Goal: Task Accomplishment & Management: Complete application form

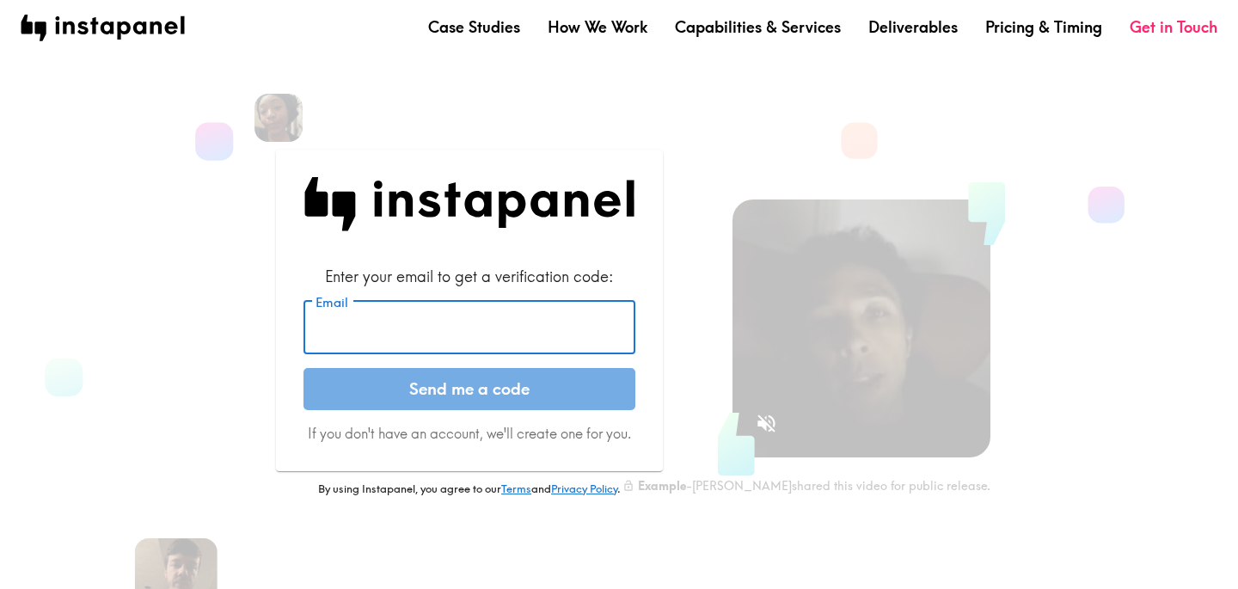
click at [432, 334] on input "Email" at bounding box center [469, 327] width 332 height 53
type input "[EMAIL_ADDRESS][DOMAIN_NAME]"
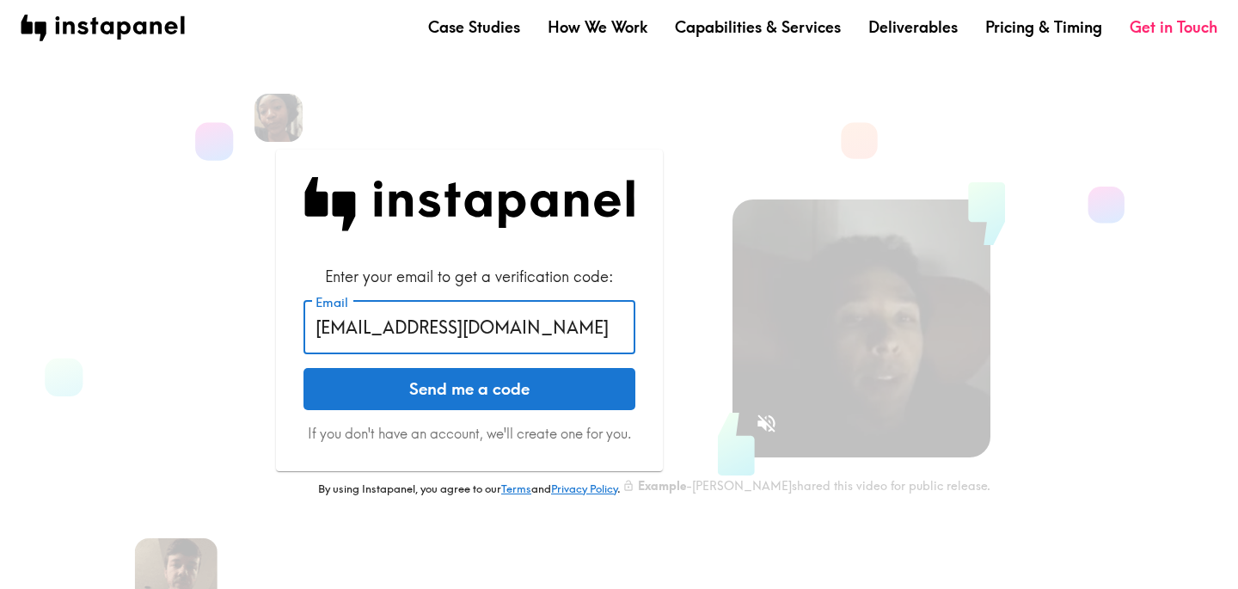
click at [425, 390] on button "Send me a code" at bounding box center [469, 389] width 332 height 43
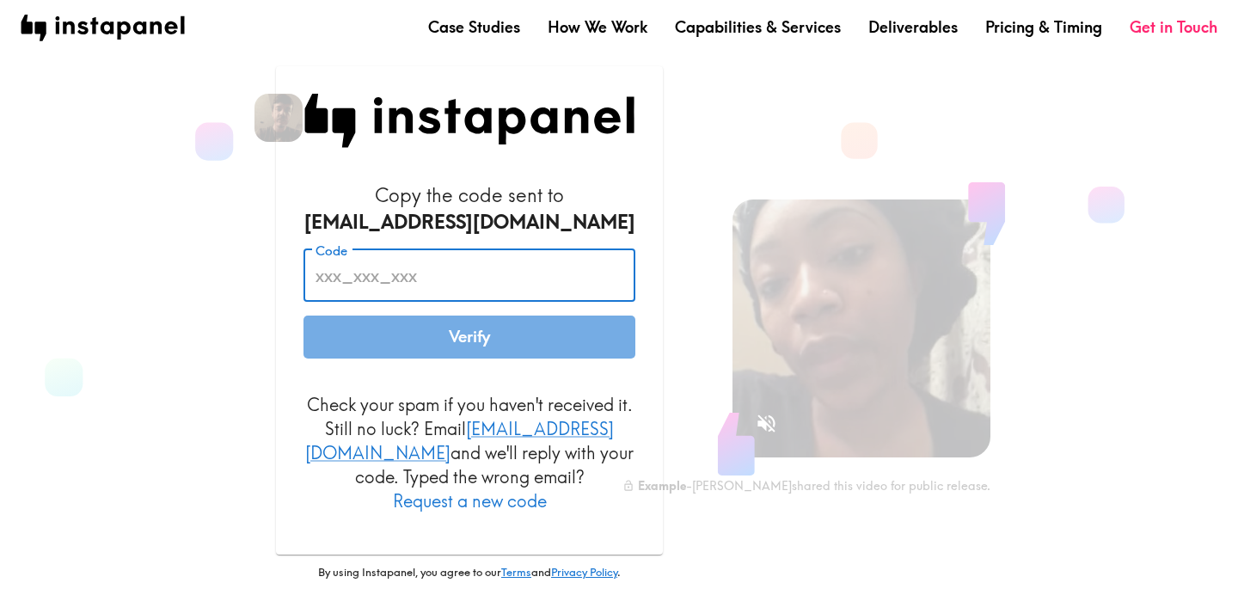
click at [432, 291] on input "Code" at bounding box center [469, 275] width 332 height 53
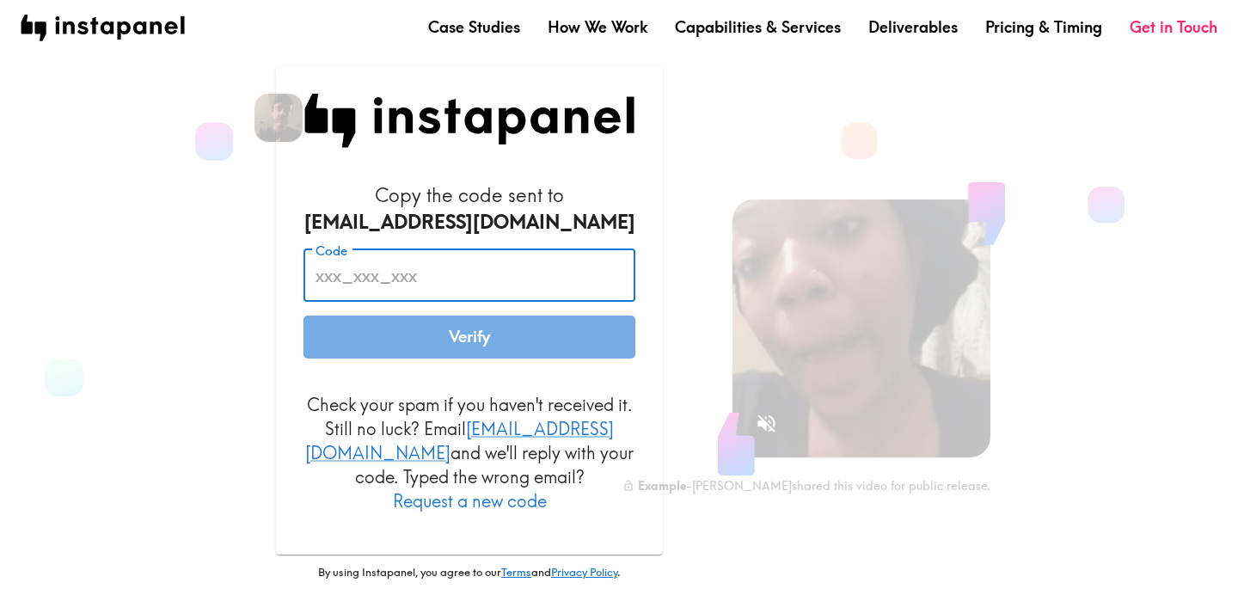
paste input "PTD_aDM_iGP"
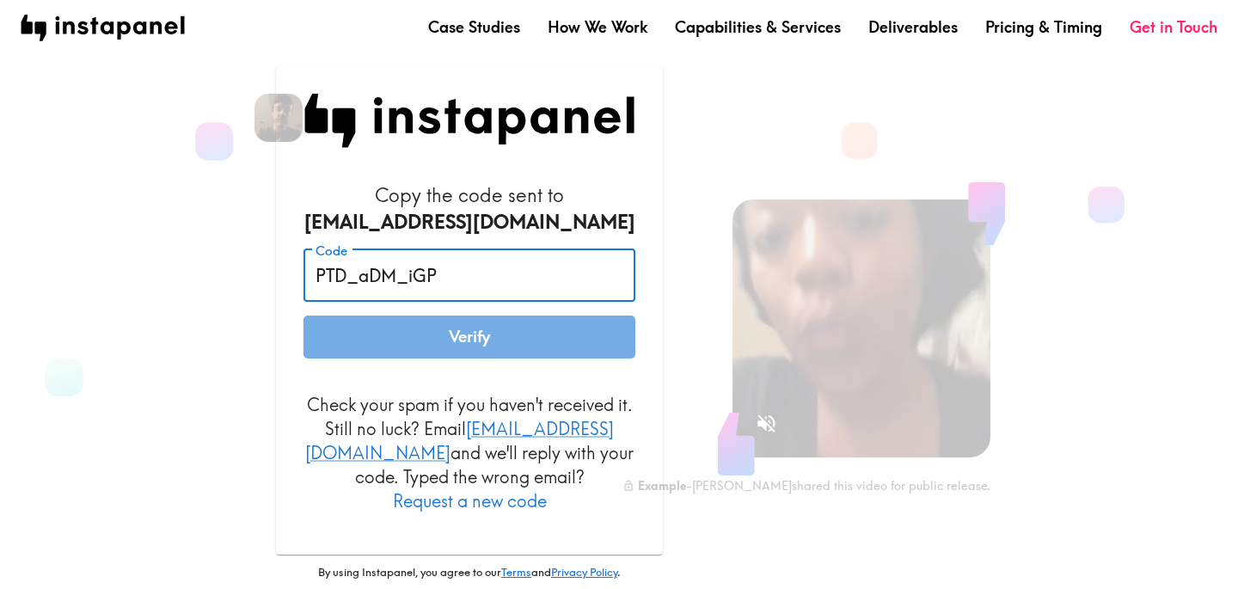
type input "PTD_aDM_iGP"
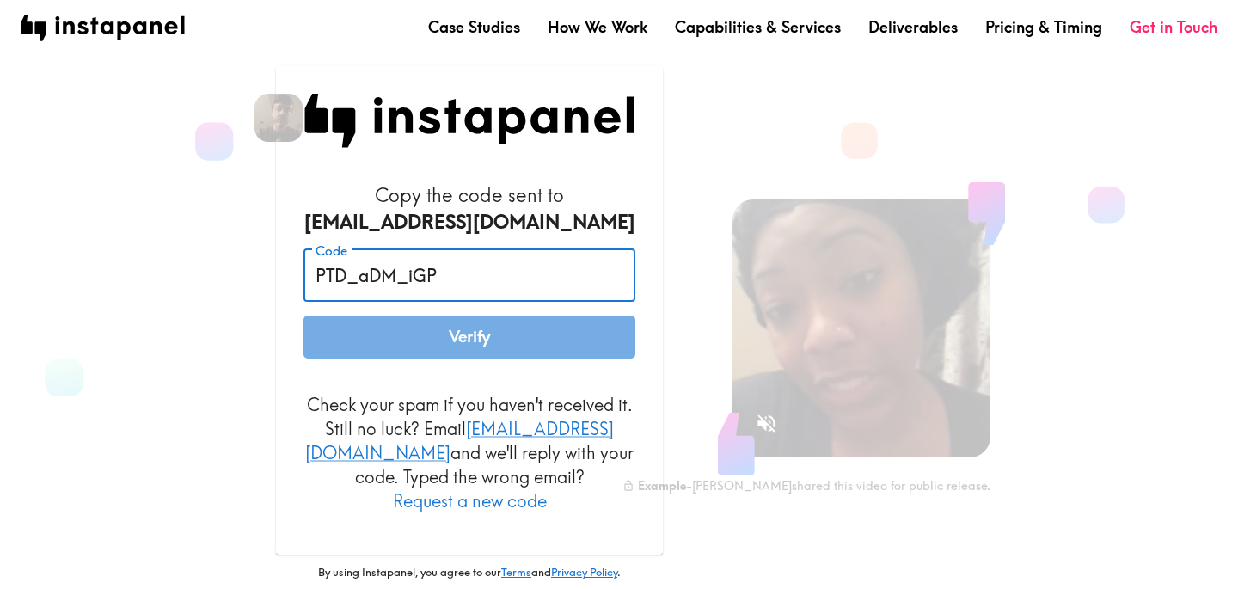
click at [285, 306] on div "Copy the code sent to kae@instapanel.com Code PTD_aDM_iGP Code Verify Check you…" at bounding box center [469, 310] width 387 height 488
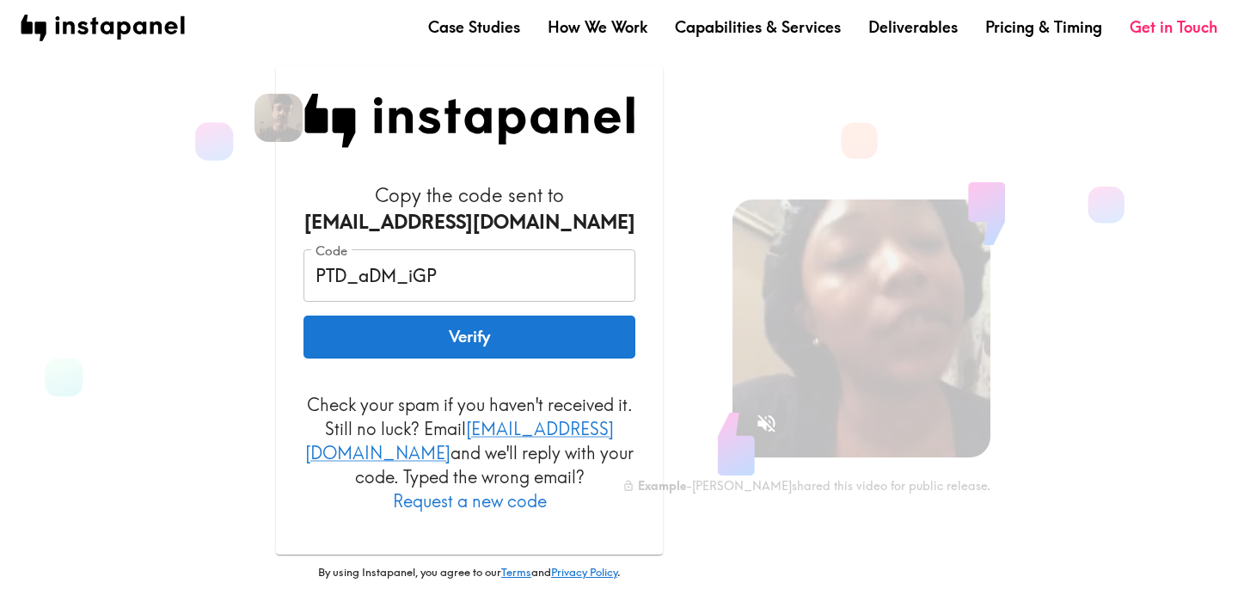
click at [366, 350] on button "Verify" at bounding box center [469, 336] width 332 height 43
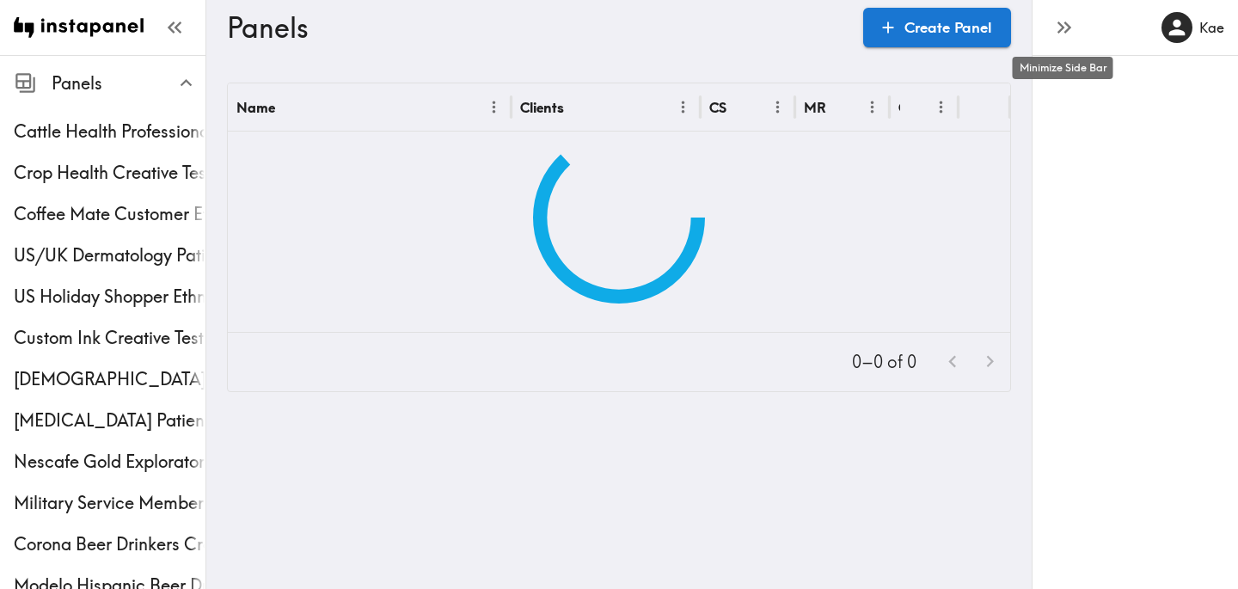
click at [1062, 25] on icon "button" at bounding box center [1063, 26] width 23 height 23
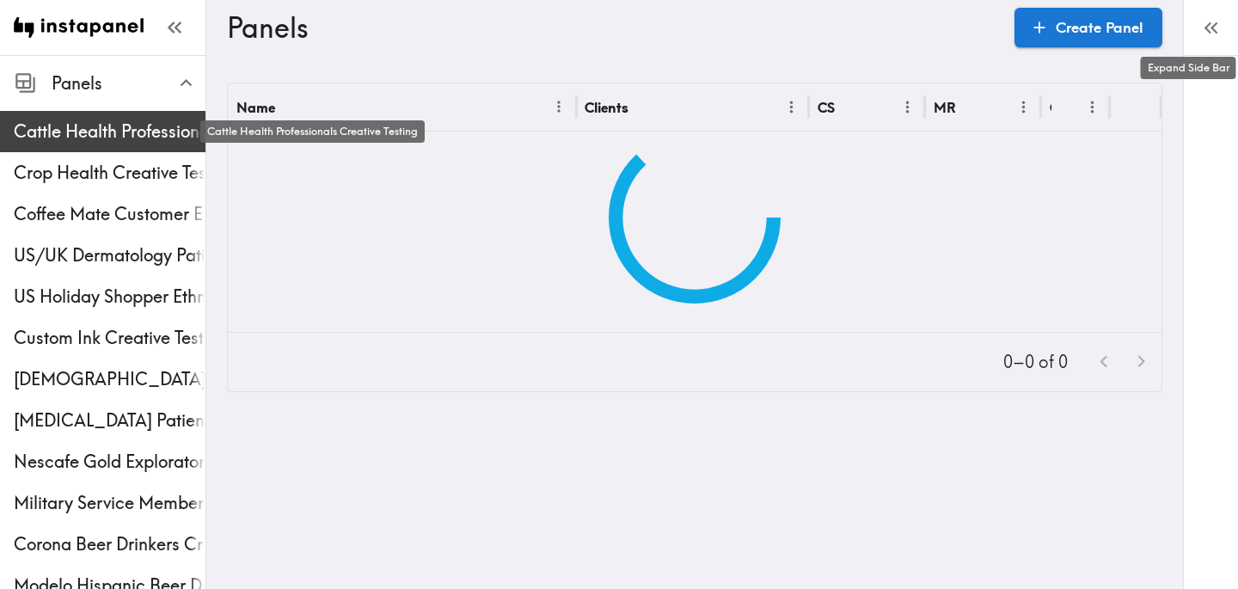
click at [134, 138] on span "Cattle Health Professionals Creative Testing" at bounding box center [110, 131] width 192 height 24
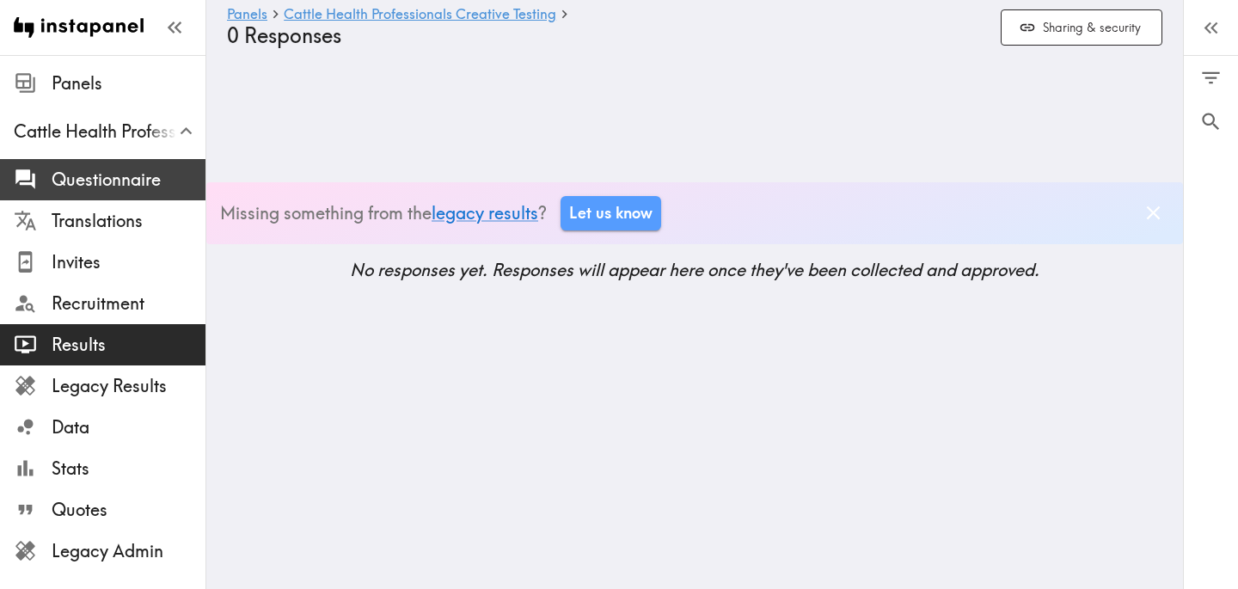
click at [126, 181] on span "Questionnaire" at bounding box center [129, 180] width 154 height 24
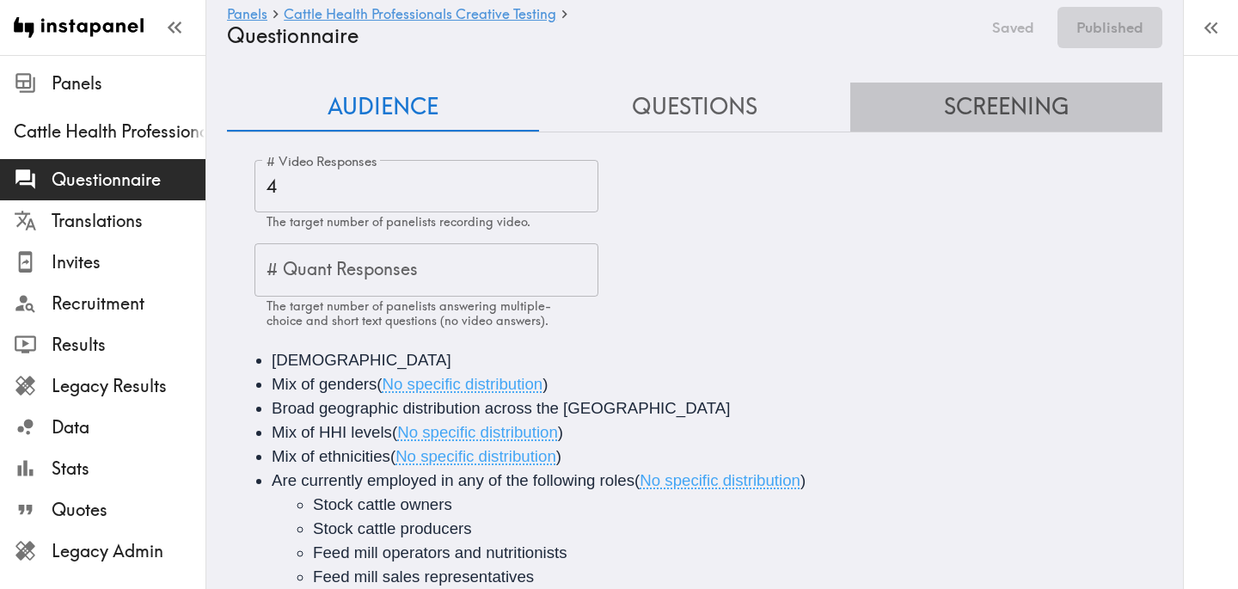
click at [971, 89] on button "Screening" at bounding box center [1006, 107] width 312 height 49
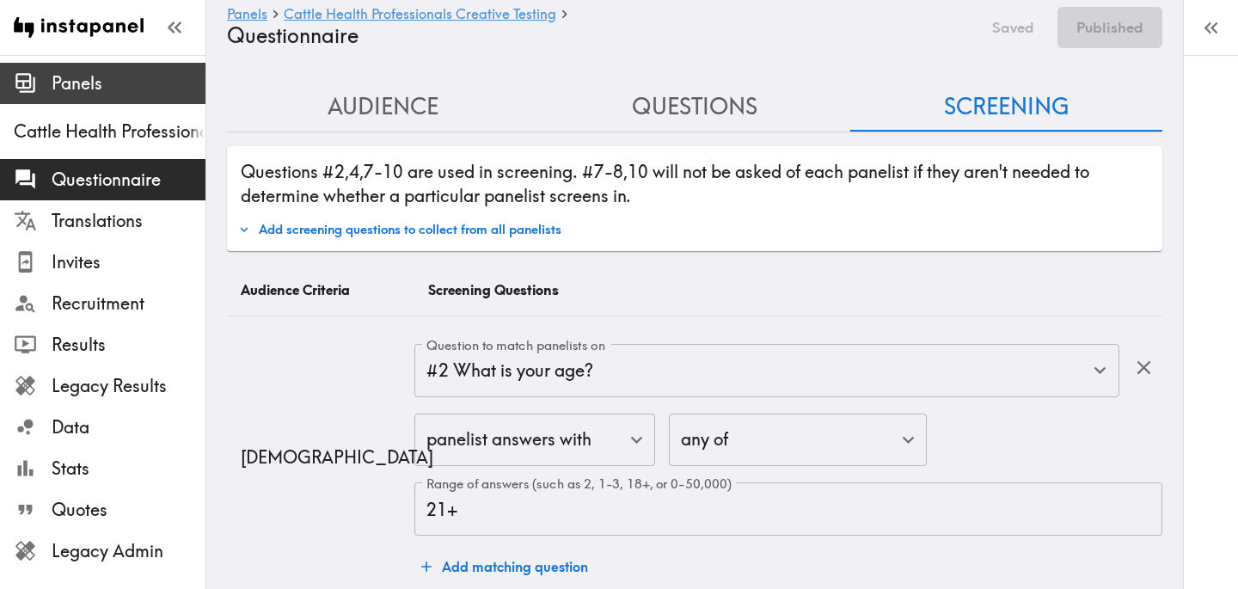
click at [106, 87] on span "Panels" at bounding box center [129, 83] width 154 height 24
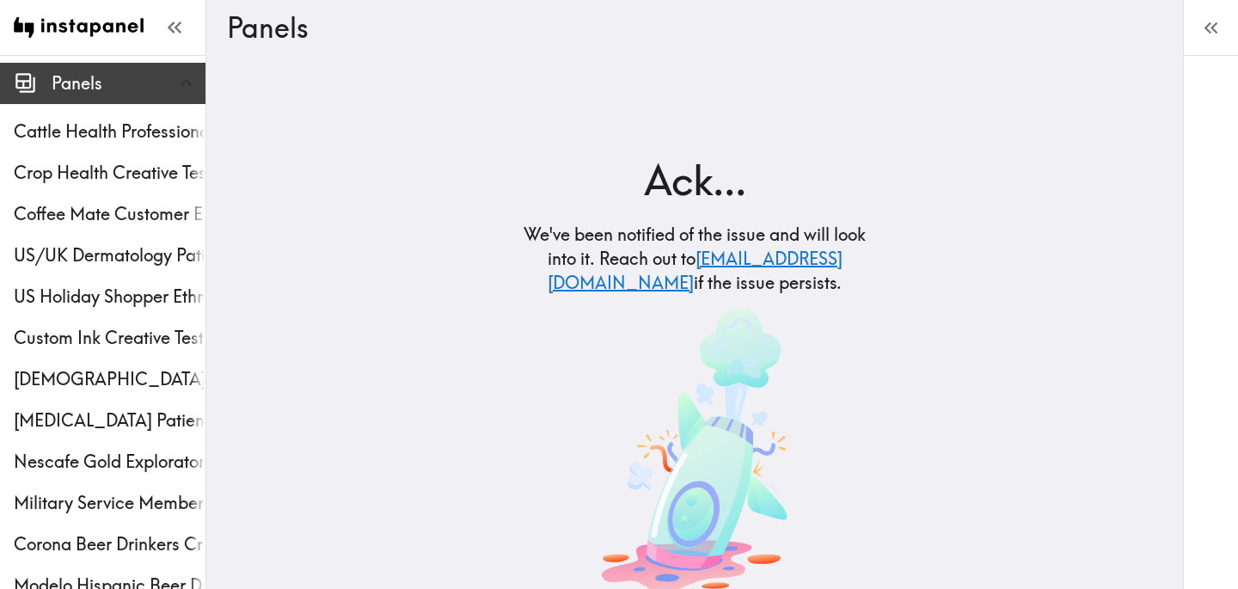
click at [95, 87] on span "Panels" at bounding box center [129, 83] width 154 height 24
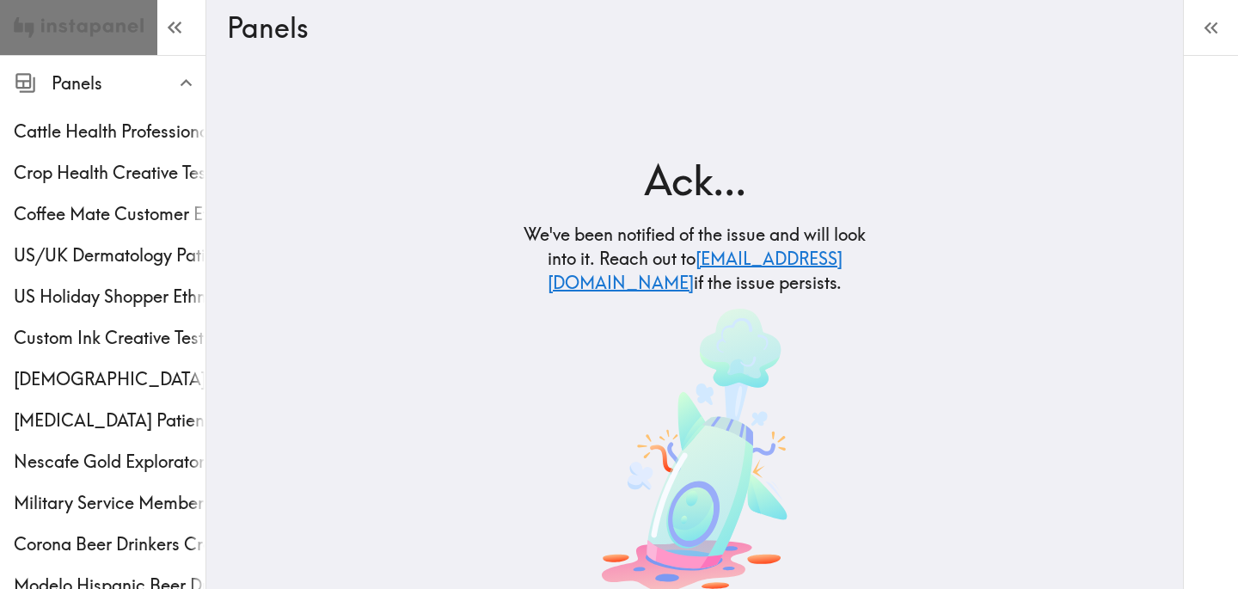
click at [96, 24] on img at bounding box center [79, 27] width 130 height 55
click at [118, 32] on img at bounding box center [79, 27] width 130 height 55
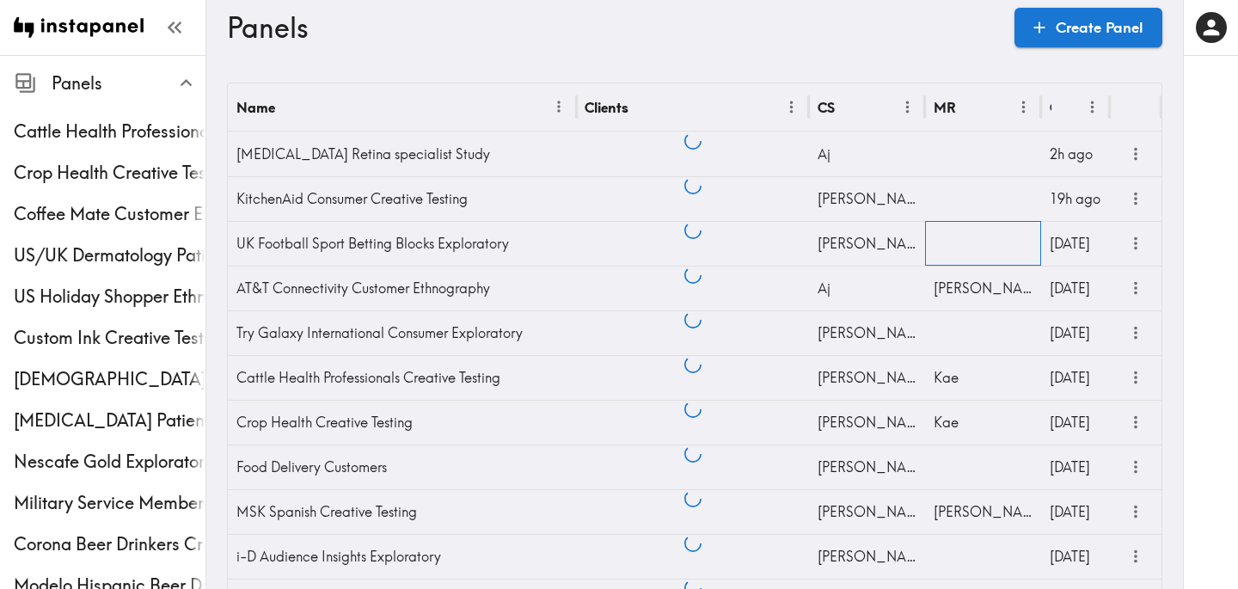
click at [952, 246] on div at bounding box center [983, 243] width 116 height 45
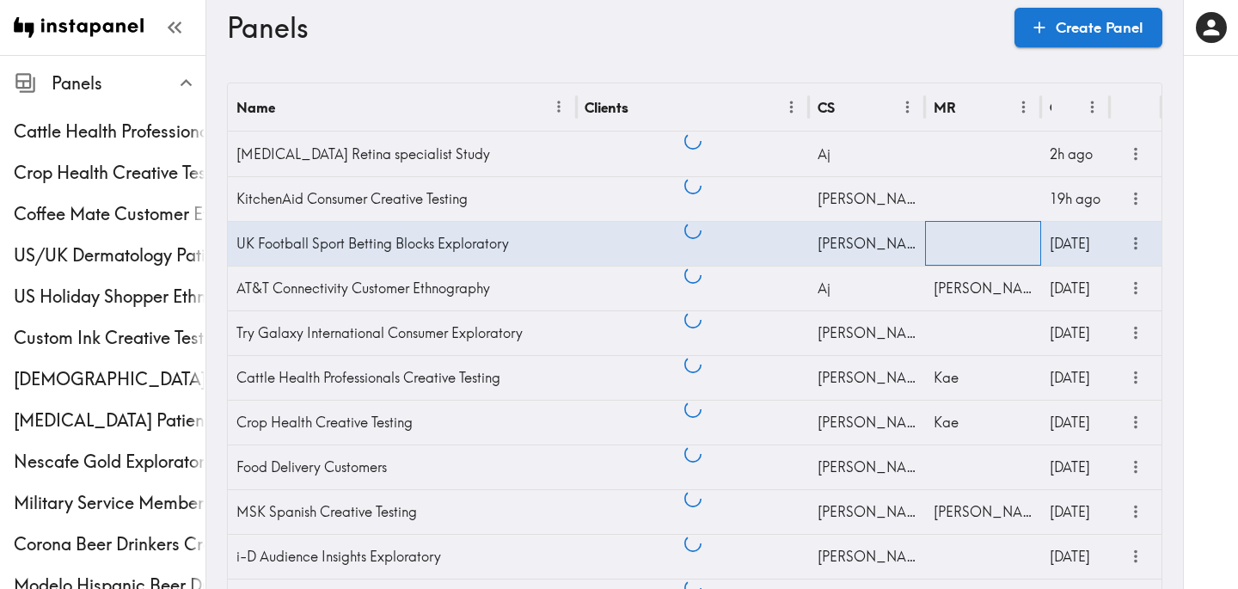
click at [952, 246] on div at bounding box center [983, 243] width 116 height 45
click at [968, 245] on input "text" at bounding box center [970, 249] width 75 height 38
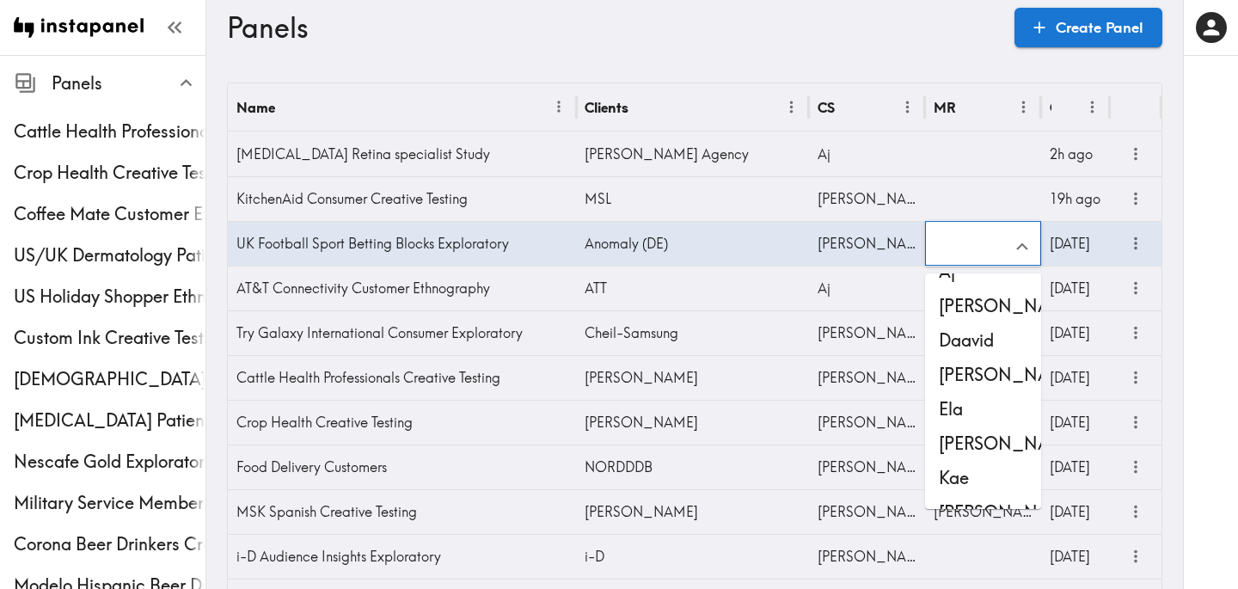
scroll to position [29, 0]
click at [971, 475] on li "Kae" at bounding box center [983, 474] width 116 height 34
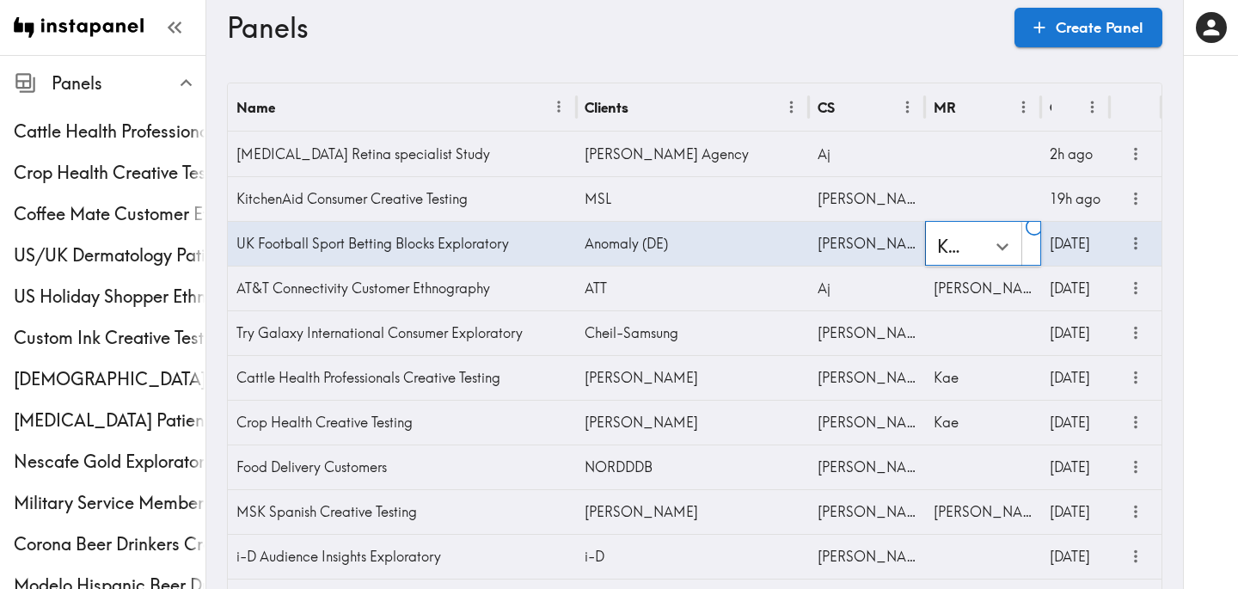
type input "Kae"
click at [1195, 264] on div at bounding box center [1210, 294] width 55 height 589
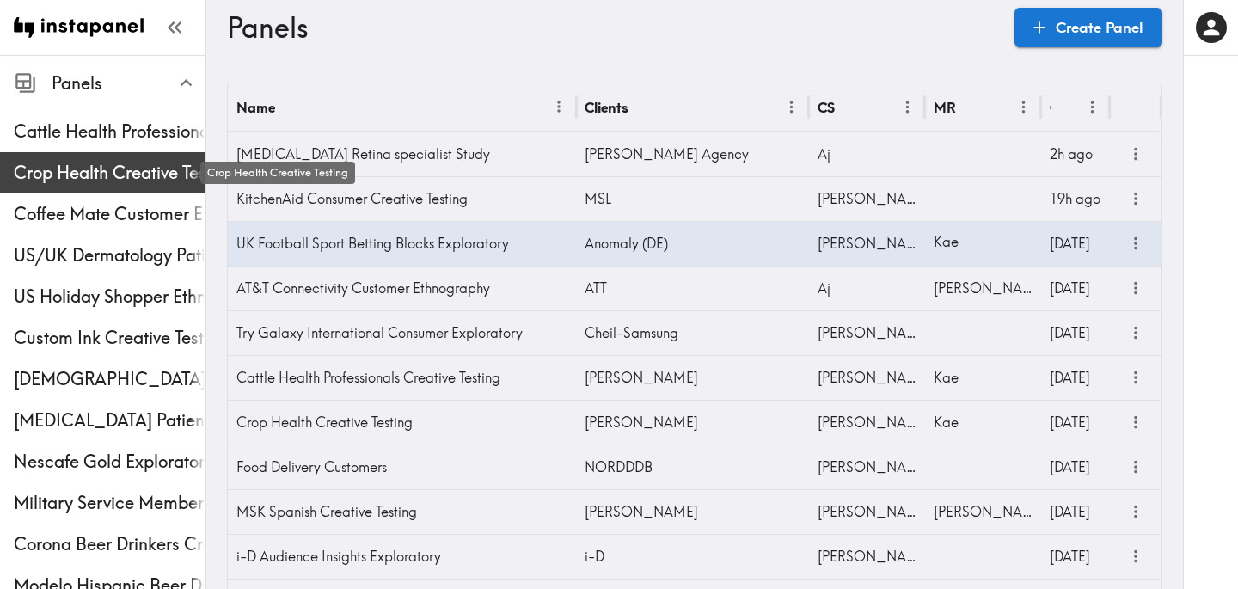
click at [95, 183] on span "Crop Health Creative Testing" at bounding box center [110, 173] width 192 height 24
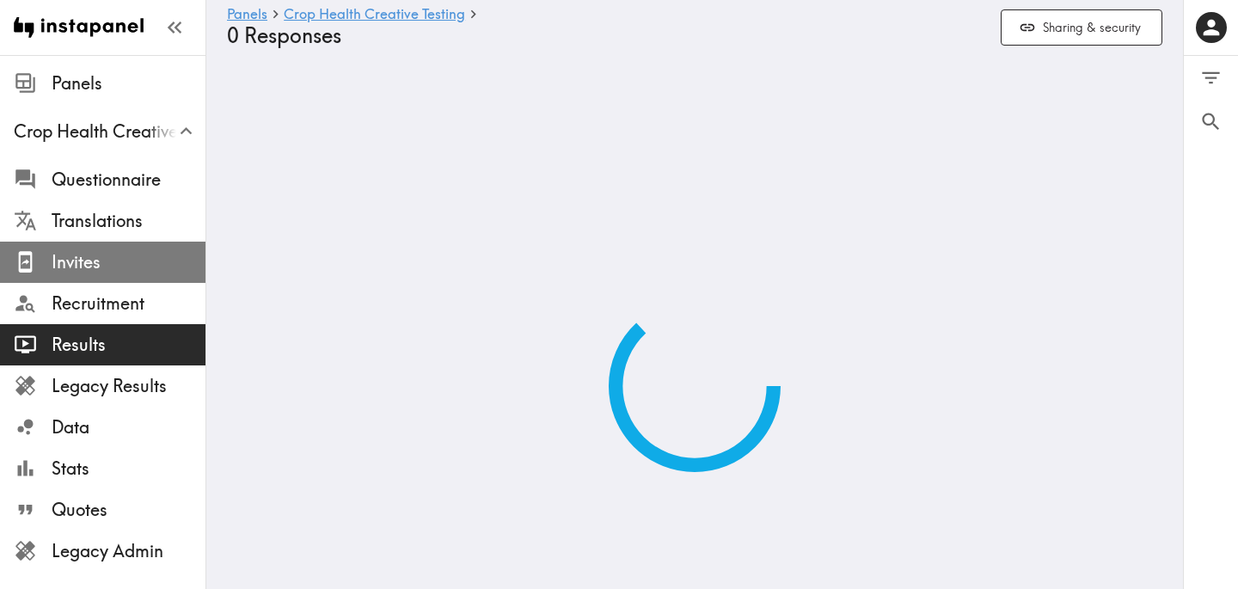
click at [114, 262] on span "Invites" at bounding box center [129, 262] width 154 height 24
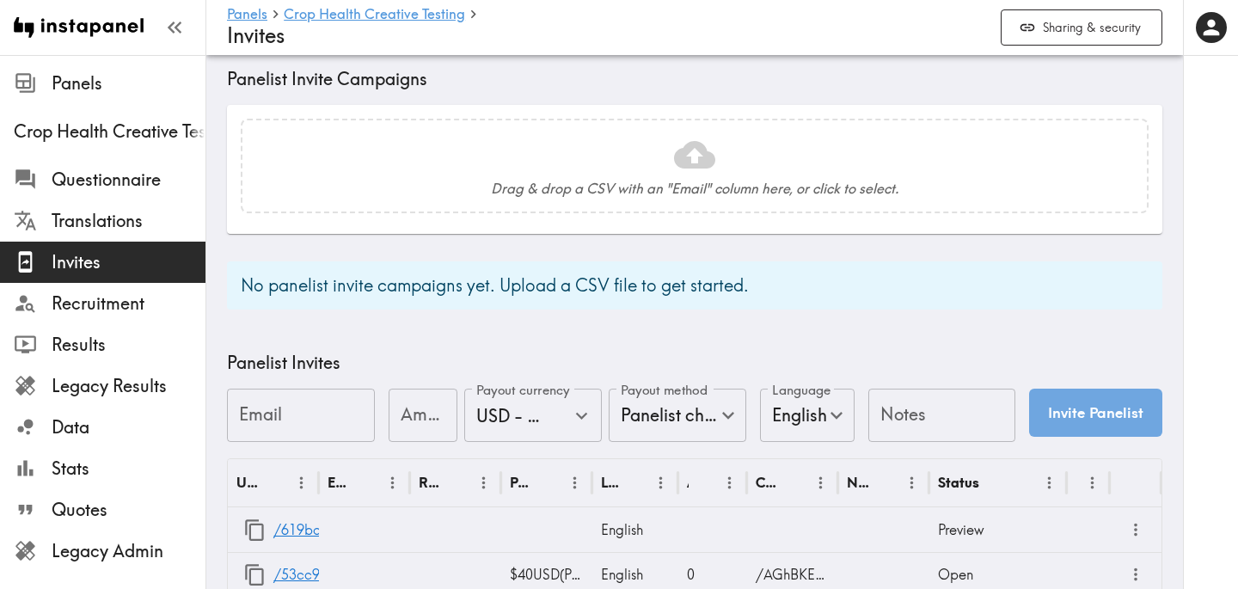
scroll to position [703, 0]
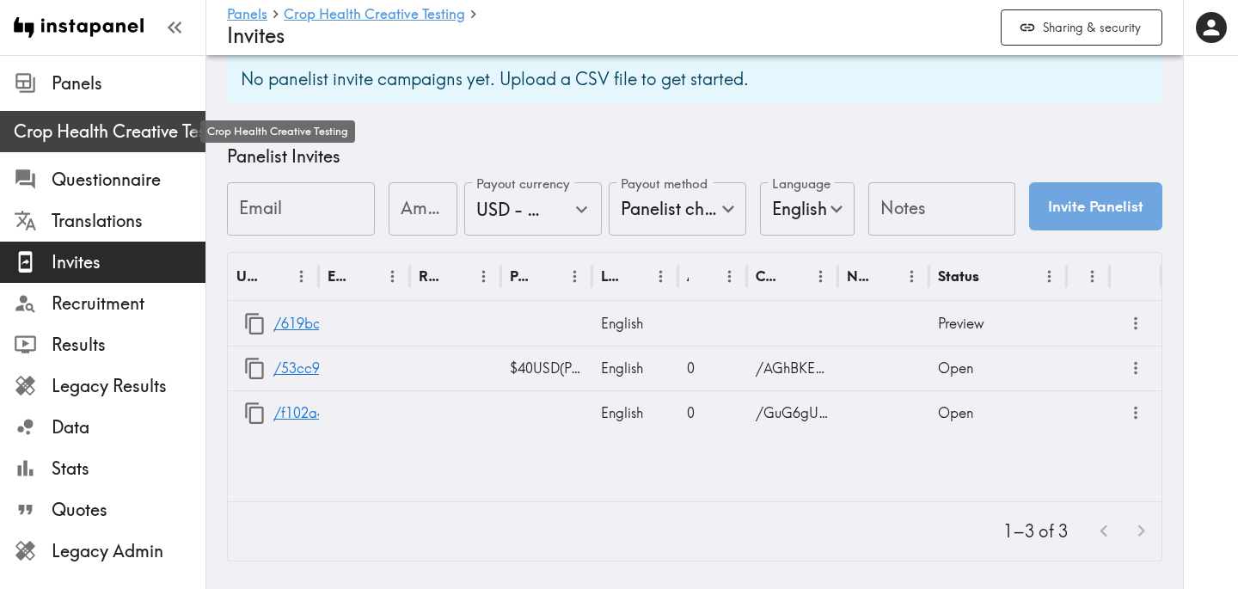
click at [100, 135] on span "Crop Health Creative Testing" at bounding box center [110, 131] width 192 height 24
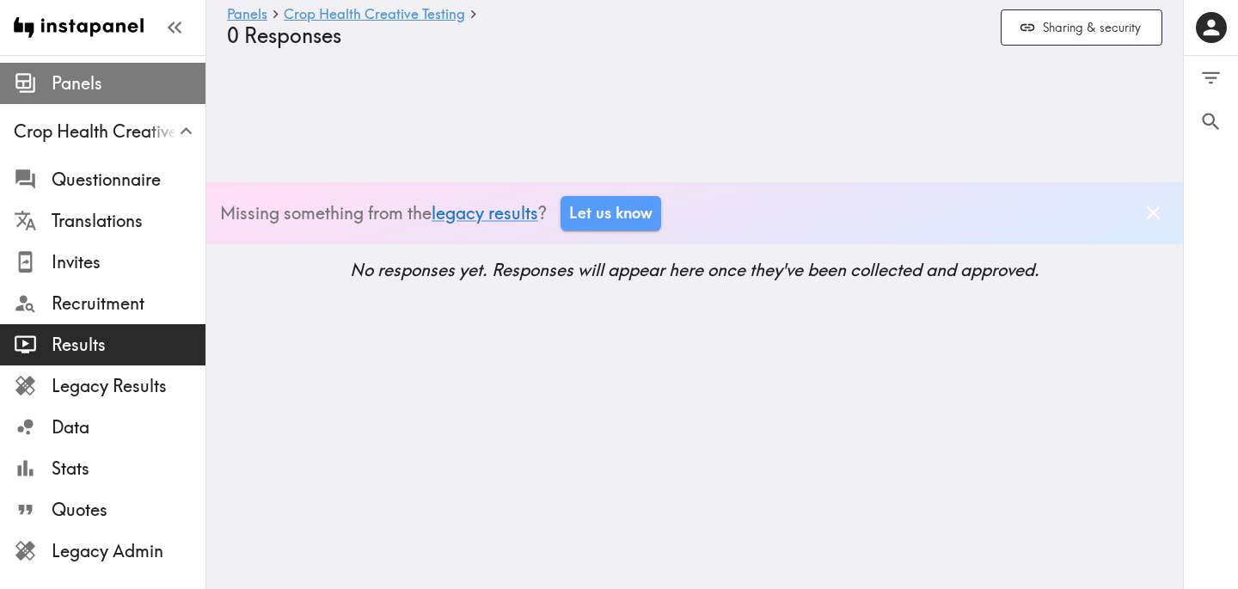
click at [109, 98] on span "Panels" at bounding box center [129, 83] width 154 height 31
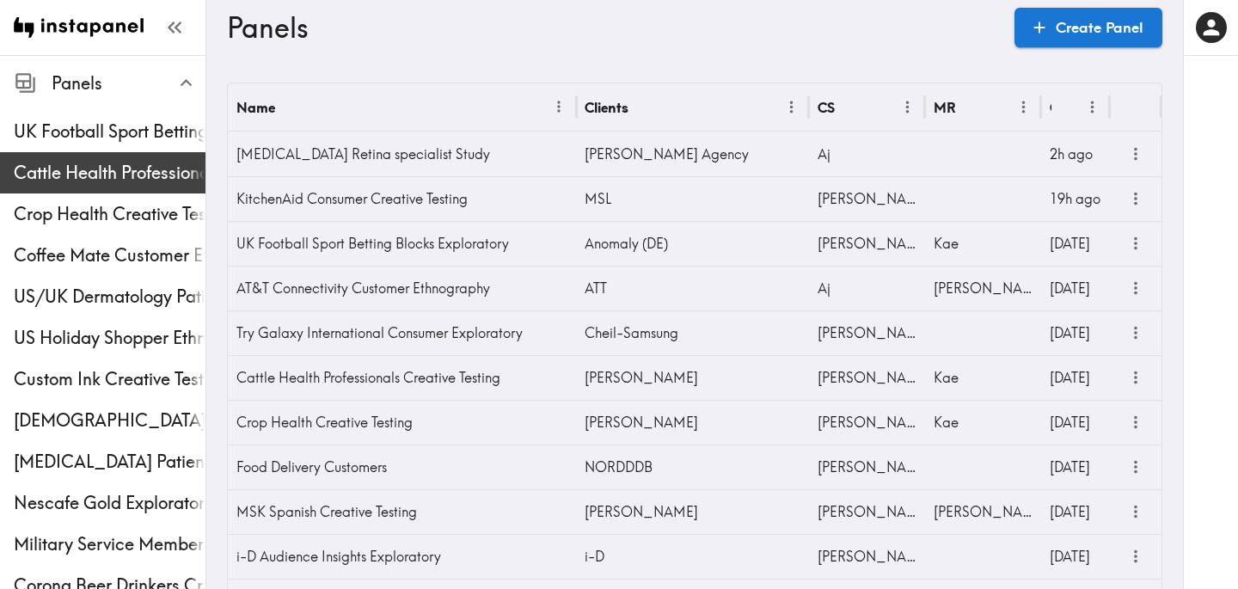
click at [106, 128] on ul "UK Football Sport Betting Blocks Exploratory Cattle Health Professionals Creati…" at bounding box center [102, 523] width 205 height 839
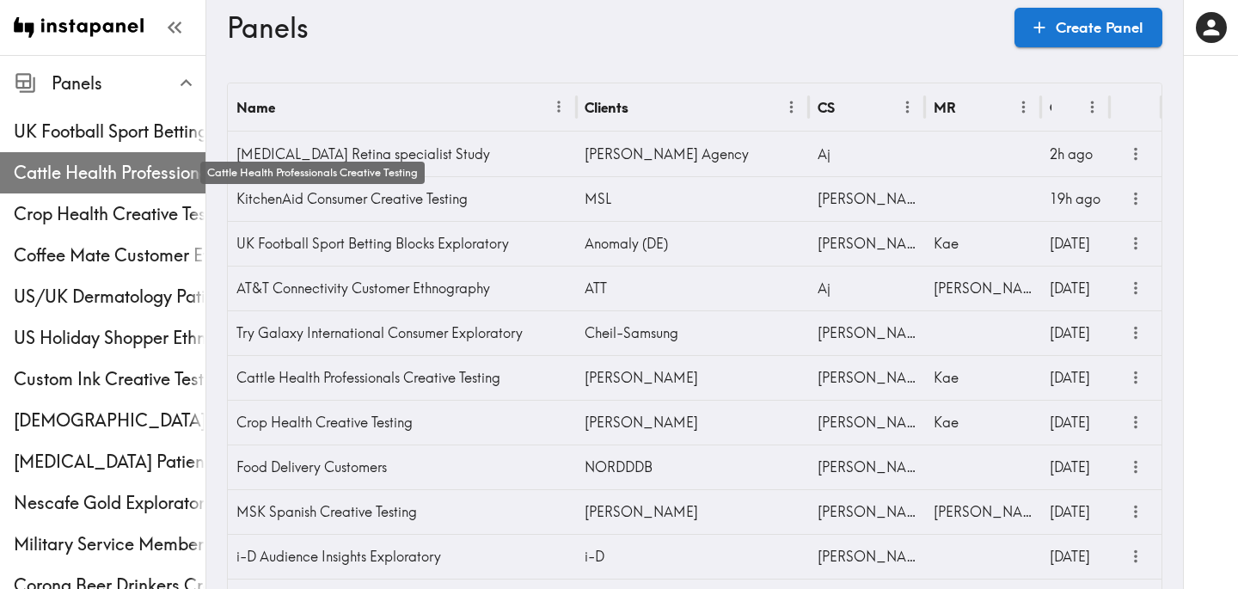
click at [108, 161] on span "Cattle Health Professionals Creative Testing" at bounding box center [110, 173] width 192 height 24
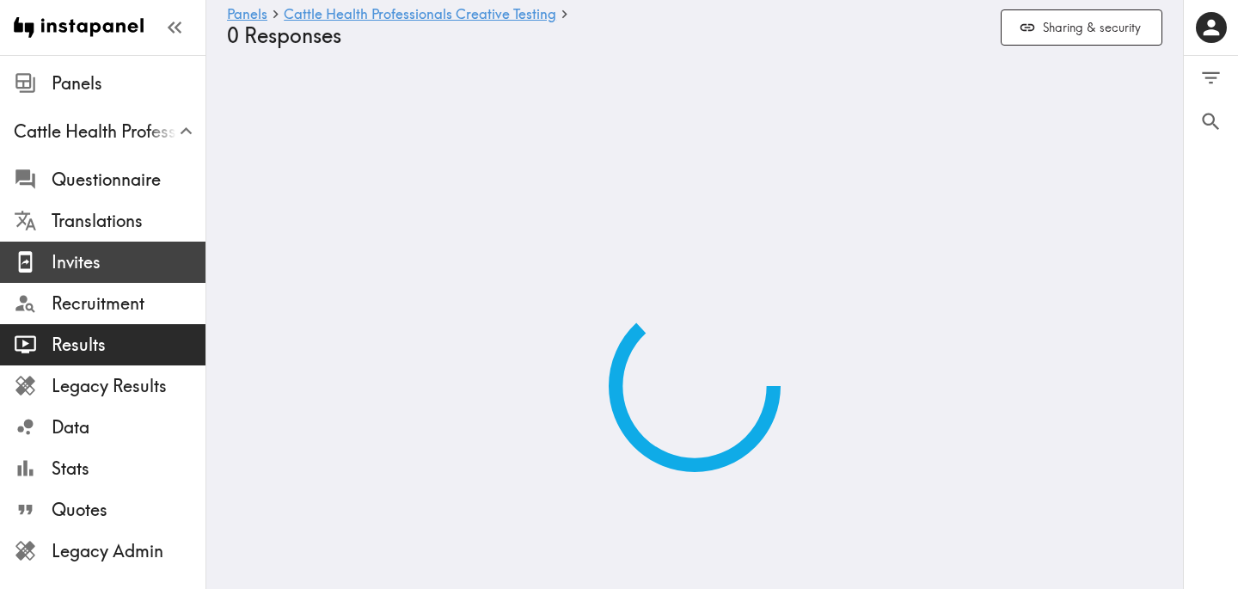
click at [113, 257] on span "Invites" at bounding box center [129, 262] width 154 height 24
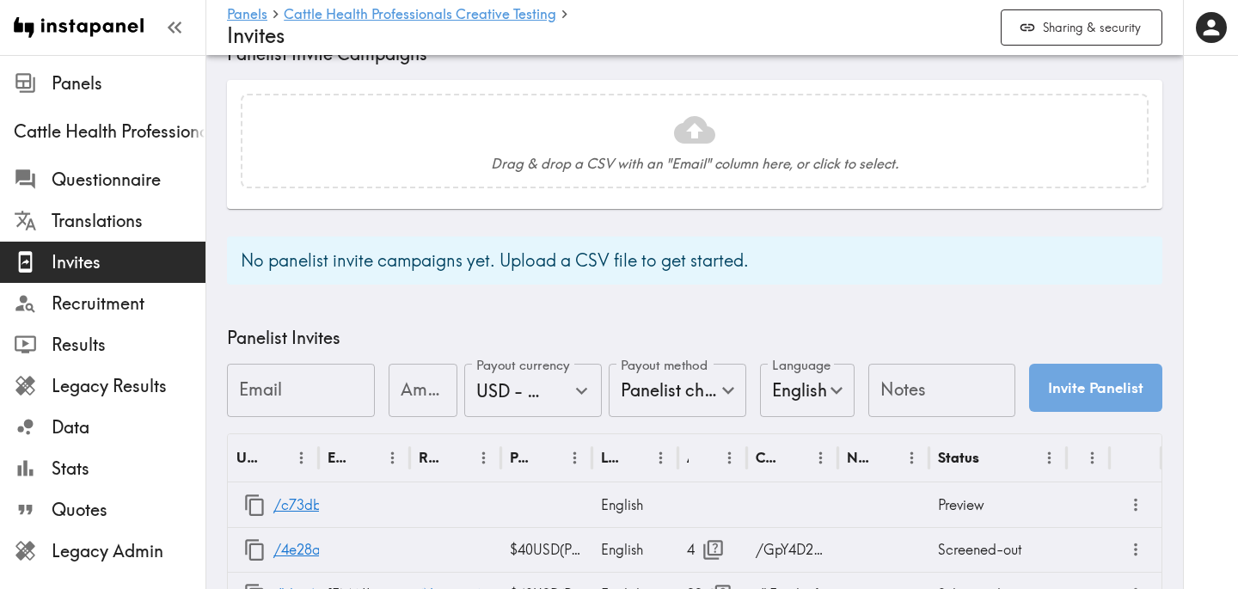
scroll to position [680, 0]
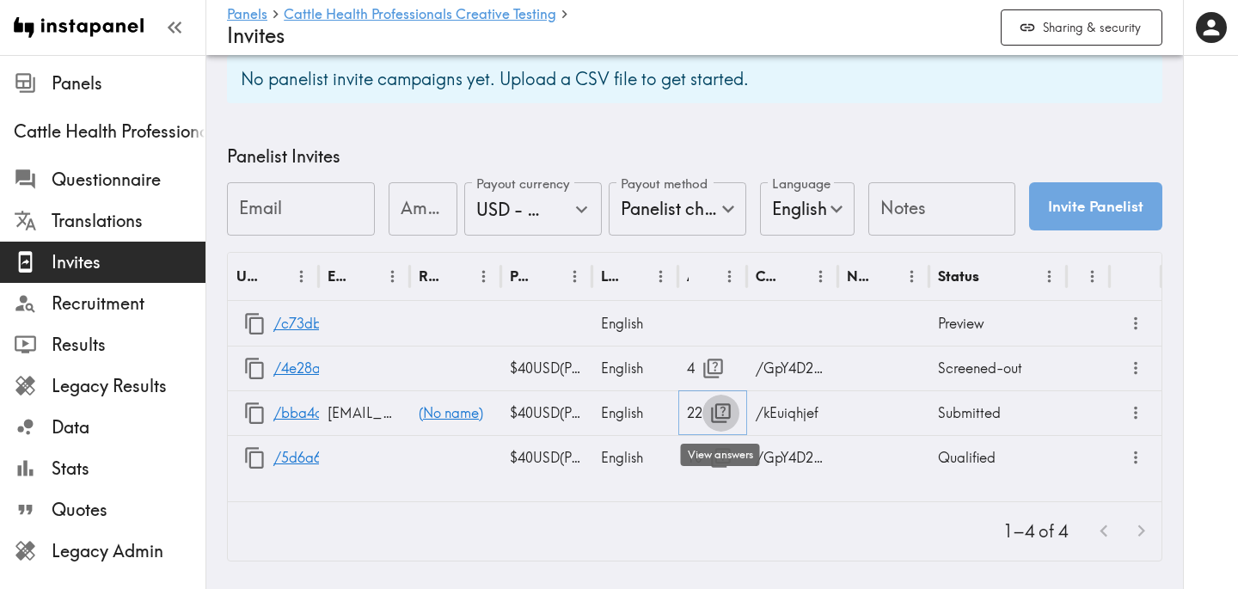
click at [719, 422] on icon "button" at bounding box center [721, 413] width 20 height 20
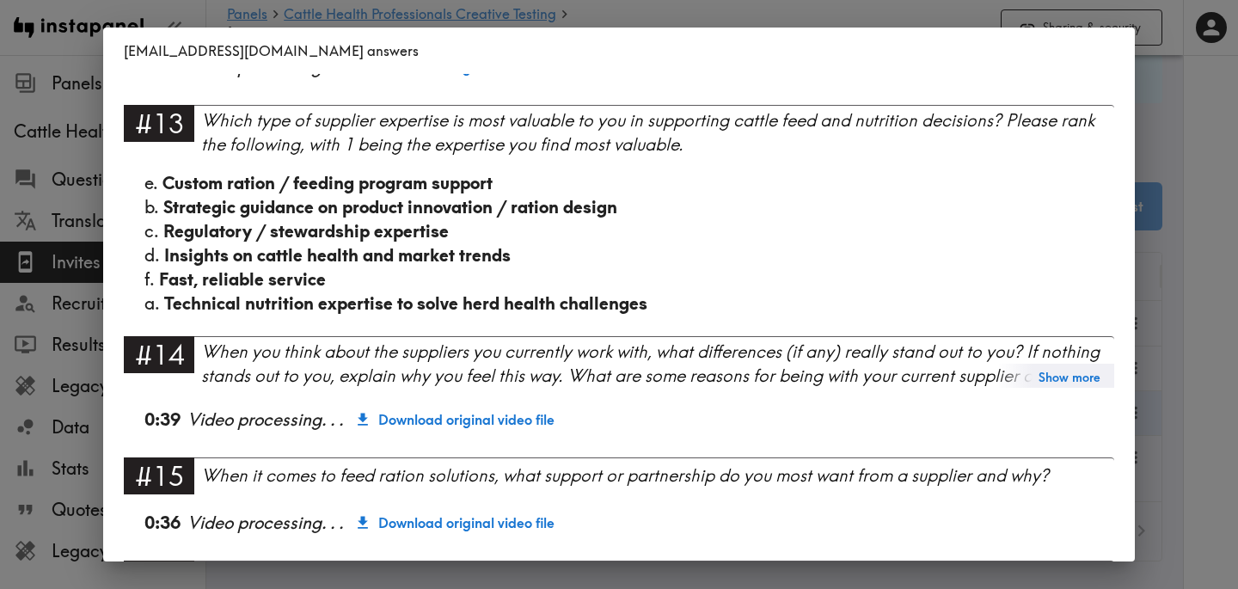
scroll to position [2277, 0]
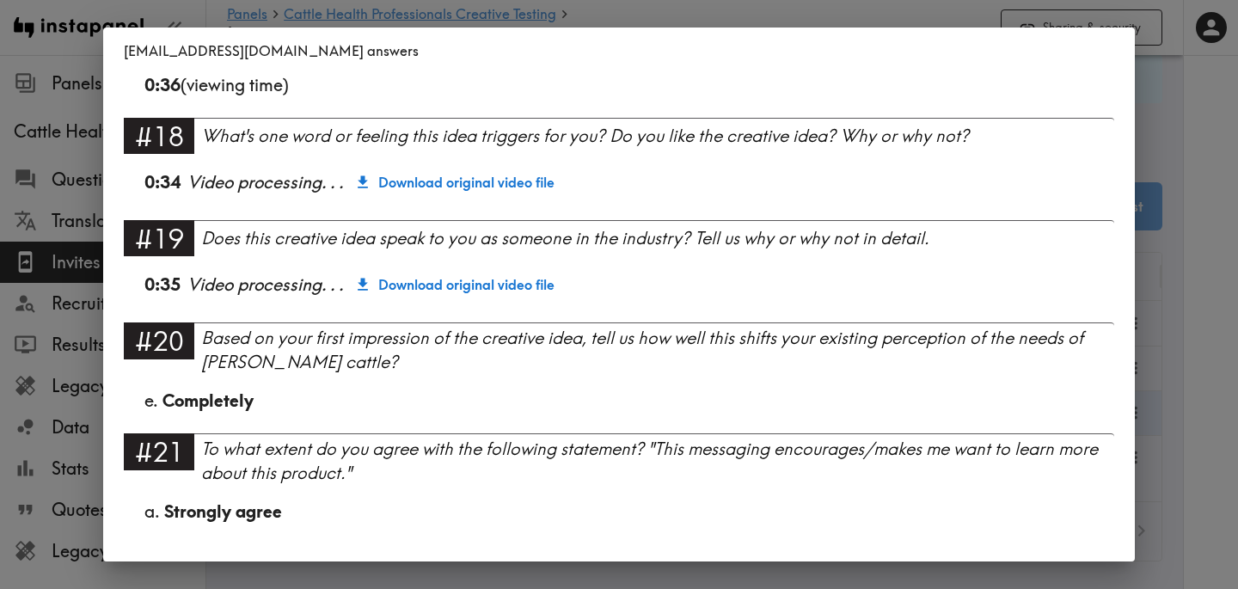
click at [1223, 365] on div "lyndajackson68@gmail.com answers Language English Segment Stock cattle owners P…" at bounding box center [619, 294] width 1238 height 589
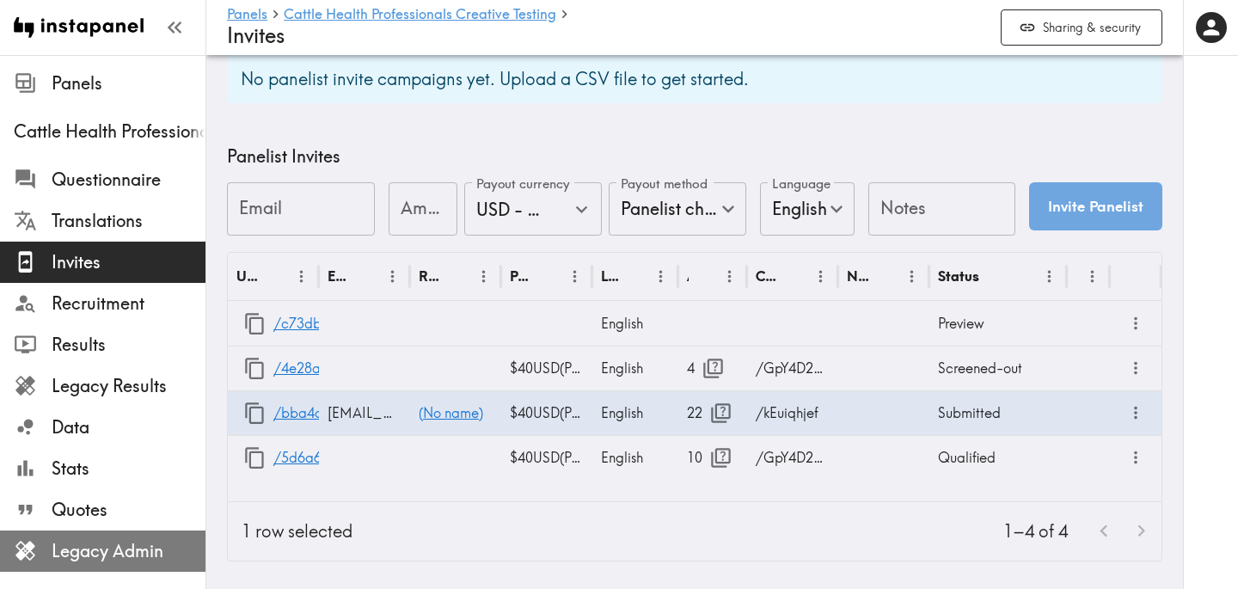
click at [109, 552] on span "Legacy Admin" at bounding box center [129, 551] width 154 height 24
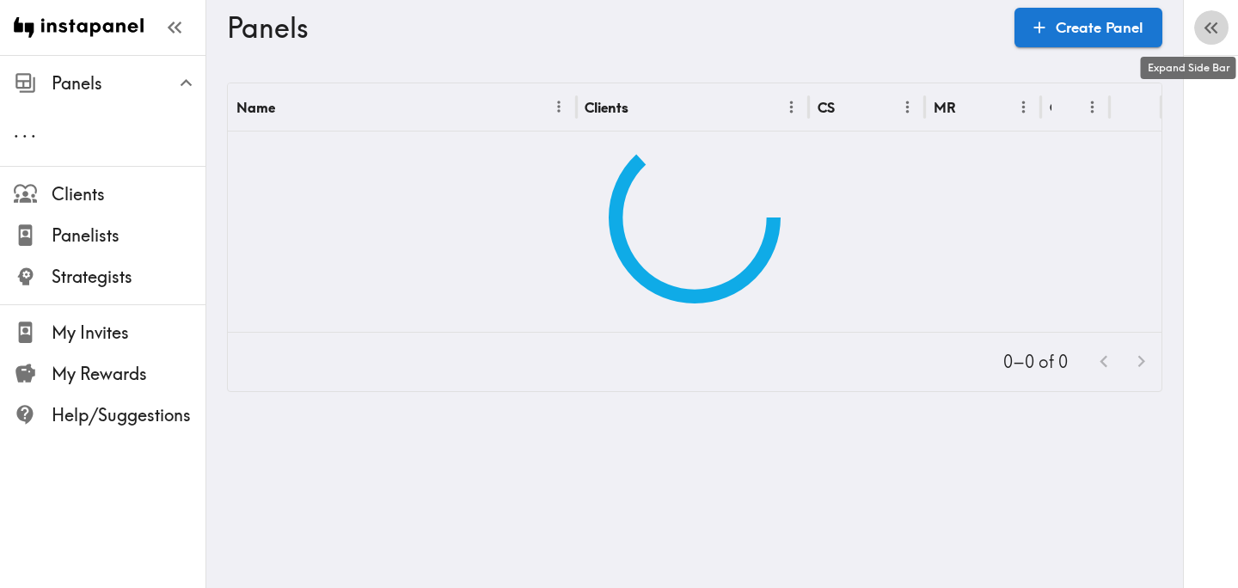
click at [1215, 30] on icon "button" at bounding box center [1213, 28] width 7 height 12
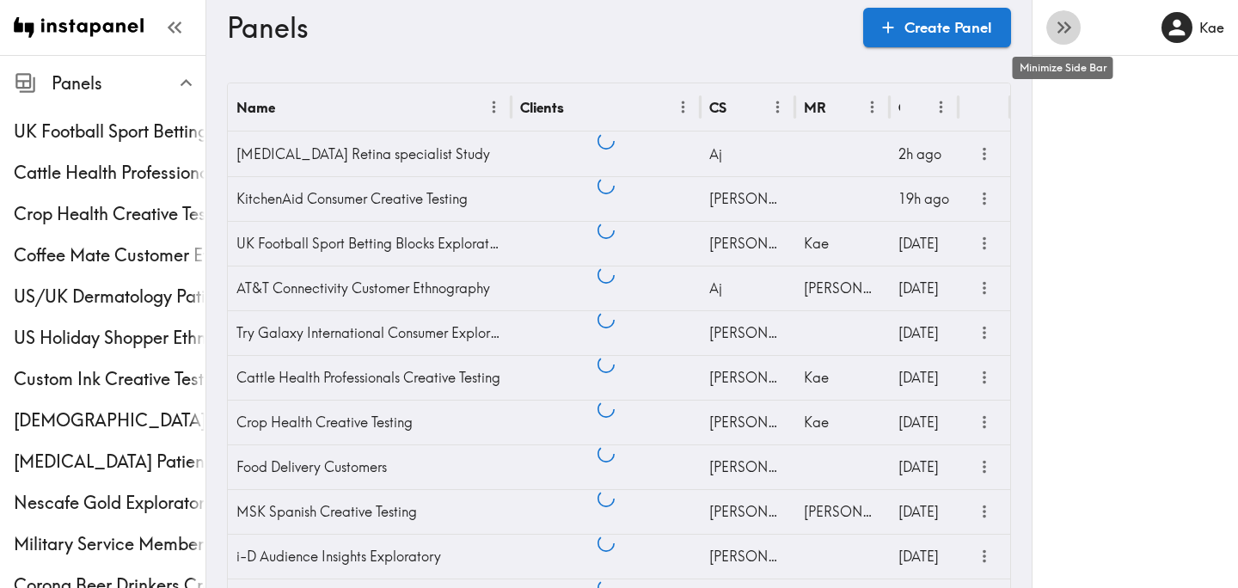
click at [1067, 33] on icon "button" at bounding box center [1063, 26] width 23 height 23
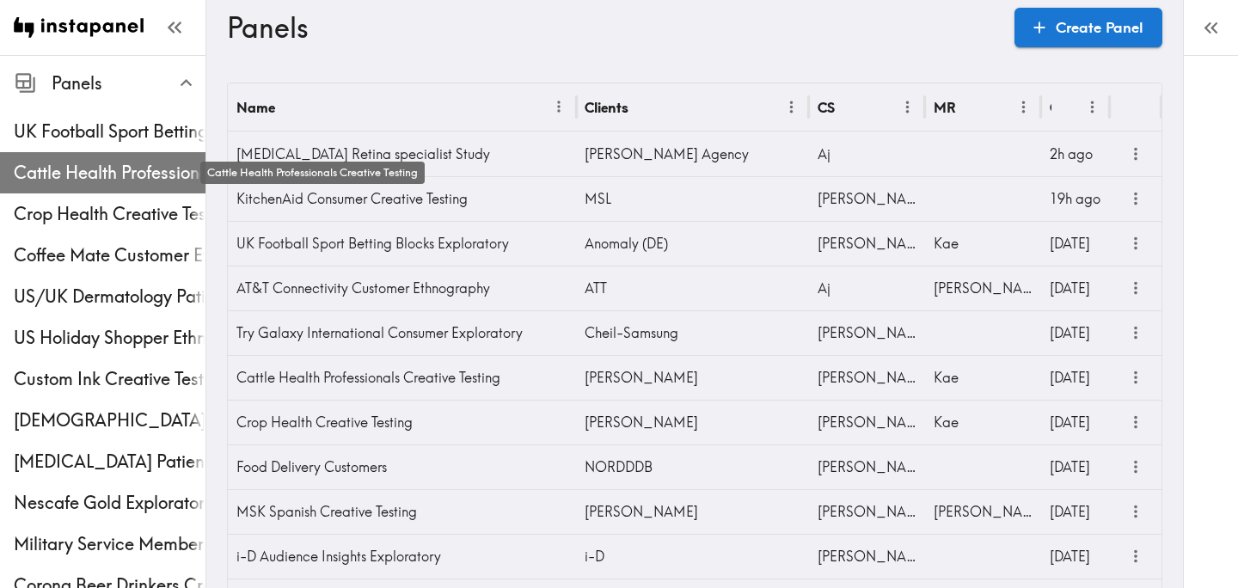
click at [112, 169] on span "Cattle Health Professionals Creative Testing" at bounding box center [110, 173] width 192 height 24
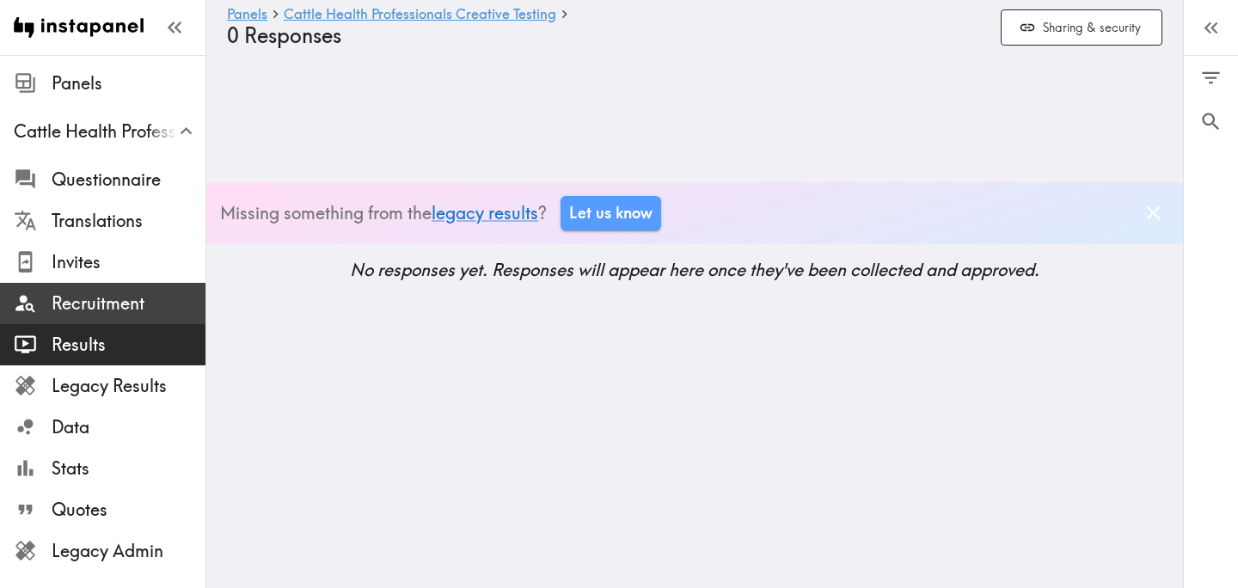
click at [142, 306] on span "Recruitment" at bounding box center [129, 303] width 154 height 24
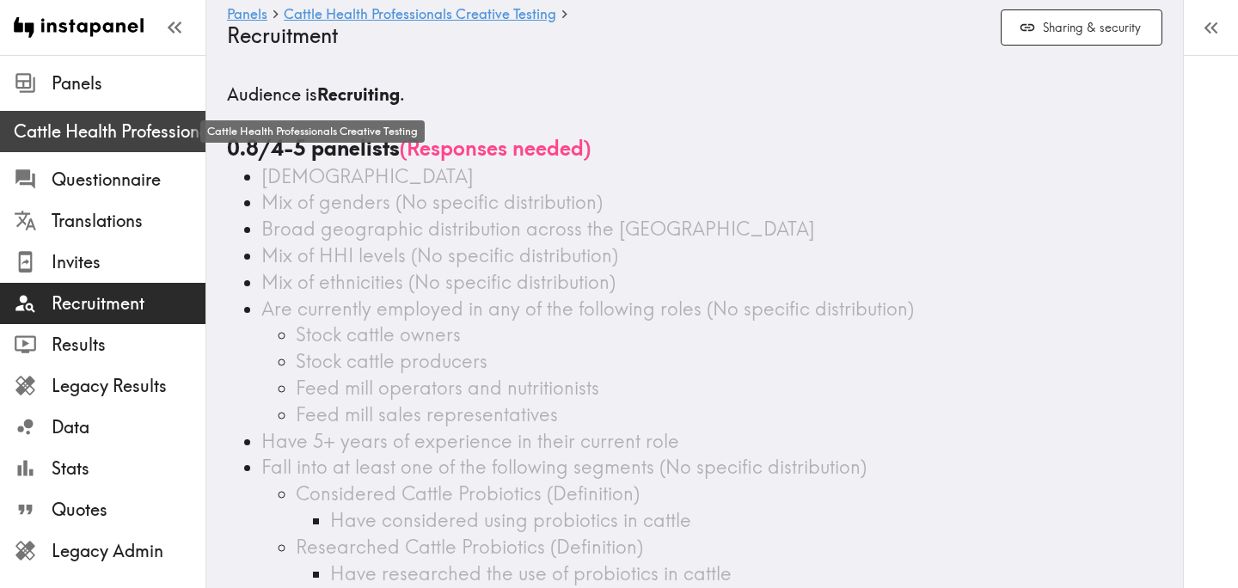
click at [76, 138] on span "Cattle Health Professionals Creative Testing" at bounding box center [110, 131] width 192 height 24
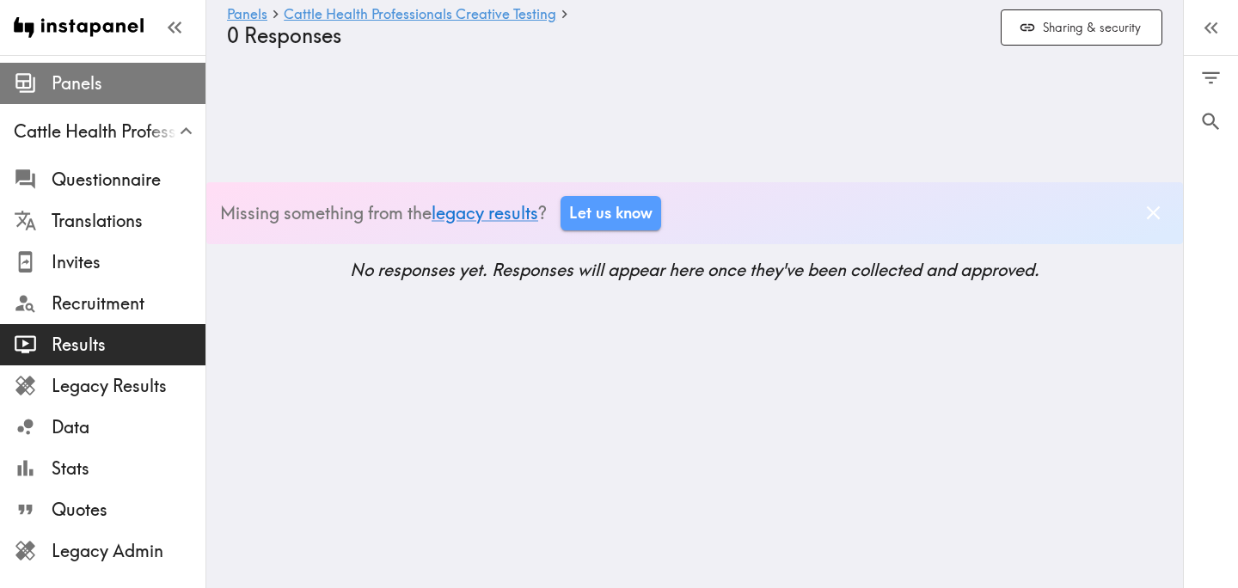
click at [90, 75] on span "Panels" at bounding box center [129, 83] width 154 height 24
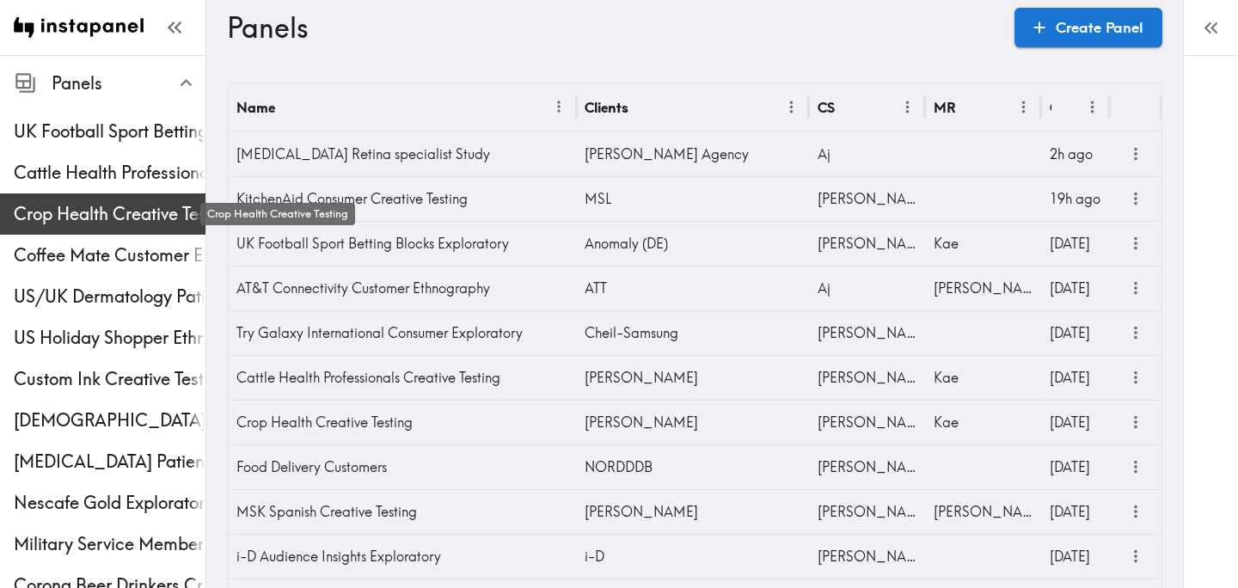
click at [103, 215] on span "Crop Health Creative Testing" at bounding box center [110, 214] width 192 height 24
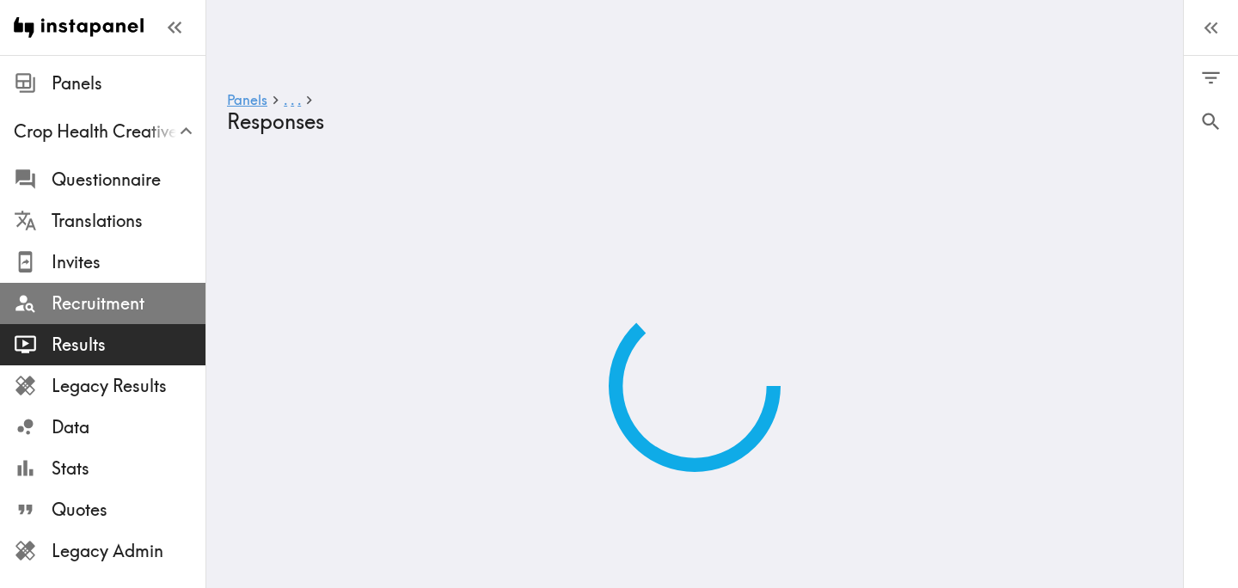
click at [118, 307] on span "Recruitment" at bounding box center [129, 303] width 154 height 24
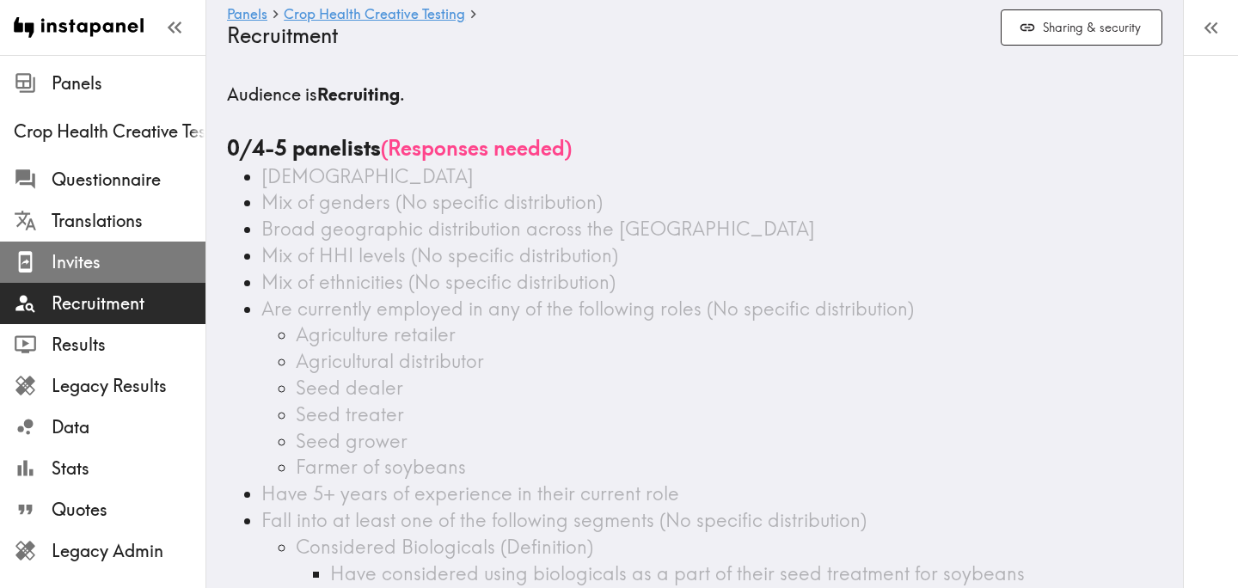
click at [147, 256] on span "Invites" at bounding box center [129, 262] width 154 height 24
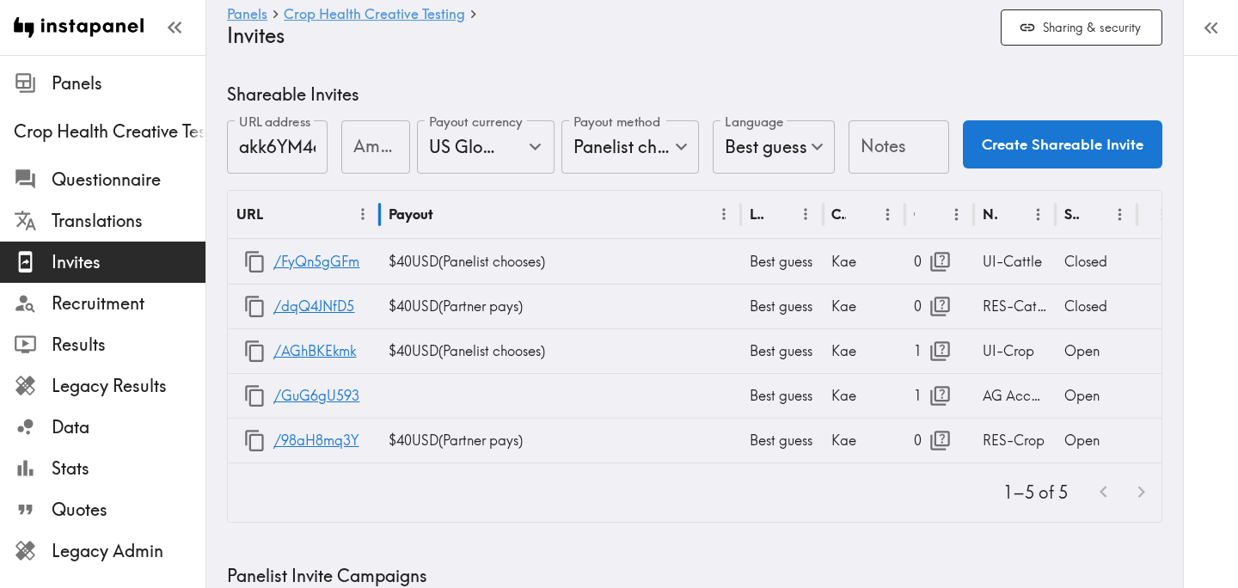
drag, startPoint x: 309, startPoint y: 217, endPoint x: 377, endPoint y: 217, distance: 67.9
click at [378, 217] on div at bounding box center [380, 214] width 9 height 48
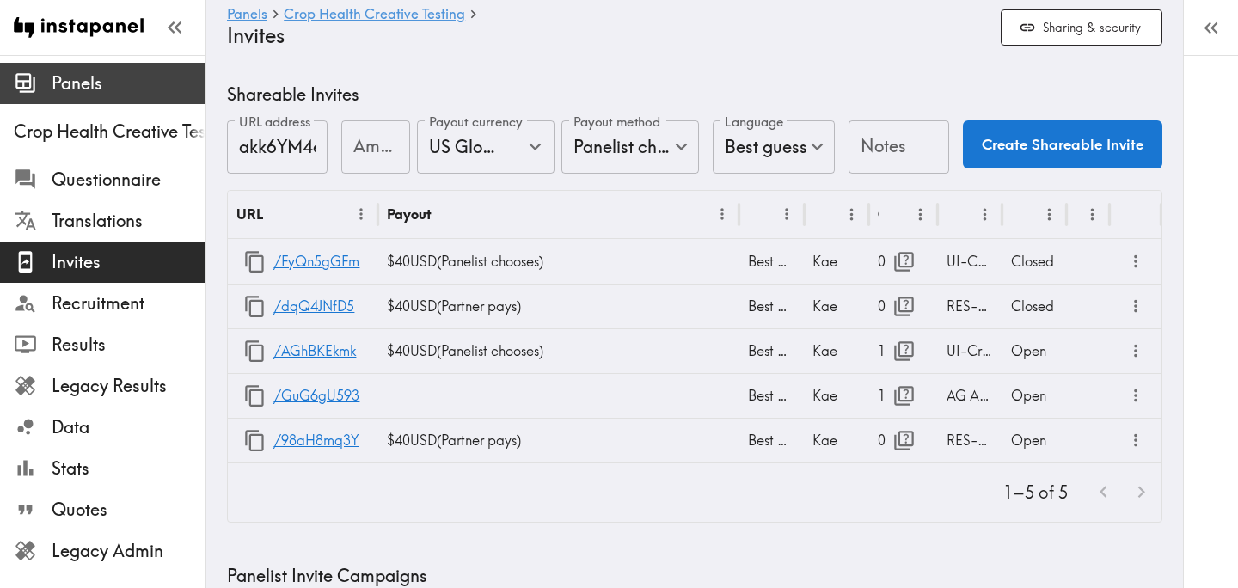
click at [103, 99] on div "Panels" at bounding box center [102, 83] width 205 height 45
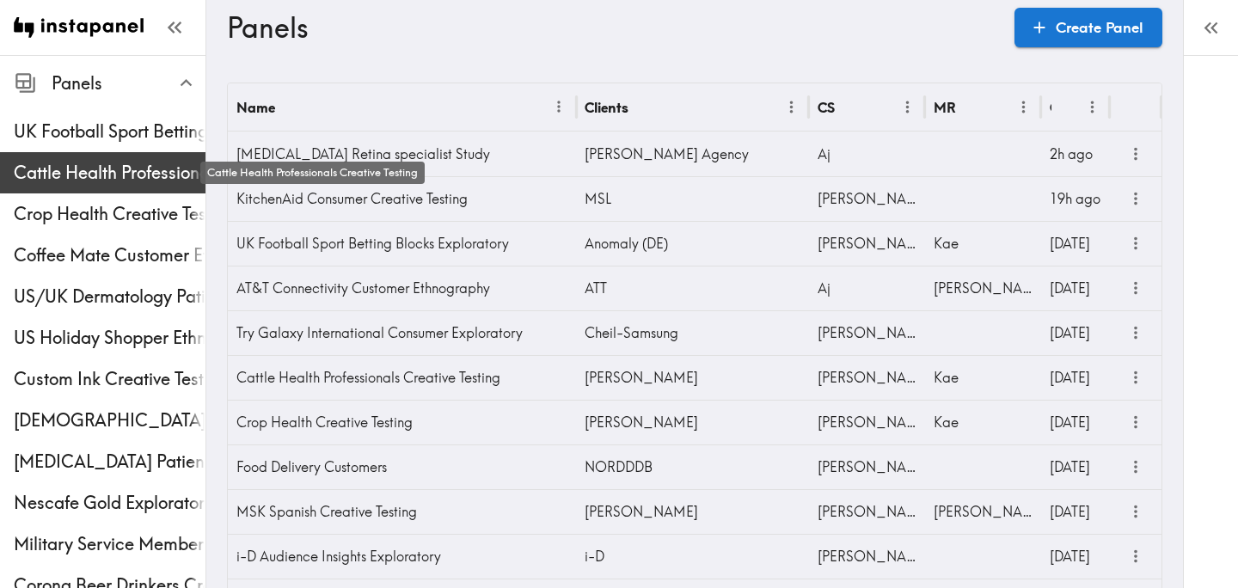
click at [99, 174] on span "Cattle Health Professionals Creative Testing" at bounding box center [110, 173] width 192 height 24
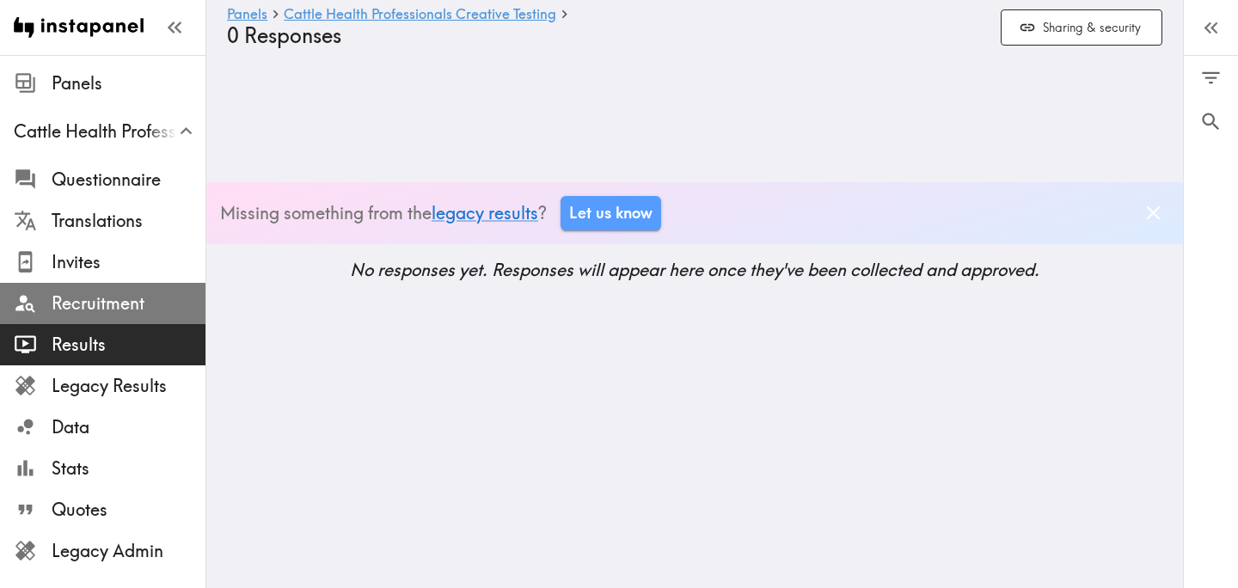
click at [105, 317] on span "Recruitment" at bounding box center [129, 303] width 154 height 31
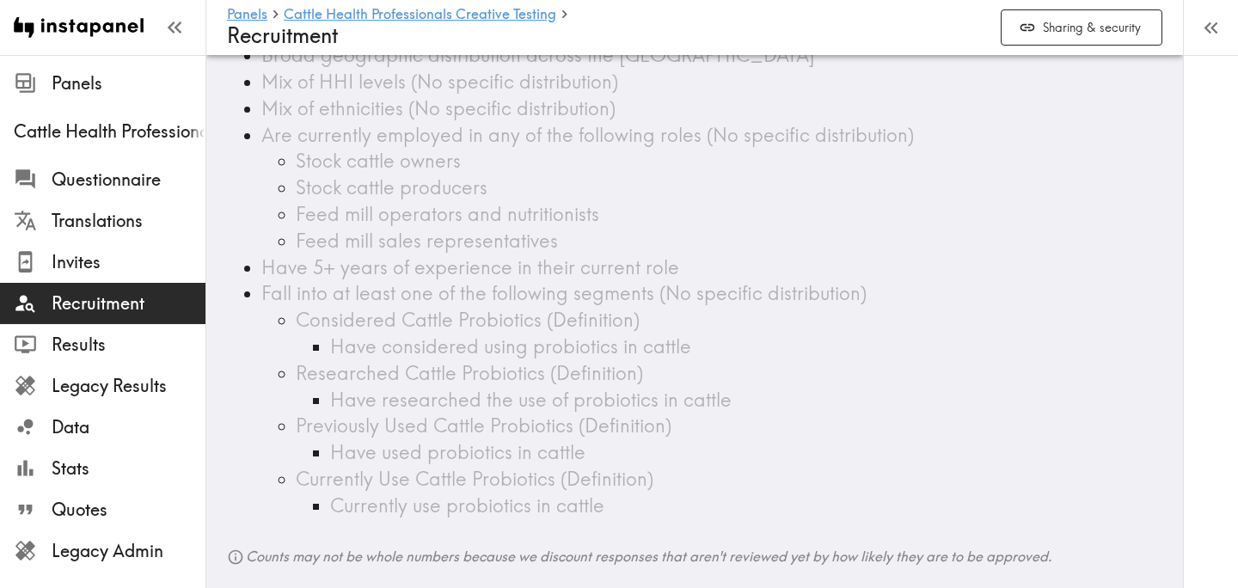
scroll to position [516, 0]
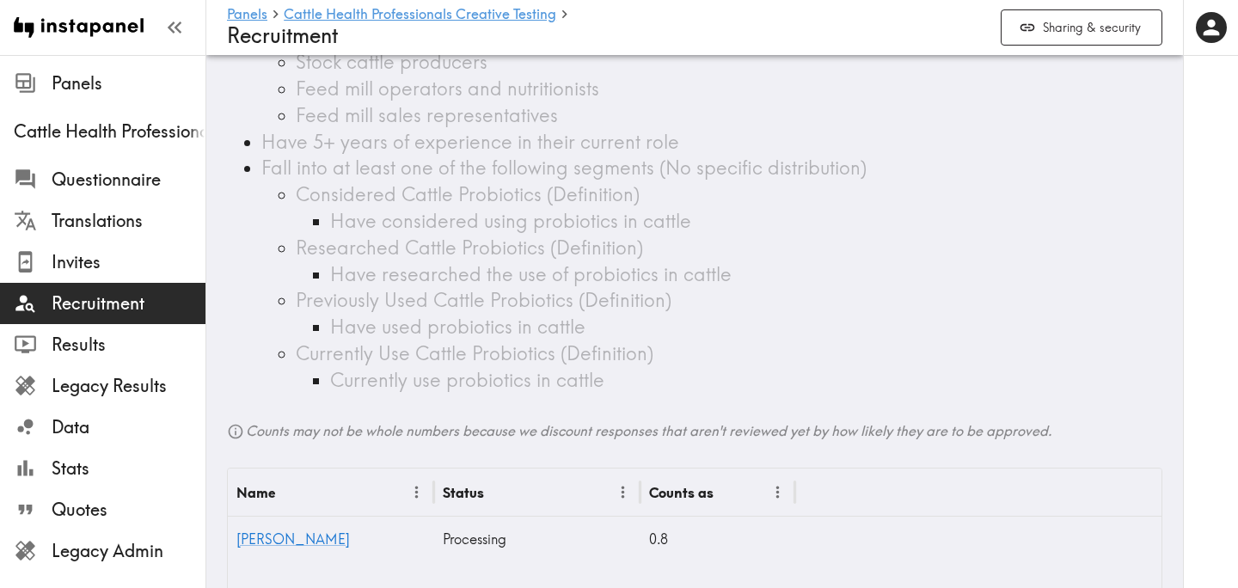
scroll to position [516, 0]
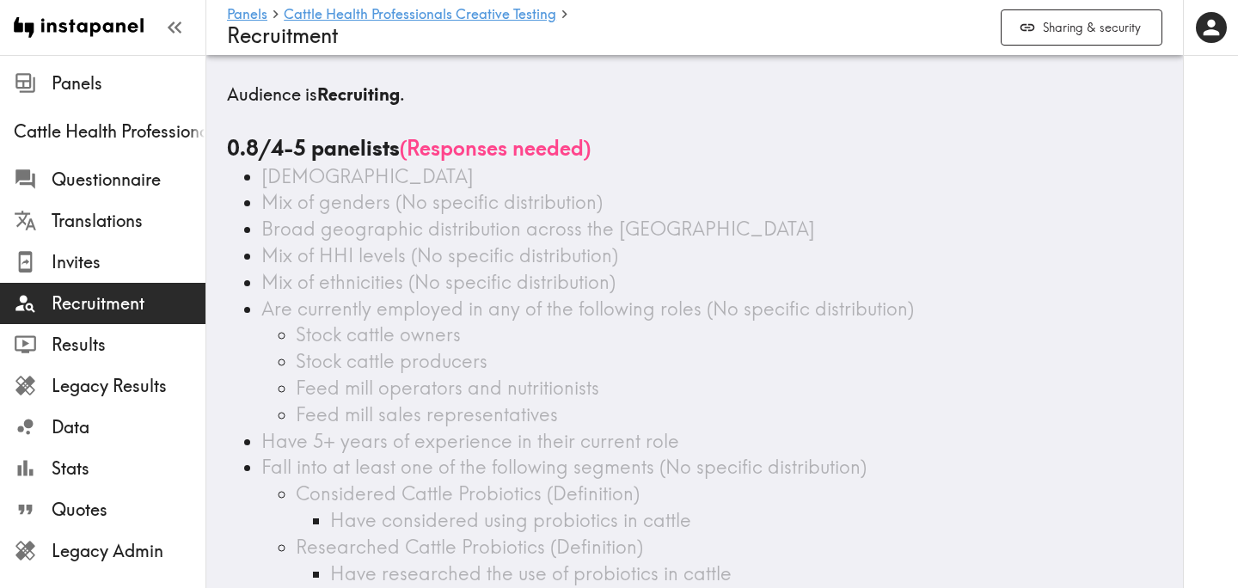
scroll to position [516, 0]
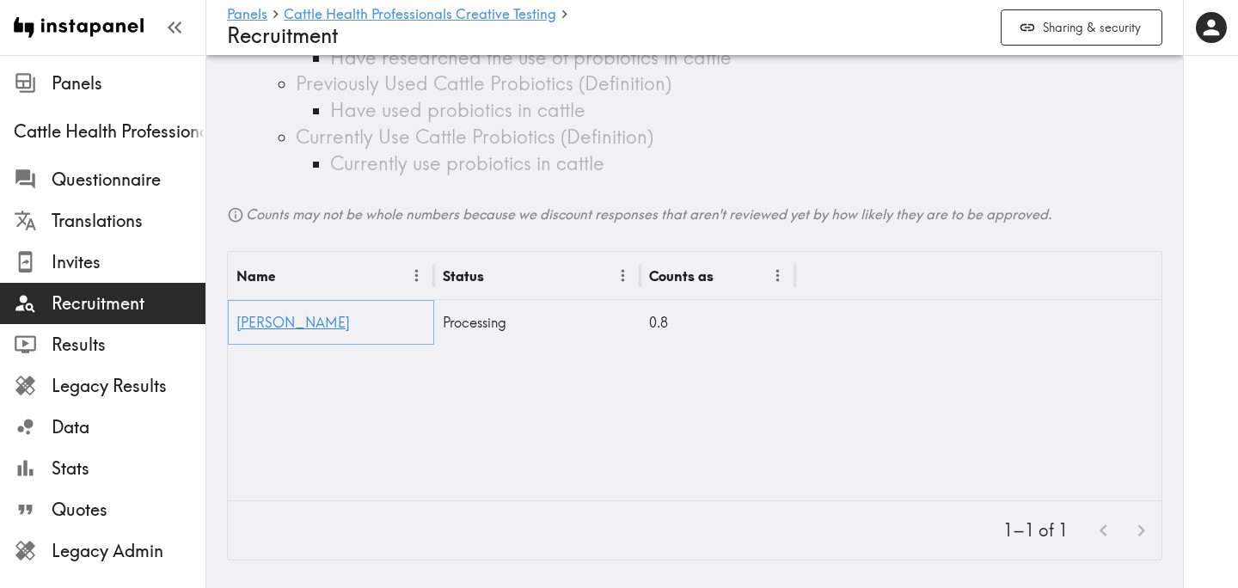
click at [272, 323] on link "[PERSON_NAME]" at bounding box center [292, 322] width 113 height 17
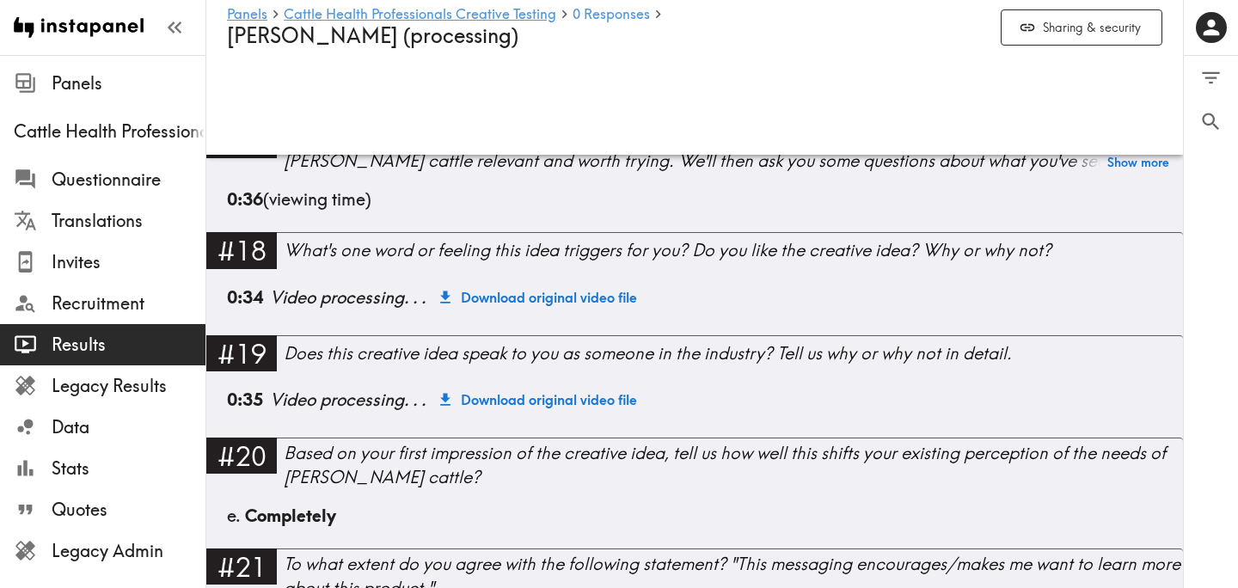
scroll to position [2555, 0]
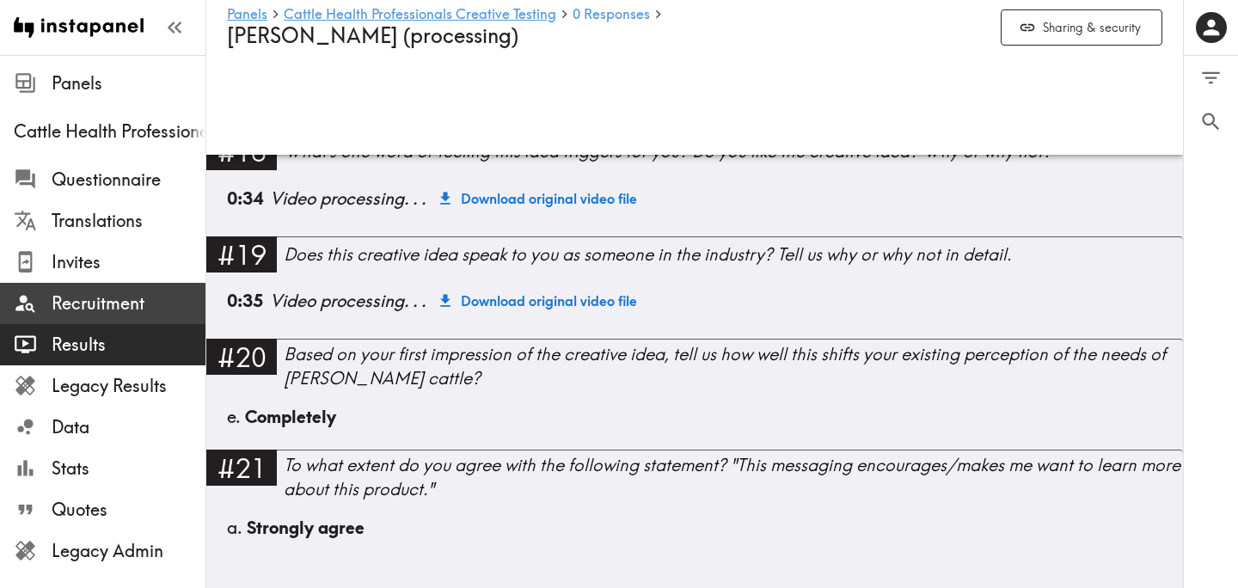
click at [112, 309] on span "Recruitment" at bounding box center [129, 303] width 154 height 24
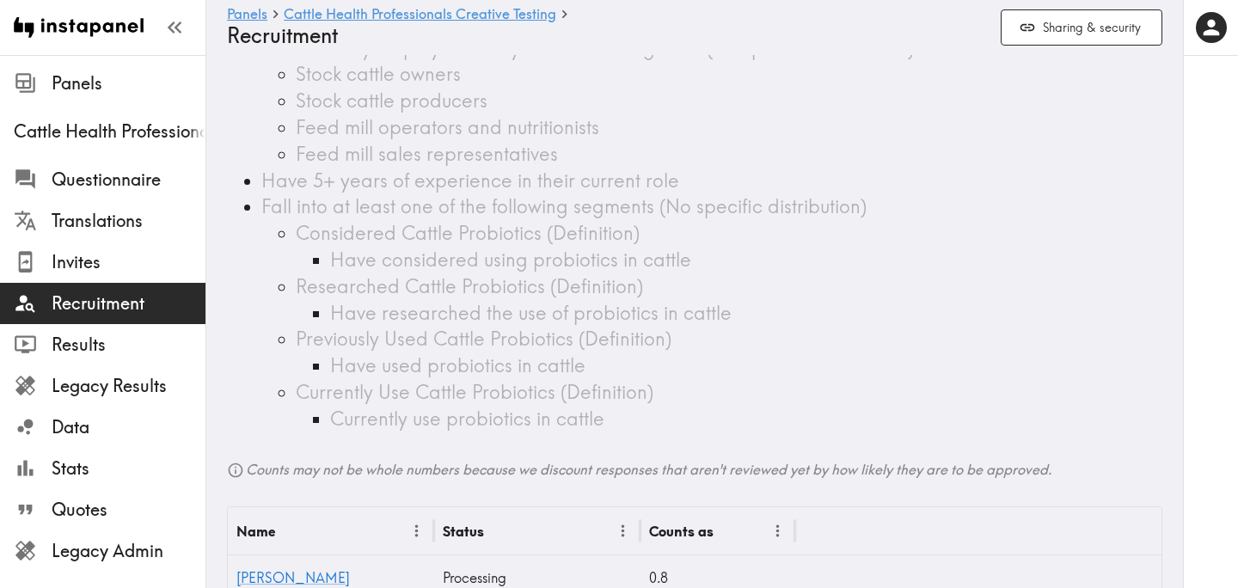
scroll to position [516, 0]
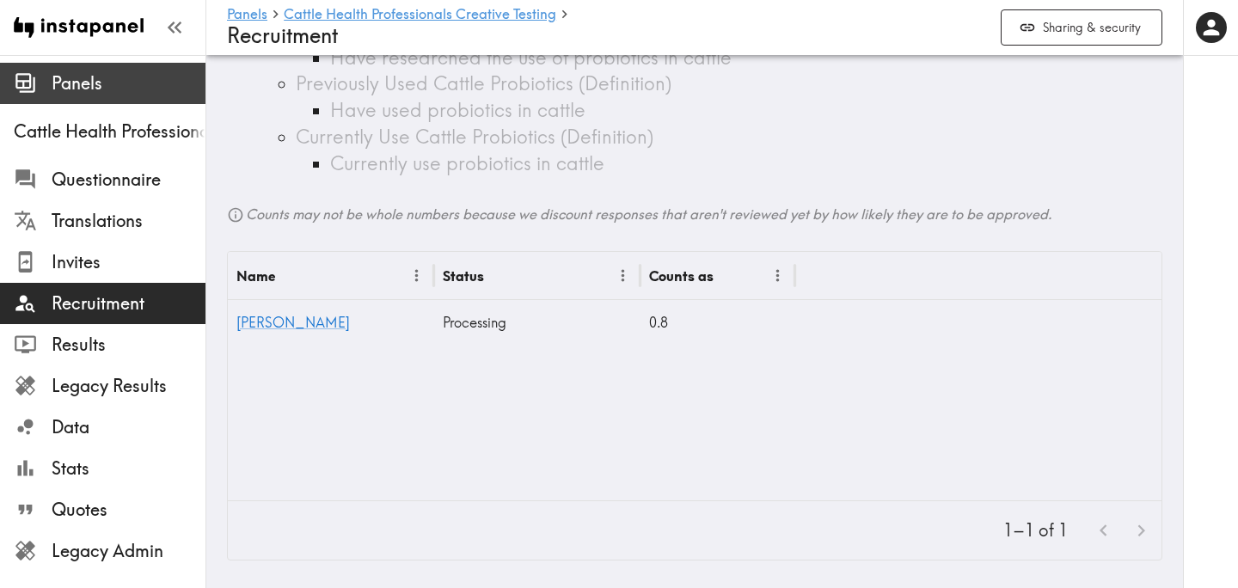
click at [145, 78] on span "Panels" at bounding box center [129, 83] width 154 height 24
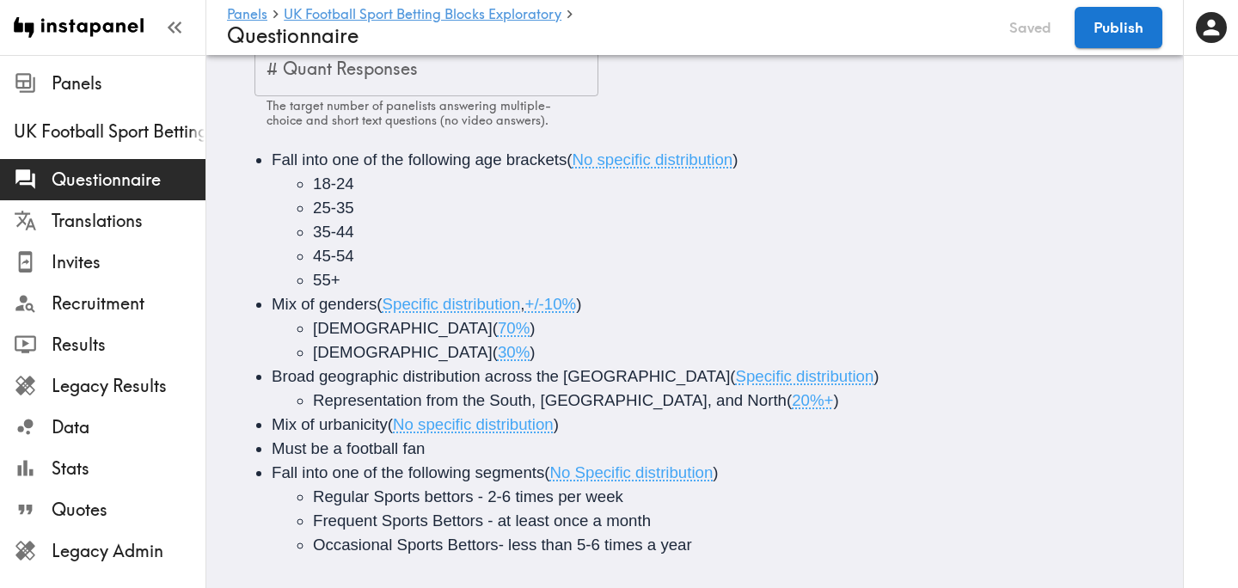
scroll to position [217, 0]
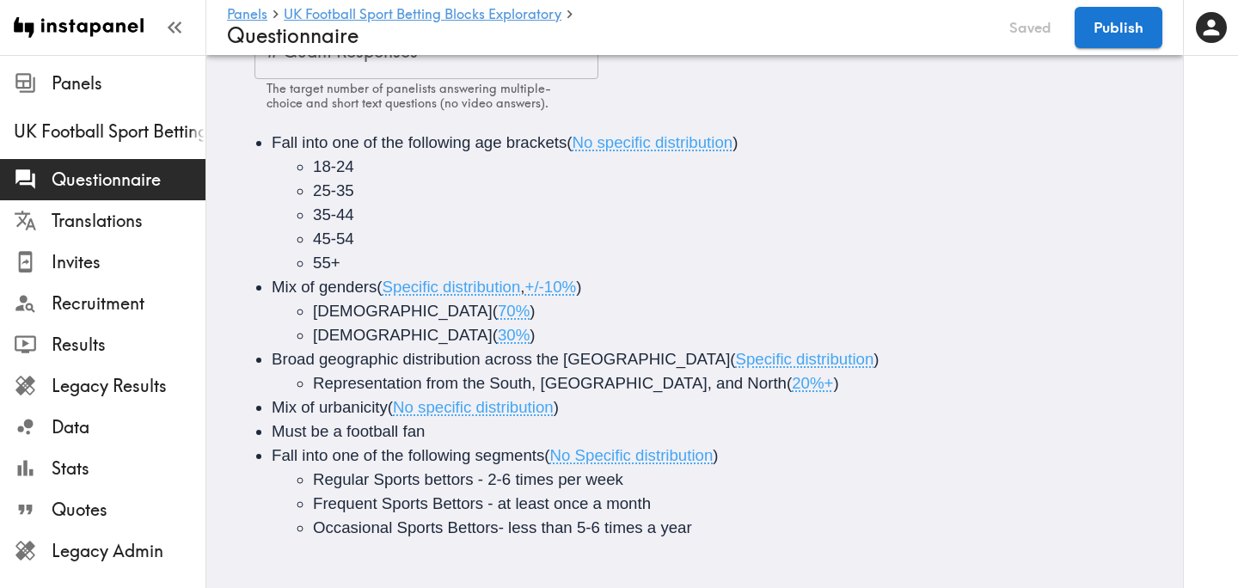
click at [760, 383] on li "Representation from the South, [GEOGRAPHIC_DATA], and North ( 20%+ )" at bounding box center [751, 383] width 877 height 24
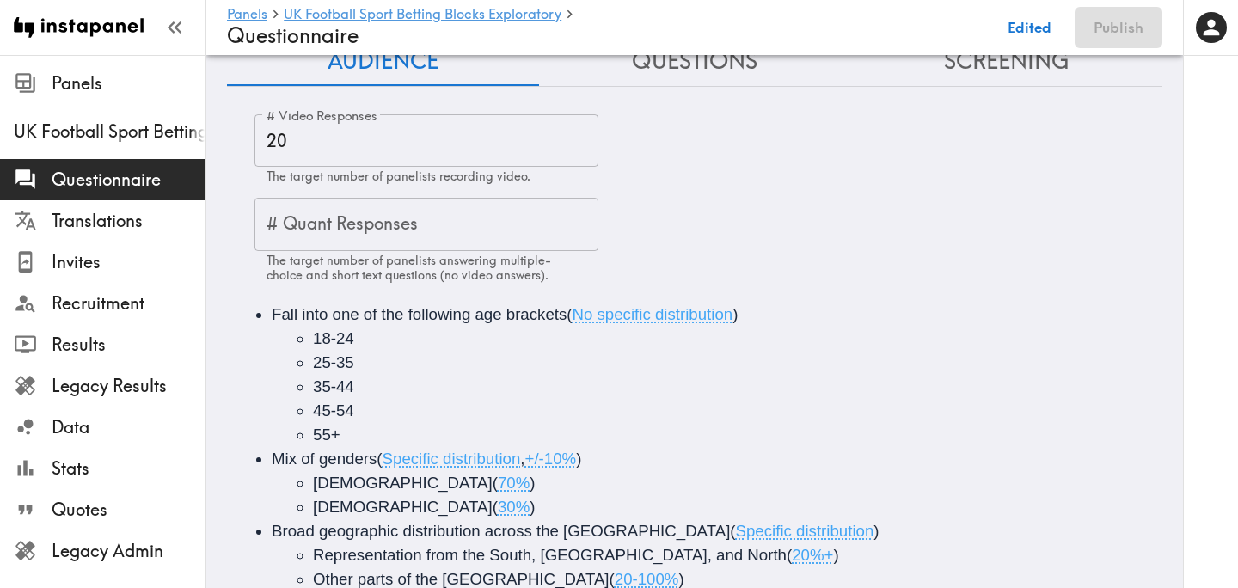
scroll to position [0, 0]
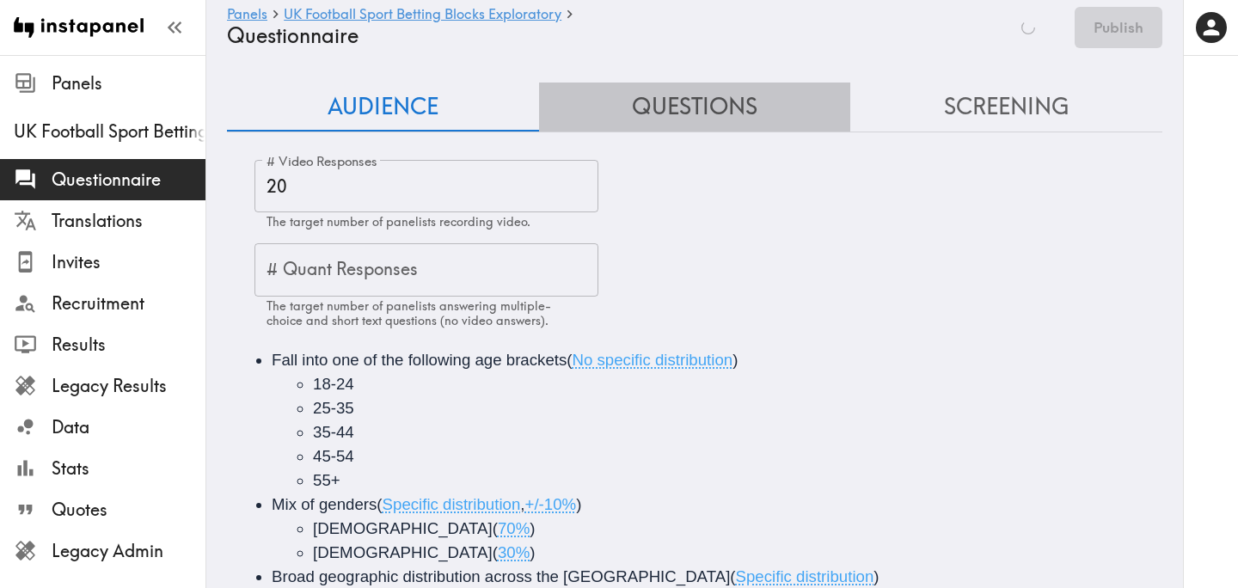
click at [725, 102] on button "Questions" at bounding box center [695, 107] width 312 height 49
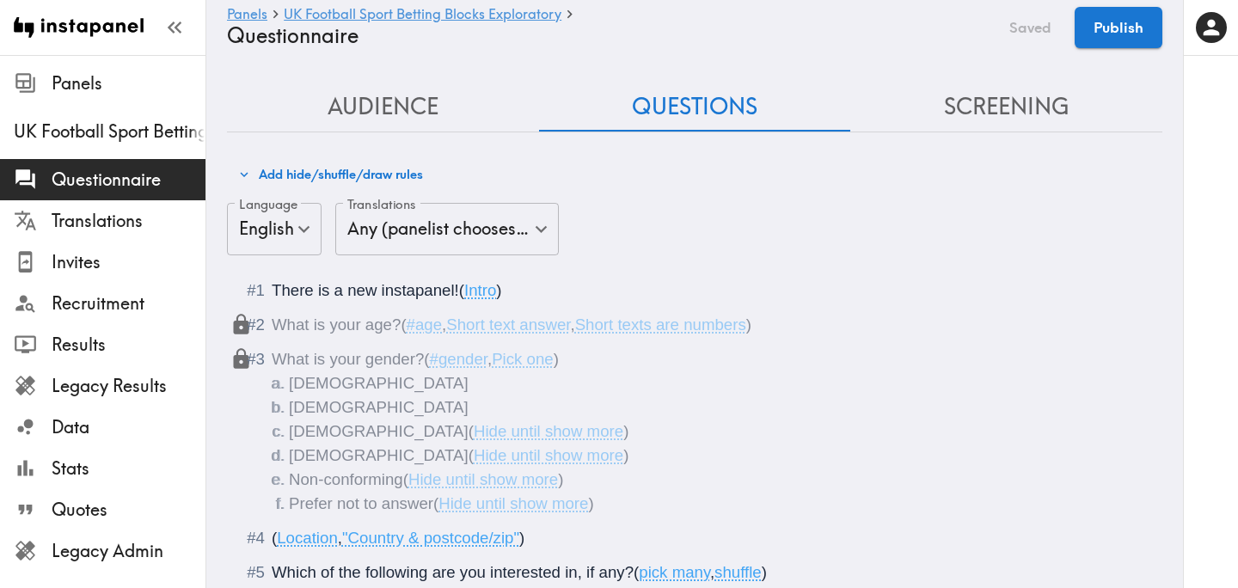
click at [977, 105] on button "Screening" at bounding box center [1006, 107] width 312 height 49
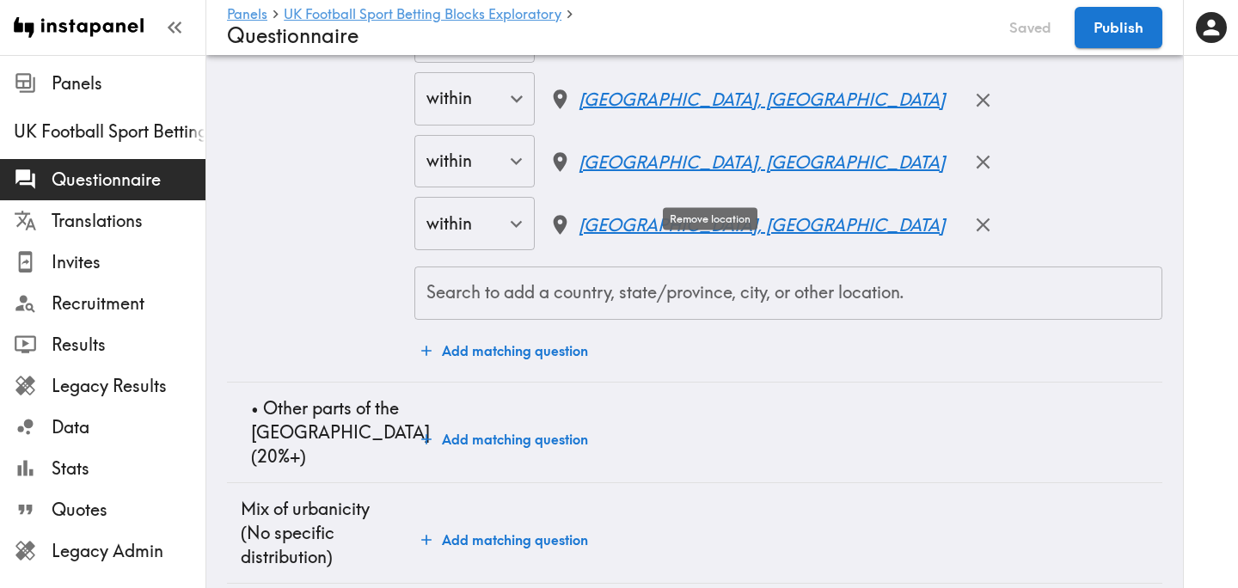
scroll to position [4201, 0]
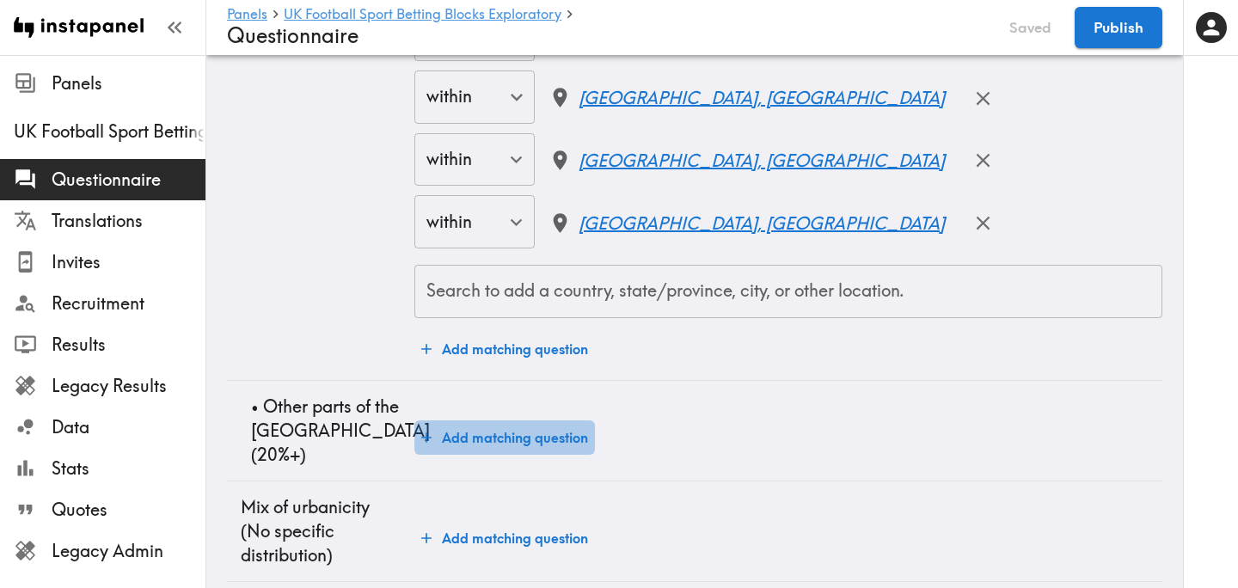
click at [511, 420] on button "Add matching question" at bounding box center [504, 437] width 181 height 34
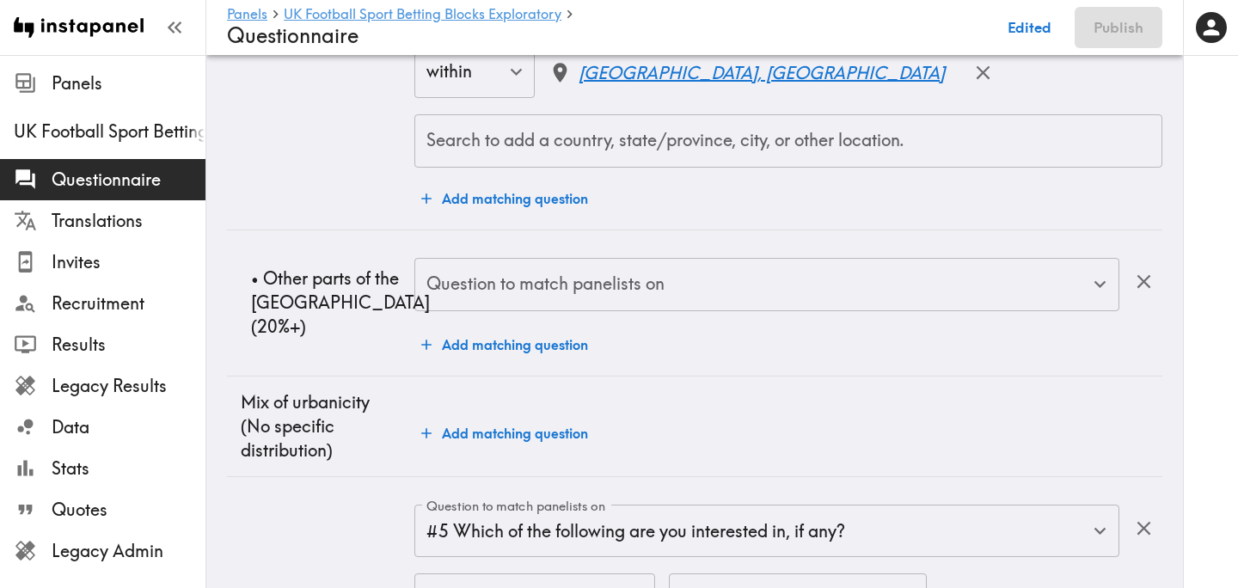
scroll to position [4352, 0]
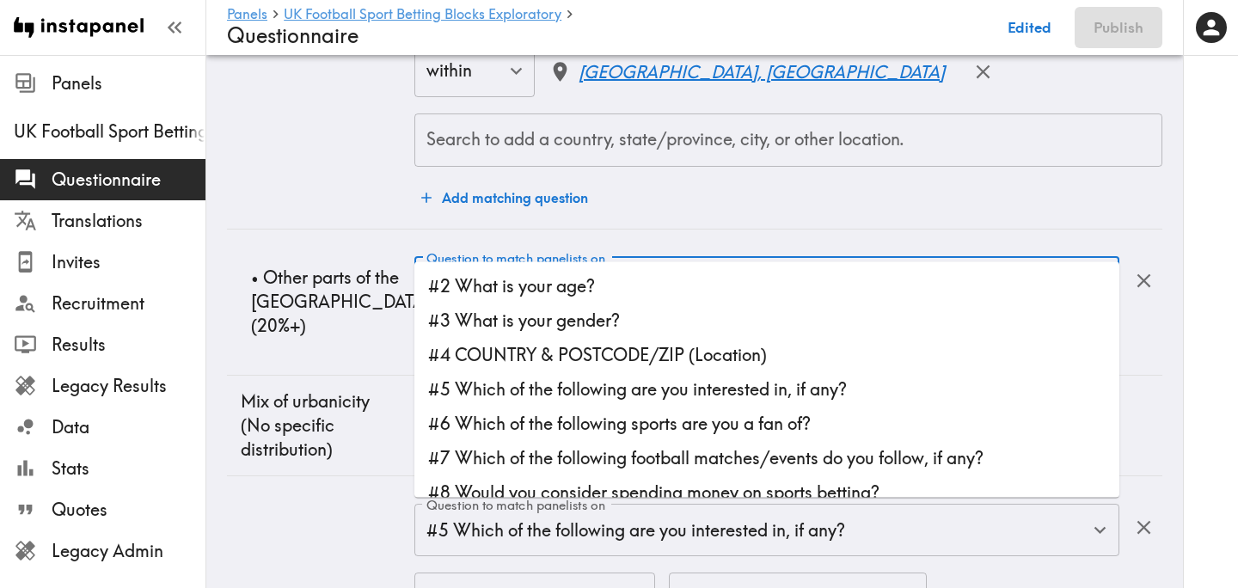
click at [658, 265] on input "Question to match panelists on" at bounding box center [754, 284] width 664 height 38
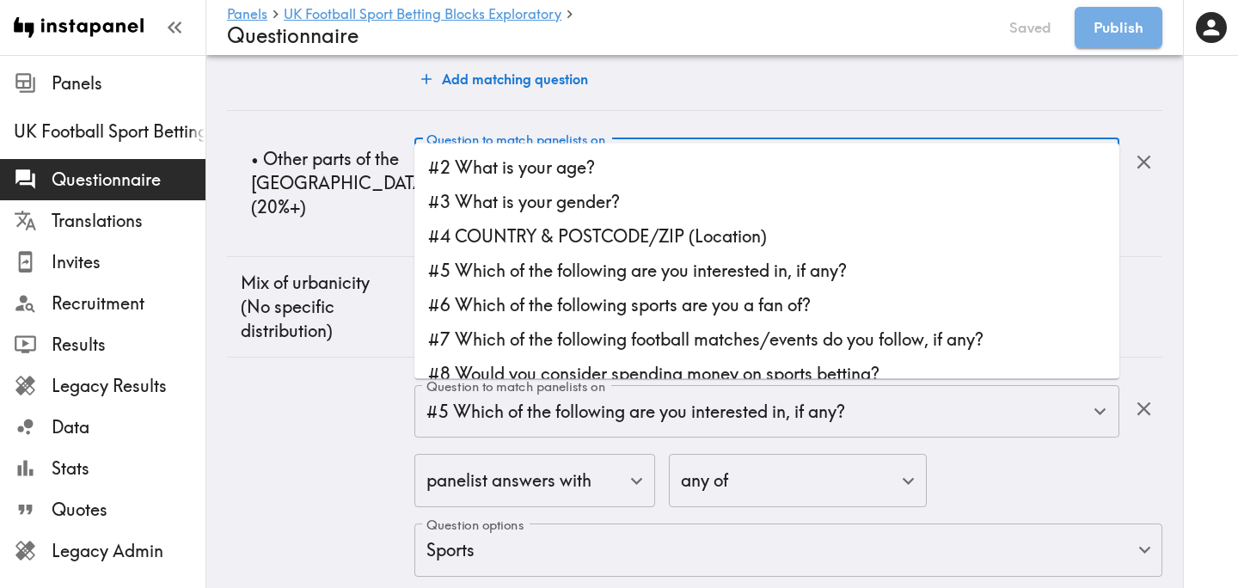
click at [672, 230] on li "#4 COUNTRY & POSTCODE/ZIP (Location)" at bounding box center [766, 236] width 705 height 34
type input "#4 COUNTRY & POSTCODE/ZIP (Location)"
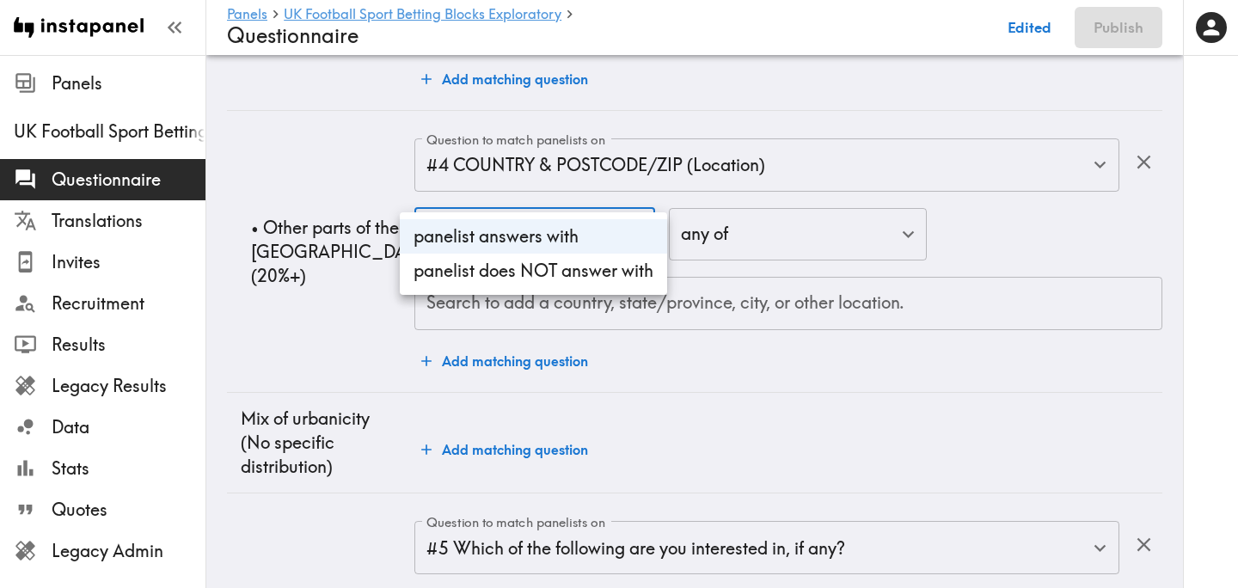
click at [598, 263] on li "panelist does NOT answer with" at bounding box center [533, 271] width 267 height 34
type input "true"
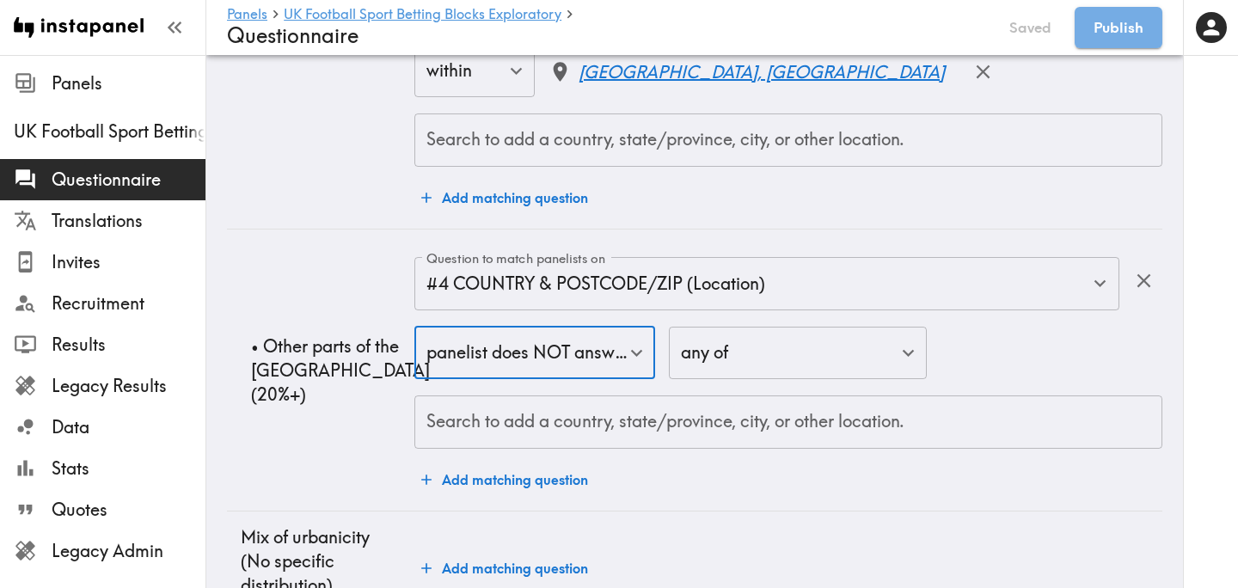
click at [536, 396] on div "Search to add a country, state/province, city, or other location." at bounding box center [788, 421] width 748 height 53
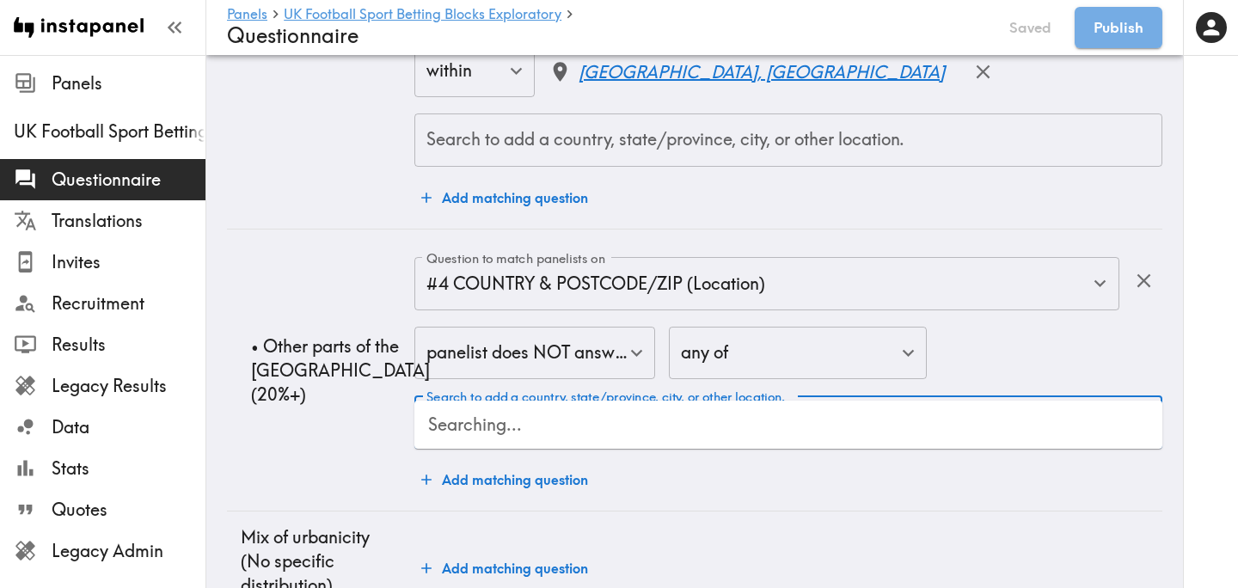
type input "London"
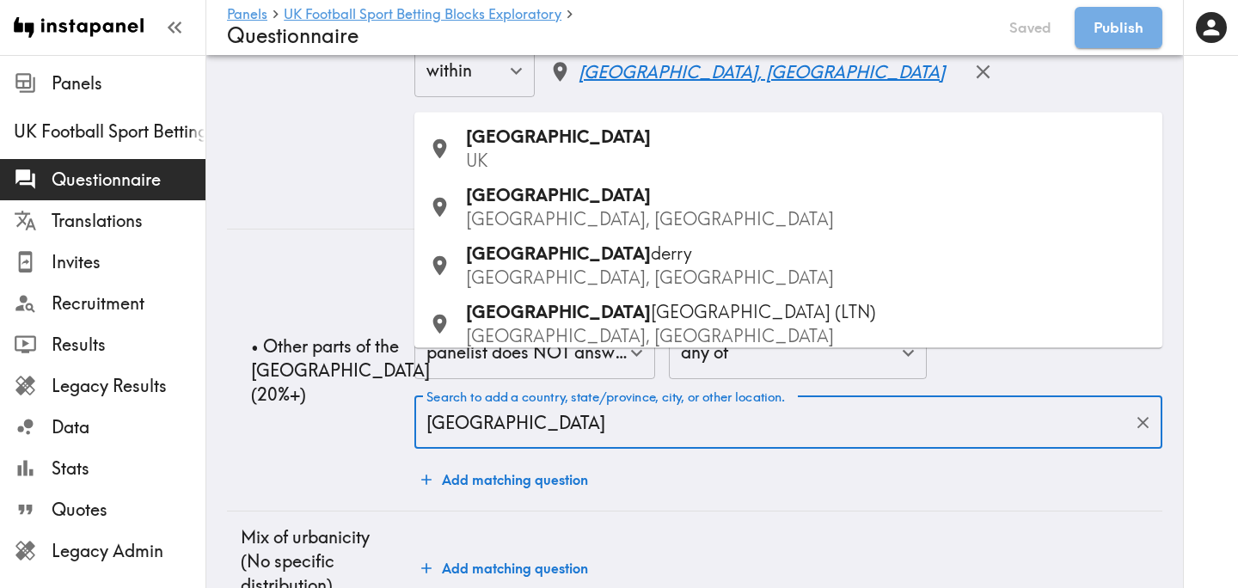
click at [593, 145] on div "London UK" at bounding box center [807, 149] width 683 height 48
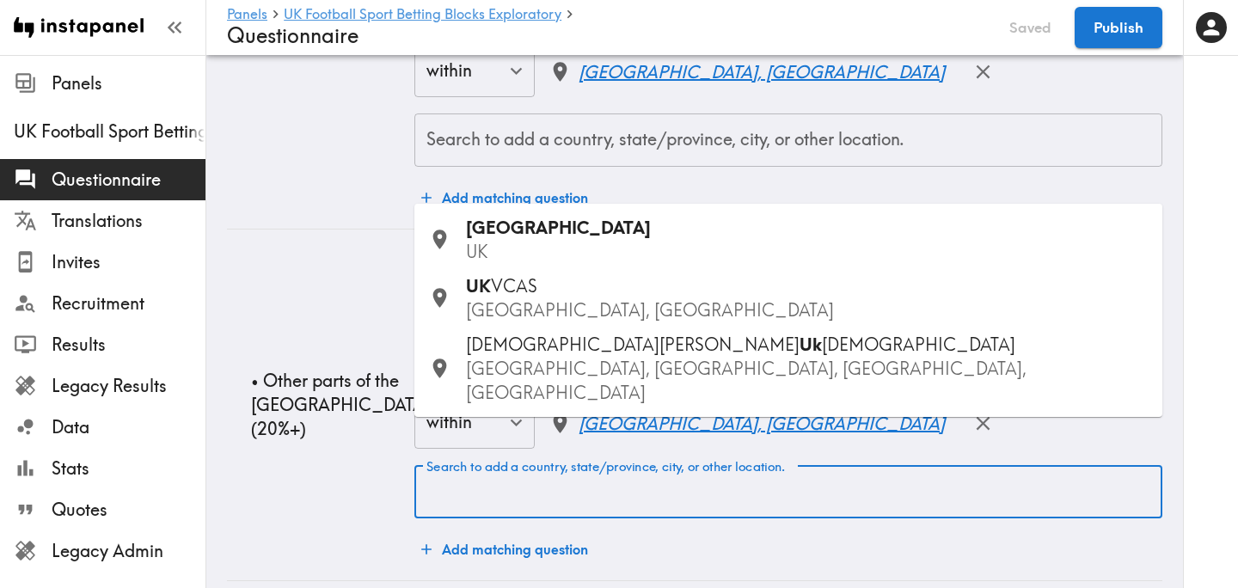
click at [602, 473] on input "Search to add a country, state/province, city, or other location." at bounding box center [788, 492] width 732 height 38
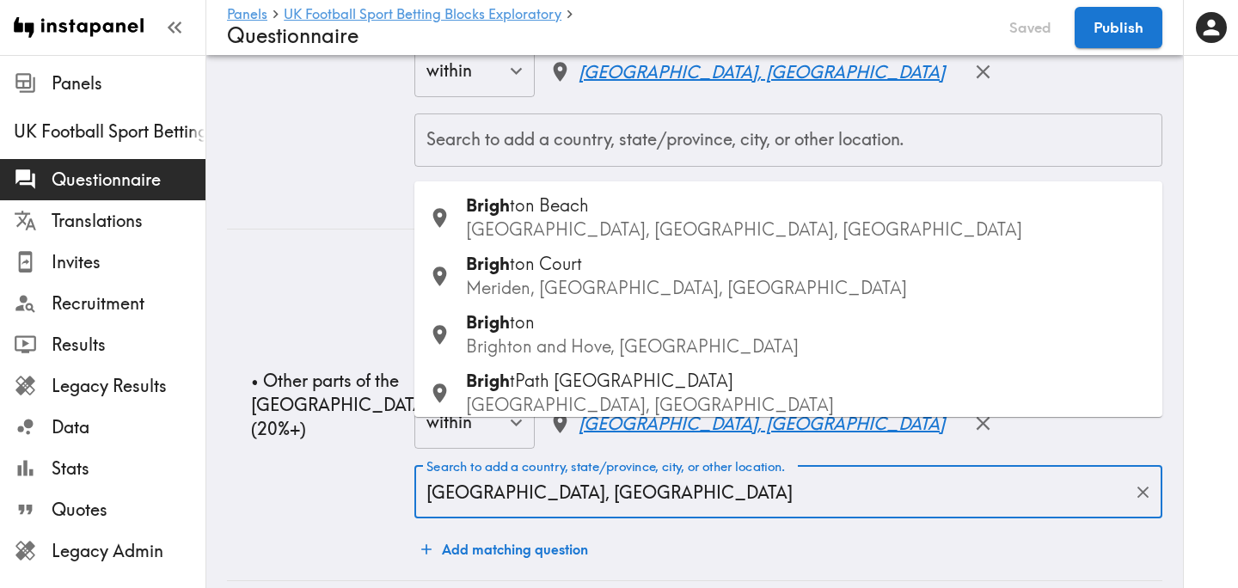
type input "Brighton, UK"
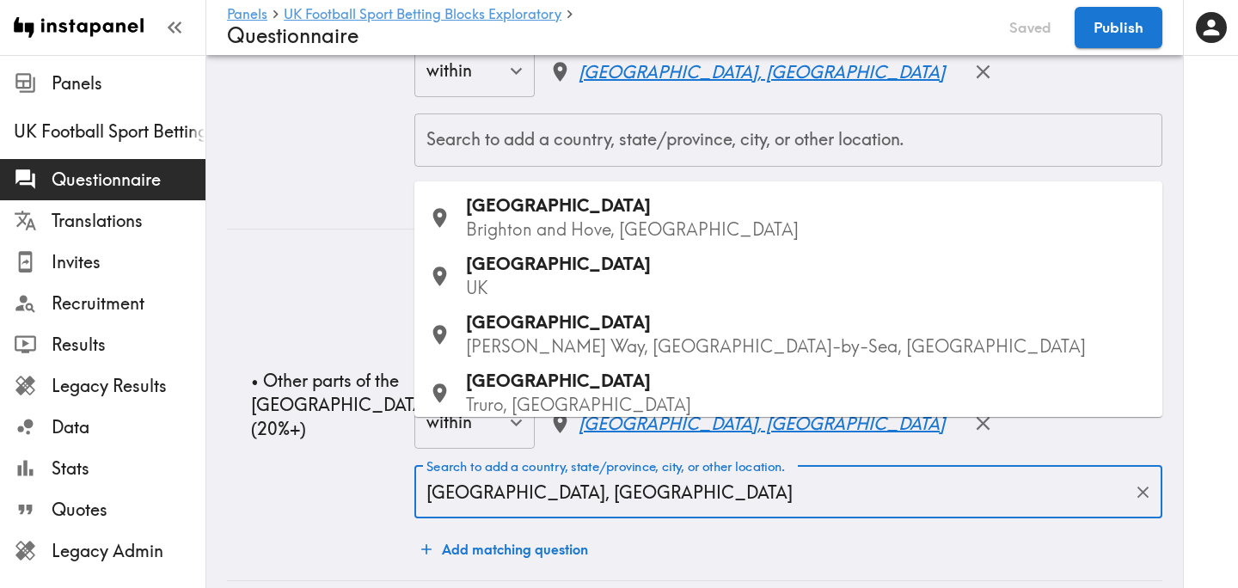
click at [533, 273] on span "Brighton" at bounding box center [558, 263] width 185 height 21
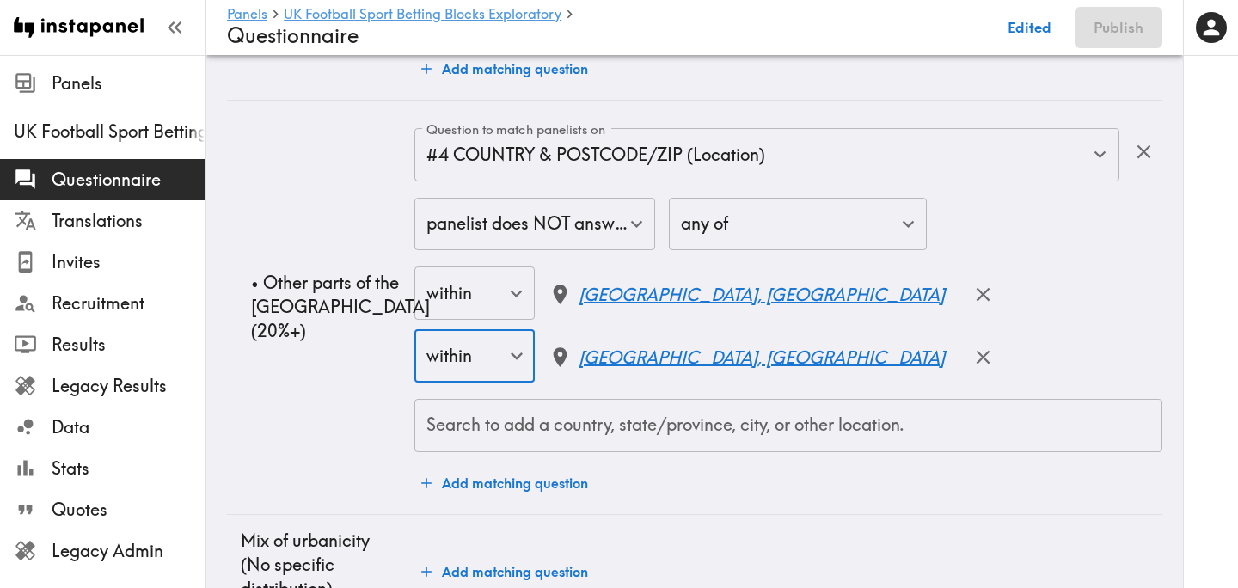
scroll to position [4502, 0]
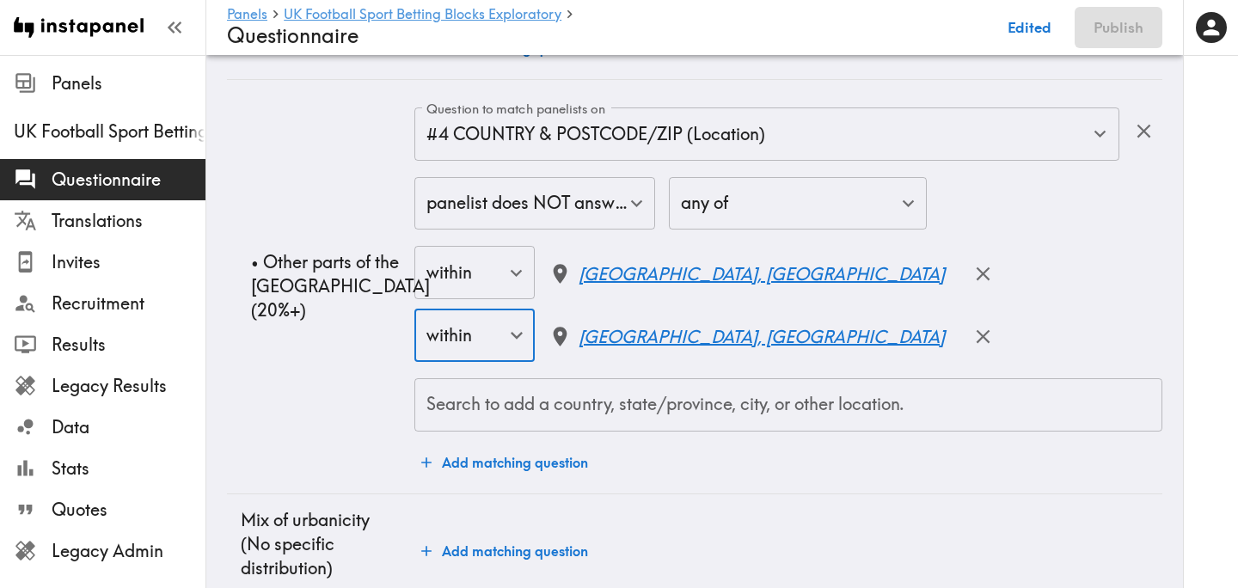
click at [603, 386] on input "Search to add a country, state/province, city, or other location." at bounding box center [788, 405] width 732 height 38
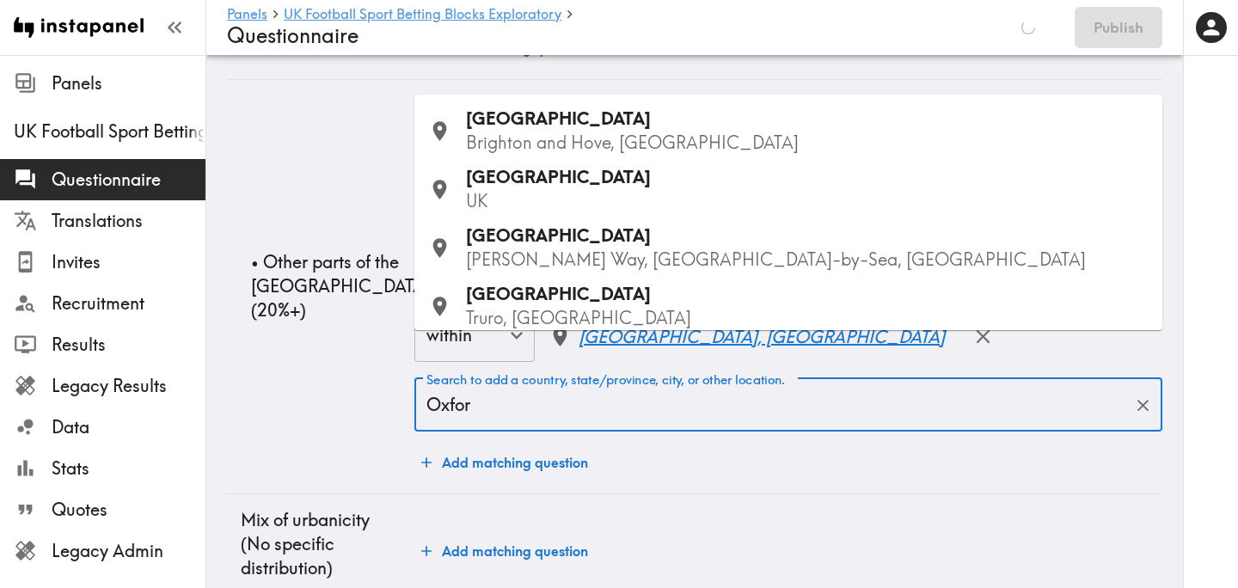
type input "Oxford"
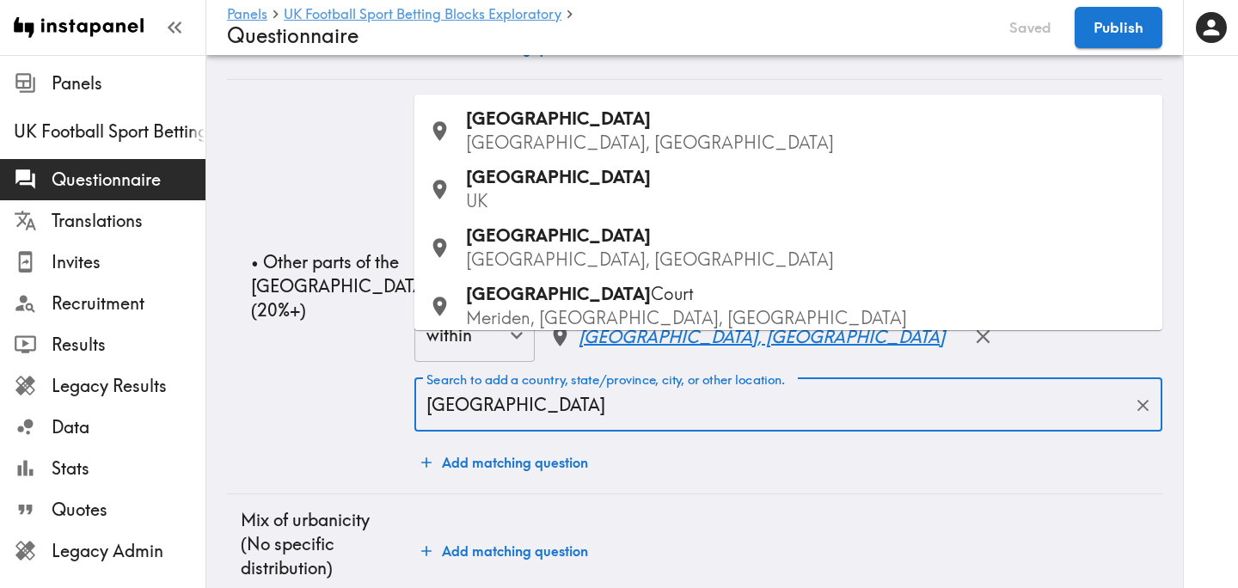
click at [596, 190] on p "UK" at bounding box center [807, 201] width 683 height 24
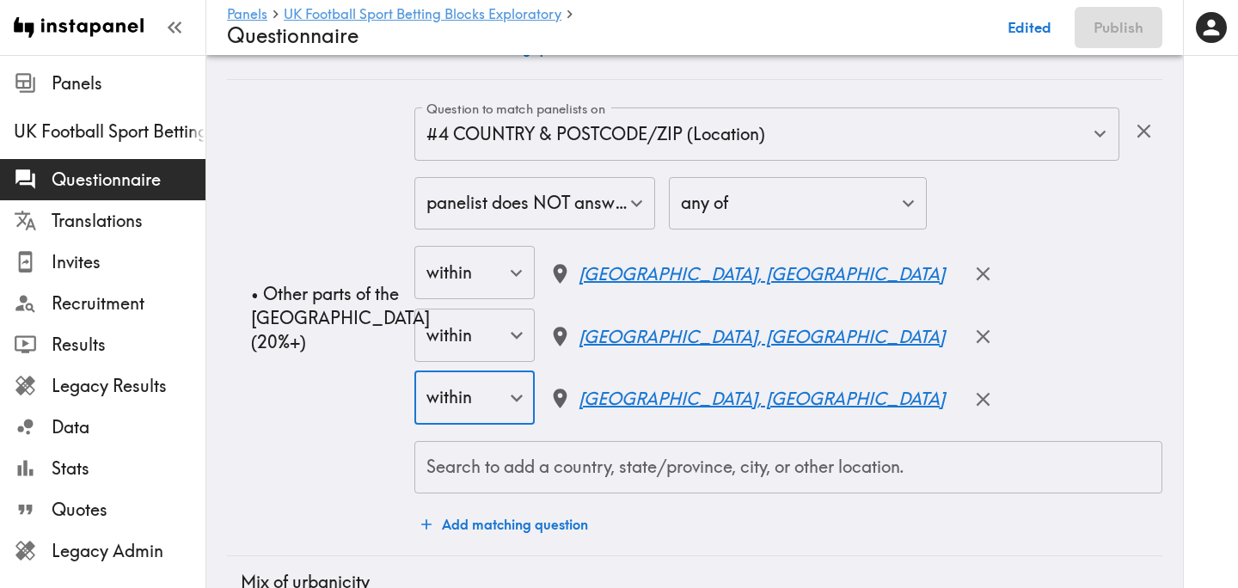
click at [597, 449] on input "Search to add a country, state/province, city, or other location." at bounding box center [788, 468] width 732 height 38
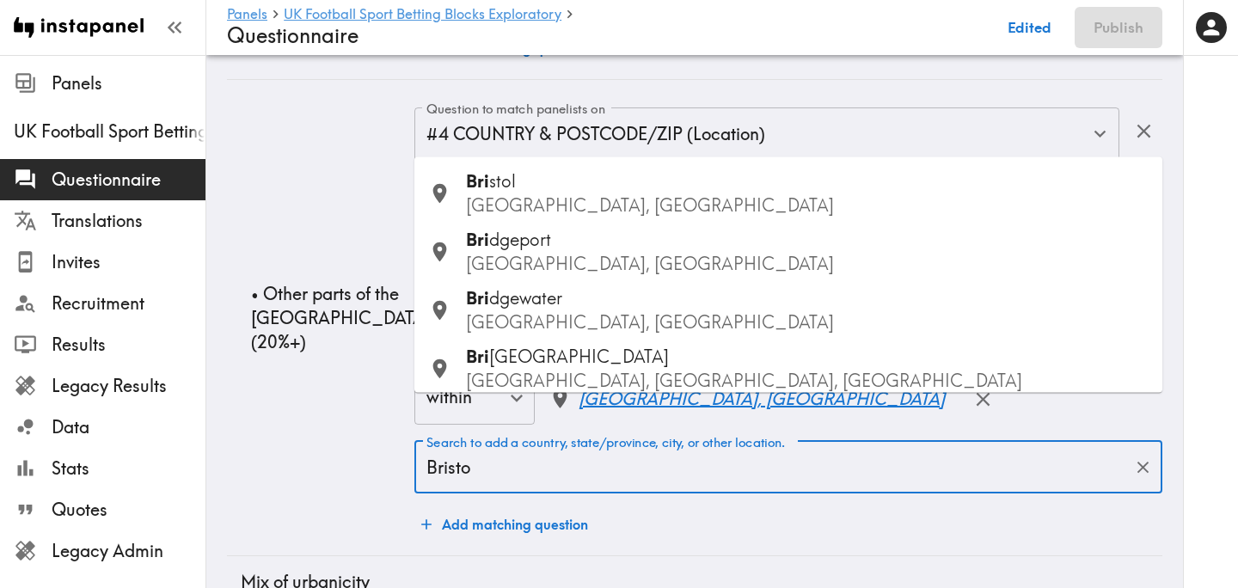
type input "Bristol"
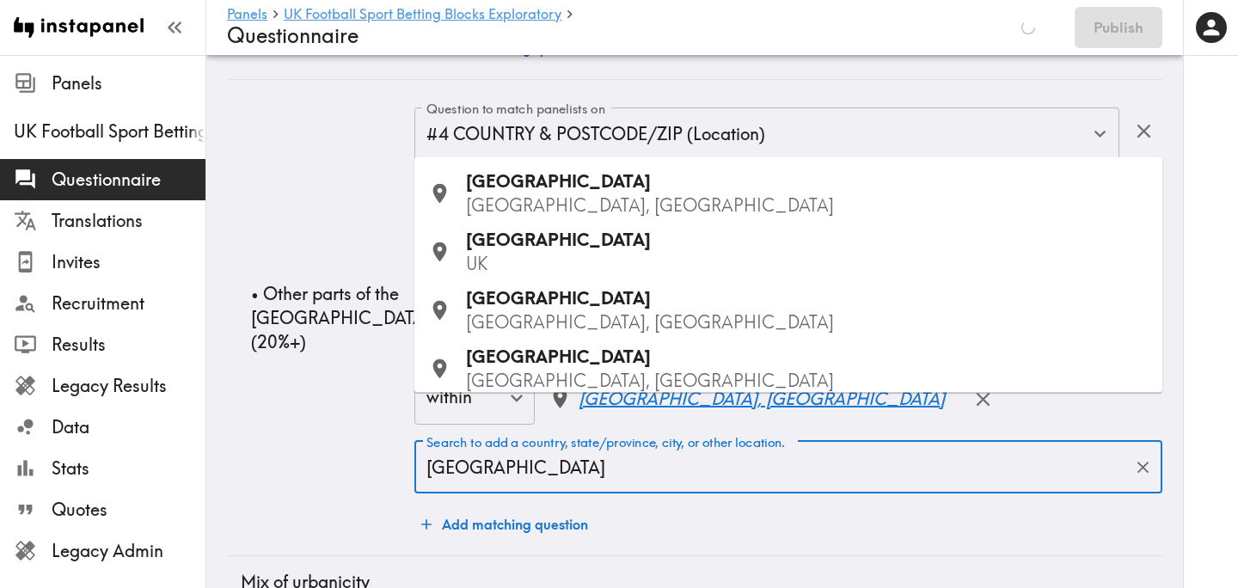
click at [559, 254] on p "UK" at bounding box center [807, 264] width 683 height 24
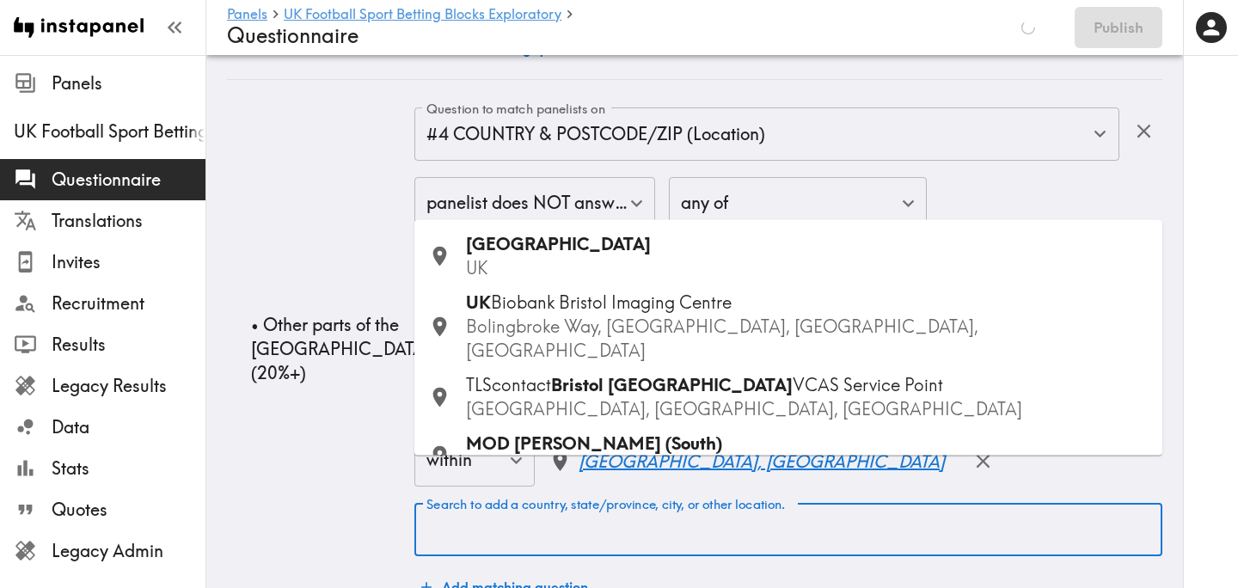
click at [731, 503] on div "Search to add a country, state/province, city, or other location. Search to add…" at bounding box center [788, 529] width 748 height 53
type input "Southampton"
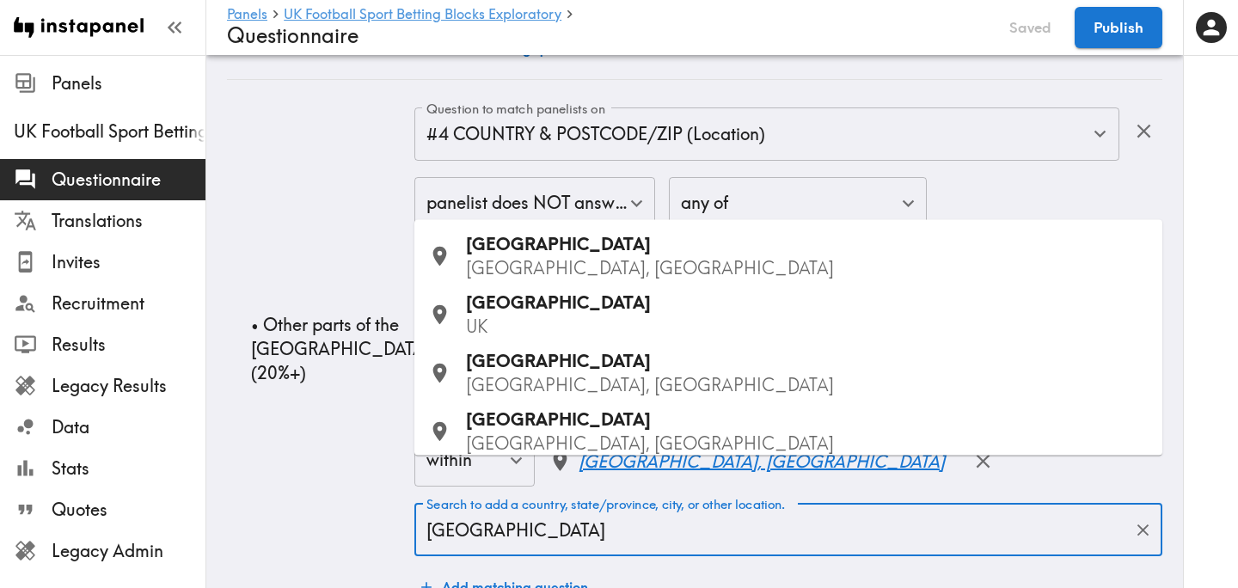
click at [580, 309] on div "Southampton UK" at bounding box center [807, 315] width 683 height 48
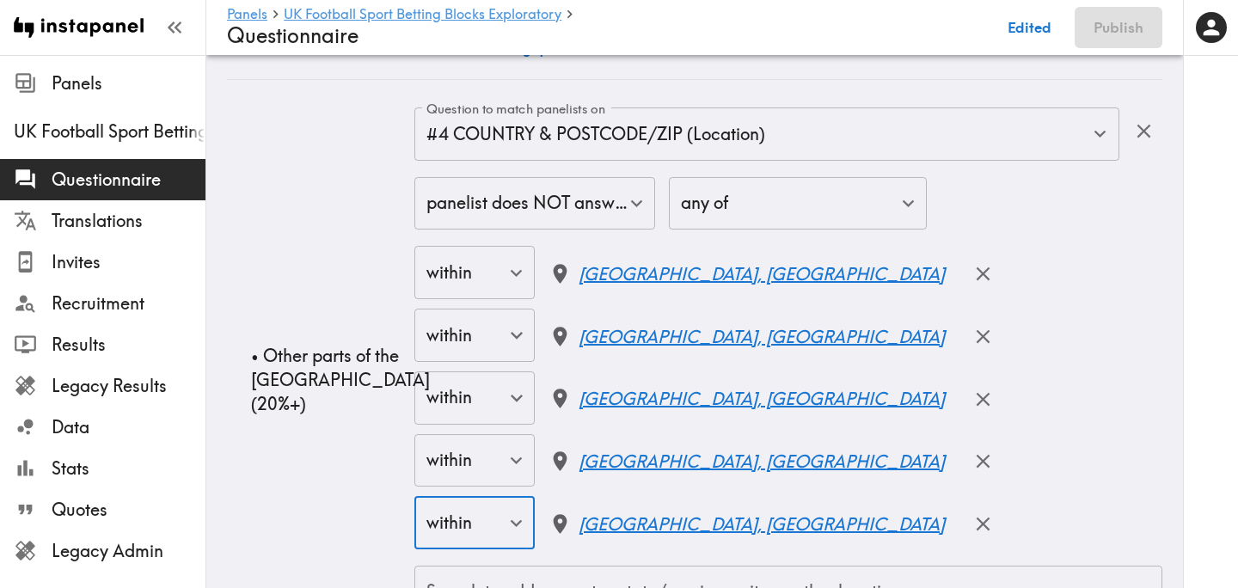
scroll to position [4615, 0]
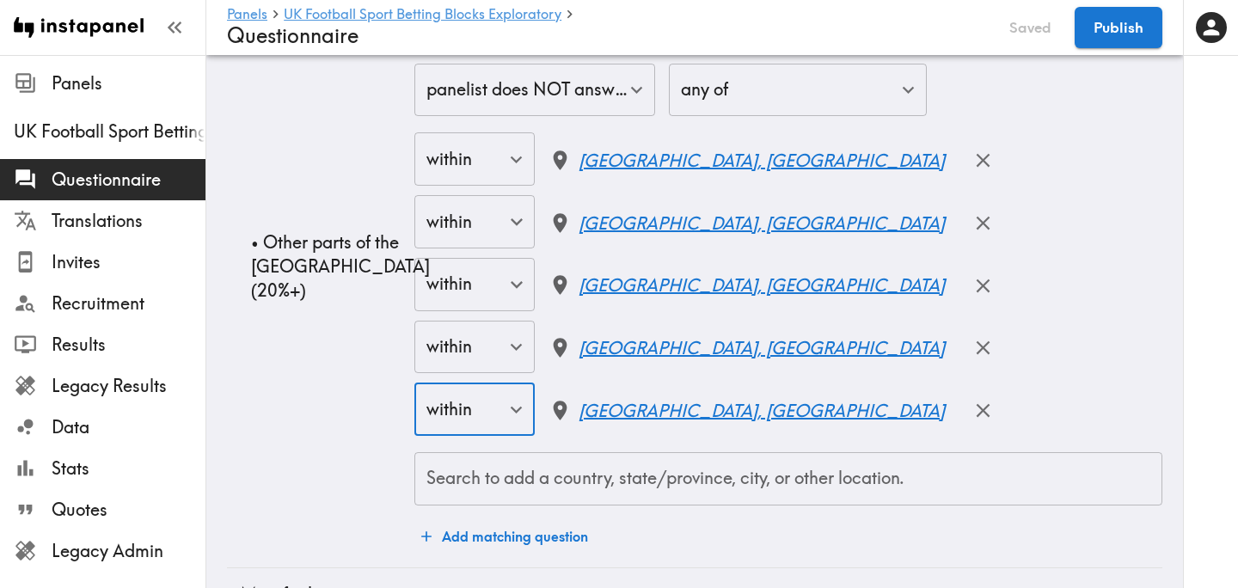
click at [570, 452] on div "Search to add a country, state/province, city, or other location. Search to add…" at bounding box center [788, 478] width 748 height 53
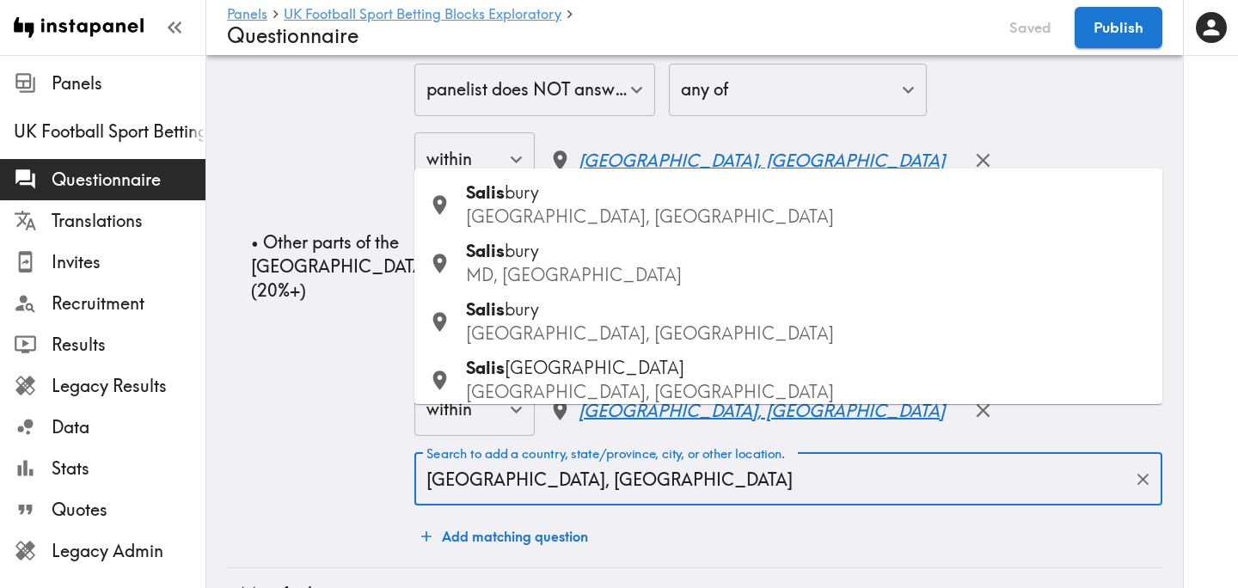
type input "Salisbury, UK"
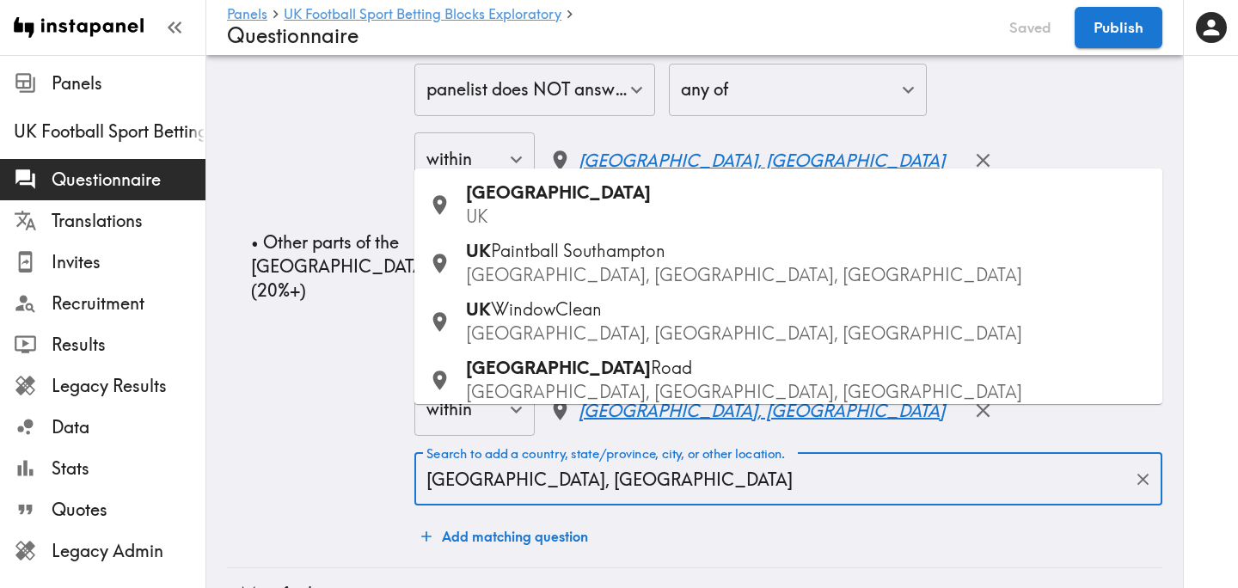
click at [559, 201] on div "Salisbury UK" at bounding box center [807, 205] width 683 height 48
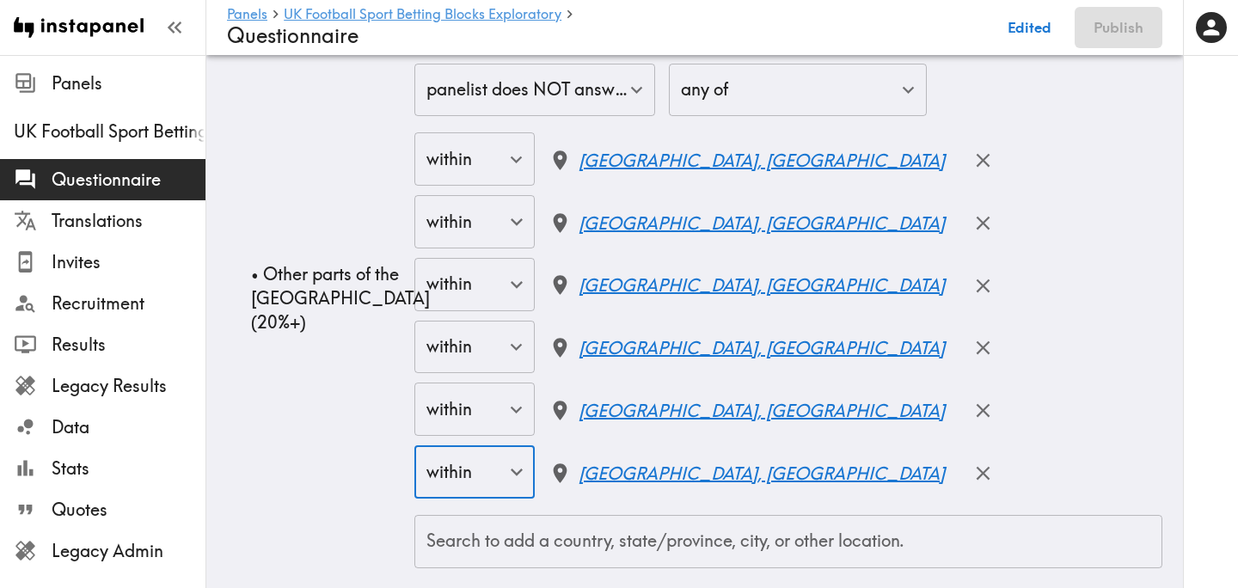
click at [607, 515] on div "Search to add a country, state/province, city, or other location. Search to add…" at bounding box center [788, 541] width 748 height 53
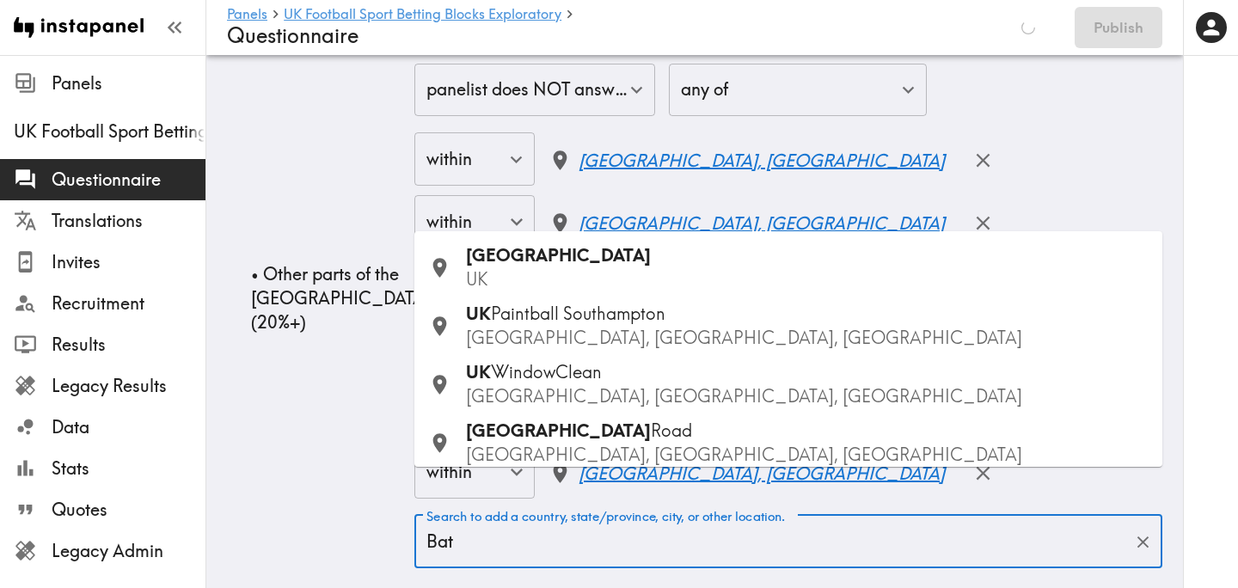
type input "Bath"
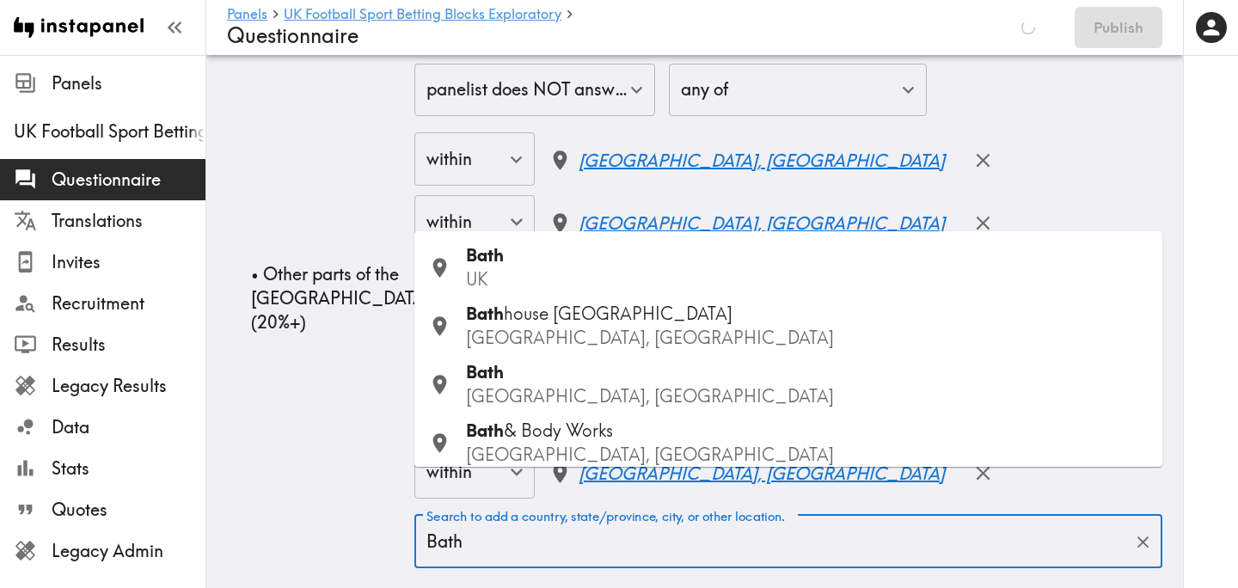
click at [555, 249] on div "Bath UK" at bounding box center [807, 267] width 683 height 48
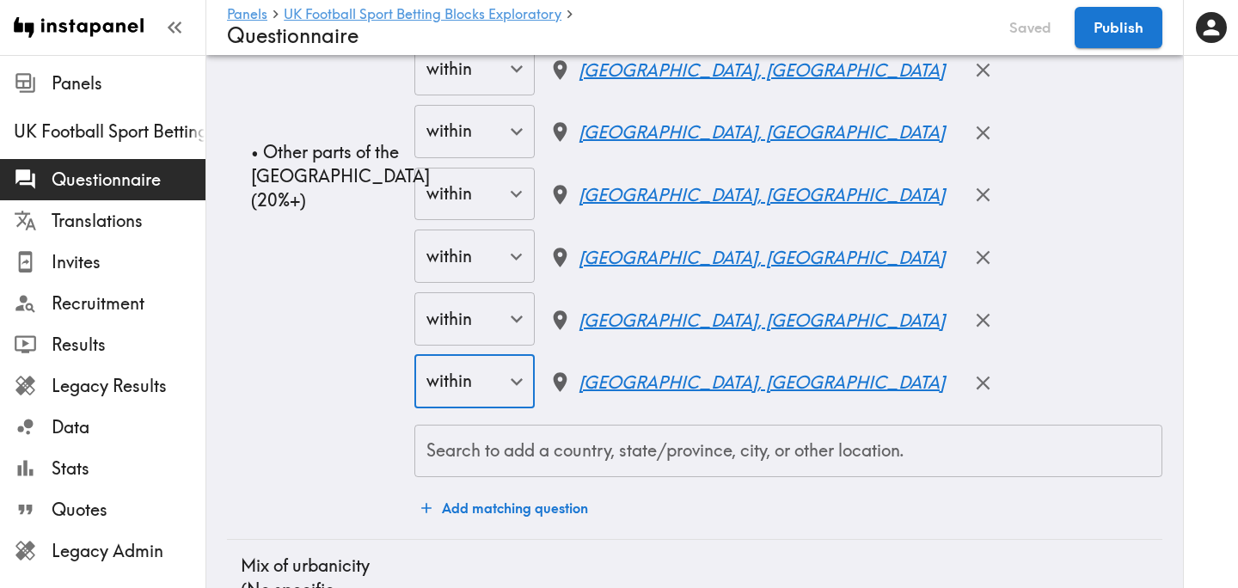
scroll to position [4788, 0]
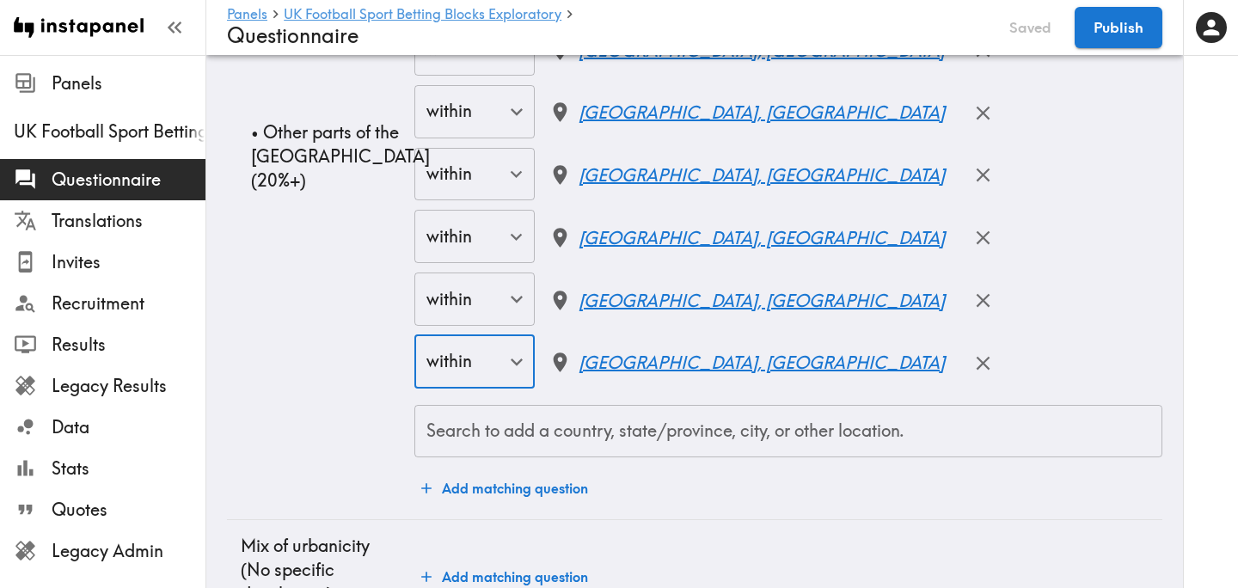
click at [587, 413] on input "Search to add a country, state/province, city, or other location." at bounding box center [788, 432] width 732 height 38
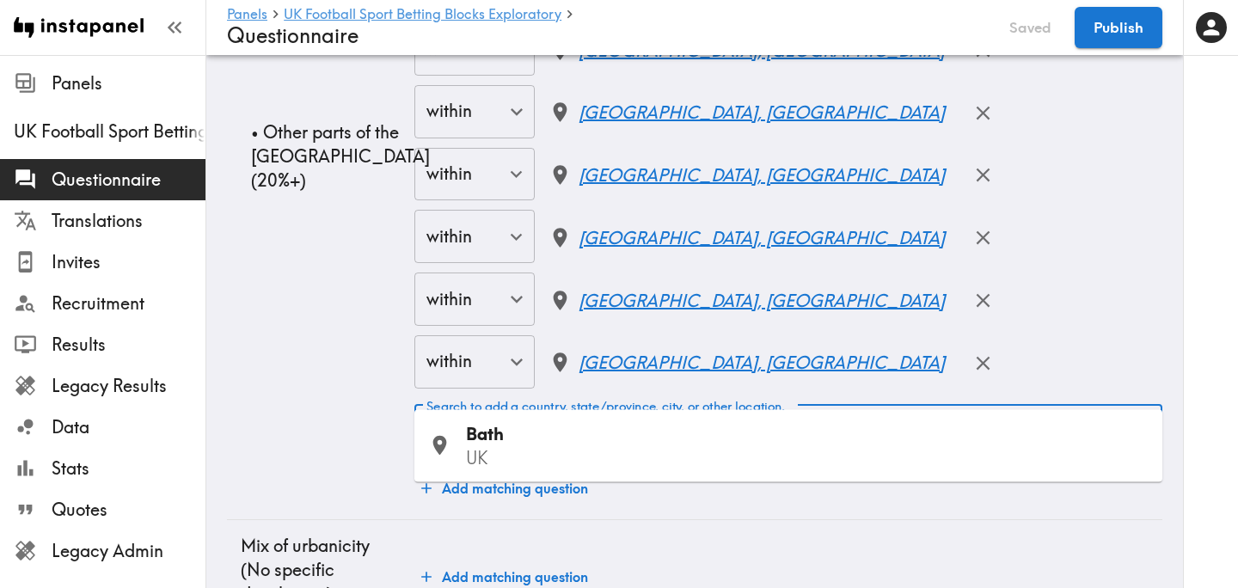
type input "Plymouth"
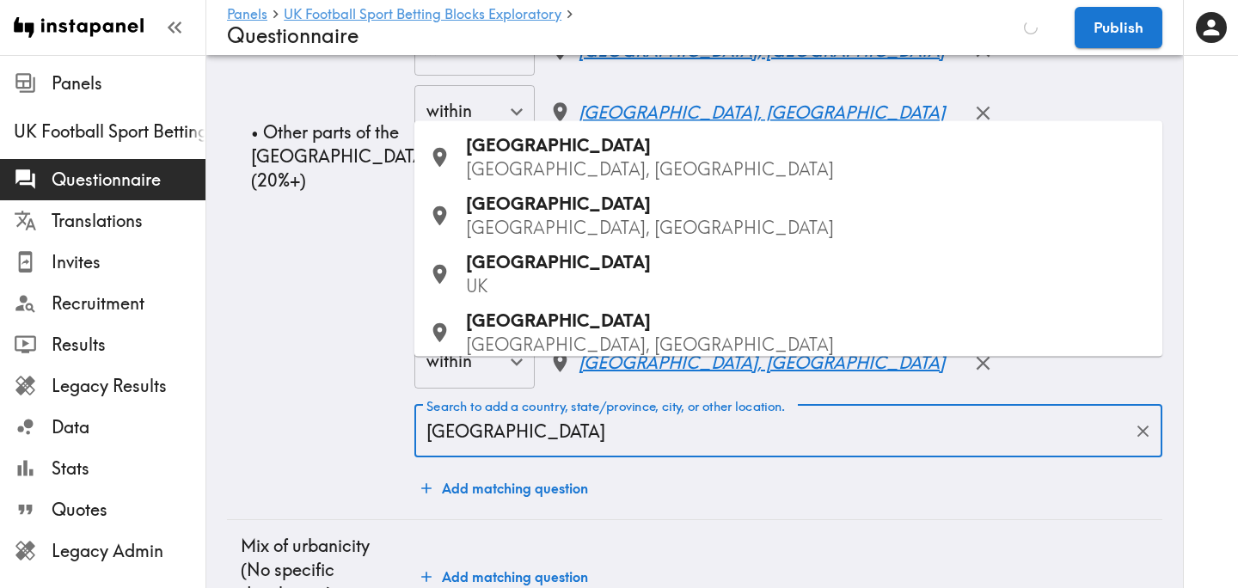
click at [534, 274] on p "UK" at bounding box center [807, 286] width 683 height 24
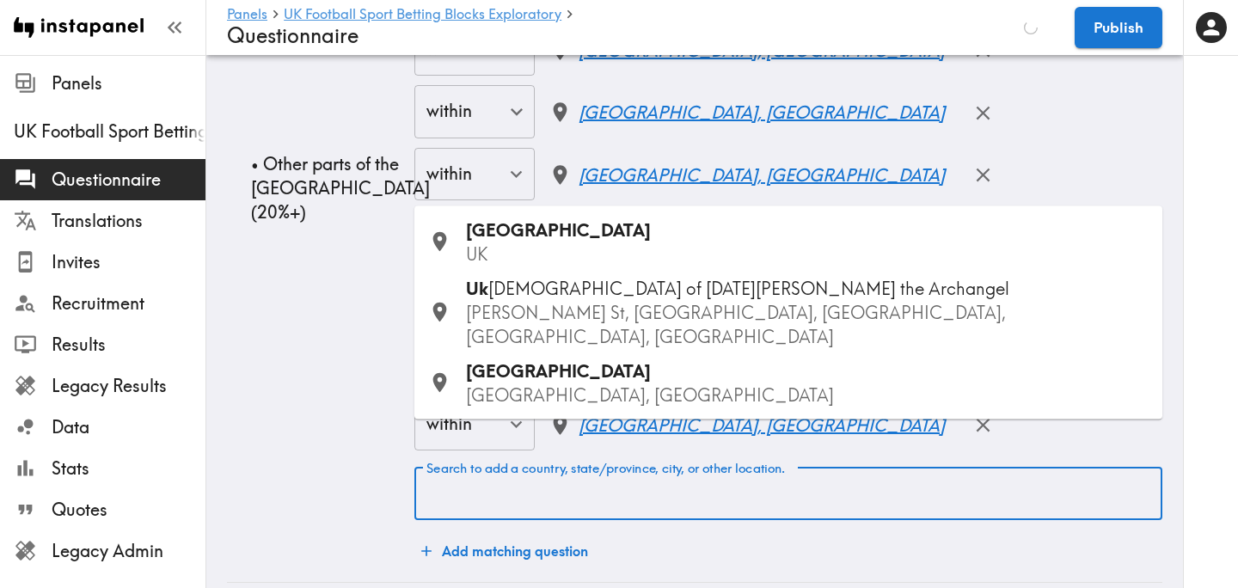
click at [626, 467] on div "Search to add a country, state/province, city, or other location. Search to add…" at bounding box center [788, 493] width 748 height 53
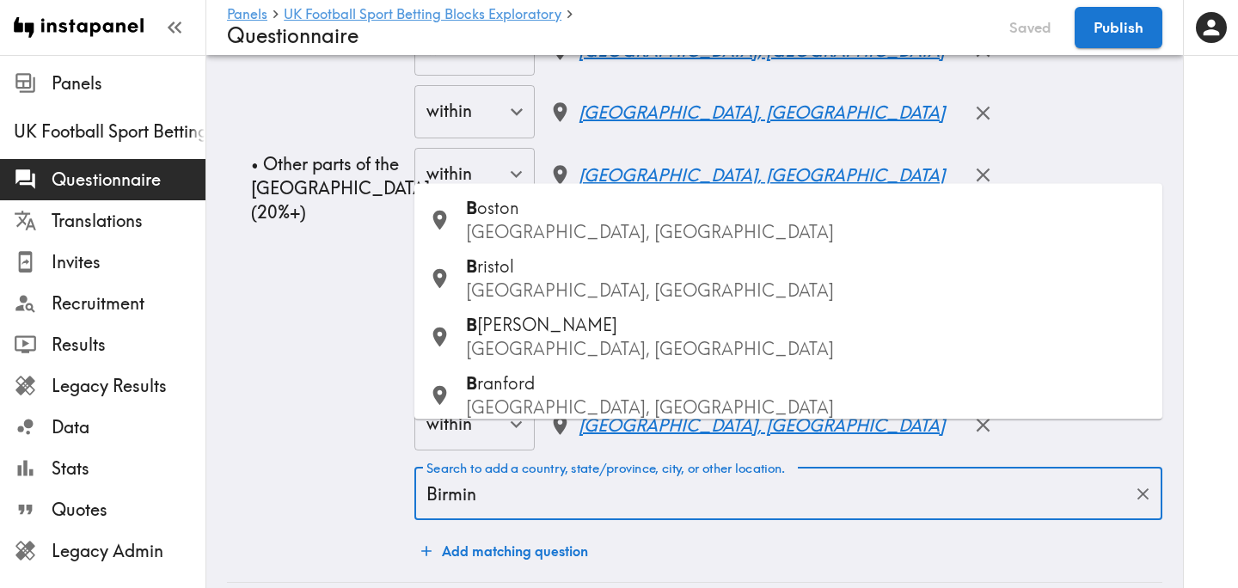
type input "Birming"
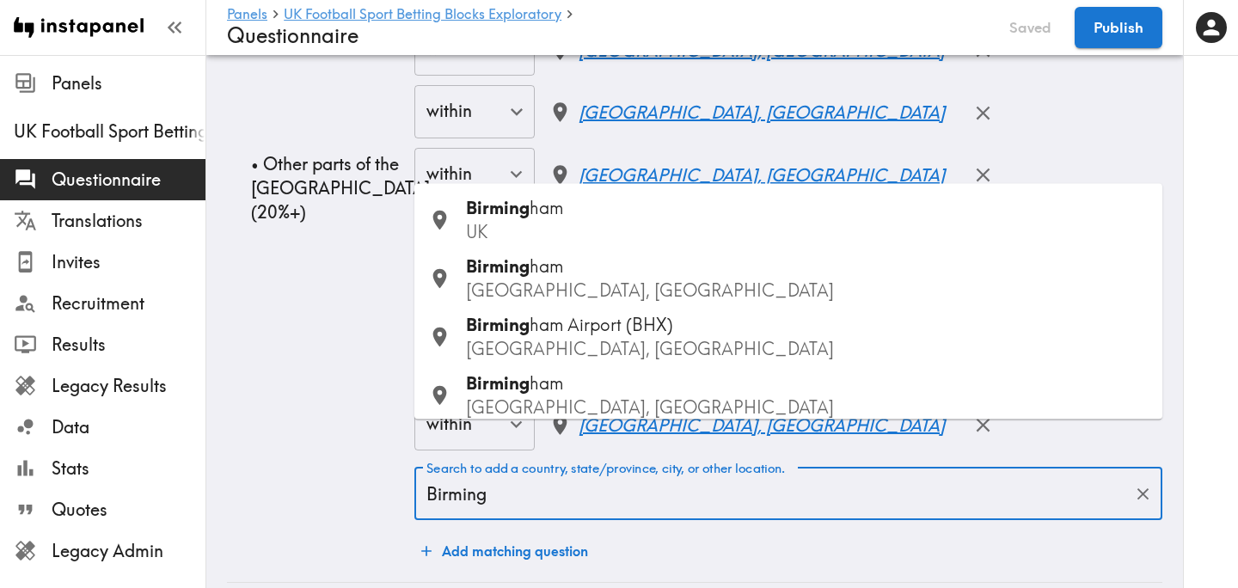
click at [597, 228] on p "UK" at bounding box center [807, 232] width 683 height 24
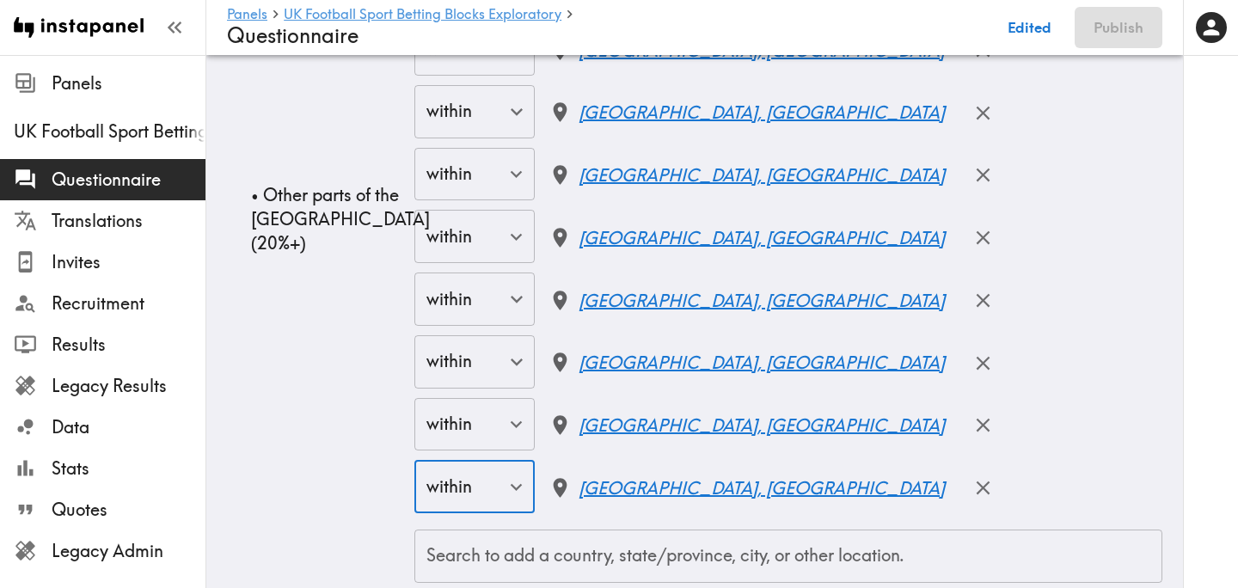
click at [615, 537] on input "Search to add a country, state/province, city, or other location." at bounding box center [788, 556] width 732 height 38
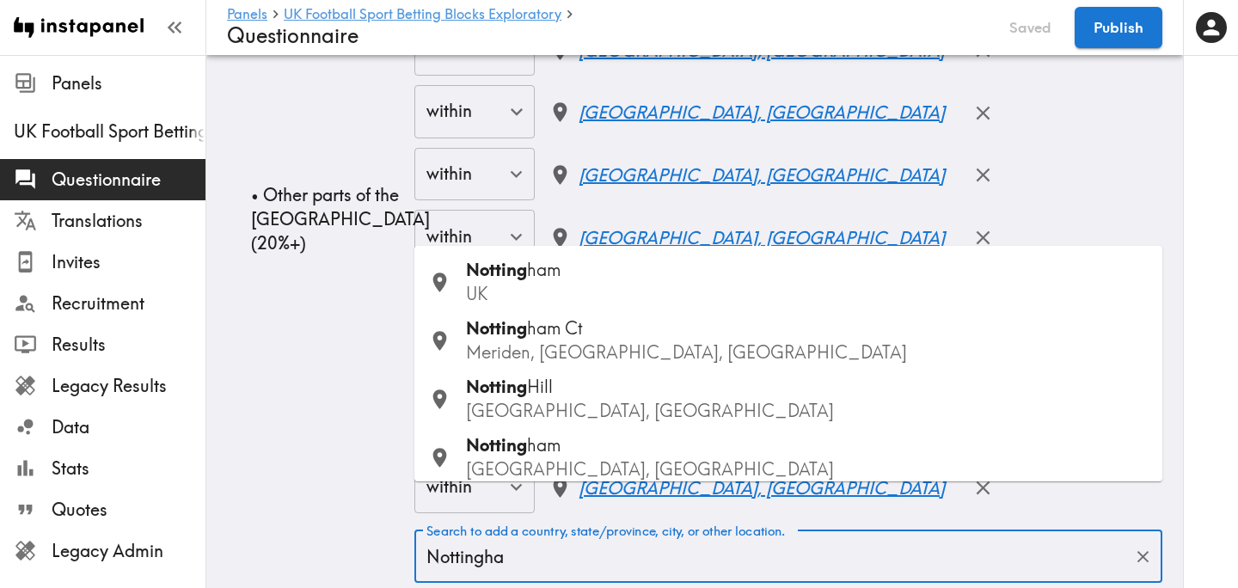
type input "Nottingham"
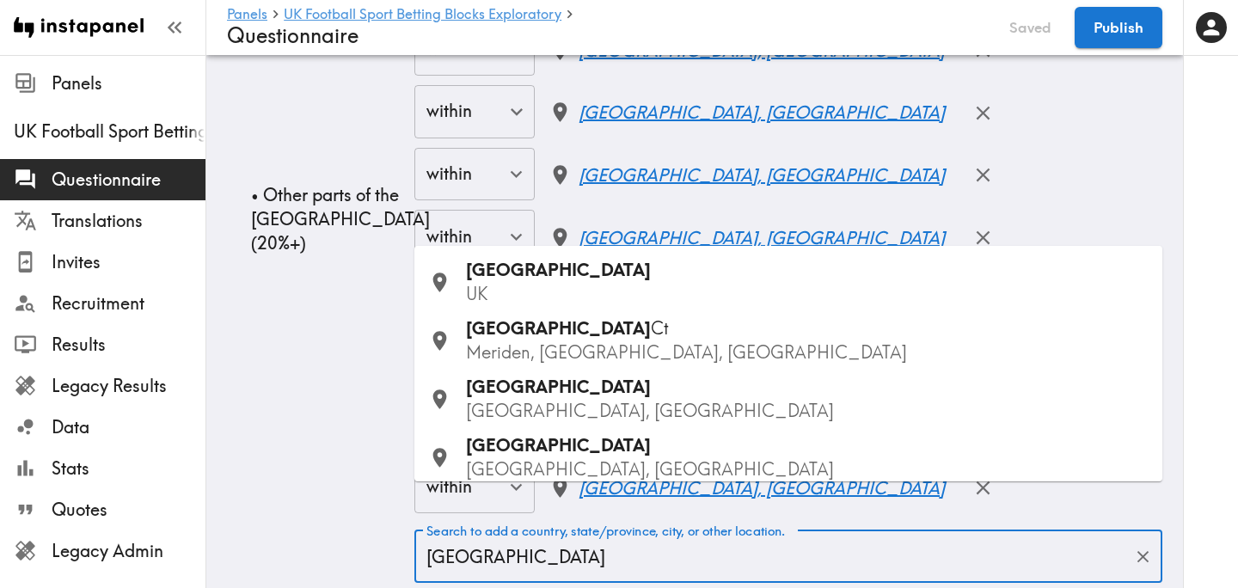
click at [569, 285] on p "UK" at bounding box center [807, 294] width 683 height 24
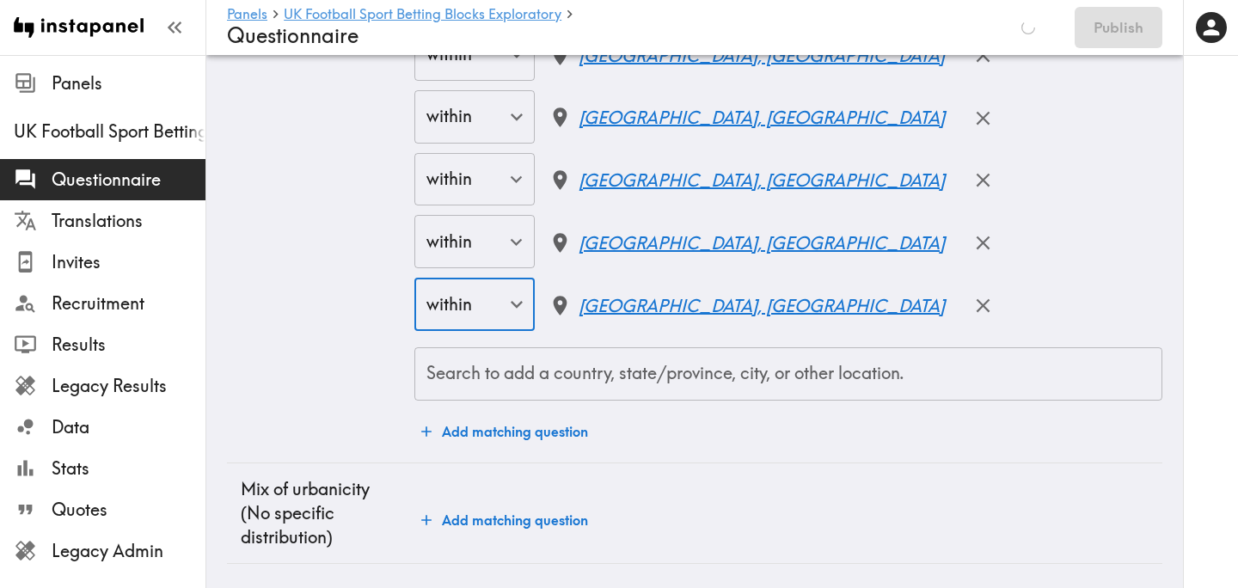
scroll to position [5067, 0]
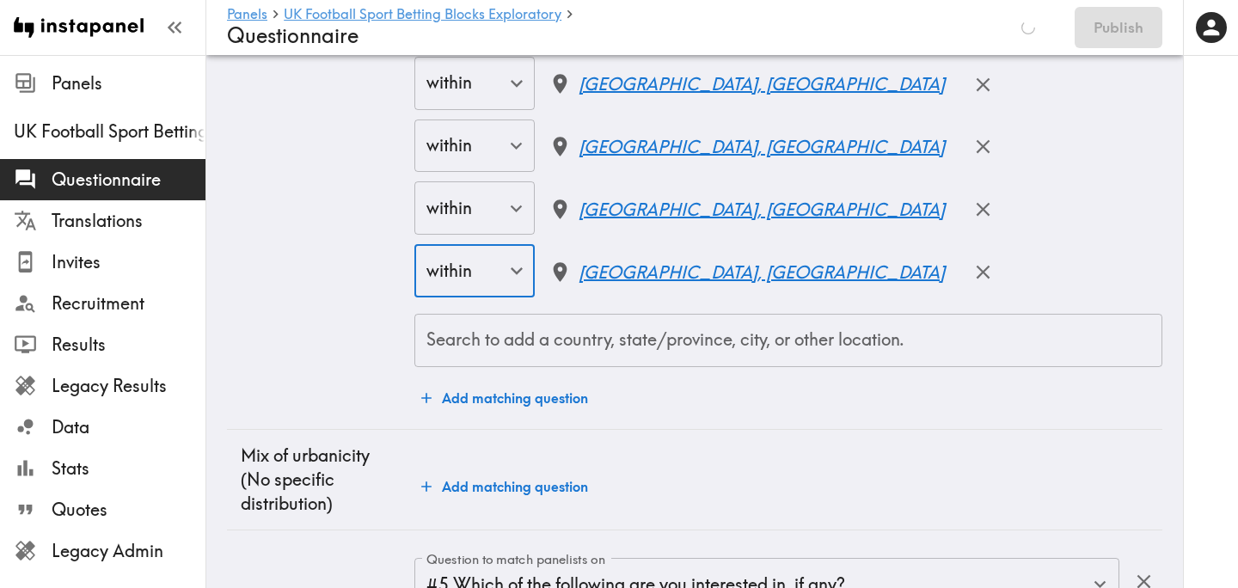
click at [612, 314] on div "Search to add a country, state/province, city, or other location." at bounding box center [788, 340] width 748 height 53
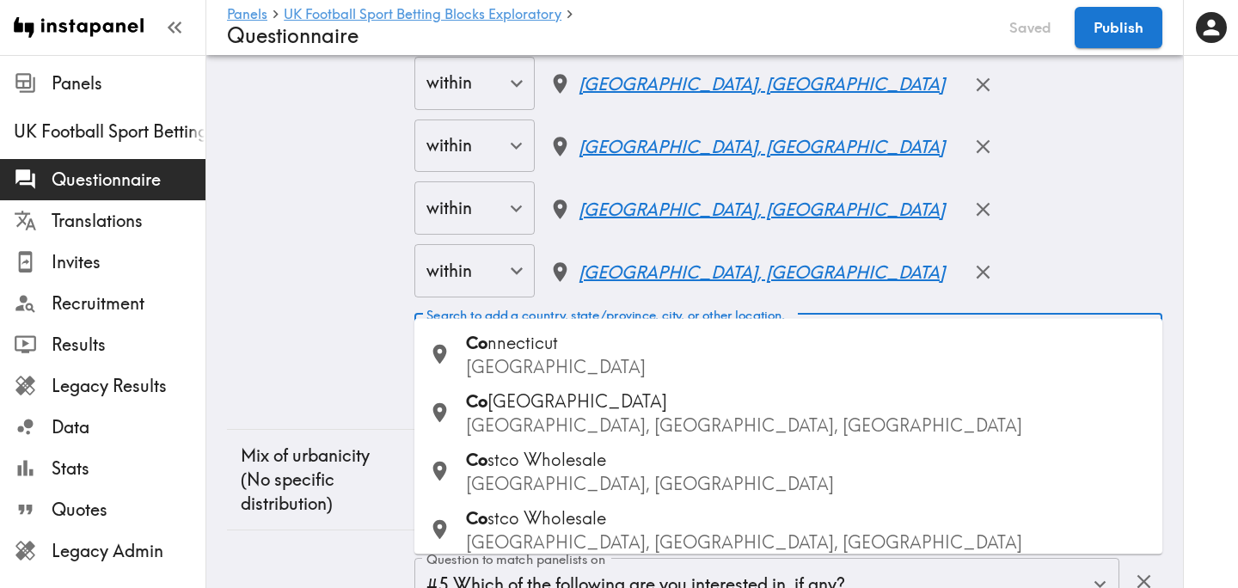
type input "Coventry"
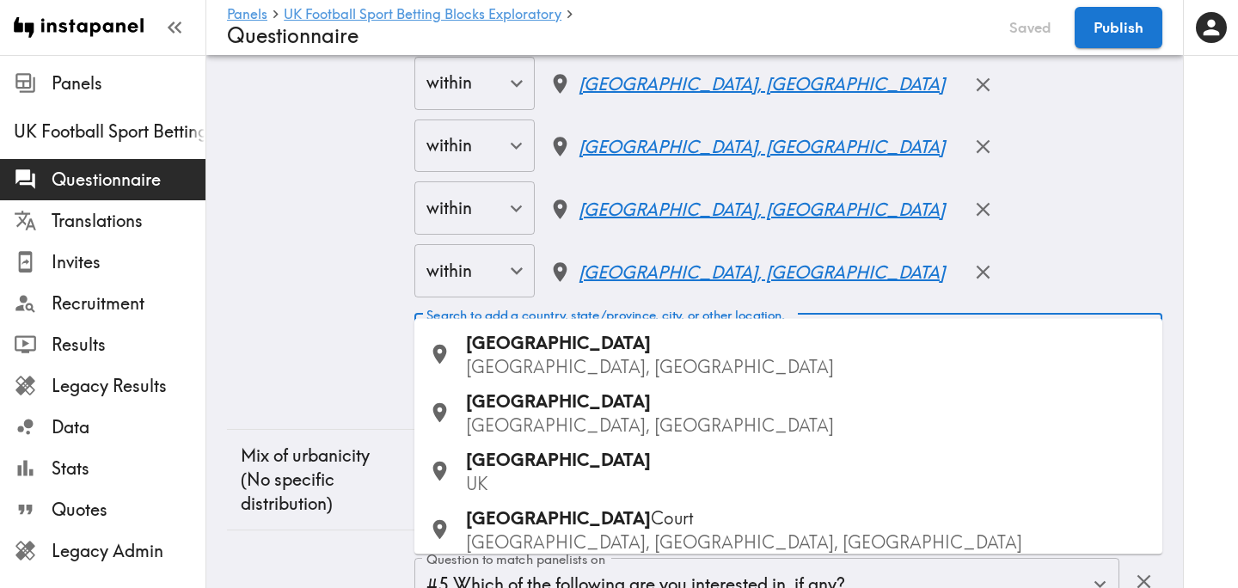
click at [550, 467] on div "Coventry UK" at bounding box center [807, 472] width 683 height 48
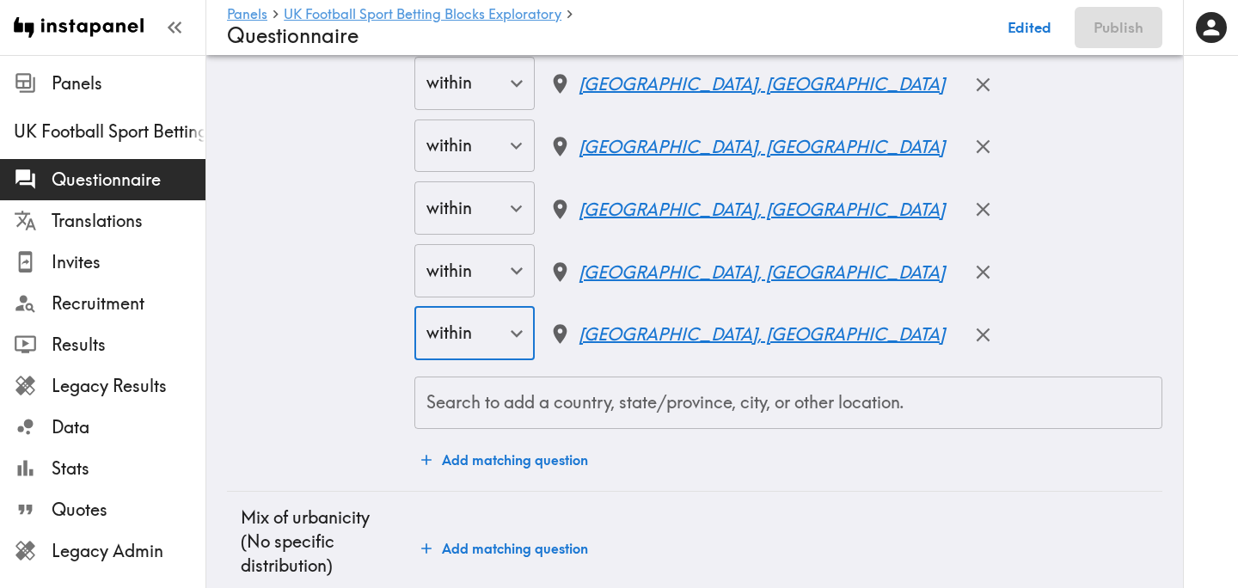
click at [565, 384] on input "Search to add a country, state/province, city, or other location." at bounding box center [788, 403] width 732 height 38
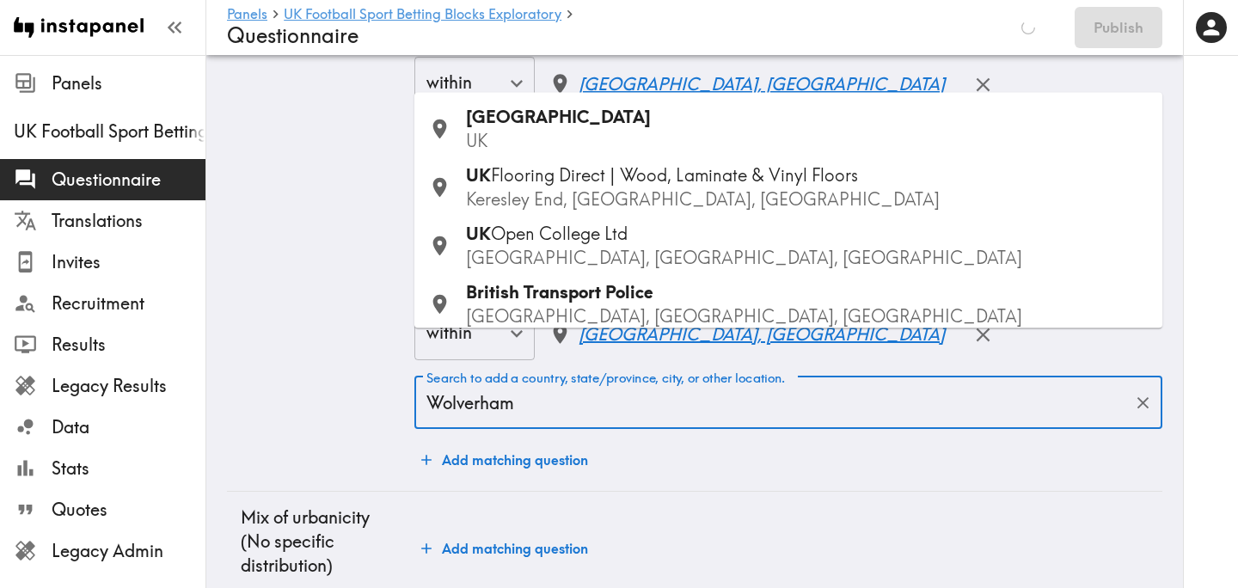
type input "Wolverhamp"
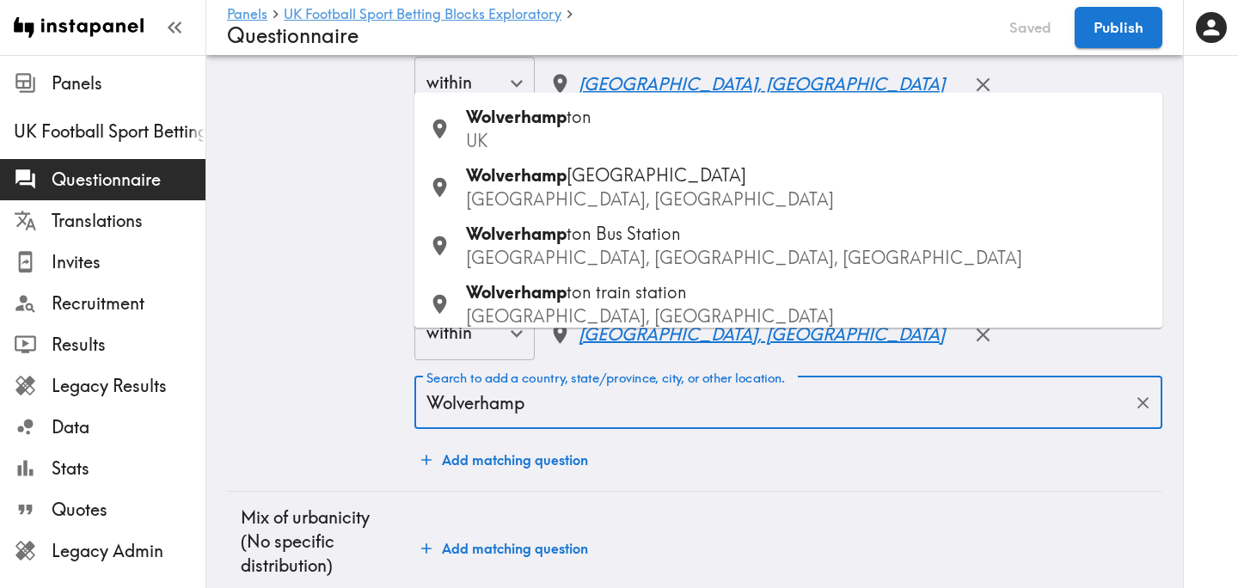
click at [600, 132] on p "UK" at bounding box center [807, 141] width 683 height 24
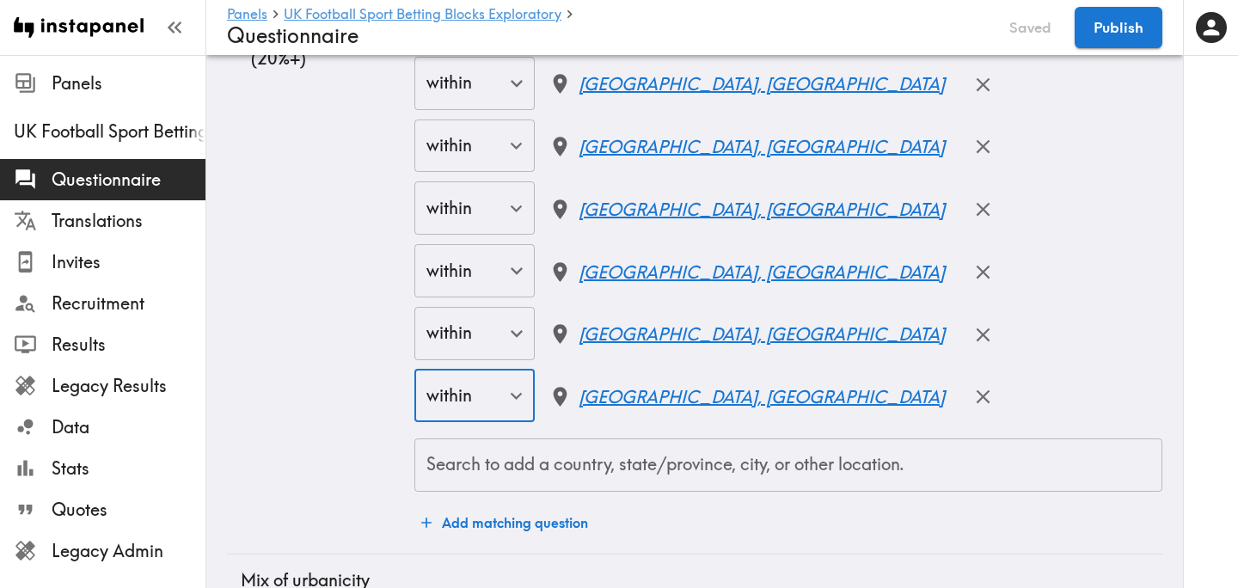
click at [537, 438] on div "Search to add a country, state/province, city, or other location. Search to add…" at bounding box center [788, 464] width 748 height 53
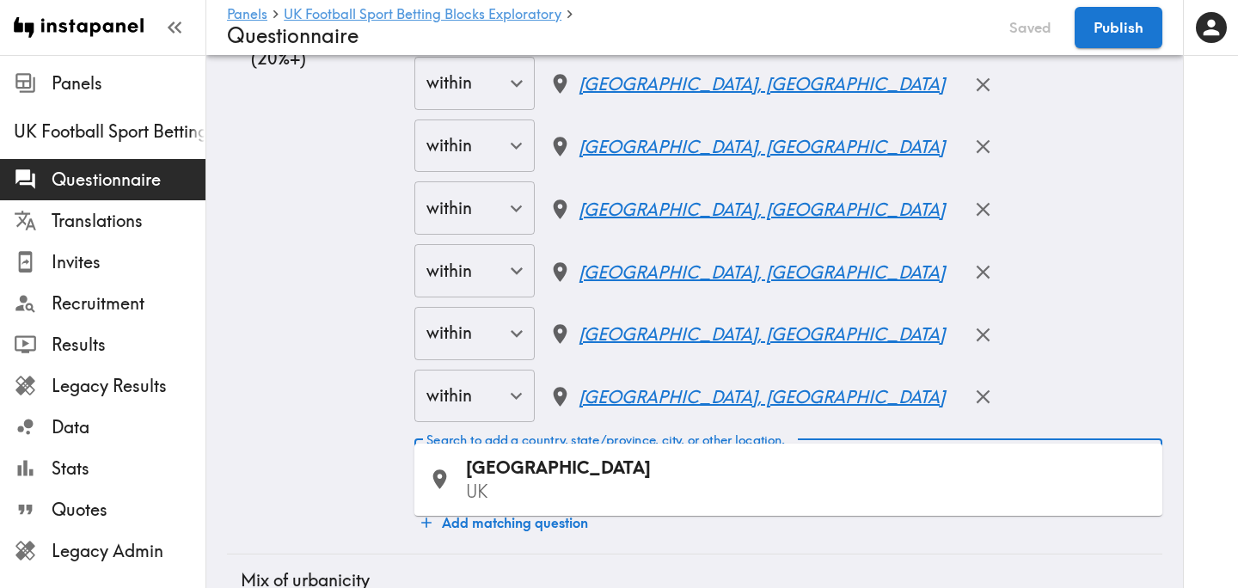
type input "Manchester"
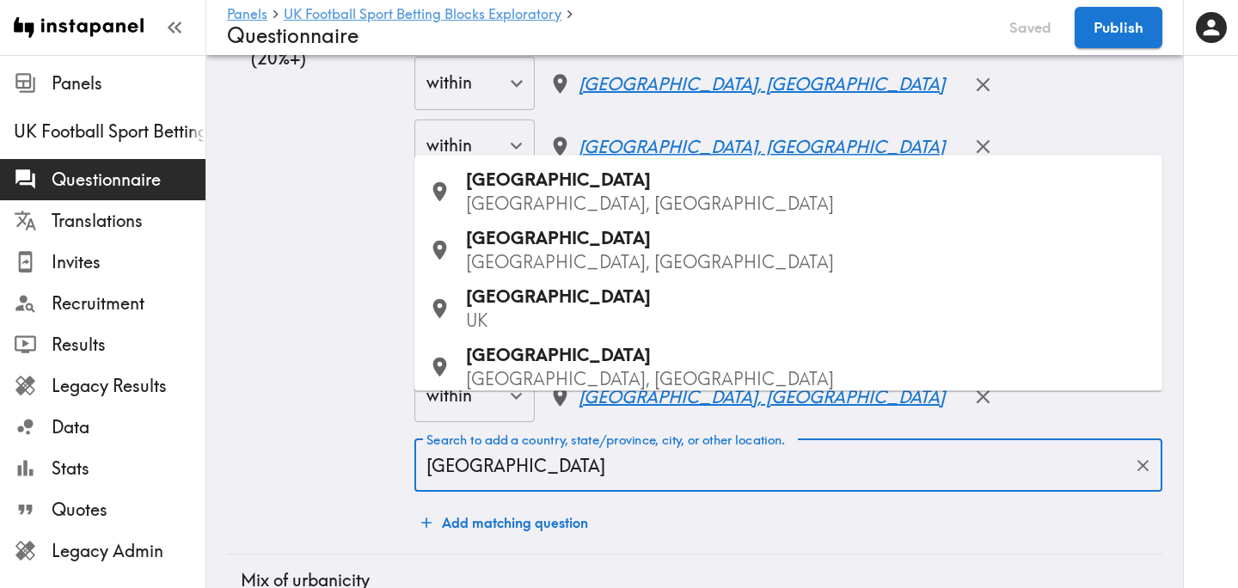
click at [552, 315] on p "UK" at bounding box center [807, 321] width 683 height 24
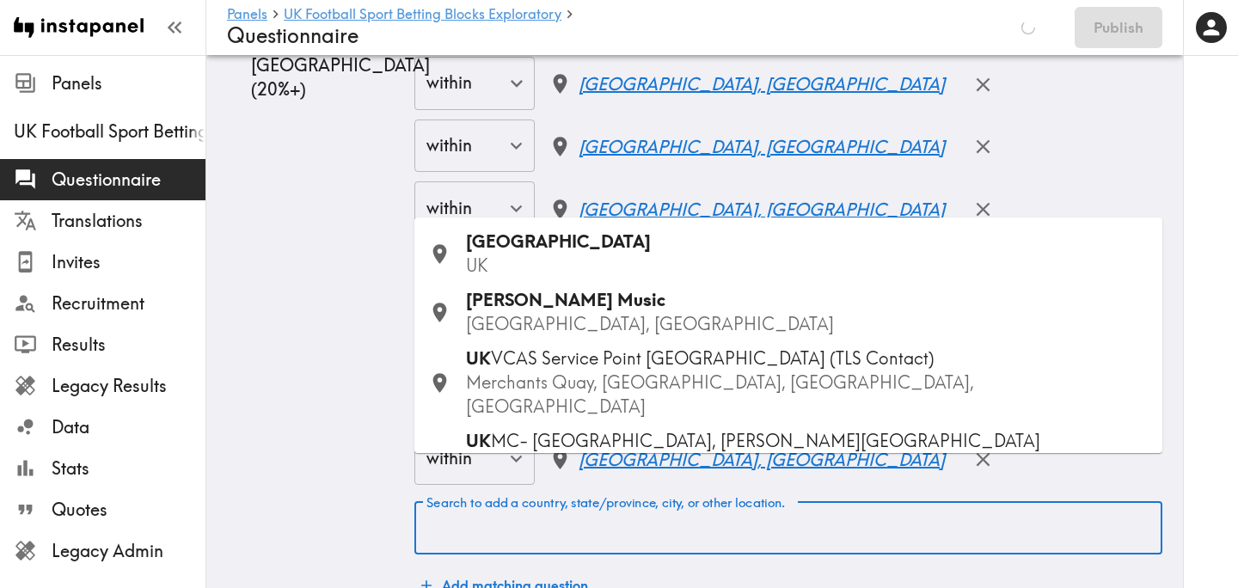
click at [605, 501] on div "Search to add a country, state/province, city, or other location. Search to add…" at bounding box center [788, 527] width 748 height 53
type input "Liverpool"
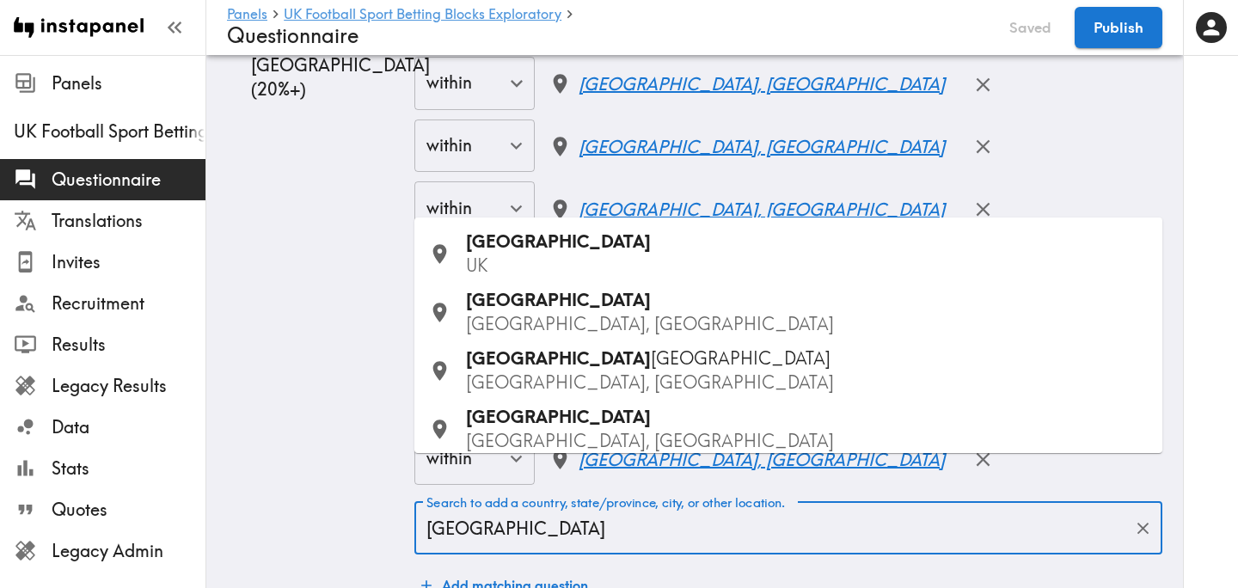
click at [580, 251] on div "Liverpool UK" at bounding box center [807, 254] width 683 height 48
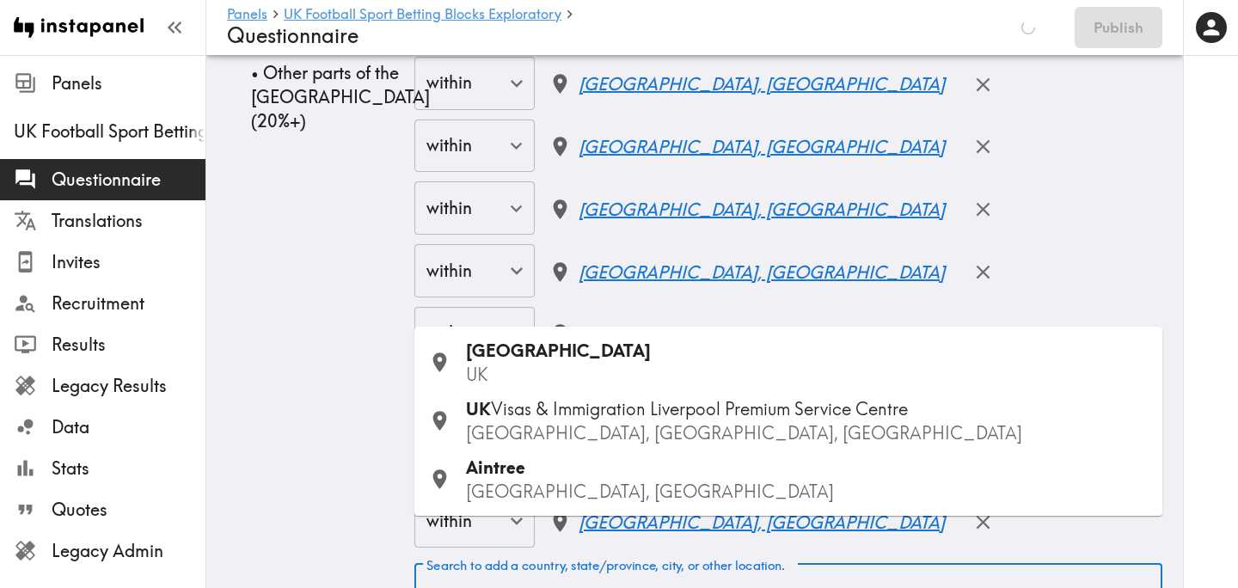
click at [623, 564] on div "Search to add a country, state/province, city, or other location. Search to add…" at bounding box center [788, 590] width 748 height 53
type input "Leeds"
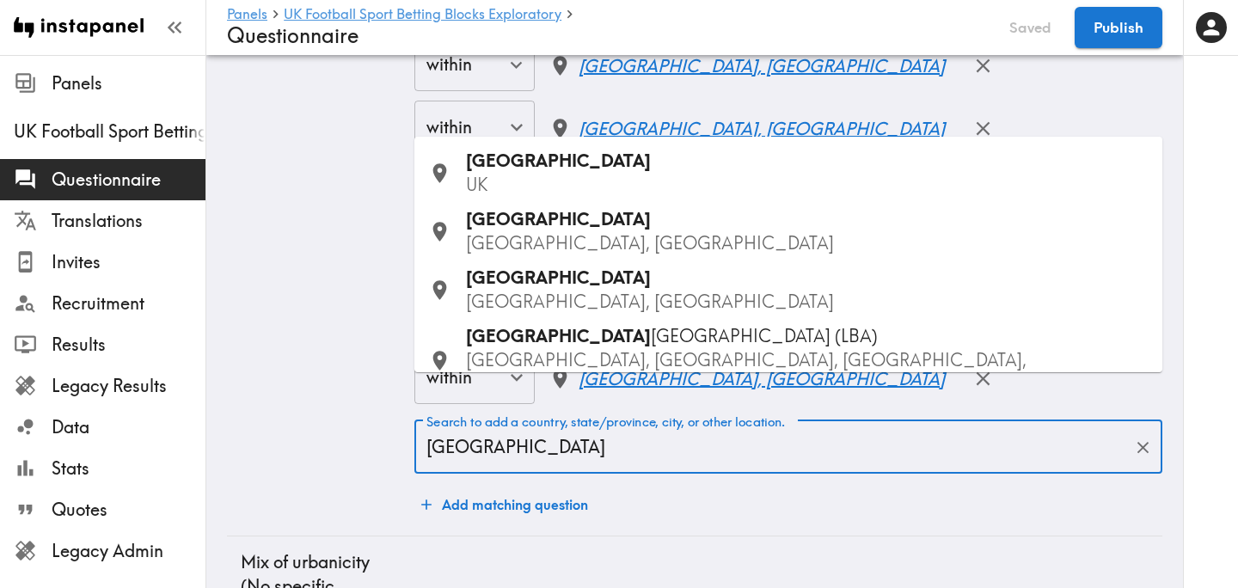
scroll to position [5211, 0]
click at [621, 169] on div "Leeds UK" at bounding box center [807, 172] width 683 height 48
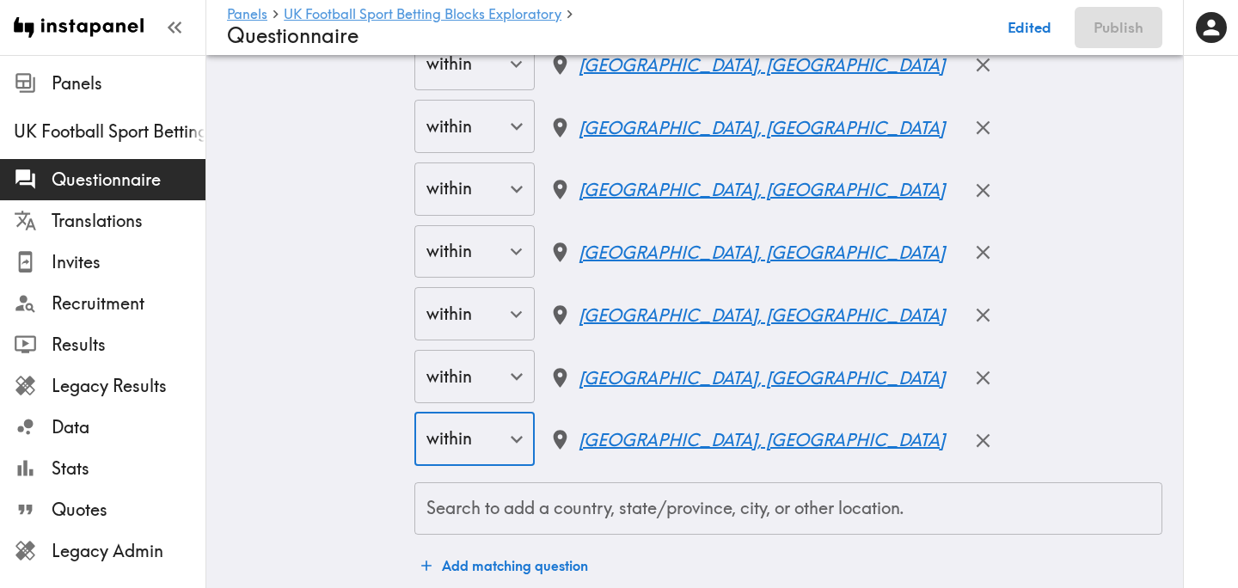
click at [594, 490] on input "Search to add a country, state/province, city, or other location." at bounding box center [788, 509] width 732 height 38
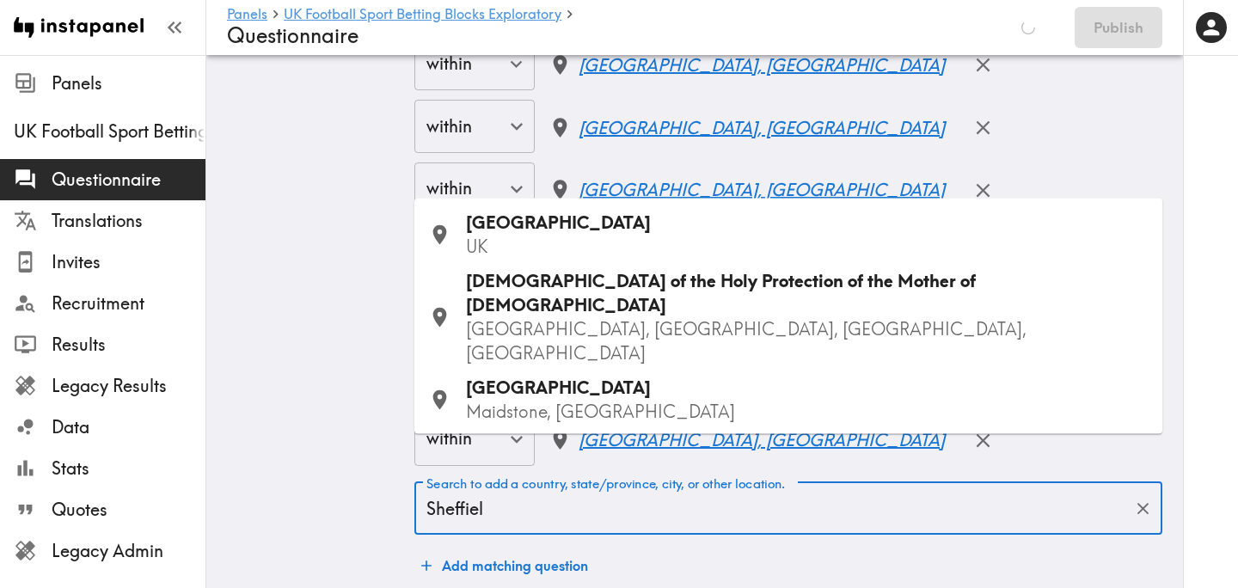
type input "Sheffield"
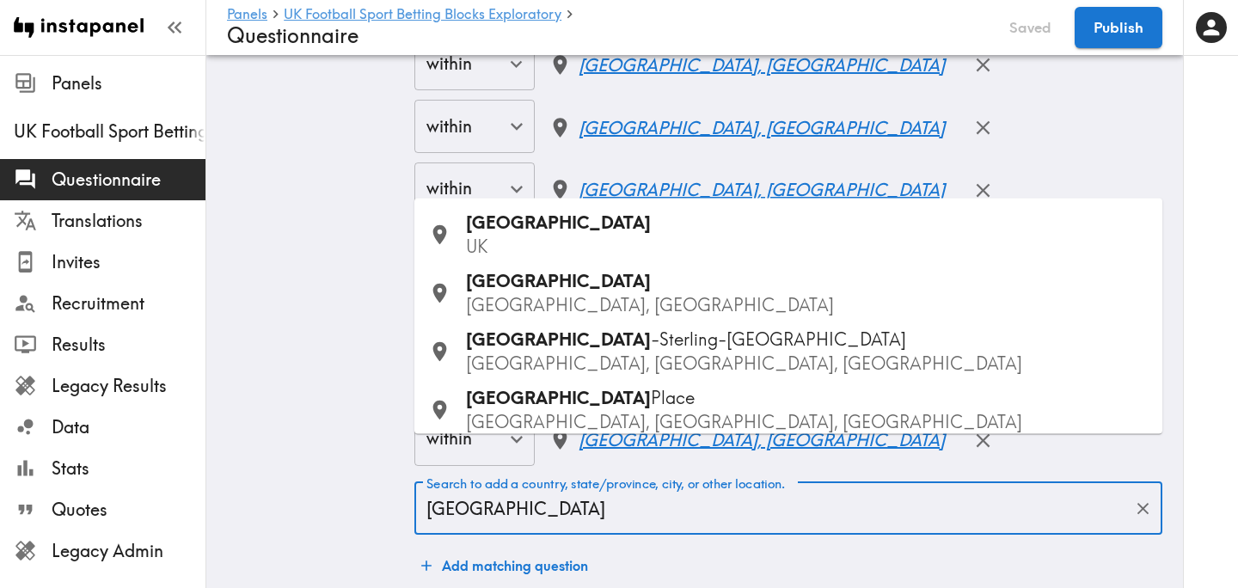
click at [591, 218] on div "Sheffield UK" at bounding box center [807, 235] width 683 height 48
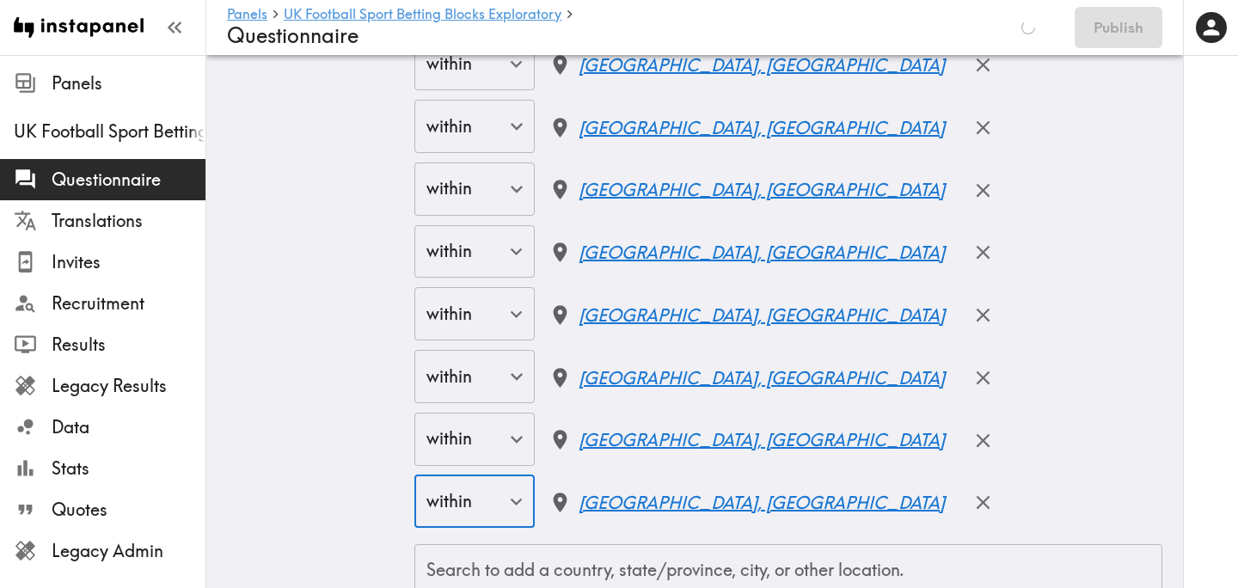
click at [582, 552] on input "Search to add a country, state/province, city, or other location." at bounding box center [788, 571] width 732 height 38
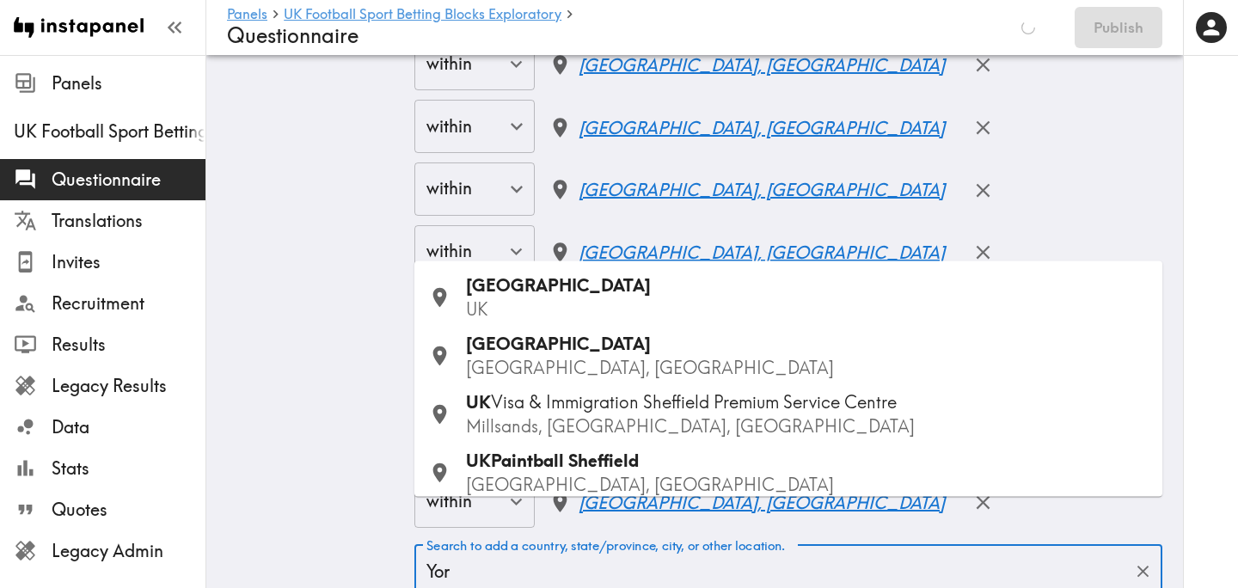
type input "York"
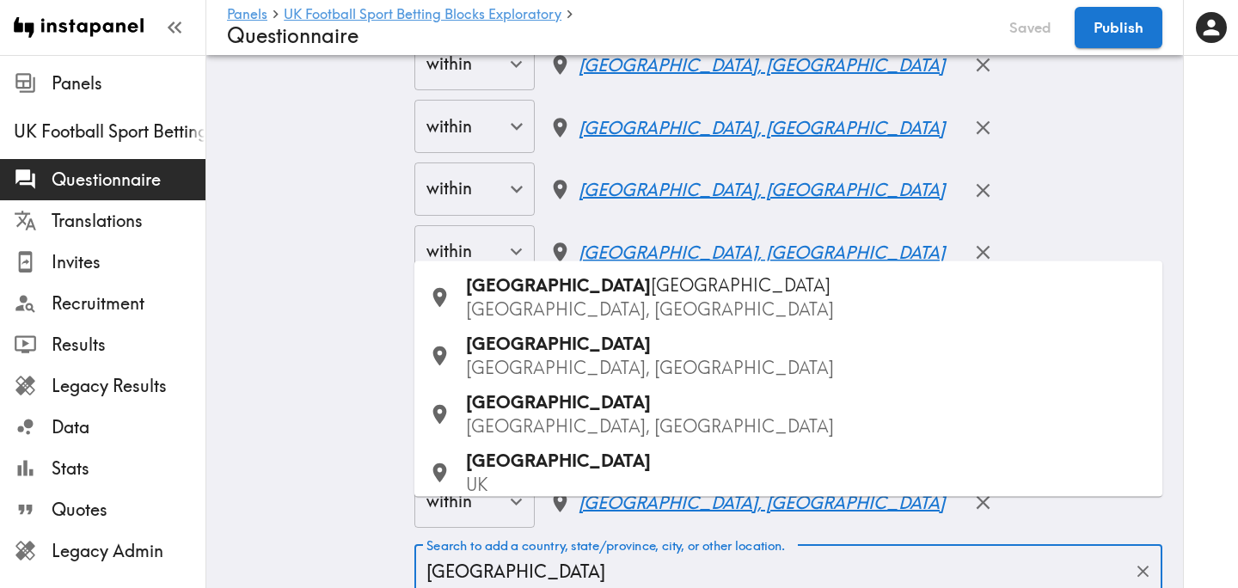
click at [543, 475] on p "UK" at bounding box center [807, 485] width 683 height 24
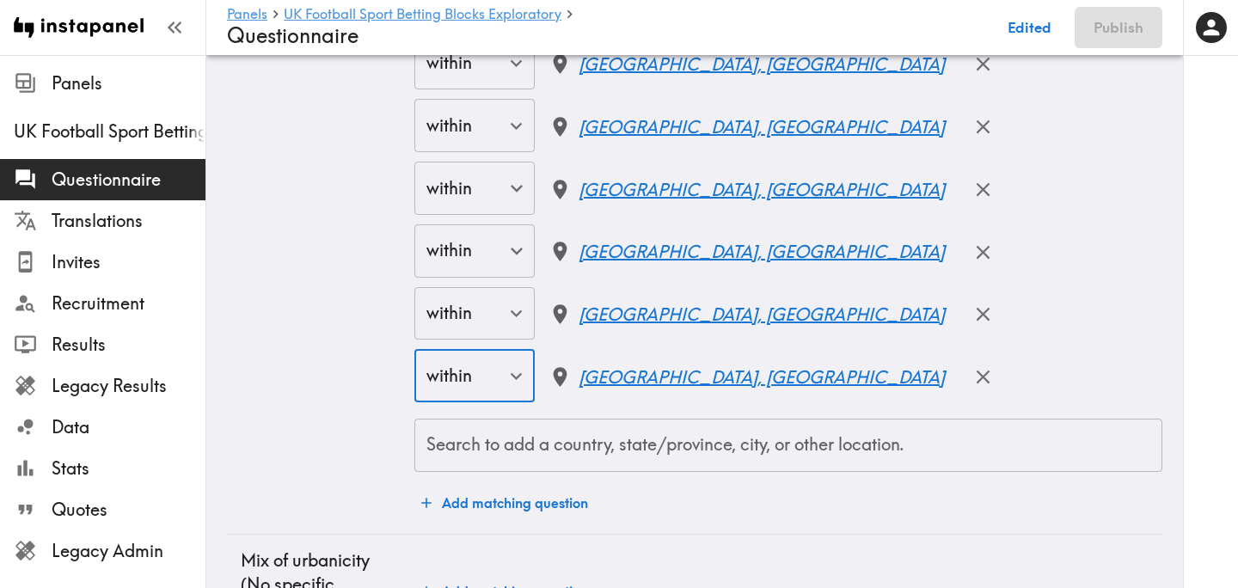
scroll to position [5421, 0]
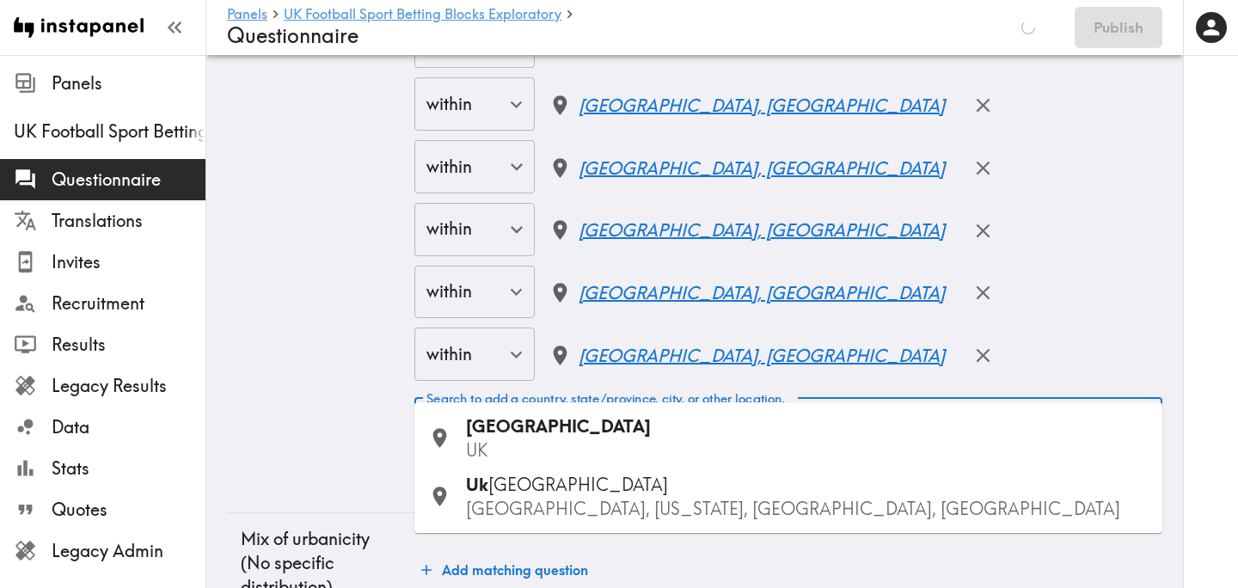
click at [554, 405] on input "Search to add a country, state/province, city, or other location." at bounding box center [788, 424] width 732 height 38
type input "Newcastle"
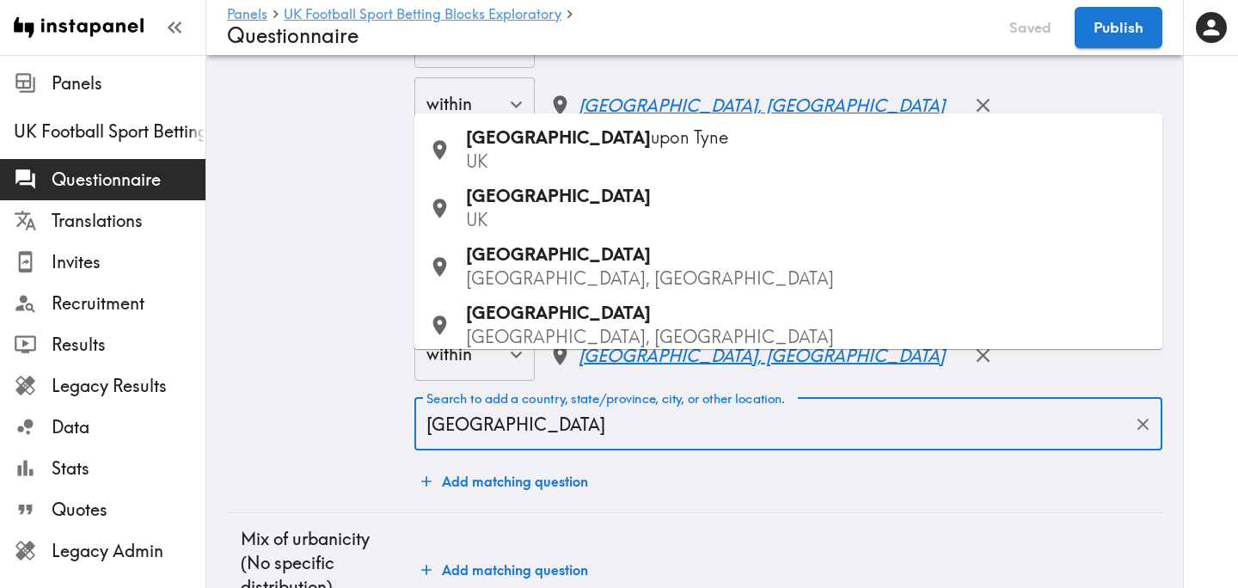
click at [571, 206] on div "Newcastle UK" at bounding box center [807, 208] width 683 height 48
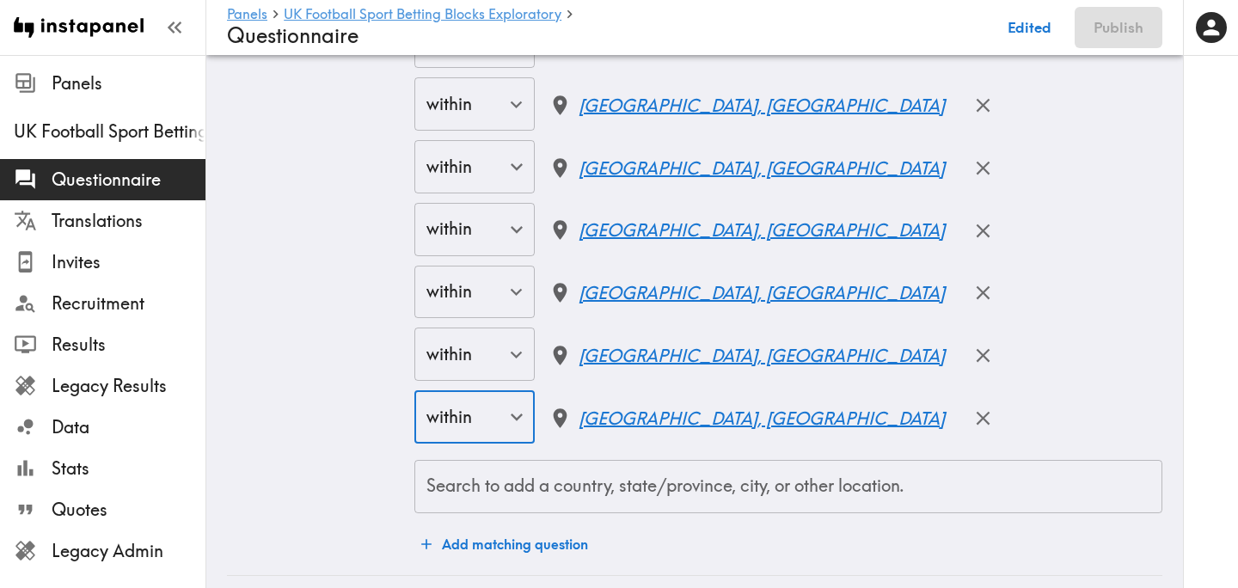
click at [534, 468] on input "Search to add a country, state/province, city, or other location." at bounding box center [788, 487] width 732 height 38
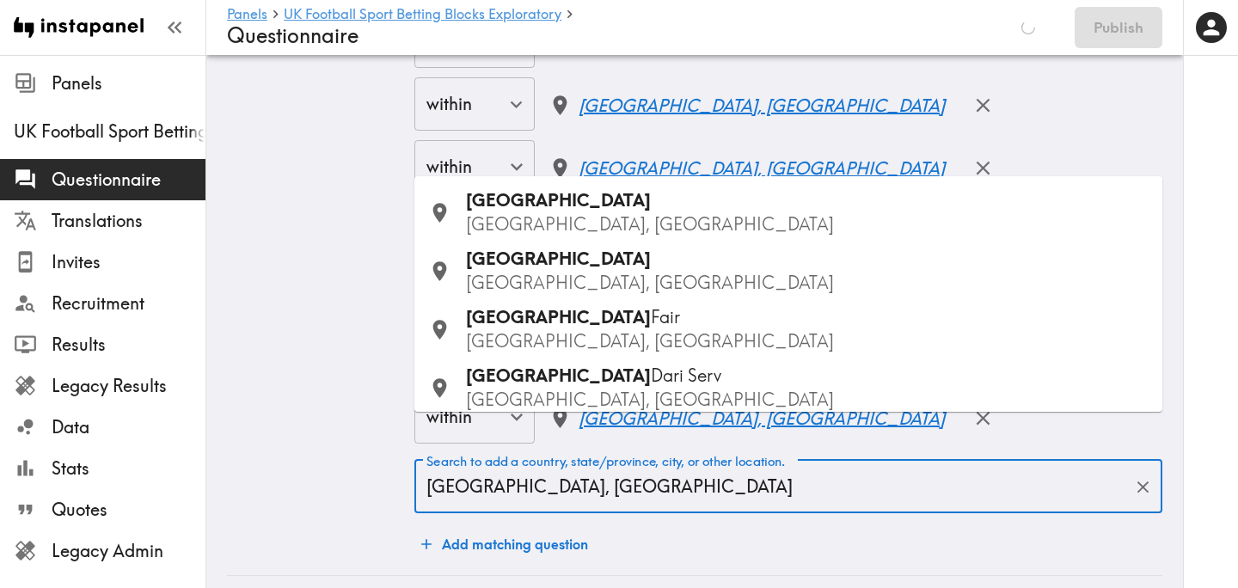
type input "Durham, UK"
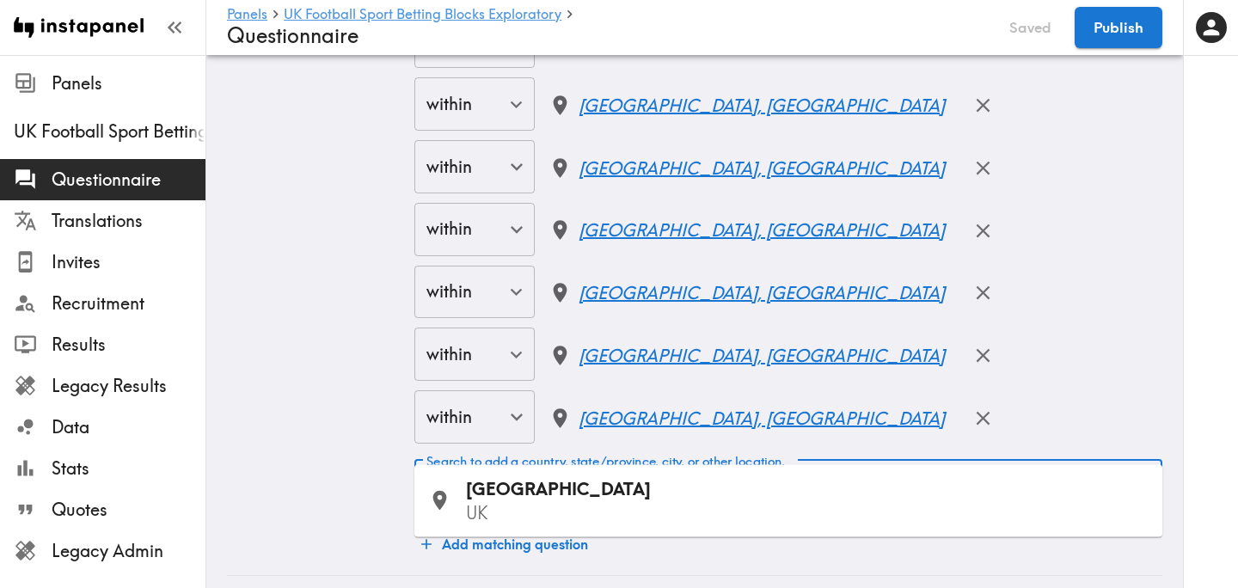
click at [516, 500] on div "Durham UK" at bounding box center [807, 501] width 683 height 48
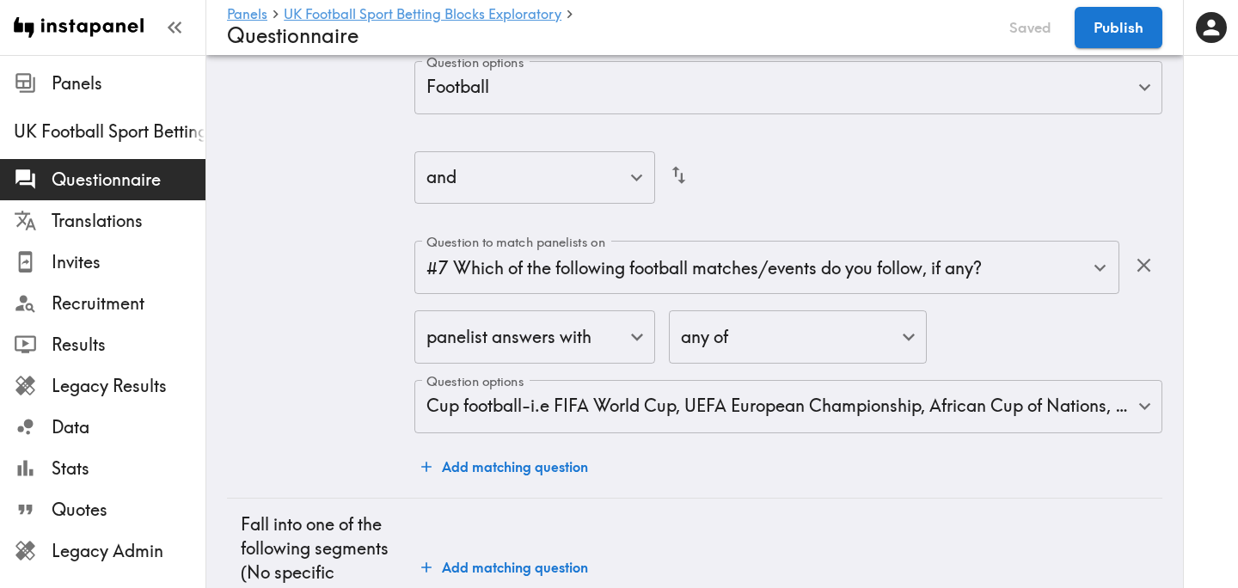
scroll to position [6583, 0]
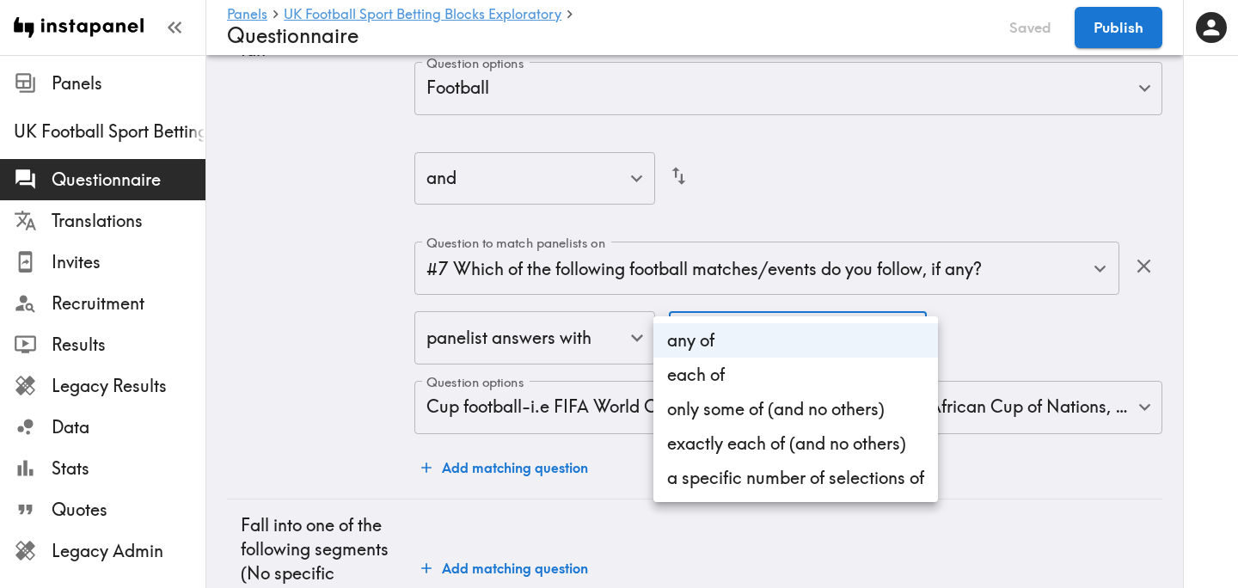
click at [985, 286] on div at bounding box center [619, 294] width 1238 height 588
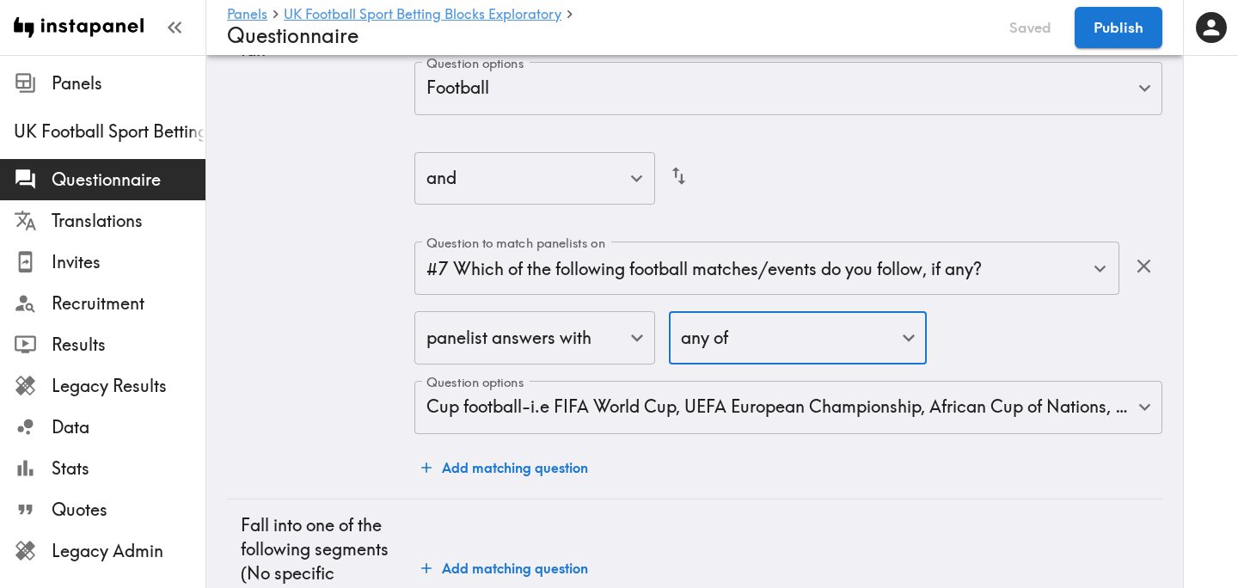
click at [967, 311] on div "panelist answers with false ​ any of any ​ Question options Cup football-i.e FI…" at bounding box center [788, 374] width 748 height 126
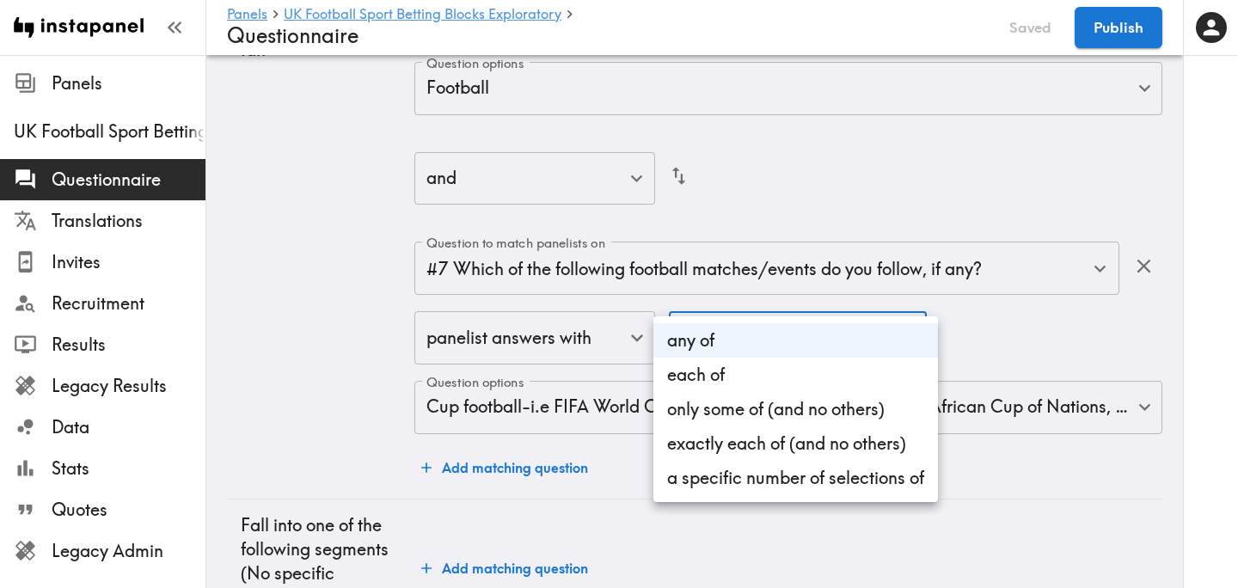
click at [732, 484] on li "a specific number of selections of" at bounding box center [795, 478] width 285 height 34
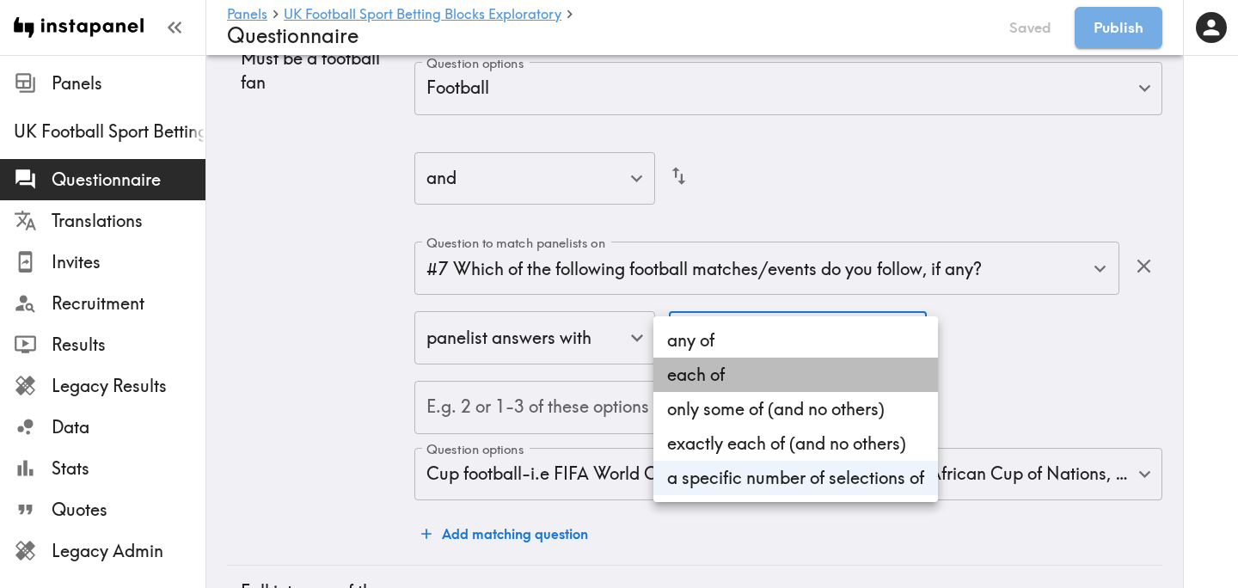
click at [708, 364] on li "each of" at bounding box center [795, 375] width 285 height 34
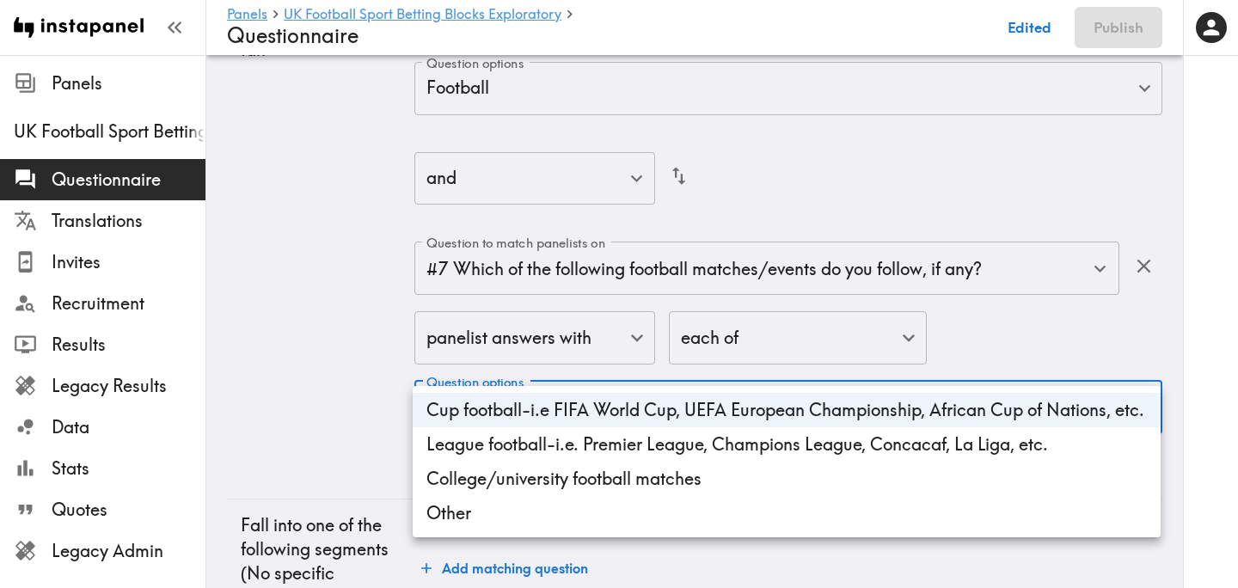
click at [756, 283] on div at bounding box center [619, 294] width 1238 height 588
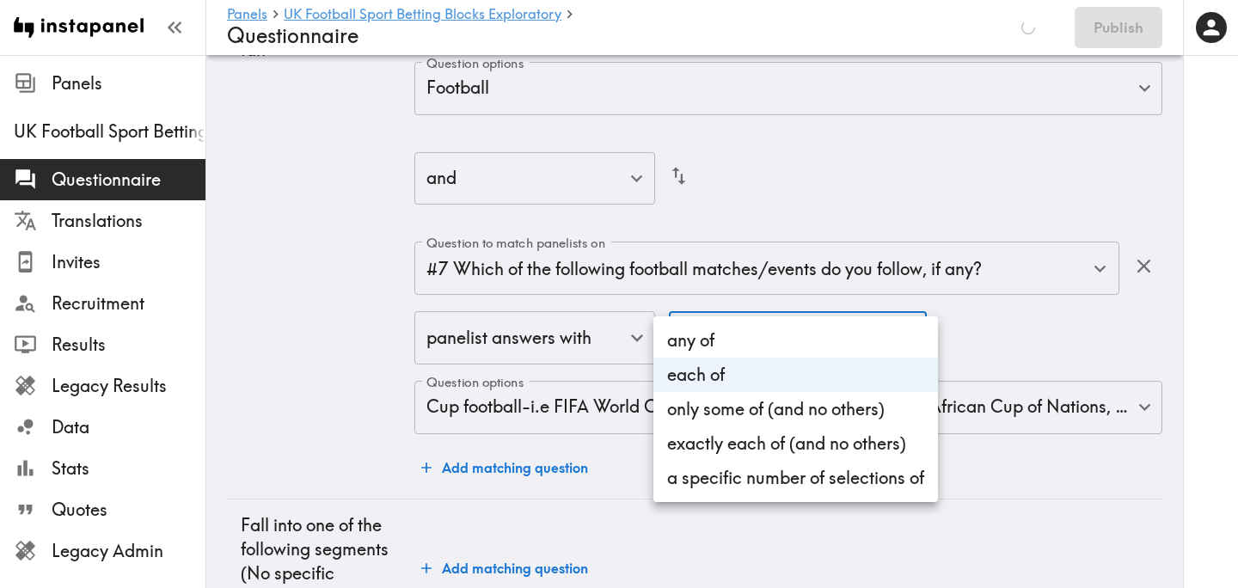
click at [731, 346] on li "any of" at bounding box center [795, 340] width 285 height 34
type input "any"
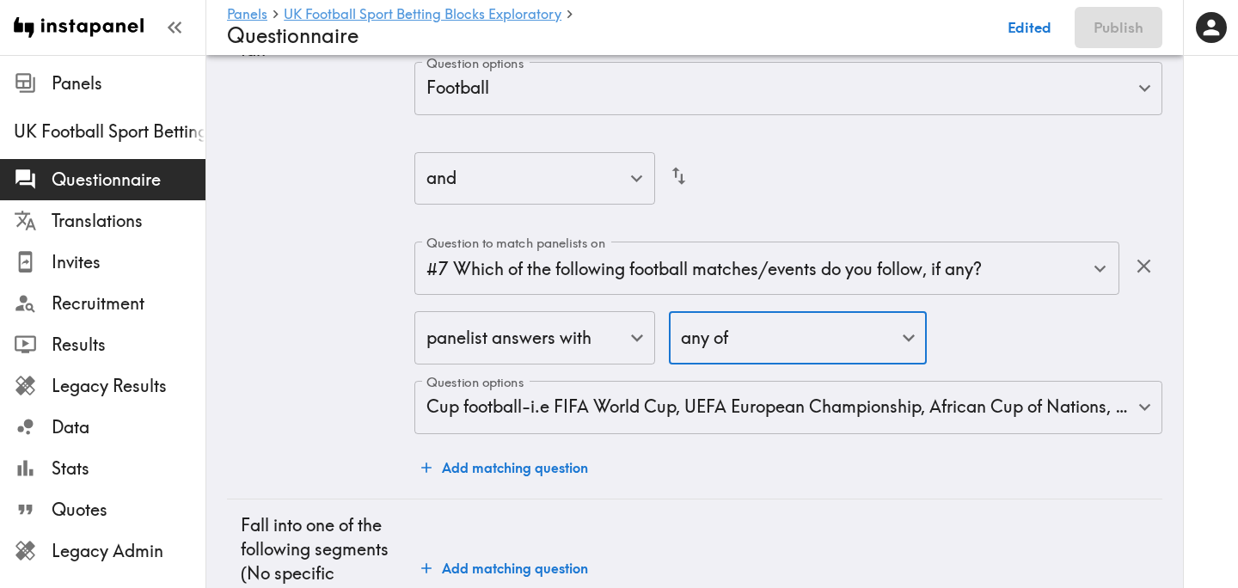
click at [553, 450] on button "Add matching question" at bounding box center [504, 467] width 181 height 34
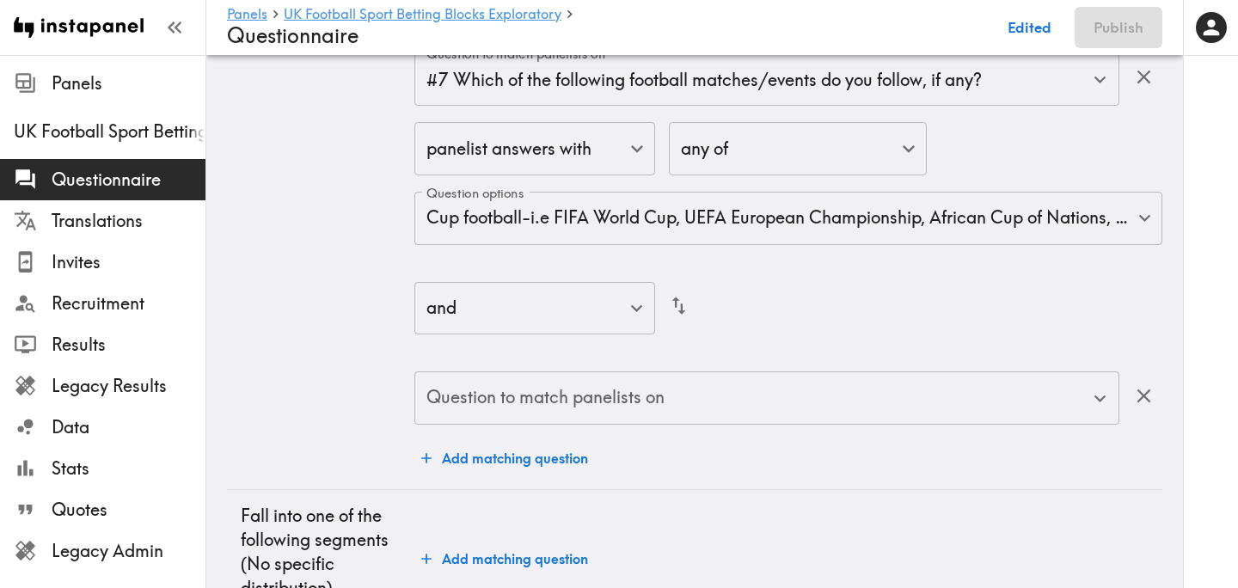
scroll to position [6781, 0]
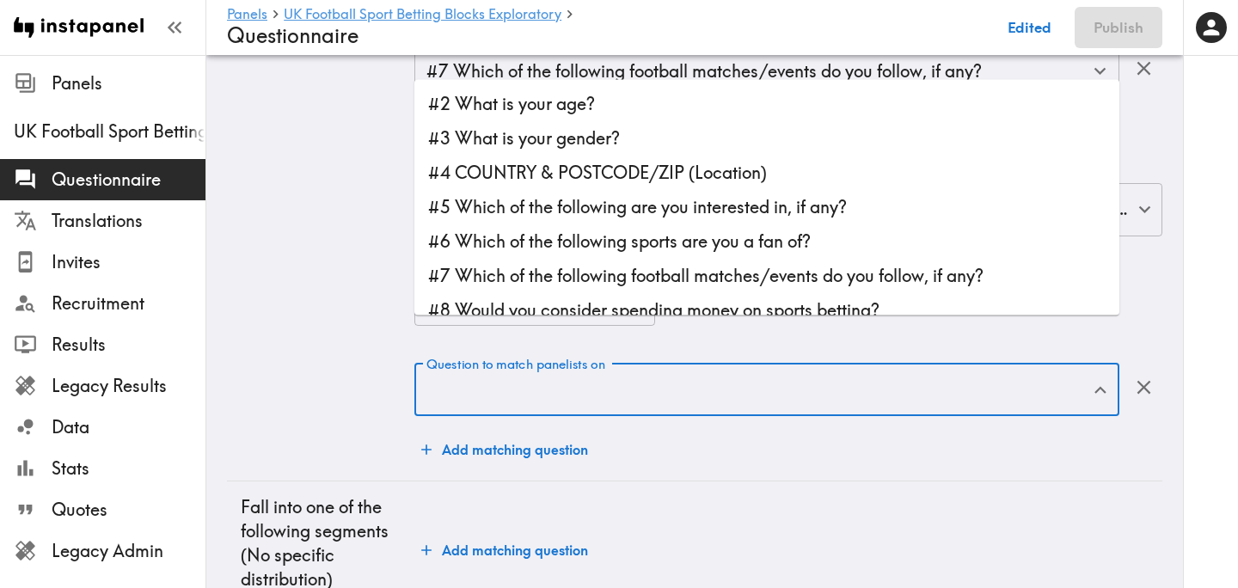
click at [766, 370] on input "Question to match panelists on" at bounding box center [754, 389] width 664 height 38
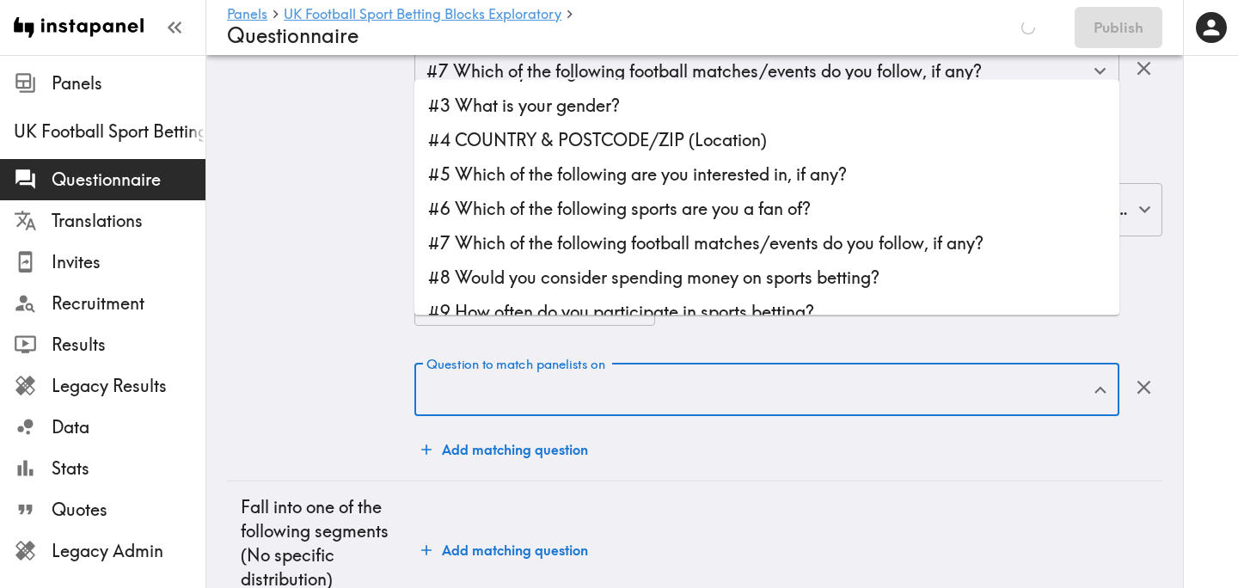
scroll to position [28, 0]
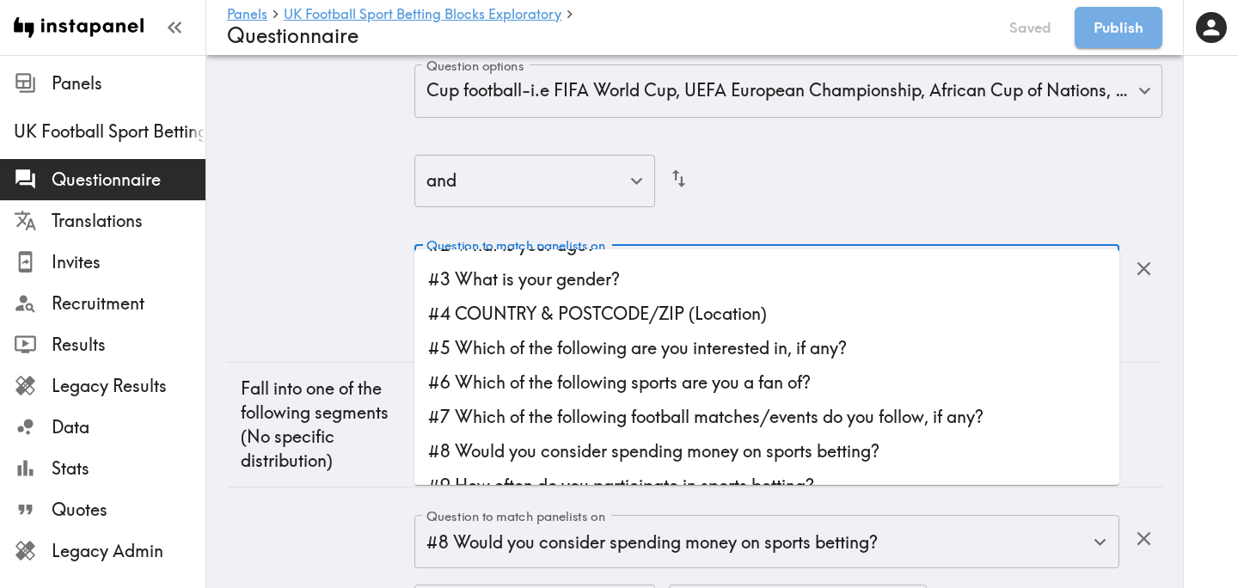
click at [738, 415] on li "#7 Which of the following football matches/events do you follow, if any?" at bounding box center [766, 417] width 705 height 34
type input "#7 Which of the following football matches/events do you follow, if any?"
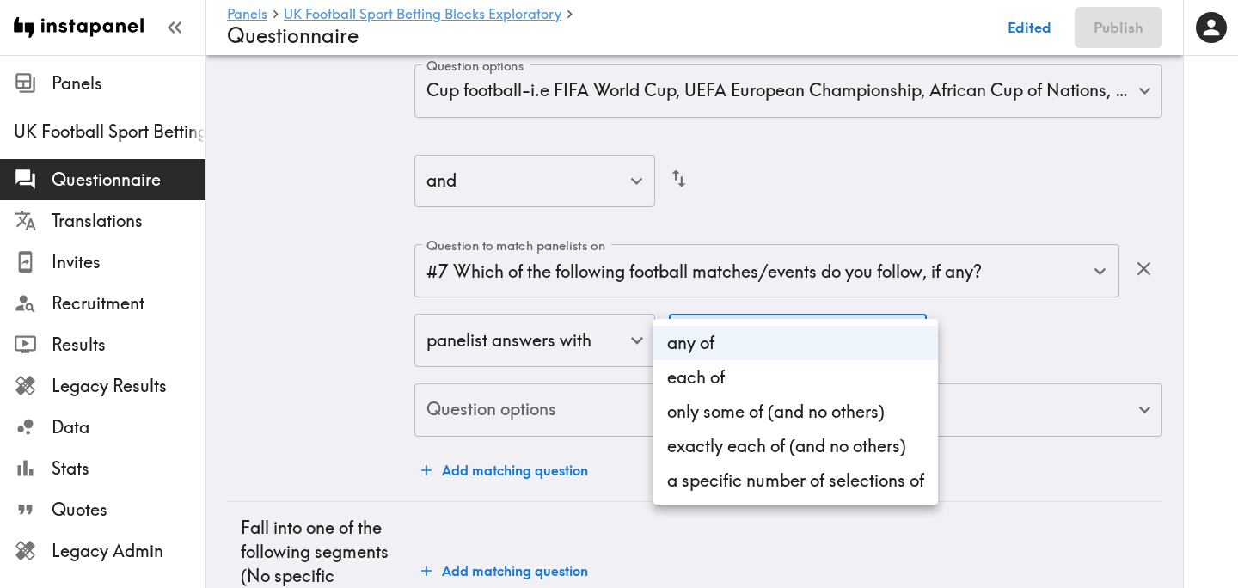
click at [756, 280] on div at bounding box center [619, 294] width 1238 height 588
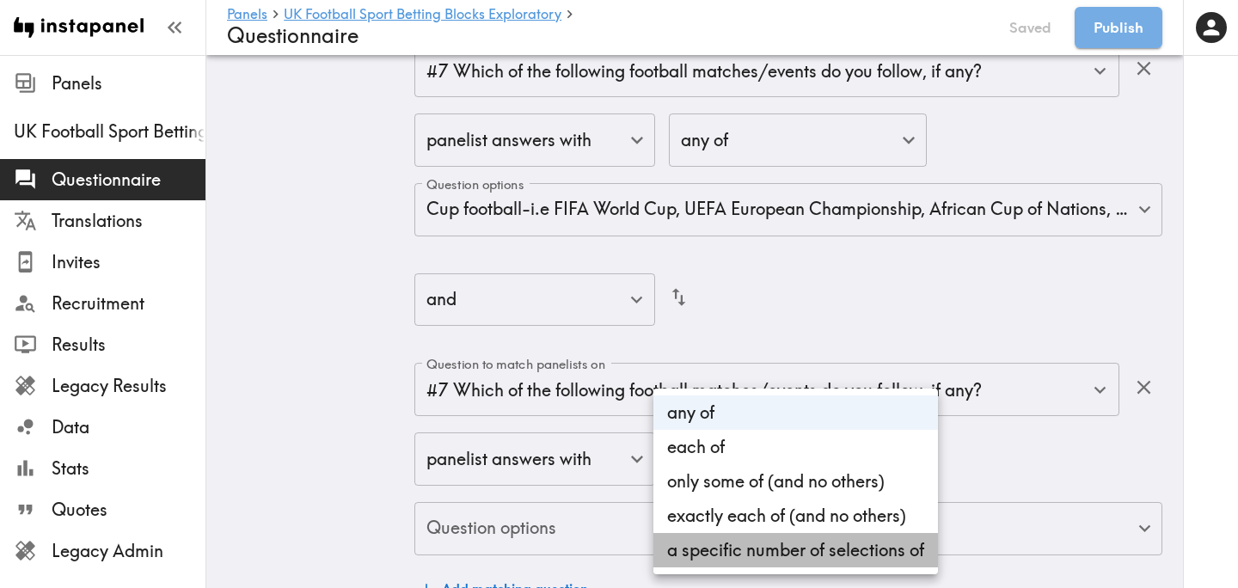
click at [751, 554] on li "a specific number of selections of" at bounding box center [795, 550] width 285 height 34
type input "count"
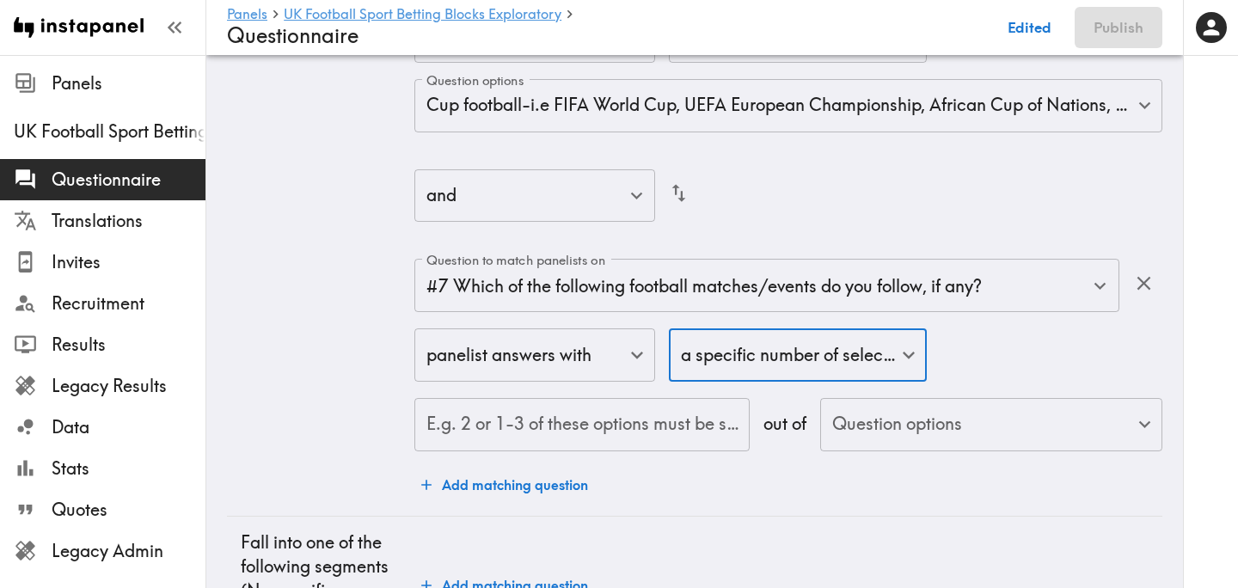
scroll to position [6893, 0]
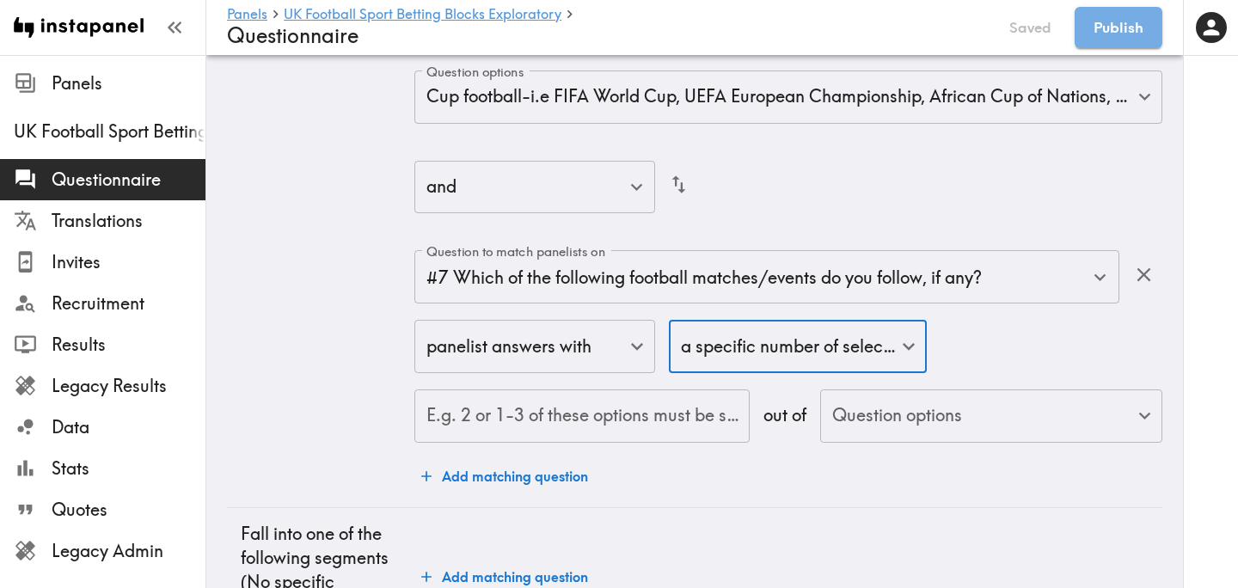
click at [624, 389] on input "E.g. 2 or 1-3 of these options must be selected" at bounding box center [581, 415] width 335 height 53
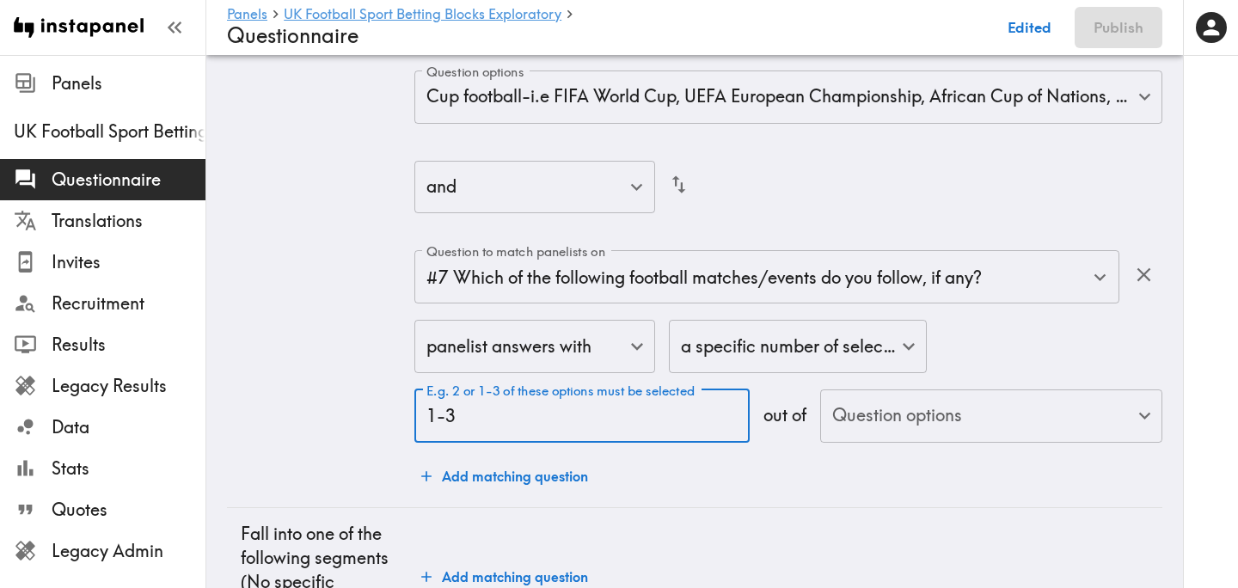
type input "1-3"
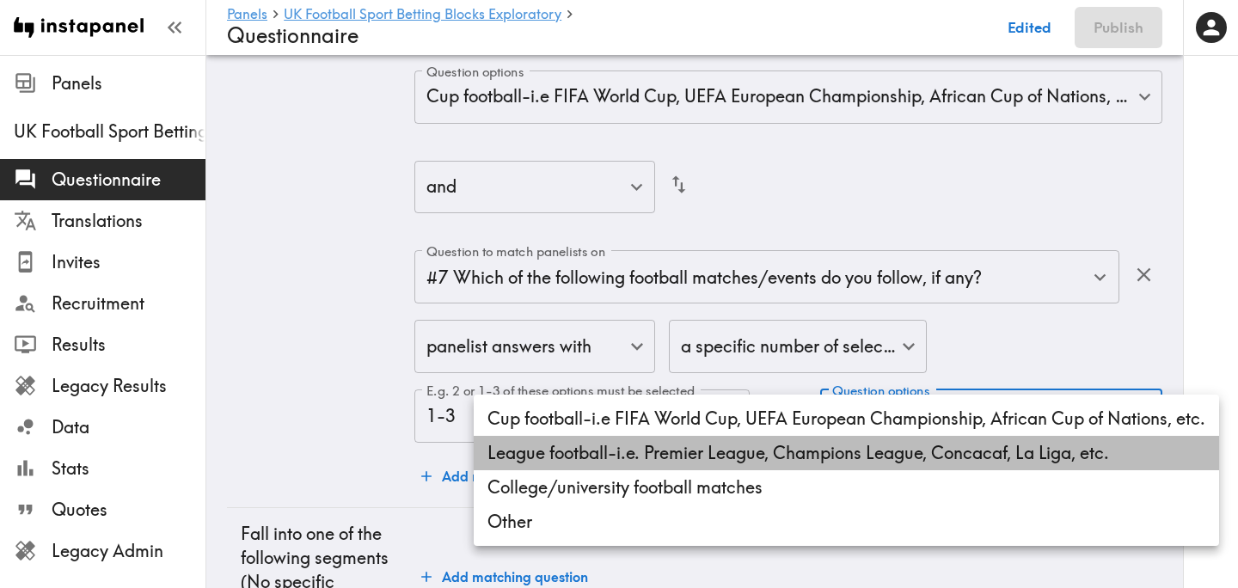
click at [850, 456] on li "League football-i.e. Premier League, Champions League, Concacaf, La Liga, etc." at bounding box center [846, 453] width 745 height 34
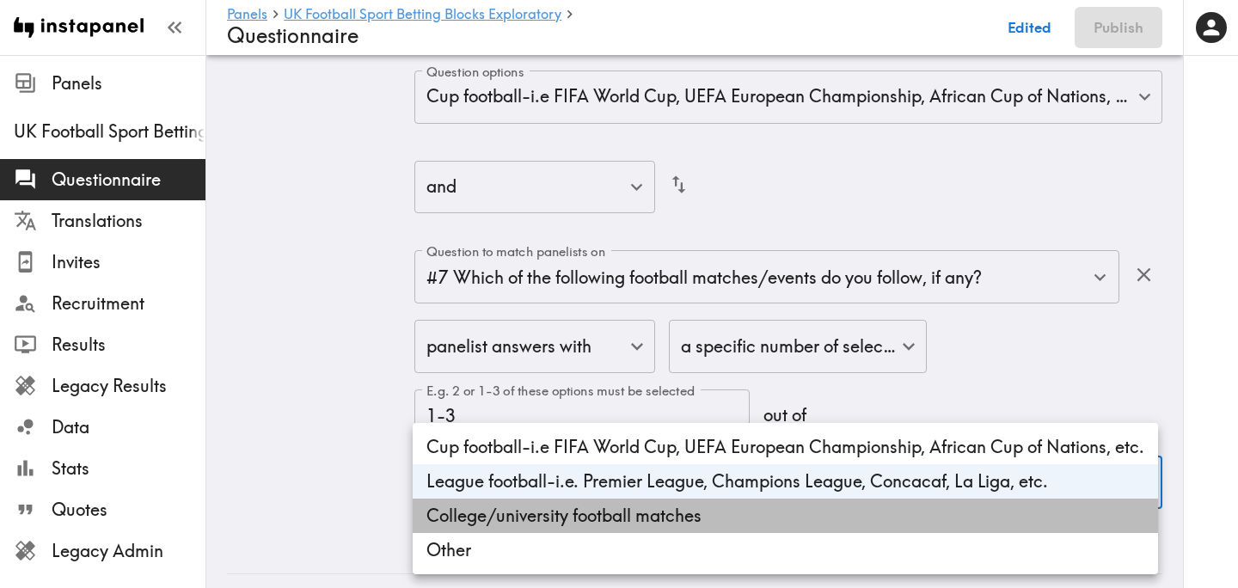
click at [830, 511] on li "College/university football matches" at bounding box center [785, 516] width 745 height 34
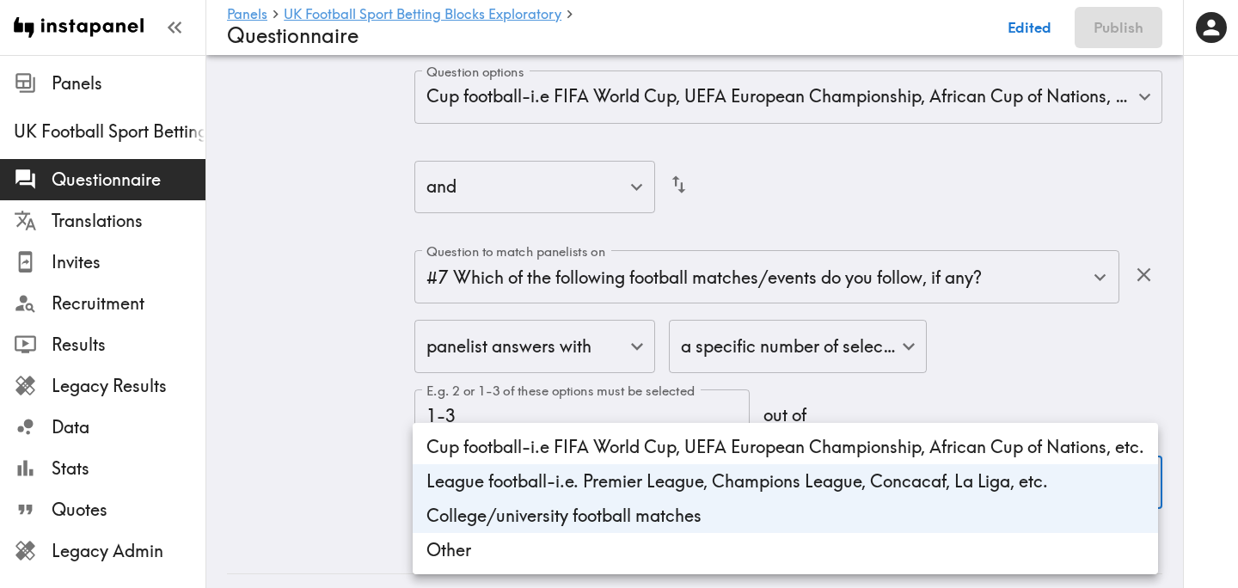
click at [811, 542] on li "Other" at bounding box center [785, 550] width 745 height 34
type input "d649ab08-2510-46e0-8d93-d207dedeb840,43700f85-1ec4-42e3-8495-279e9af1ecf4,75c67…"
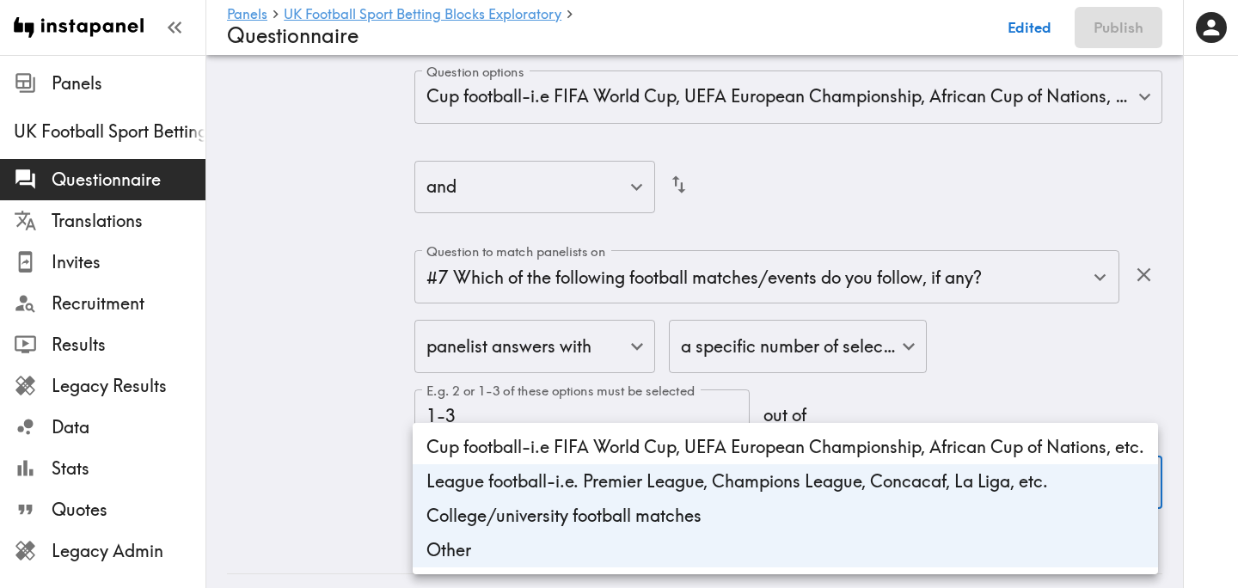
click at [347, 429] on div at bounding box center [619, 294] width 1238 height 588
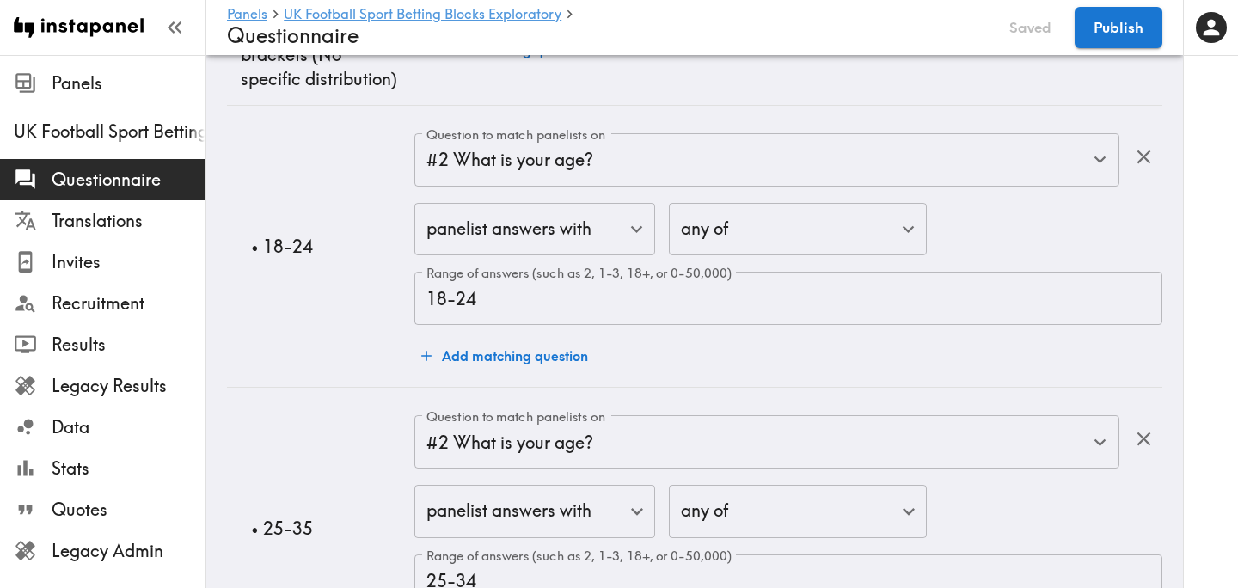
scroll to position [0, 0]
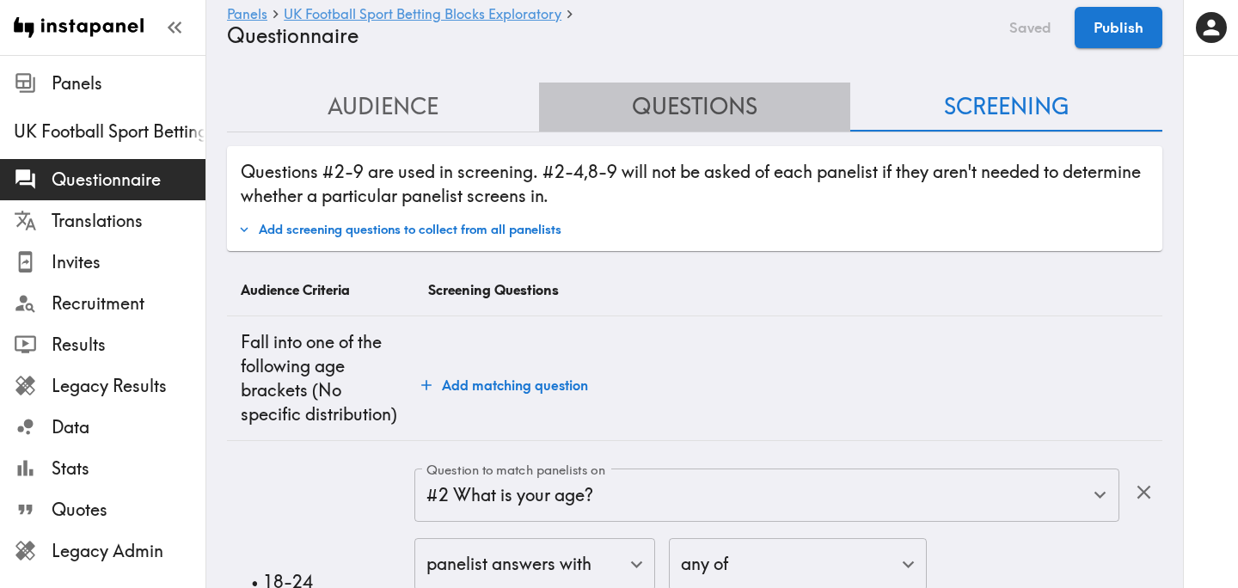
drag, startPoint x: 720, startPoint y: 101, endPoint x: 710, endPoint y: 162, distance: 62.6
click at [720, 101] on button "Questions" at bounding box center [695, 107] width 312 height 49
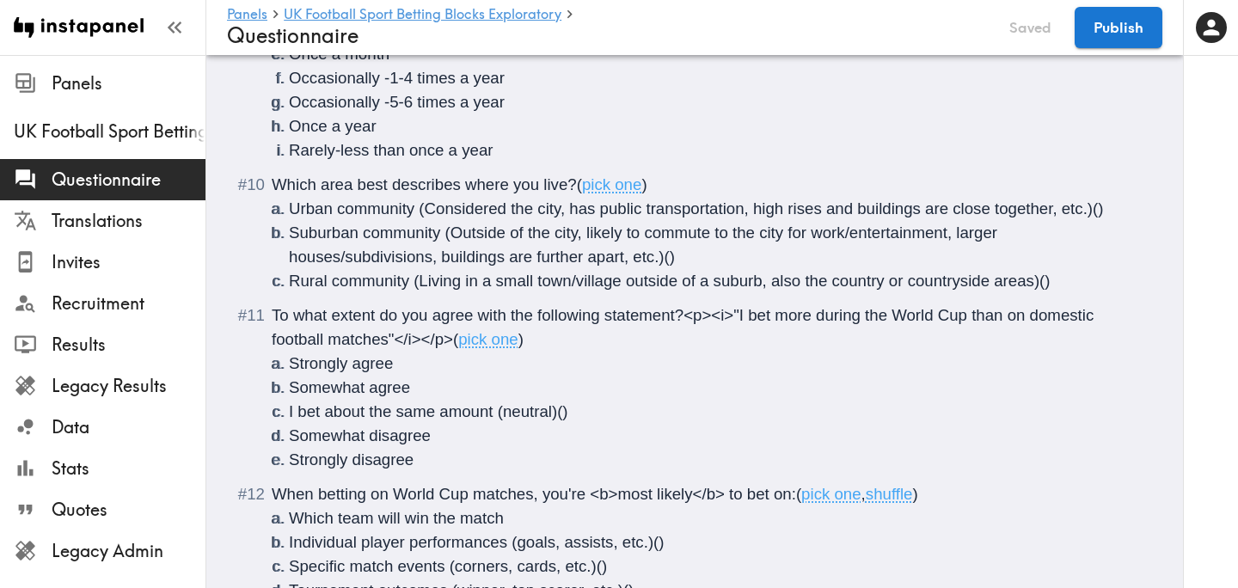
scroll to position [1553, 0]
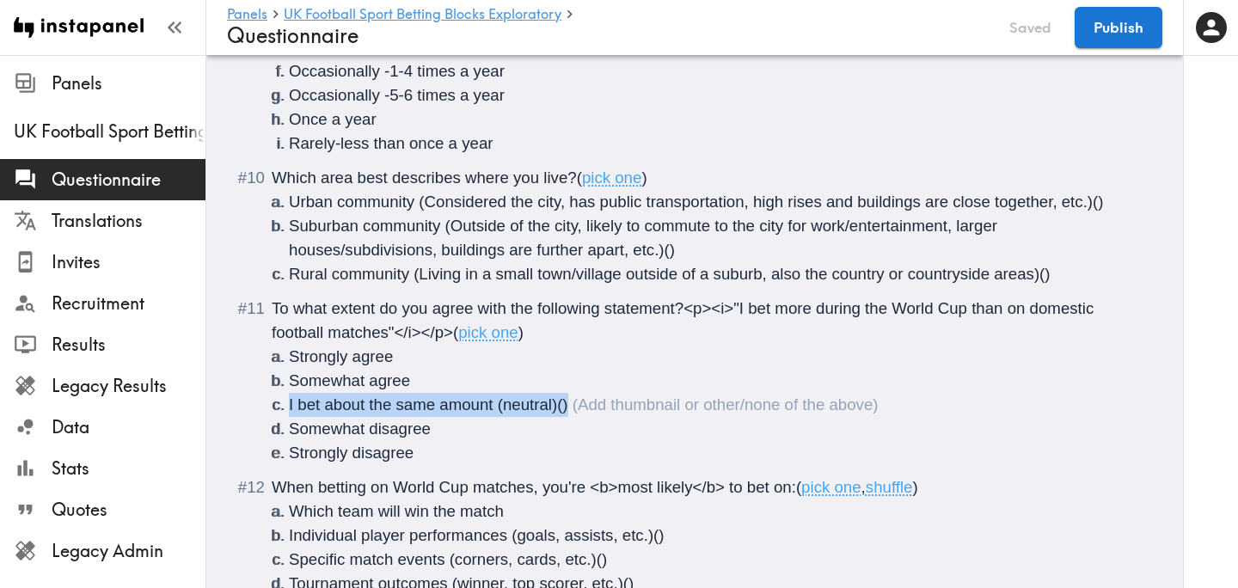
drag, startPoint x: 577, startPoint y: 405, endPoint x: 285, endPoint y: 401, distance: 292.3
click at [289, 401] on li "I bet about the same amount (neutral) ()" at bounding box center [715, 405] width 853 height 24
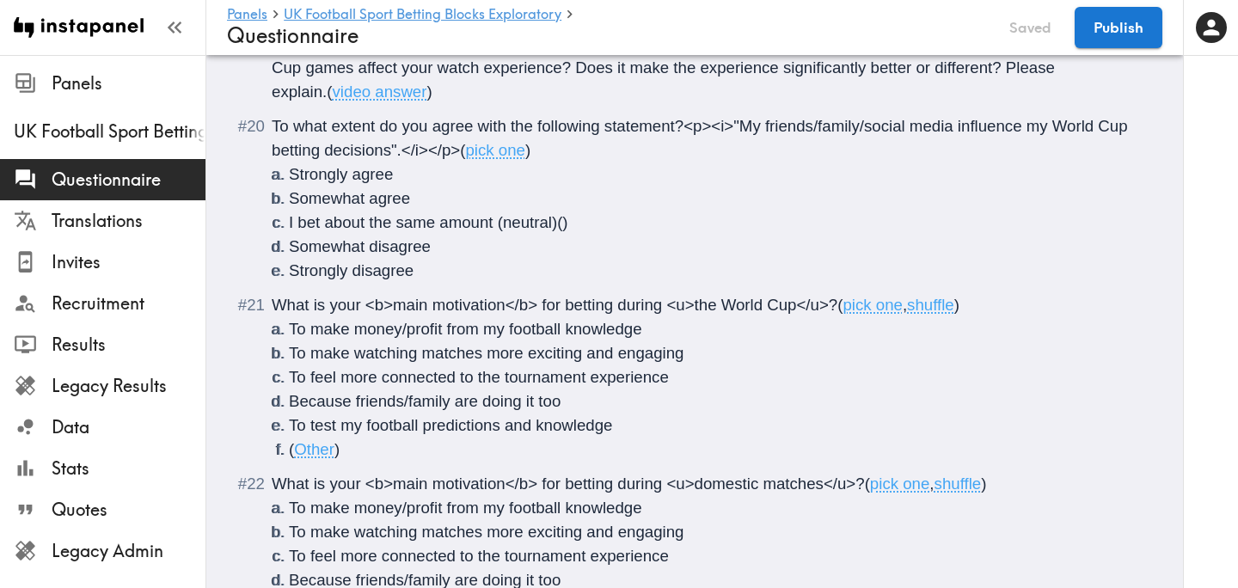
scroll to position [2659, 0]
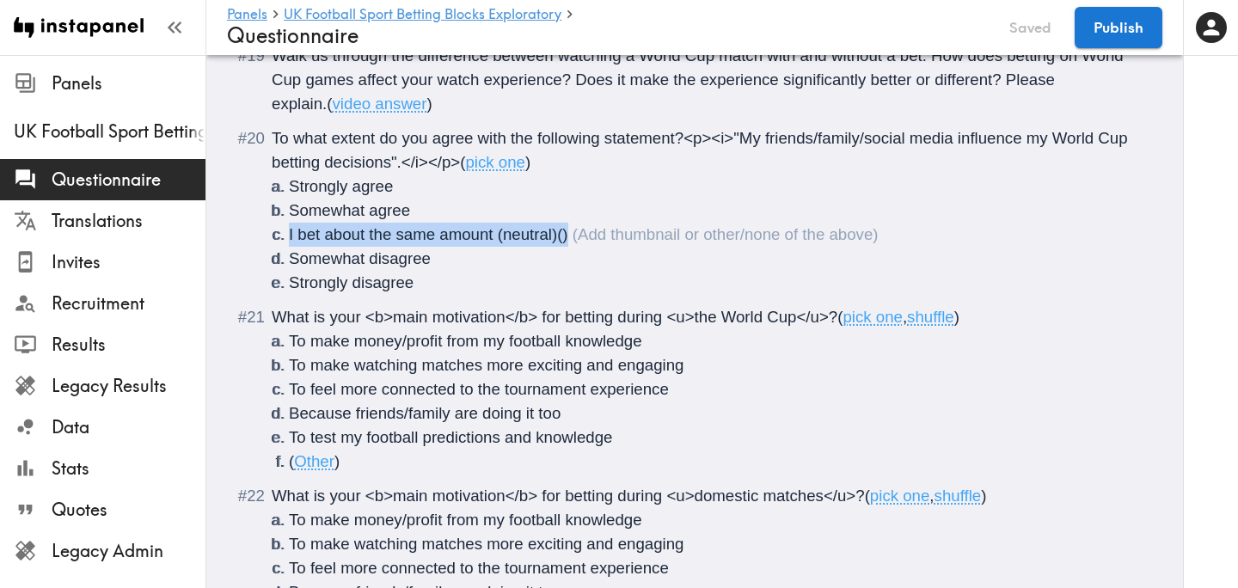
drag, startPoint x: 585, startPoint y: 236, endPoint x: 285, endPoint y: 238, distance: 300.9
click at [289, 238] on li "I bet about the same amount (neutral) ()" at bounding box center [715, 235] width 853 height 24
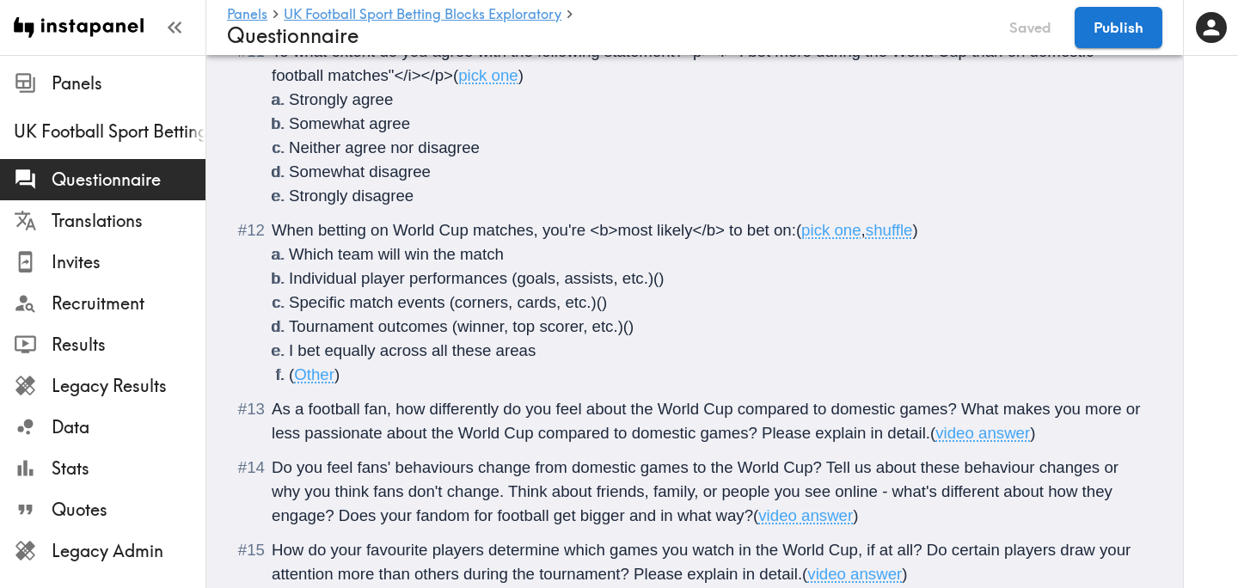
scroll to position [1813, 0]
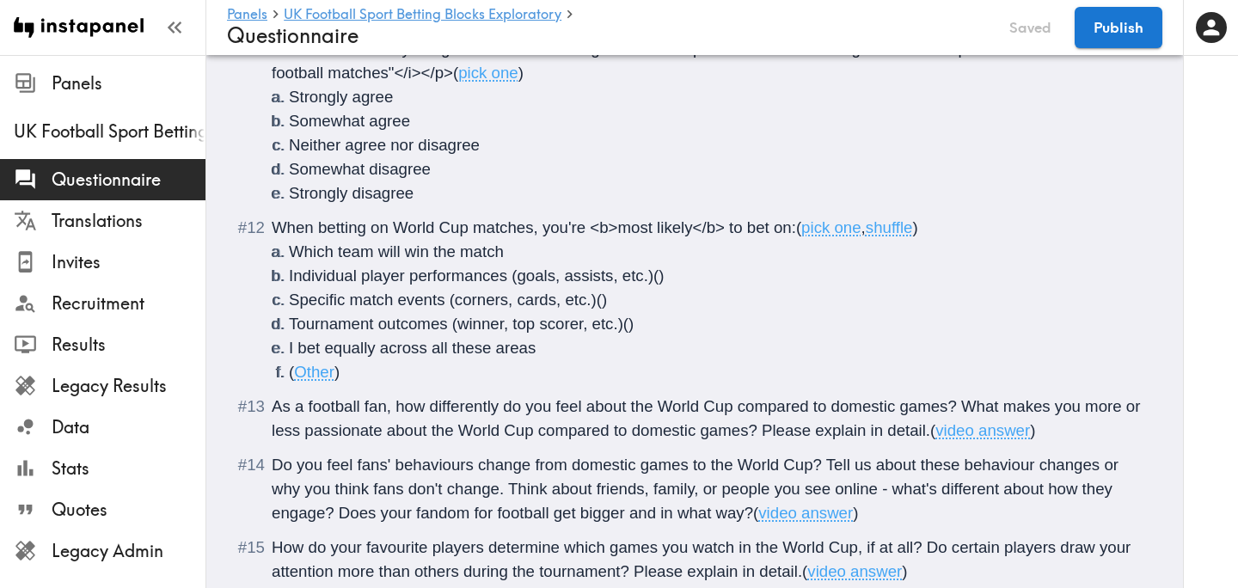
click at [296, 373] on span "Other" at bounding box center [314, 372] width 40 height 18
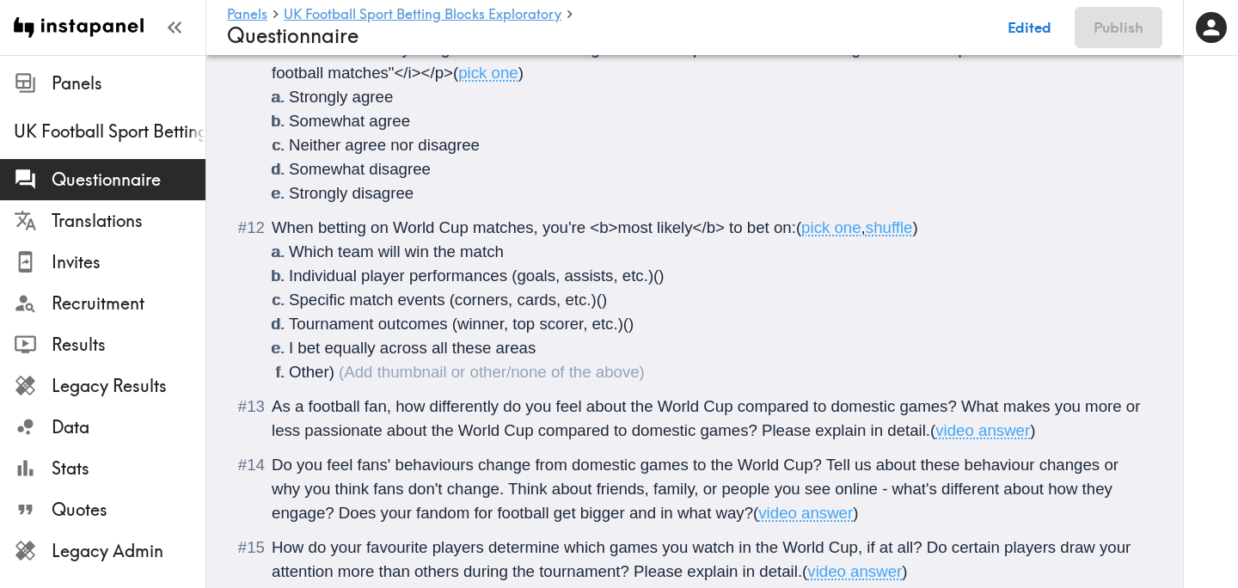
click at [332, 371] on span "Other)" at bounding box center [312, 372] width 46 height 18
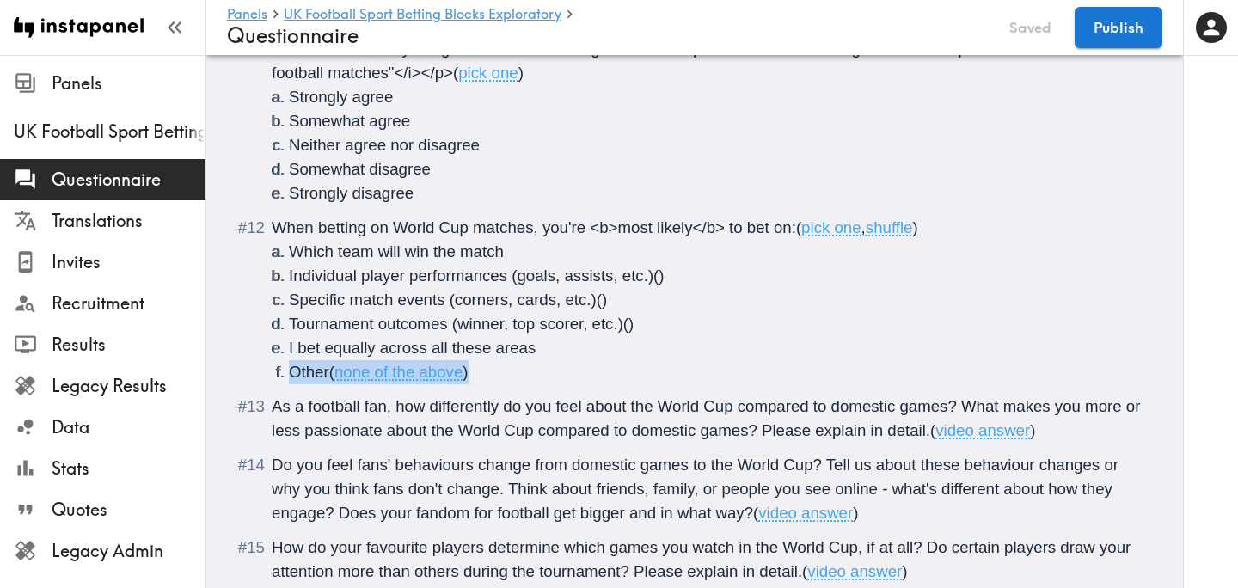
drag, startPoint x: 483, startPoint y: 373, endPoint x: 288, endPoint y: 375, distance: 195.1
click at [289, 375] on li "Other ( none of the above )" at bounding box center [715, 372] width 853 height 24
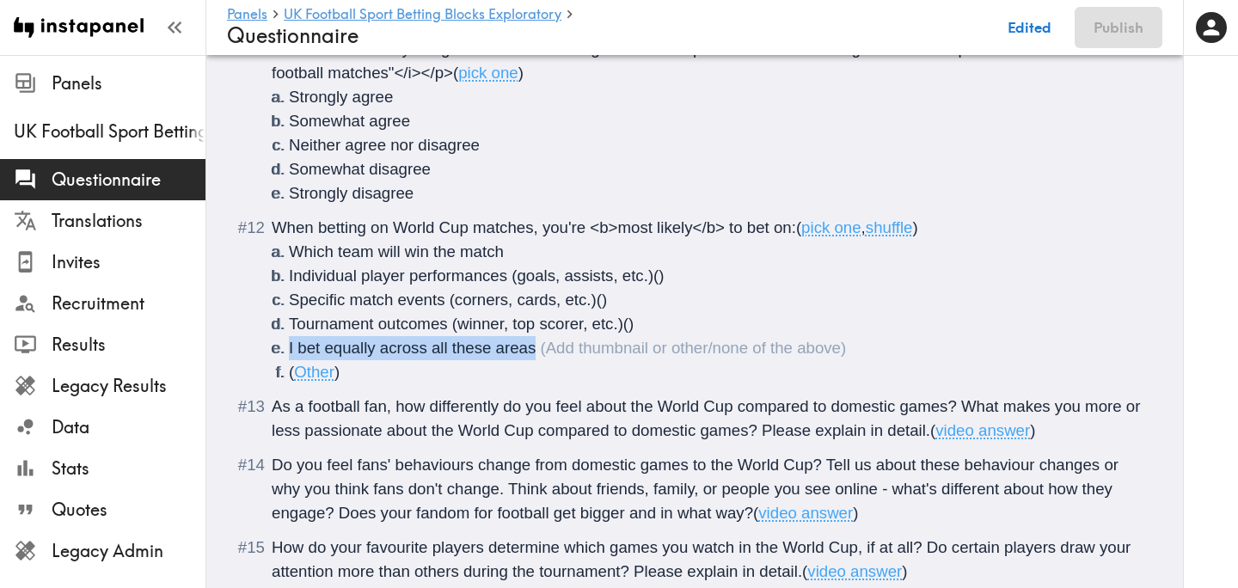
drag, startPoint x: 548, startPoint y: 347, endPoint x: 284, endPoint y: 346, distance: 264.8
click at [289, 346] on li "I bet equally across all these areas" at bounding box center [715, 348] width 853 height 24
copy span "I bet equally across all these areas"
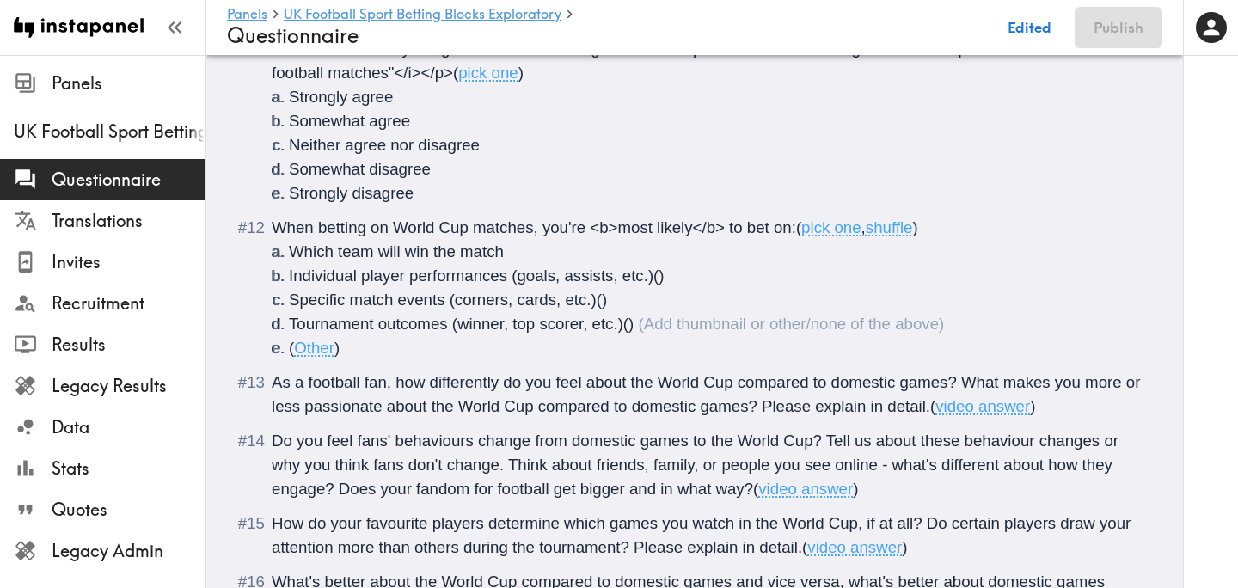
click at [351, 352] on li "( Other )" at bounding box center [715, 348] width 853 height 24
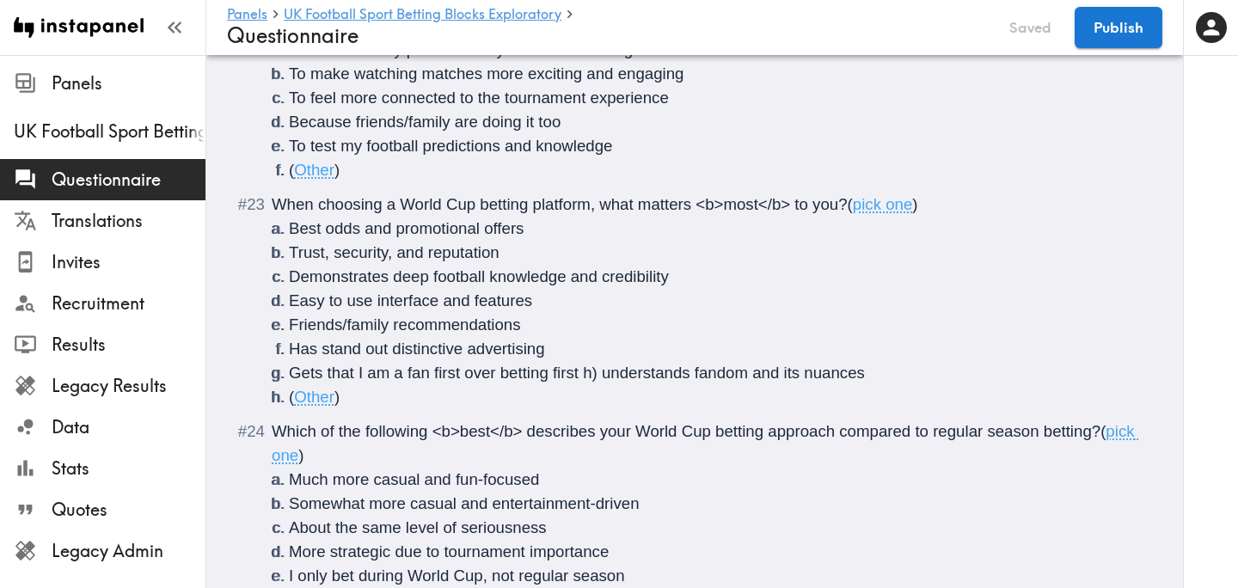
scroll to position [3246, 0]
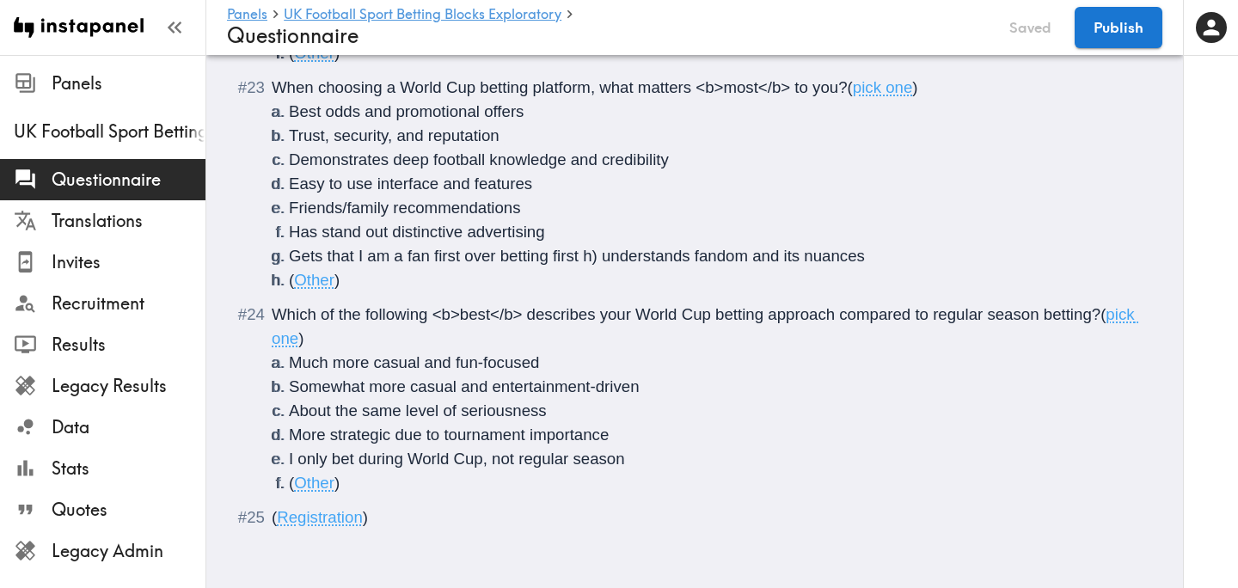
click at [584, 255] on span "Gets that I am a fan first over betting first h) understands fandom and its nua…" at bounding box center [577, 256] width 576 height 18
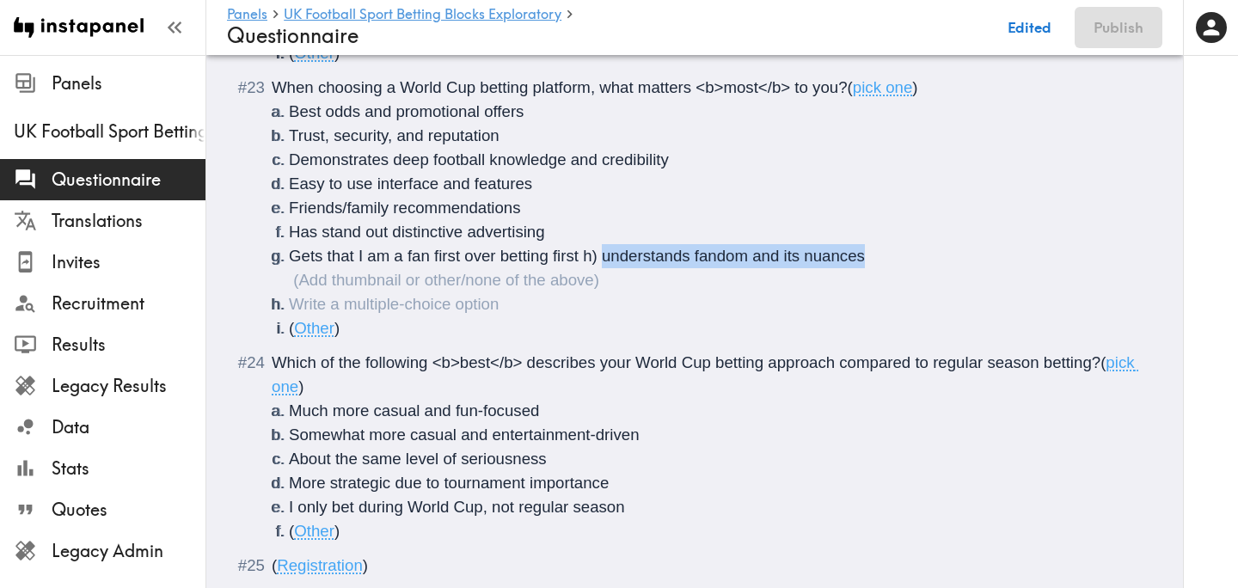
drag, startPoint x: 867, startPoint y: 258, endPoint x: 604, endPoint y: 257, distance: 262.2
click at [604, 257] on li "Gets that I am a fan first over betting first h) understands fandom and its nua…" at bounding box center [715, 268] width 853 height 48
copy span "understands fandom and its nuances"
click at [308, 303] on ol "Best odds and promotional offers Trust, security, and reputation Demonstrates d…" at bounding box center [707, 220] width 870 height 241
drag, startPoint x: 865, startPoint y: 260, endPoint x: 580, endPoint y: 262, distance: 284.5
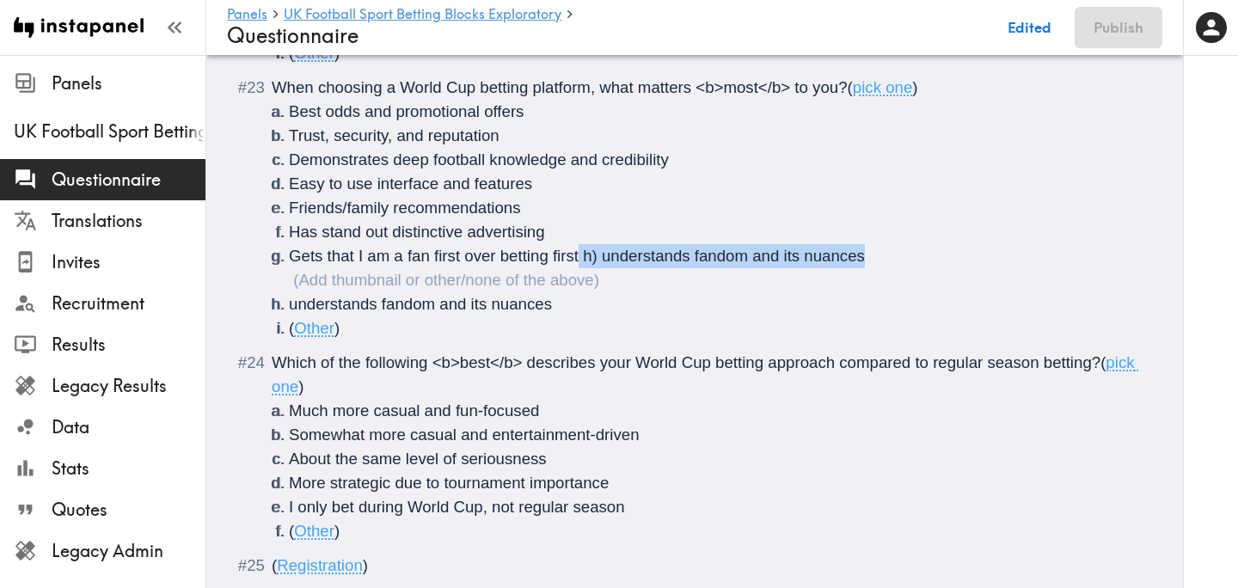
click at [580, 262] on li "Gets that I am a fan first over betting first h) understands fandom and its nua…" at bounding box center [715, 268] width 853 height 48
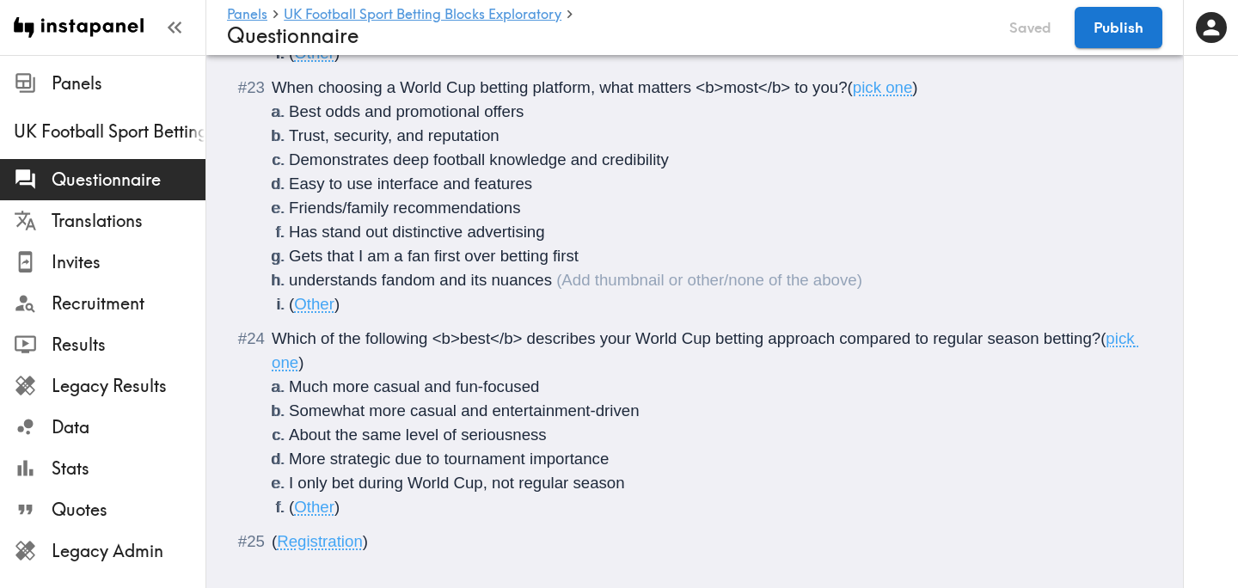
click at [295, 280] on span "understands fandom and its nuances" at bounding box center [420, 280] width 263 height 18
click at [554, 283] on span "Understands fandom and its nuances" at bounding box center [422, 280] width 266 height 18
click at [1108, 28] on button "Publish" at bounding box center [1119, 27] width 88 height 41
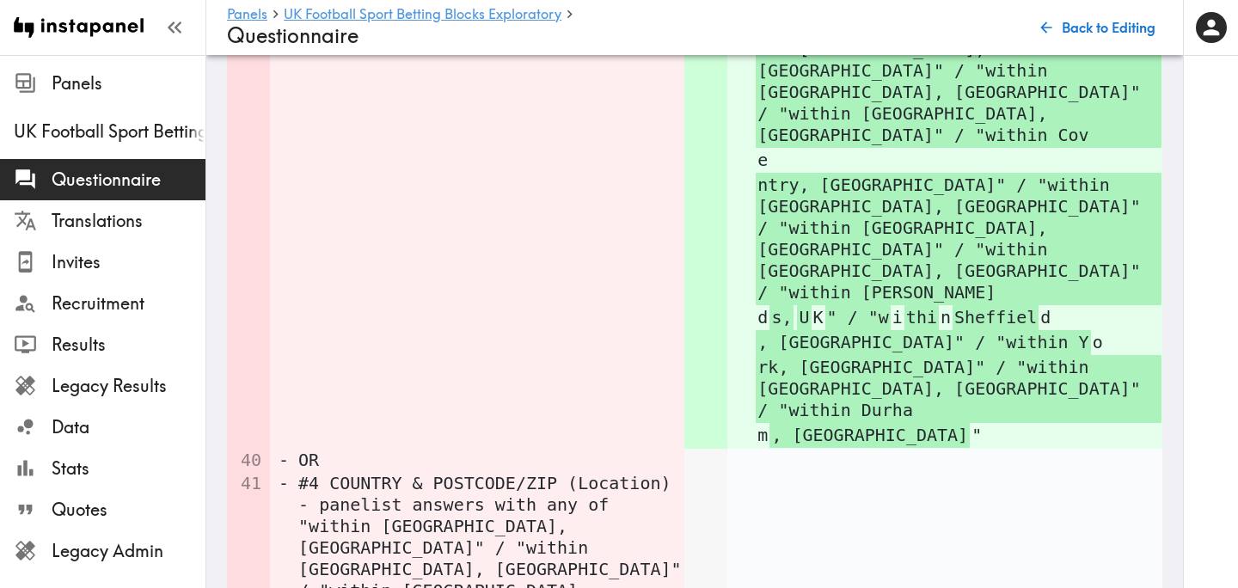
scroll to position [5159, 0]
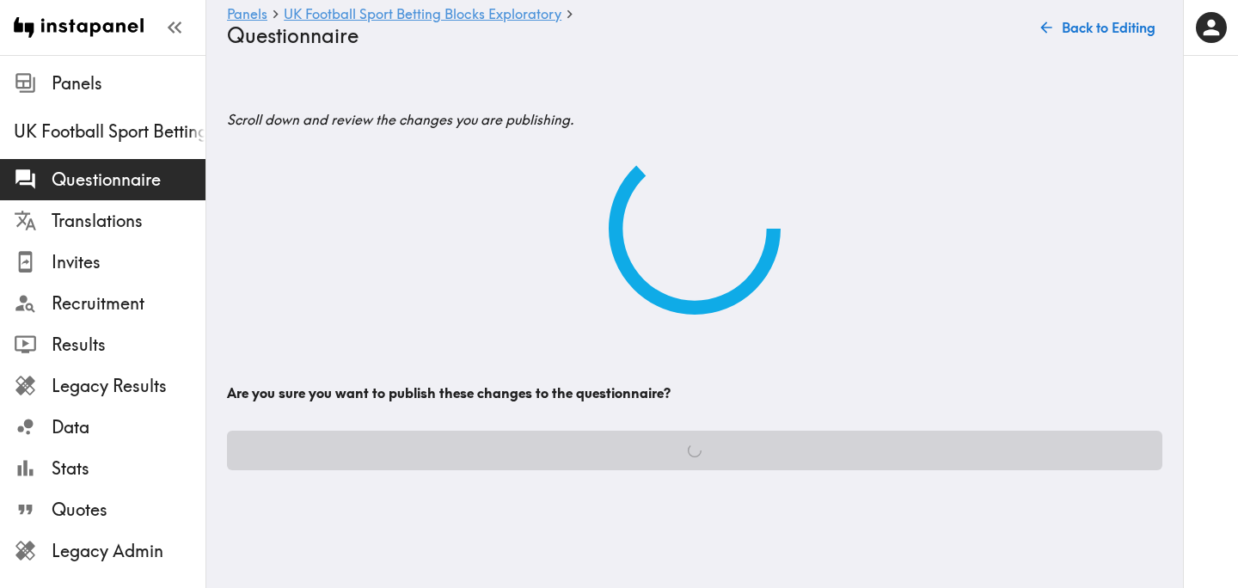
scroll to position [0, 0]
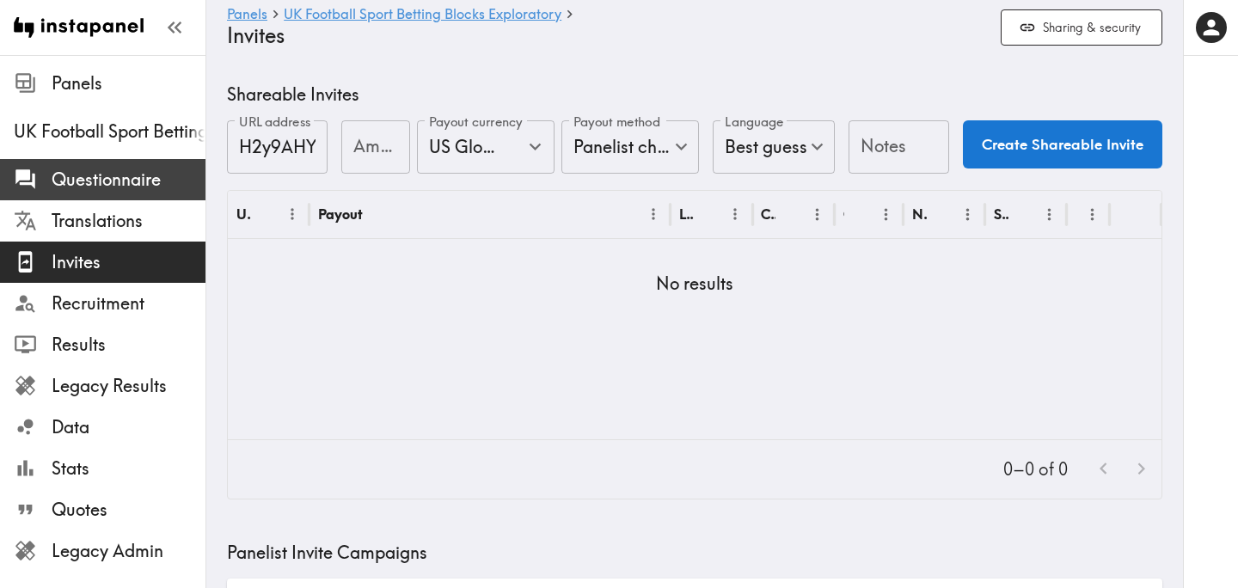
click at [110, 181] on span "Questionnaire" at bounding box center [129, 180] width 154 height 24
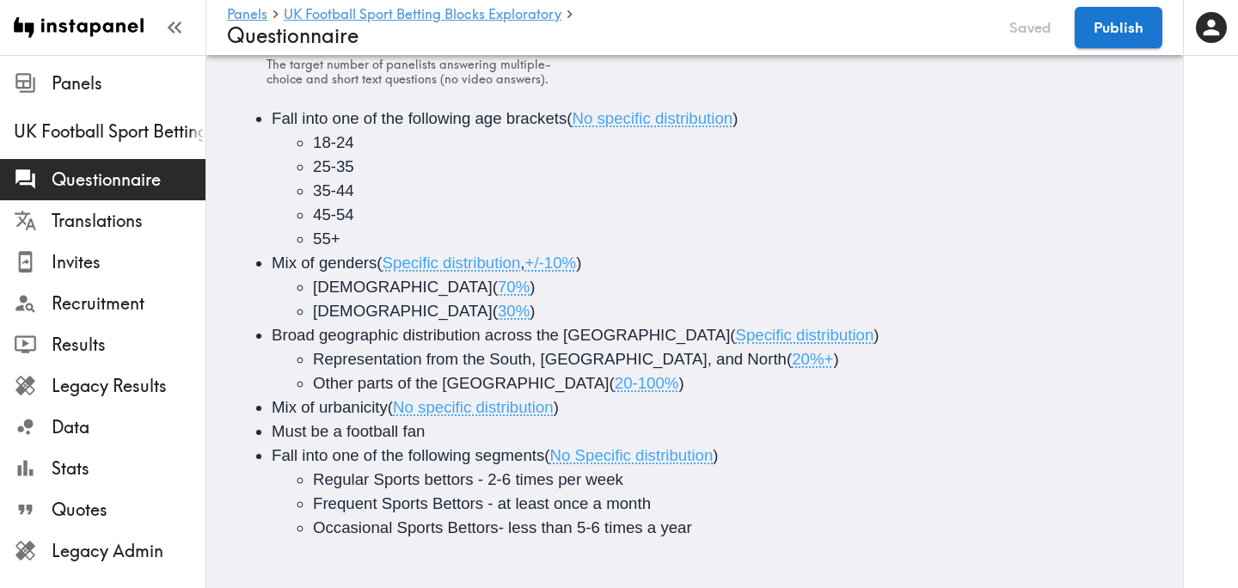
scroll to position [0, 1]
click at [1119, 33] on button "Publish" at bounding box center [1119, 27] width 88 height 41
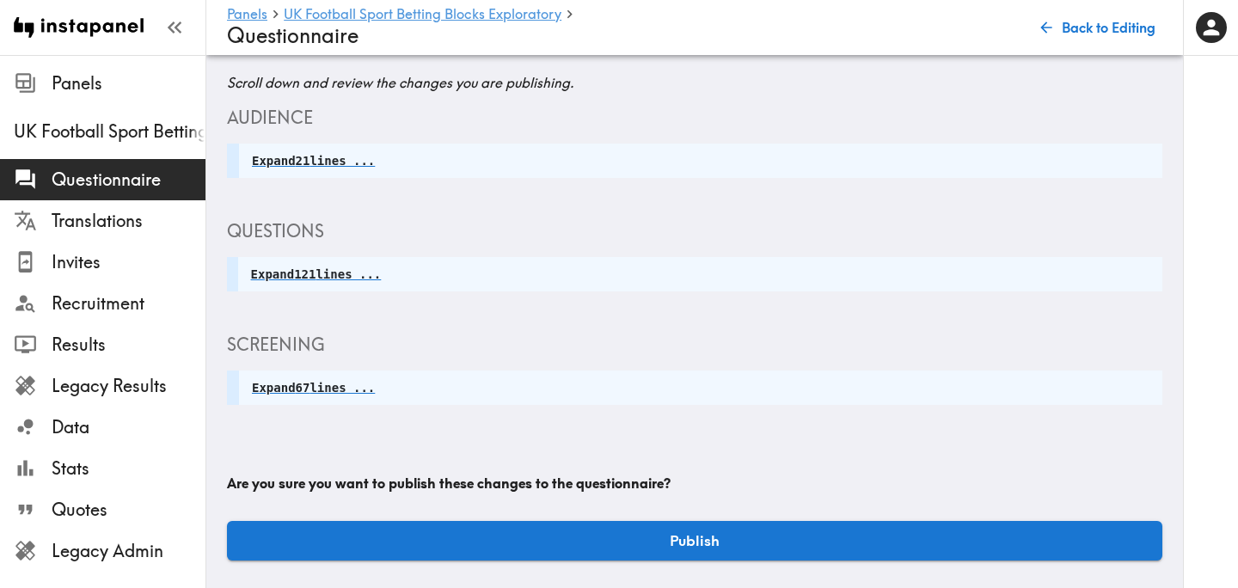
scroll to position [0, 0]
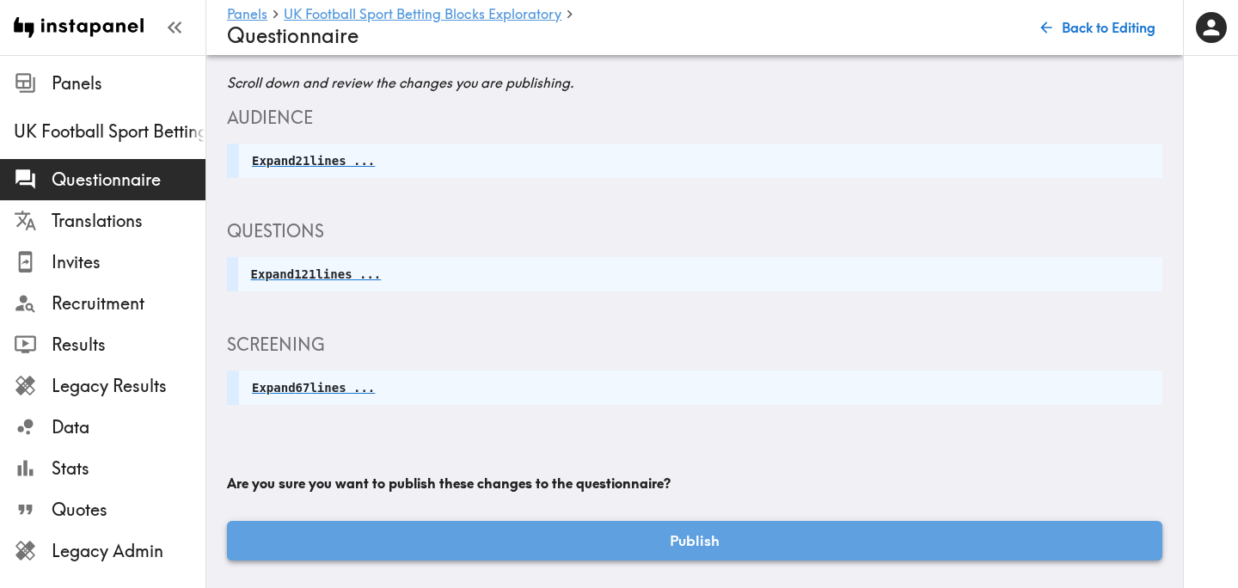
click at [723, 548] on button "Publish" at bounding box center [694, 541] width 935 height 40
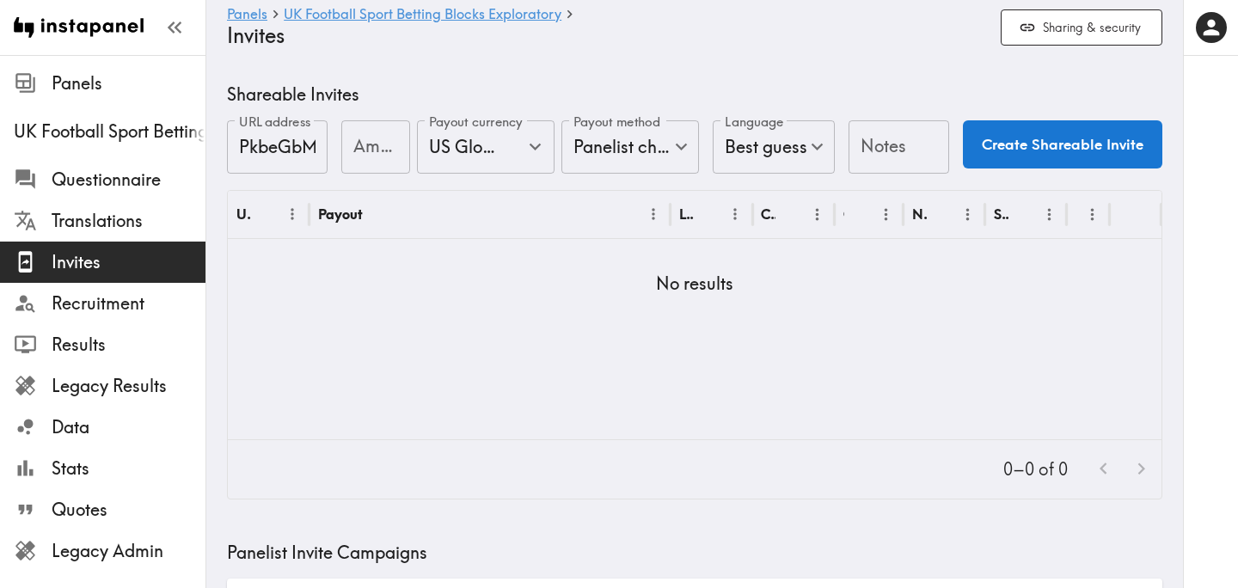
click at [365, 153] on input "Amount" at bounding box center [375, 146] width 69 height 53
click at [543, 143] on icon "Open" at bounding box center [535, 146] width 23 height 23
type input "25"
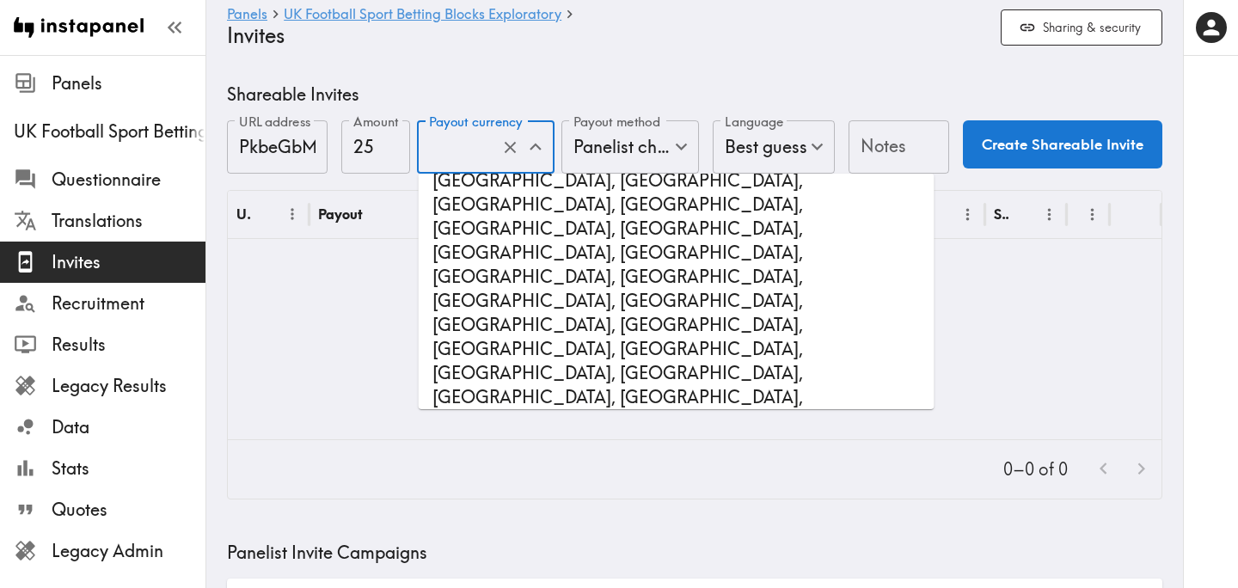
scroll to position [1656, 0]
type input "GBP - Pound Sterling (United Kingdom of Great Britain and Northern Ireland, Gue…"
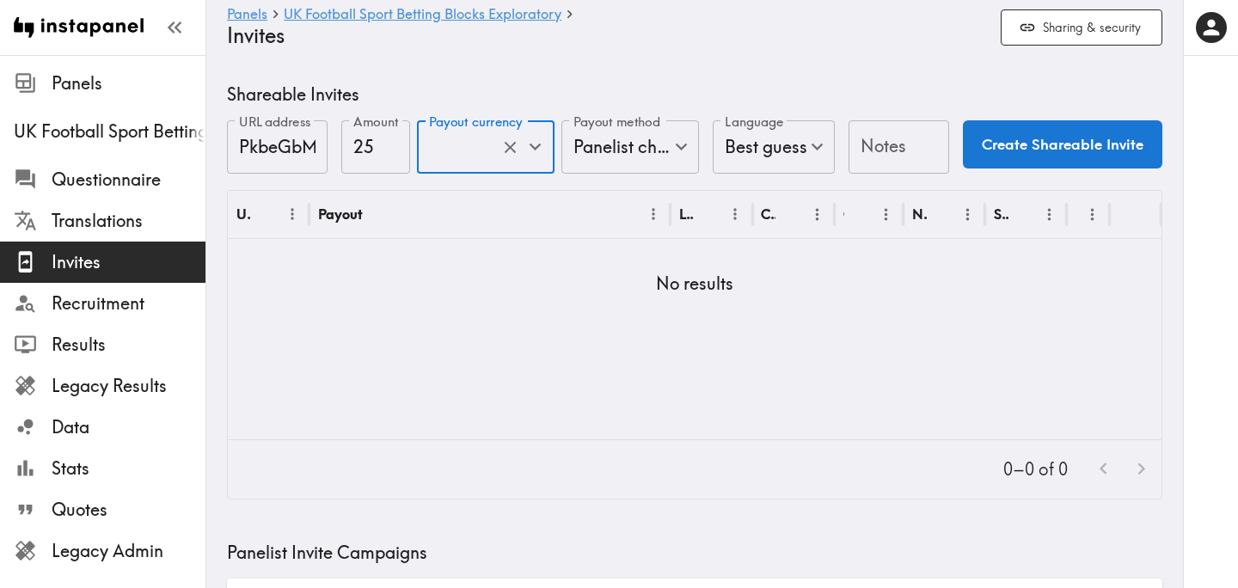
click at [883, 147] on input "Notes" at bounding box center [898, 146] width 101 height 53
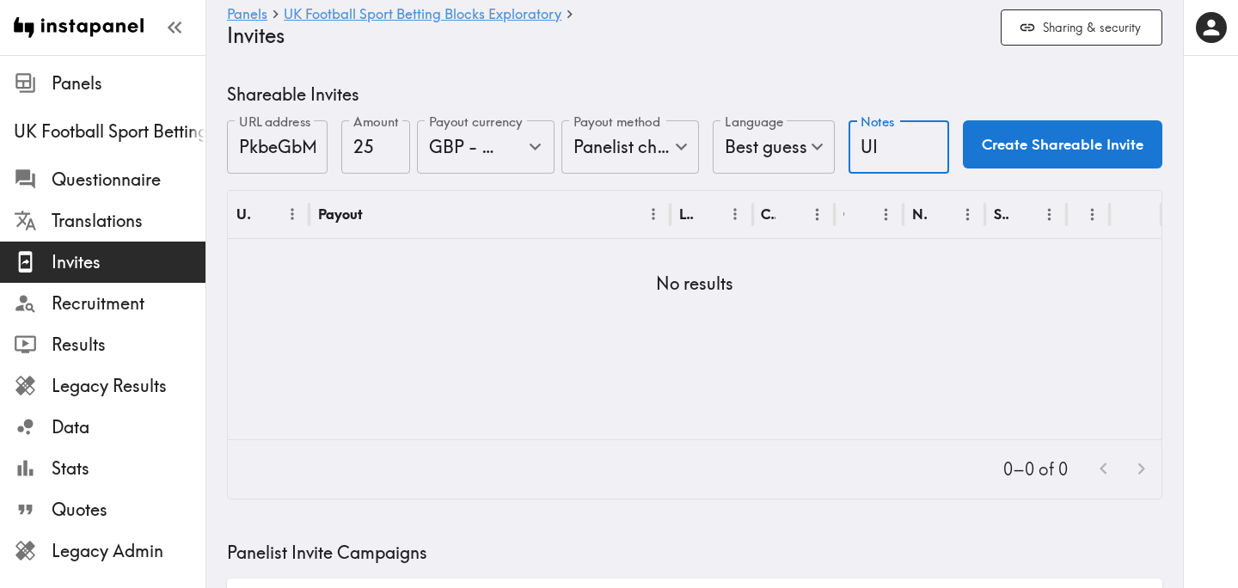
type input "UI"
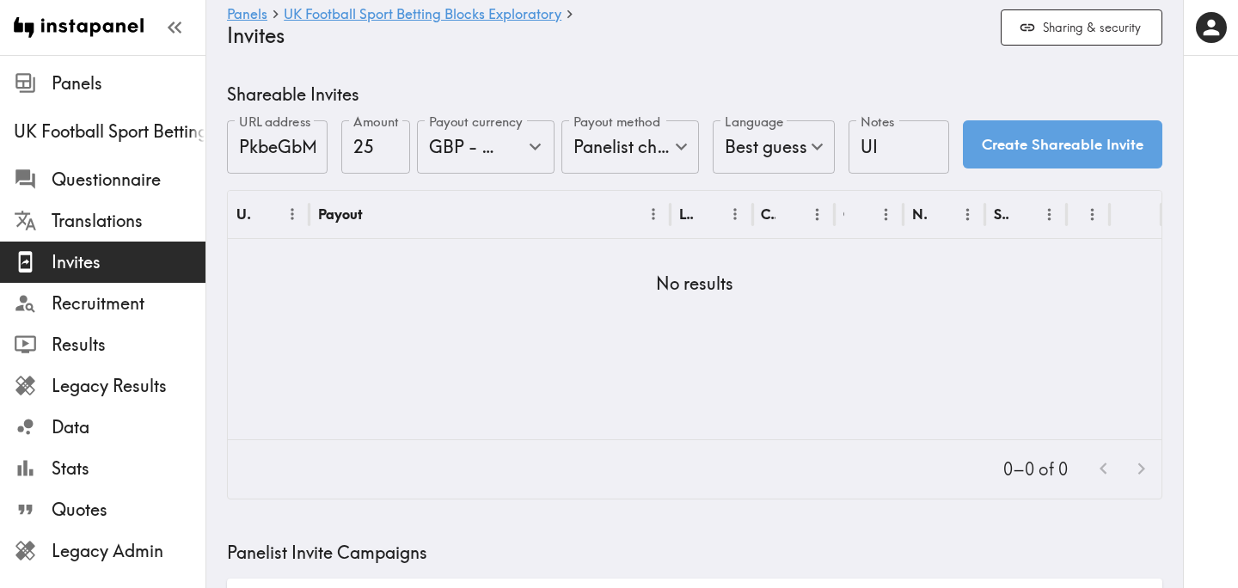
click at [1033, 156] on button "Create Shareable Invite" at bounding box center [1062, 144] width 199 height 48
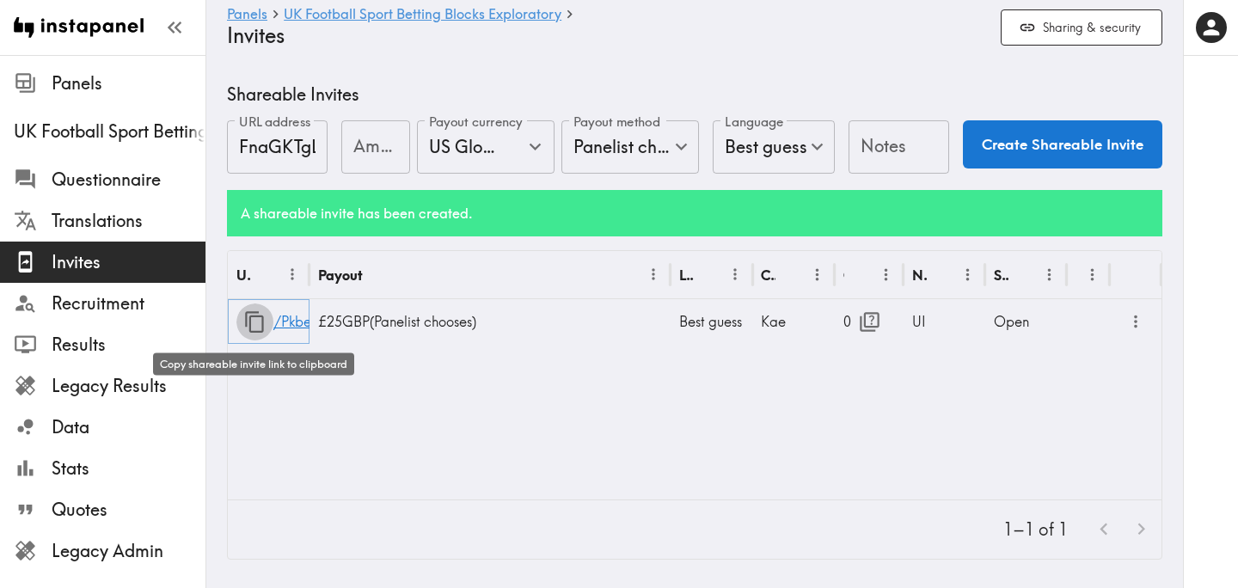
click at [256, 319] on icon "button" at bounding box center [254, 321] width 23 height 23
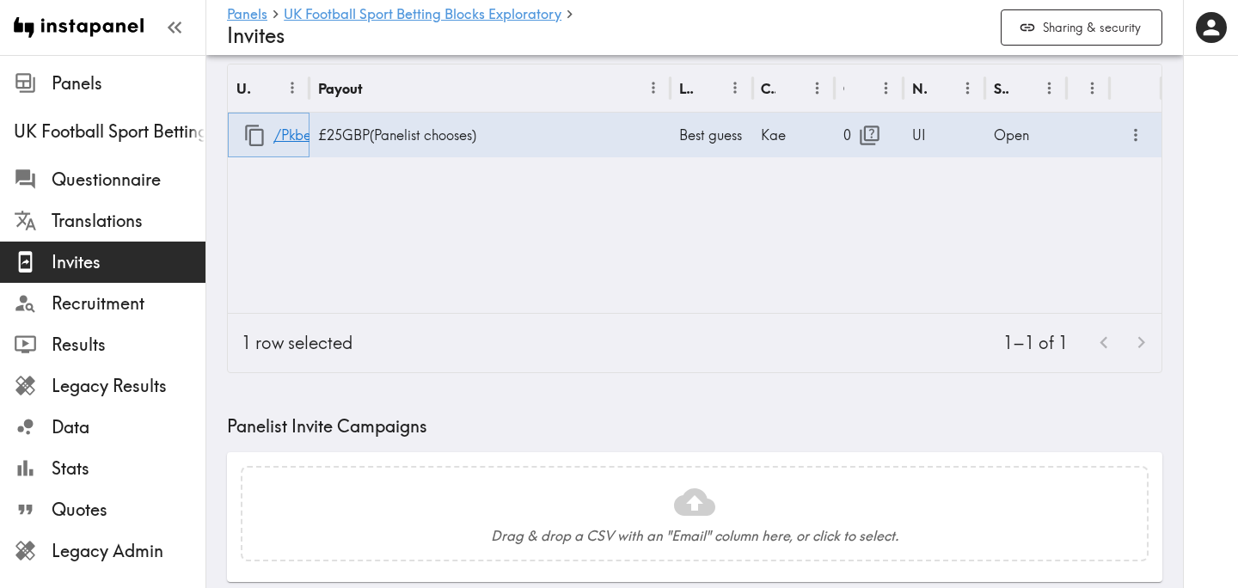
scroll to position [741, 0]
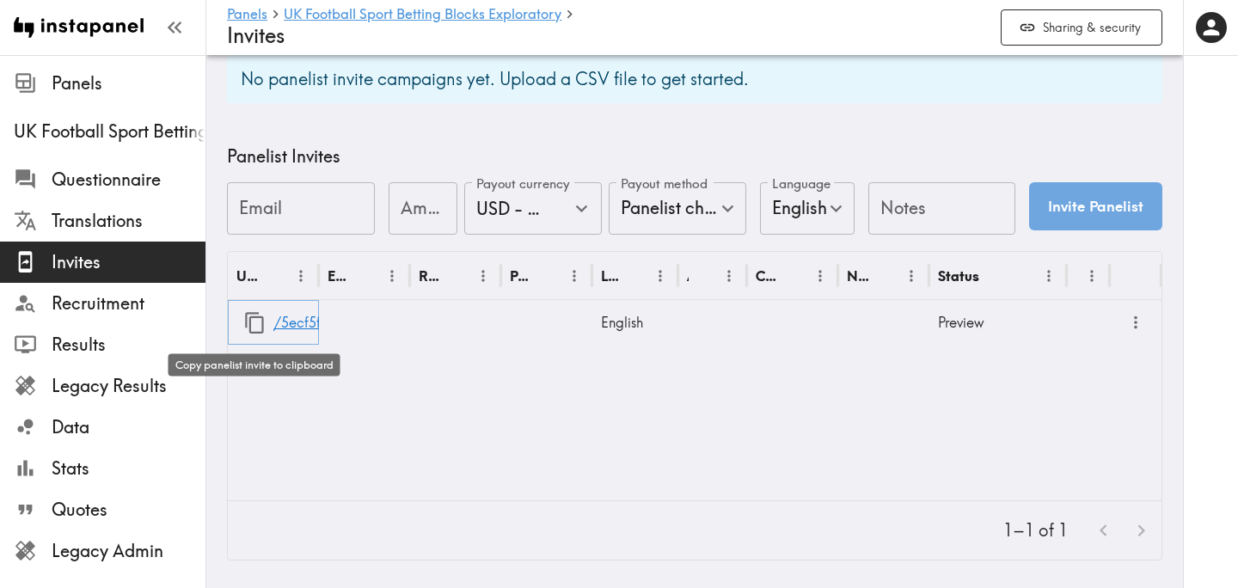
click at [254, 321] on icon "button" at bounding box center [254, 322] width 23 height 23
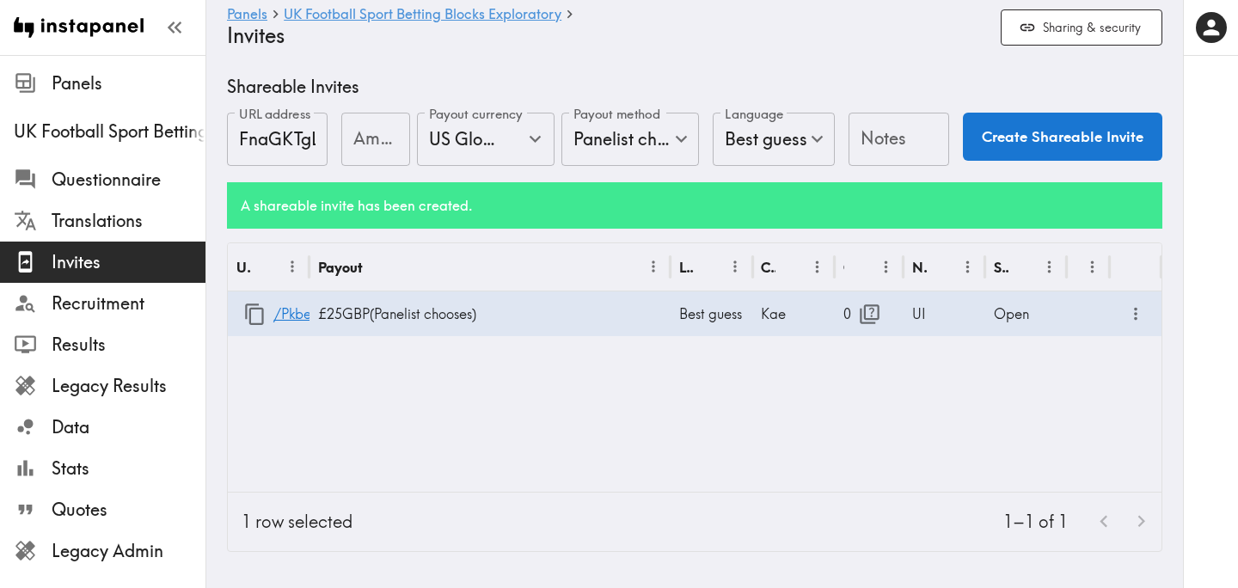
scroll to position [0, 0]
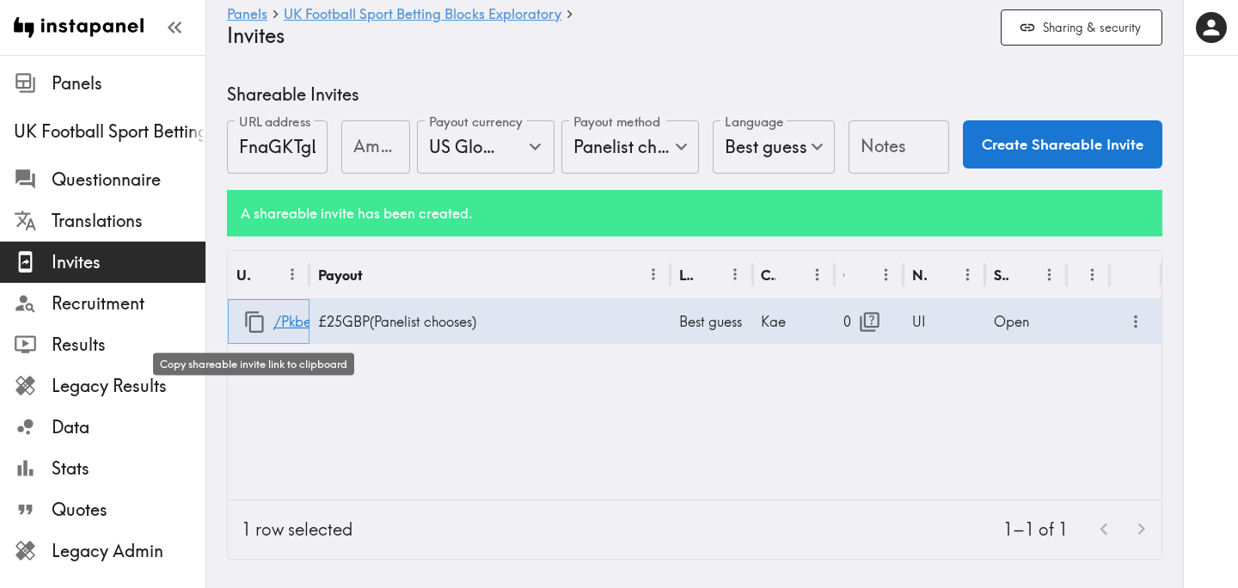
click at [254, 318] on icon "button" at bounding box center [254, 321] width 23 height 23
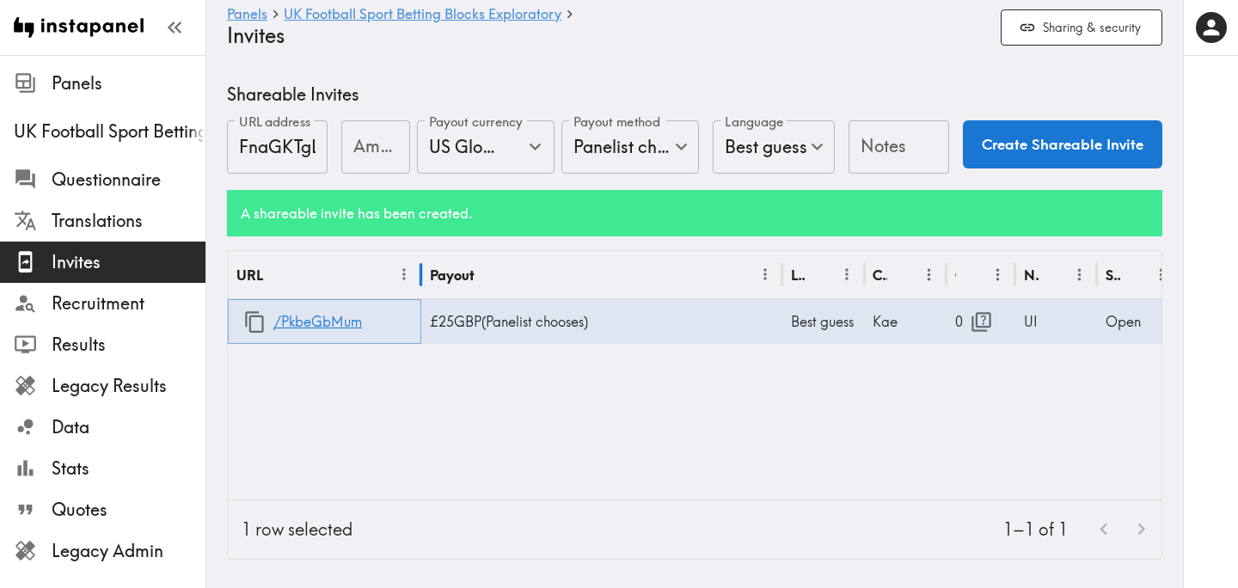
drag, startPoint x: 309, startPoint y: 278, endPoint x: 420, endPoint y: 295, distance: 113.1
click at [420, 295] on div at bounding box center [421, 275] width 9 height 48
click at [625, 423] on div "URL Payout Language Creator Opens Notes Status /PkbeGbMum £25 GBP ( Panelist ch…" at bounding box center [695, 375] width 934 height 248
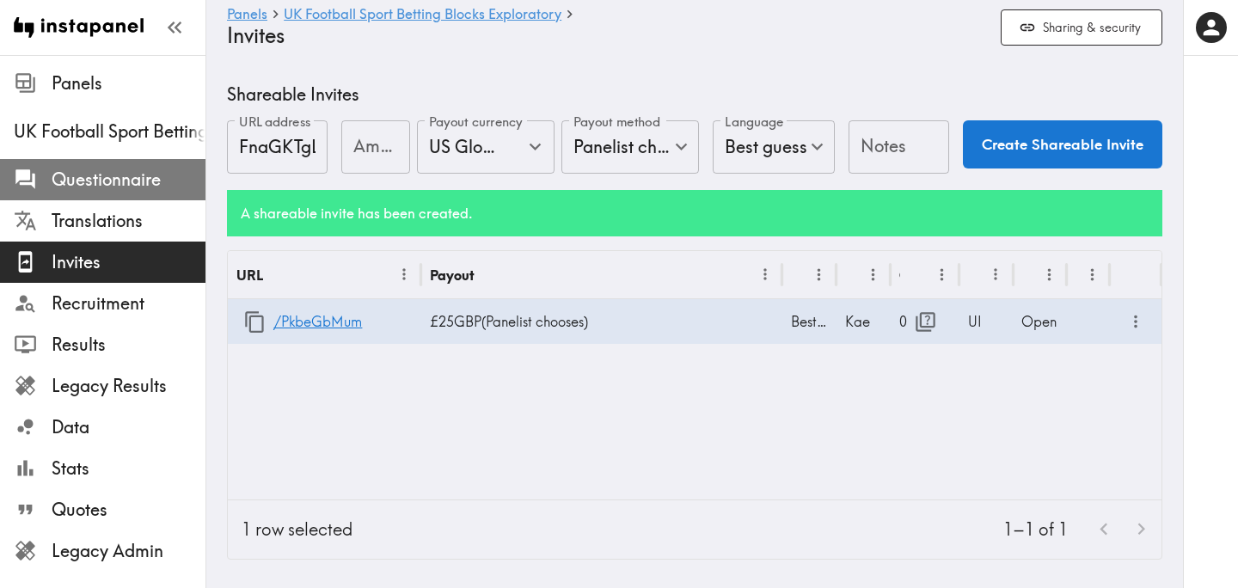
click at [142, 191] on span "Questionnaire" at bounding box center [129, 180] width 154 height 24
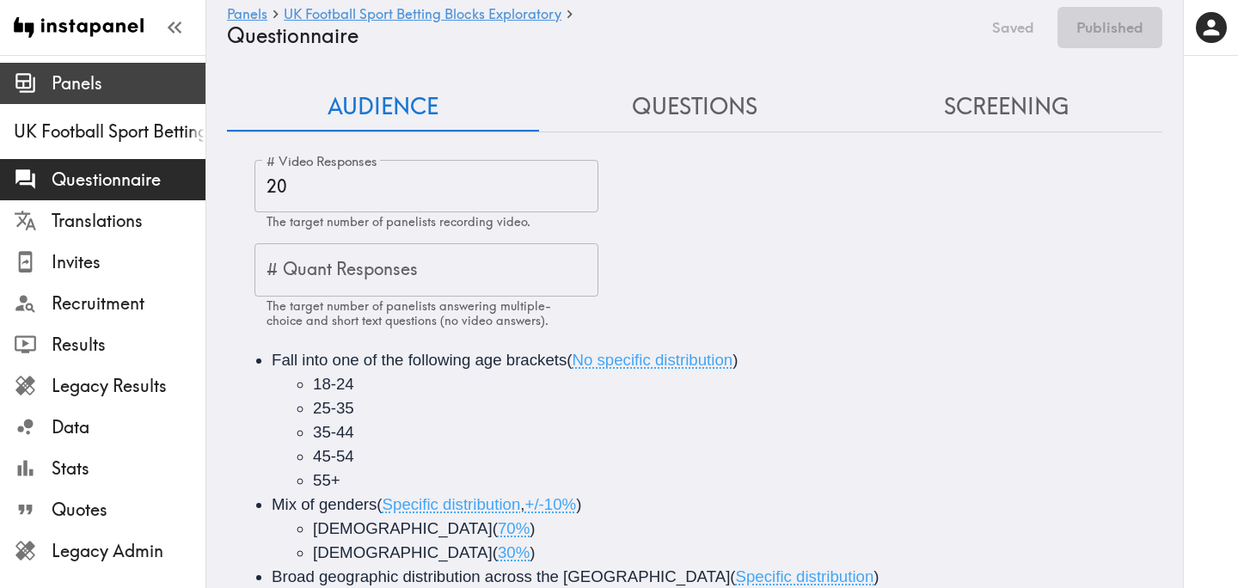
click at [137, 82] on span "Panels" at bounding box center [129, 83] width 154 height 24
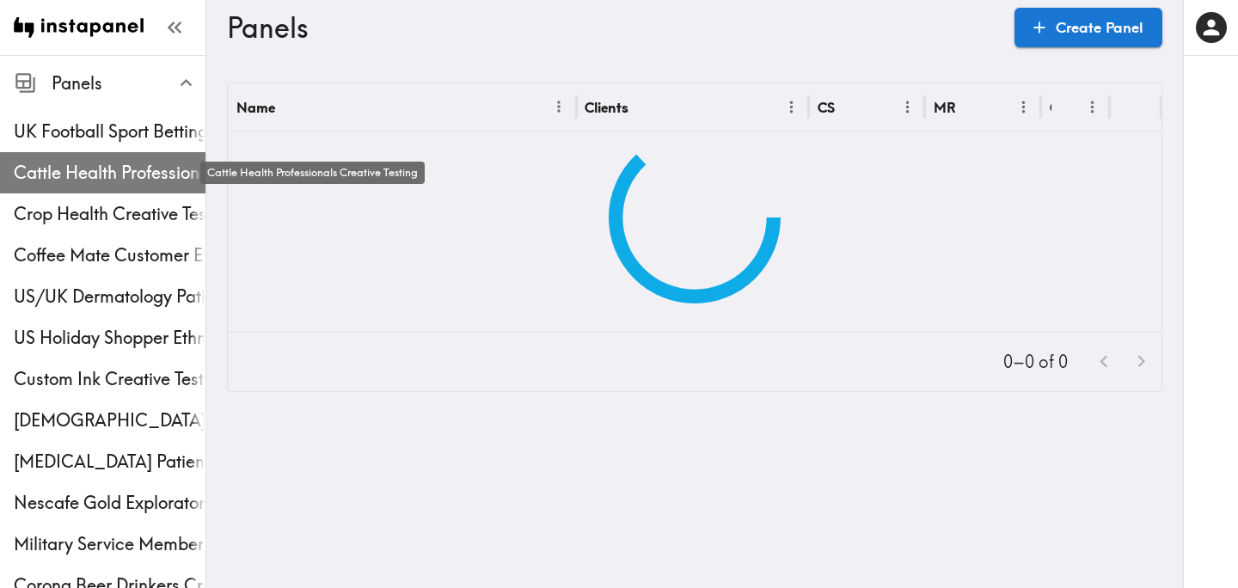
click at [119, 169] on span "Cattle Health Professionals Creative Testing" at bounding box center [110, 173] width 192 height 24
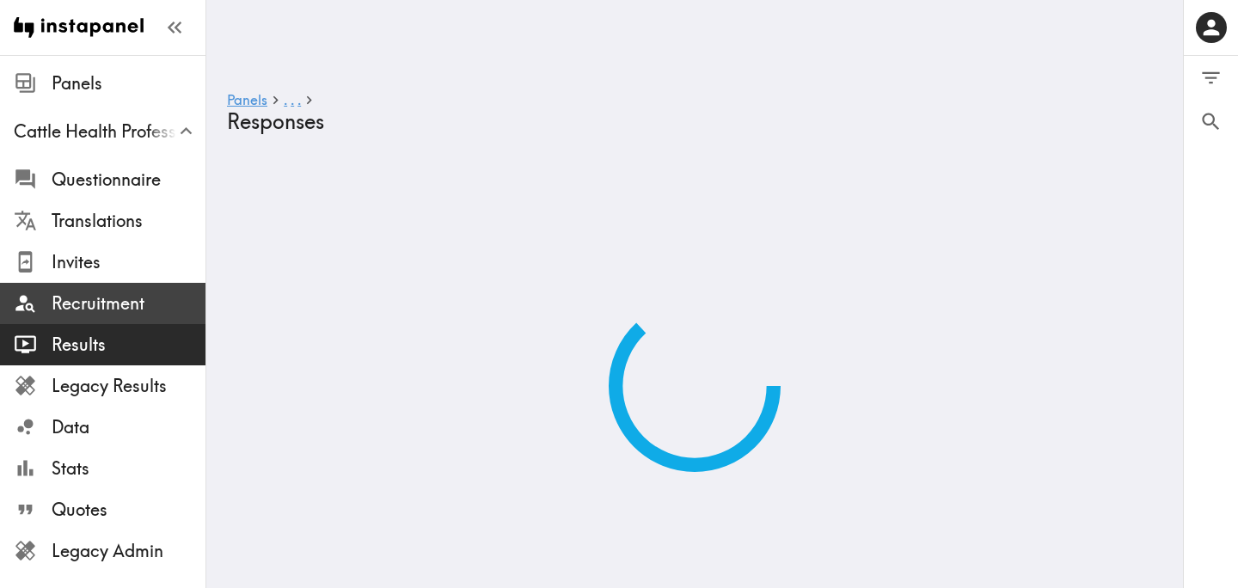
click at [129, 295] on span "Recruitment" at bounding box center [129, 303] width 154 height 24
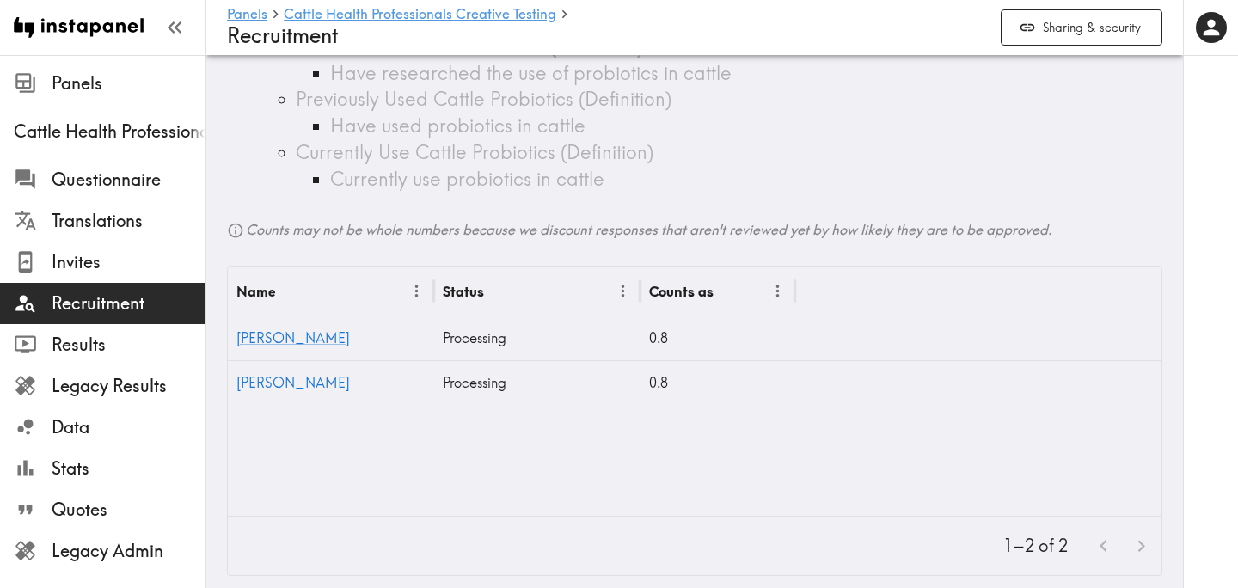
scroll to position [516, 0]
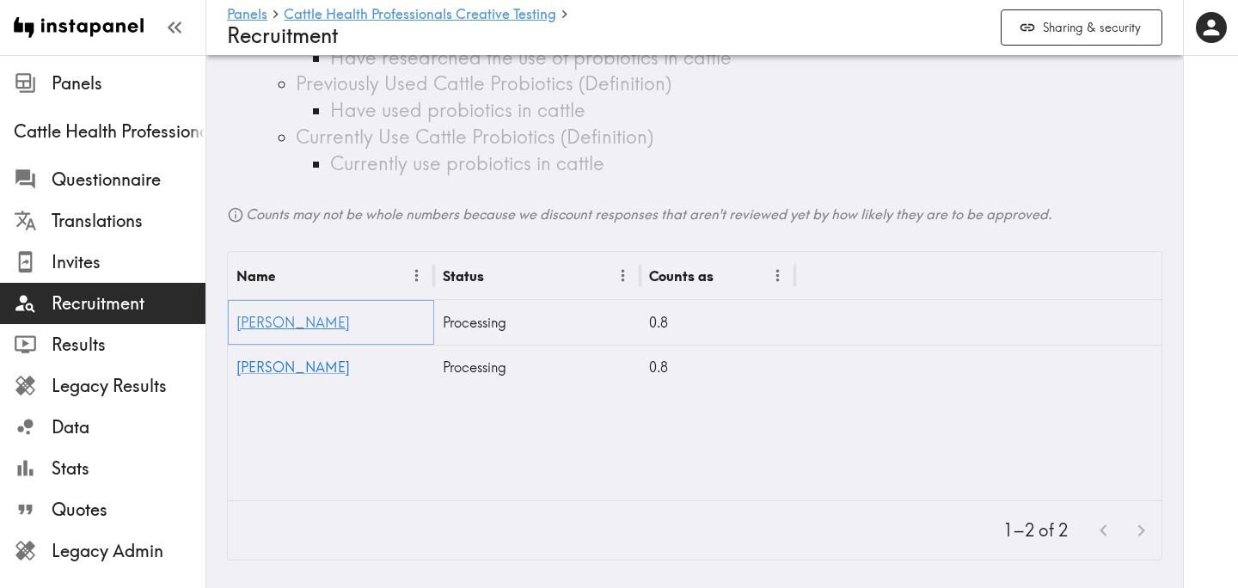
click at [264, 324] on link "Calvin" at bounding box center [292, 322] width 113 height 17
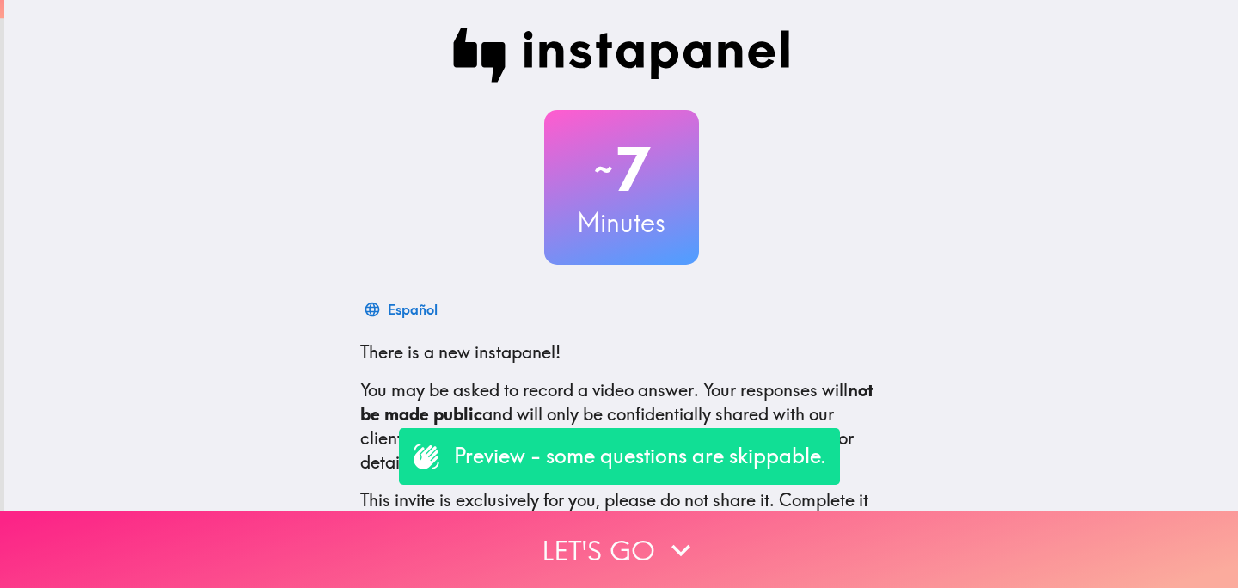
click at [572, 539] on button "Let's go" at bounding box center [619, 549] width 1238 height 77
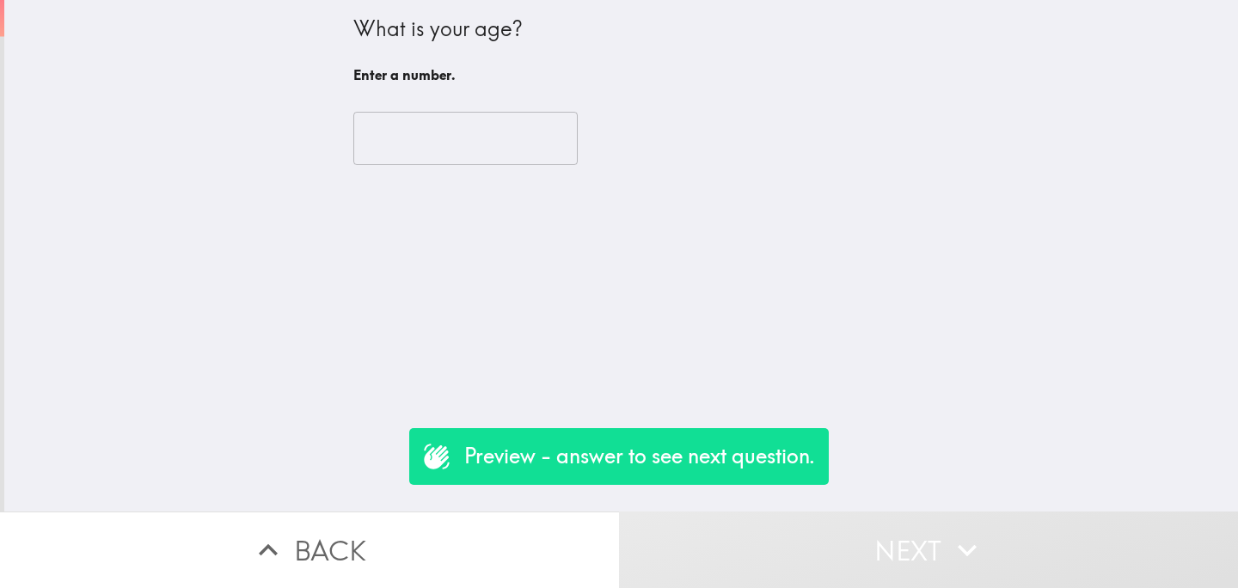
click at [440, 155] on input "number" at bounding box center [465, 138] width 224 height 53
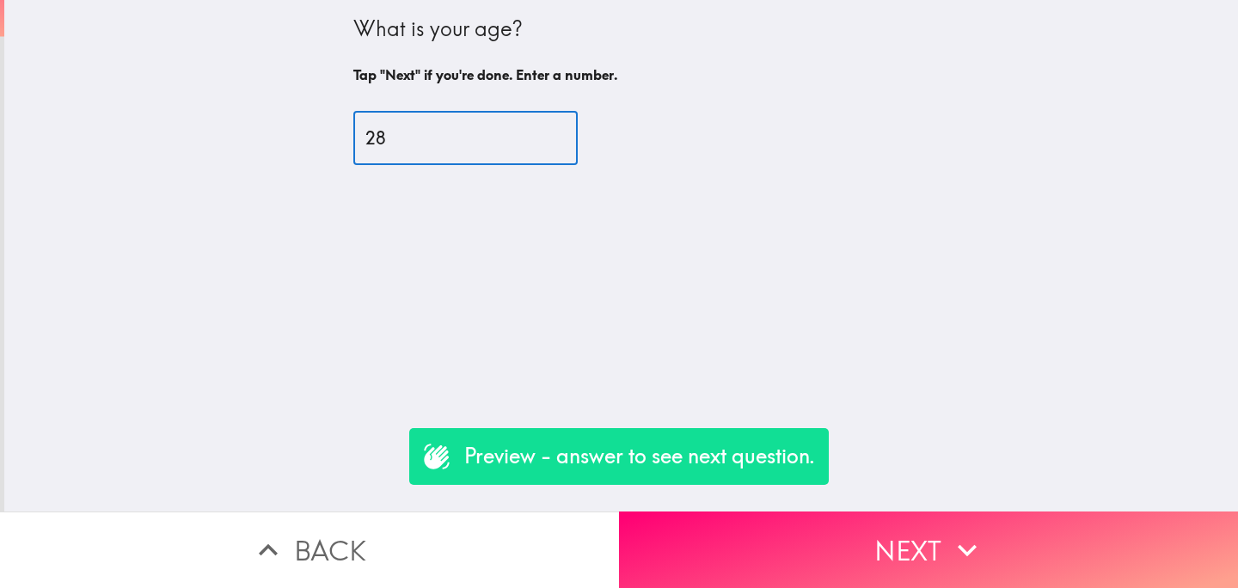
type input "28"
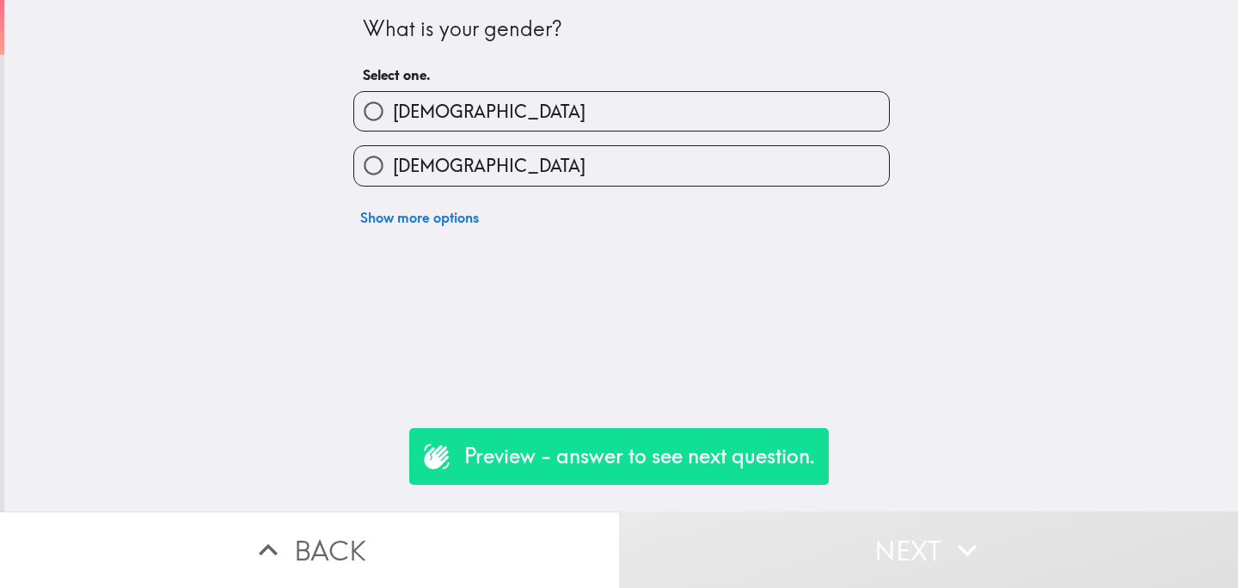
click at [474, 158] on label "[DEMOGRAPHIC_DATA]" at bounding box center [621, 165] width 535 height 39
click at [393, 158] on input "[DEMOGRAPHIC_DATA]" at bounding box center [373, 165] width 39 height 39
radio input "true"
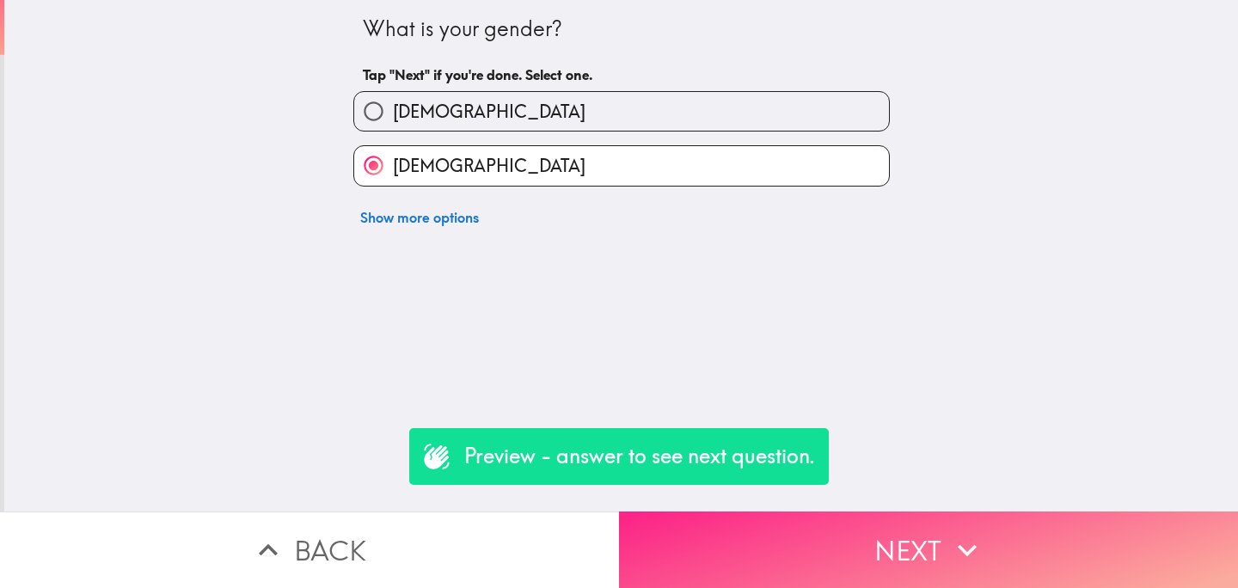
click at [824, 567] on button "Next" at bounding box center [928, 549] width 619 height 77
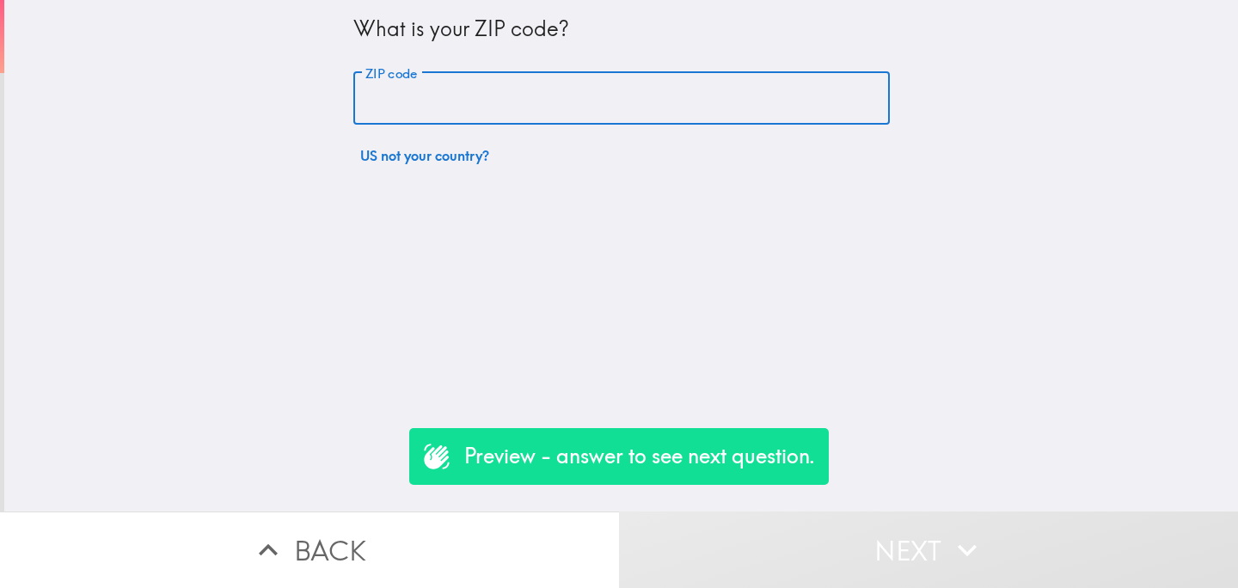
click at [554, 105] on input "ZIP code" at bounding box center [621, 98] width 536 height 53
click at [408, 156] on button "US not your country?" at bounding box center [424, 155] width 143 height 34
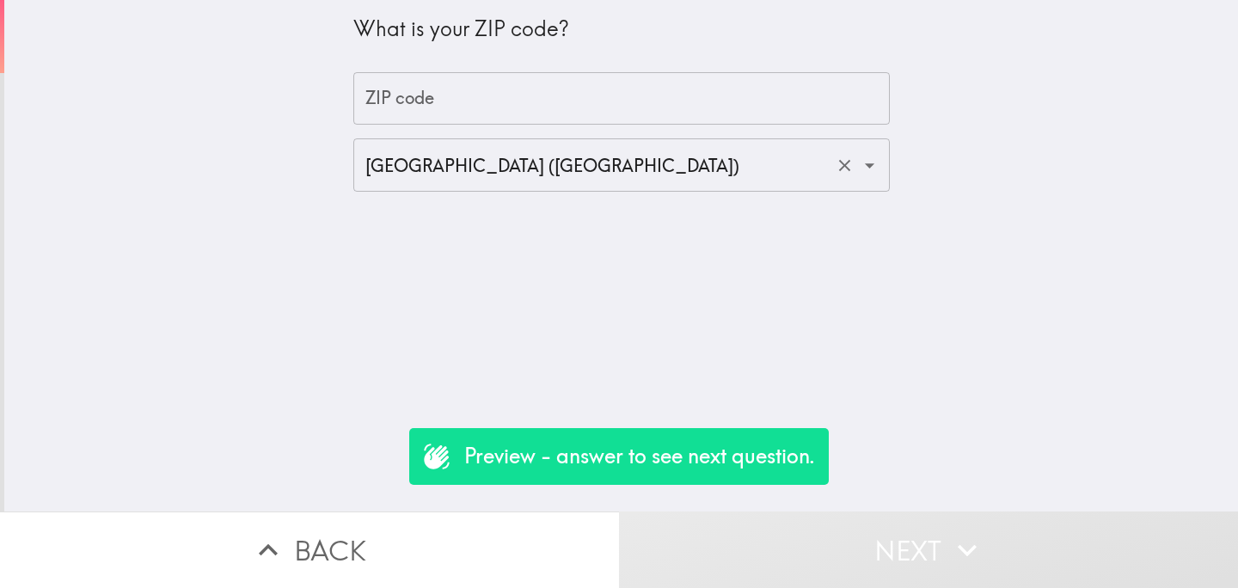
click at [610, 189] on div "[GEOGRAPHIC_DATA] ([GEOGRAPHIC_DATA]) ​" at bounding box center [621, 164] width 536 height 53
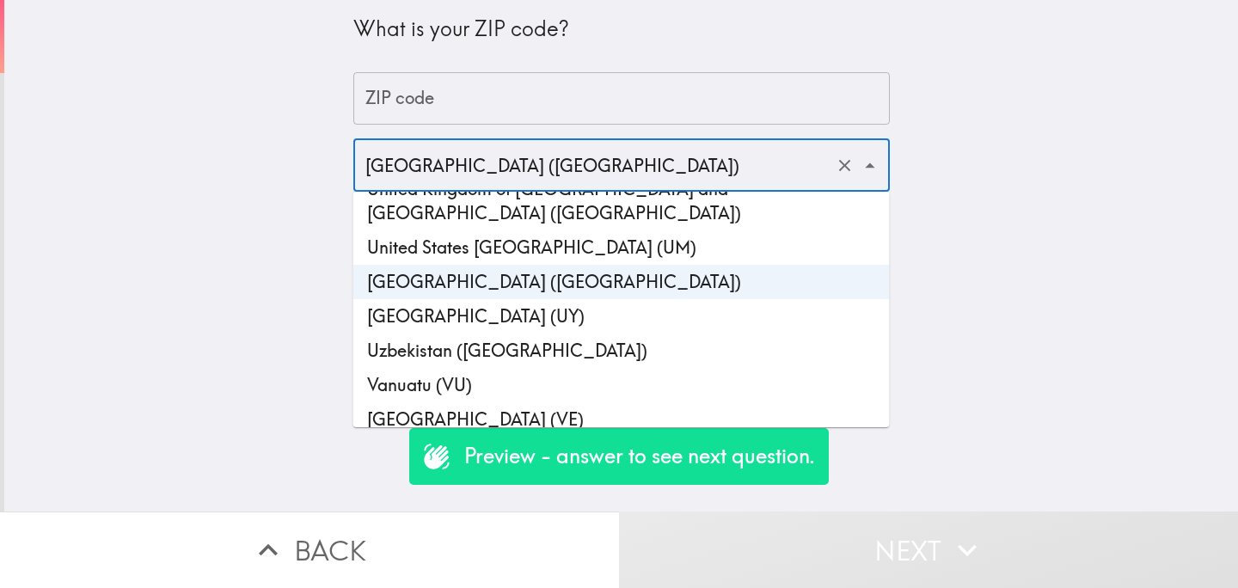
scroll to position [8146, 0]
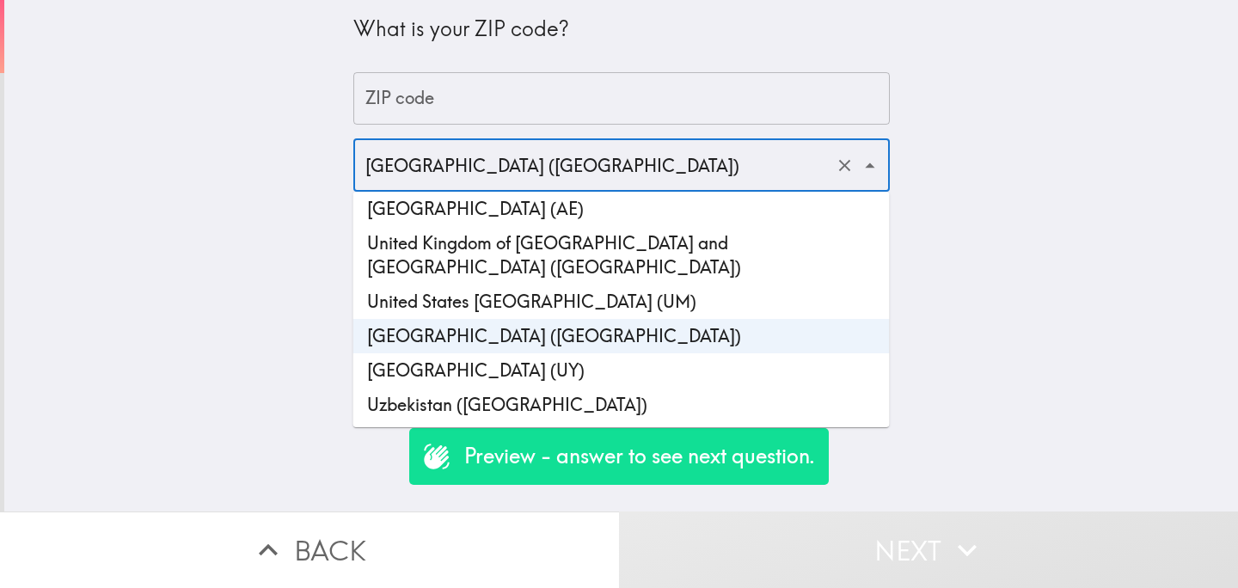
click at [686, 226] on li "United Kingdom of [GEOGRAPHIC_DATA] and [GEOGRAPHIC_DATA] ([GEOGRAPHIC_DATA])" at bounding box center [621, 255] width 536 height 58
type input "United Kingdom of [GEOGRAPHIC_DATA] and [GEOGRAPHIC_DATA] ([GEOGRAPHIC_DATA])"
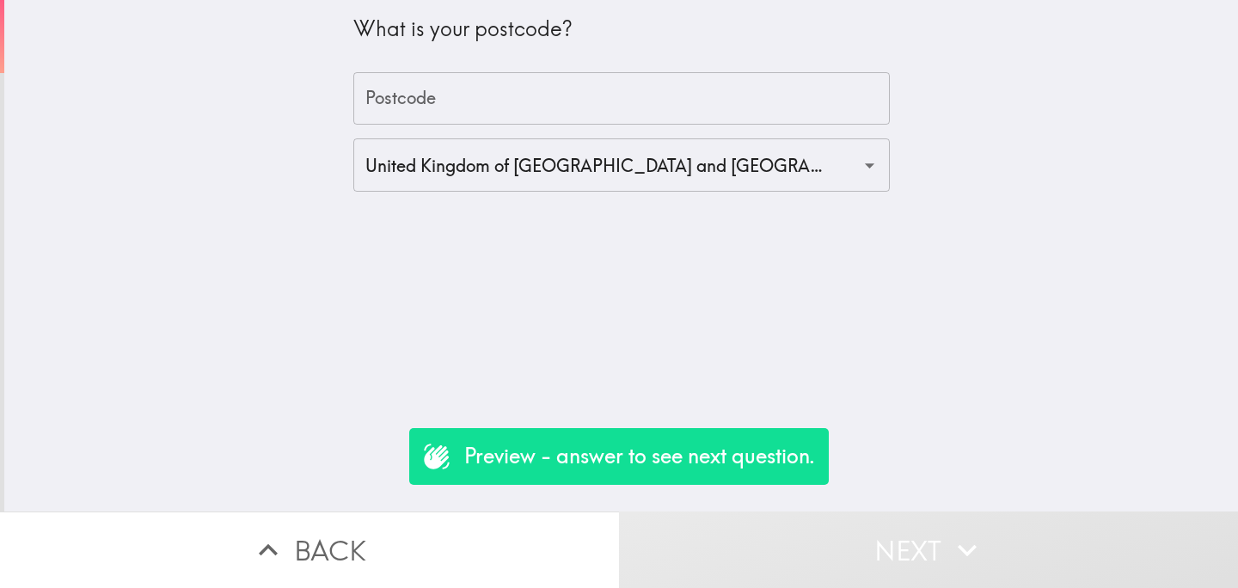
click at [540, 68] on div "What is your postcode? Postcode Postcode [GEOGRAPHIC_DATA] of [GEOGRAPHIC_DATA]…" at bounding box center [621, 96] width 536 height 192
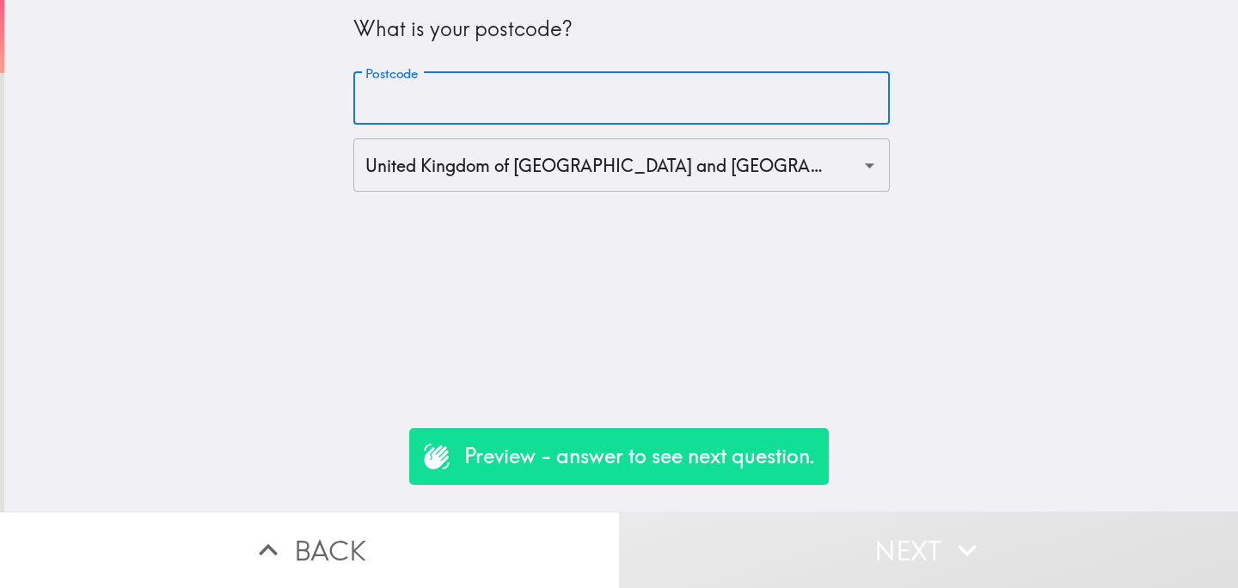
click at [541, 95] on input "Postcode" at bounding box center [621, 98] width 536 height 53
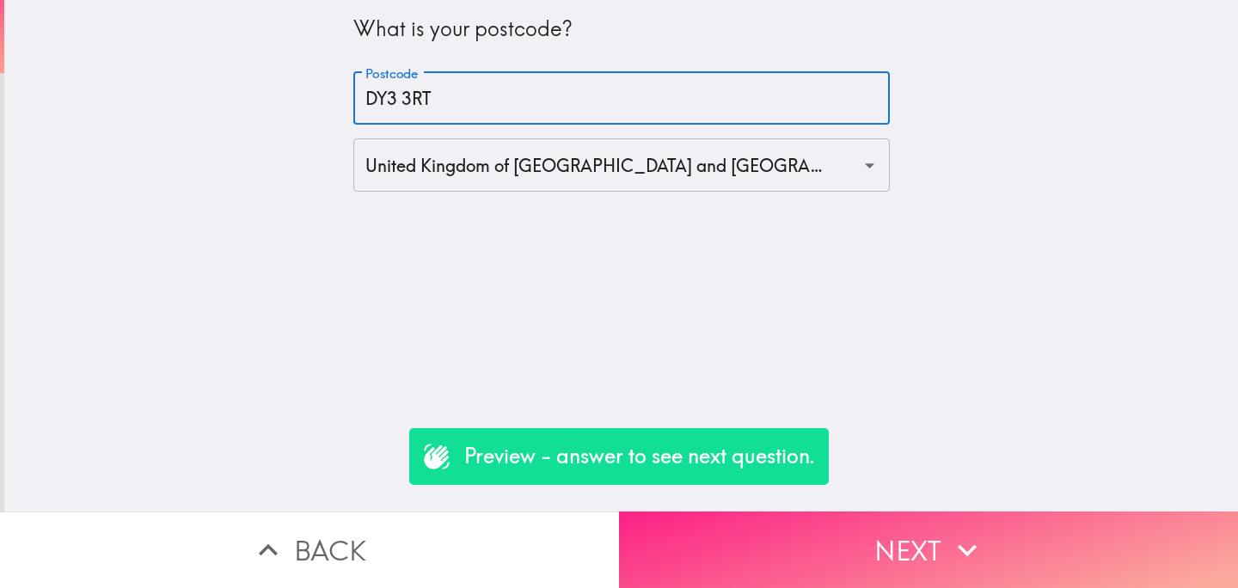
type input "DY3 3RT"
click at [806, 541] on button "Next" at bounding box center [928, 549] width 619 height 77
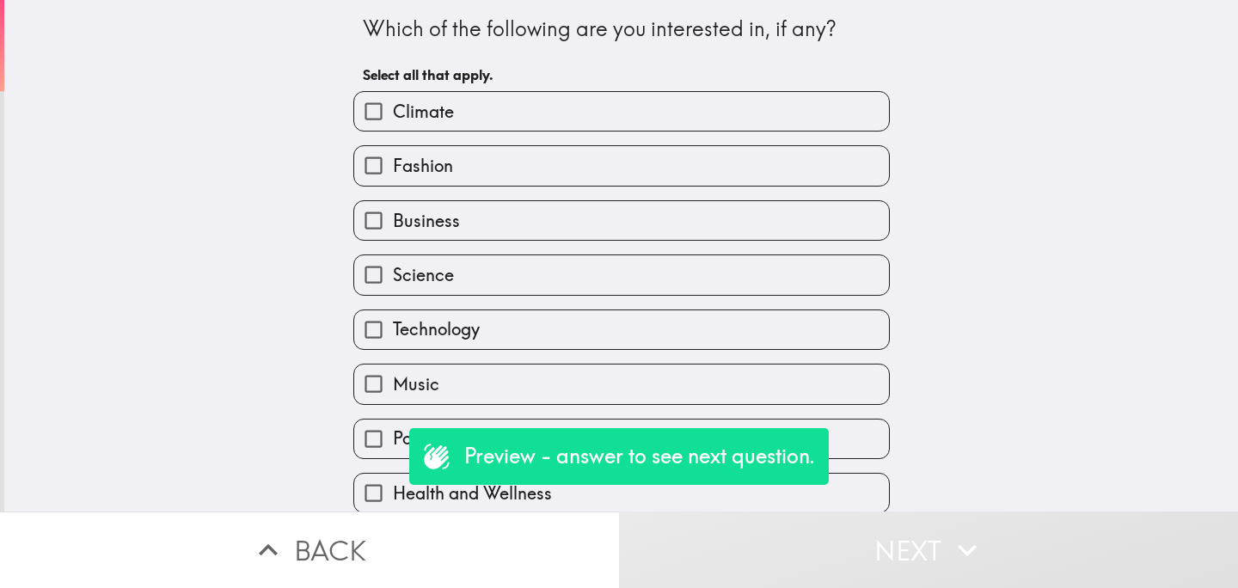
scroll to position [341, 0]
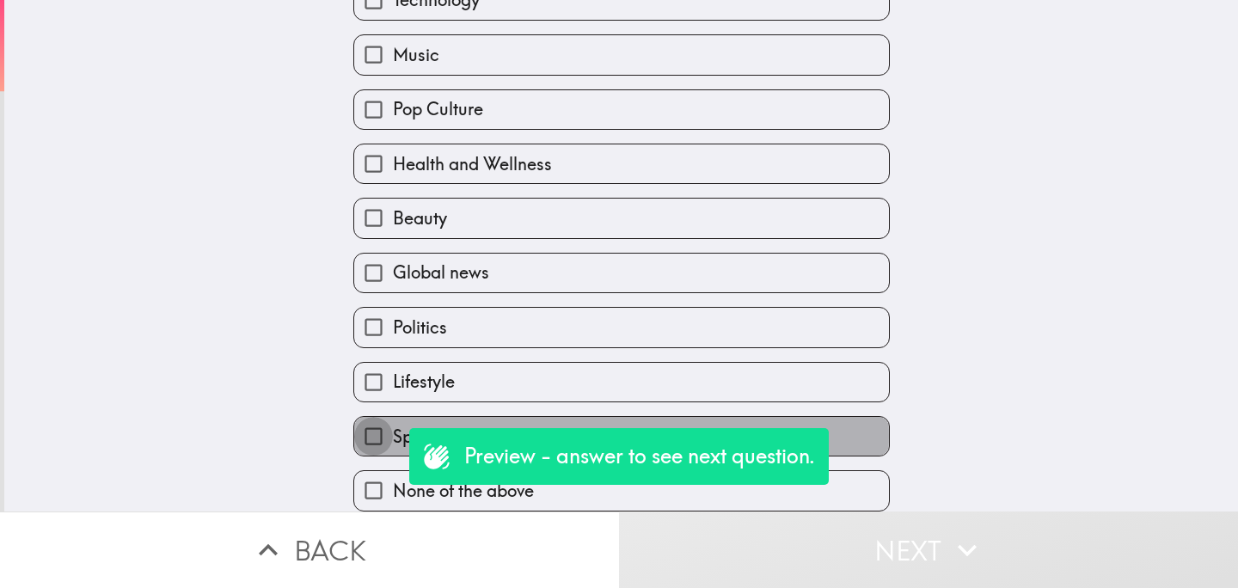
click at [380, 435] on input "Sports" at bounding box center [373, 436] width 39 height 39
checkbox input "true"
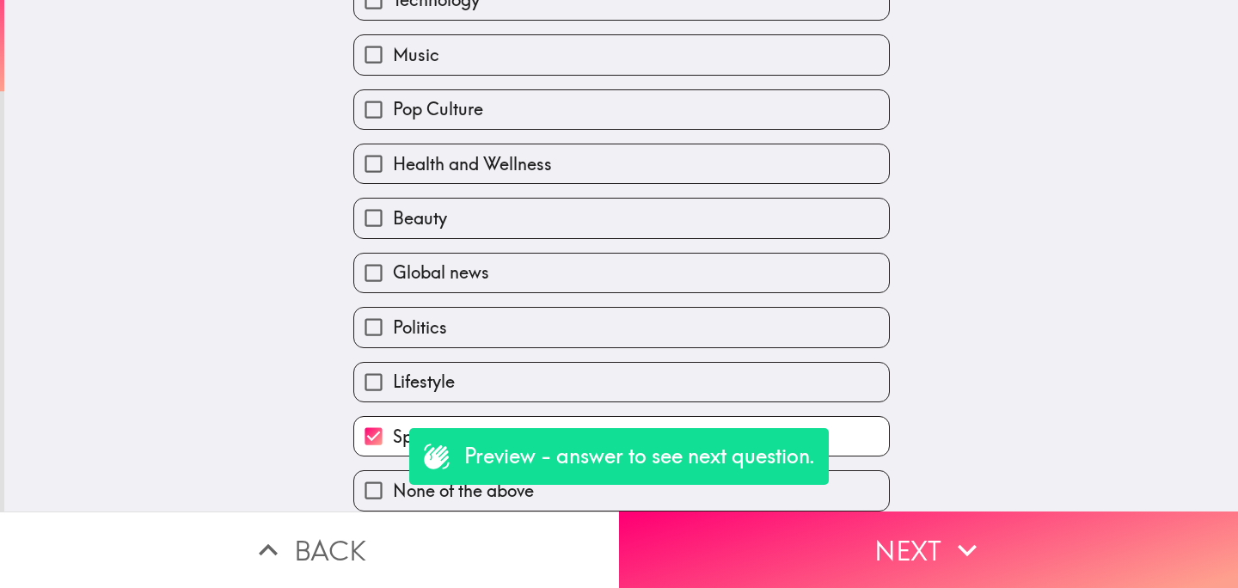
click at [417, 385] on span "Lifestyle" at bounding box center [424, 382] width 62 height 24
click at [393, 385] on input "Lifestyle" at bounding box center [373, 382] width 39 height 39
checkbox input "true"
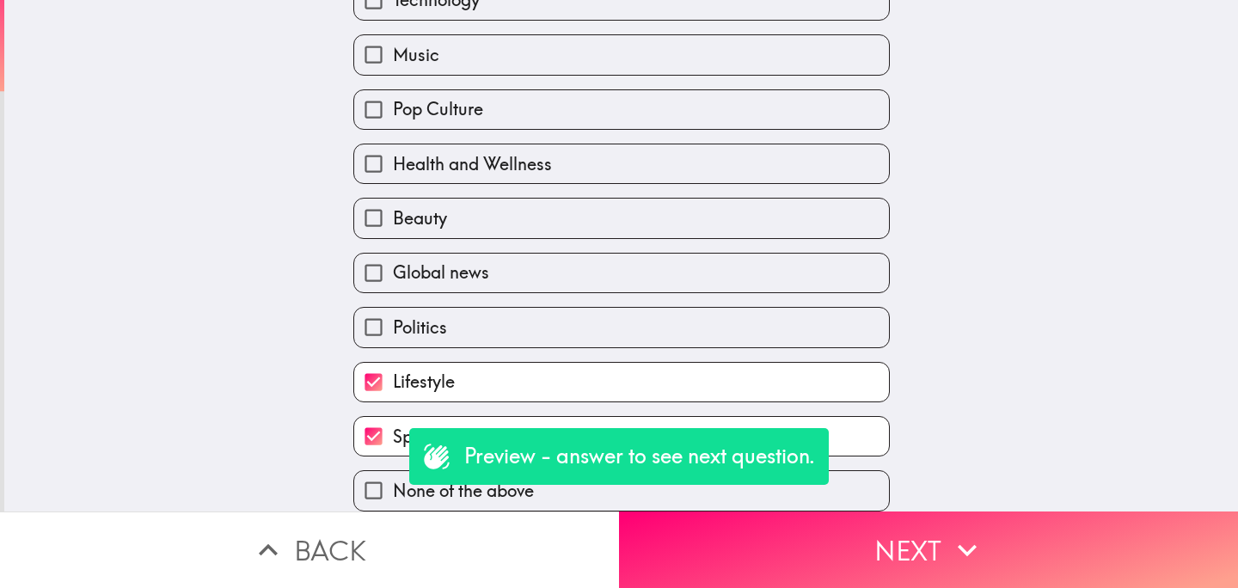
click at [477, 322] on label "Politics" at bounding box center [621, 327] width 535 height 39
click at [393, 322] on input "Politics" at bounding box center [373, 327] width 39 height 39
checkbox input "true"
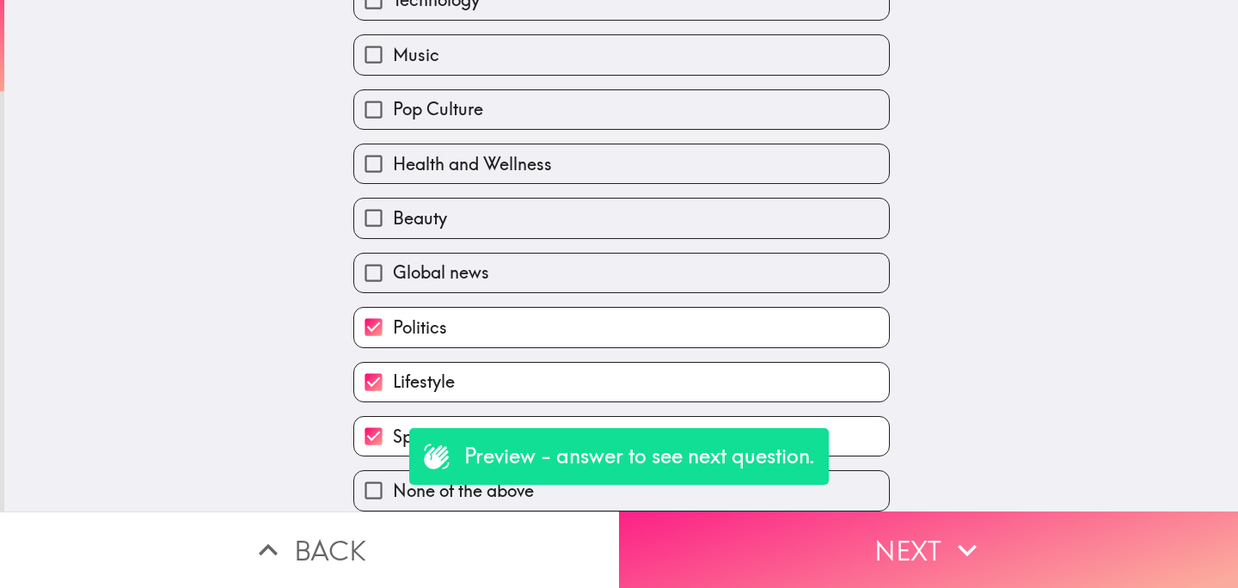
click at [765, 542] on button "Next" at bounding box center [928, 549] width 619 height 77
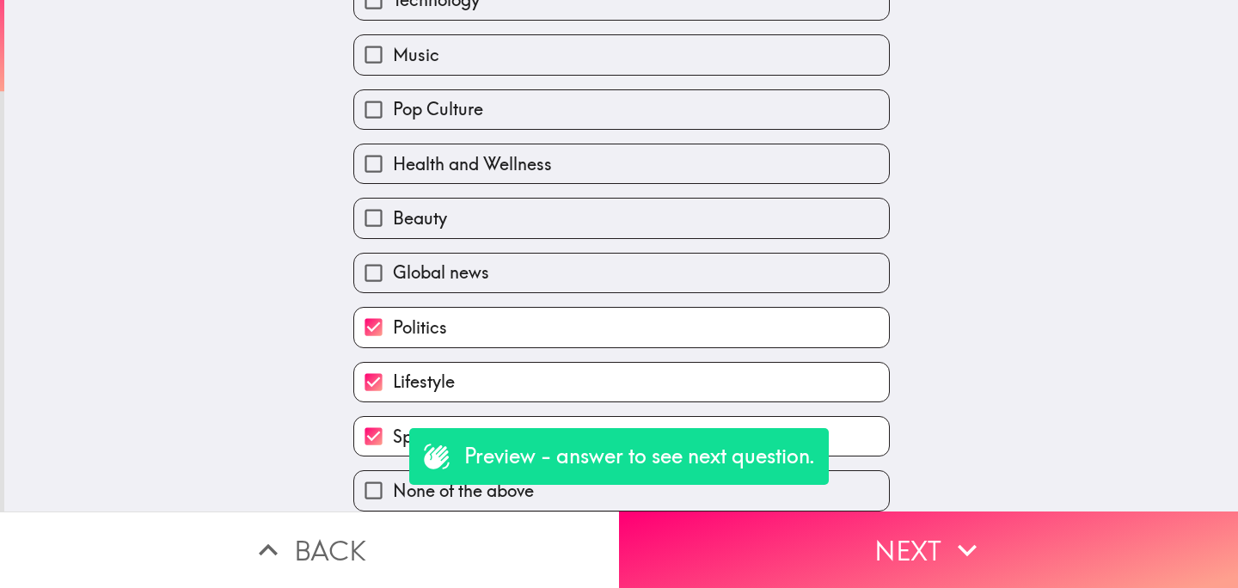
scroll to position [0, 0]
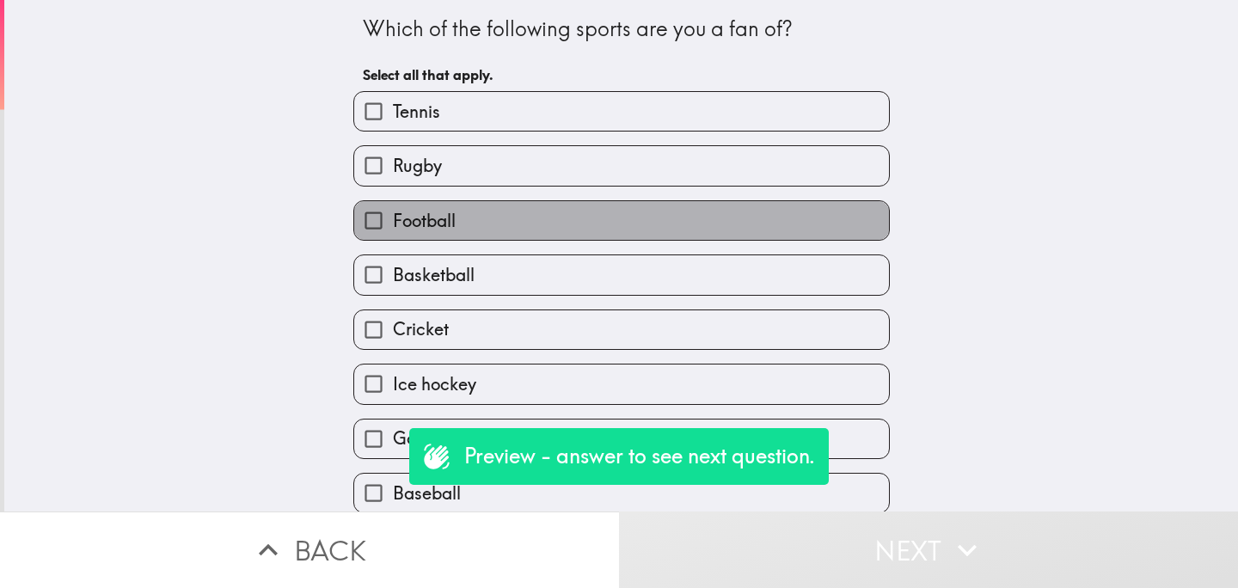
click at [504, 230] on label "Football" at bounding box center [621, 220] width 535 height 39
click at [393, 230] on input "Football" at bounding box center [373, 220] width 39 height 39
checkbox input "true"
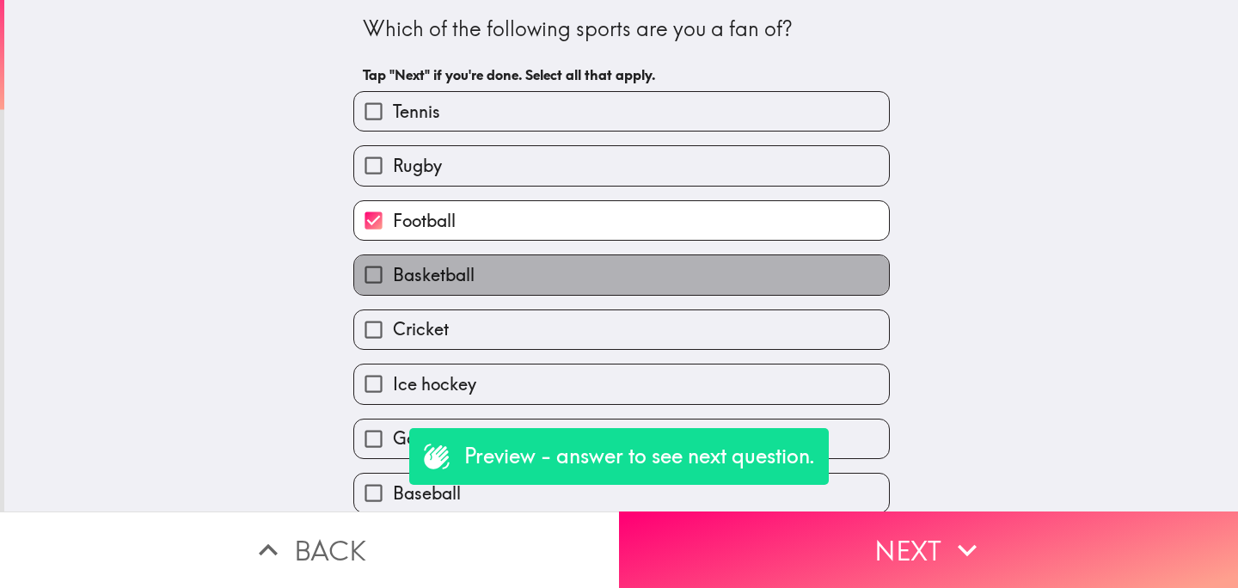
click at [502, 270] on label "Basketball" at bounding box center [621, 274] width 535 height 39
click at [393, 270] on input "Basketball" at bounding box center [373, 274] width 39 height 39
checkbox input "true"
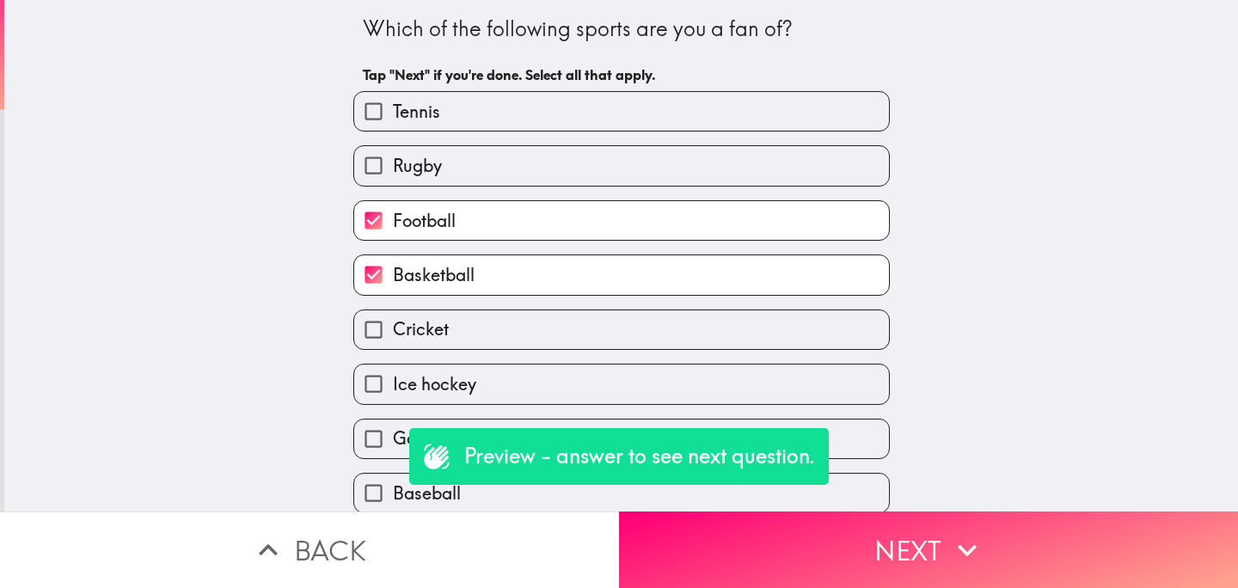
click at [502, 330] on label "Cricket" at bounding box center [621, 329] width 535 height 39
click at [393, 330] on input "Cricket" at bounding box center [373, 329] width 39 height 39
checkbox input "true"
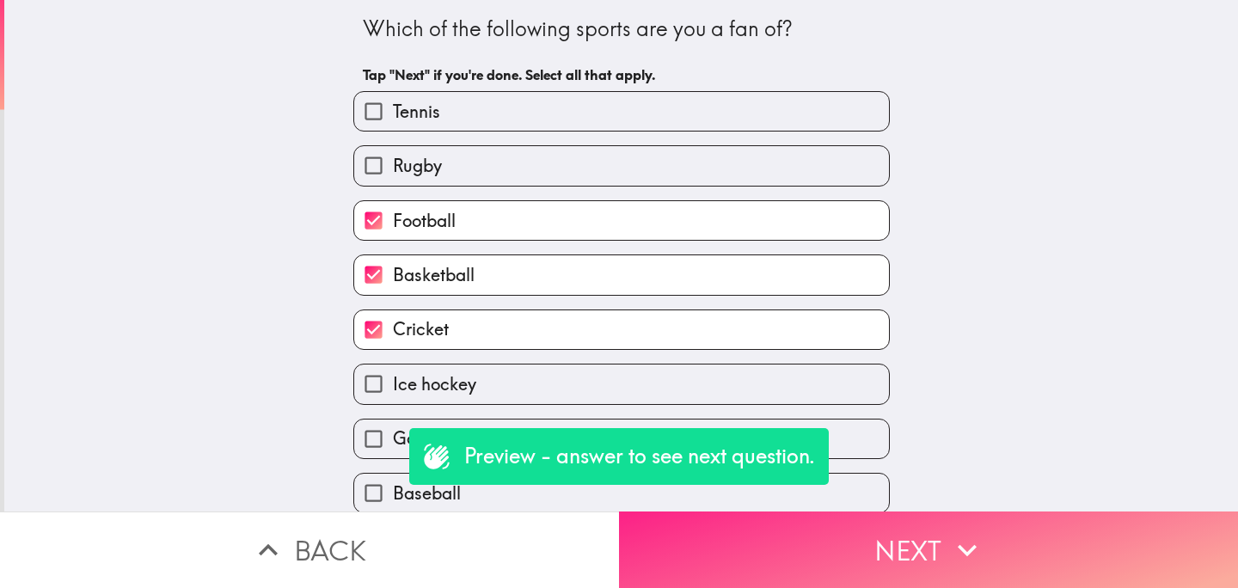
click at [805, 530] on button "Next" at bounding box center [928, 549] width 619 height 77
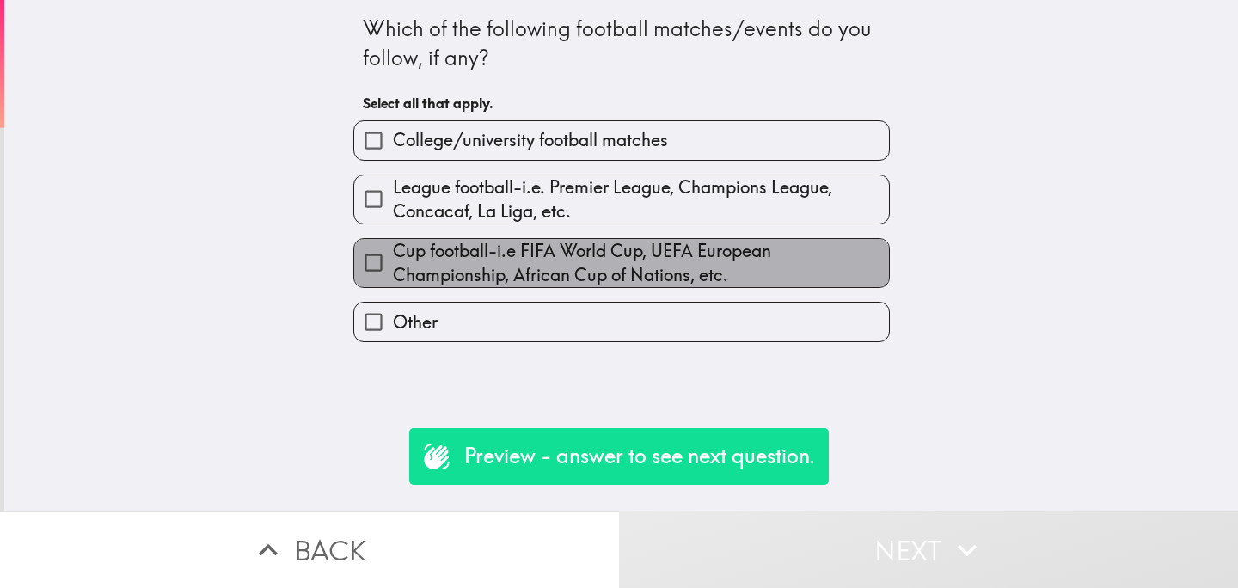
click at [597, 283] on span "Cup football-i.e FIFA World Cup, UEFA European Championship, African Cup of Nat…" at bounding box center [641, 263] width 496 height 48
click at [393, 282] on input "Cup football-i.e FIFA World Cup, UEFA European Championship, African Cup of Nat…" at bounding box center [373, 262] width 39 height 39
checkbox input "true"
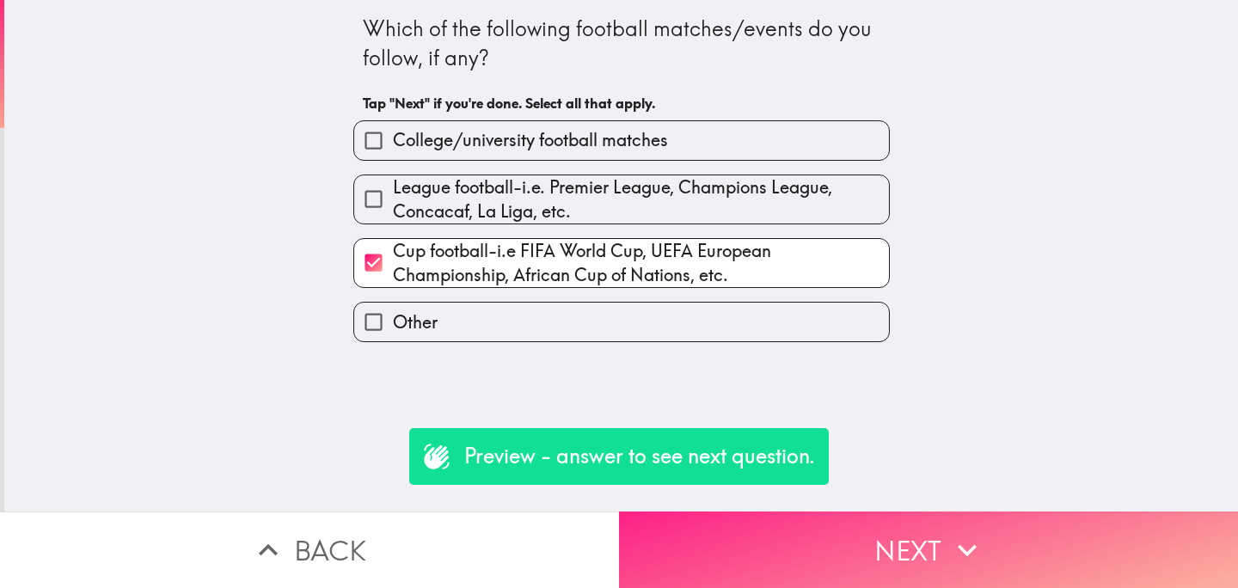
click at [802, 540] on button "Next" at bounding box center [928, 549] width 619 height 77
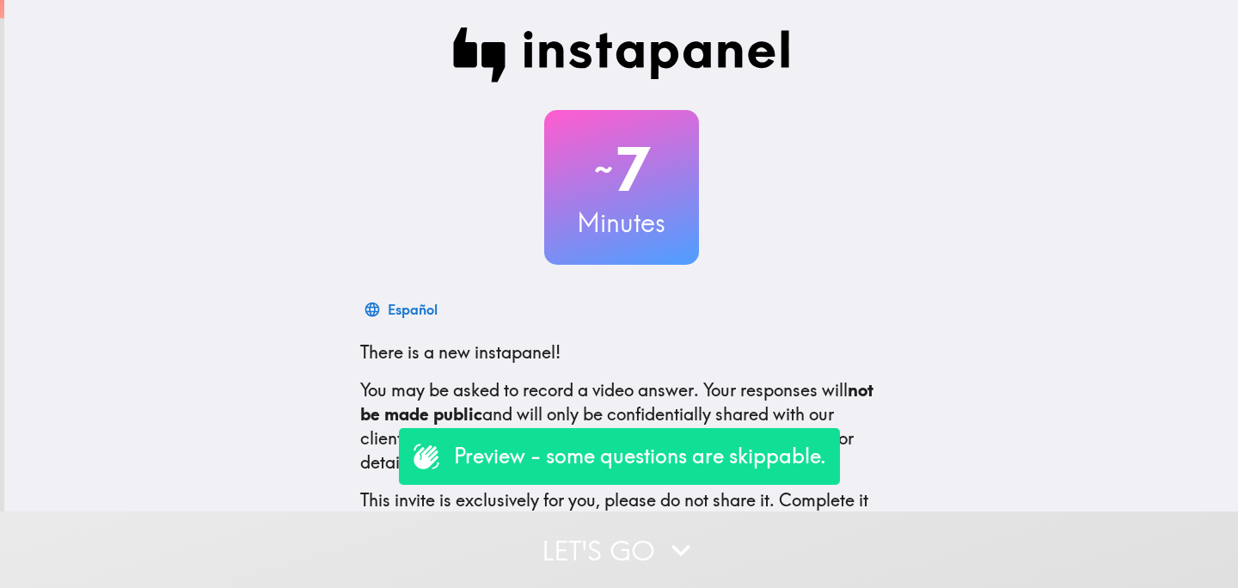
click at [577, 547] on button "Let's go" at bounding box center [619, 549] width 1238 height 77
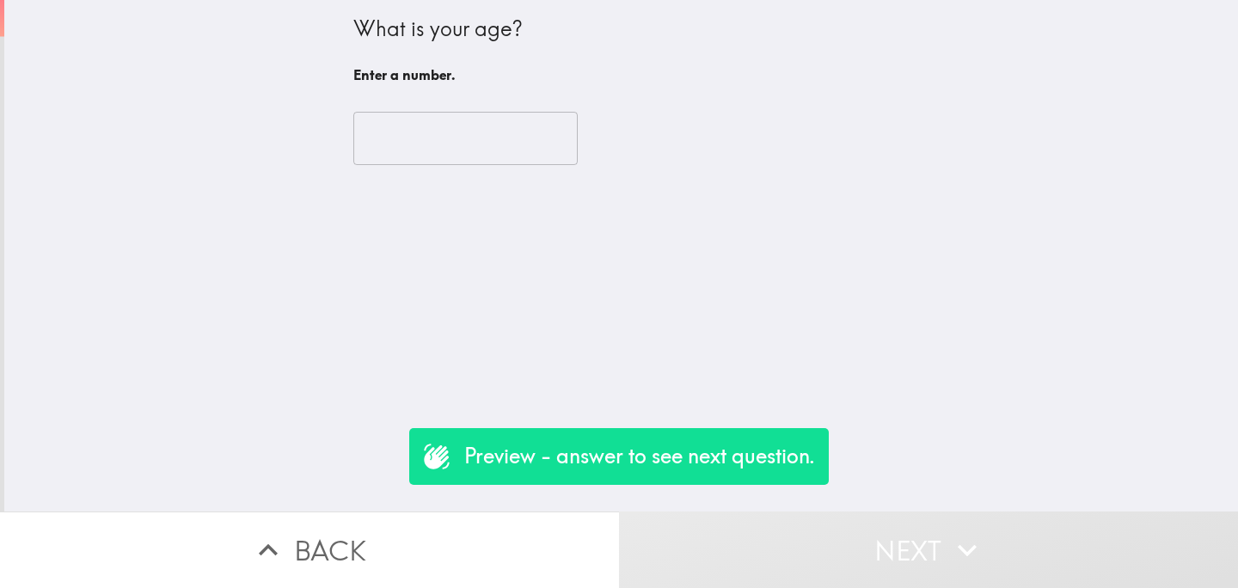
click at [444, 145] on input "number" at bounding box center [465, 138] width 224 height 53
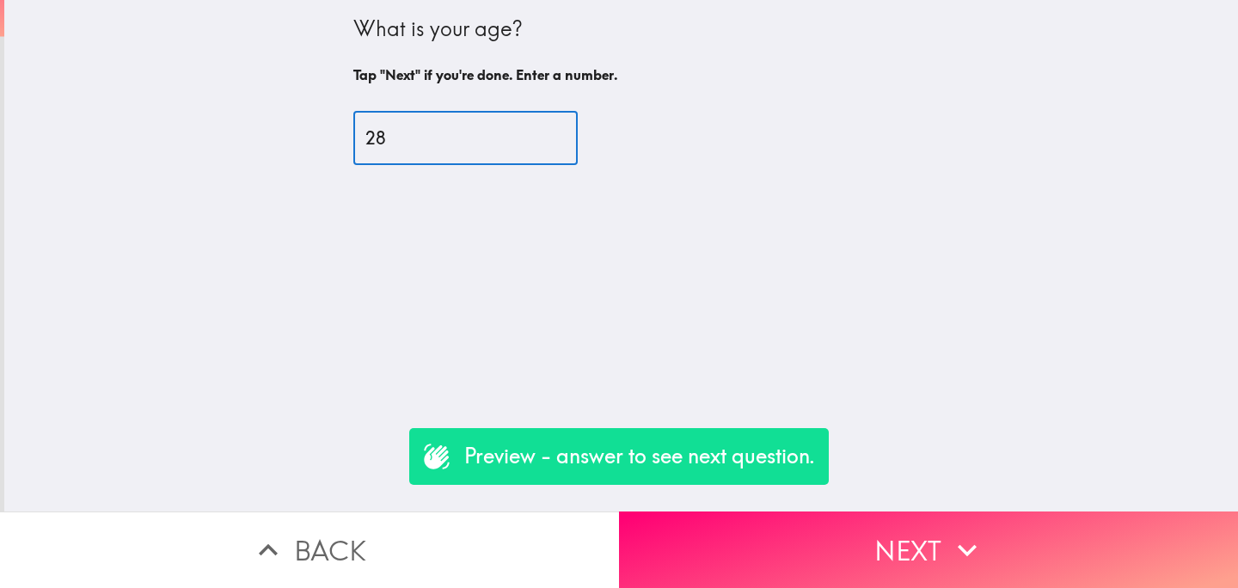
type input "28"
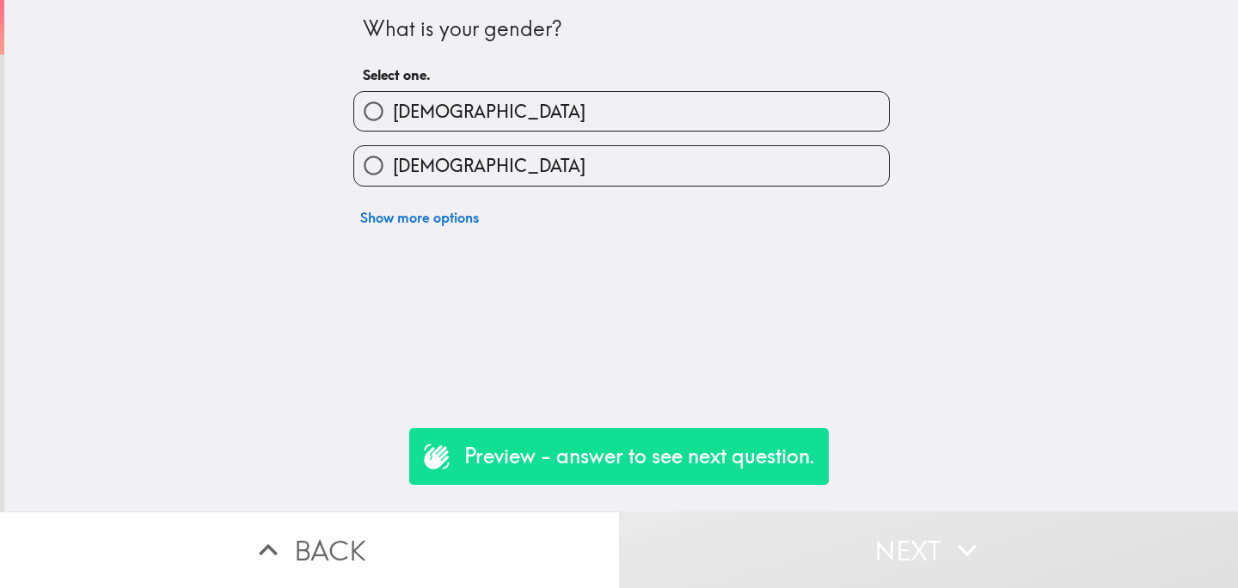
click at [483, 162] on label "[DEMOGRAPHIC_DATA]" at bounding box center [621, 165] width 535 height 39
click at [393, 162] on input "[DEMOGRAPHIC_DATA]" at bounding box center [373, 165] width 39 height 39
radio input "true"
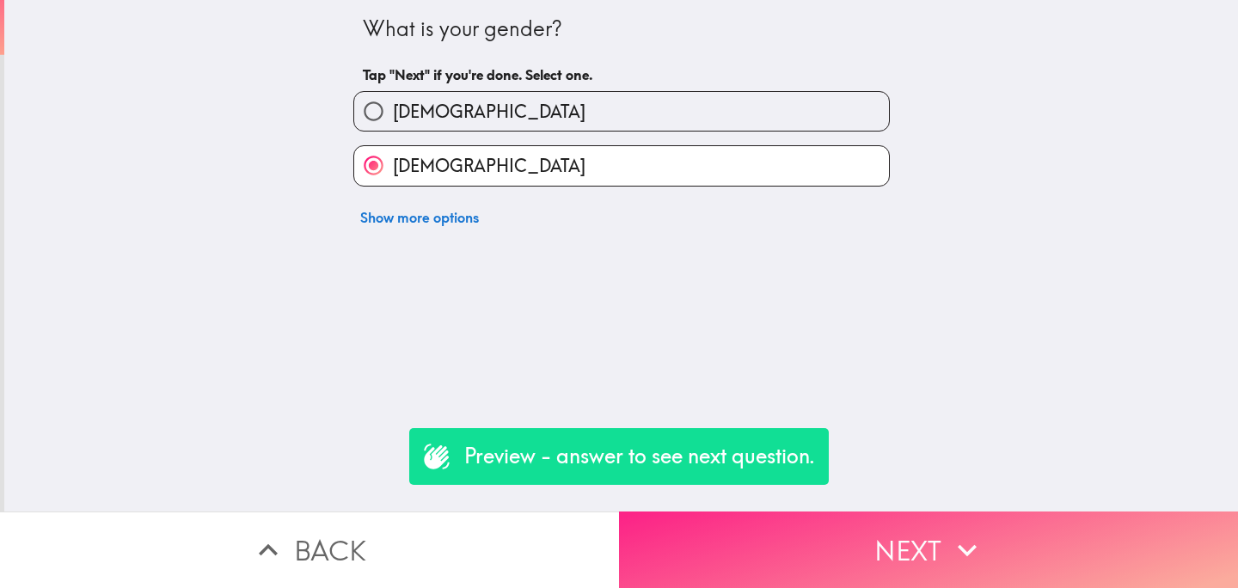
click at [860, 548] on button "Next" at bounding box center [928, 549] width 619 height 77
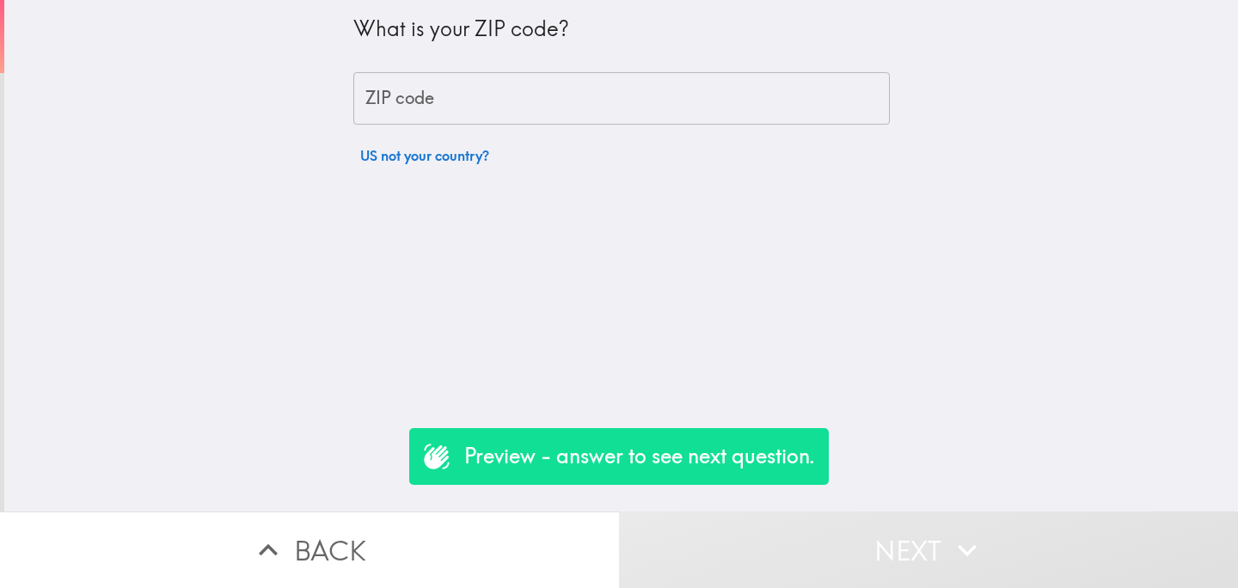
click at [475, 107] on input "ZIP code" at bounding box center [621, 98] width 536 height 53
click at [411, 150] on button "US not your country?" at bounding box center [424, 155] width 143 height 34
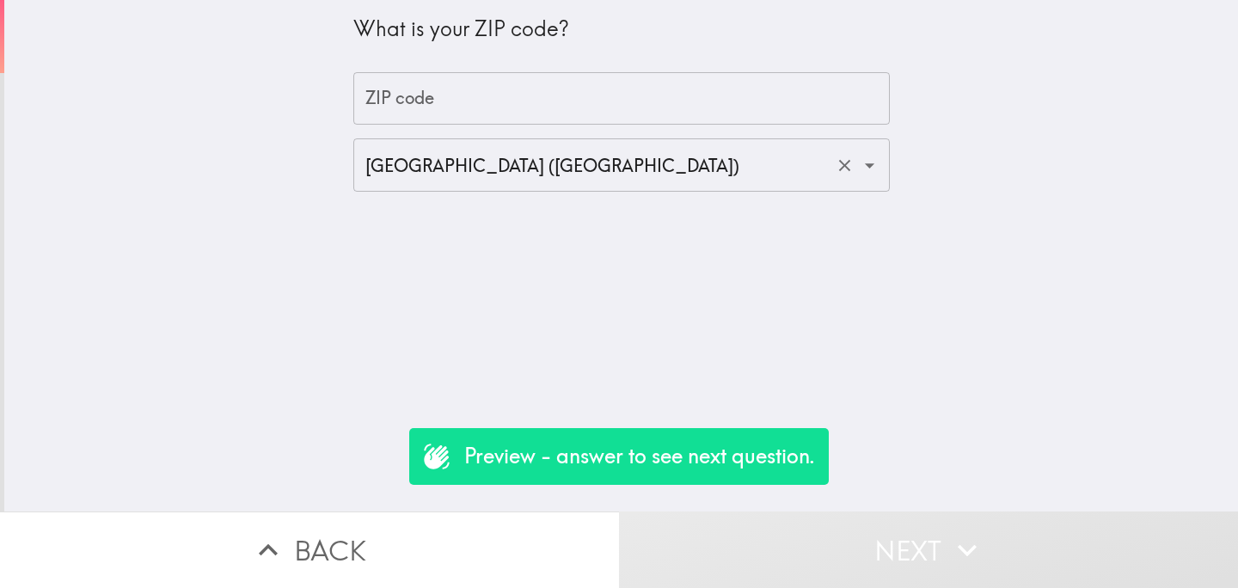
click at [773, 169] on input "[GEOGRAPHIC_DATA] ([GEOGRAPHIC_DATA])" at bounding box center [597, 165] width 473 height 38
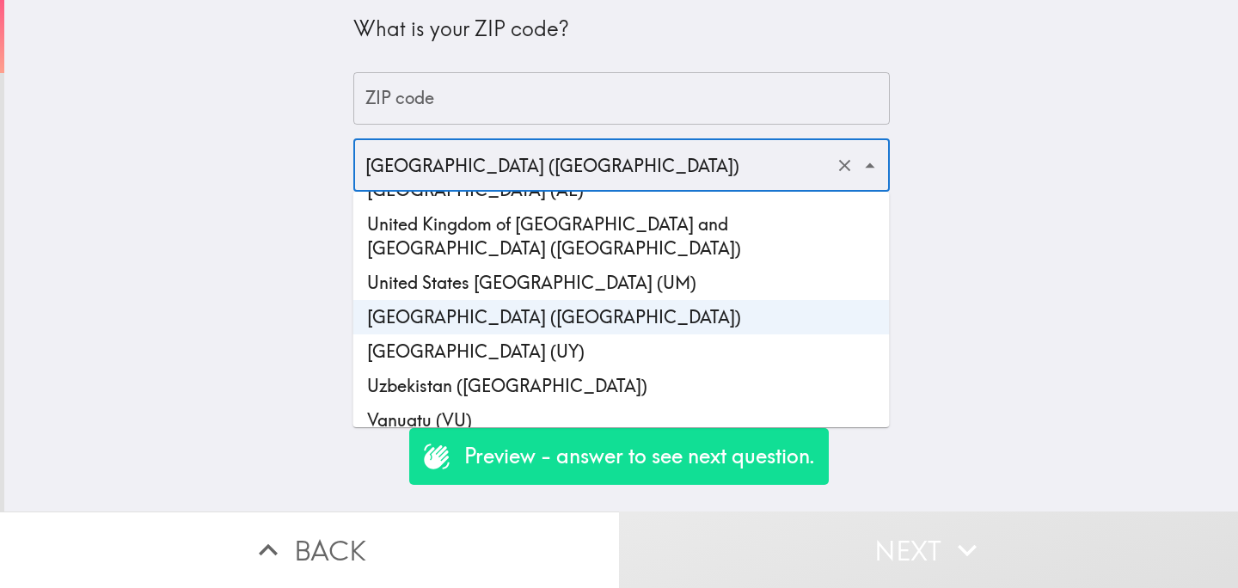
scroll to position [8154, 0]
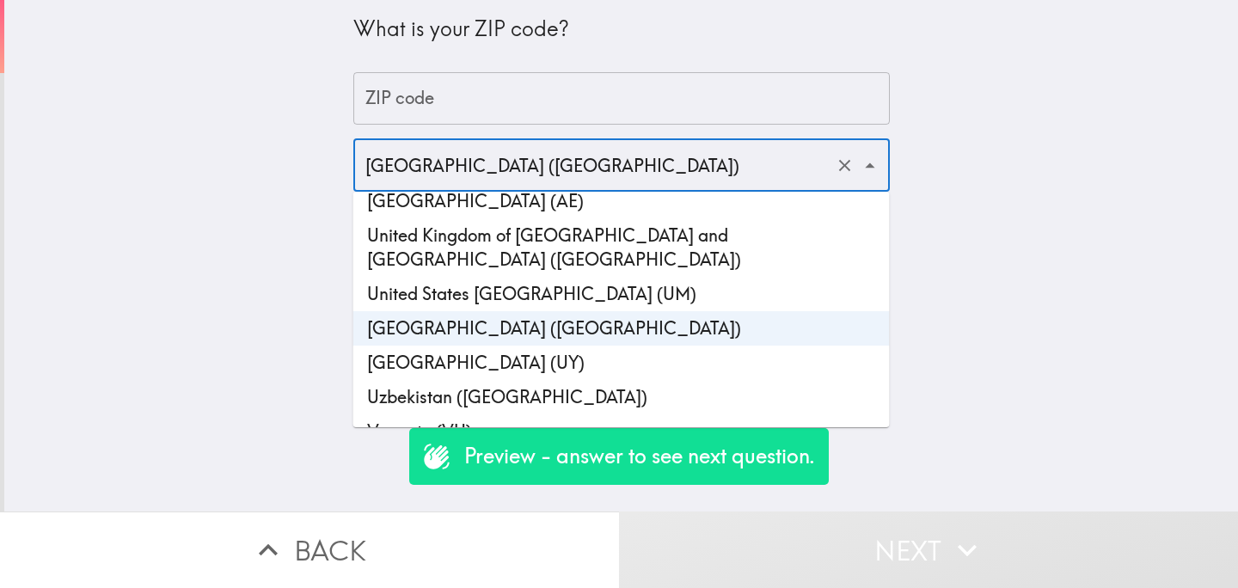
click at [683, 218] on li "United Kingdom of [GEOGRAPHIC_DATA] and [GEOGRAPHIC_DATA] ([GEOGRAPHIC_DATA])" at bounding box center [621, 247] width 536 height 58
type input "United Kingdom of [GEOGRAPHIC_DATA] and [GEOGRAPHIC_DATA] ([GEOGRAPHIC_DATA])"
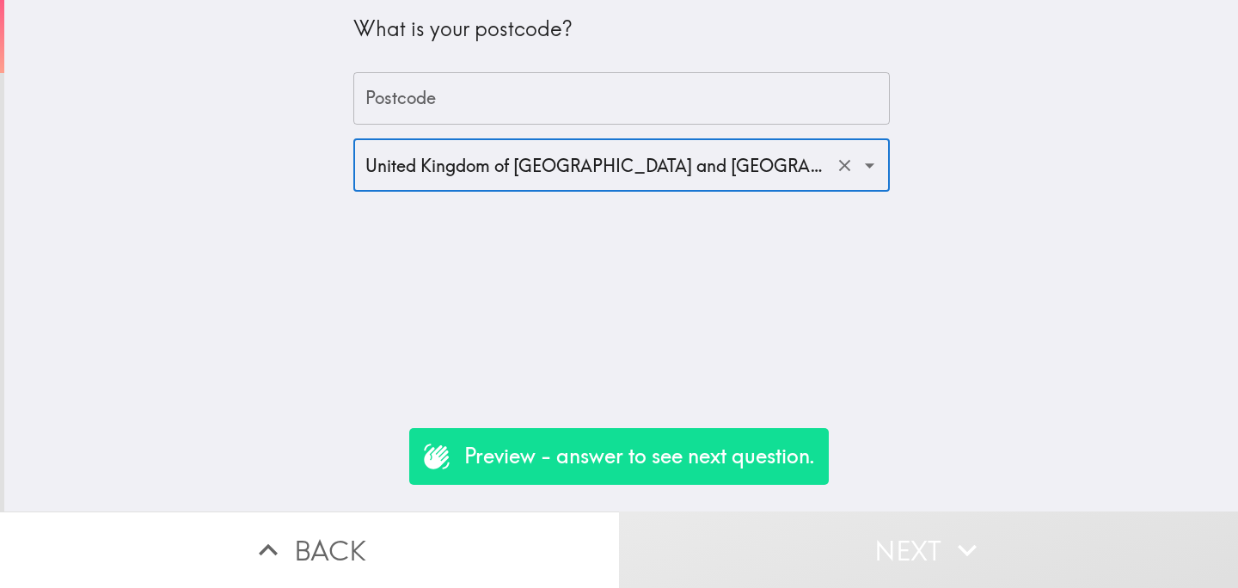
click at [505, 108] on input "Postcode" at bounding box center [621, 98] width 536 height 53
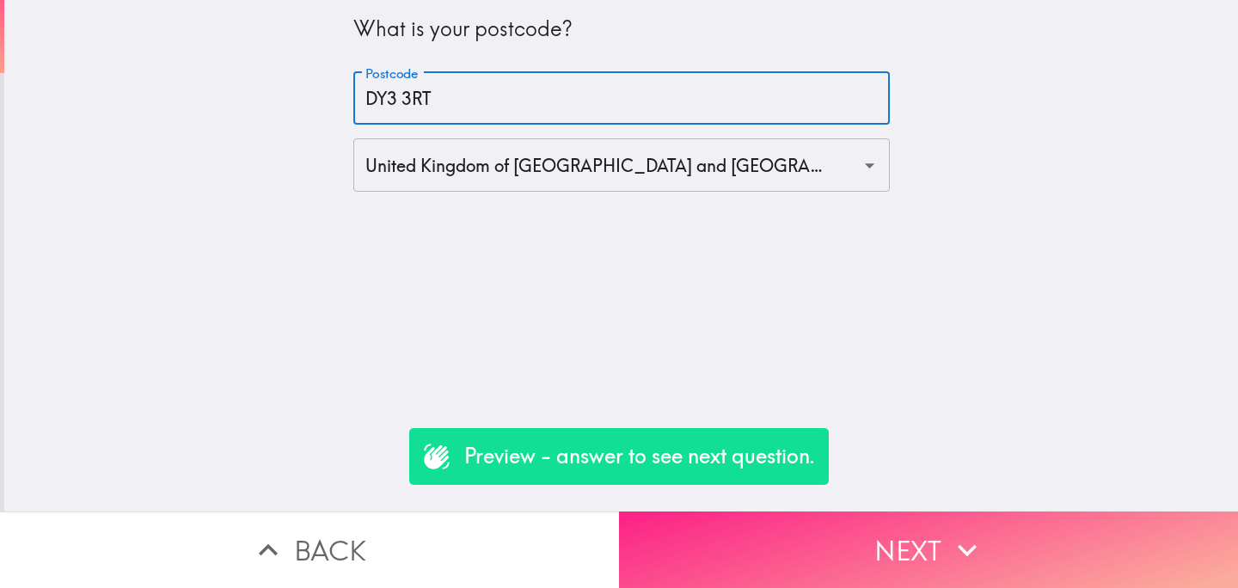
type input "DY3 3RT"
click at [812, 563] on button "Next" at bounding box center [928, 549] width 619 height 77
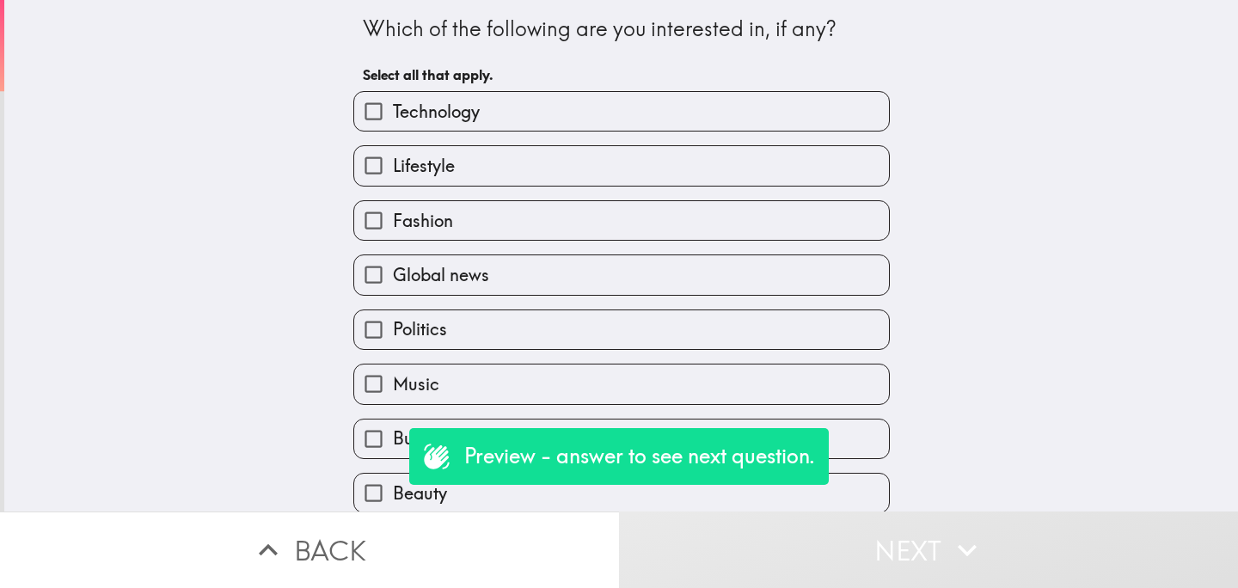
scroll to position [341, 0]
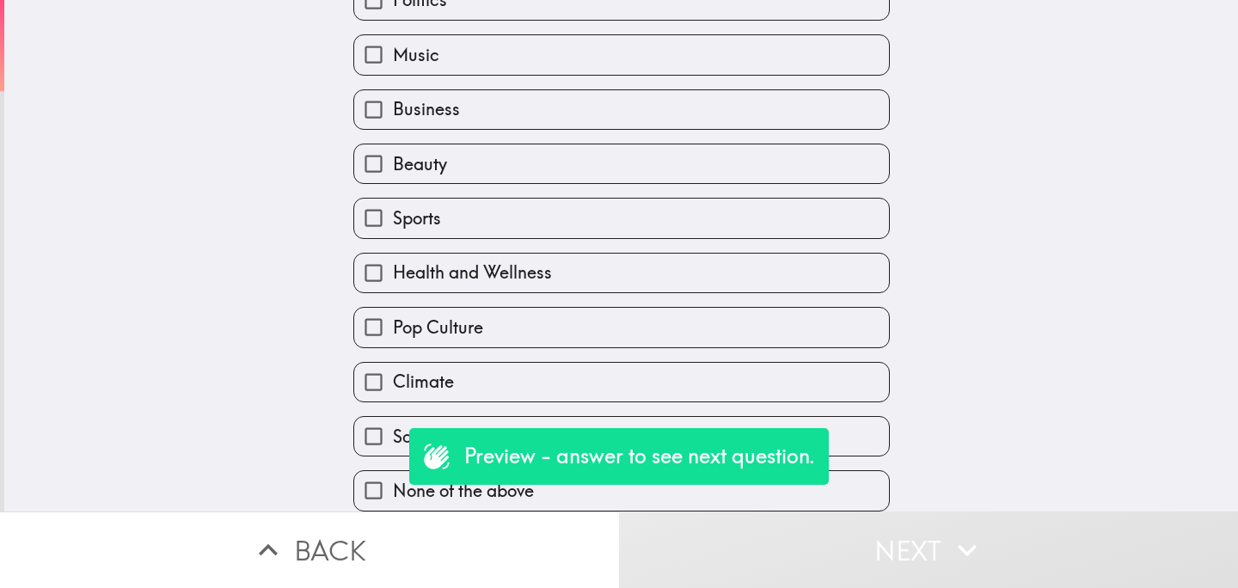
click at [383, 432] on input "Science" at bounding box center [373, 436] width 39 height 39
checkbox input "true"
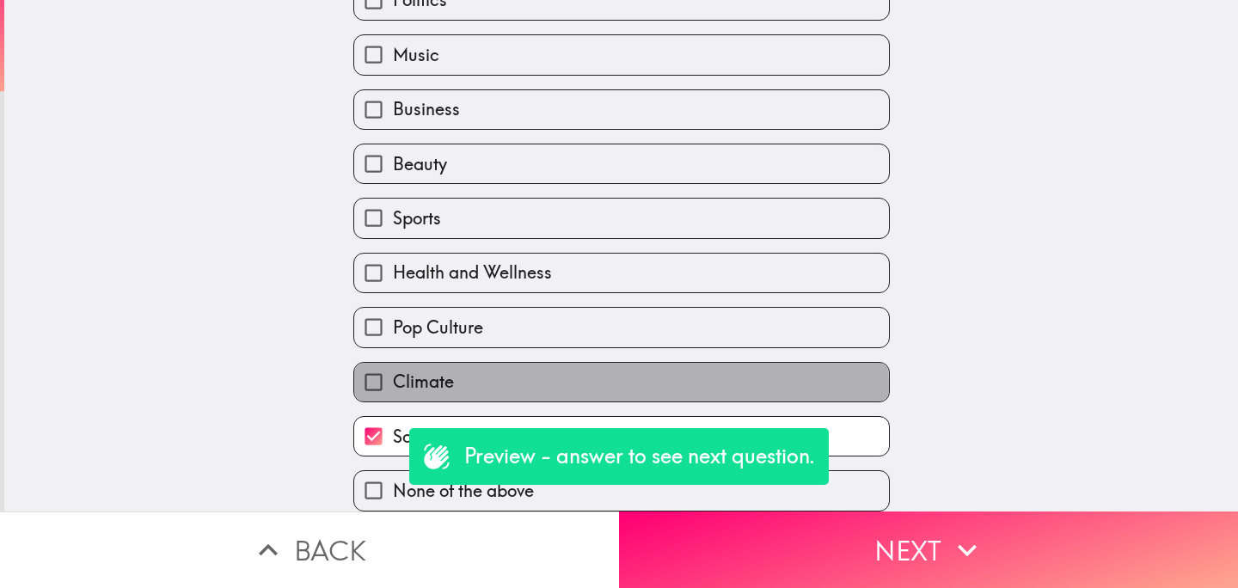
click at [403, 383] on span "Climate" at bounding box center [423, 382] width 61 height 24
click at [393, 383] on input "Climate" at bounding box center [373, 382] width 39 height 39
checkbox input "true"
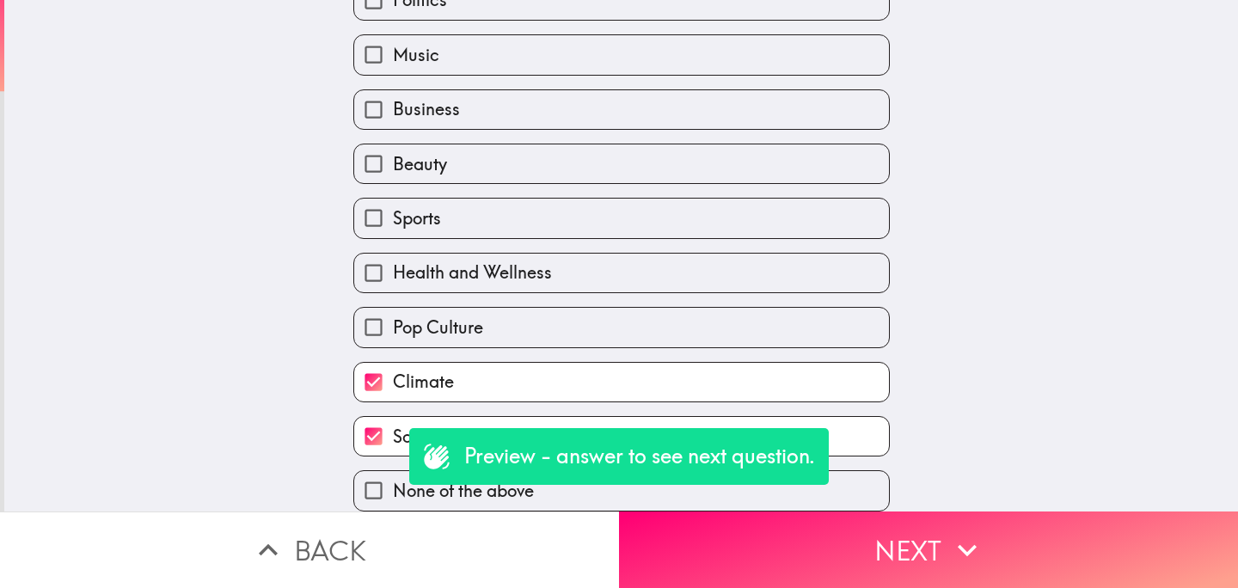
click at [447, 334] on span "Pop Culture" at bounding box center [438, 327] width 90 height 24
click at [393, 334] on input "Pop Culture" at bounding box center [373, 327] width 39 height 39
checkbox input "true"
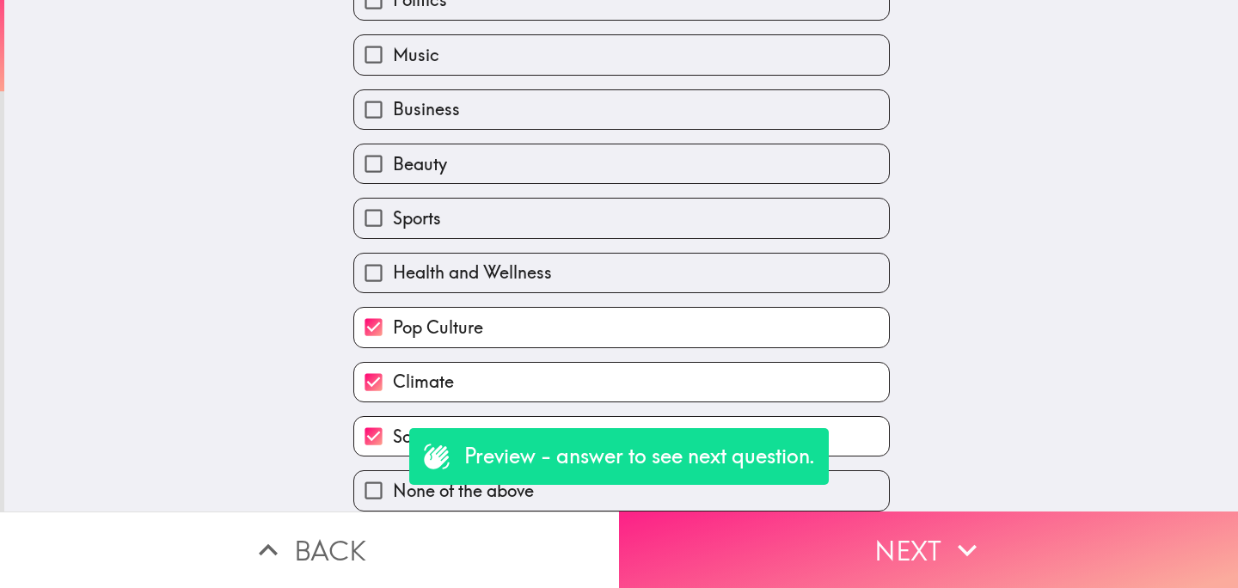
click at [816, 559] on button "Next" at bounding box center [928, 549] width 619 height 77
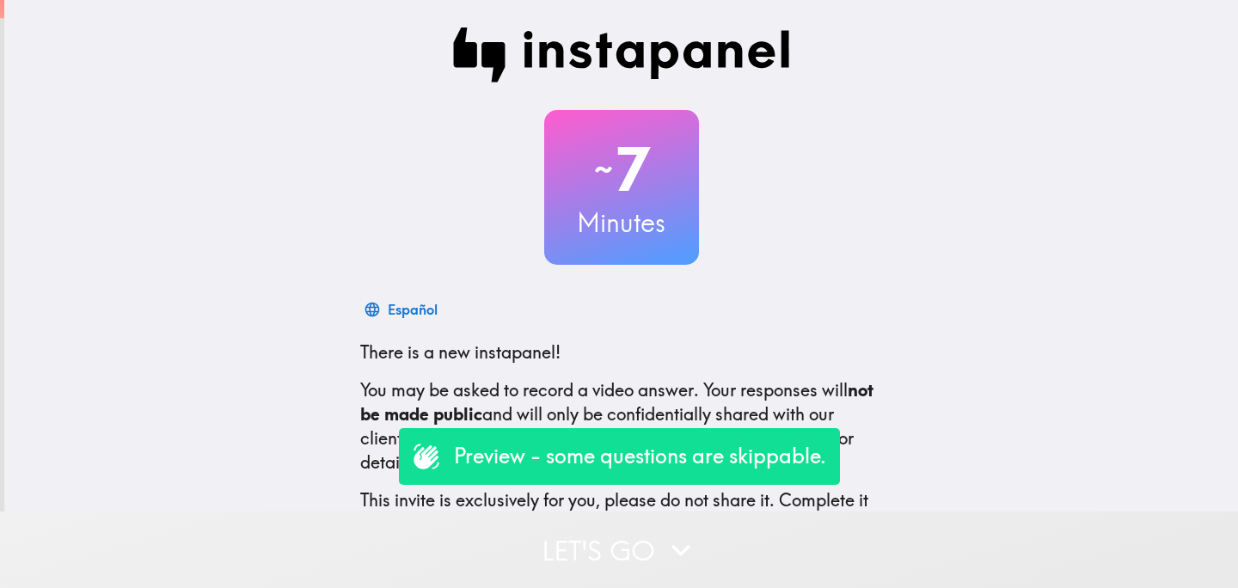
click at [599, 544] on button "Let's go" at bounding box center [619, 549] width 1238 height 77
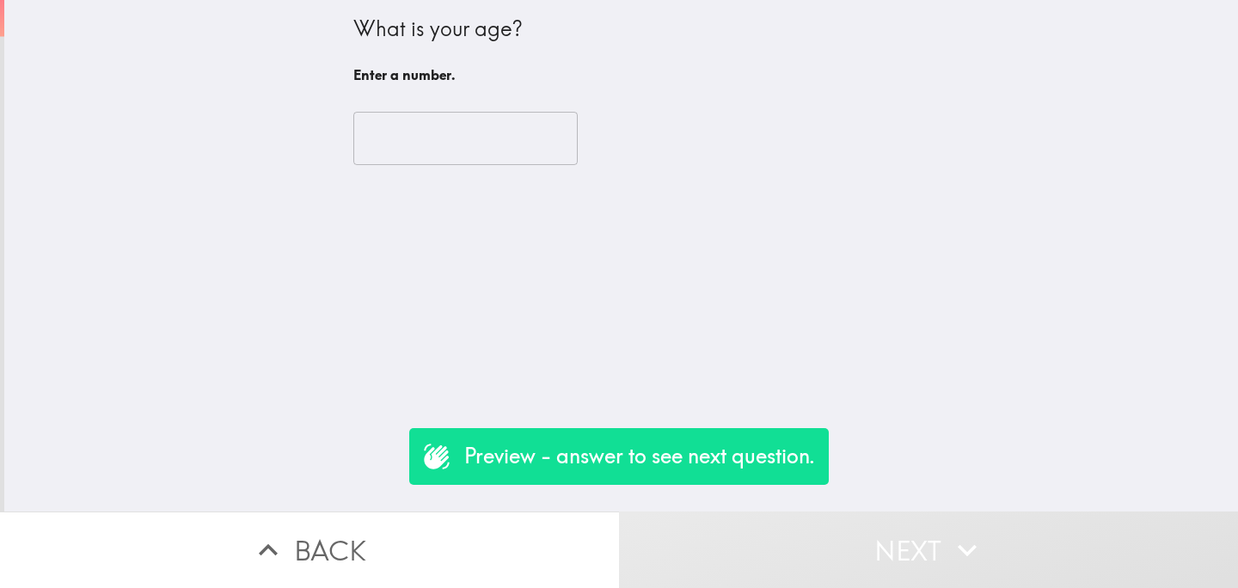
click at [468, 110] on div "​" at bounding box center [621, 138] width 536 height 95
click at [475, 129] on input "number" at bounding box center [465, 138] width 224 height 53
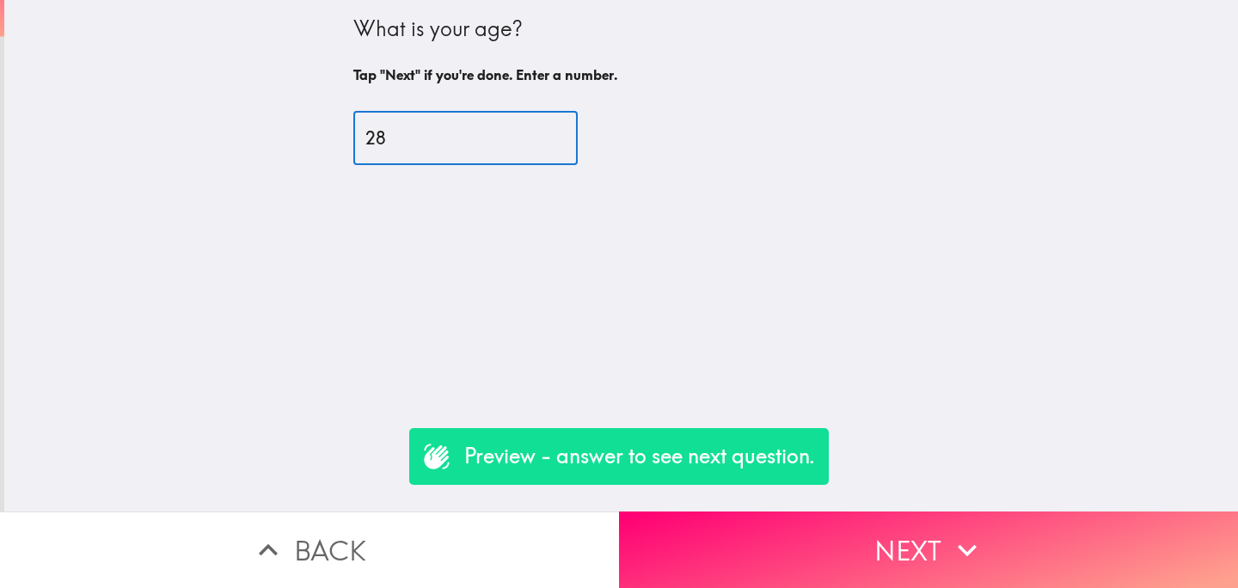
type input "28"
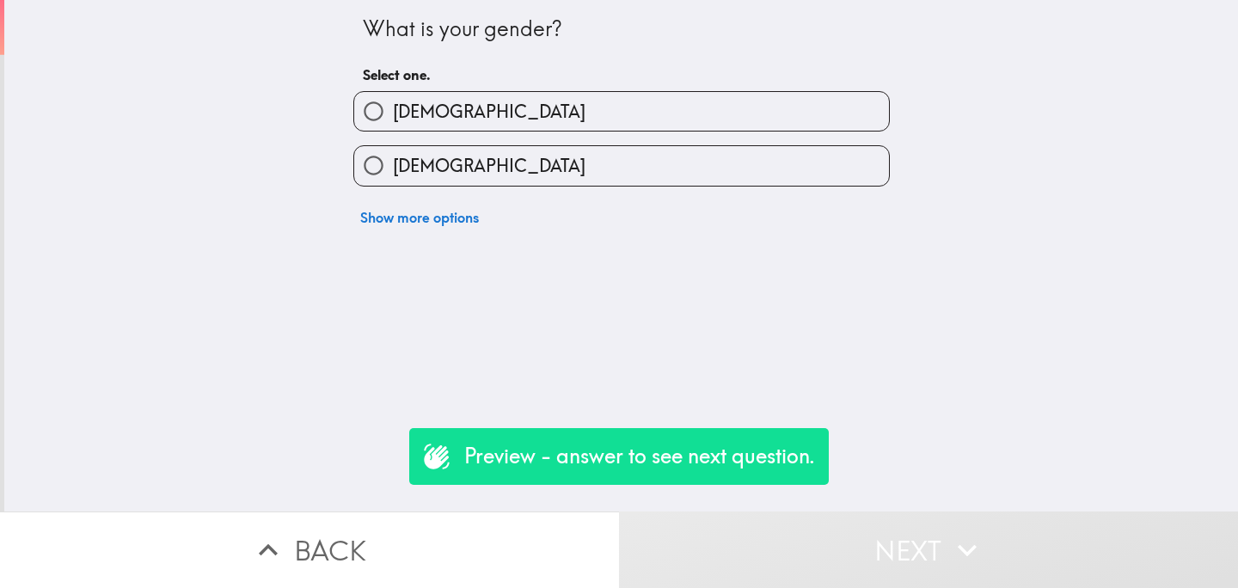
click at [484, 173] on label "[DEMOGRAPHIC_DATA]" at bounding box center [621, 165] width 535 height 39
click at [393, 173] on input "[DEMOGRAPHIC_DATA]" at bounding box center [373, 165] width 39 height 39
radio input "true"
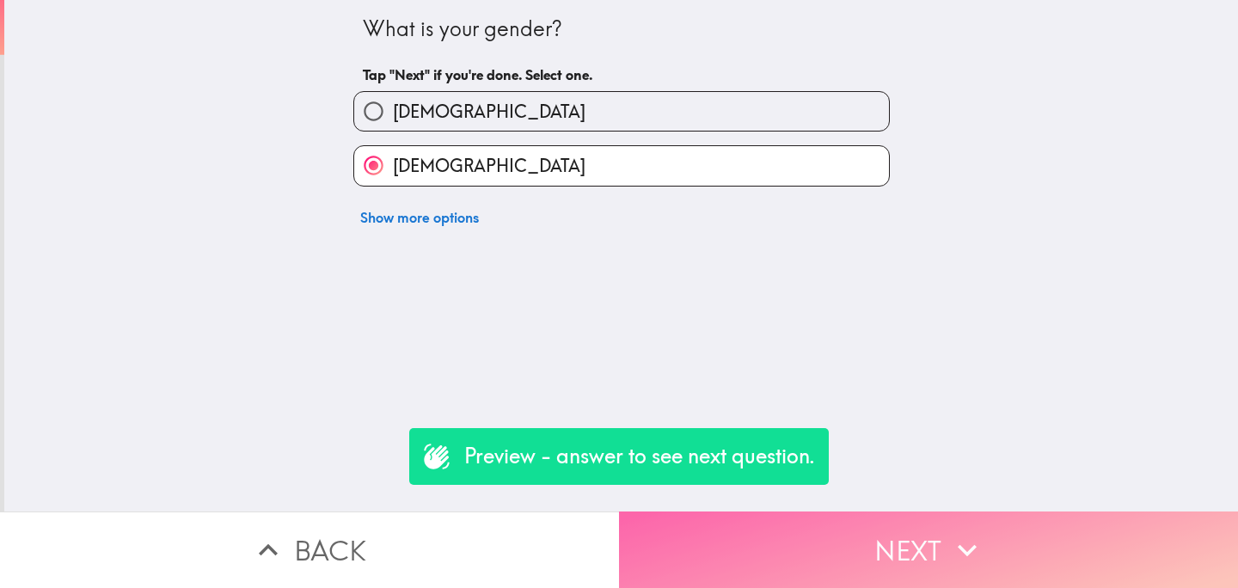
click at [821, 525] on button "Next" at bounding box center [928, 549] width 619 height 77
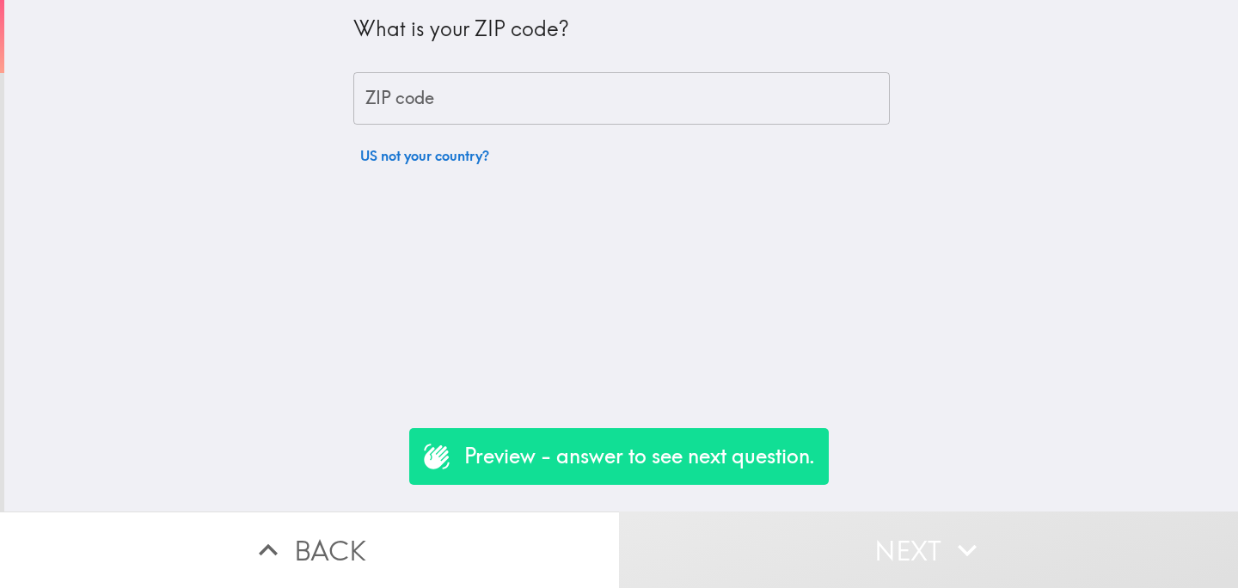
click at [442, 165] on button "US not your country?" at bounding box center [424, 155] width 143 height 34
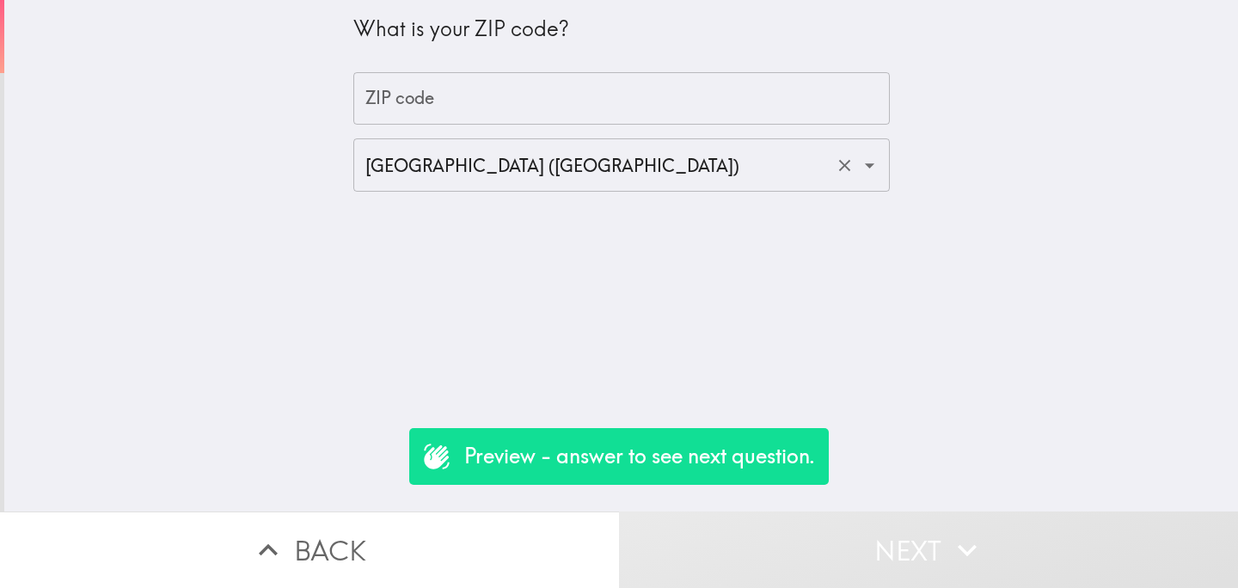
click at [498, 154] on input "[GEOGRAPHIC_DATA] ([GEOGRAPHIC_DATA])" at bounding box center [597, 165] width 473 height 38
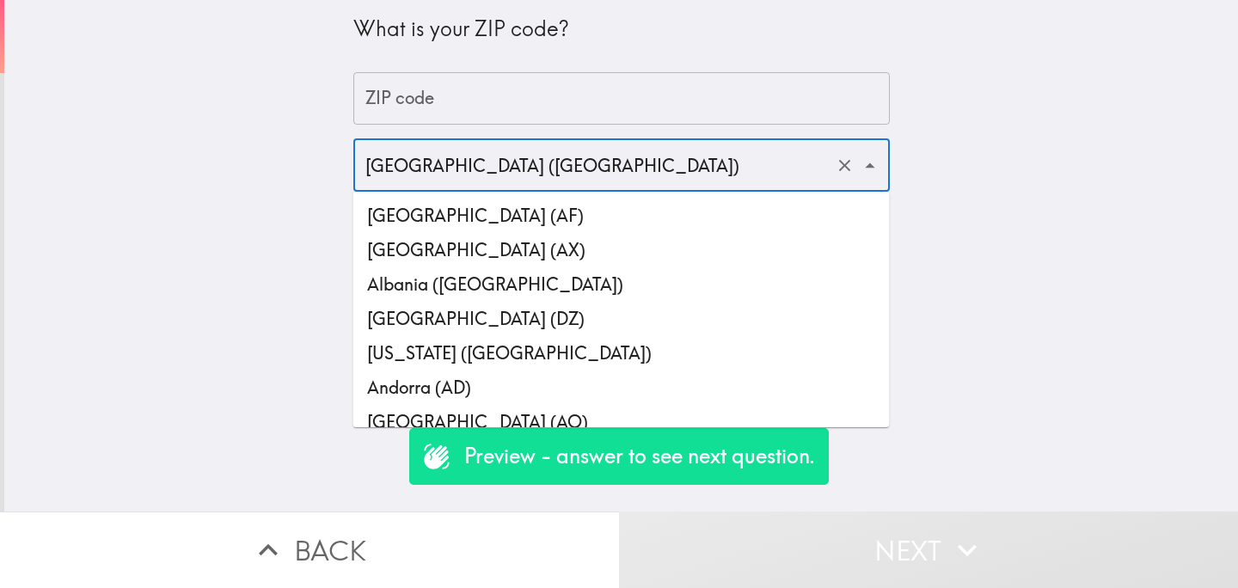
scroll to position [8024, 0]
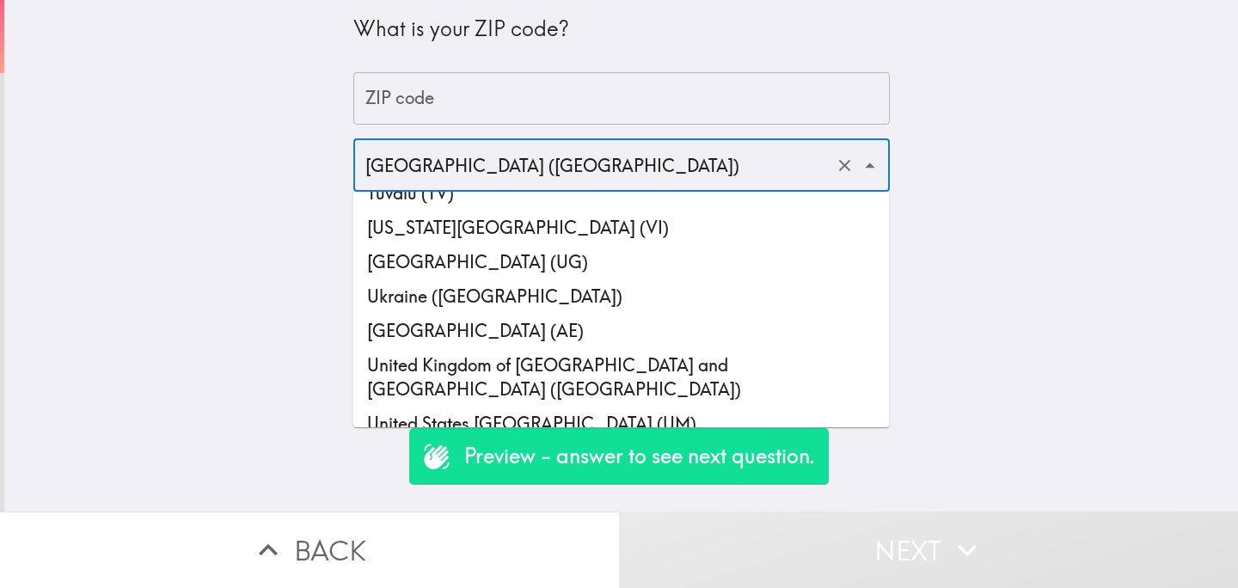
click at [677, 348] on li "United Kingdom of [GEOGRAPHIC_DATA] and [GEOGRAPHIC_DATA] ([GEOGRAPHIC_DATA])" at bounding box center [621, 377] width 536 height 58
type input "United Kingdom of [GEOGRAPHIC_DATA] and [GEOGRAPHIC_DATA] ([GEOGRAPHIC_DATA])"
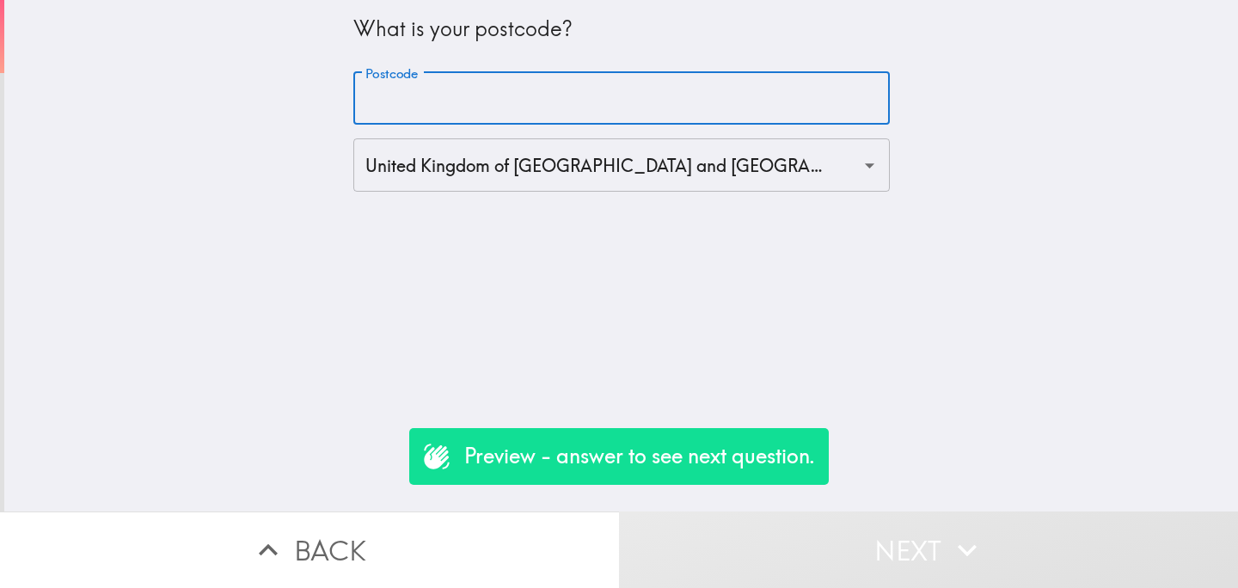
click at [521, 94] on input "Postcode" at bounding box center [621, 98] width 536 height 53
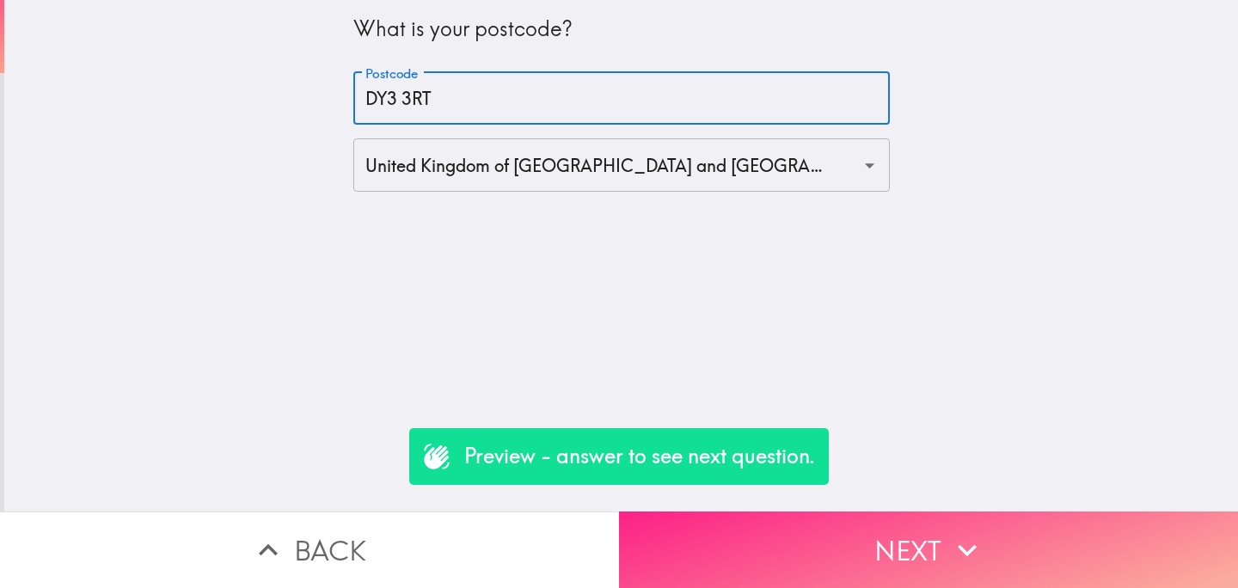
type input "DY3 3RT"
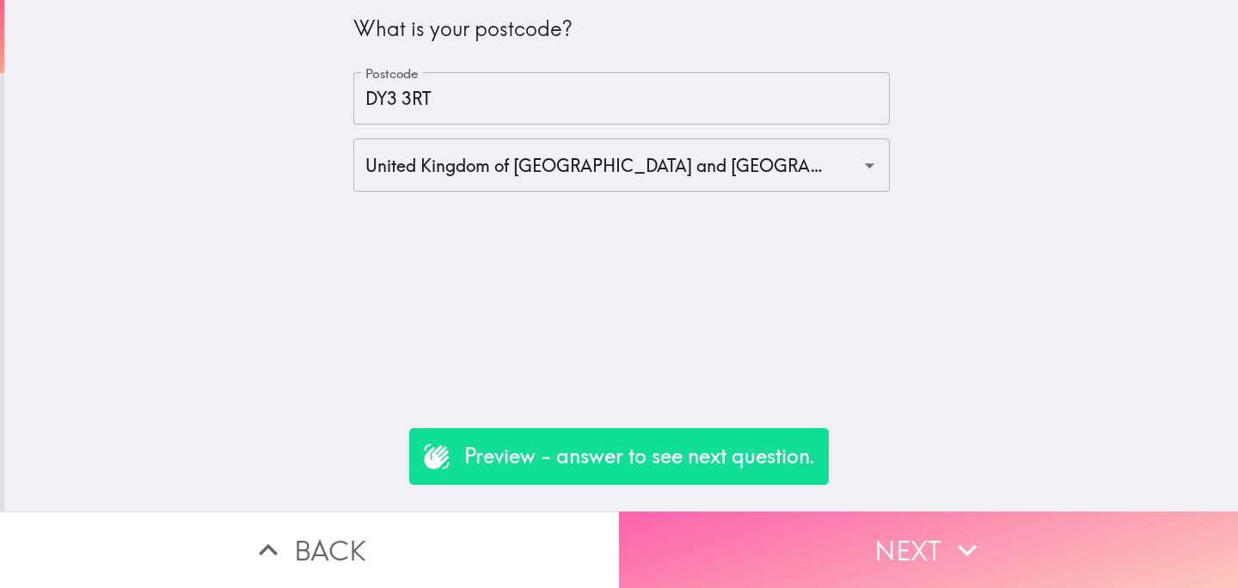
click at [803, 526] on button "Next" at bounding box center [928, 549] width 619 height 77
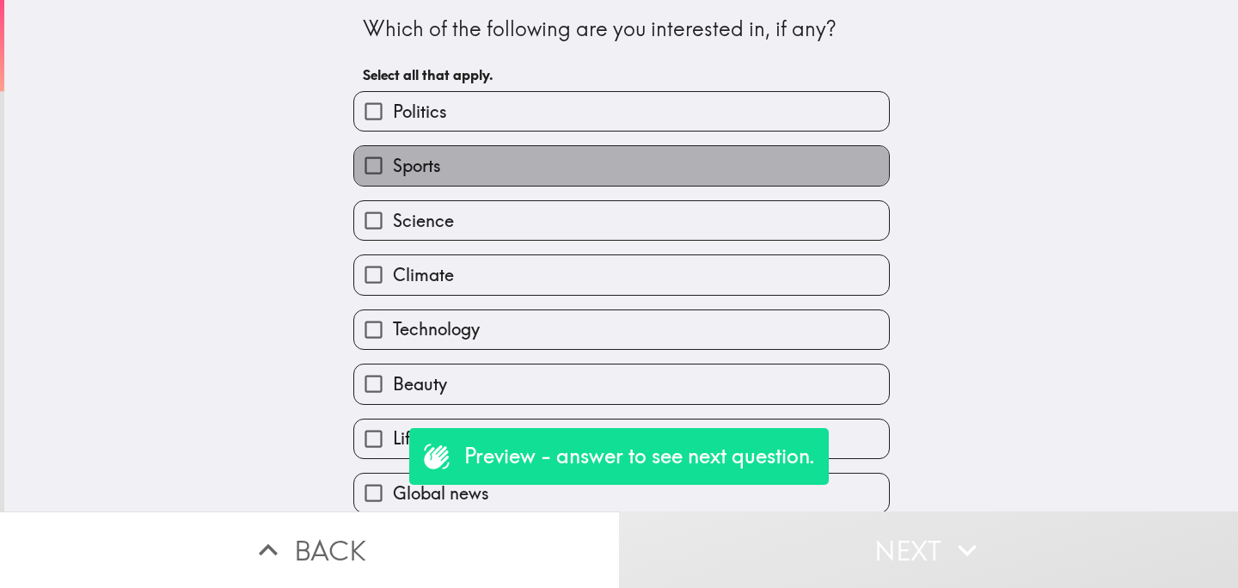
click at [552, 178] on label "Sports" at bounding box center [621, 165] width 535 height 39
click at [393, 178] on input "Sports" at bounding box center [373, 165] width 39 height 39
checkbox input "true"
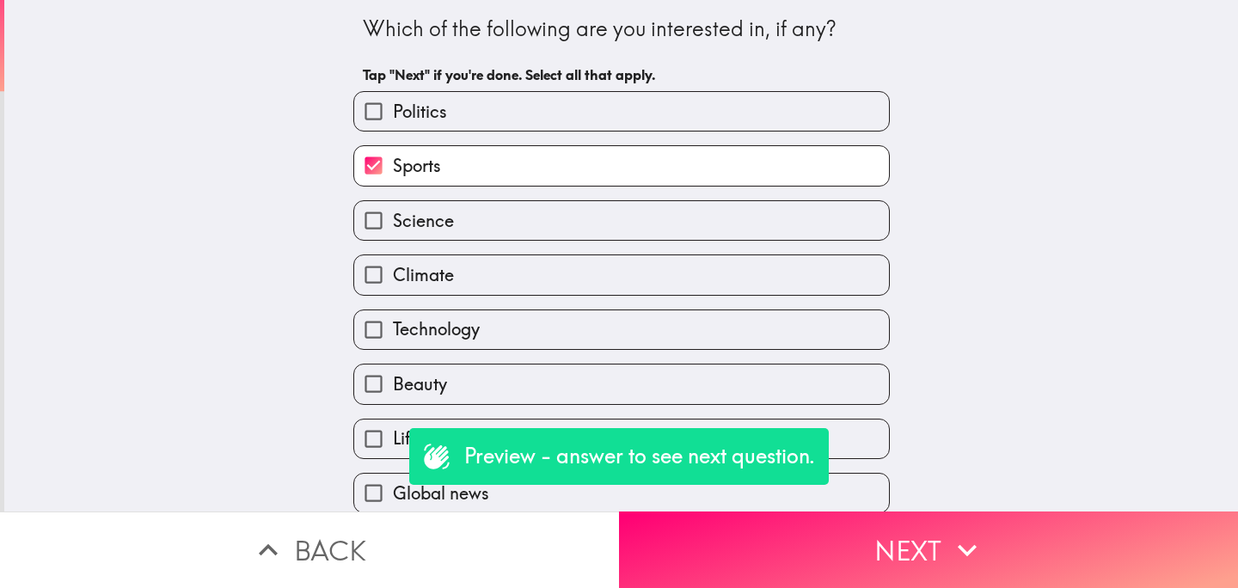
click at [554, 246] on div "Climate" at bounding box center [615, 268] width 550 height 54
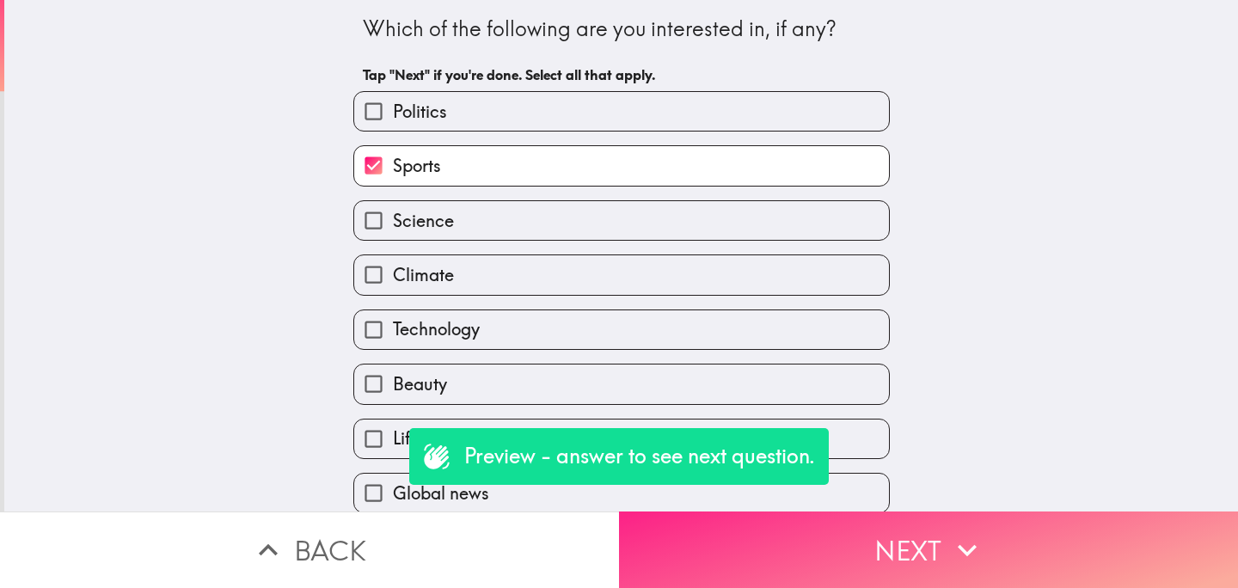
click at [725, 544] on button "Next" at bounding box center [928, 549] width 619 height 77
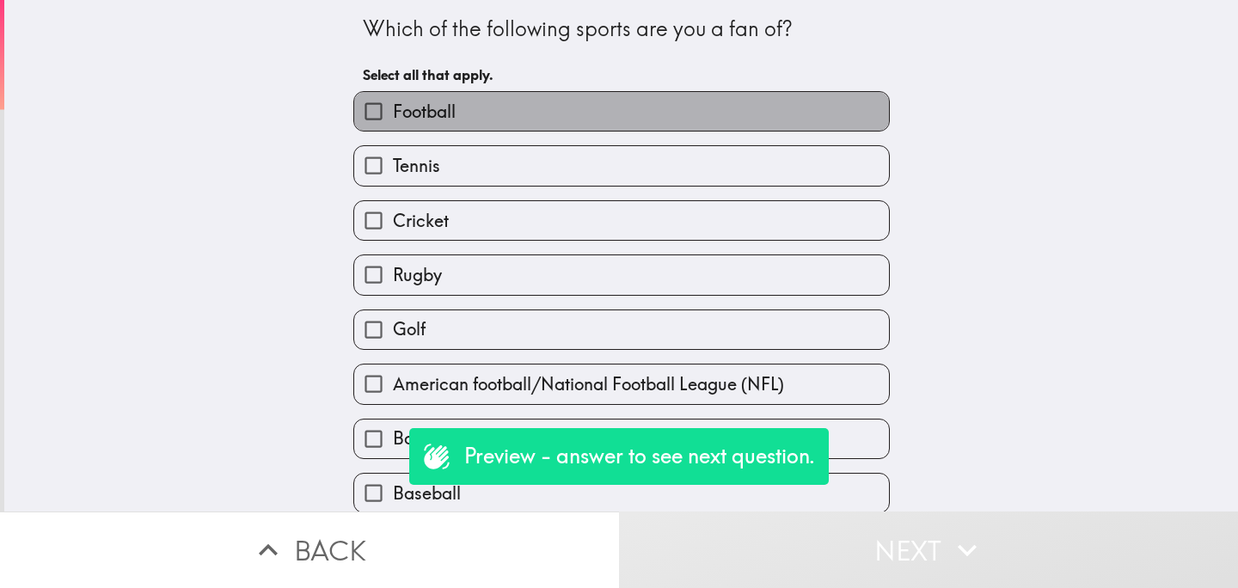
click at [520, 105] on label "Football" at bounding box center [621, 111] width 535 height 39
click at [393, 105] on input "Football" at bounding box center [373, 111] width 39 height 39
checkbox input "true"
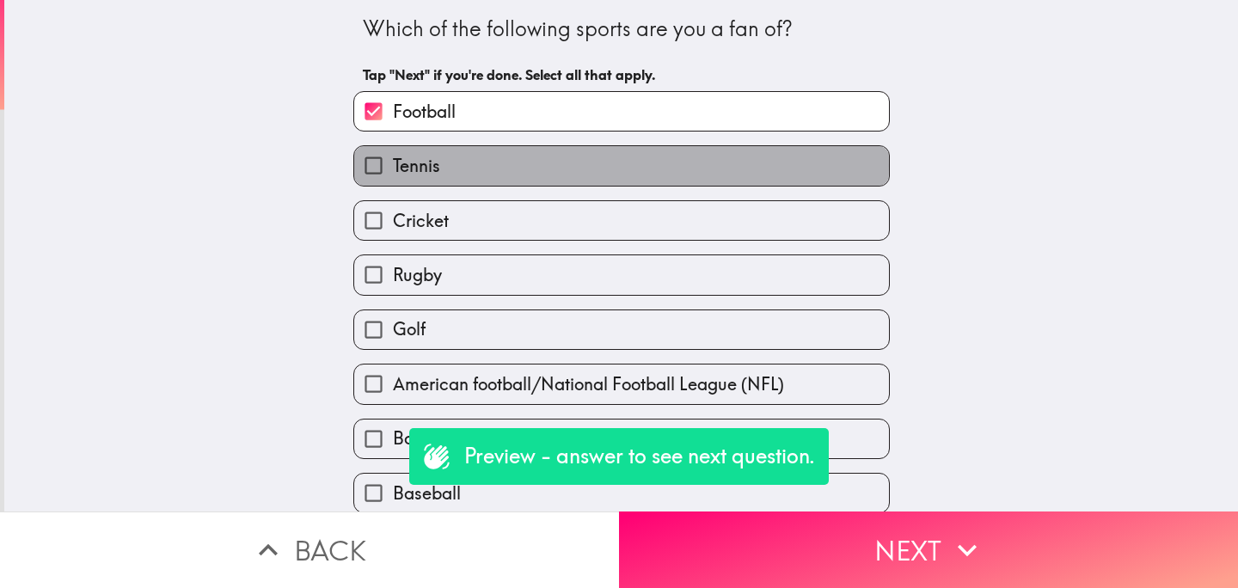
click at [524, 167] on label "Tennis" at bounding box center [621, 165] width 535 height 39
click at [393, 167] on input "Tennis" at bounding box center [373, 165] width 39 height 39
checkbox input "true"
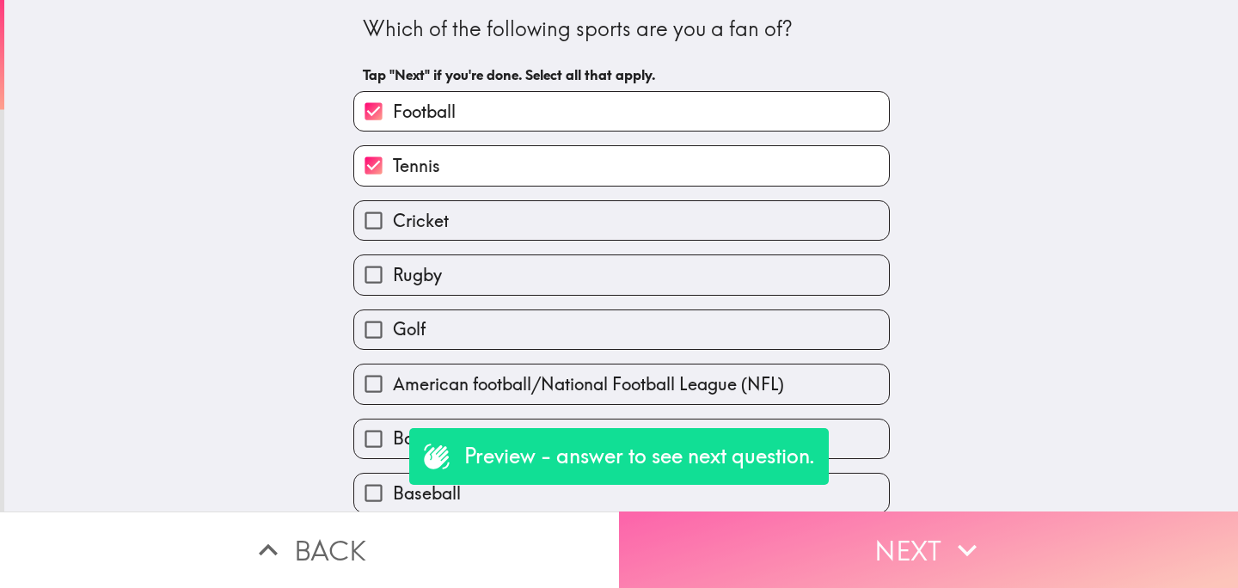
click at [698, 549] on button "Next" at bounding box center [928, 549] width 619 height 77
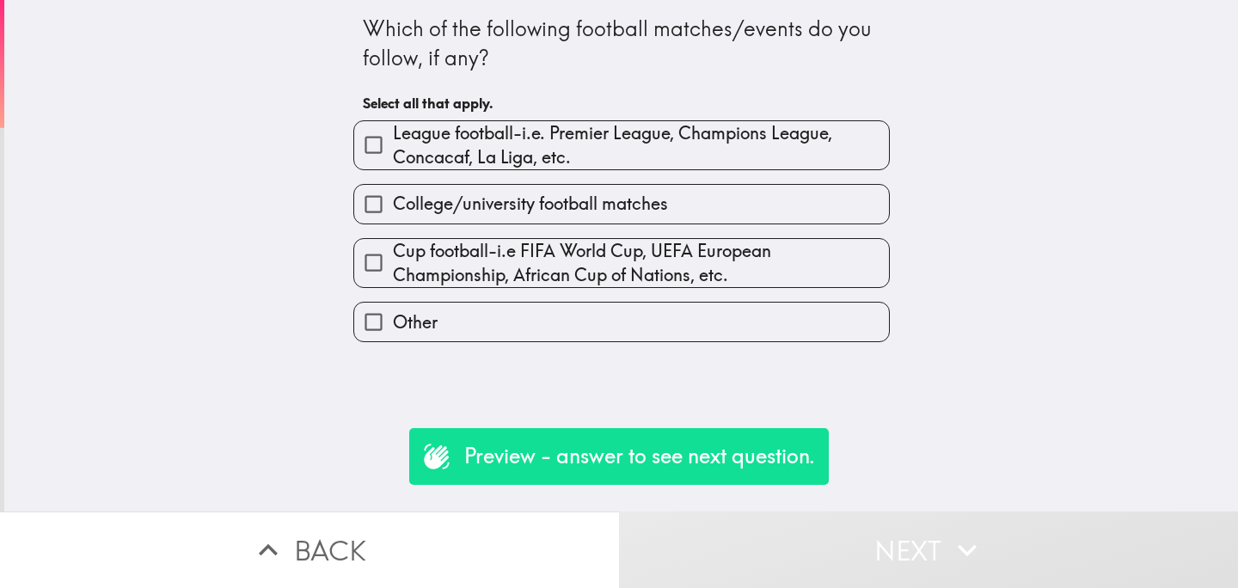
click at [569, 266] on span "Cup football-i.e FIFA World Cup, UEFA European Championship, African Cup of Nat…" at bounding box center [641, 263] width 496 height 48
click at [393, 266] on input "Cup football-i.e FIFA World Cup, UEFA European Championship, African Cup of Nat…" at bounding box center [373, 262] width 39 height 39
checkbox input "true"
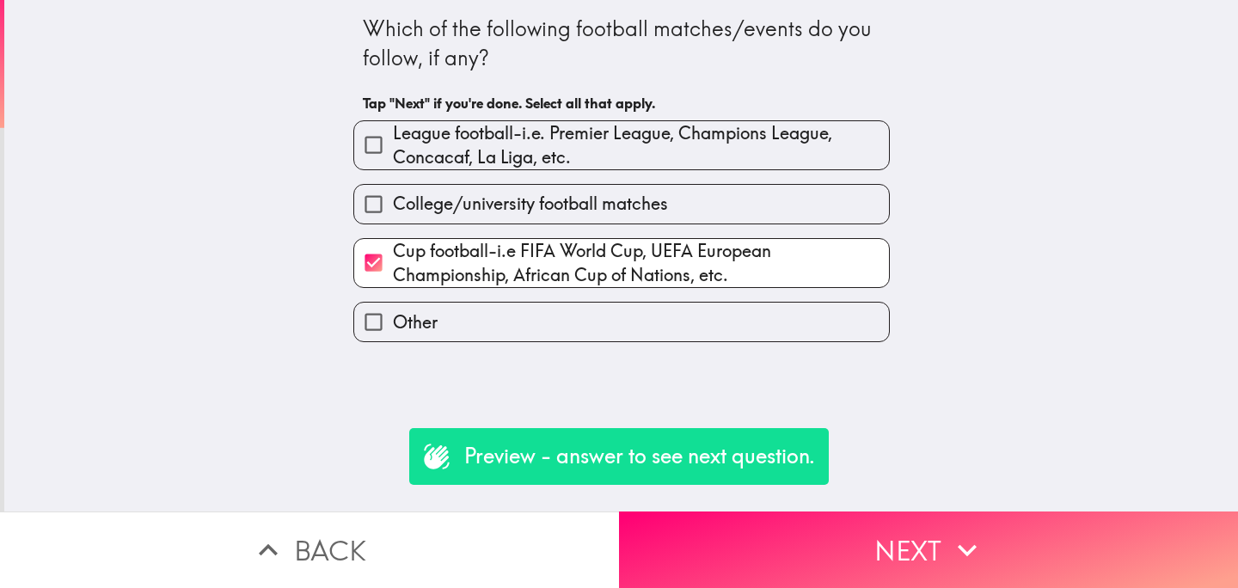
click at [598, 217] on label "College/university football matches" at bounding box center [621, 204] width 535 height 39
click at [393, 217] on input "College/university football matches" at bounding box center [373, 204] width 39 height 39
checkbox input "true"
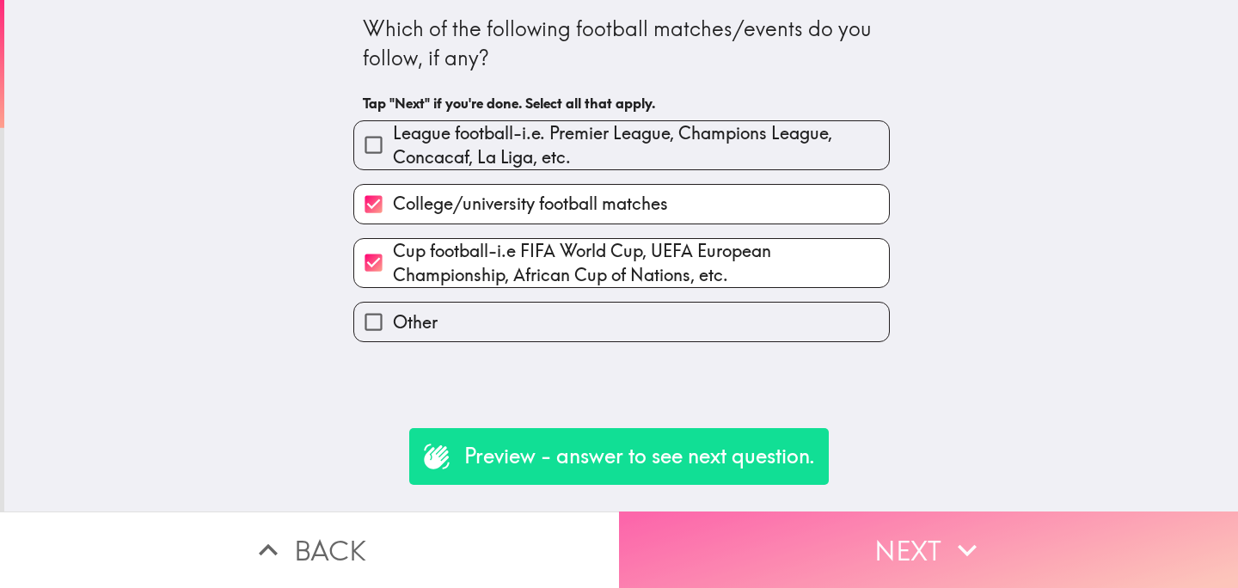
click at [752, 564] on button "Next" at bounding box center [928, 549] width 619 height 77
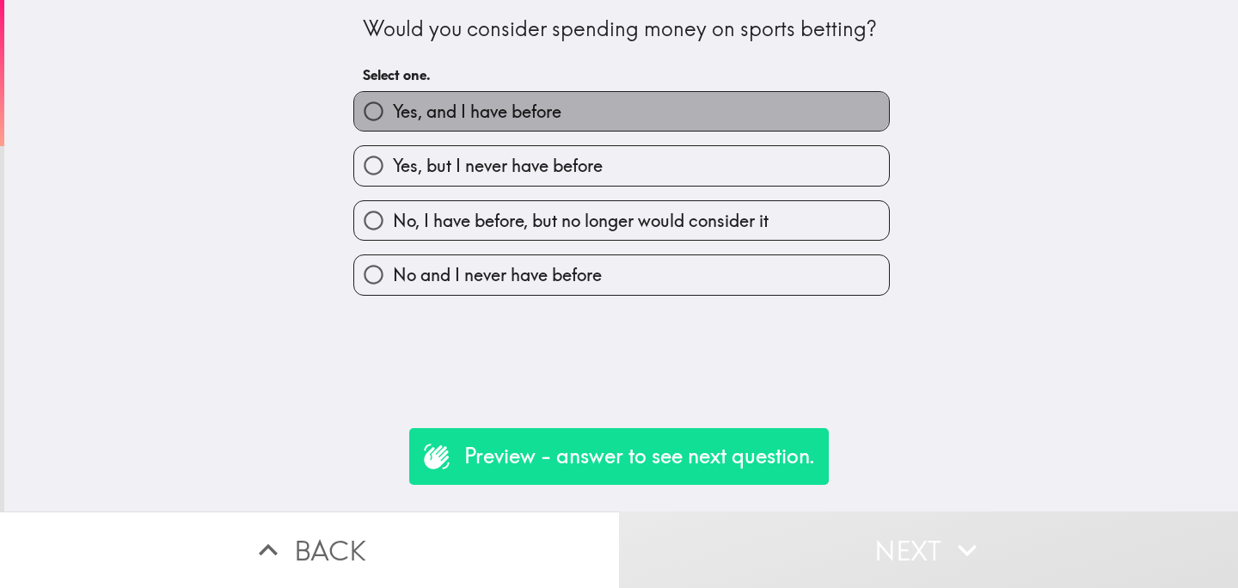
click at [570, 119] on label "Yes, and I have before" at bounding box center [621, 111] width 535 height 39
click at [393, 119] on input "Yes, and I have before" at bounding box center [373, 111] width 39 height 39
radio input "true"
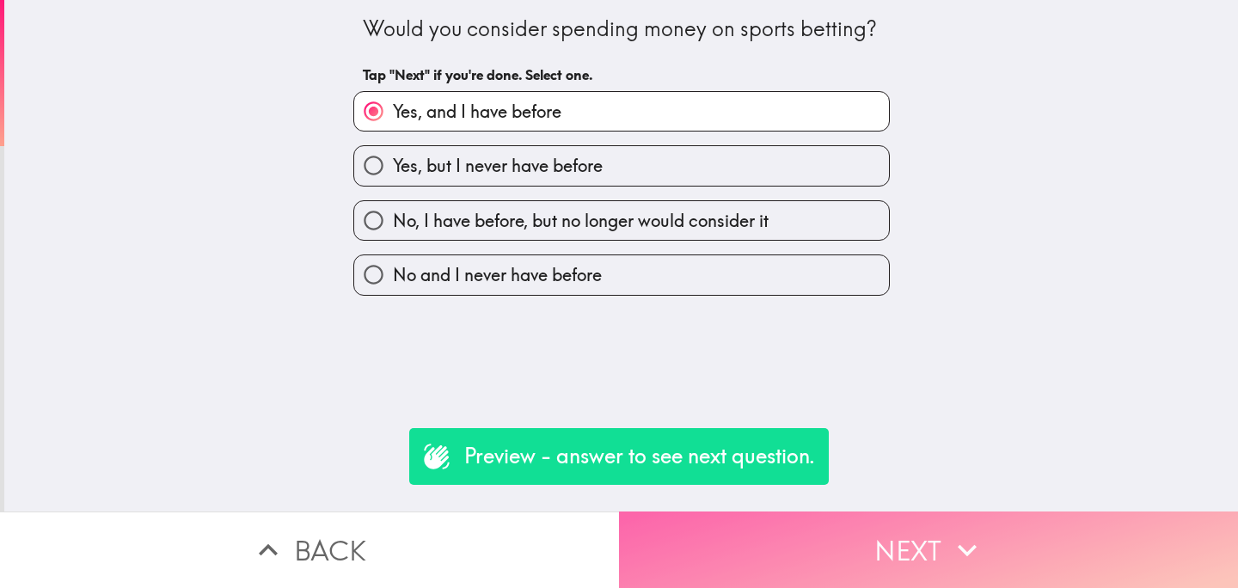
click at [782, 529] on button "Next" at bounding box center [928, 549] width 619 height 77
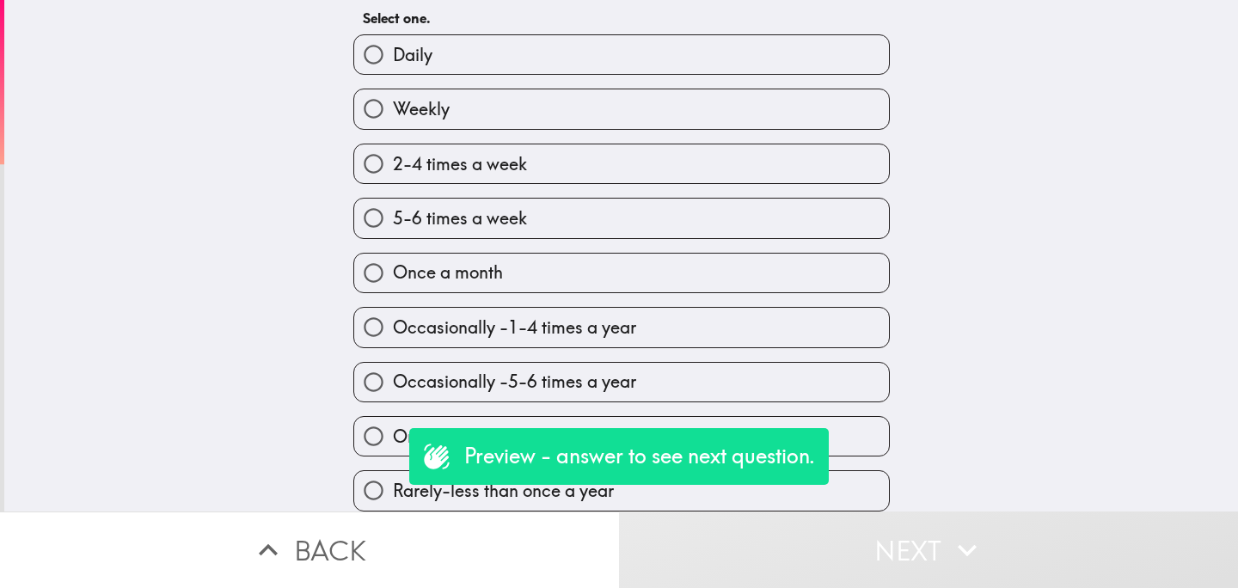
scroll to position [64, 0]
click at [548, 279] on label "Once a month" at bounding box center [621, 273] width 535 height 39
click at [393, 279] on input "Once a month" at bounding box center [373, 273] width 39 height 39
radio input "true"
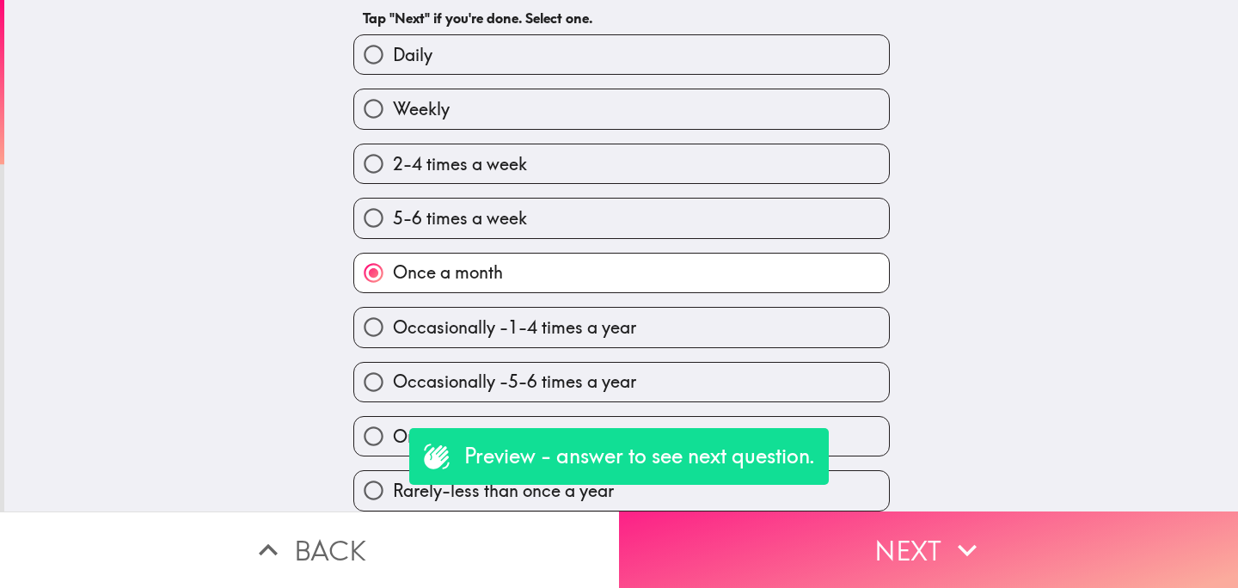
click at [807, 556] on button "Next" at bounding box center [928, 549] width 619 height 77
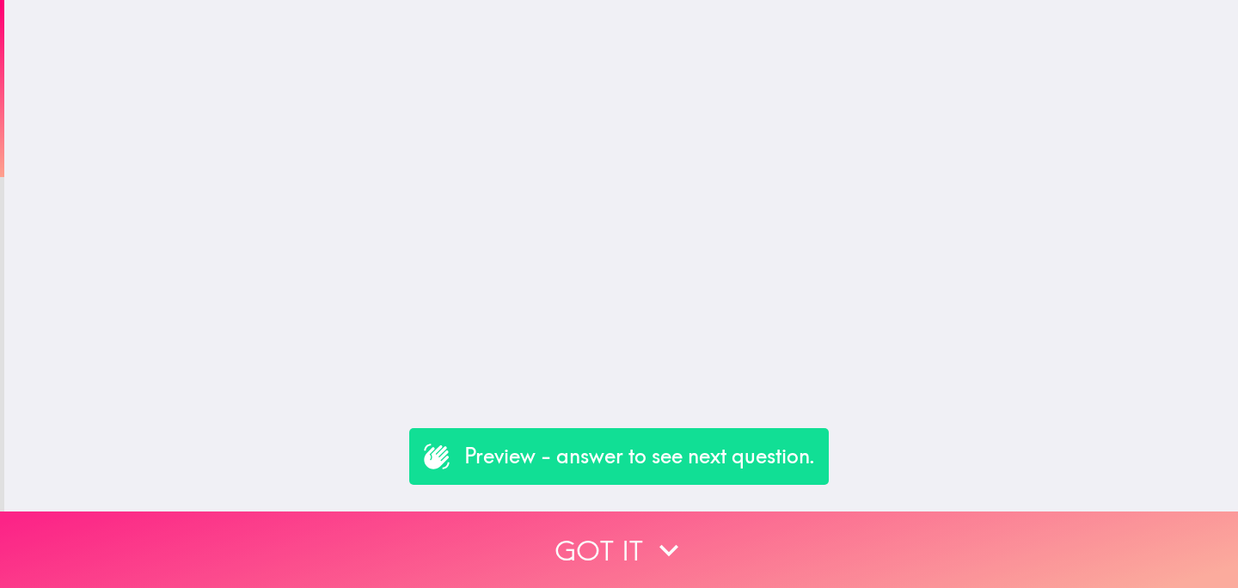
scroll to position [0, 0]
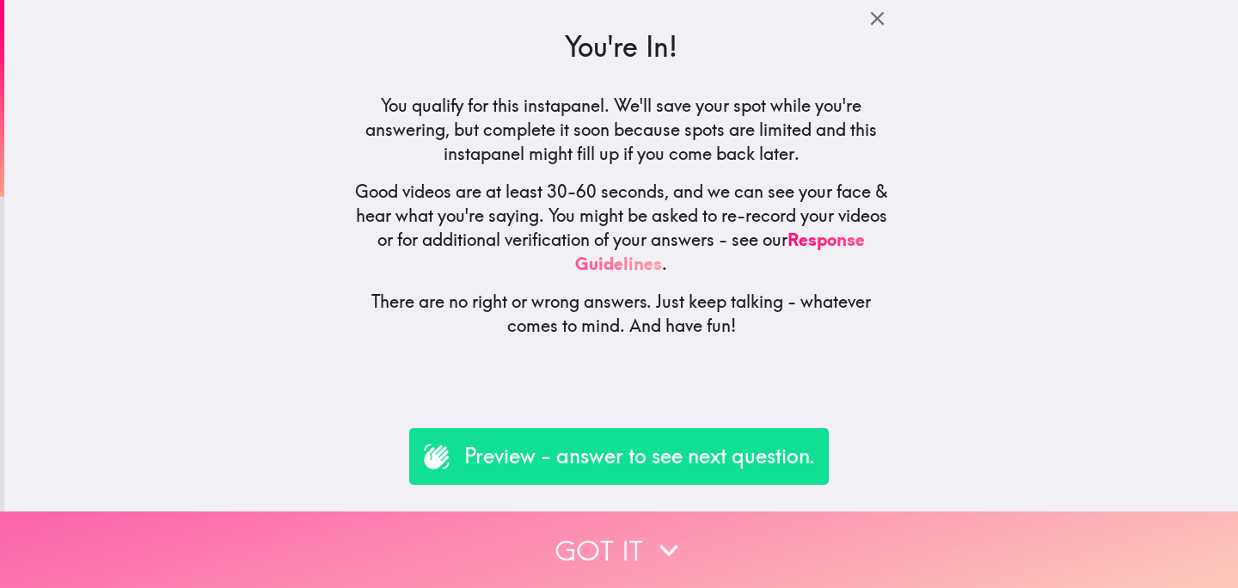
click at [567, 559] on button "Got it" at bounding box center [619, 549] width 1238 height 77
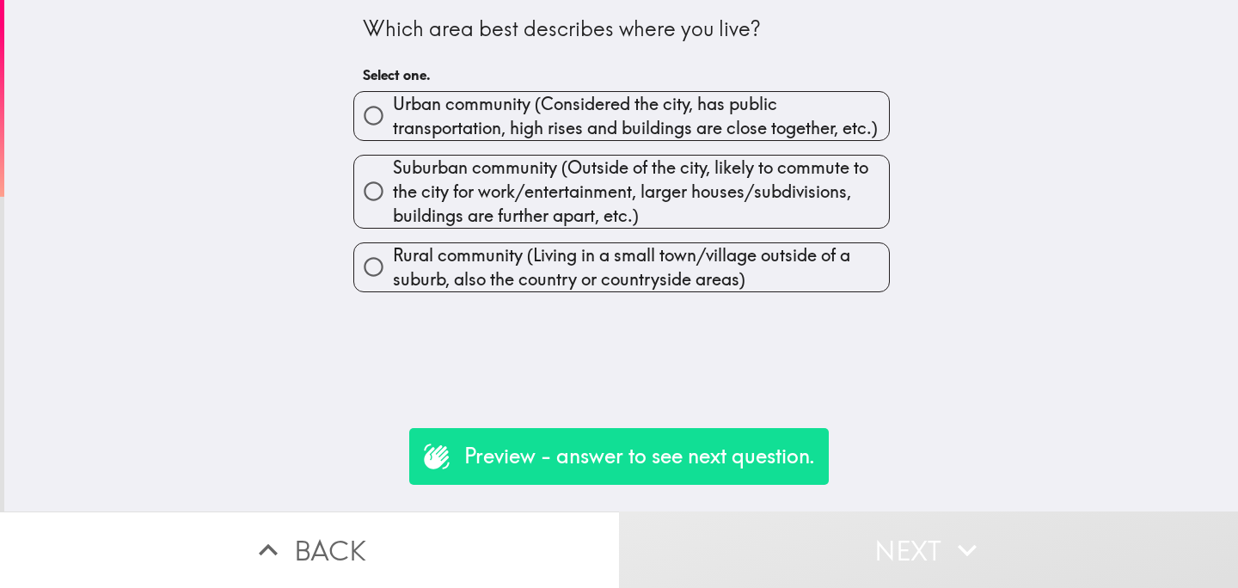
click at [658, 203] on span "Suburban community (Outside of the city, likely to commute to the city for work…" at bounding box center [641, 192] width 496 height 72
click at [393, 203] on input "Suburban community (Outside of the city, likely to commute to the city for work…" at bounding box center [373, 191] width 39 height 39
radio input "true"
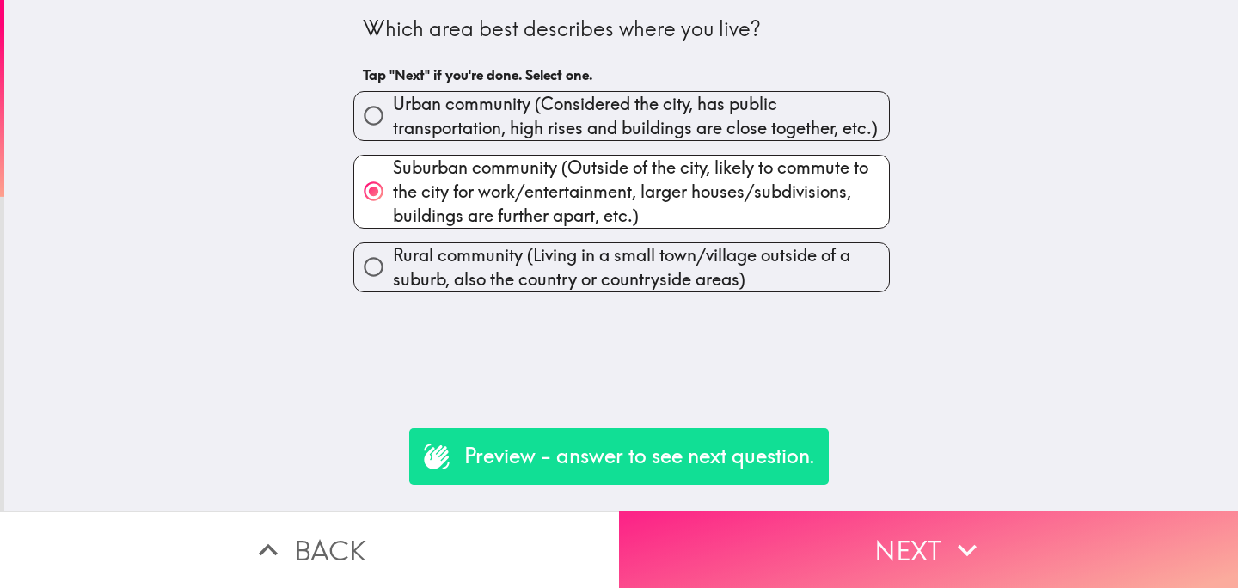
click at [853, 568] on button "Next" at bounding box center [928, 549] width 619 height 77
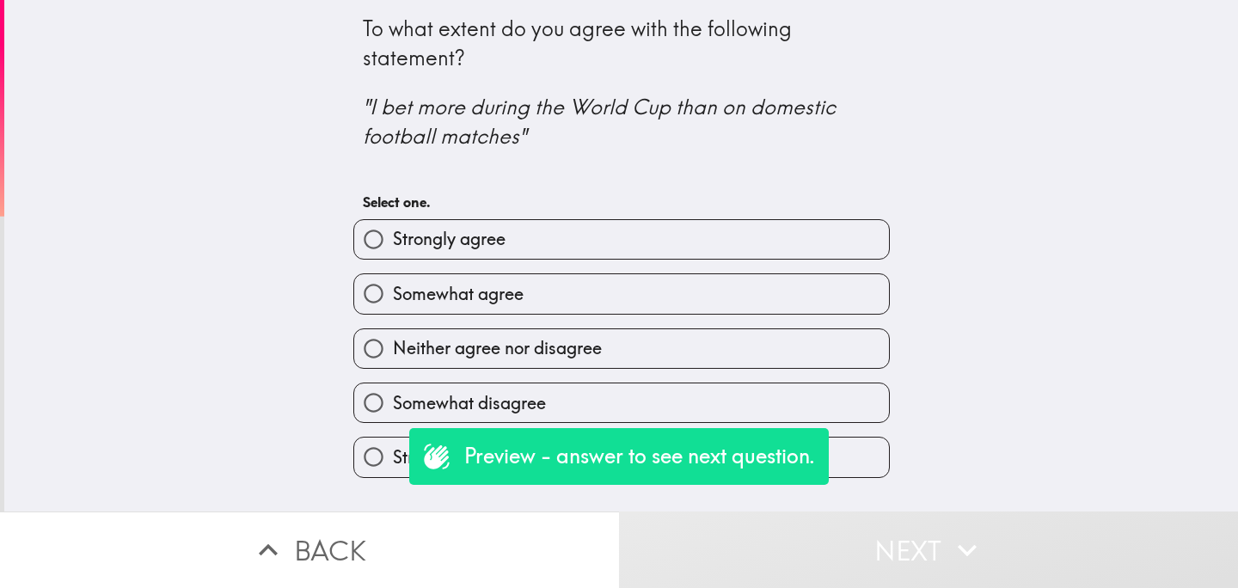
click at [589, 251] on label "Strongly agree" at bounding box center [621, 239] width 535 height 39
click at [393, 251] on input "Strongly agree" at bounding box center [373, 239] width 39 height 39
radio input "true"
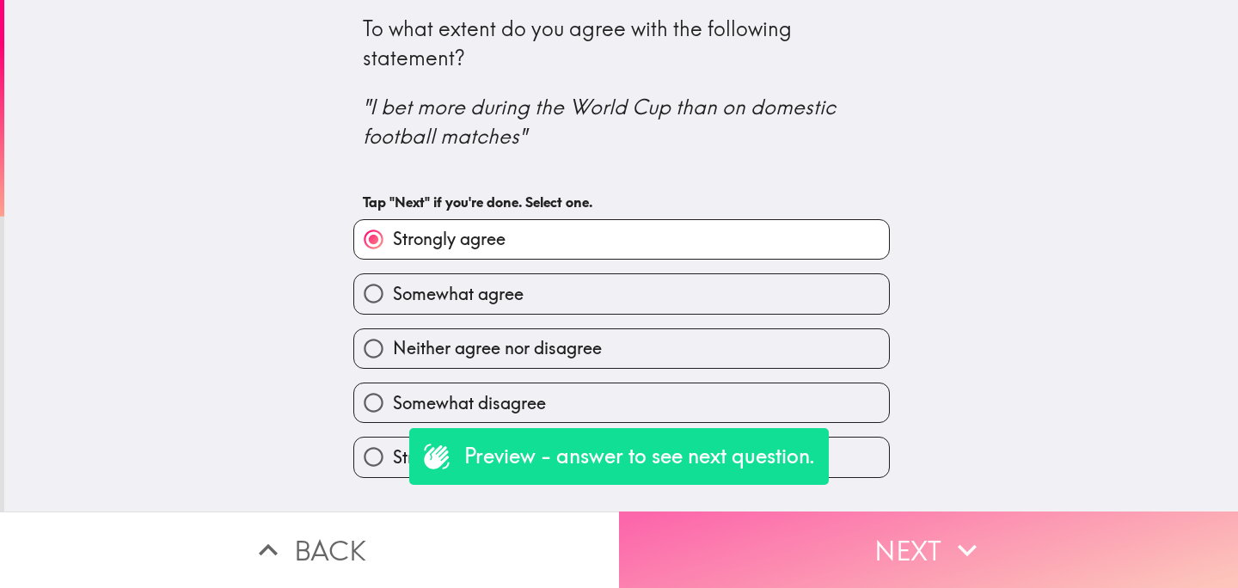
click at [873, 566] on button "Next" at bounding box center [928, 549] width 619 height 77
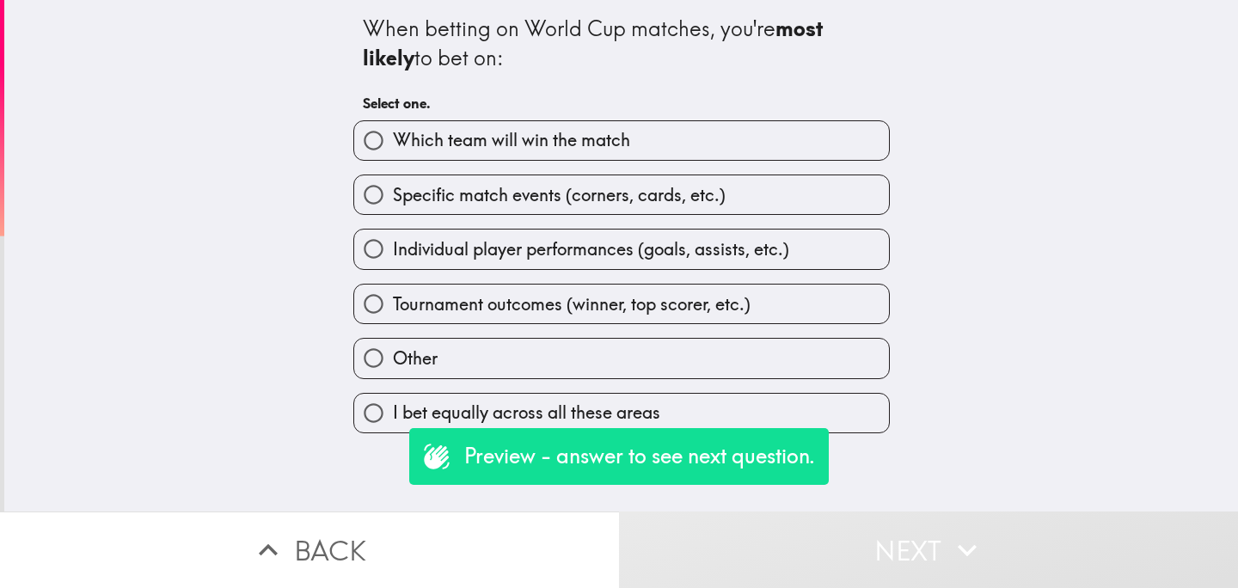
click at [709, 147] on label "Which team will win the match" at bounding box center [621, 140] width 535 height 39
click at [393, 147] on input "Which team will win the match" at bounding box center [373, 140] width 39 height 39
radio input "true"
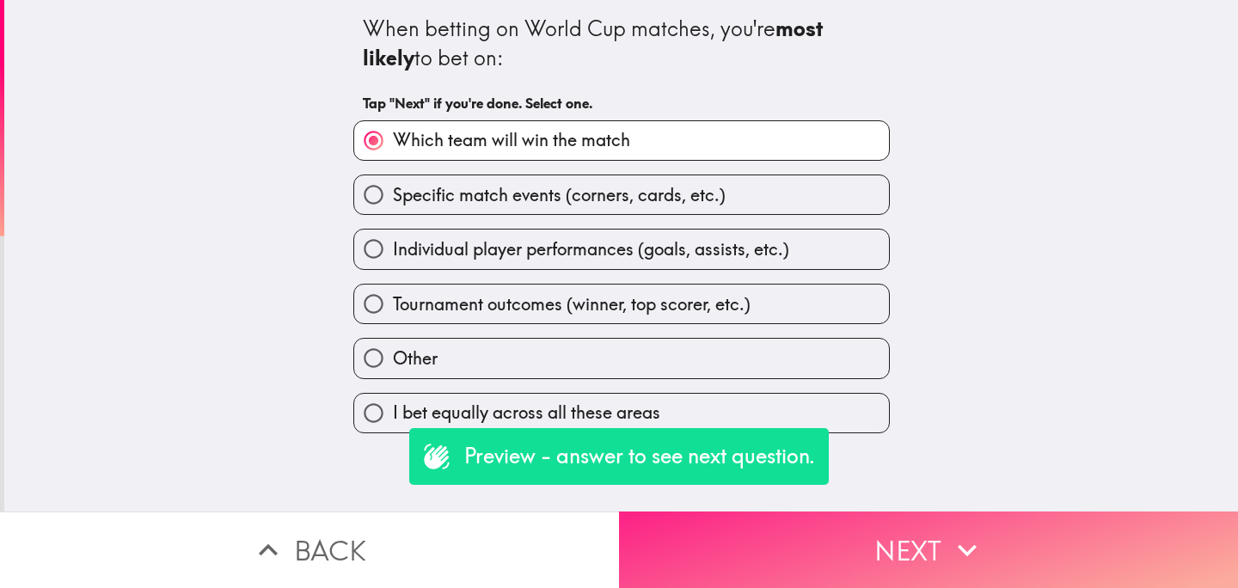
click at [824, 533] on button "Next" at bounding box center [928, 549] width 619 height 77
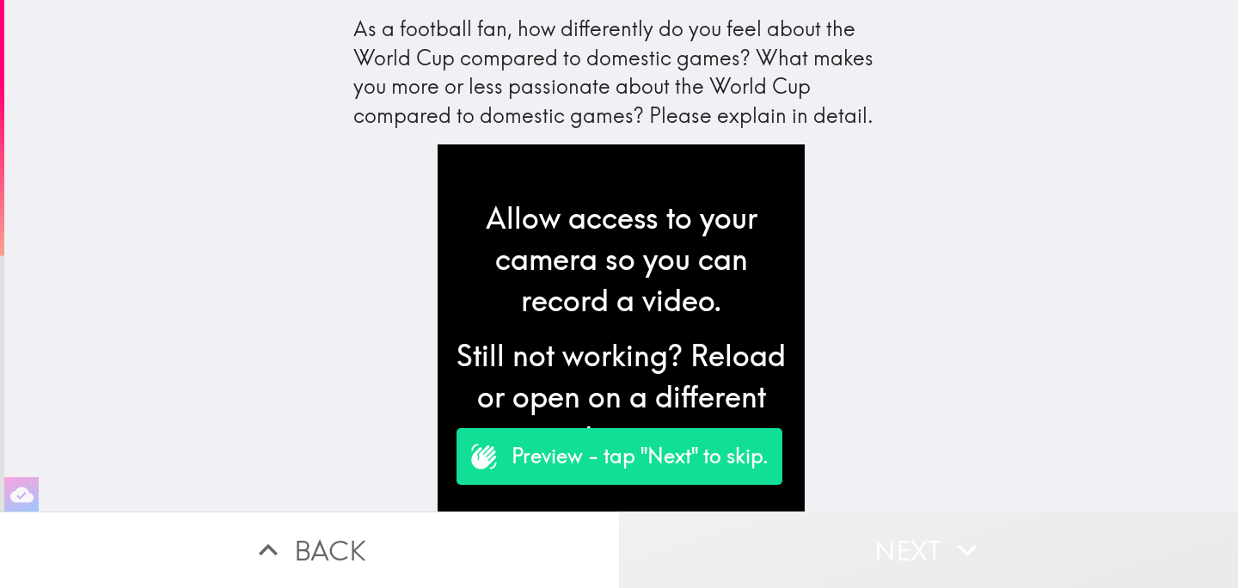
click at [842, 546] on button "Next" at bounding box center [928, 549] width 619 height 77
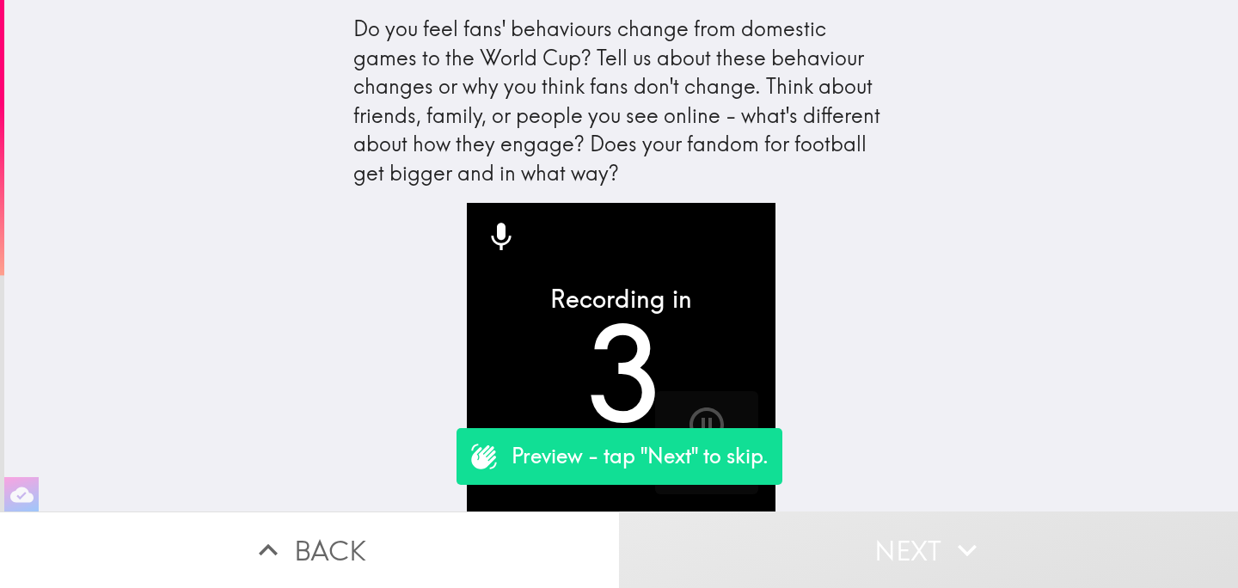
click at [856, 543] on button "Next" at bounding box center [928, 549] width 619 height 77
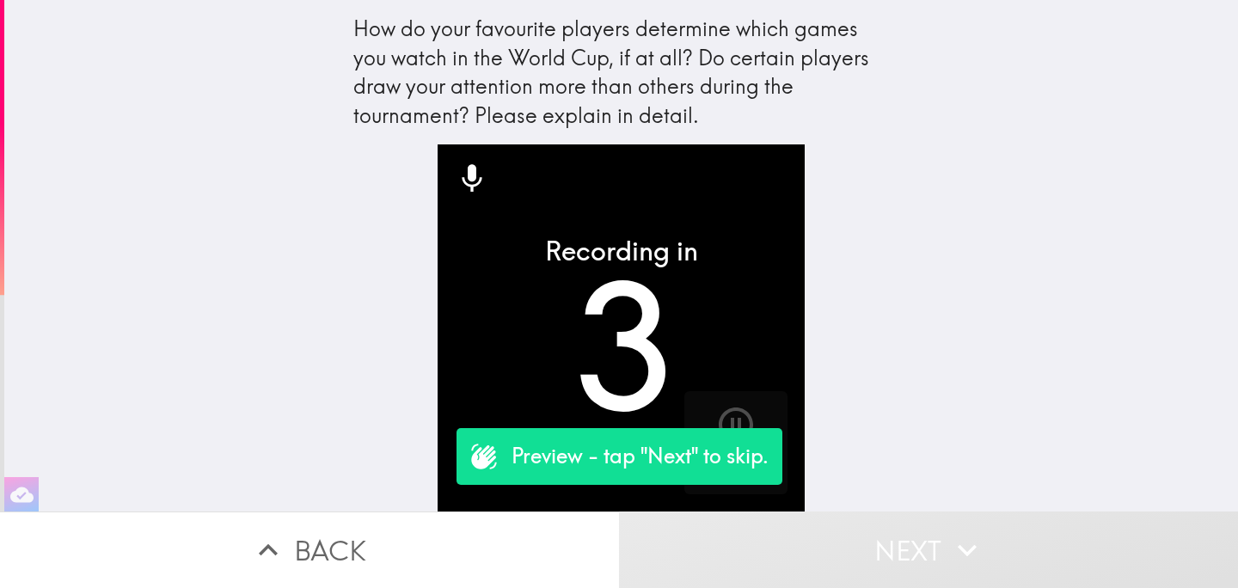
click at [857, 543] on button "Next" at bounding box center [928, 549] width 619 height 77
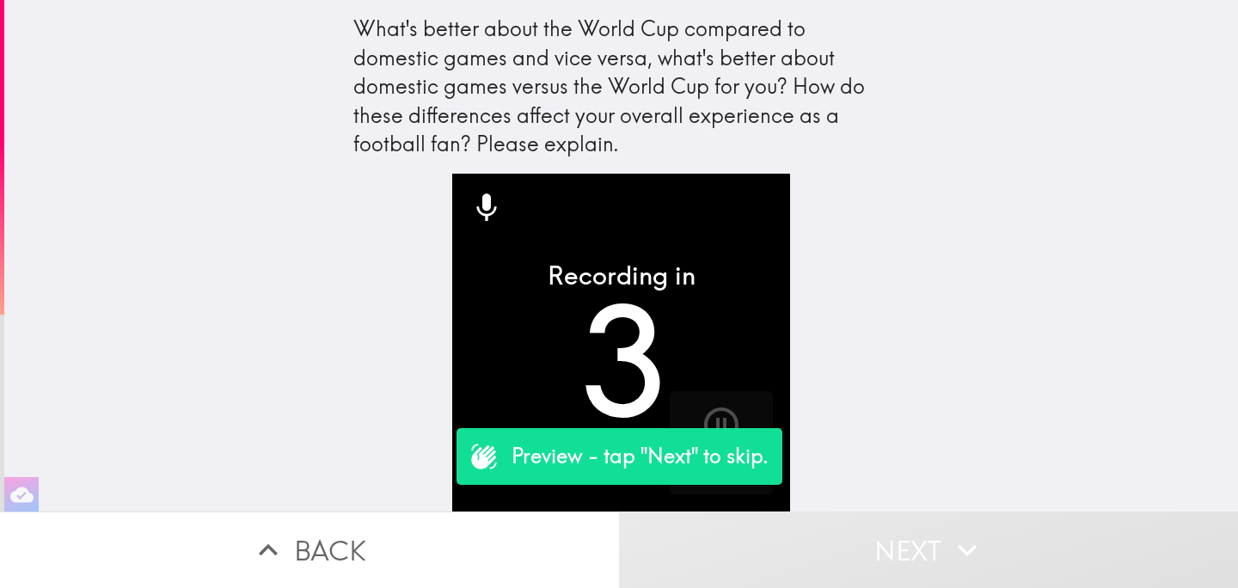
click at [858, 543] on button "Next" at bounding box center [928, 549] width 619 height 77
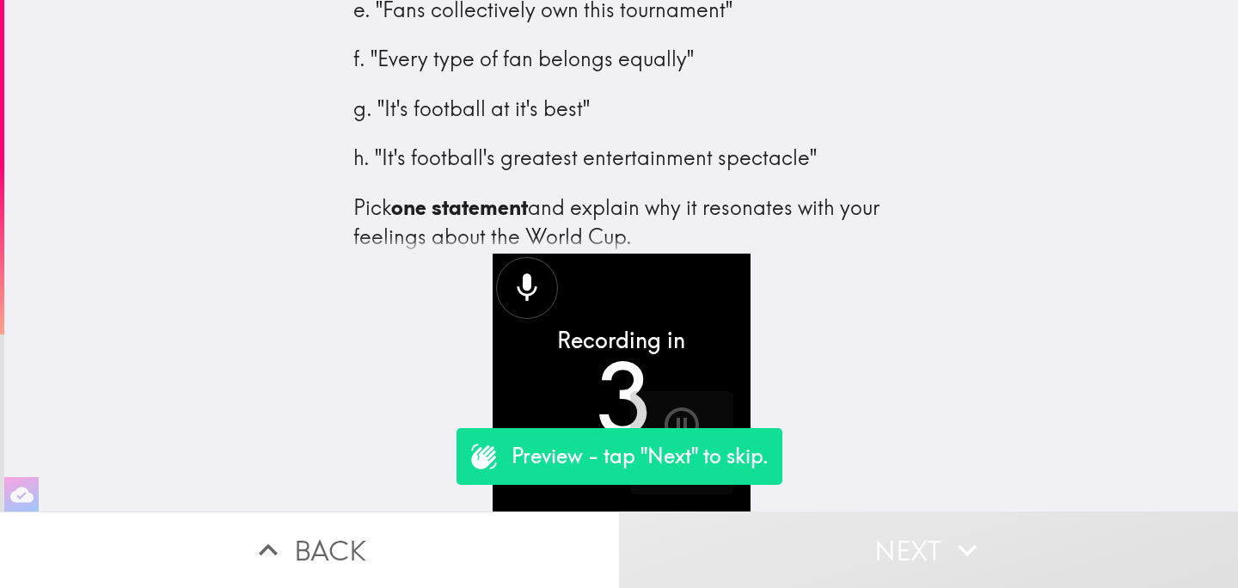
scroll to position [328, 0]
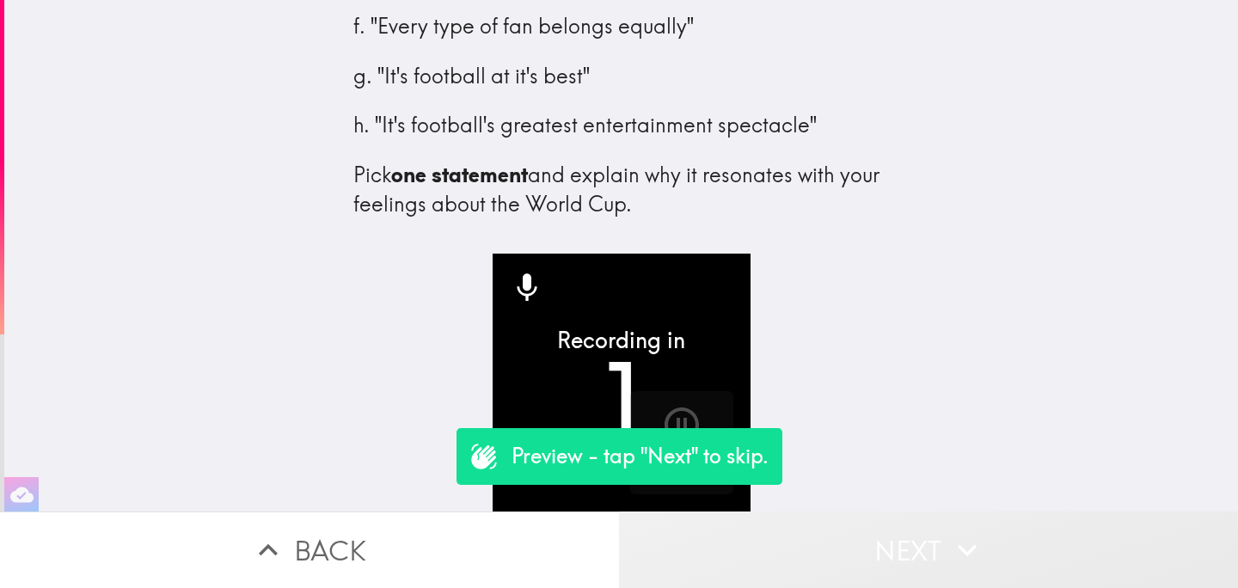
click at [837, 530] on button "Next" at bounding box center [928, 549] width 619 height 77
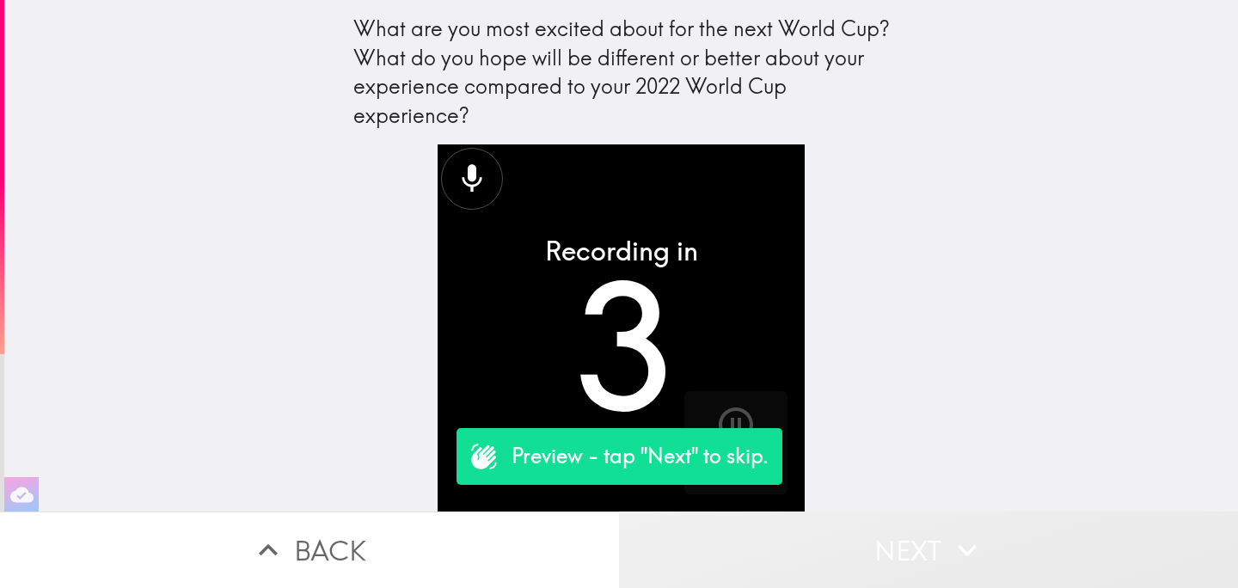
click at [840, 542] on button "Next" at bounding box center [928, 549] width 619 height 77
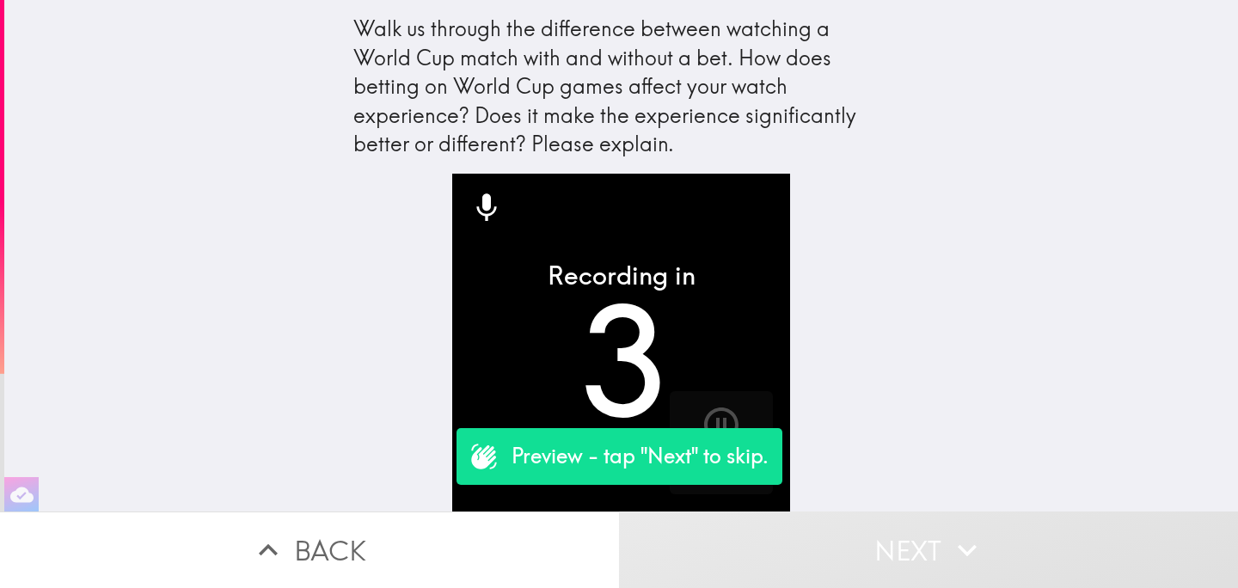
click at [841, 542] on button "Next" at bounding box center [928, 549] width 619 height 77
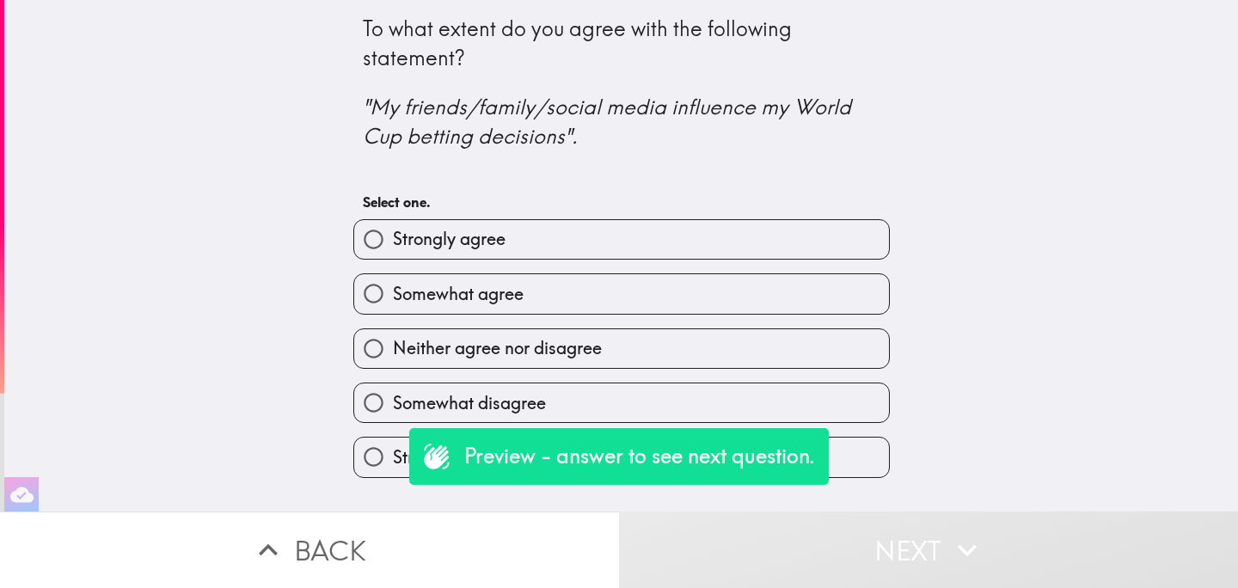
click at [833, 513] on button "Next" at bounding box center [928, 549] width 619 height 77
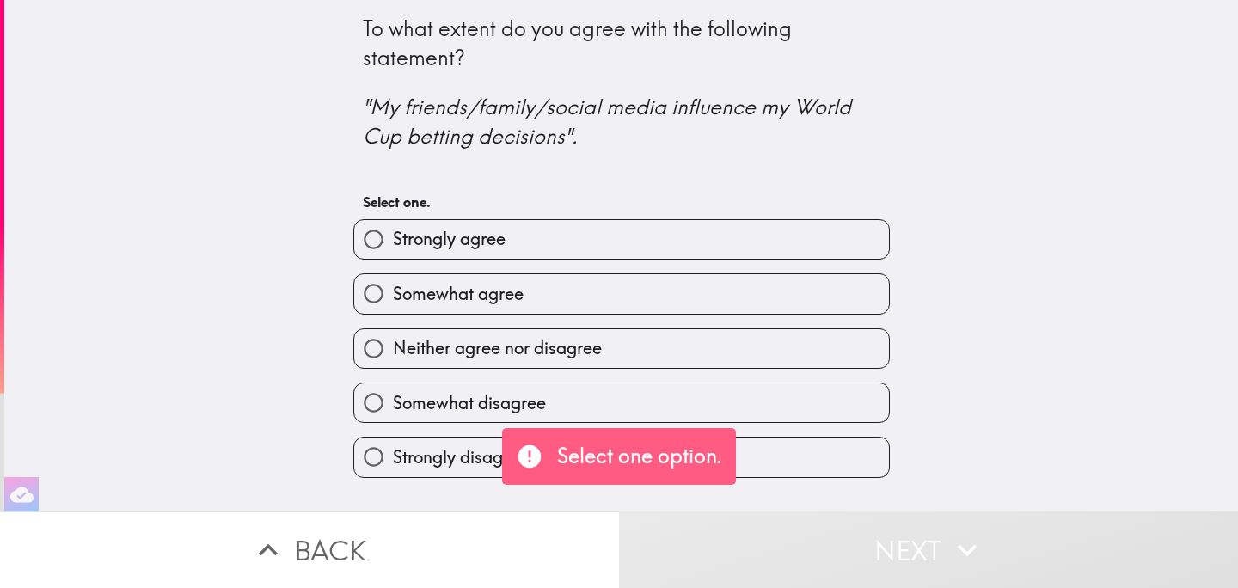
click at [689, 351] on label "Neither agree nor disagree" at bounding box center [621, 348] width 535 height 39
click at [393, 351] on input "Neither agree nor disagree" at bounding box center [373, 348] width 39 height 39
radio input "true"
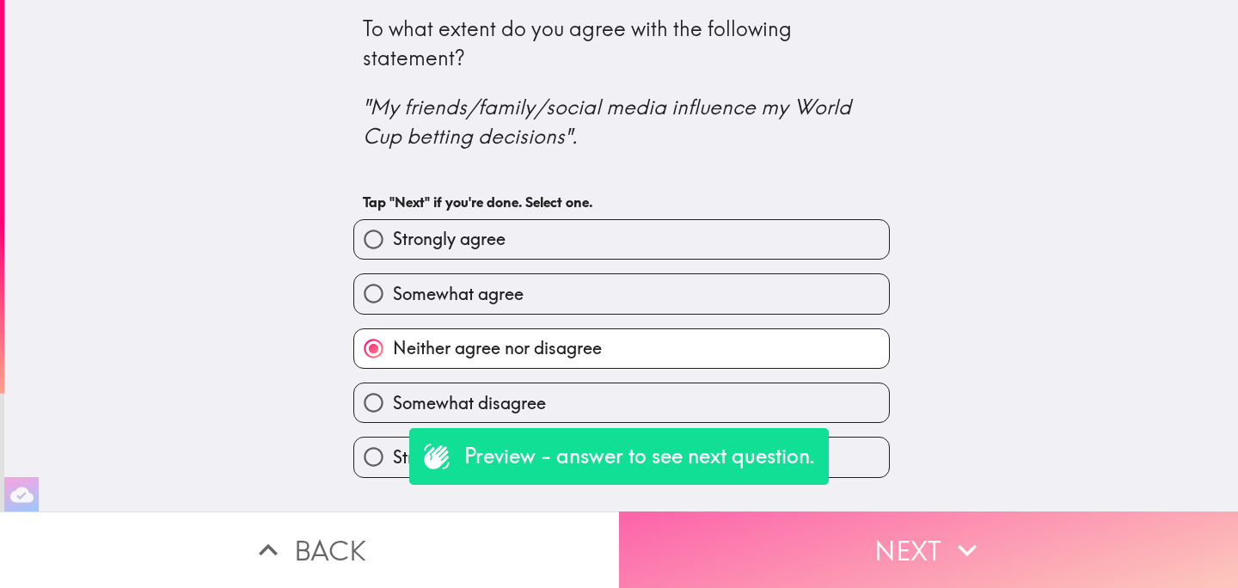
click at [821, 555] on button "Next" at bounding box center [928, 549] width 619 height 77
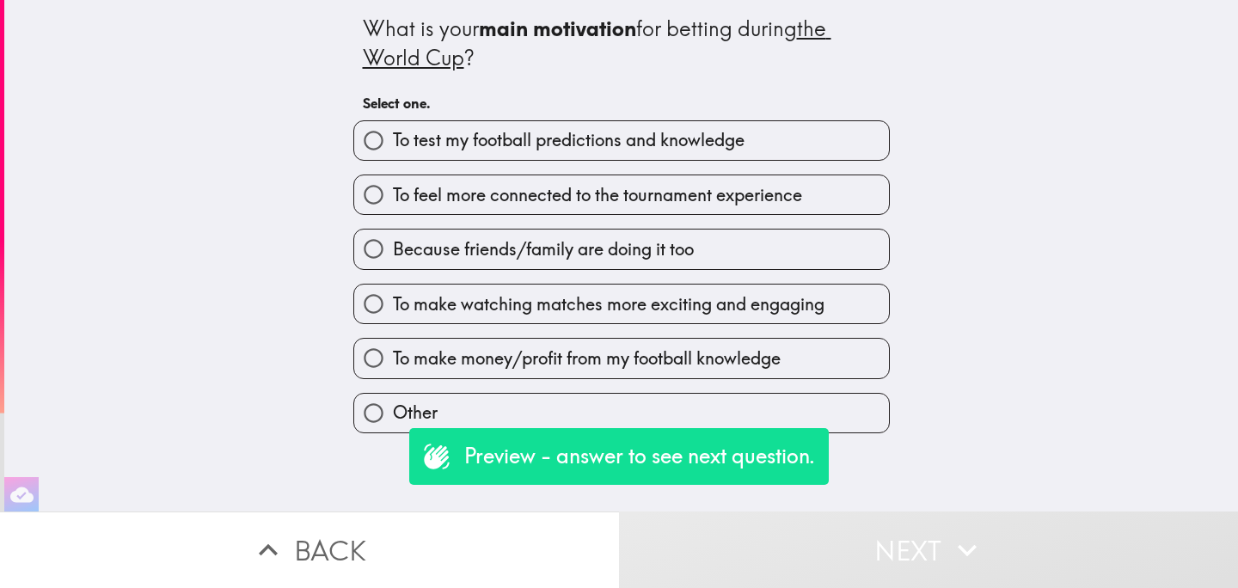
click at [700, 375] on label "To make money/profit from my football knowledge" at bounding box center [621, 358] width 535 height 39
click at [393, 375] on input "To make money/profit from my football knowledge" at bounding box center [373, 358] width 39 height 39
radio input "true"
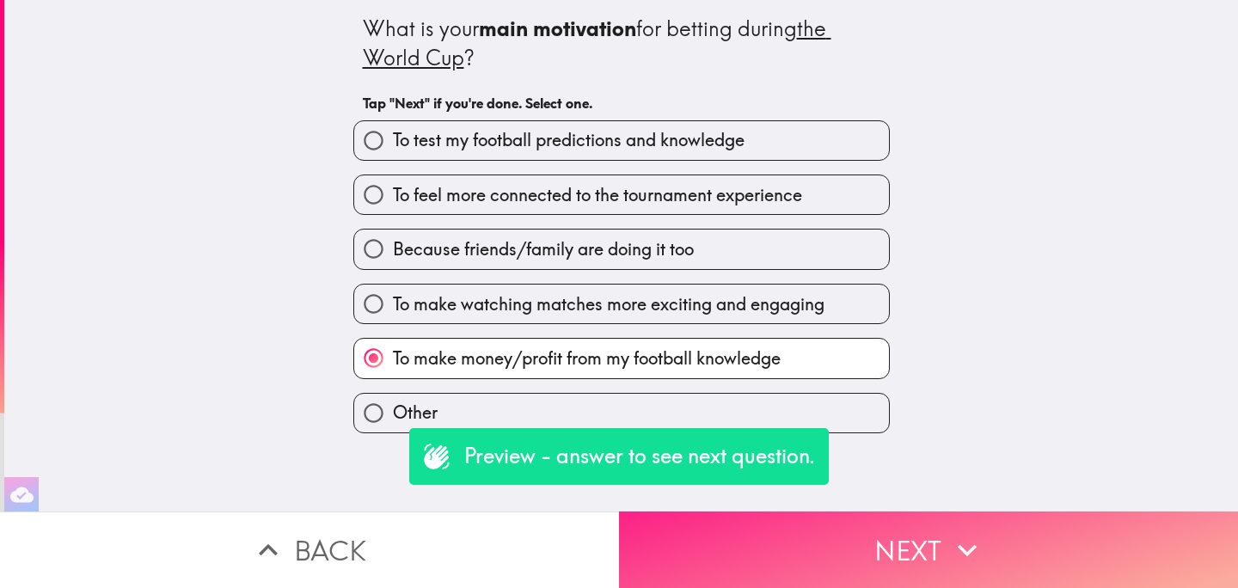
click at [831, 554] on button "Next" at bounding box center [928, 549] width 619 height 77
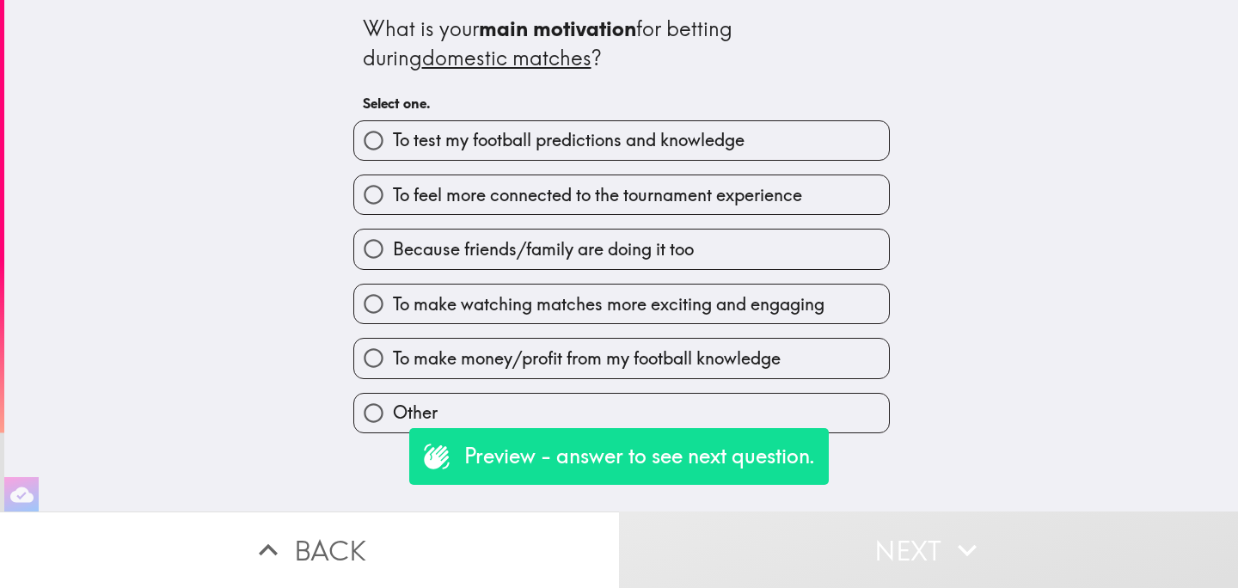
click at [741, 370] on span "To make money/profit from my football knowledge" at bounding box center [587, 358] width 388 height 24
click at [393, 370] on input "To make money/profit from my football knowledge" at bounding box center [373, 358] width 39 height 39
radio input "true"
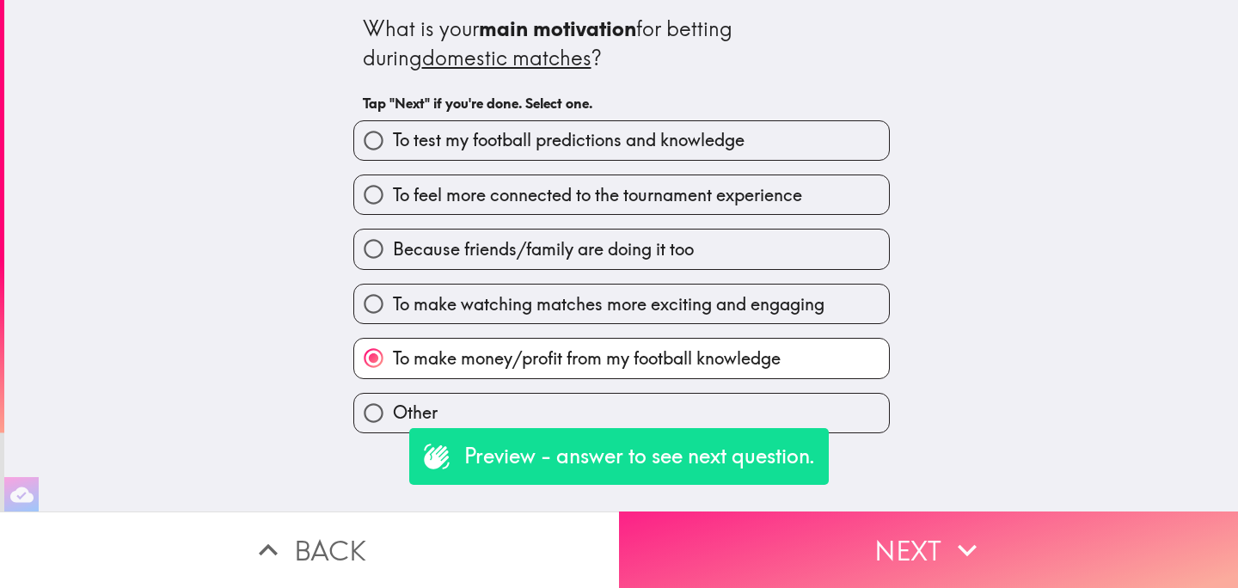
click at [796, 533] on button "Next" at bounding box center [928, 549] width 619 height 77
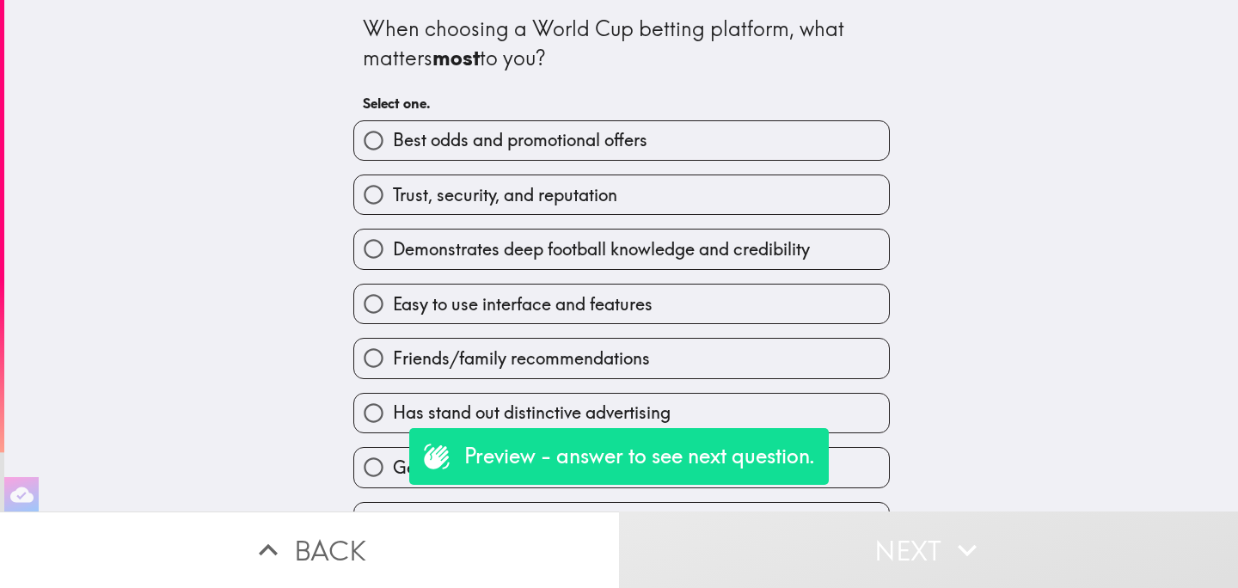
scroll to position [93, 0]
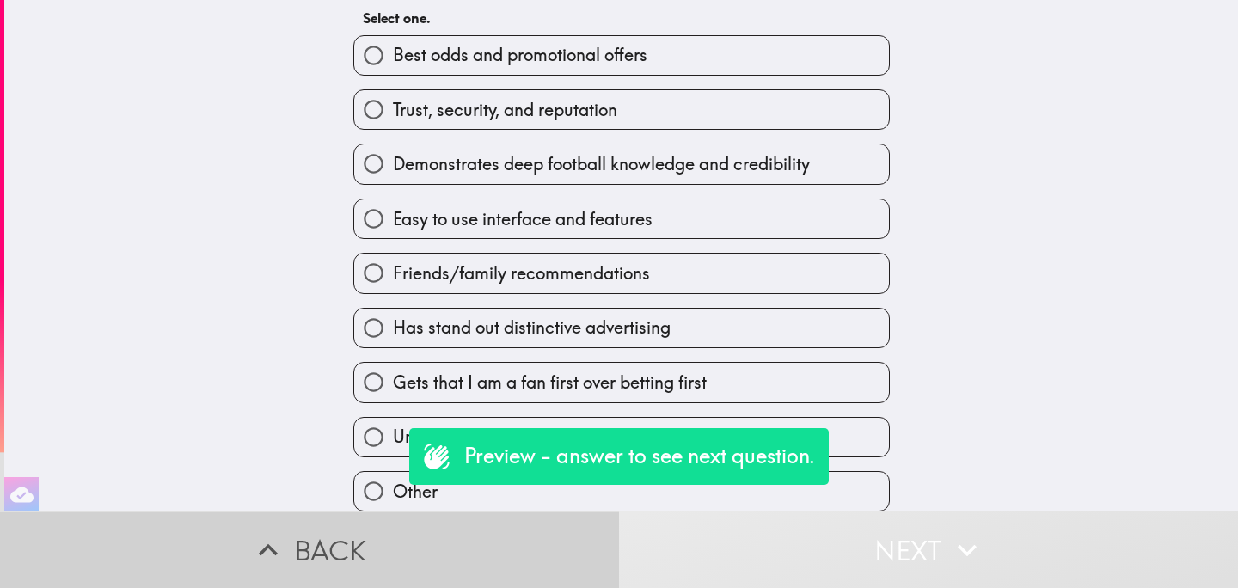
click at [454, 531] on button "Back" at bounding box center [309, 549] width 619 height 77
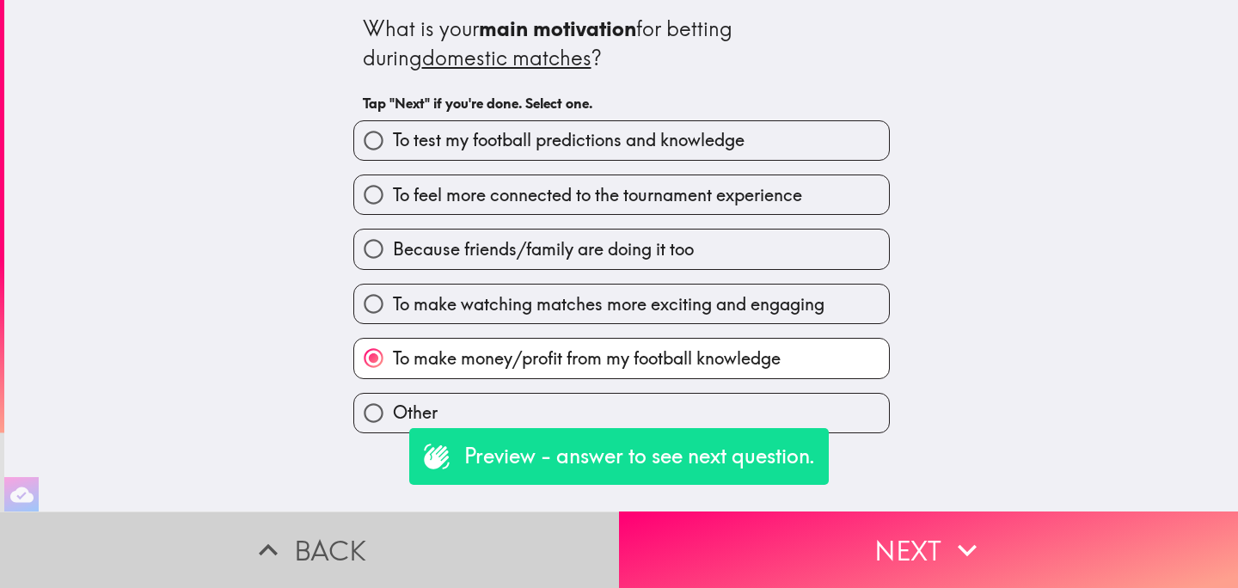
click at [465, 537] on button "Back" at bounding box center [309, 549] width 619 height 77
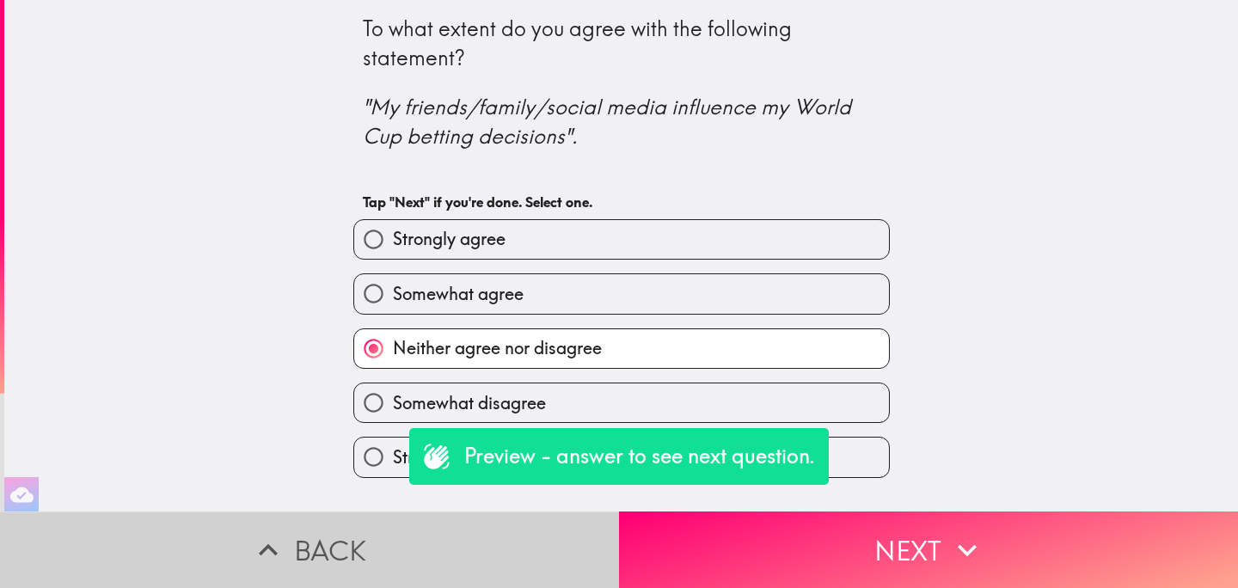
click at [466, 537] on button "Back" at bounding box center [309, 549] width 619 height 77
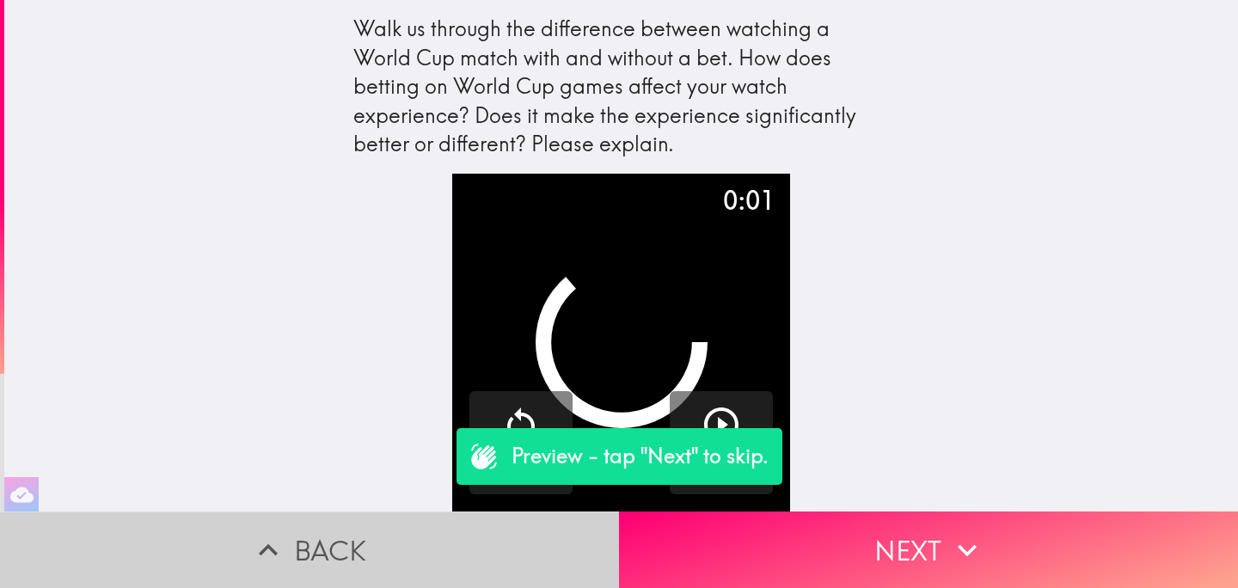
click at [466, 537] on button "Back" at bounding box center [309, 549] width 619 height 77
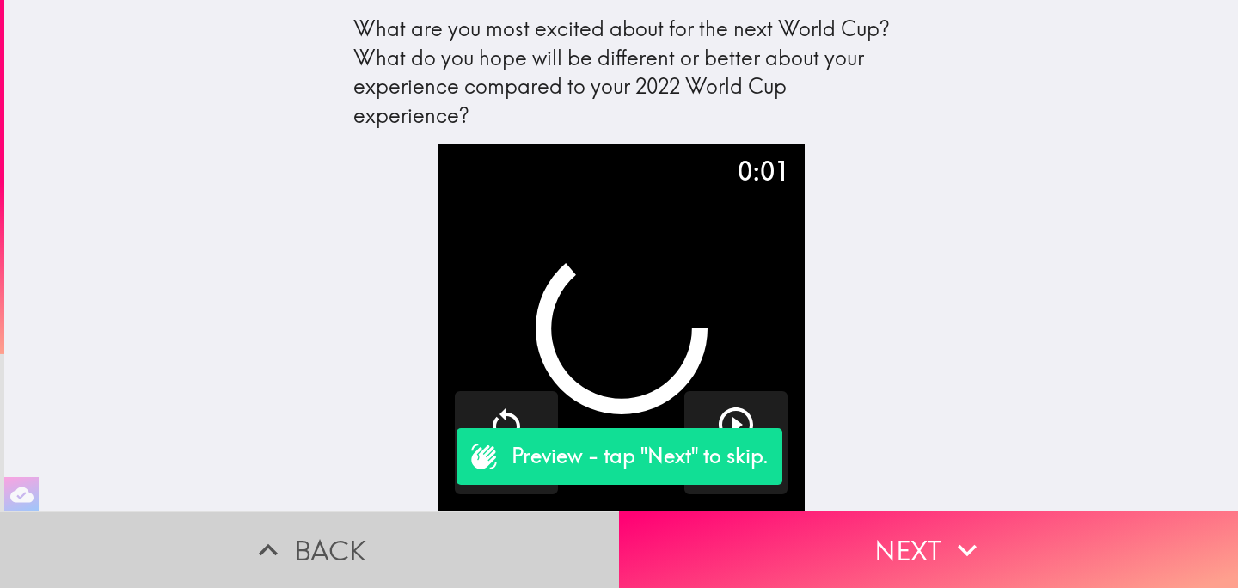
click at [467, 537] on button "Back" at bounding box center [309, 549] width 619 height 77
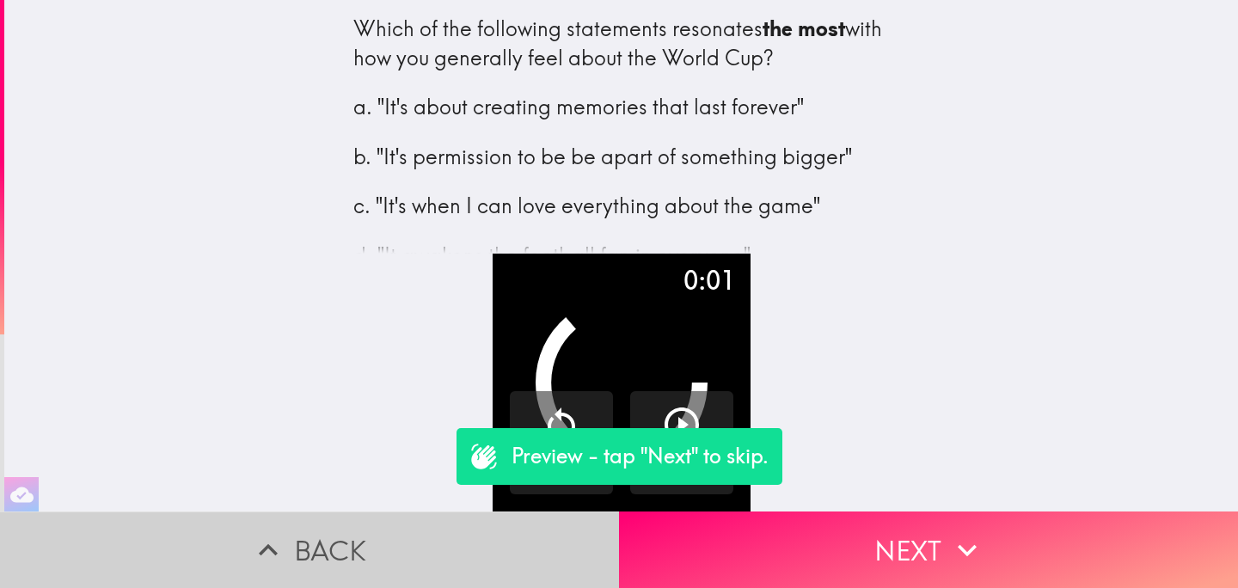
click at [468, 537] on button "Back" at bounding box center [309, 549] width 619 height 77
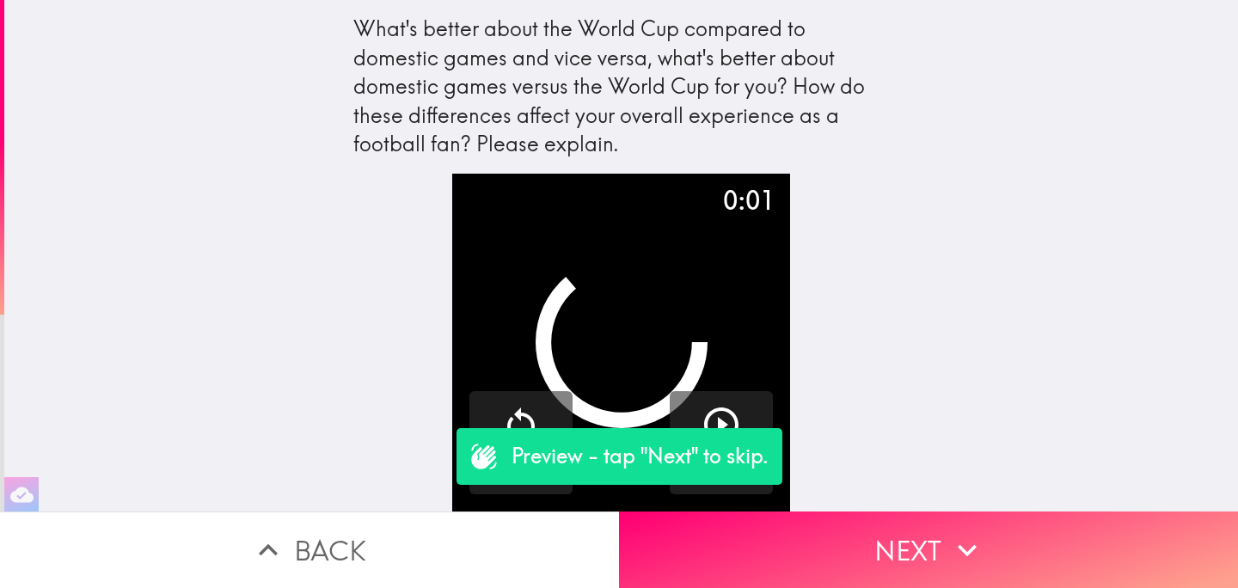
click at [468, 537] on button "Back" at bounding box center [309, 549] width 619 height 77
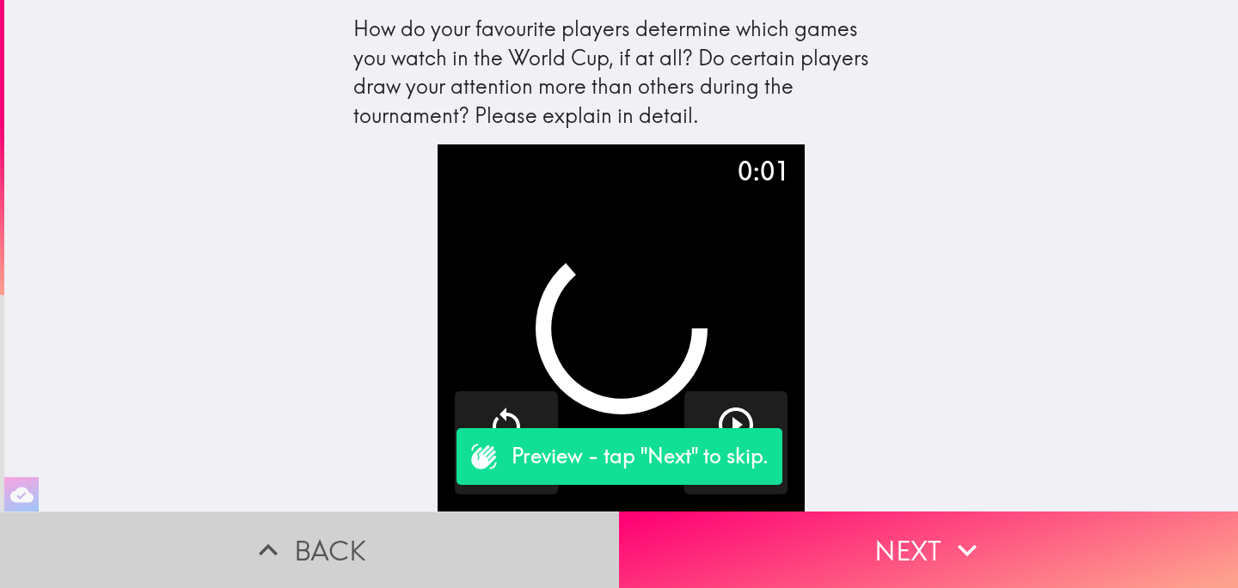
click at [468, 537] on button "Back" at bounding box center [309, 549] width 619 height 77
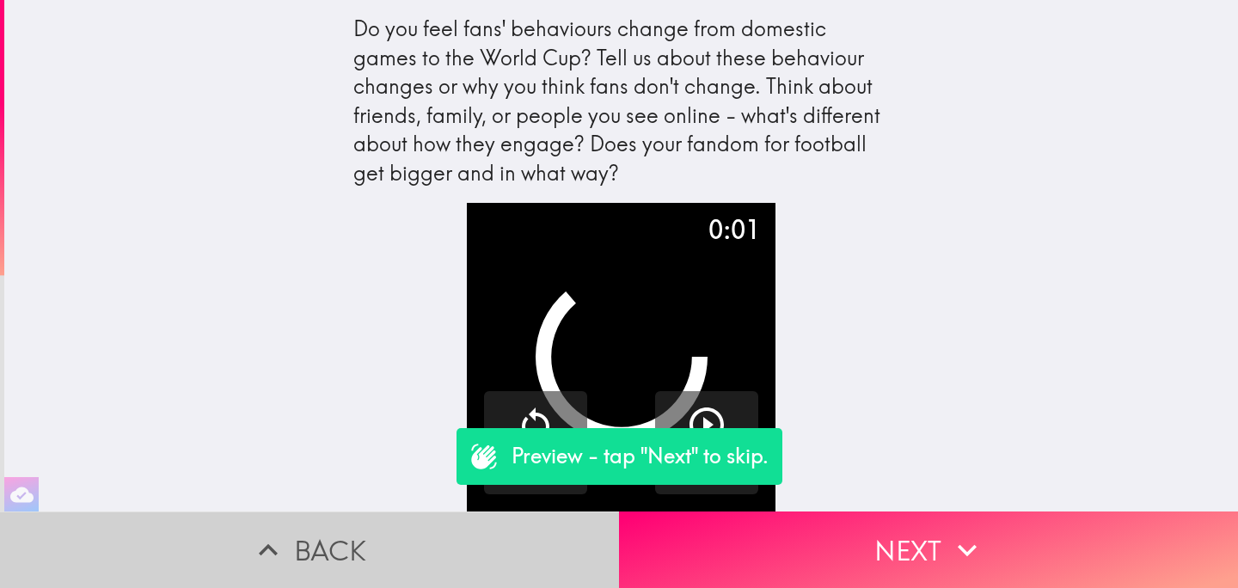
click at [469, 537] on button "Back" at bounding box center [309, 549] width 619 height 77
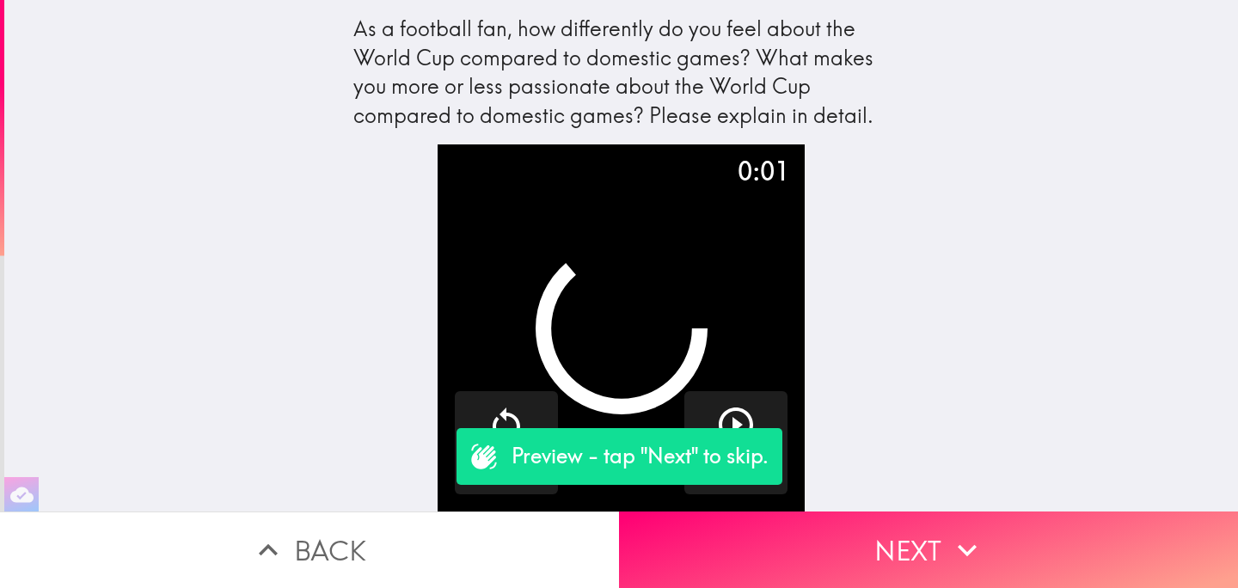
click at [470, 537] on button "Back" at bounding box center [309, 549] width 619 height 77
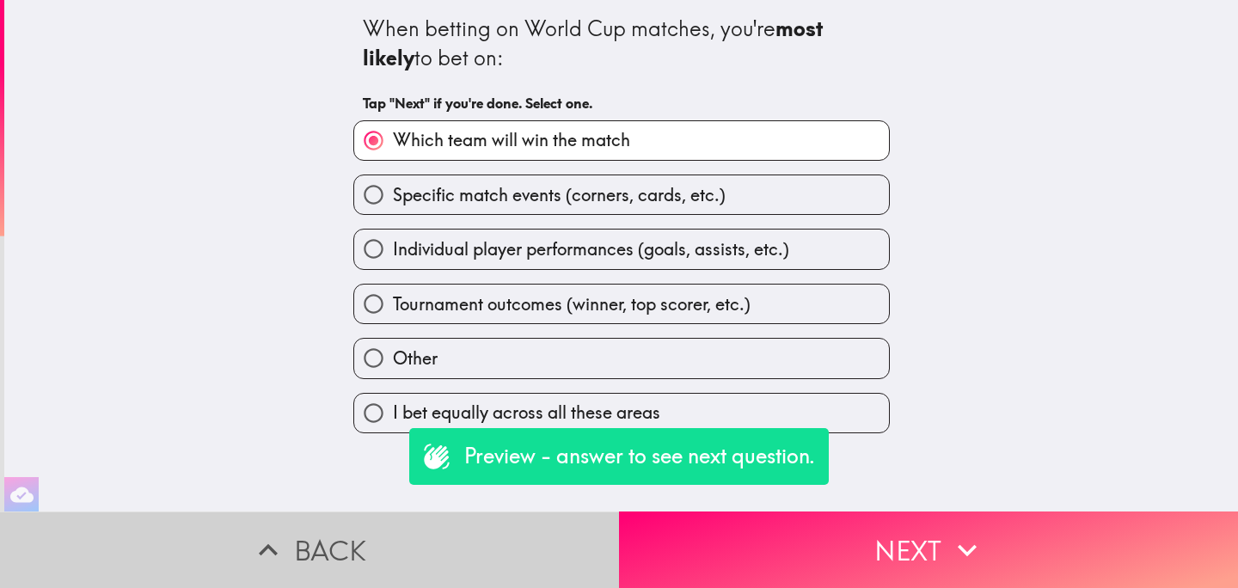
click at [470, 537] on button "Back" at bounding box center [309, 549] width 619 height 77
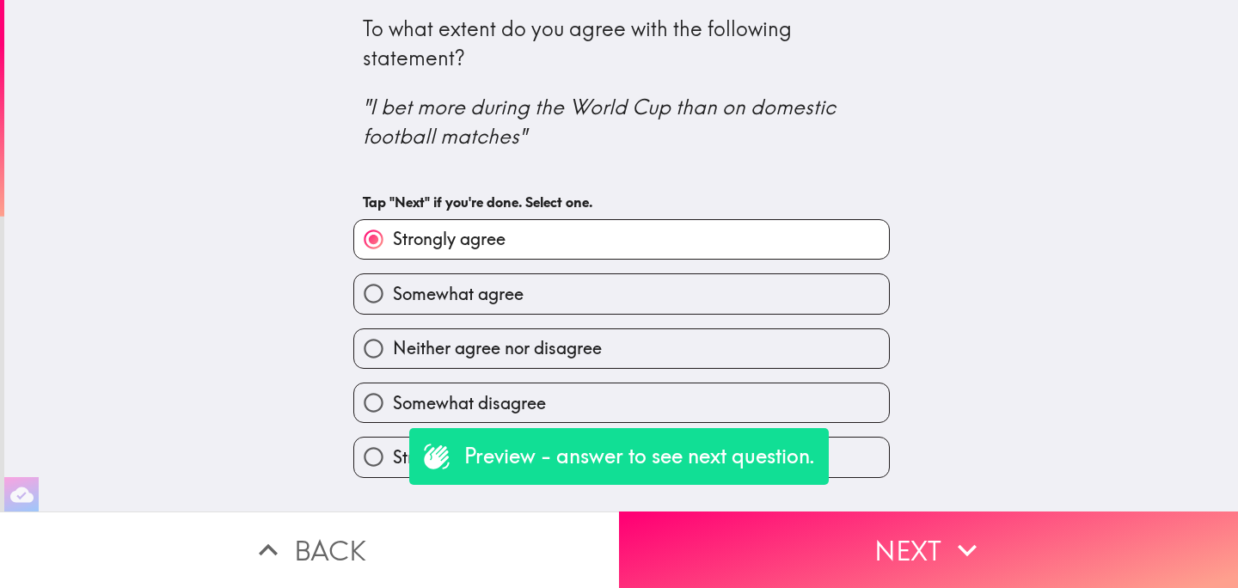
click at [471, 537] on button "Back" at bounding box center [309, 549] width 619 height 77
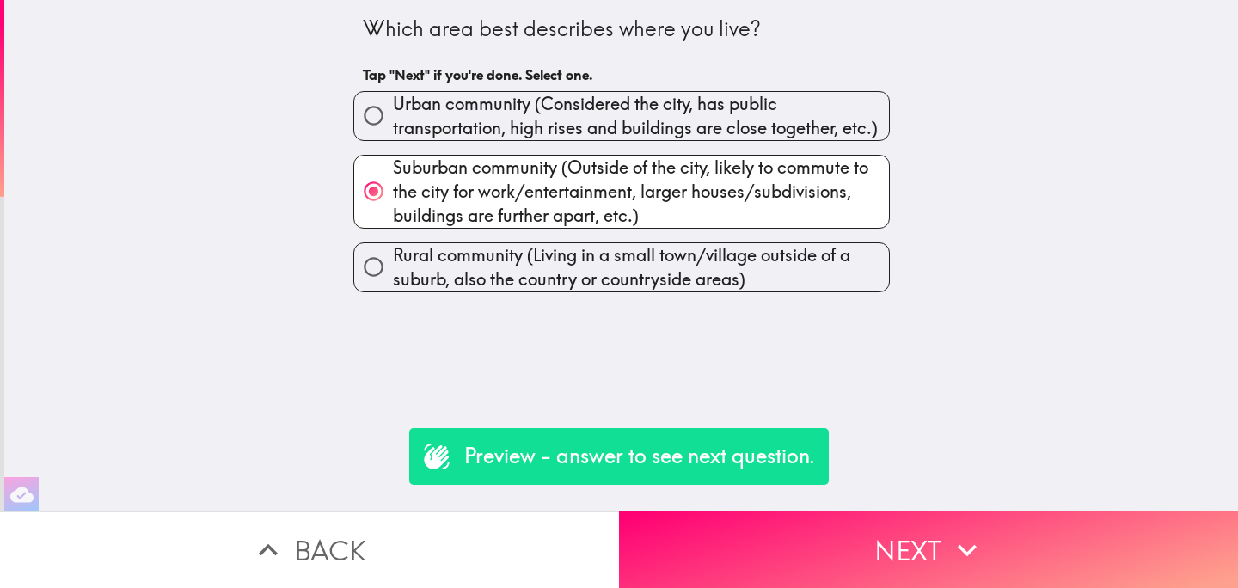
click at [471, 537] on button "Back" at bounding box center [309, 549] width 619 height 77
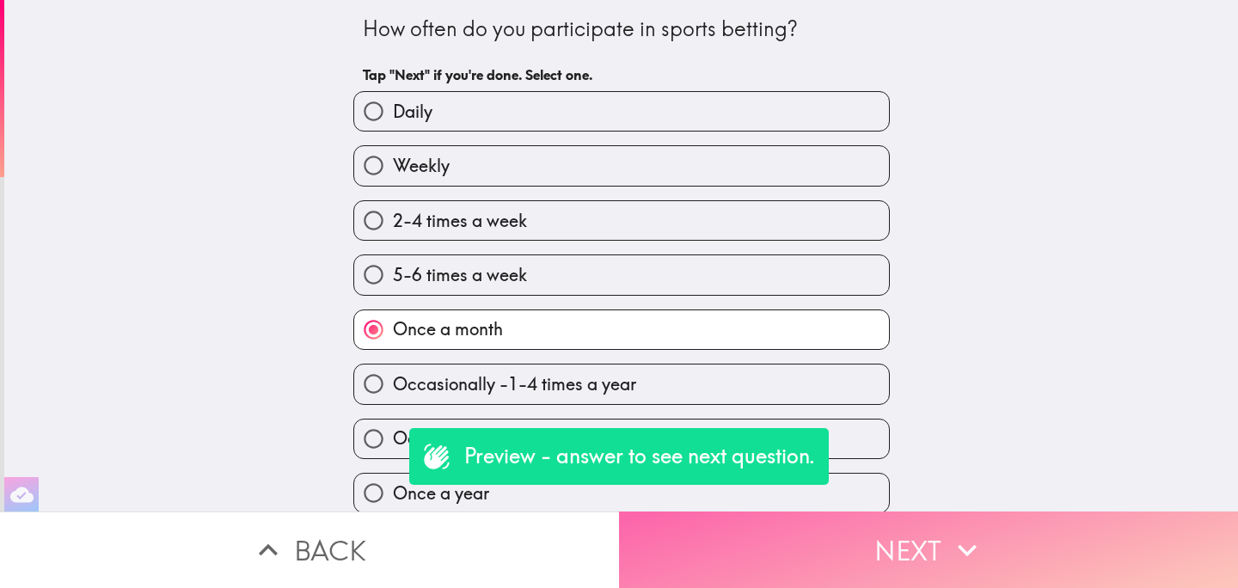
click at [747, 554] on button "Next" at bounding box center [928, 549] width 619 height 77
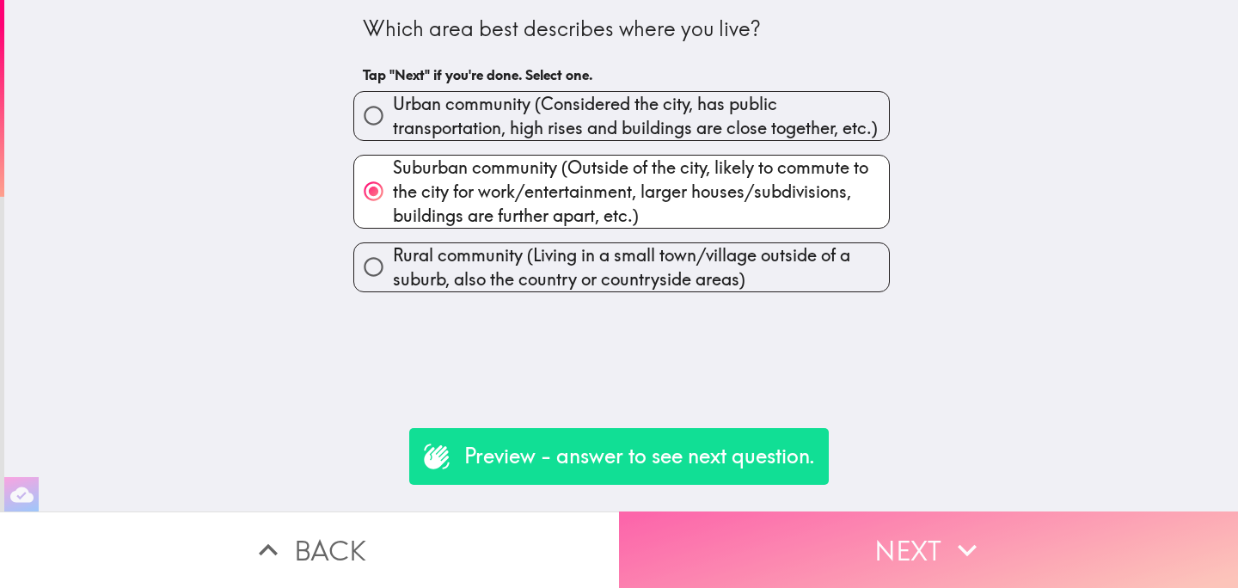
click at [747, 554] on button "Next" at bounding box center [928, 549] width 619 height 77
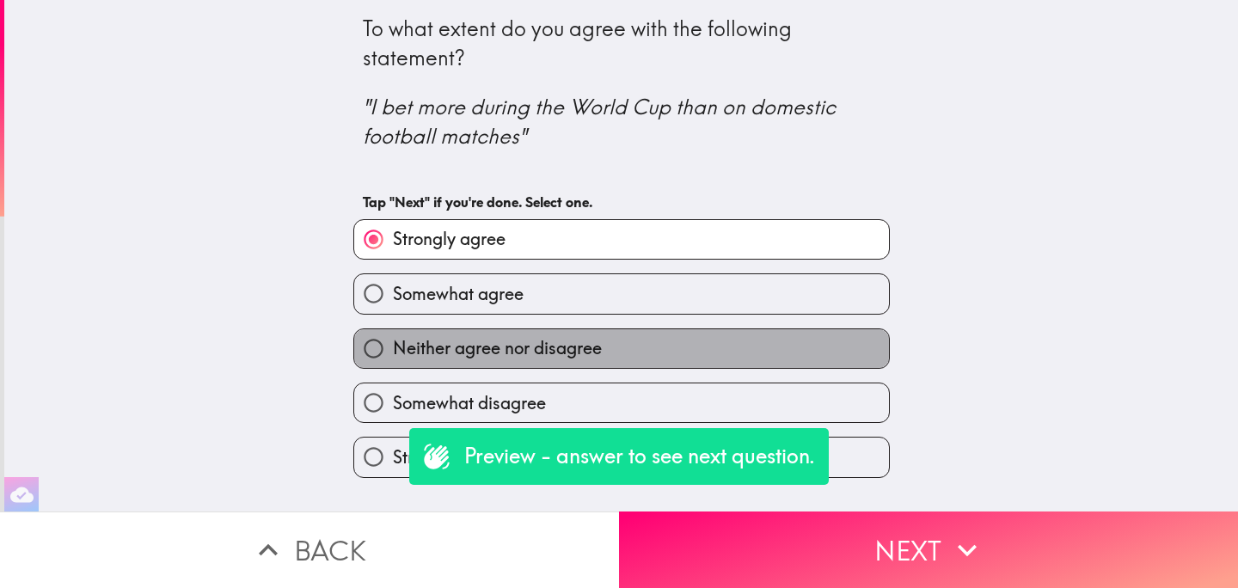
click at [720, 358] on label "Neither agree nor disagree" at bounding box center [621, 348] width 535 height 39
click at [393, 358] on input "Neither agree nor disagree" at bounding box center [373, 348] width 39 height 39
radio input "true"
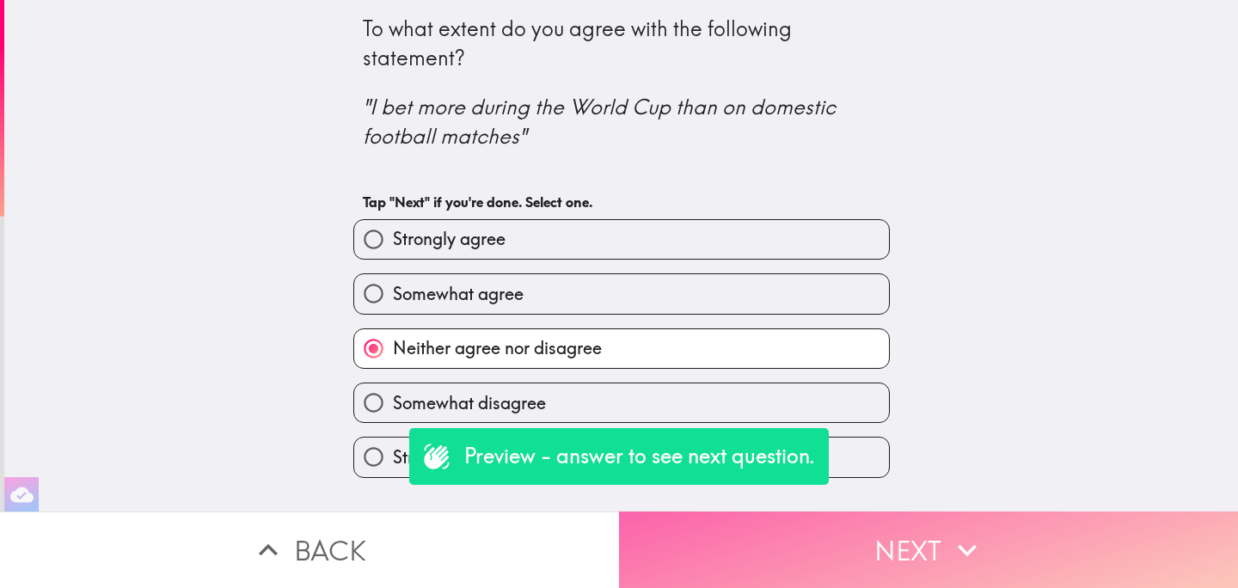
click at [798, 531] on button "Next" at bounding box center [928, 549] width 619 height 77
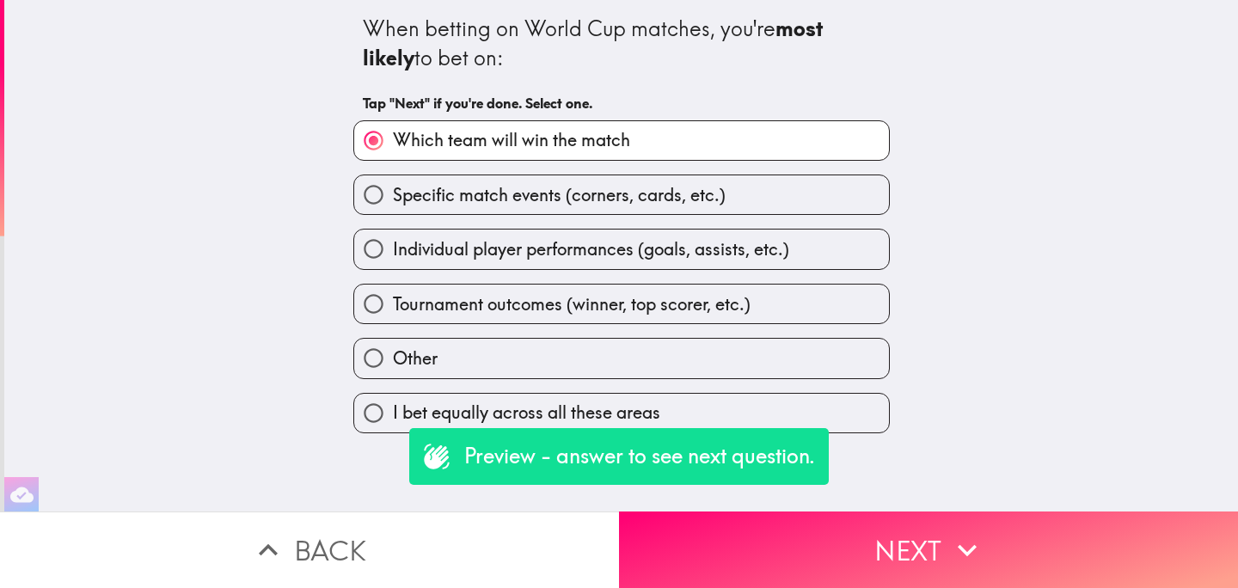
click at [761, 419] on label "I bet equally across all these areas" at bounding box center [621, 413] width 535 height 39
click at [393, 419] on input "I bet equally across all these areas" at bounding box center [373, 413] width 39 height 39
radio input "true"
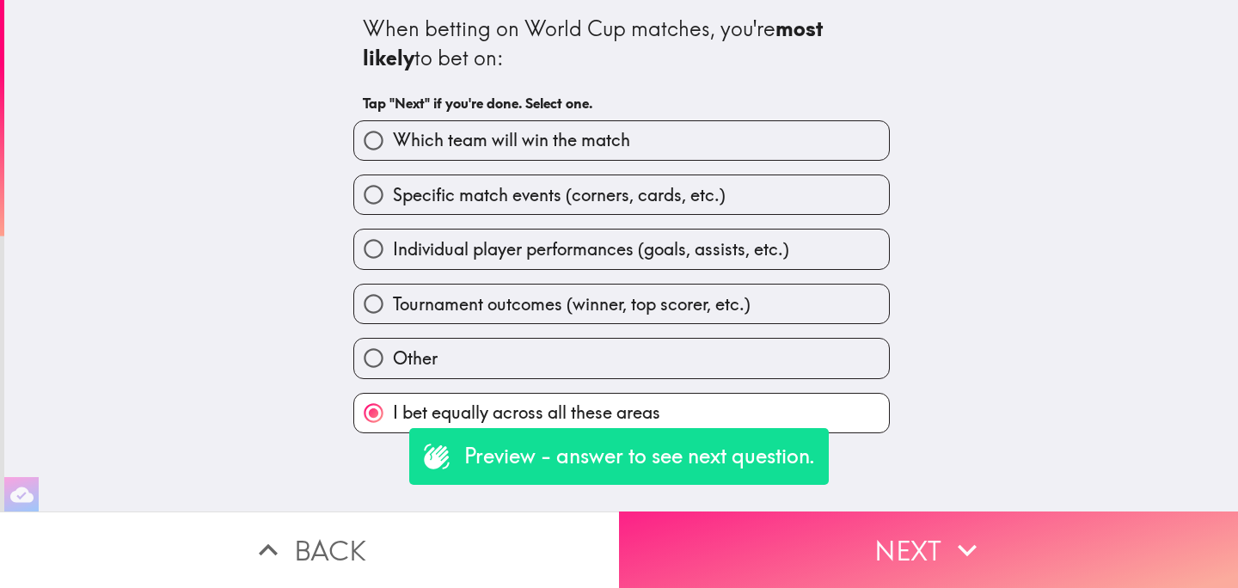
click at [817, 540] on button "Next" at bounding box center [928, 549] width 619 height 77
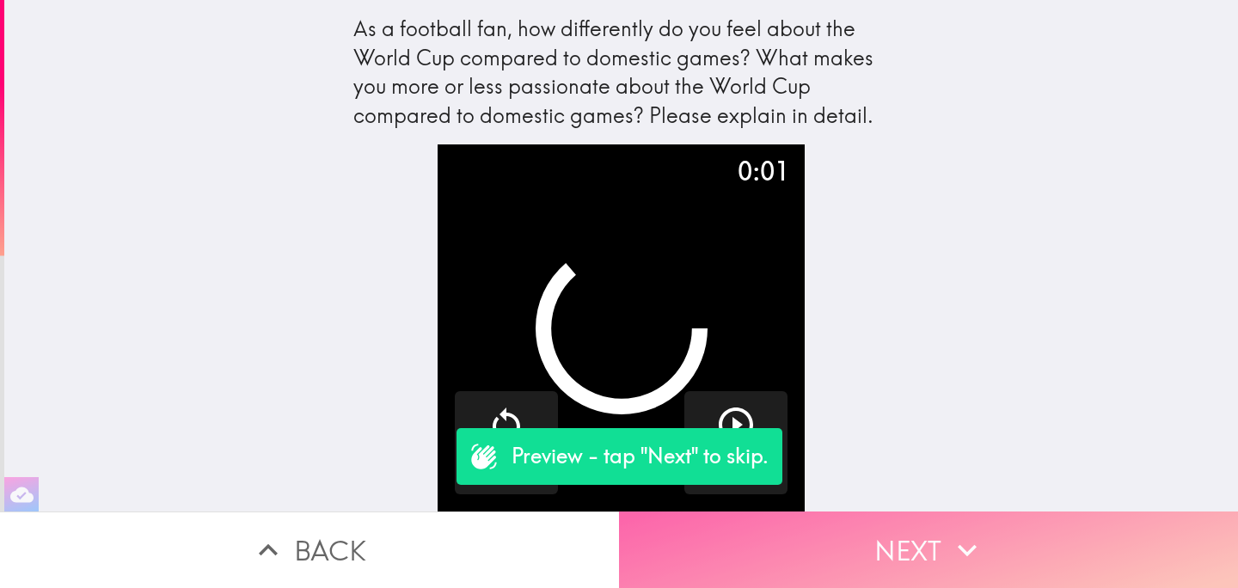
click at [817, 540] on button "Next" at bounding box center [928, 549] width 619 height 77
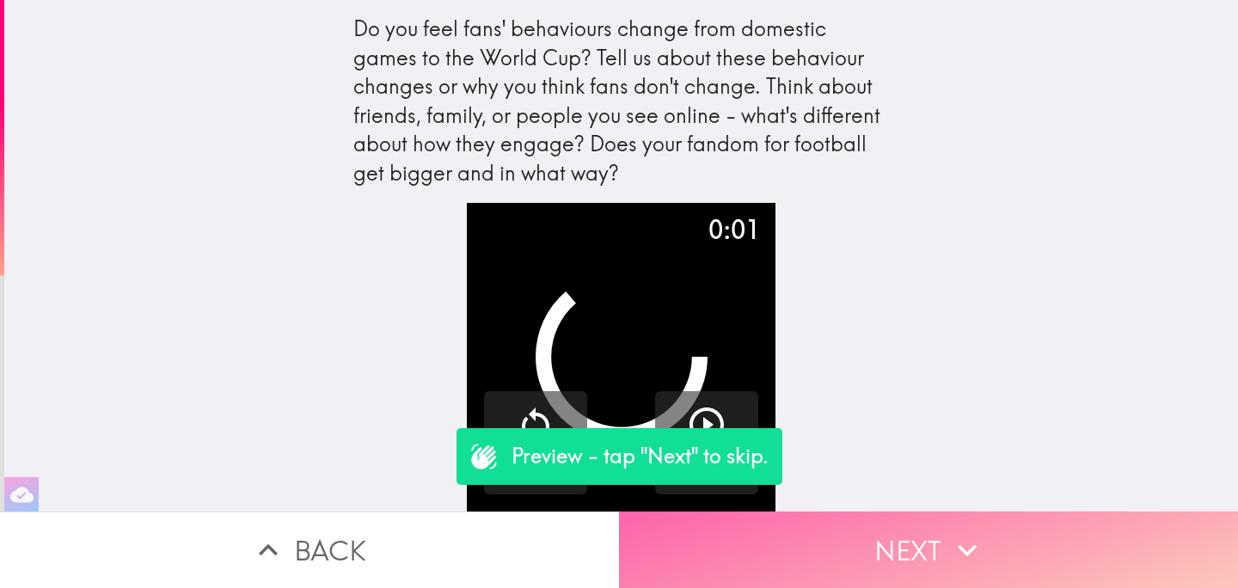
click at [818, 540] on button "Next" at bounding box center [928, 549] width 619 height 77
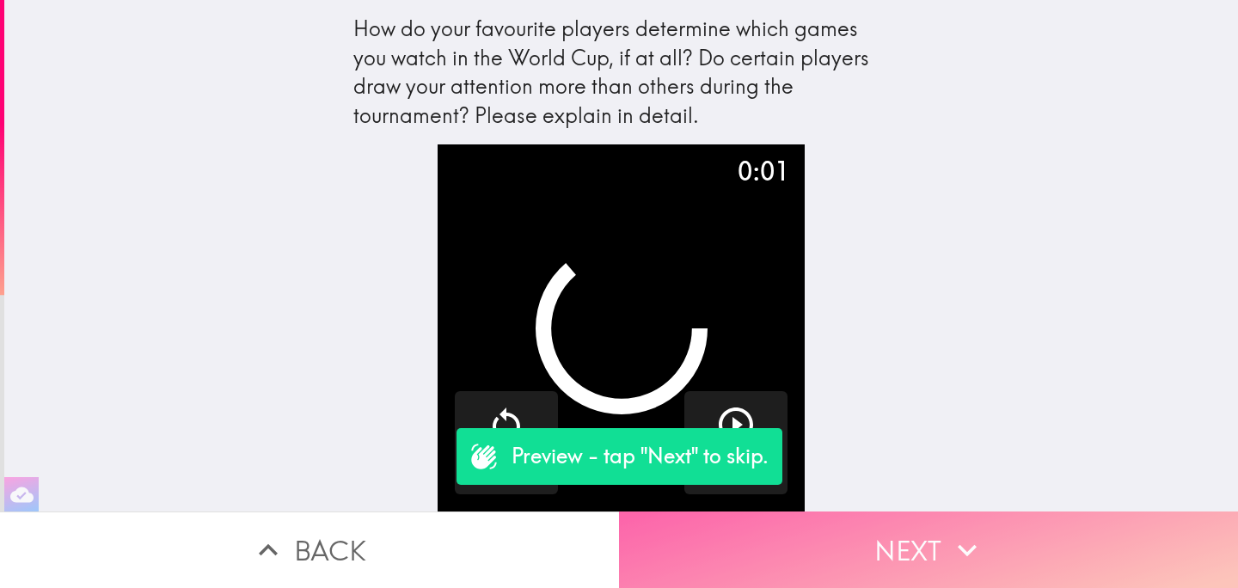
click at [818, 540] on button "Next" at bounding box center [928, 549] width 619 height 77
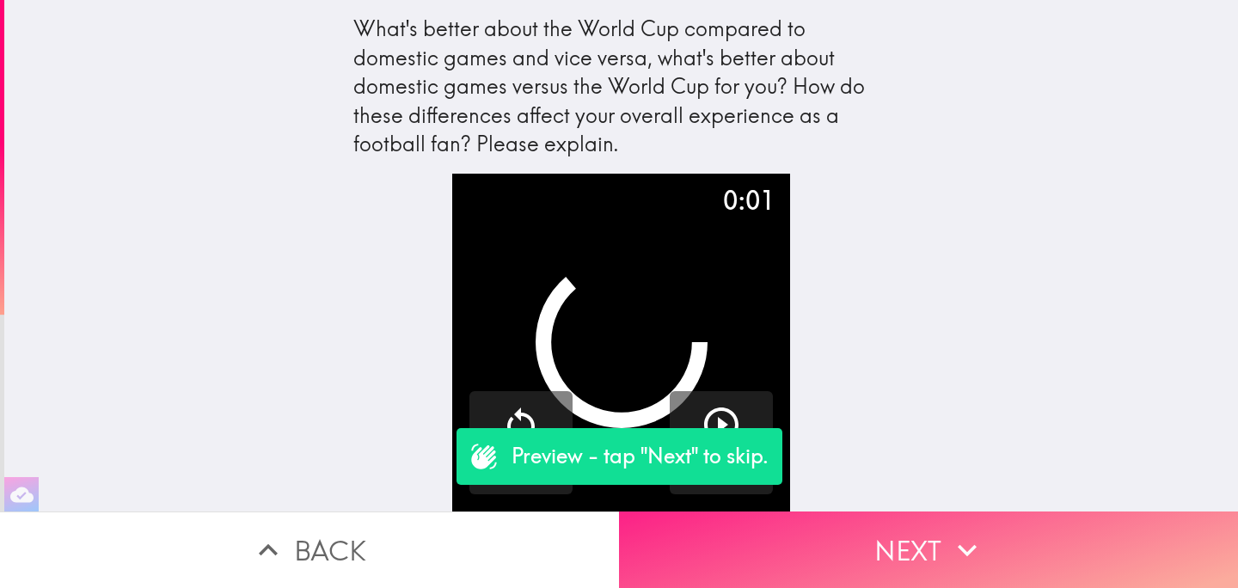
click at [818, 540] on button "Next" at bounding box center [928, 549] width 619 height 77
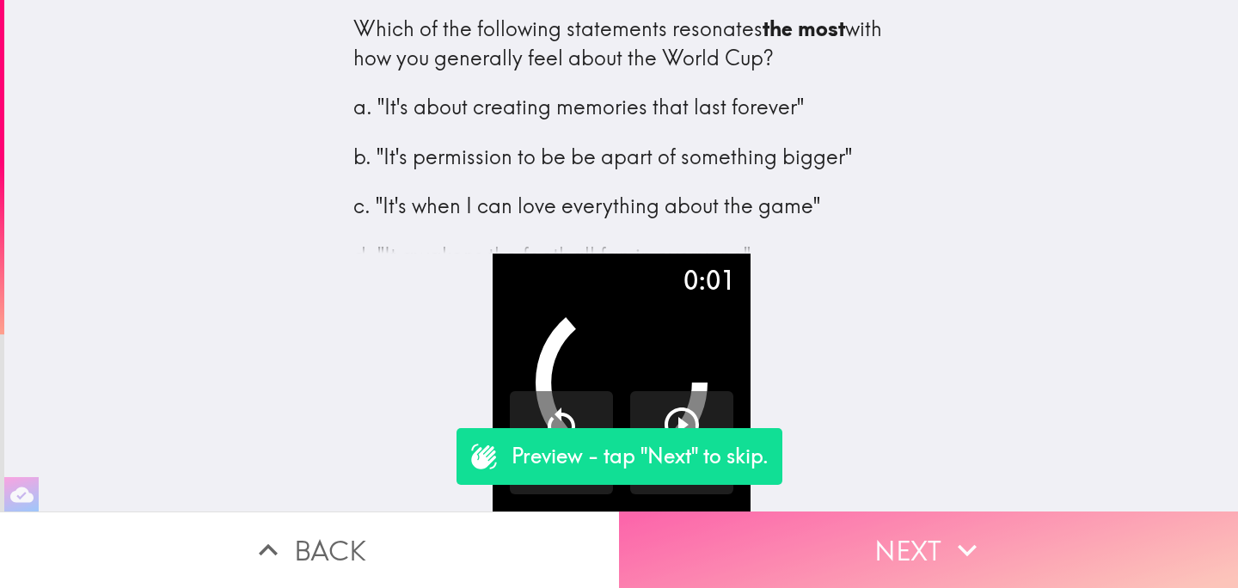
click at [818, 540] on button "Next" at bounding box center [928, 549] width 619 height 77
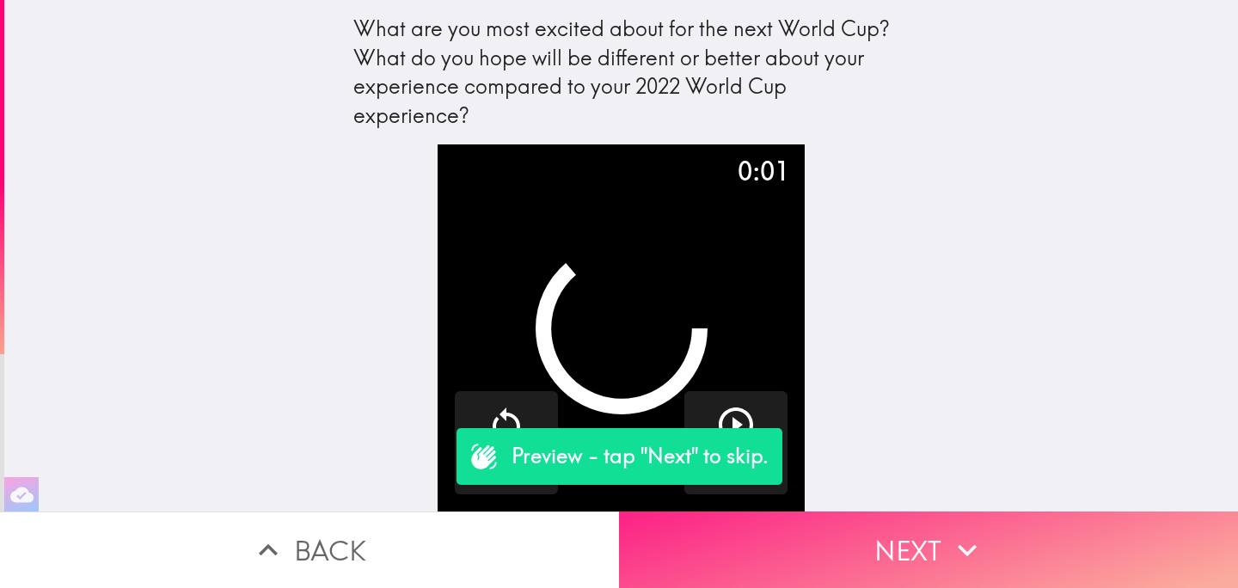
click at [818, 540] on button "Next" at bounding box center [928, 549] width 619 height 77
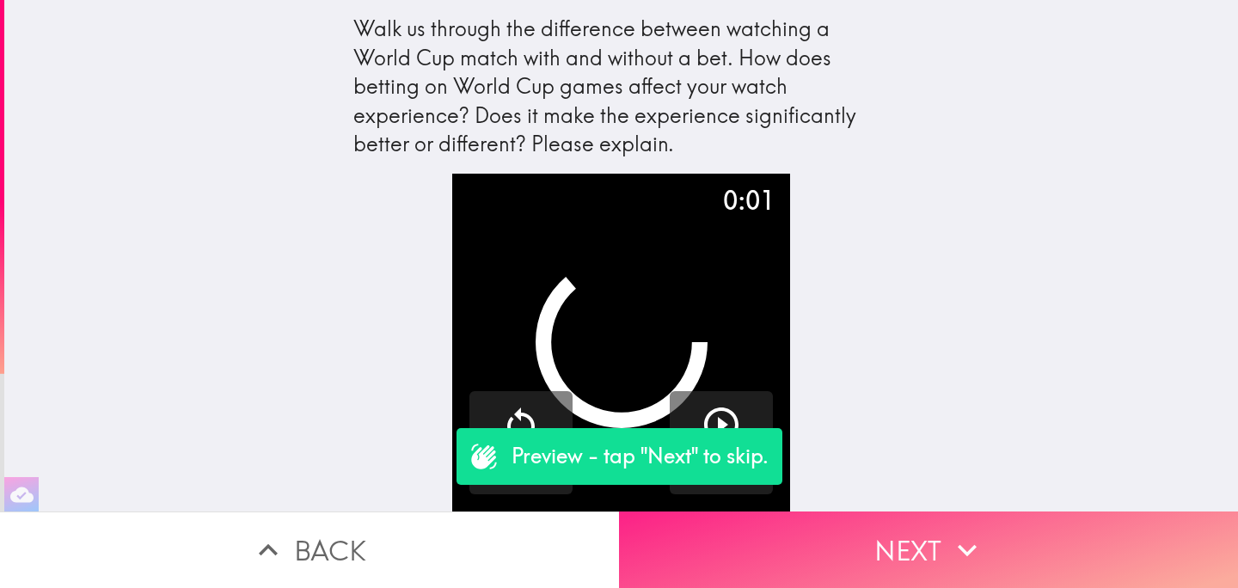
click at [818, 540] on button "Next" at bounding box center [928, 549] width 619 height 77
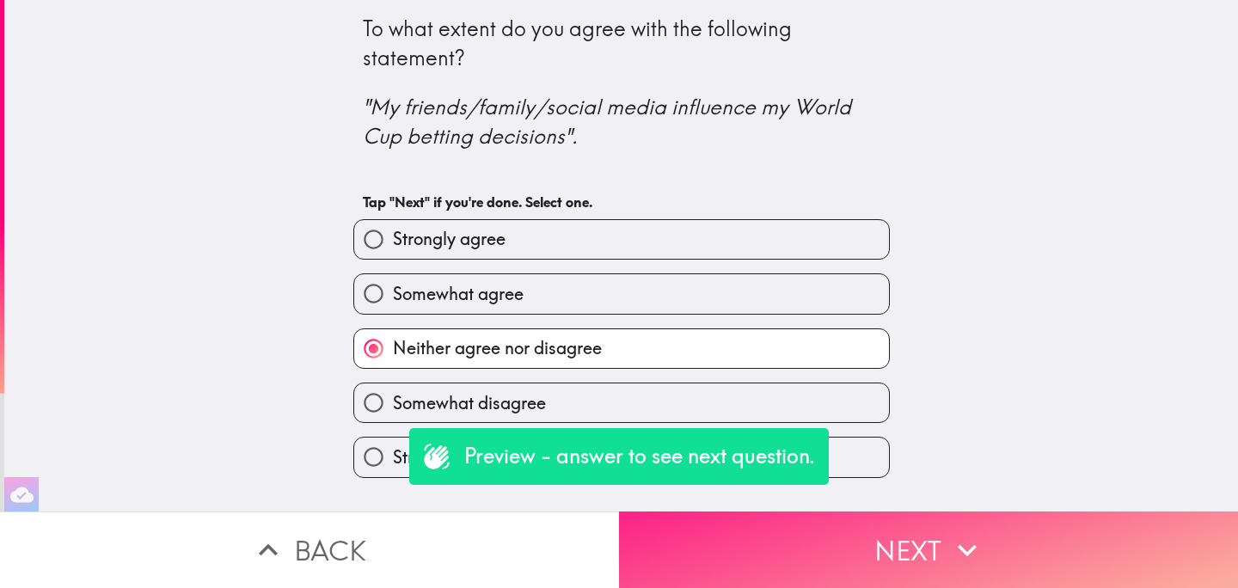
click at [818, 540] on button "Next" at bounding box center [928, 549] width 619 height 77
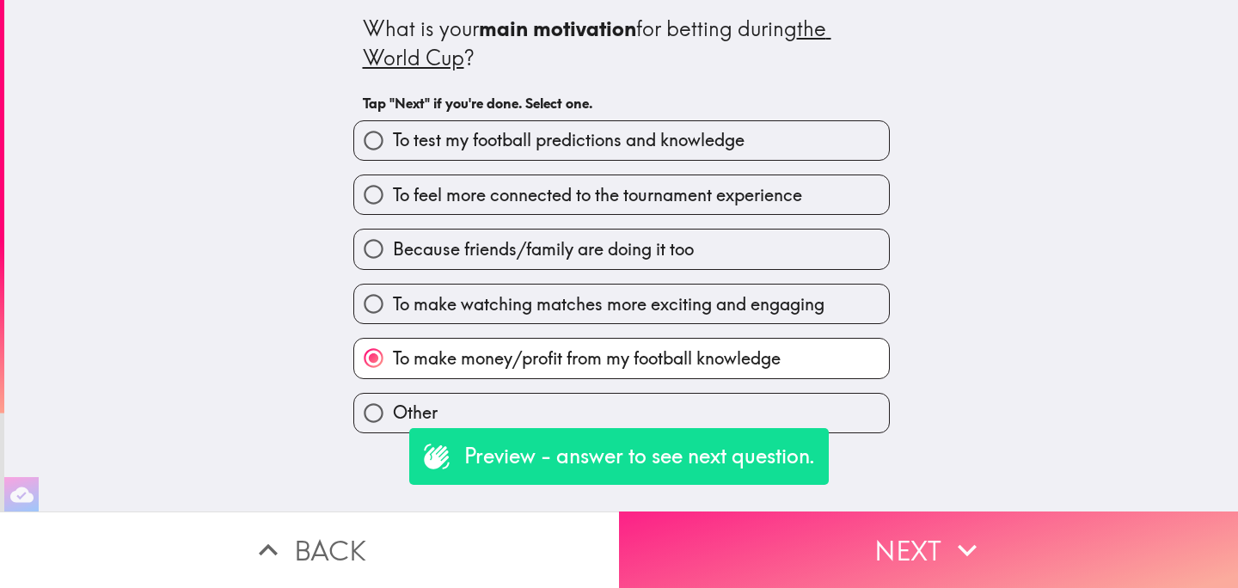
click at [818, 540] on button "Next" at bounding box center [928, 549] width 619 height 77
click at [814, 533] on button "Next" at bounding box center [928, 549] width 619 height 77
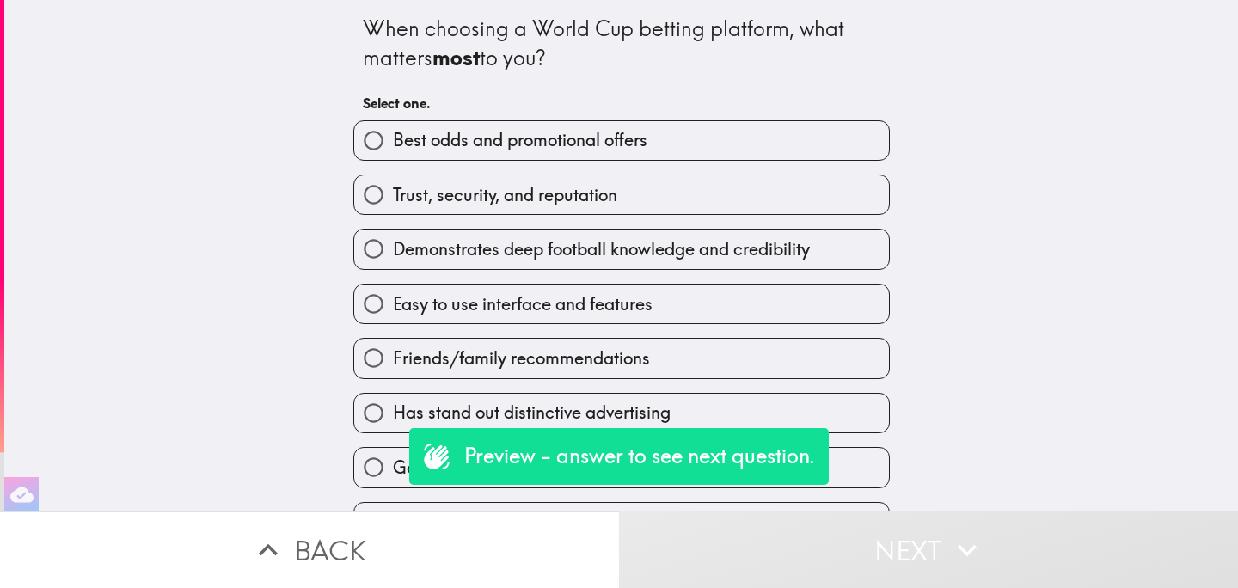
click at [759, 410] on label "Has stand out distinctive advertising" at bounding box center [621, 413] width 535 height 39
click at [393, 410] on input "Has stand out distinctive advertising" at bounding box center [373, 413] width 39 height 39
radio input "true"
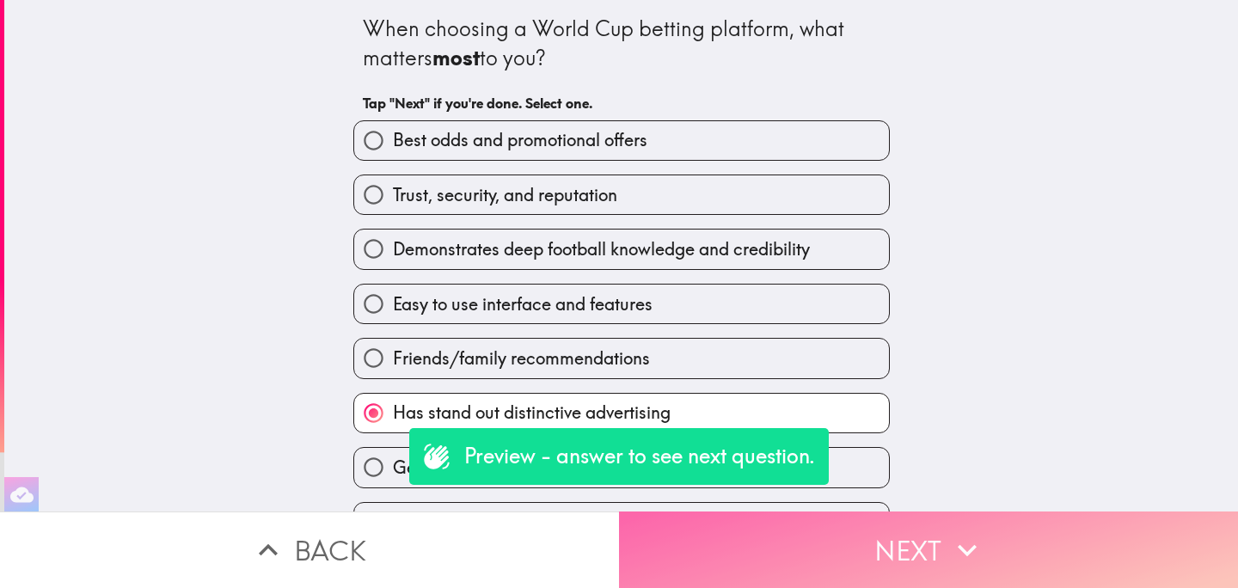
click at [815, 541] on button "Next" at bounding box center [928, 549] width 619 height 77
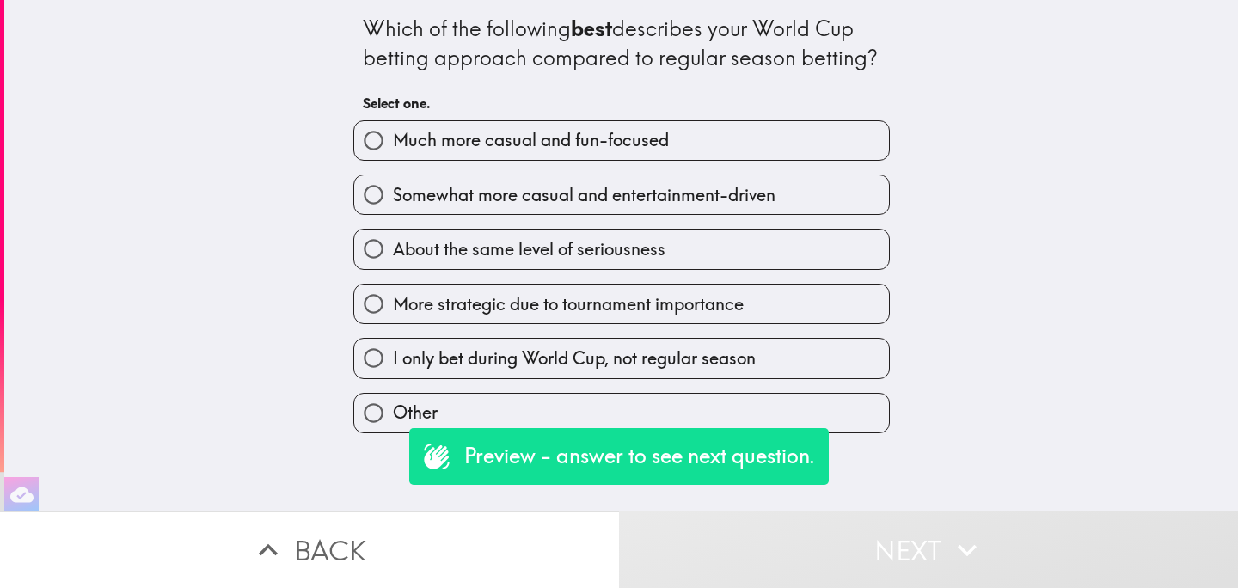
click at [740, 370] on span "I only bet during World Cup, not regular season" at bounding box center [574, 358] width 363 height 24
click at [393, 374] on input "I only bet during World Cup, not regular season" at bounding box center [373, 358] width 39 height 39
radio input "true"
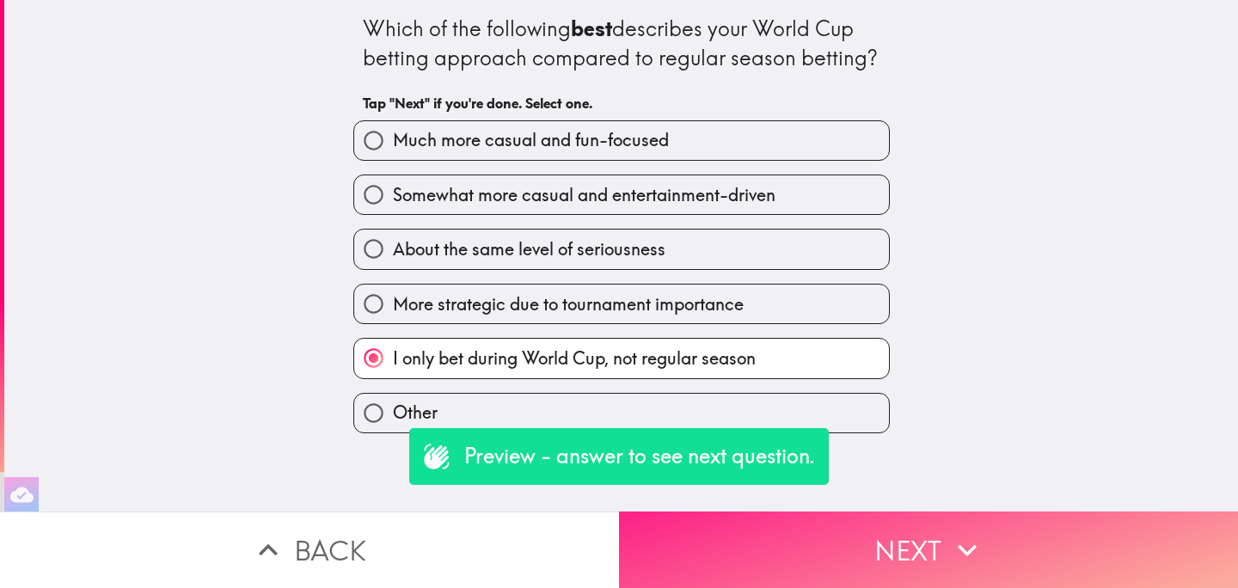
click at [792, 524] on button "Next" at bounding box center [928, 549] width 619 height 77
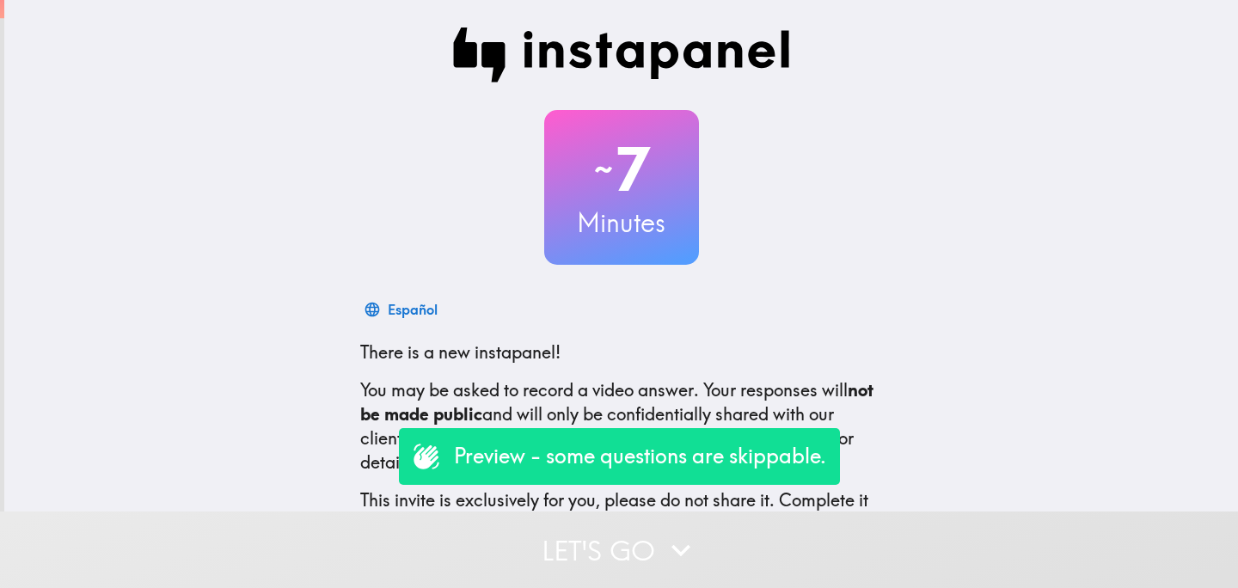
click at [600, 542] on button "Let's go" at bounding box center [619, 549] width 1238 height 77
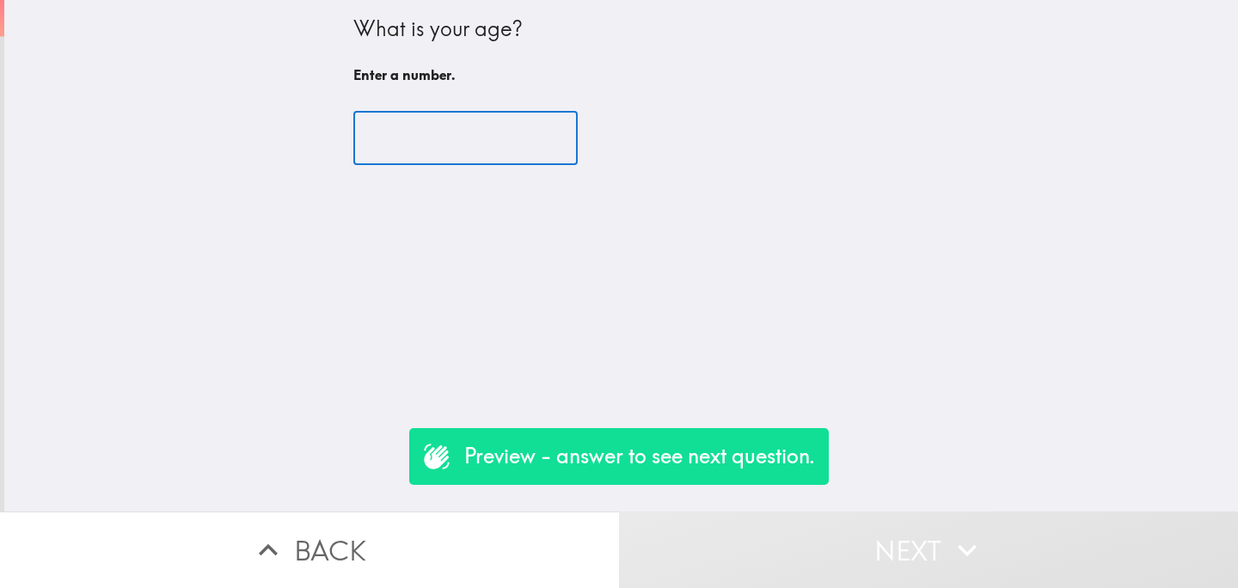
click at [435, 157] on input "number" at bounding box center [465, 138] width 224 height 53
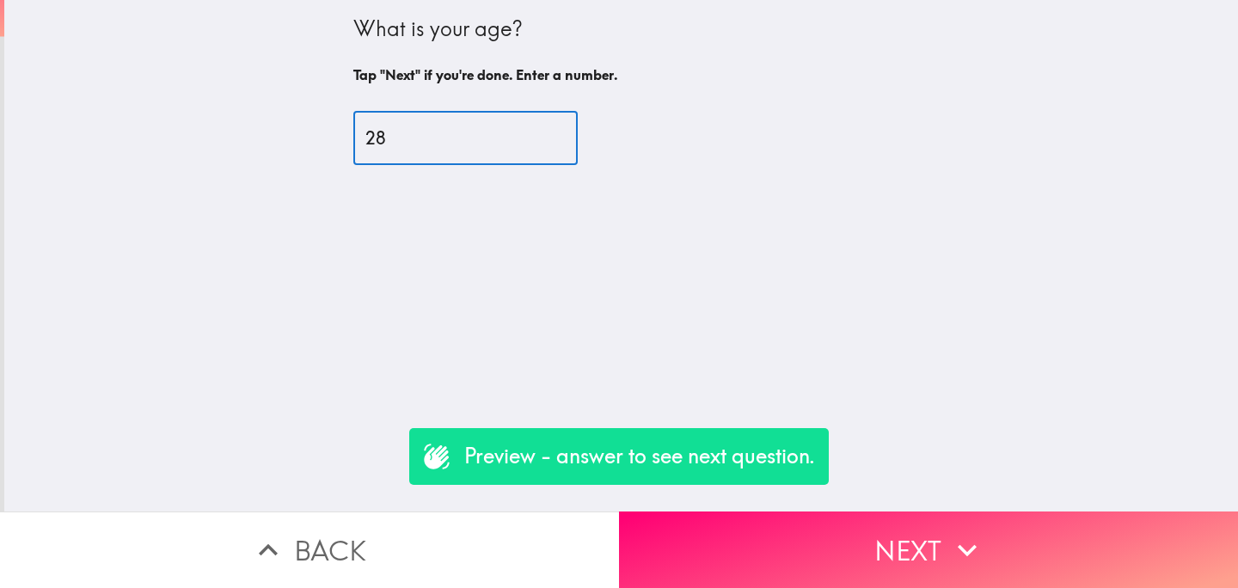
type input "28"
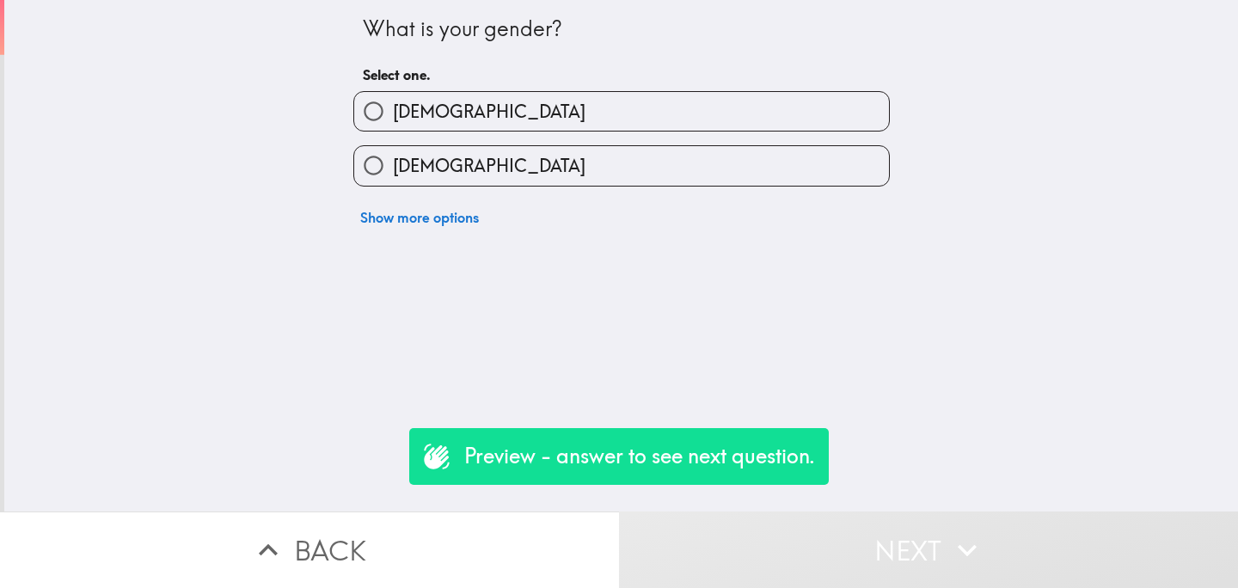
click at [471, 172] on label "[DEMOGRAPHIC_DATA]" at bounding box center [621, 165] width 535 height 39
click at [393, 172] on input "[DEMOGRAPHIC_DATA]" at bounding box center [373, 165] width 39 height 39
radio input "true"
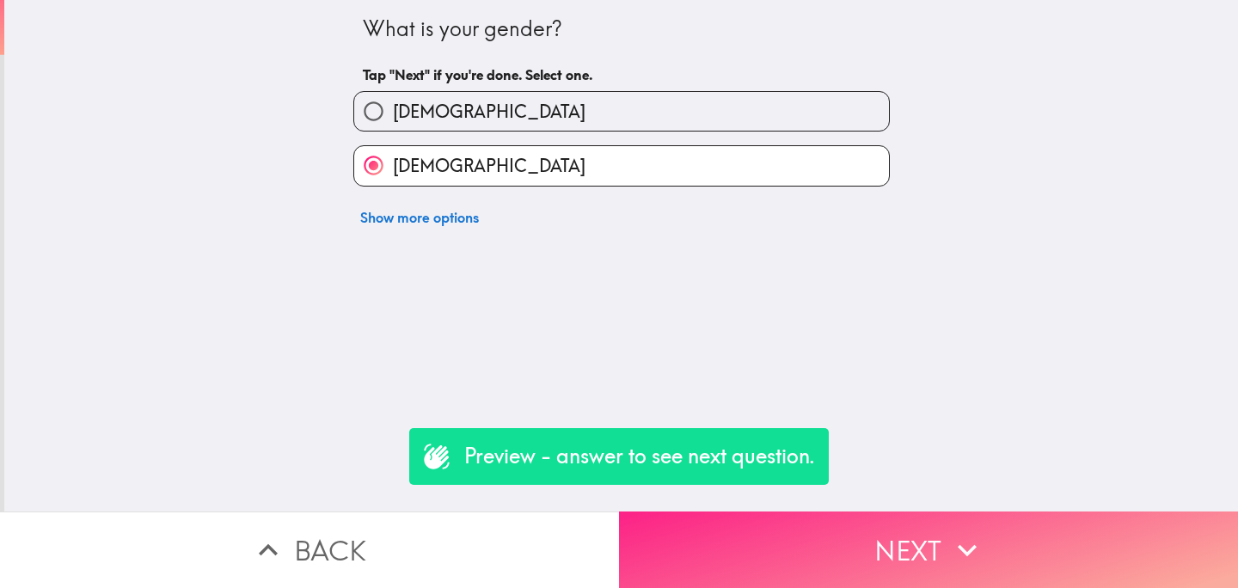
click at [778, 544] on button "Next" at bounding box center [928, 549] width 619 height 77
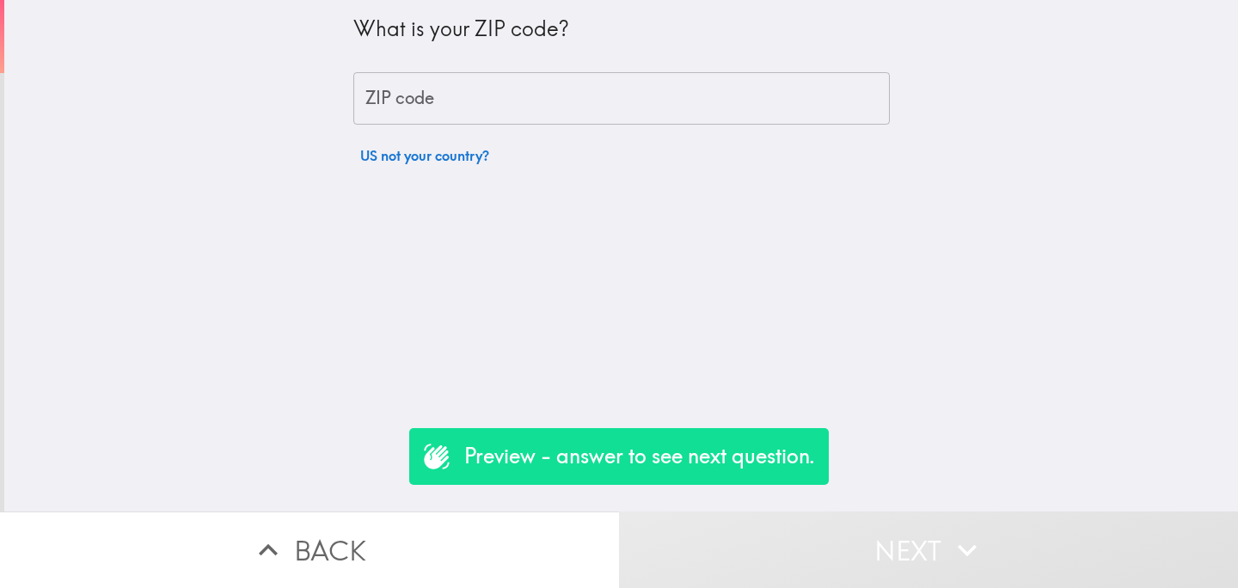
click at [468, 146] on button "US not your country?" at bounding box center [424, 155] width 143 height 34
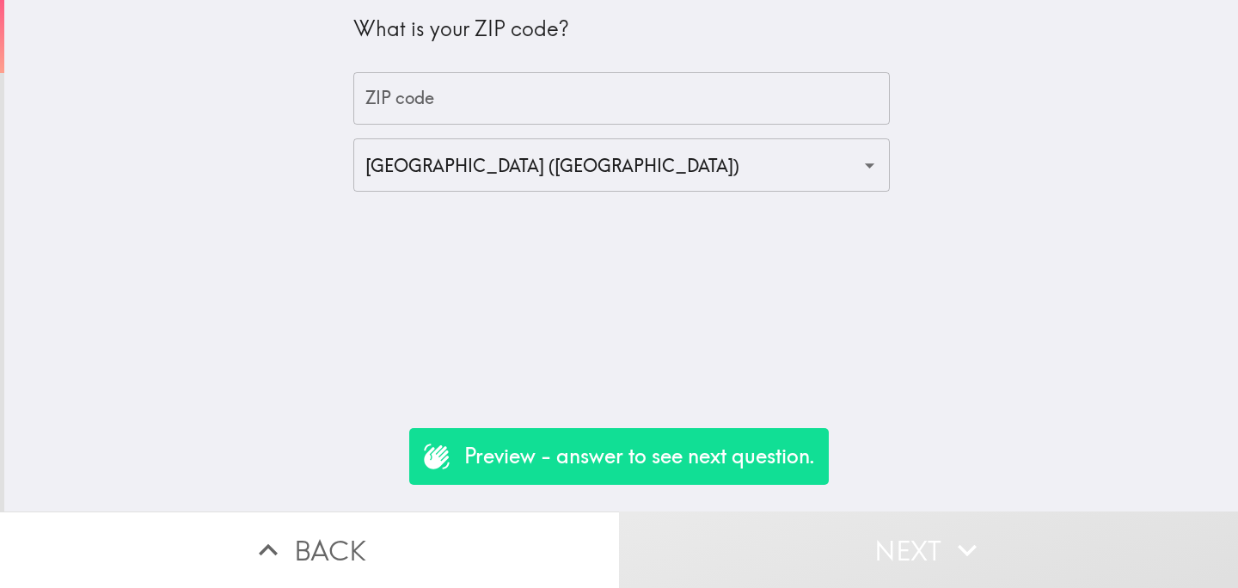
click at [721, 193] on div "What is your ZIP code? ZIP code ZIP code [GEOGRAPHIC_DATA] ([GEOGRAPHIC_DATA]) ​" at bounding box center [621, 255] width 1234 height 511
click at [874, 165] on icon "Open" at bounding box center [869, 165] width 23 height 23
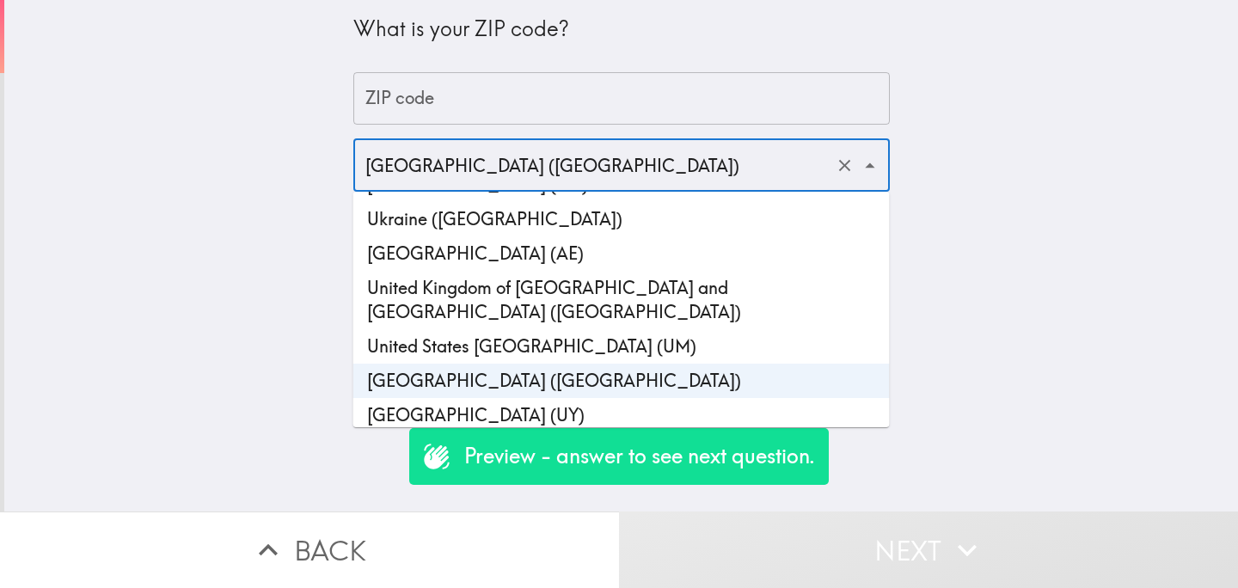
scroll to position [8133, 0]
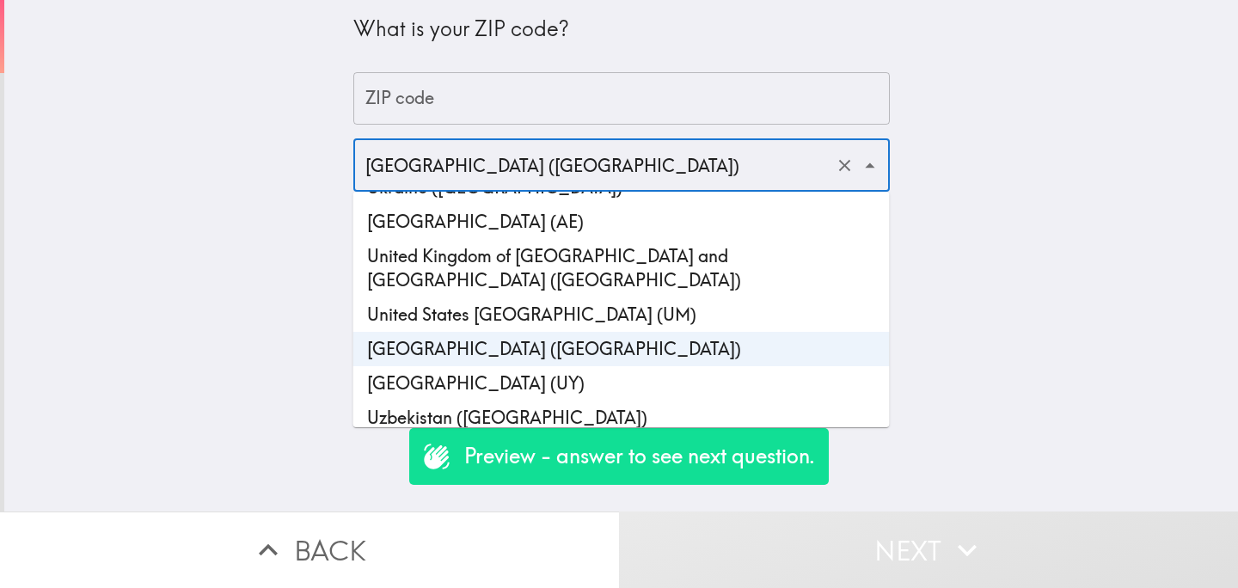
click at [776, 241] on li "United Kingdom of Great Britain and Northern Ireland (GB)" at bounding box center [621, 268] width 536 height 58
type input "United Kingdom of Great Britain and Northern Ireland (GB)"
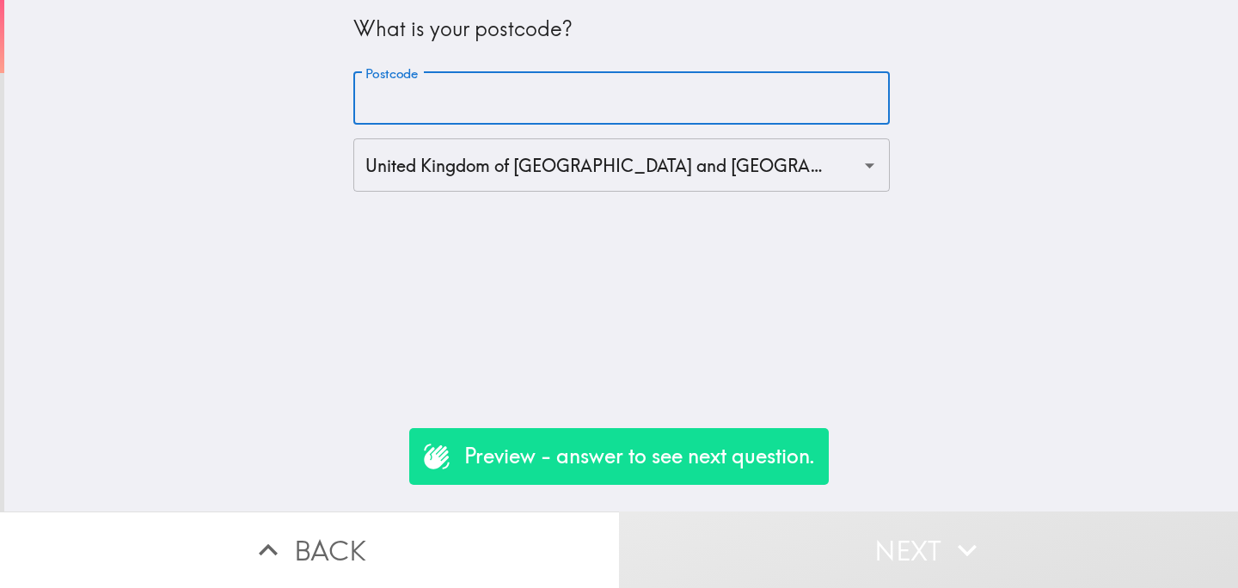
click at [505, 116] on input "Postcode" at bounding box center [621, 98] width 536 height 53
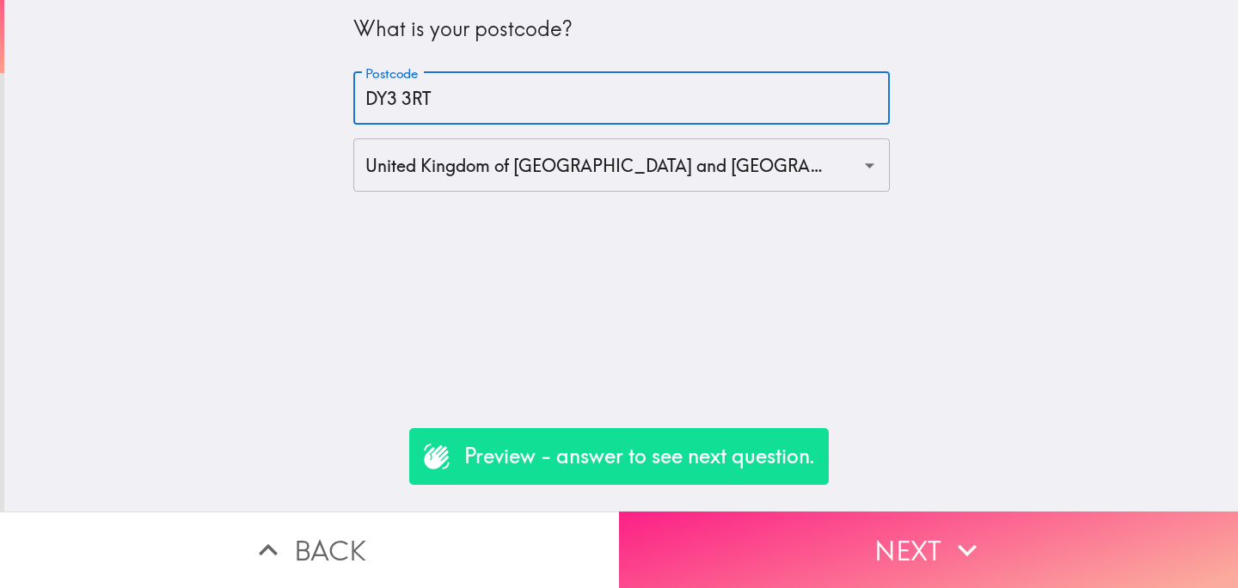
type input "DY3 3RT"
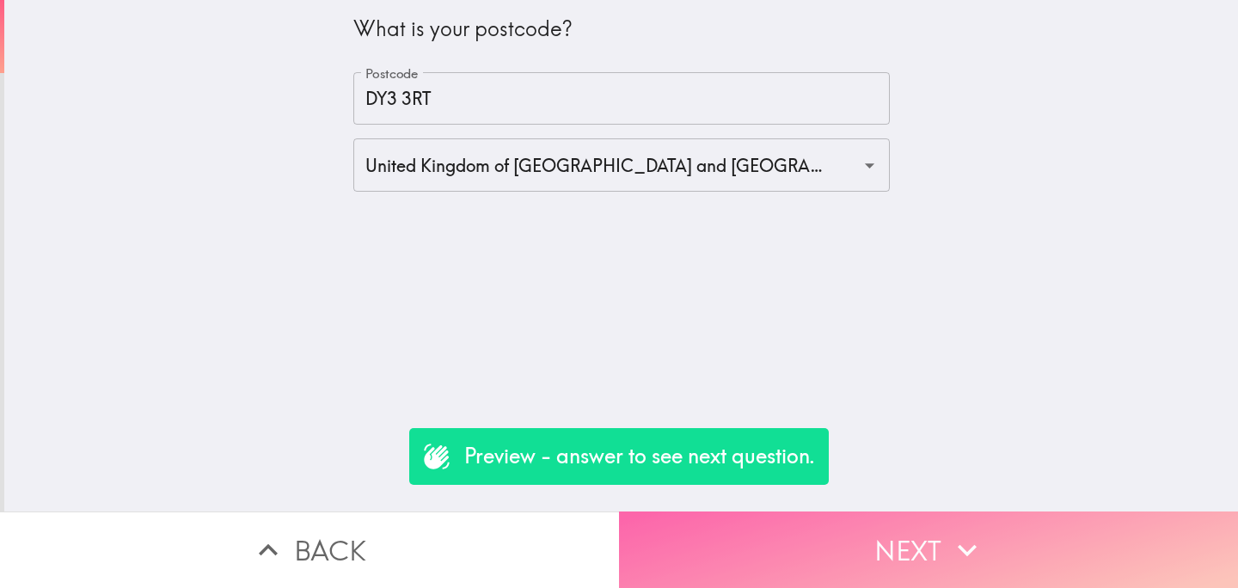
click at [837, 548] on button "Next" at bounding box center [928, 549] width 619 height 77
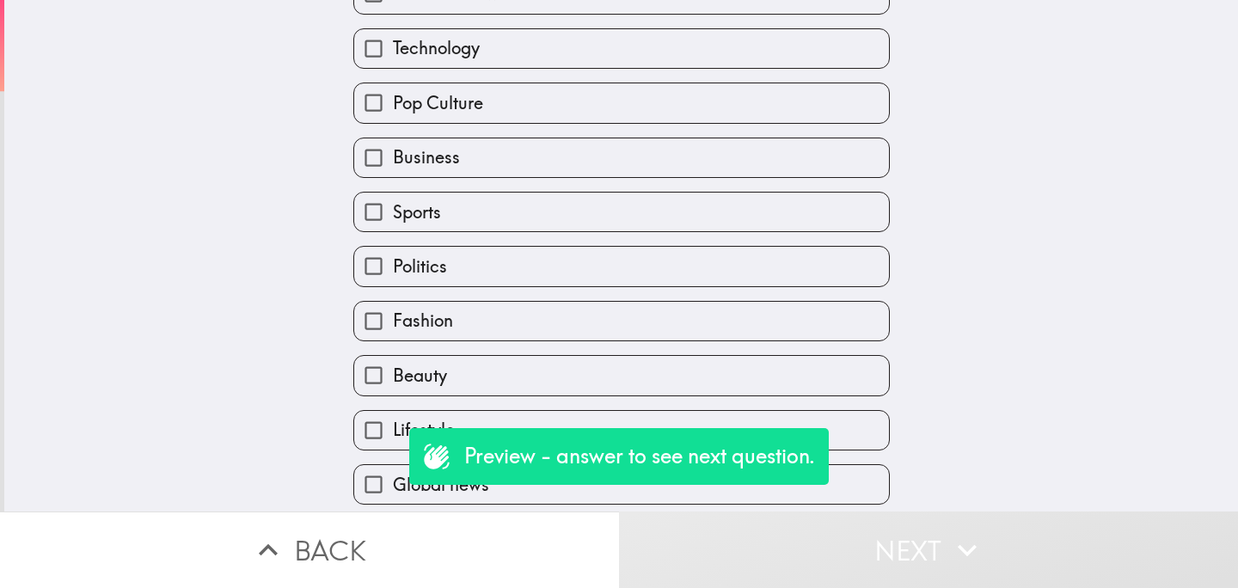
scroll to position [341, 0]
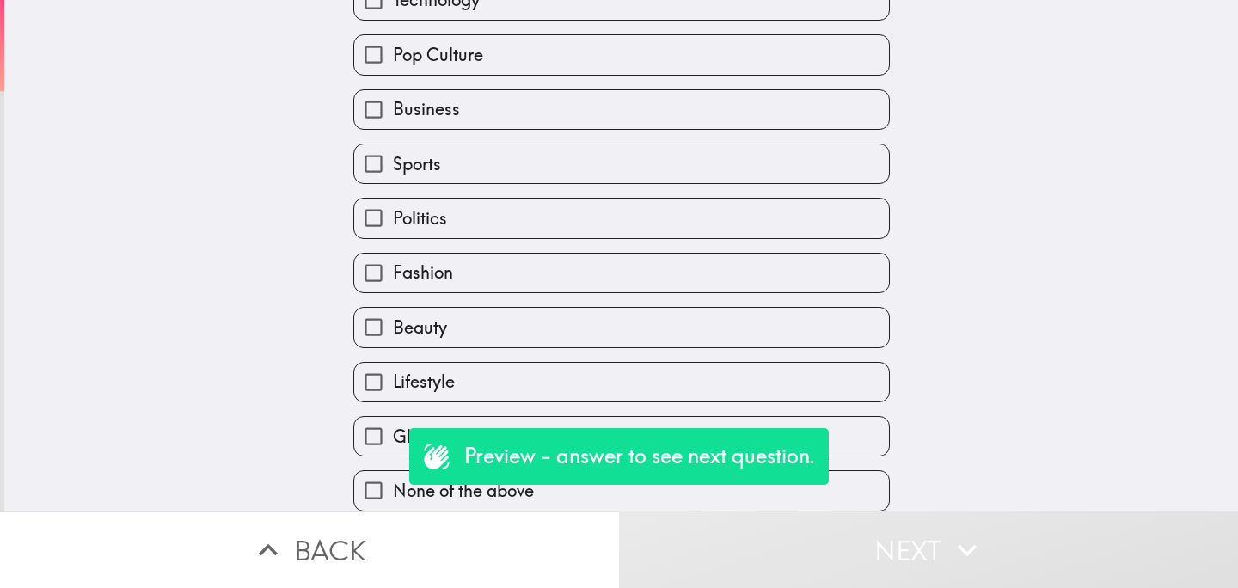
drag, startPoint x: 473, startPoint y: 158, endPoint x: 473, endPoint y: 169, distance: 11.2
click at [473, 158] on label "Sports" at bounding box center [621, 163] width 535 height 39
click at [393, 158] on input "Sports" at bounding box center [373, 163] width 39 height 39
checkbox input "true"
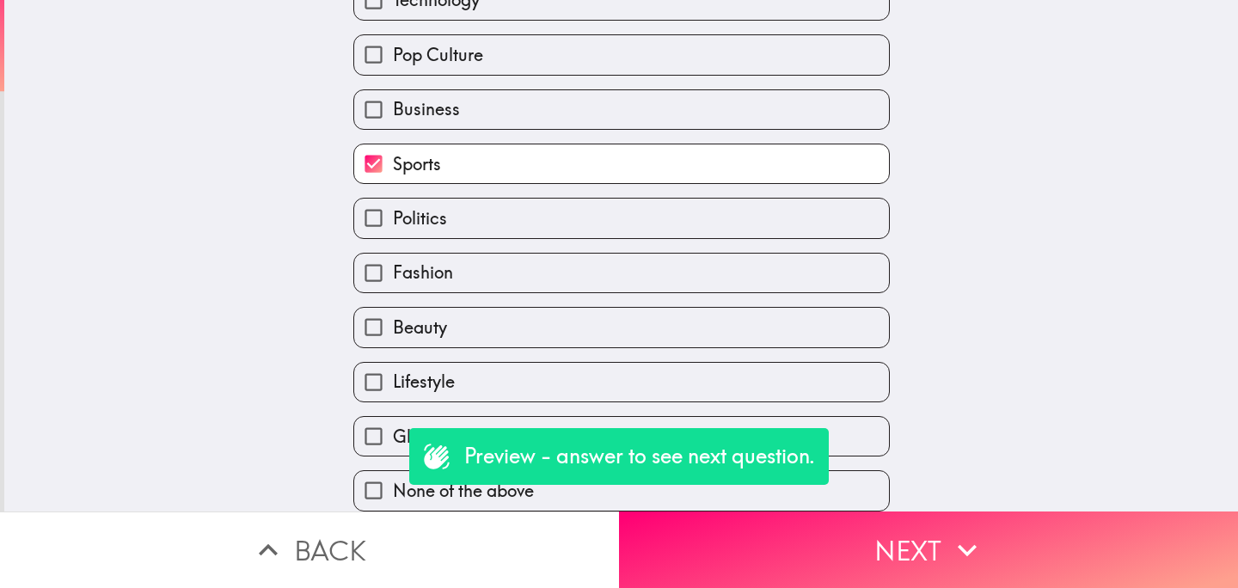
click at [471, 226] on label "Politics" at bounding box center [621, 218] width 535 height 39
click at [393, 226] on input "Politics" at bounding box center [373, 218] width 39 height 39
checkbox input "true"
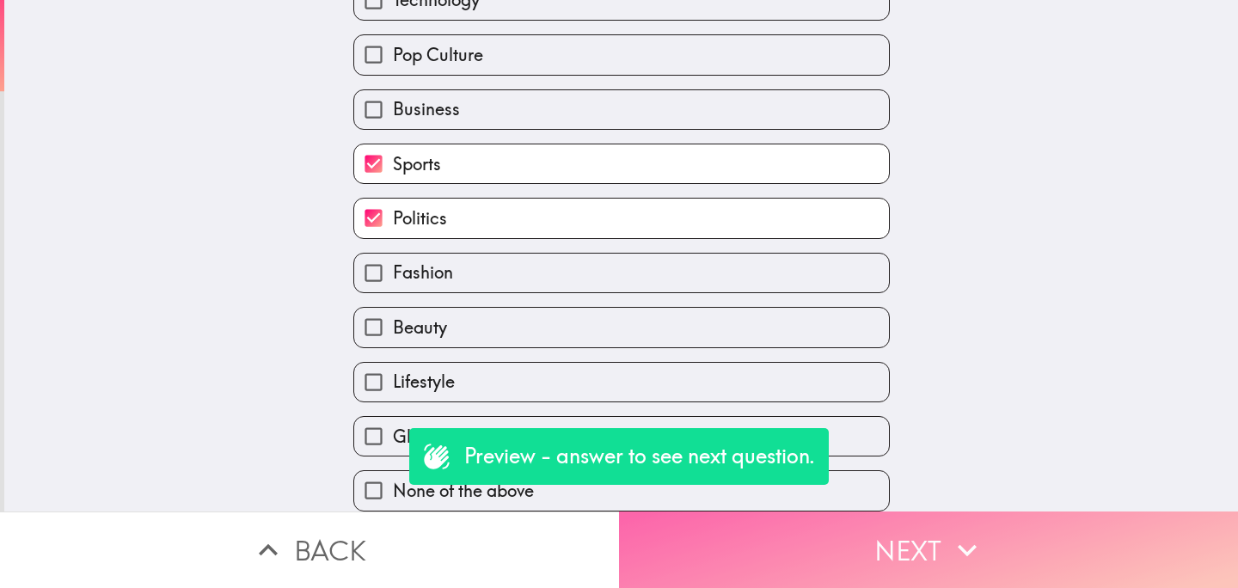
click at [776, 537] on button "Next" at bounding box center [928, 549] width 619 height 77
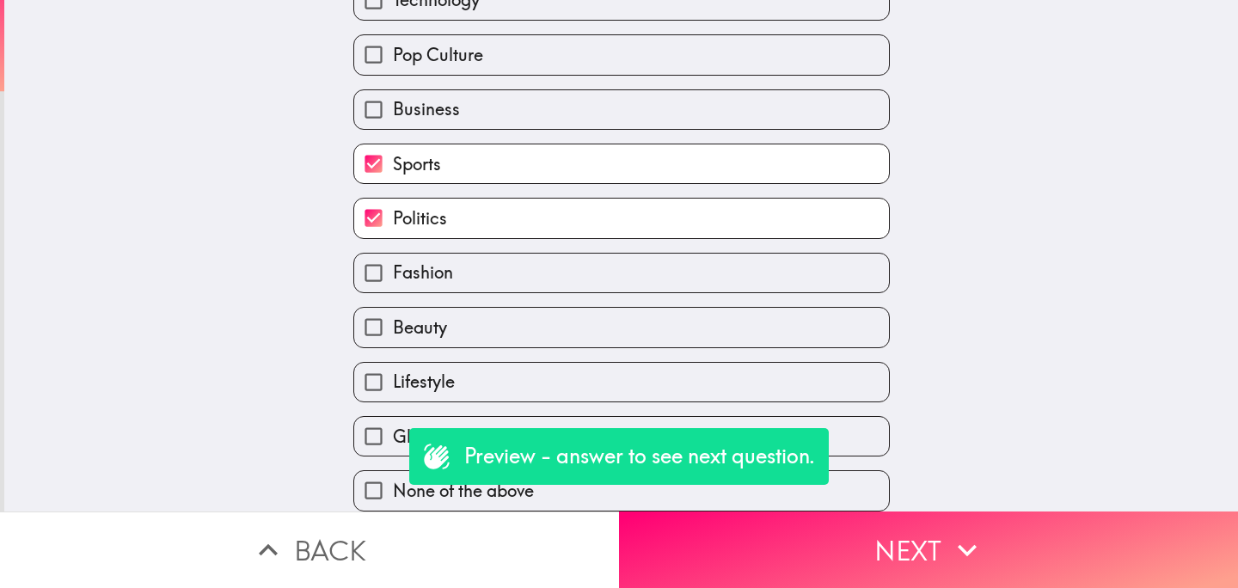
scroll to position [175, 0]
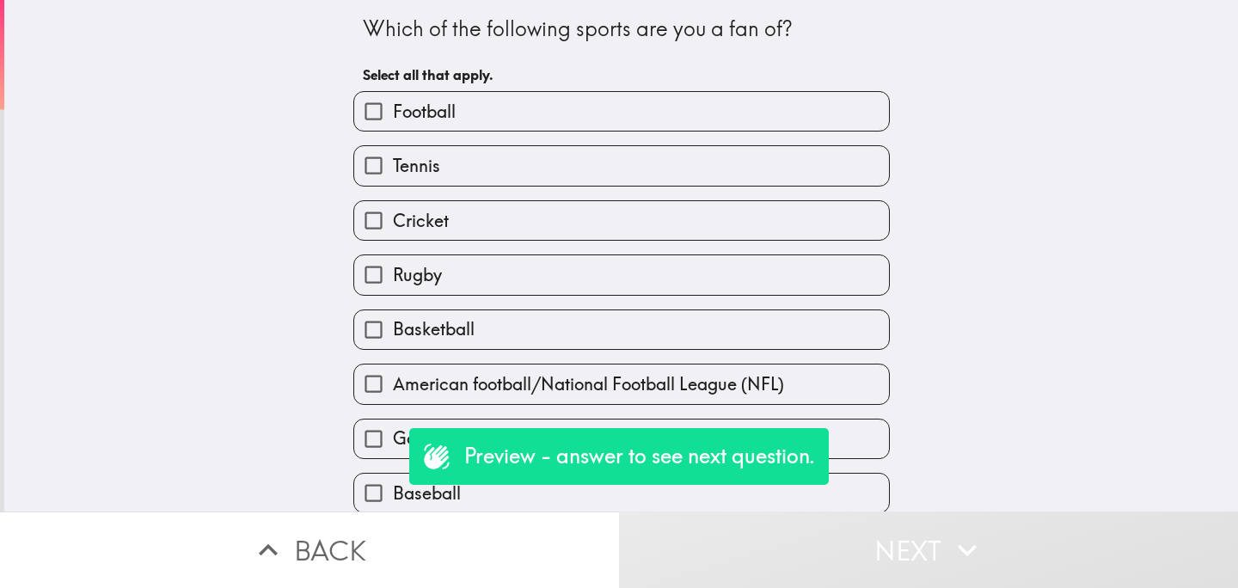
click at [493, 108] on label "Football" at bounding box center [621, 111] width 535 height 39
click at [393, 108] on input "Football" at bounding box center [373, 111] width 39 height 39
checkbox input "true"
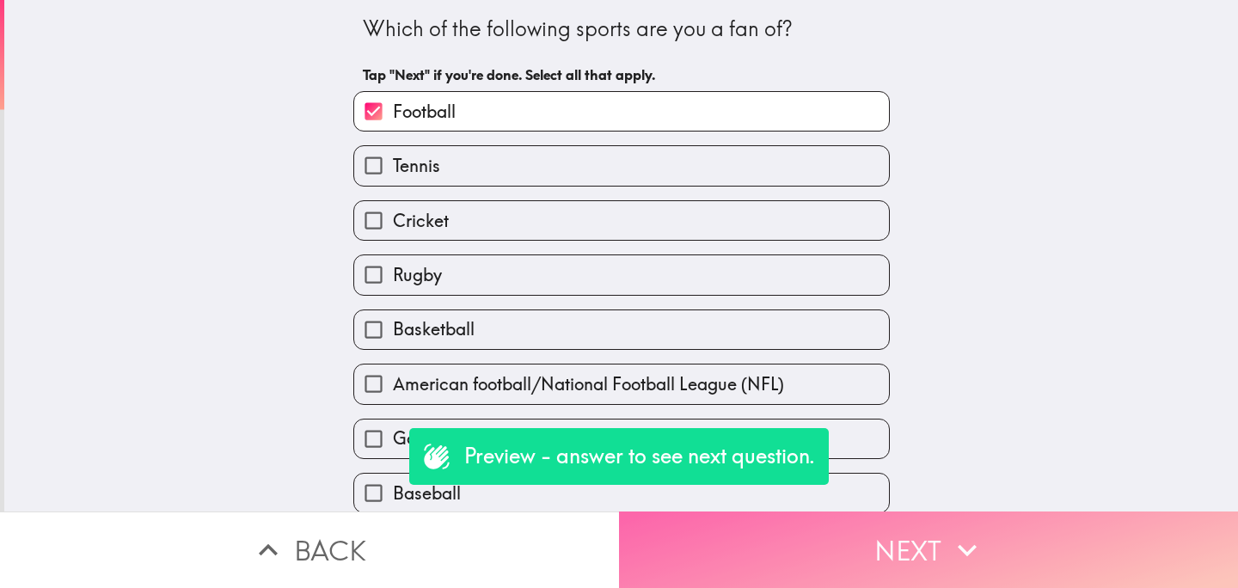
click at [799, 542] on button "Next" at bounding box center [928, 549] width 619 height 77
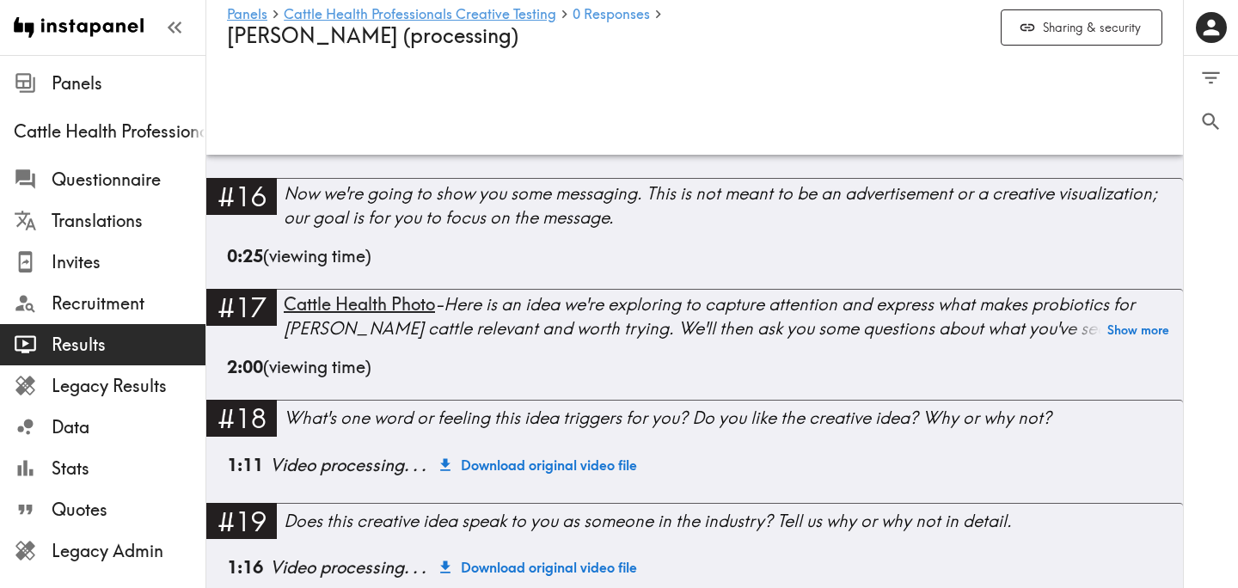
scroll to position [2483, 0]
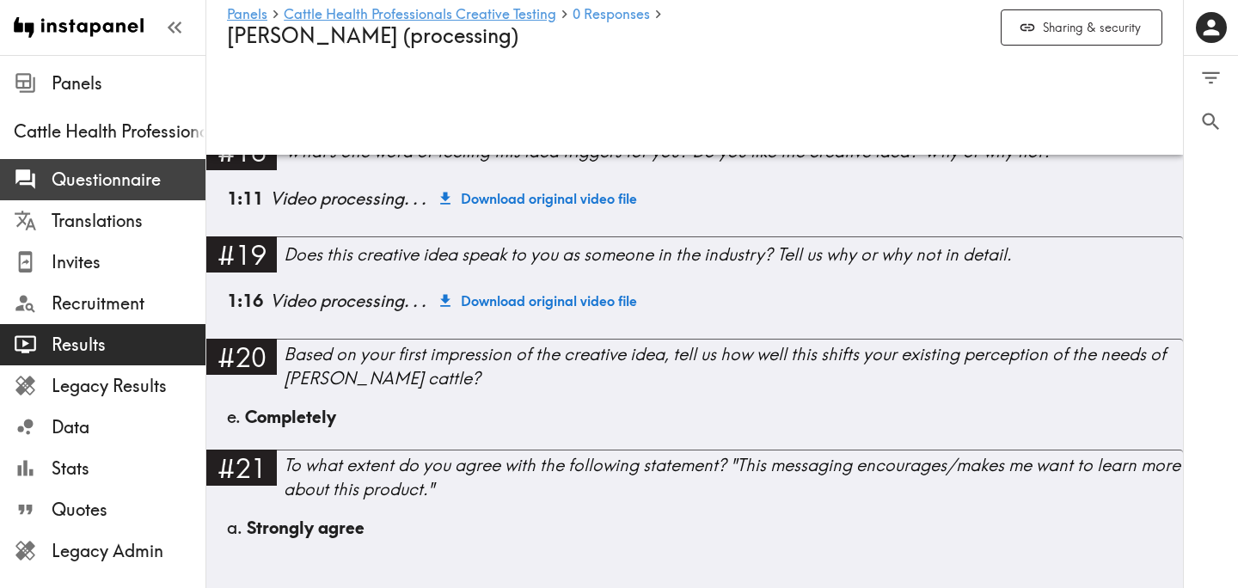
click at [134, 189] on span "Questionnaire" at bounding box center [129, 180] width 154 height 24
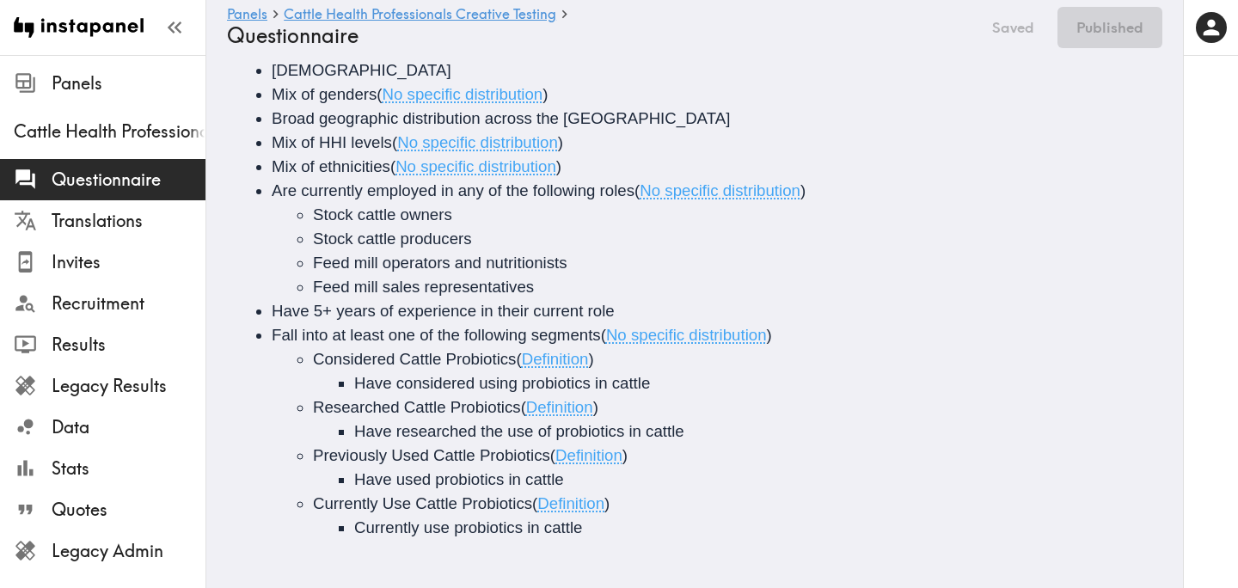
scroll to position [239, 0]
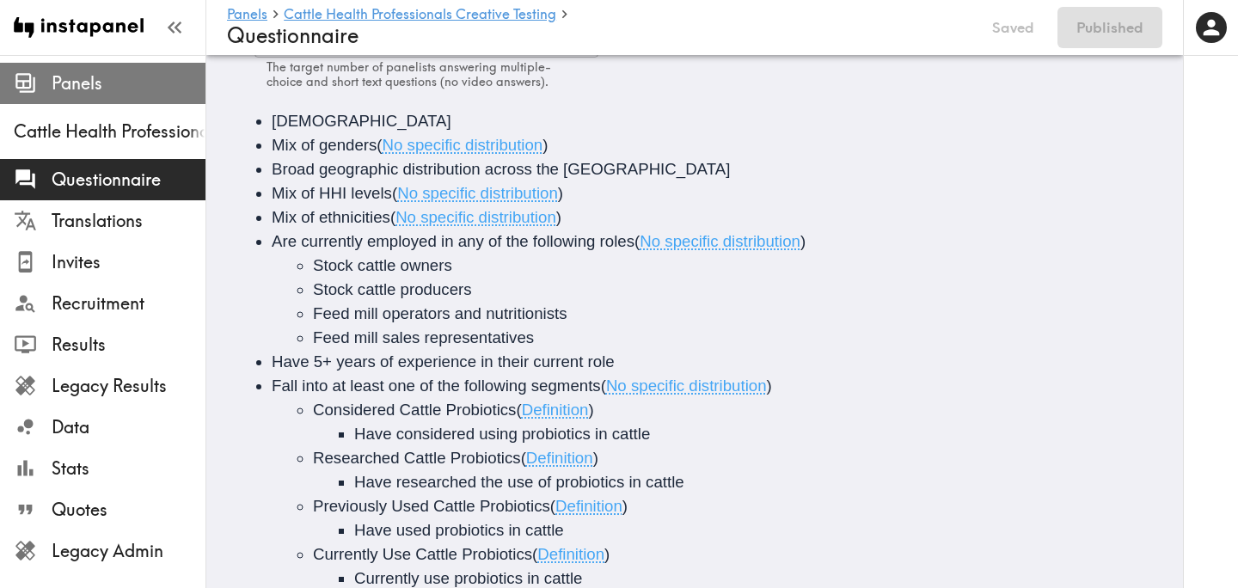
click at [113, 77] on span "Panels" at bounding box center [129, 83] width 154 height 24
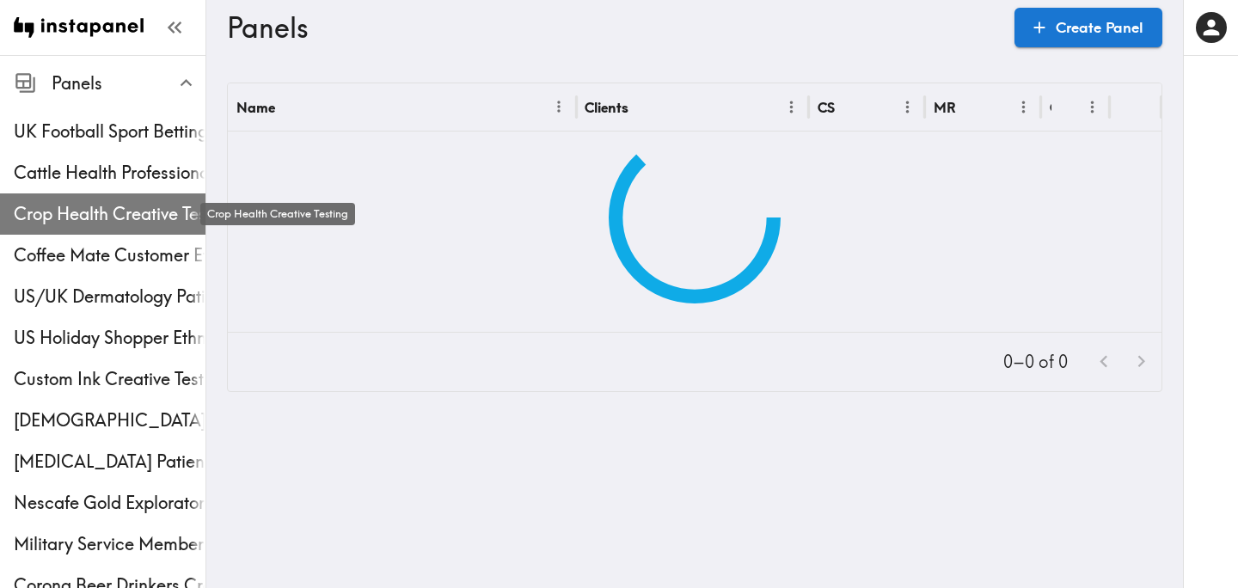
click at [120, 218] on span "Crop Health Creative Testing" at bounding box center [110, 214] width 192 height 24
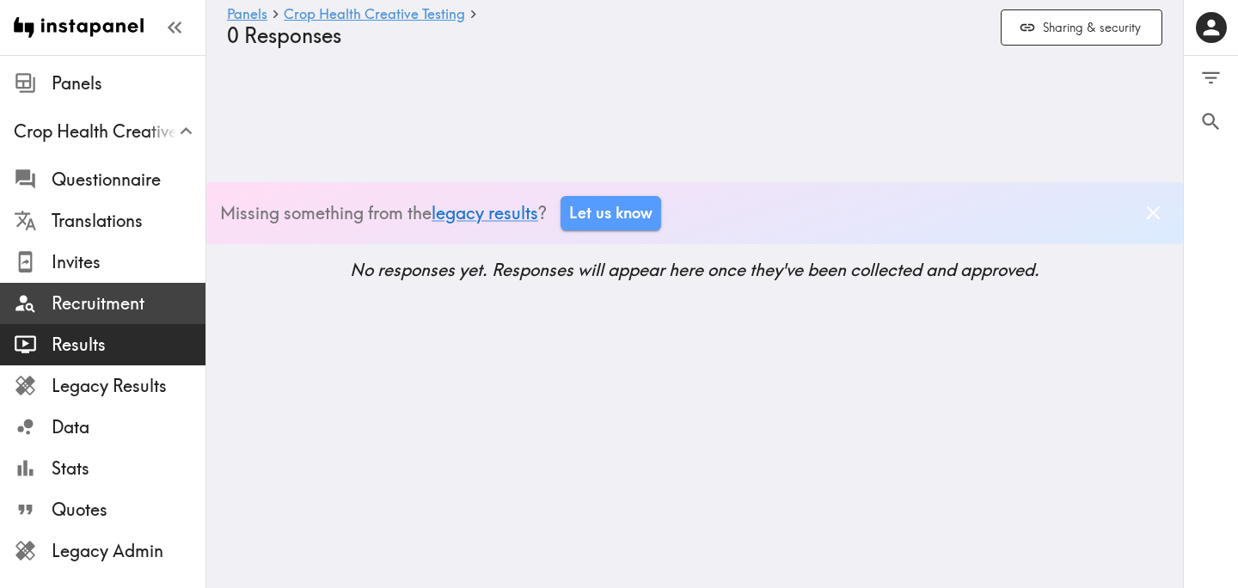
click at [109, 307] on span "Recruitment" at bounding box center [129, 303] width 154 height 24
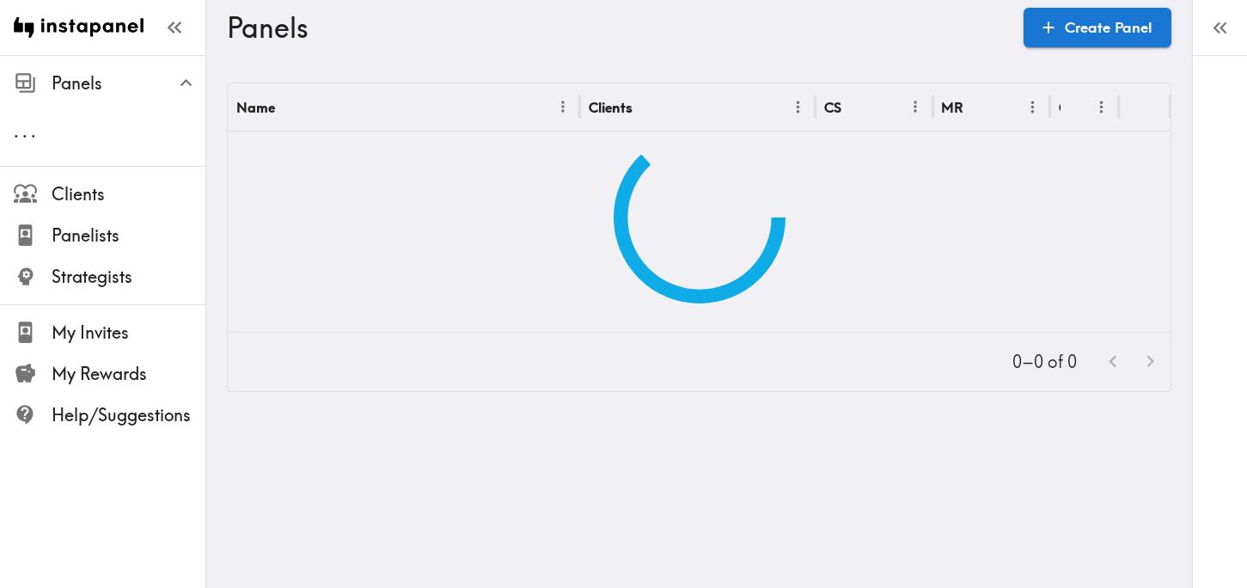
click at [1224, 26] on icon "button" at bounding box center [1220, 27] width 23 height 23
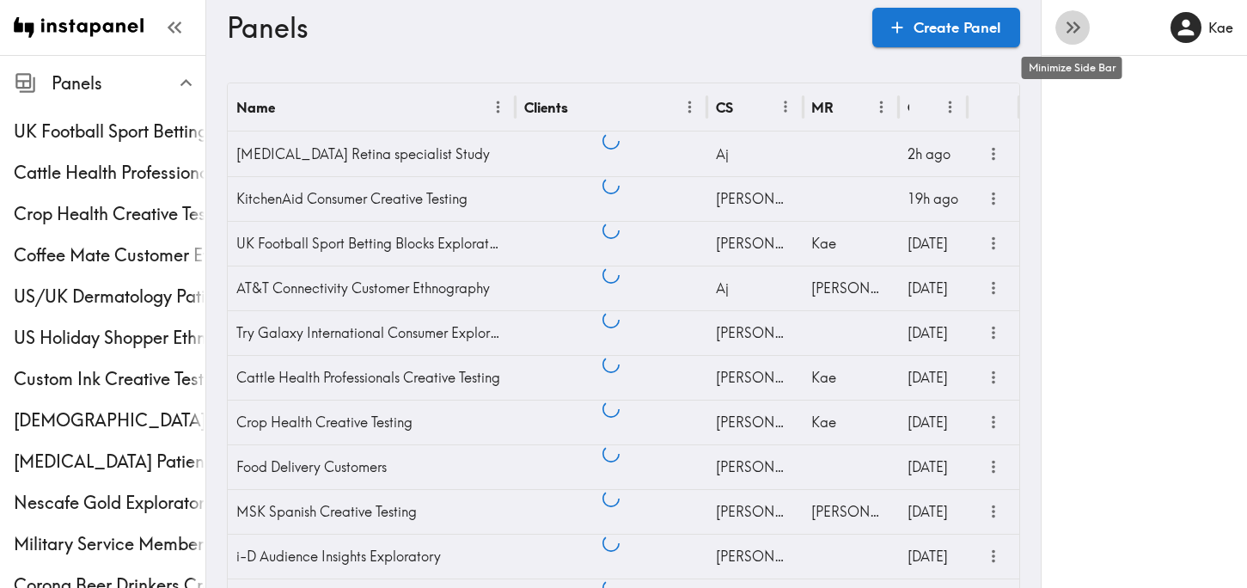
click at [1076, 25] on icon "button" at bounding box center [1077, 27] width 7 height 12
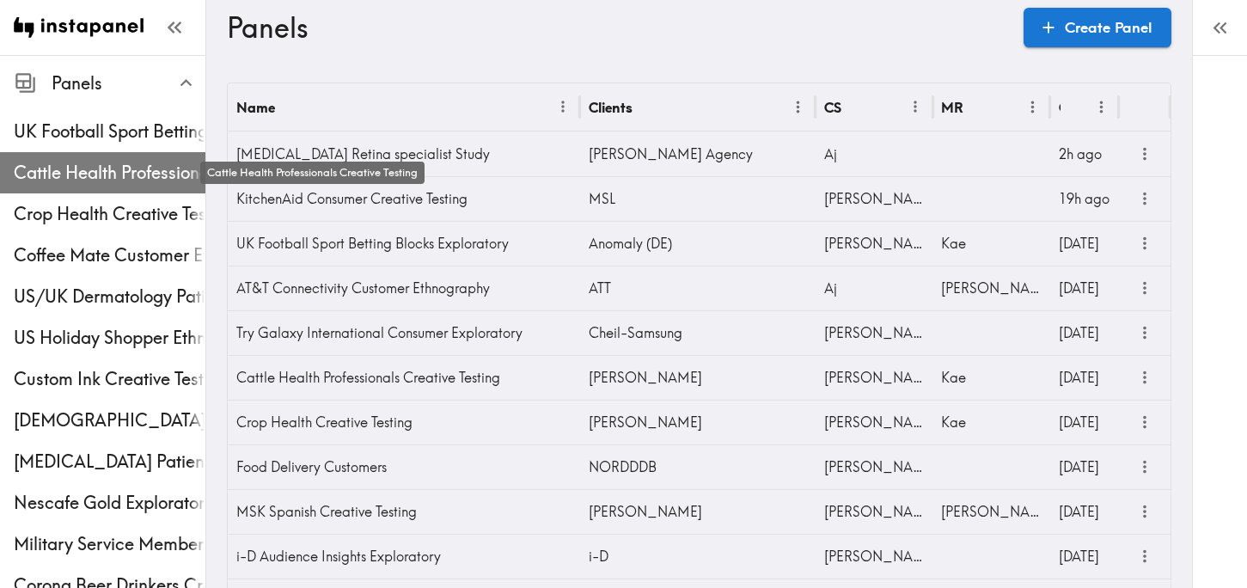
click at [122, 161] on span "Cattle Health Professionals Creative Testing" at bounding box center [110, 173] width 192 height 24
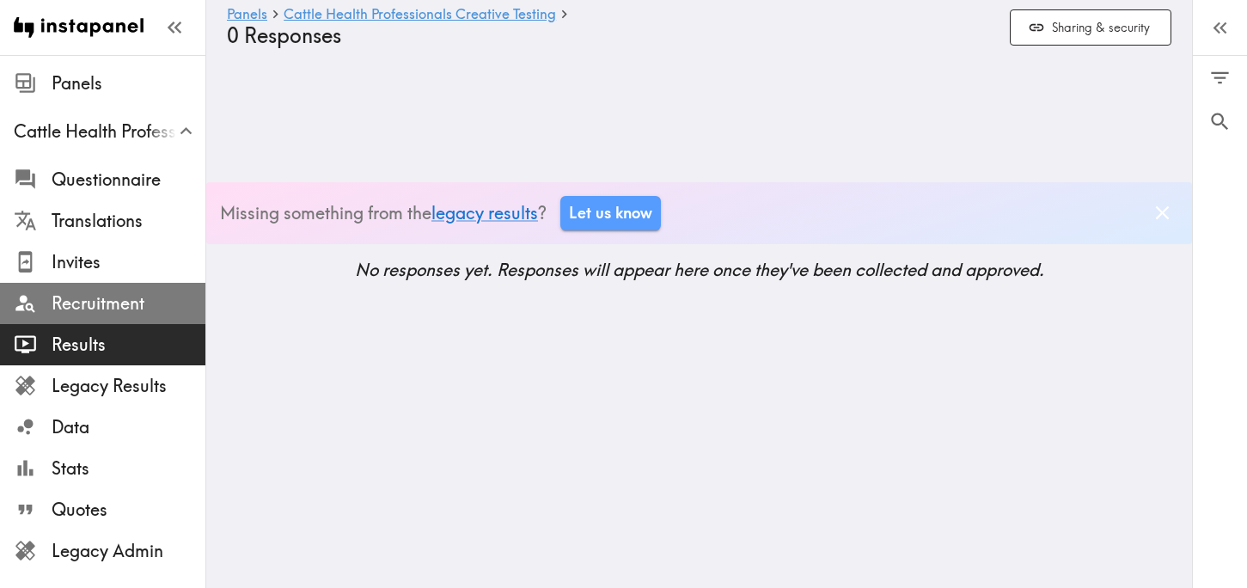
click at [90, 293] on span "Recruitment" at bounding box center [129, 303] width 154 height 24
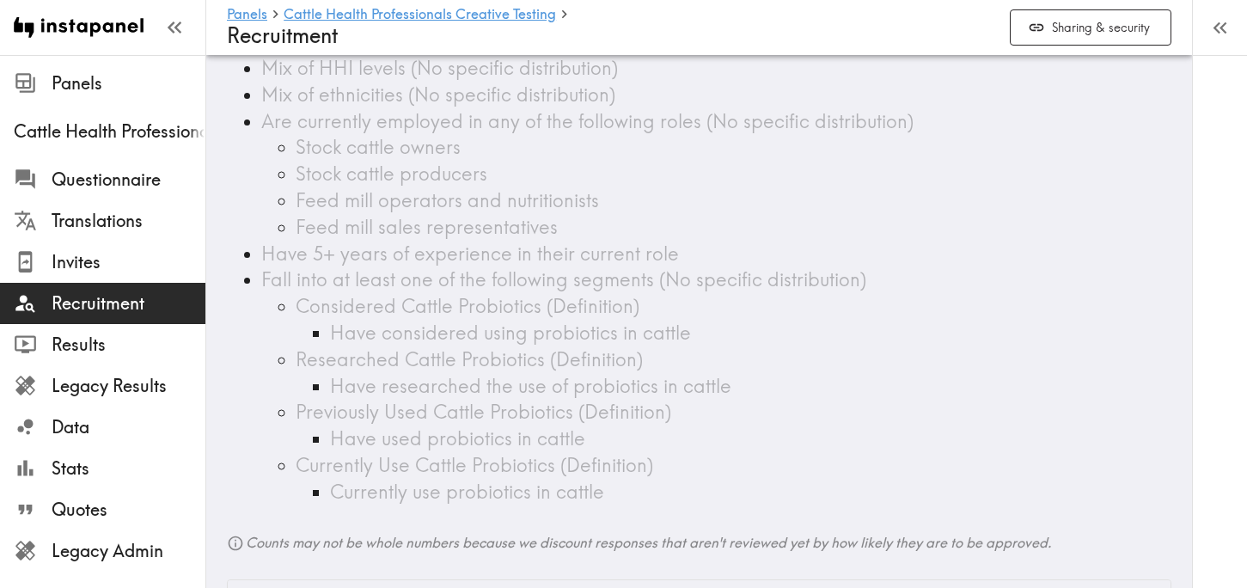
scroll to position [516, 0]
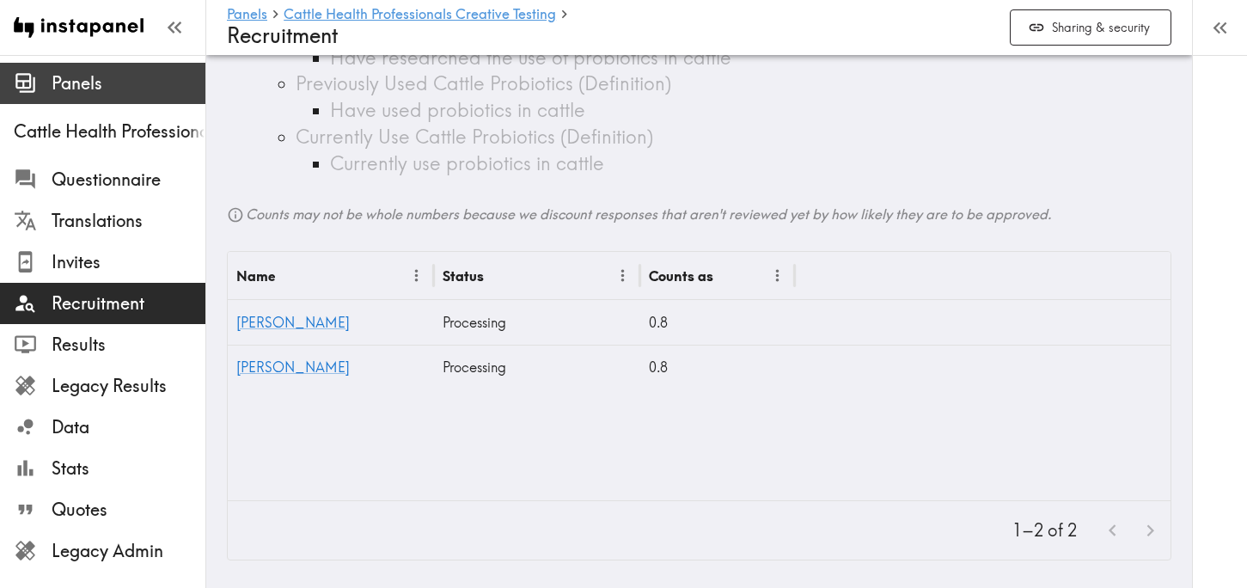
click at [115, 82] on span "Panels" at bounding box center [129, 83] width 154 height 24
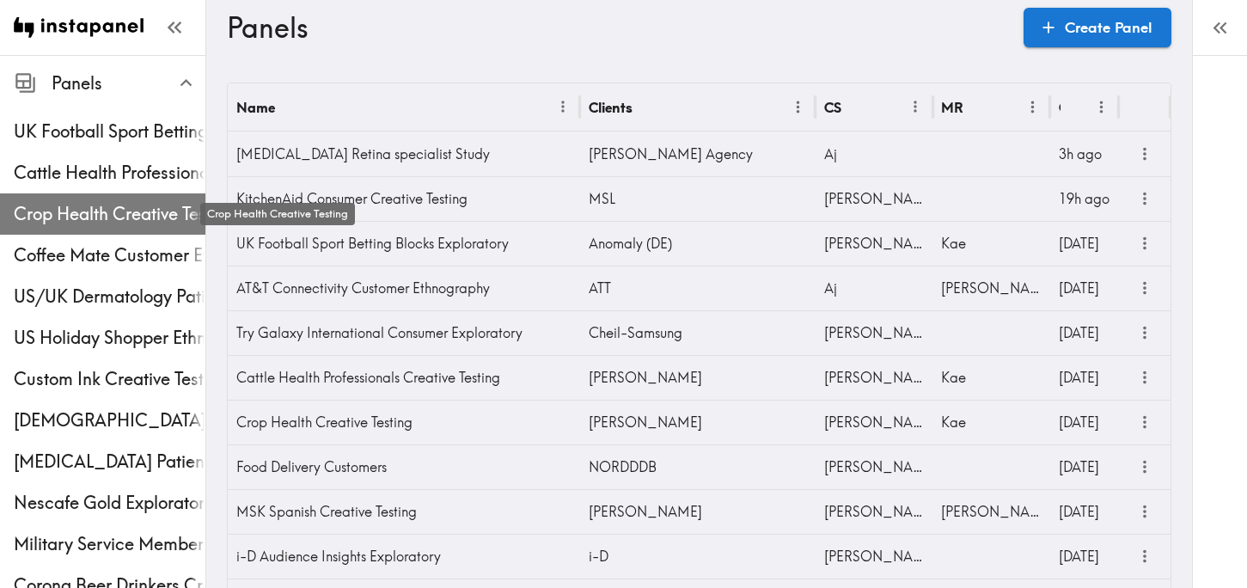
click at [102, 219] on span "Crop Health Creative Testing" at bounding box center [110, 214] width 192 height 24
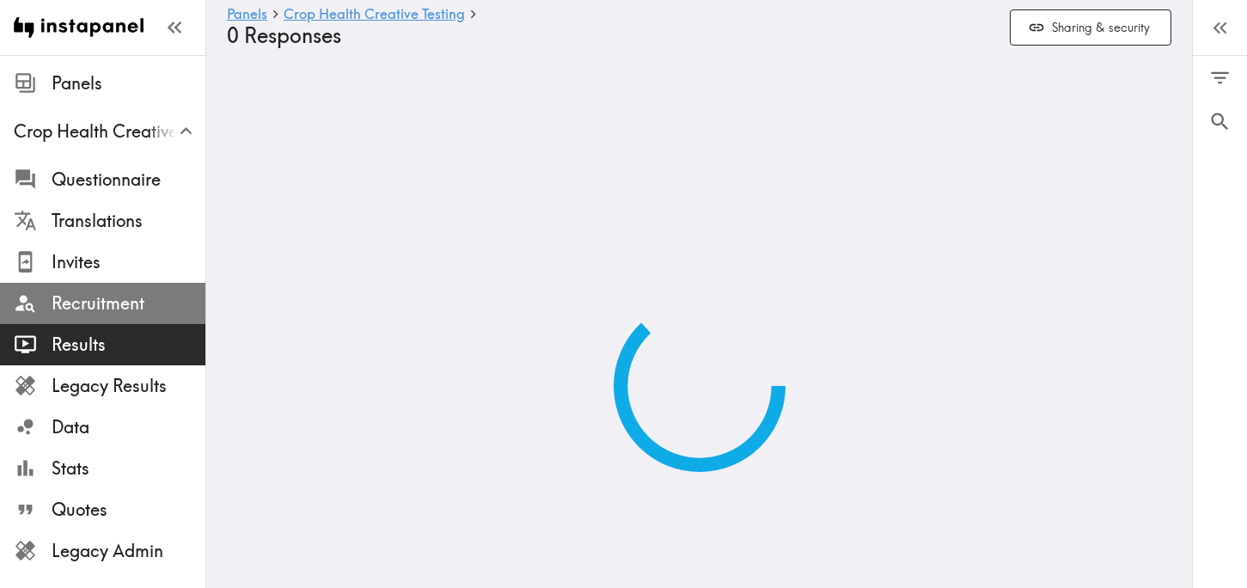
click at [115, 304] on span "Recruitment" at bounding box center [129, 303] width 154 height 24
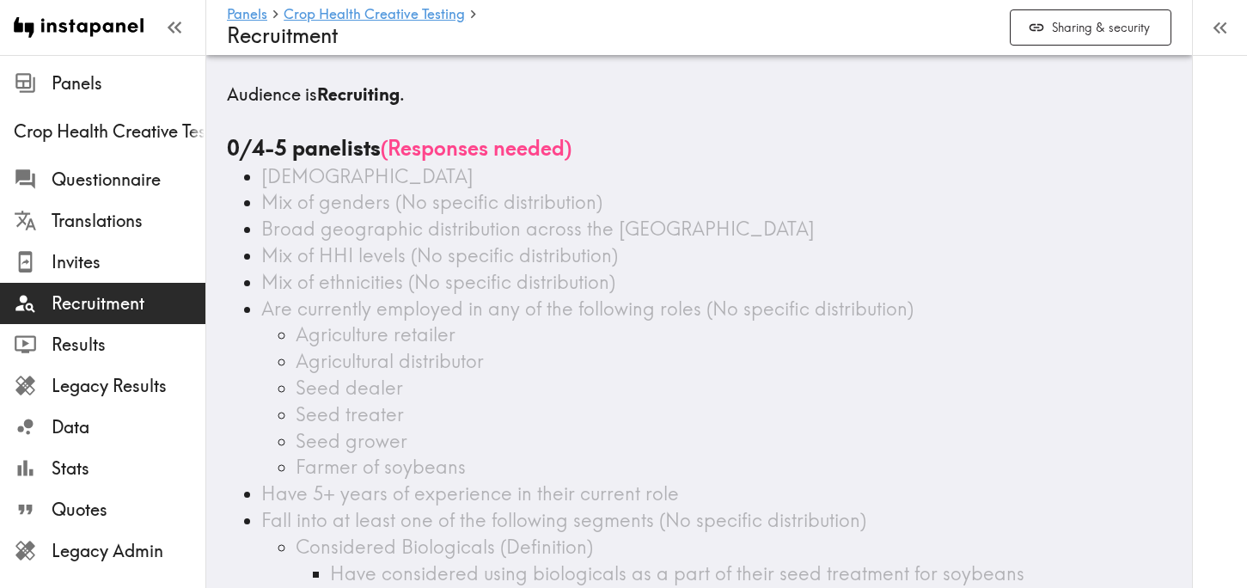
scroll to position [209, 0]
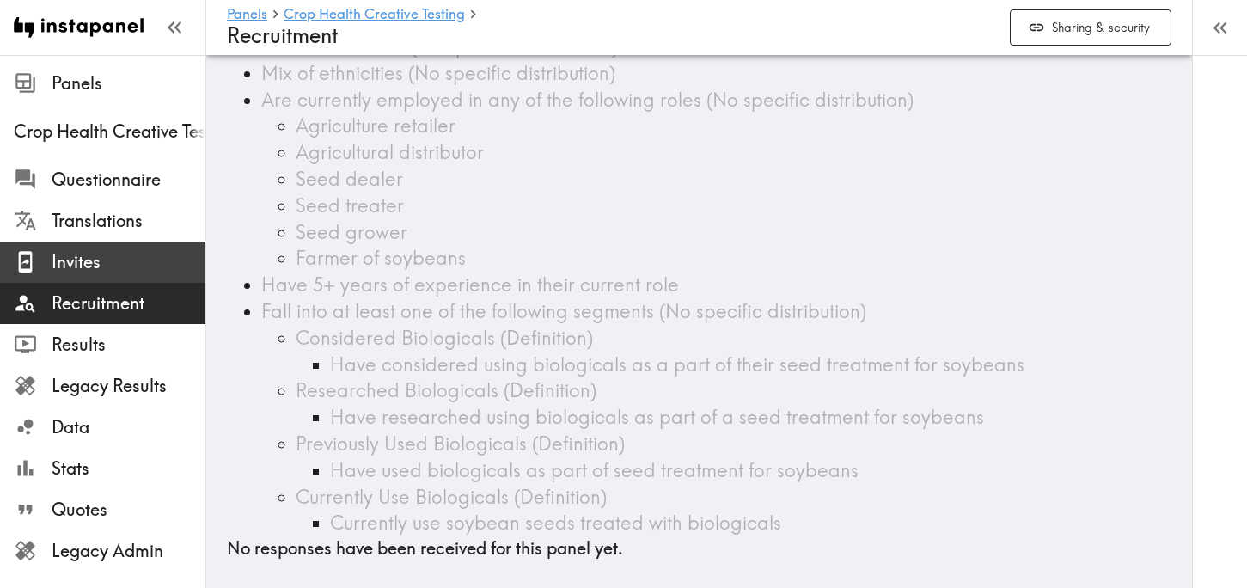
click at [155, 241] on div "Invites" at bounding box center [102, 262] width 205 height 45
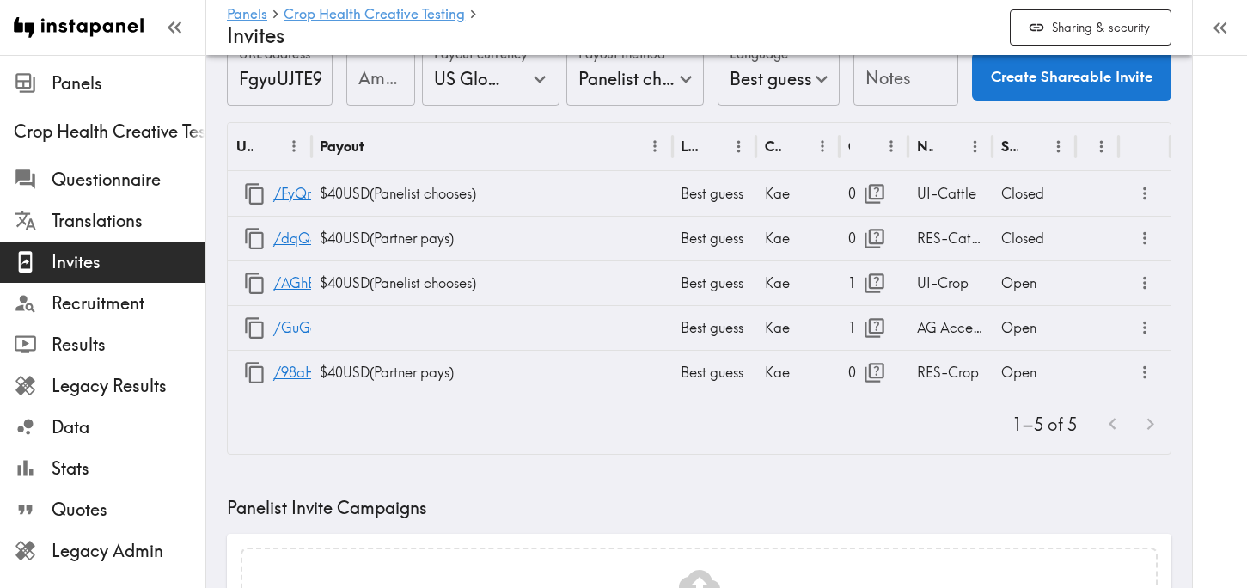
scroll to position [66, 0]
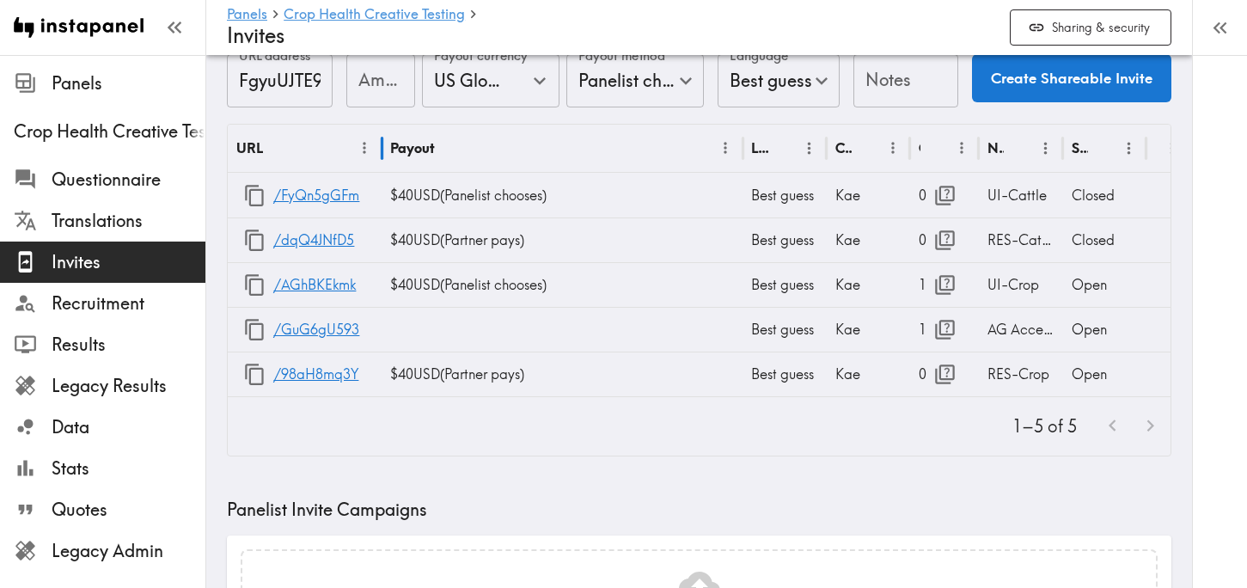
drag, startPoint x: 312, startPoint y: 149, endPoint x: 382, endPoint y: 147, distance: 69.7
click at [383, 147] on div at bounding box center [381, 148] width 9 height 48
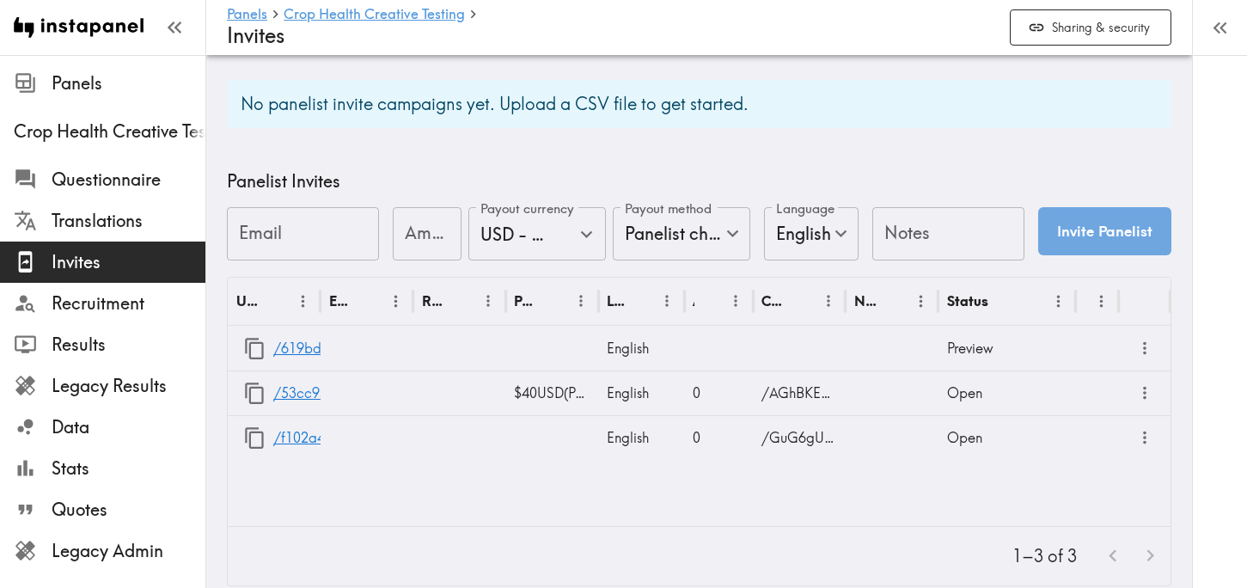
scroll to position [704, 0]
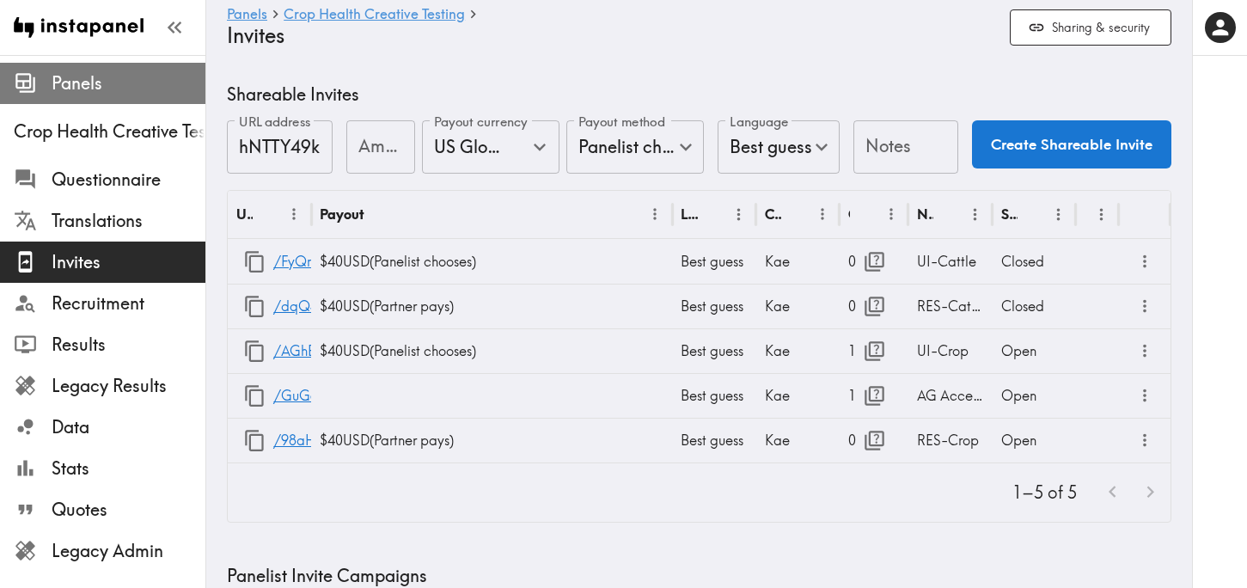
click at [114, 80] on span "Panels" at bounding box center [129, 83] width 154 height 24
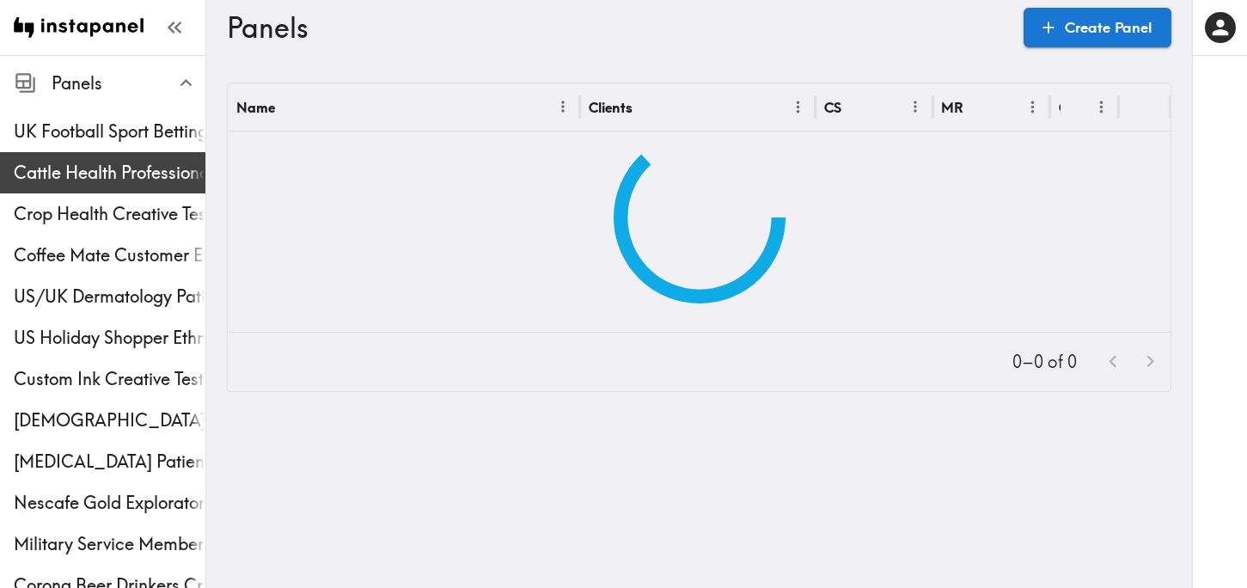
click at [134, 155] on div "Cattle Health Professionals Creative Testing" at bounding box center [102, 172] width 205 height 45
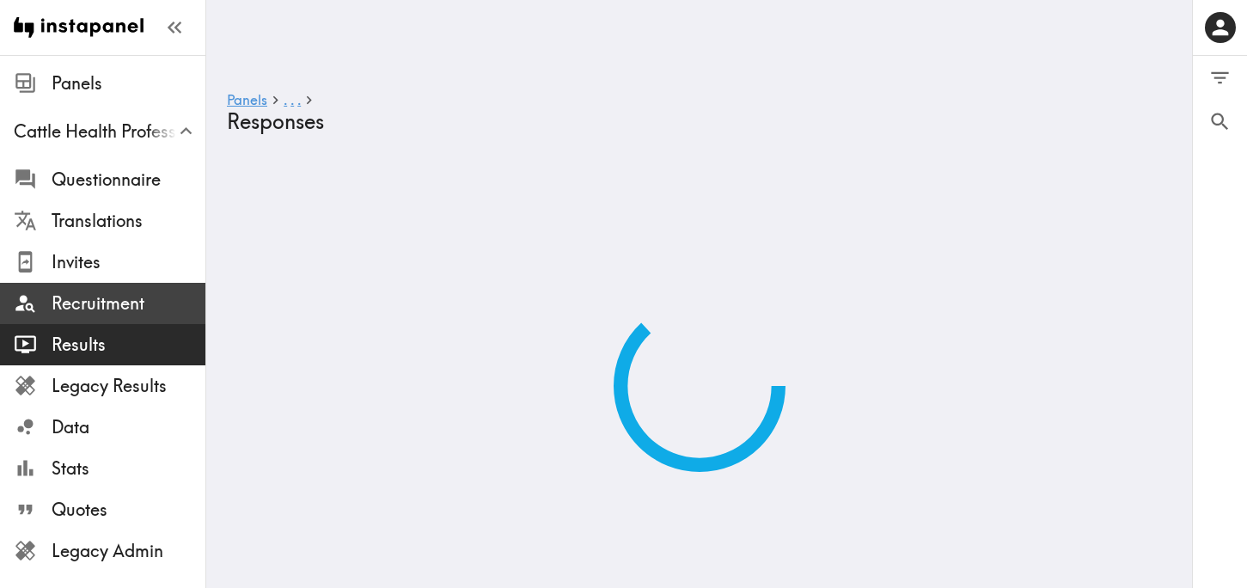
click at [124, 309] on span "Recruitment" at bounding box center [129, 303] width 154 height 24
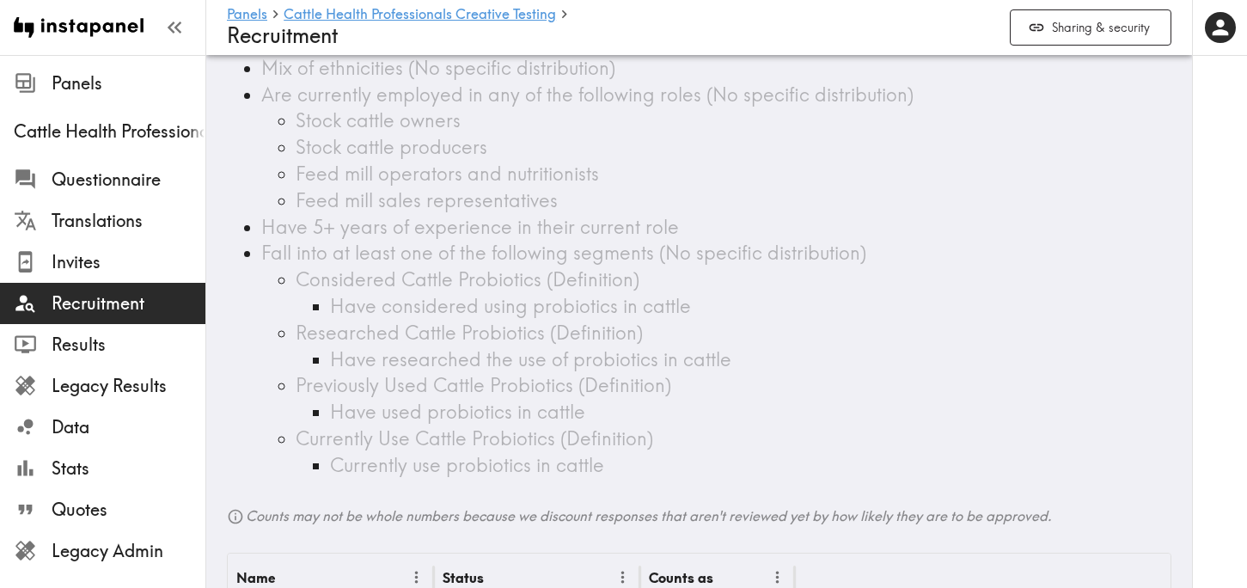
scroll to position [516, 0]
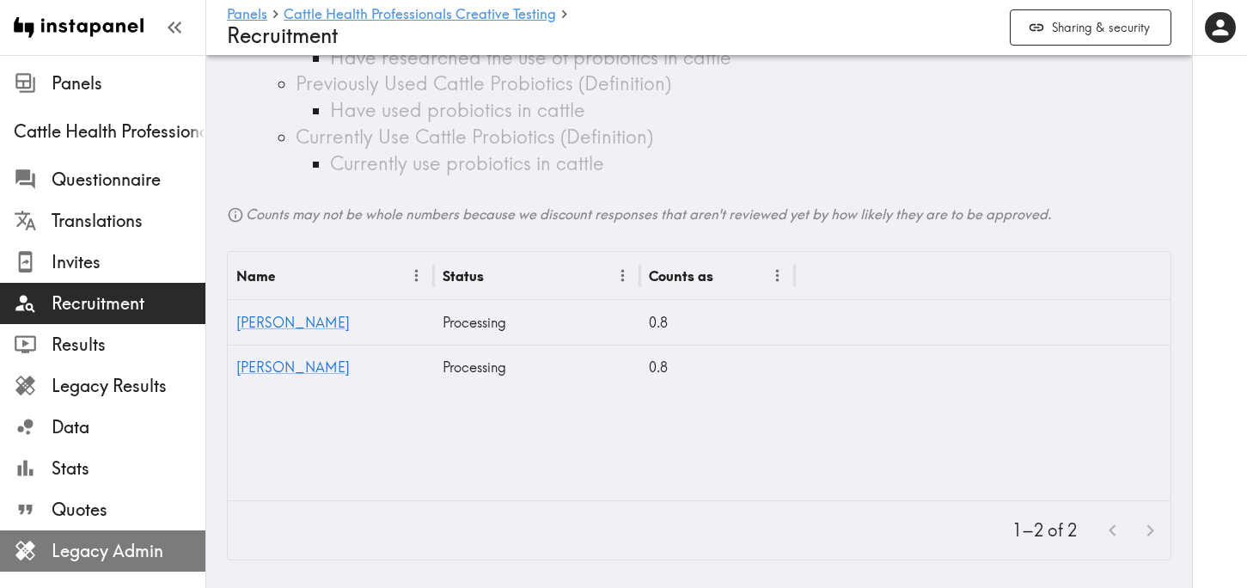
click at [168, 549] on span "Legacy Admin" at bounding box center [129, 551] width 154 height 24
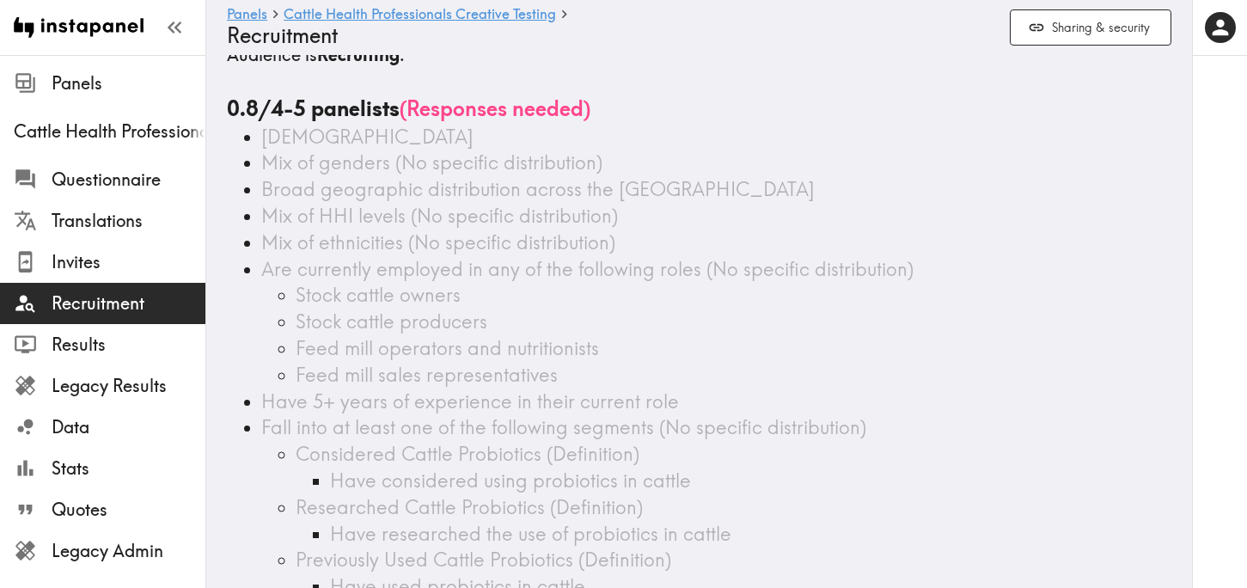
scroll to position [516, 0]
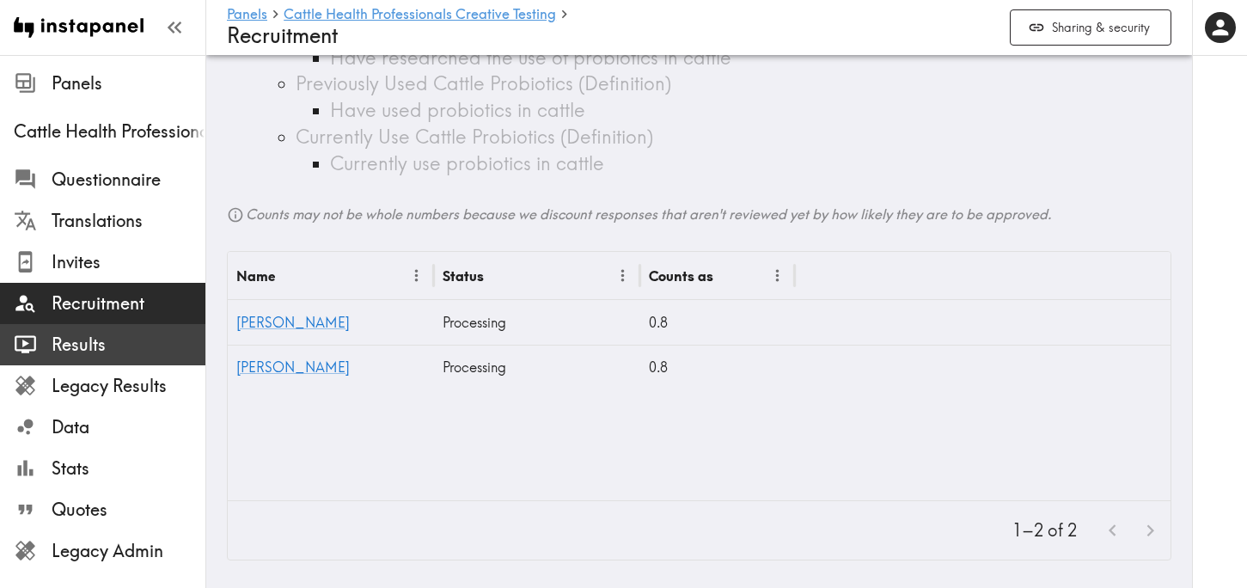
click at [50, 350] on div at bounding box center [33, 344] width 38 height 23
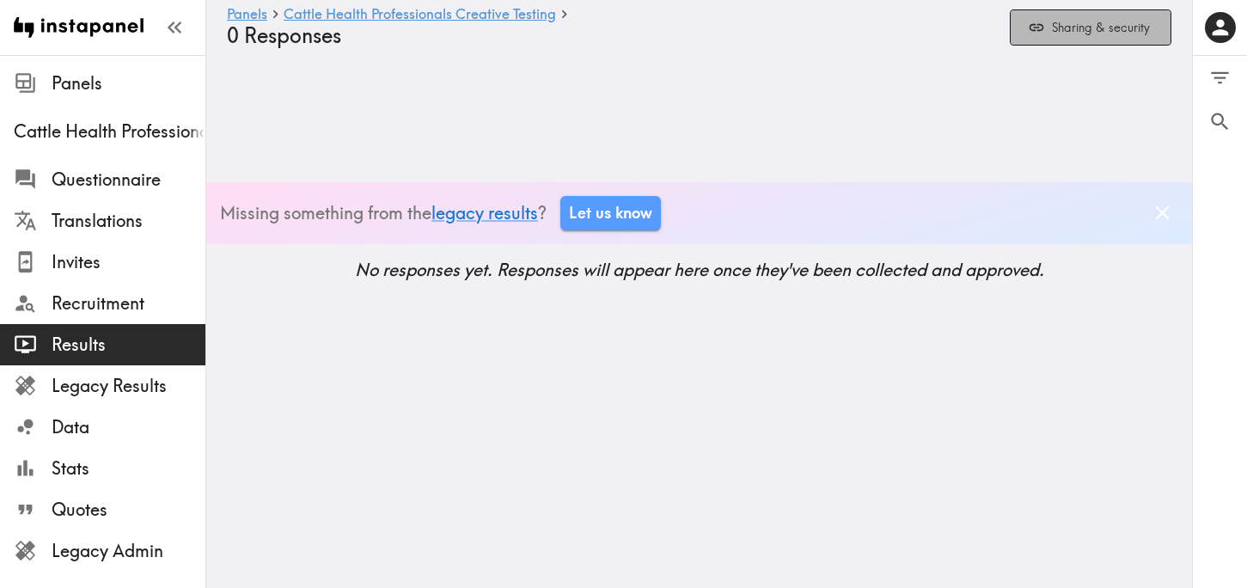
click at [1101, 42] on button "Sharing & security" at bounding box center [1091, 27] width 162 height 37
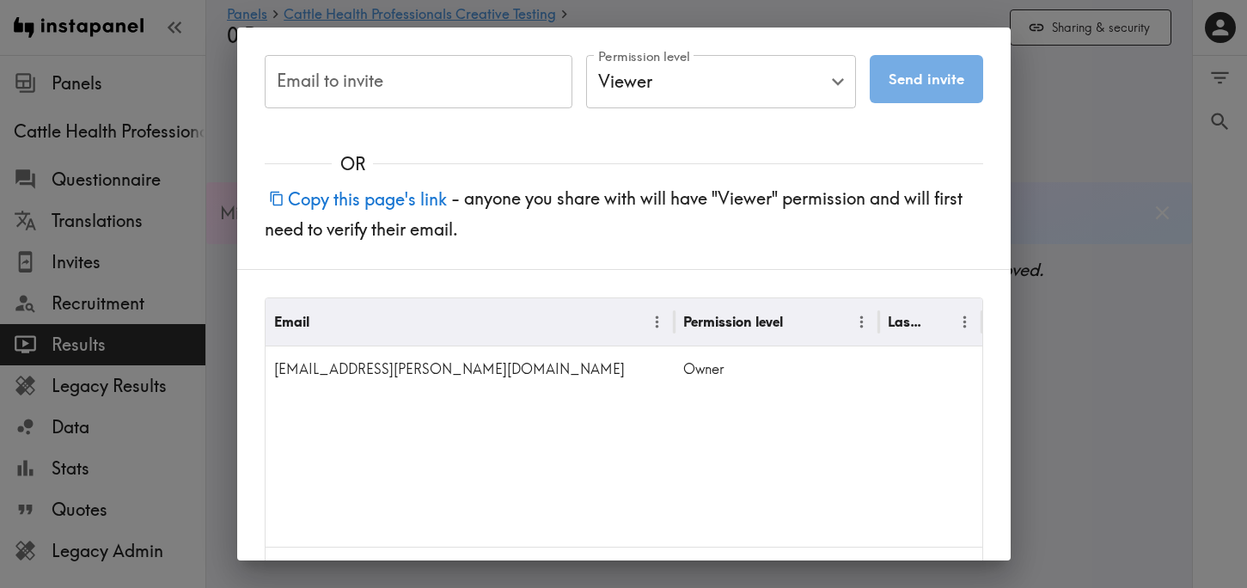
click at [1102, 158] on div "Email to invite Email to invite Permission level Viewer Viewer Permission level…" at bounding box center [623, 294] width 1247 height 588
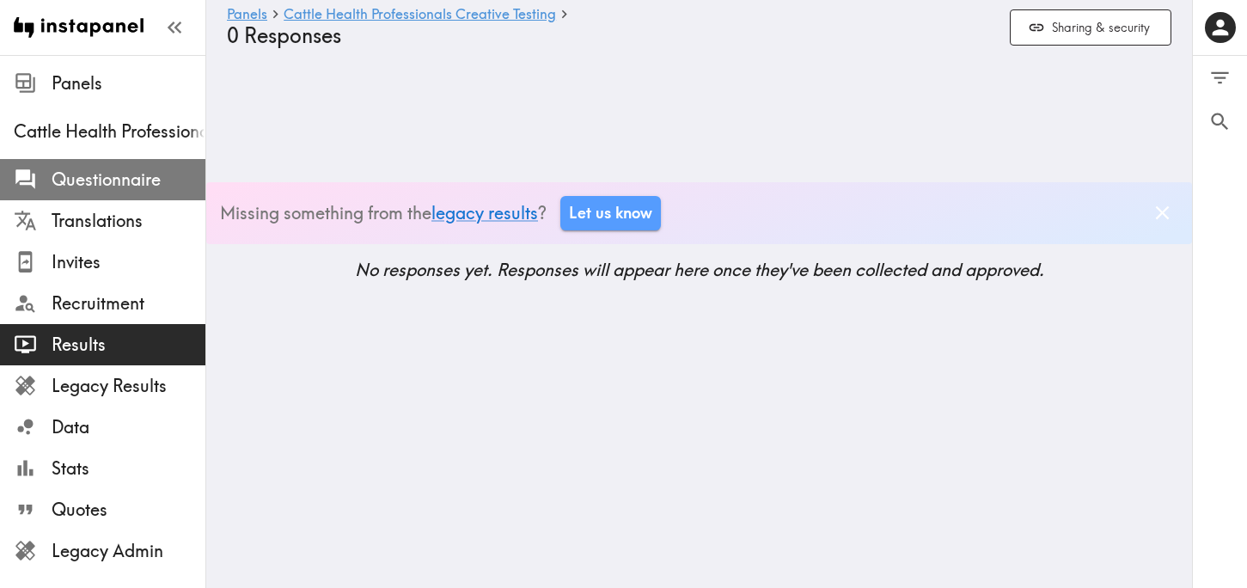
click at [135, 196] on div "Questionnaire" at bounding box center [102, 179] width 205 height 45
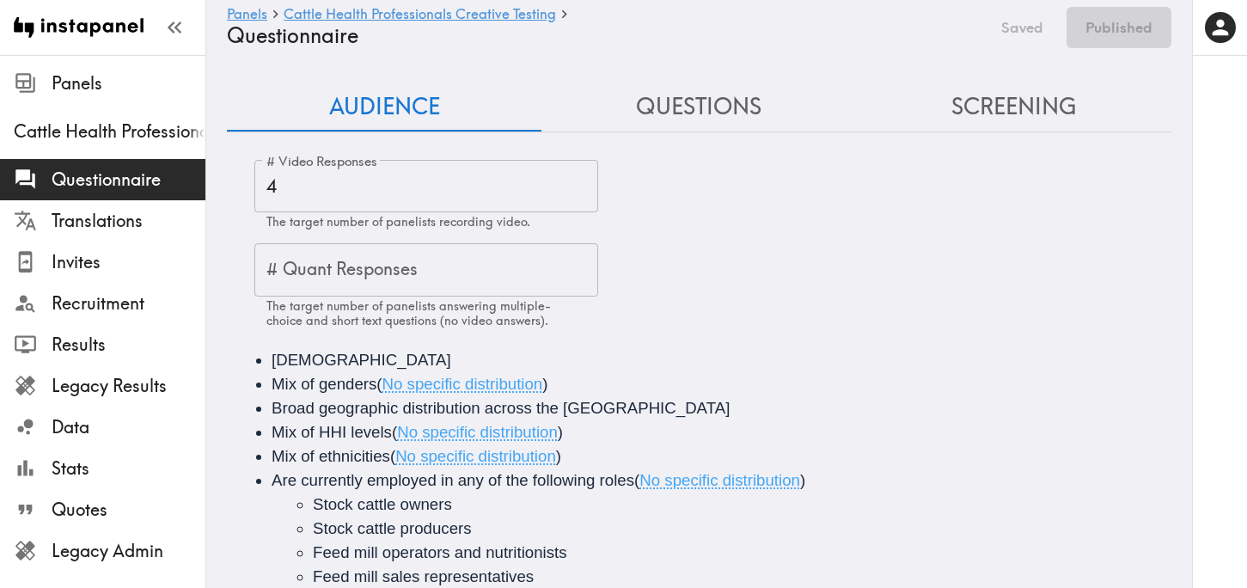
scroll to position [239, 0]
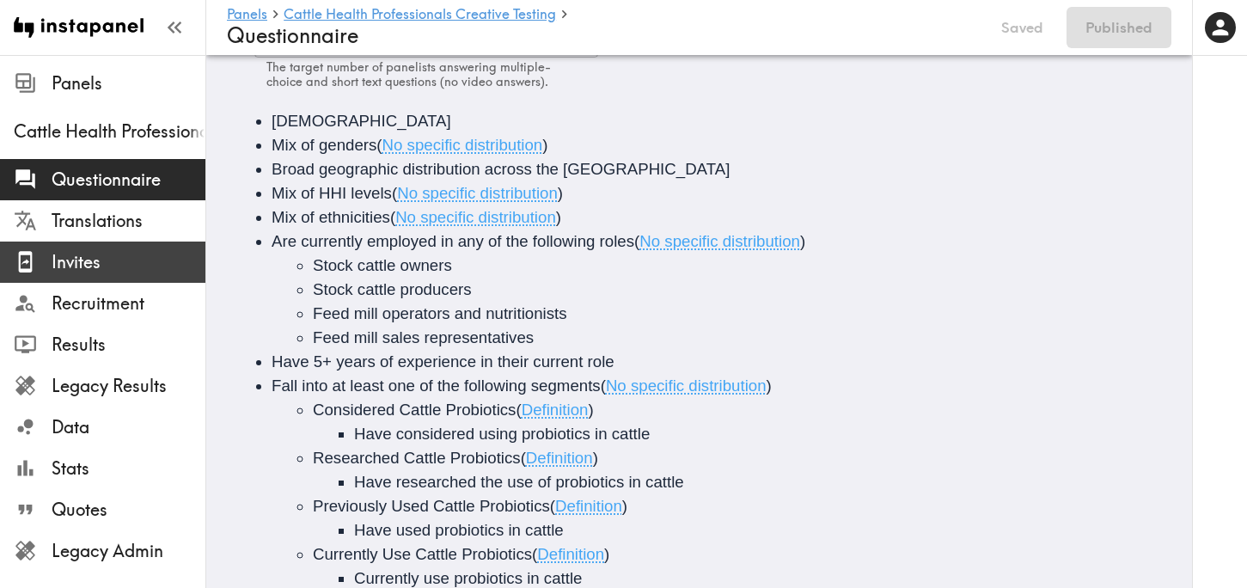
click at [110, 263] on span "Invites" at bounding box center [129, 262] width 154 height 24
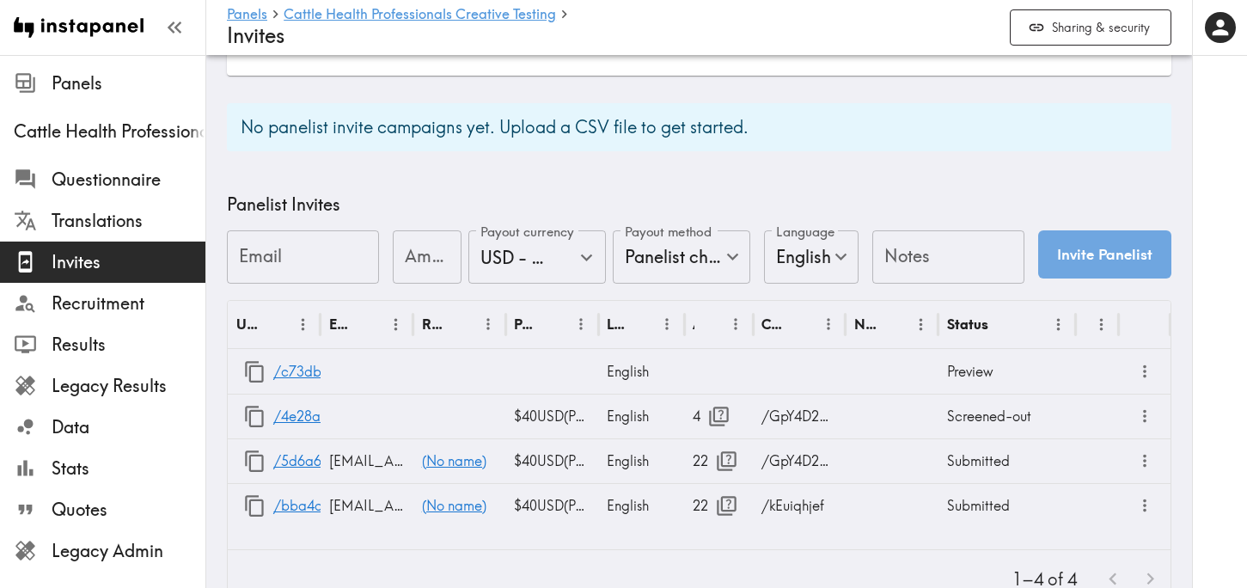
scroll to position [681, 0]
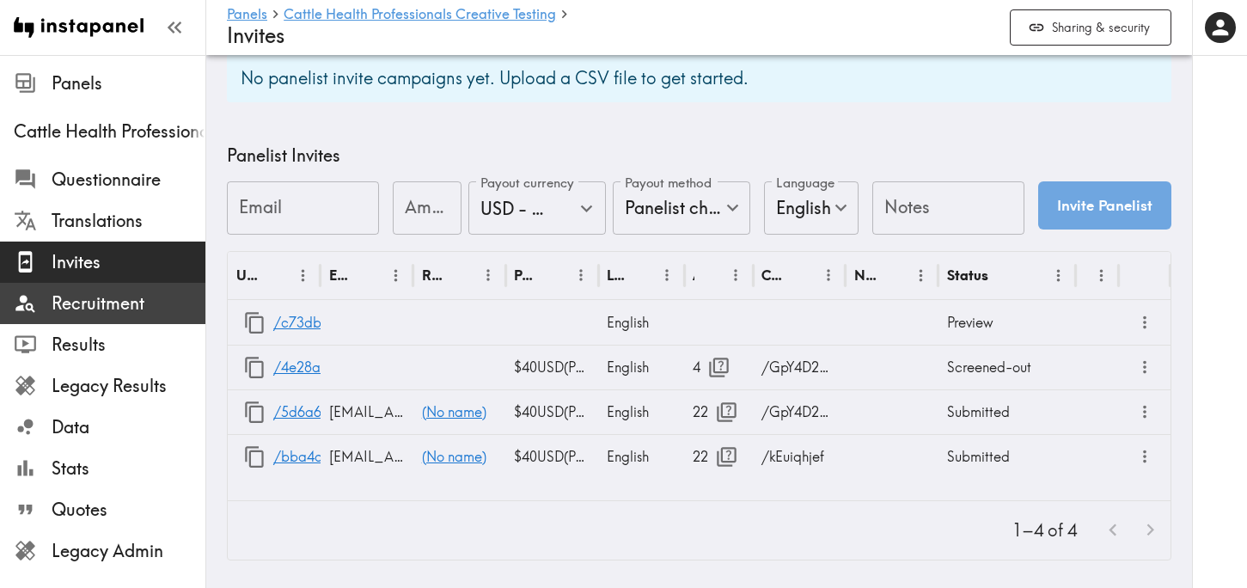
click at [169, 290] on span "Recruitment" at bounding box center [129, 303] width 154 height 31
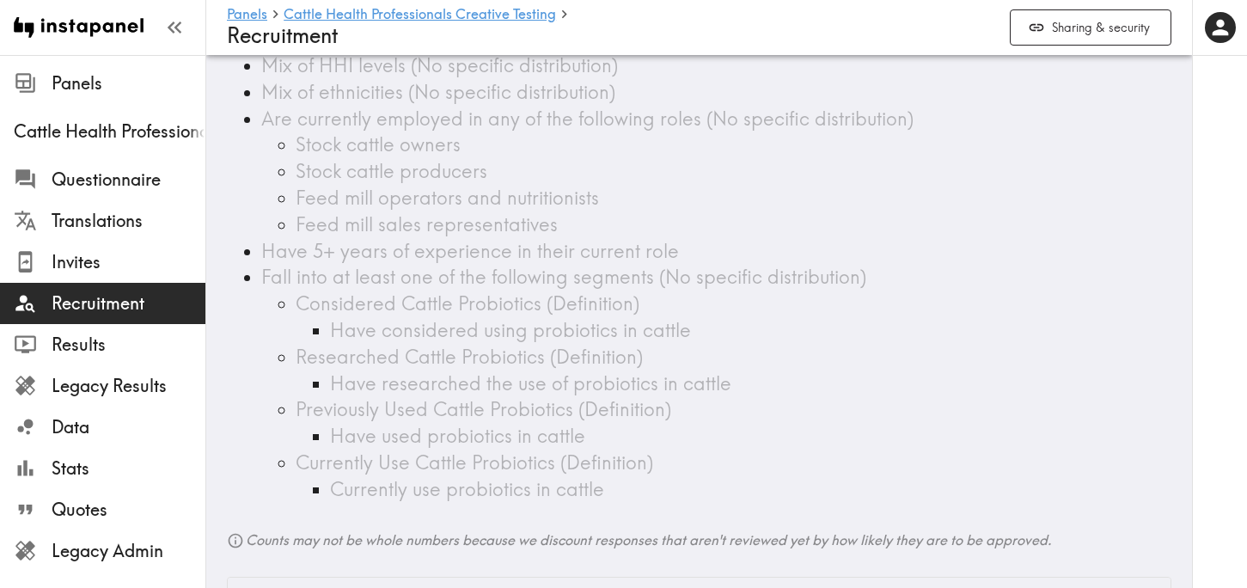
scroll to position [516, 0]
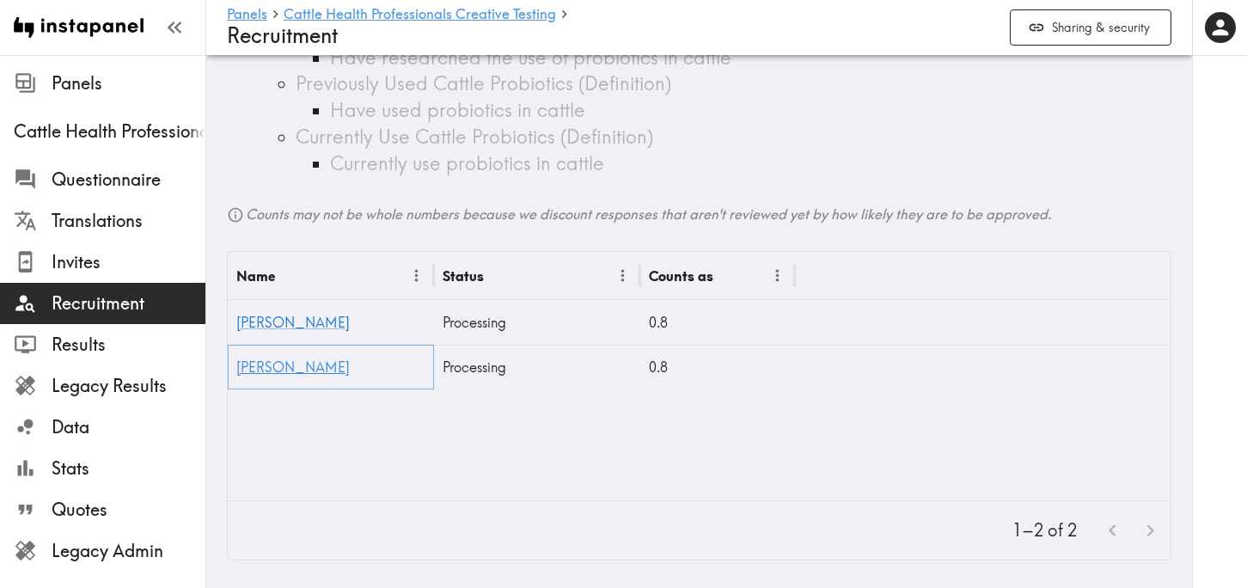
click at [265, 364] on link "[PERSON_NAME]" at bounding box center [292, 366] width 113 height 17
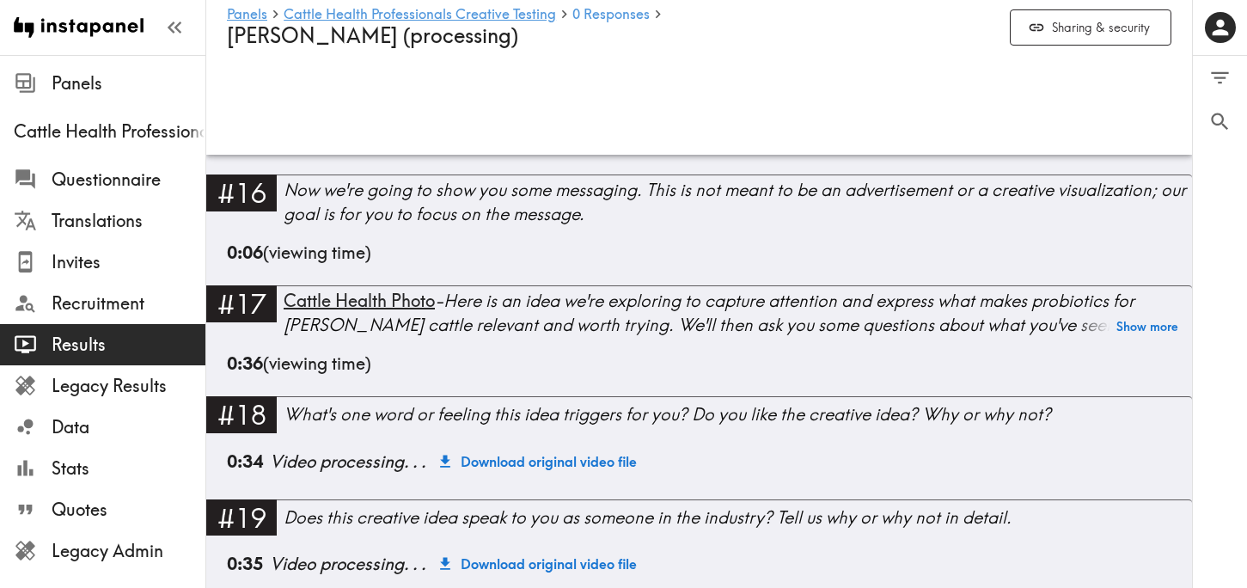
scroll to position [2555, 0]
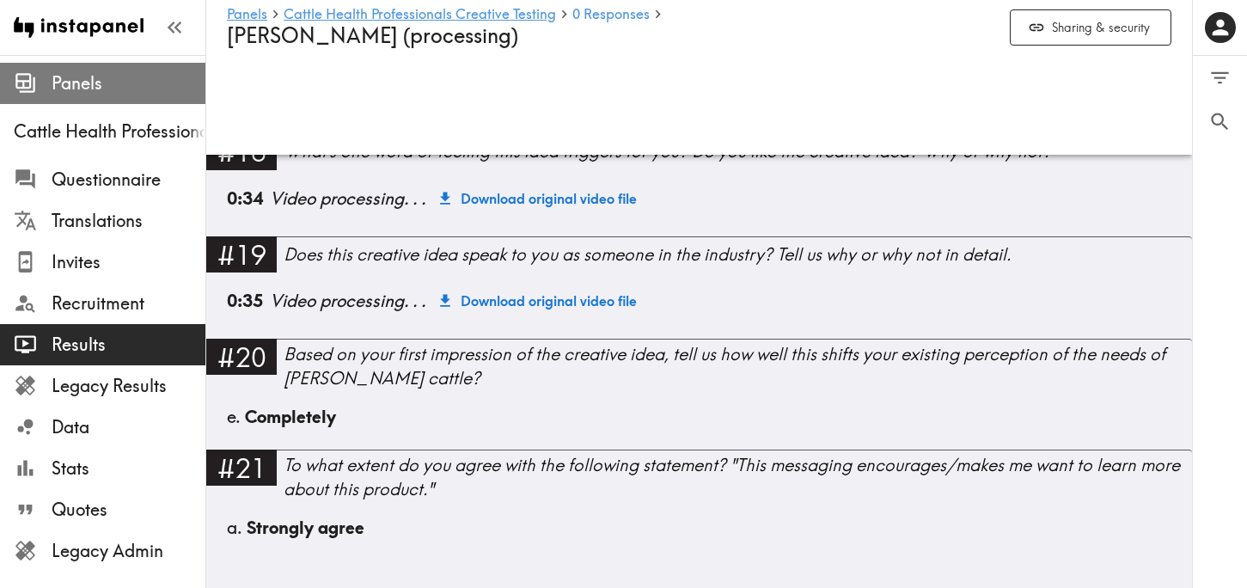
click at [107, 92] on span "Panels" at bounding box center [129, 83] width 154 height 24
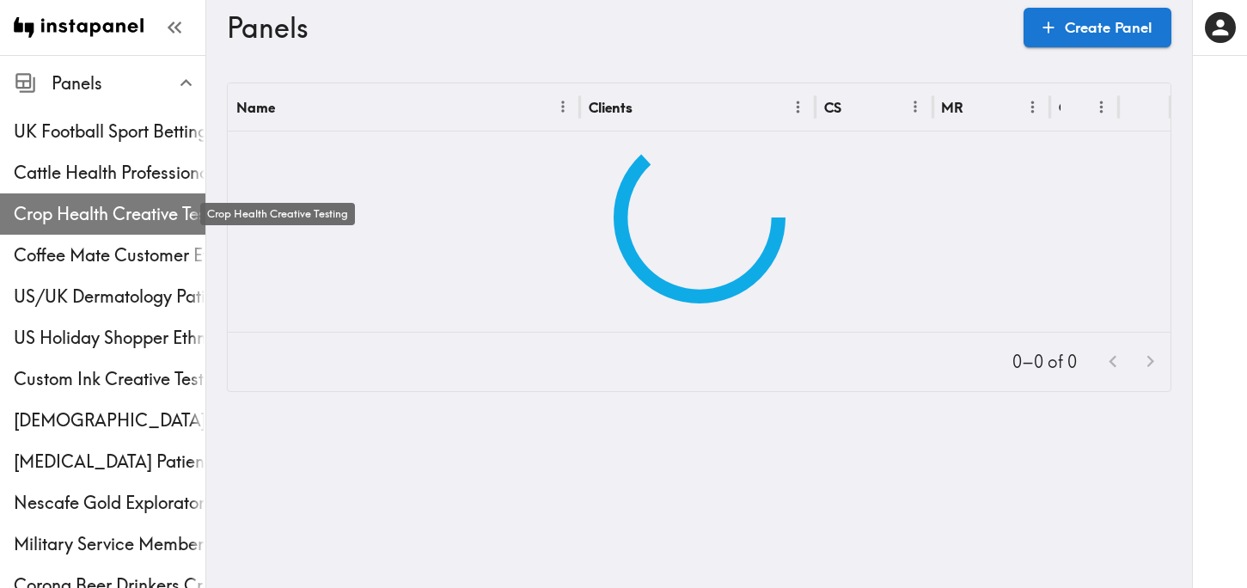
click at [76, 205] on span "Crop Health Creative Testing" at bounding box center [110, 214] width 192 height 24
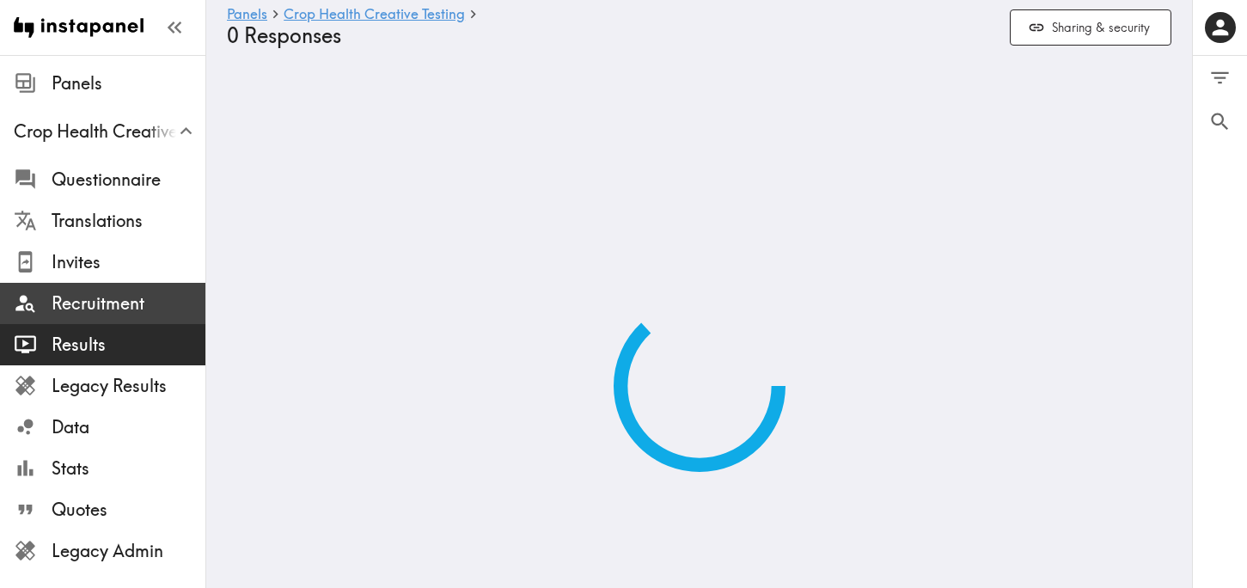
click at [90, 288] on span "Recruitment" at bounding box center [129, 303] width 154 height 31
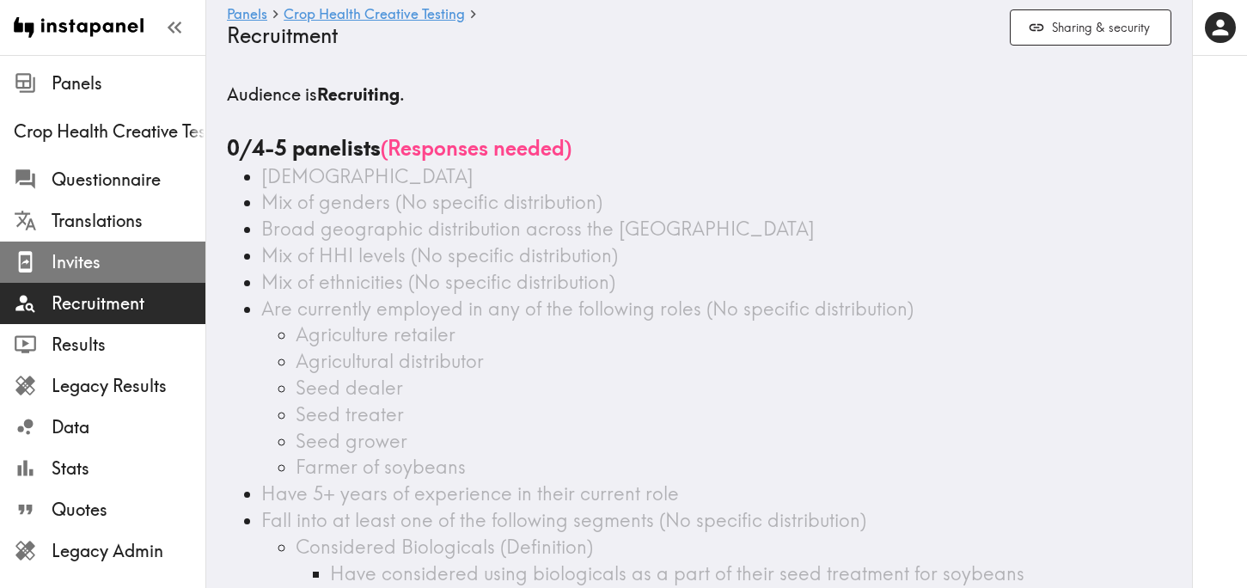
click at [107, 254] on span "Invites" at bounding box center [129, 262] width 154 height 24
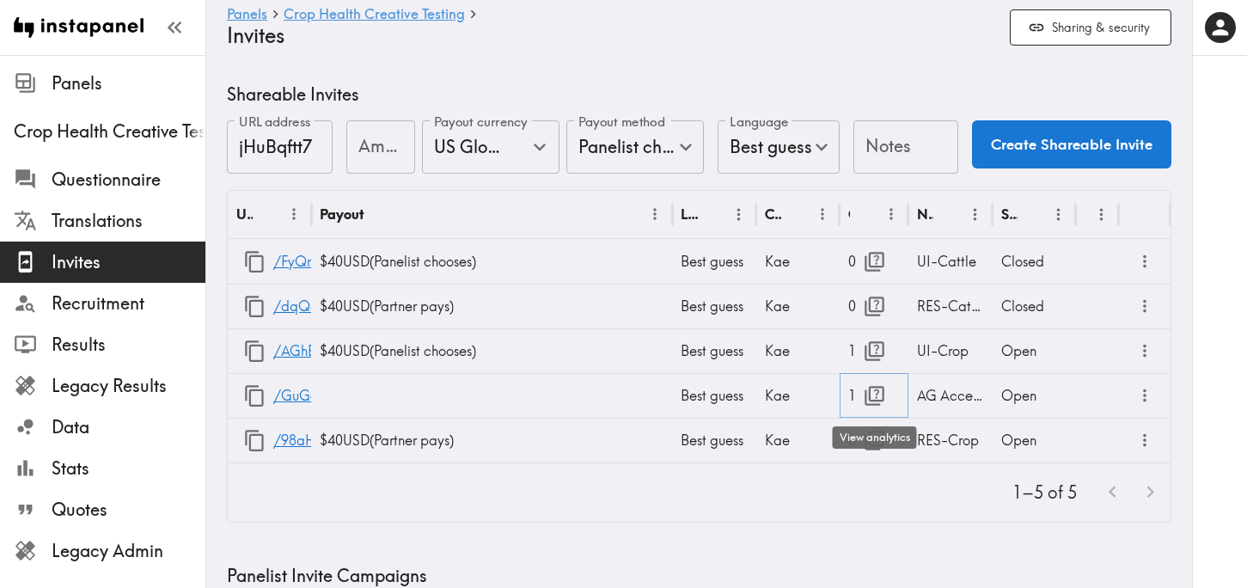
click at [873, 385] on icon "button" at bounding box center [874, 395] width 23 height 23
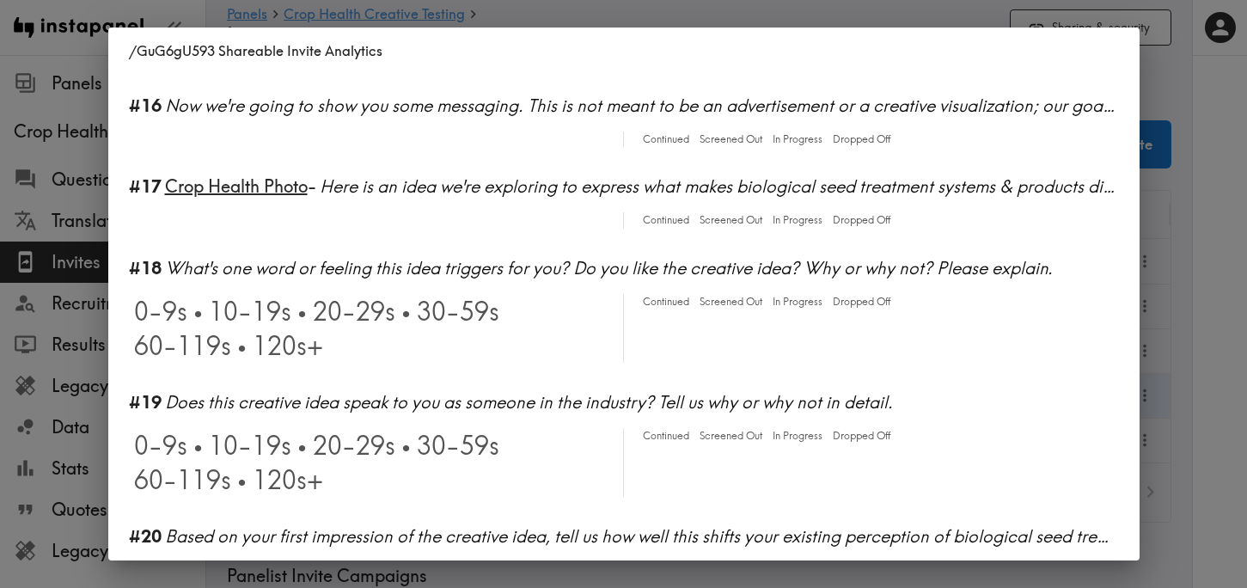
scroll to position [1944, 0]
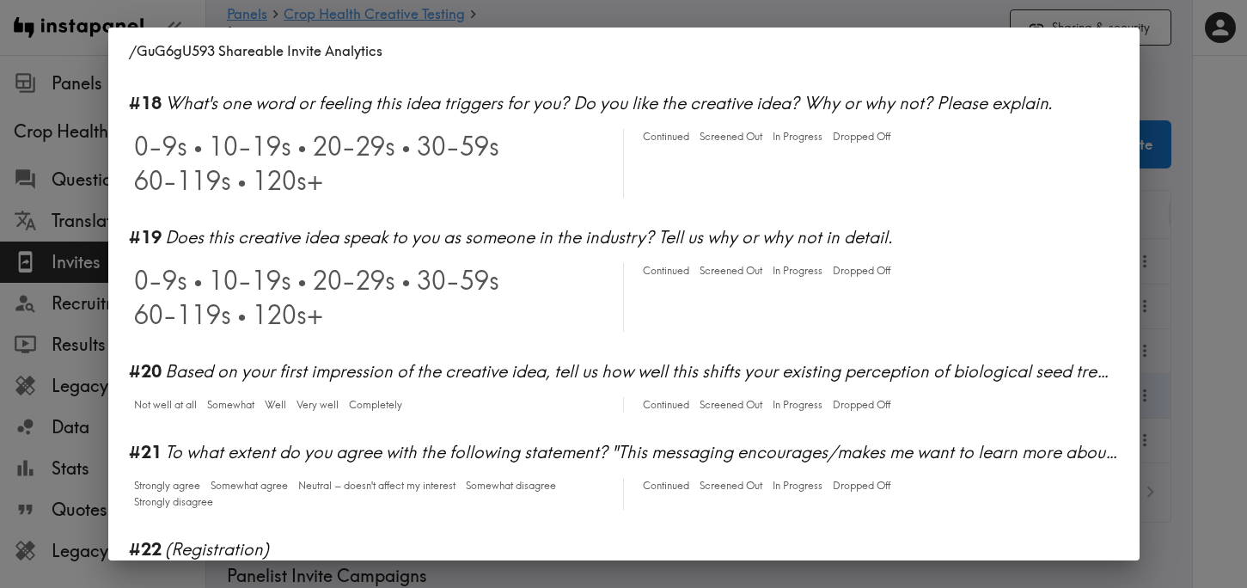
click at [1212, 309] on div "/GuG6gU593 Shareable Invite Analytics #1 There is a new instapanel! Continued S…" at bounding box center [623, 294] width 1247 height 588
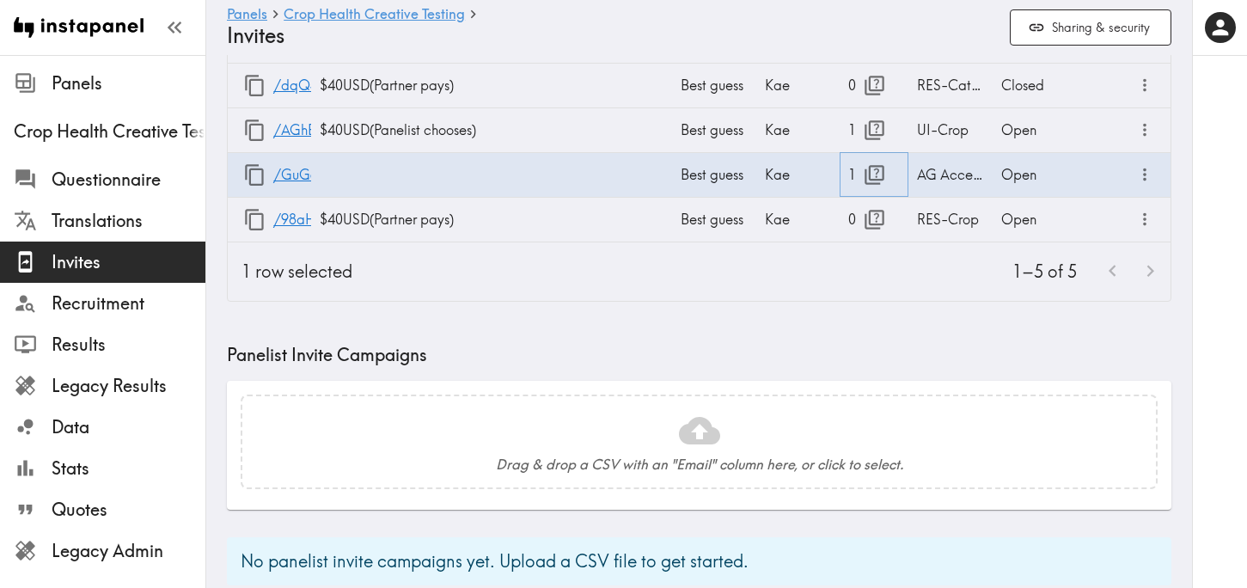
scroll to position [0, 0]
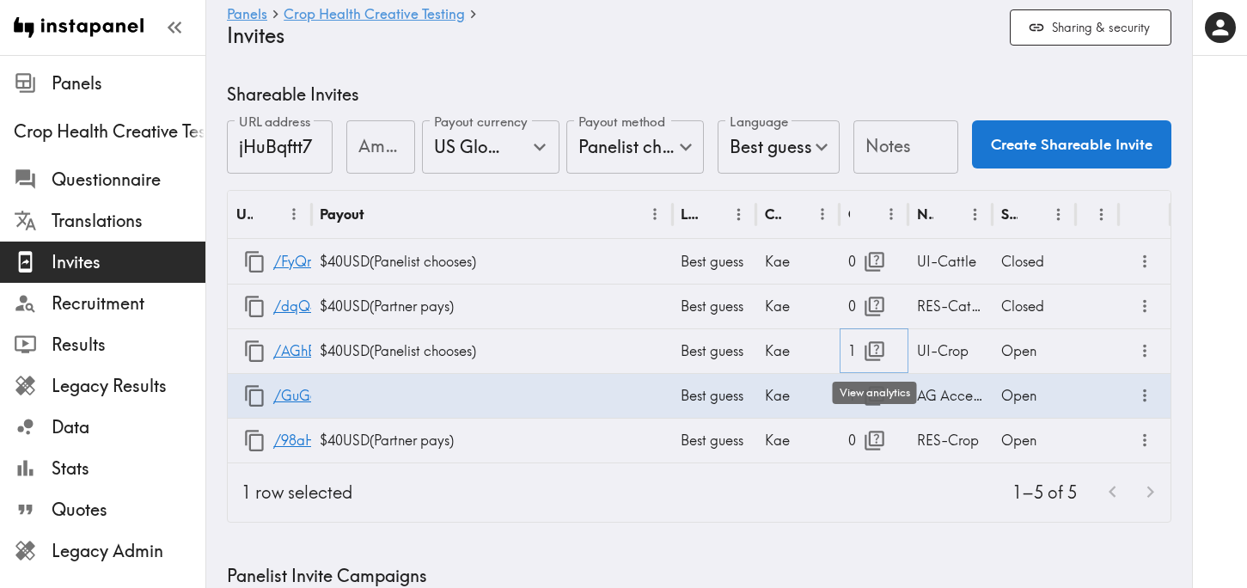
click at [877, 350] on icon "button" at bounding box center [875, 351] width 20 height 20
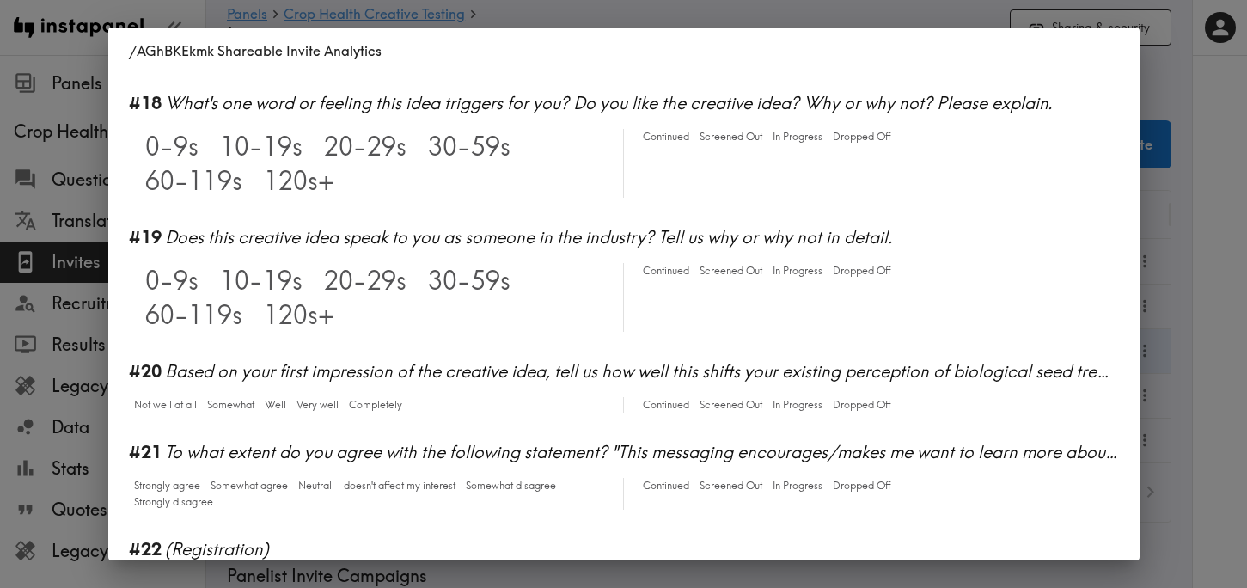
click at [1191, 256] on div "/AGhBKEkmk Shareable Invite Analytics #1 There is a new instapanel! Continued S…" at bounding box center [623, 294] width 1247 height 588
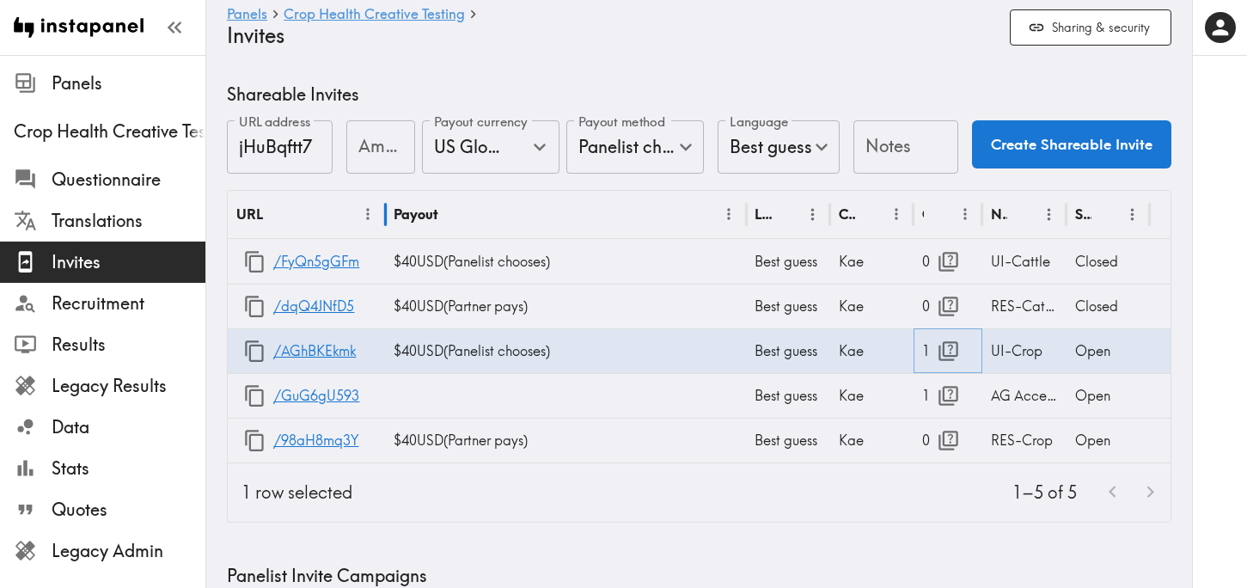
drag, startPoint x: 314, startPoint y: 224, endPoint x: 388, endPoint y: 236, distance: 74.9
click at [388, 236] on div at bounding box center [385, 214] width 9 height 48
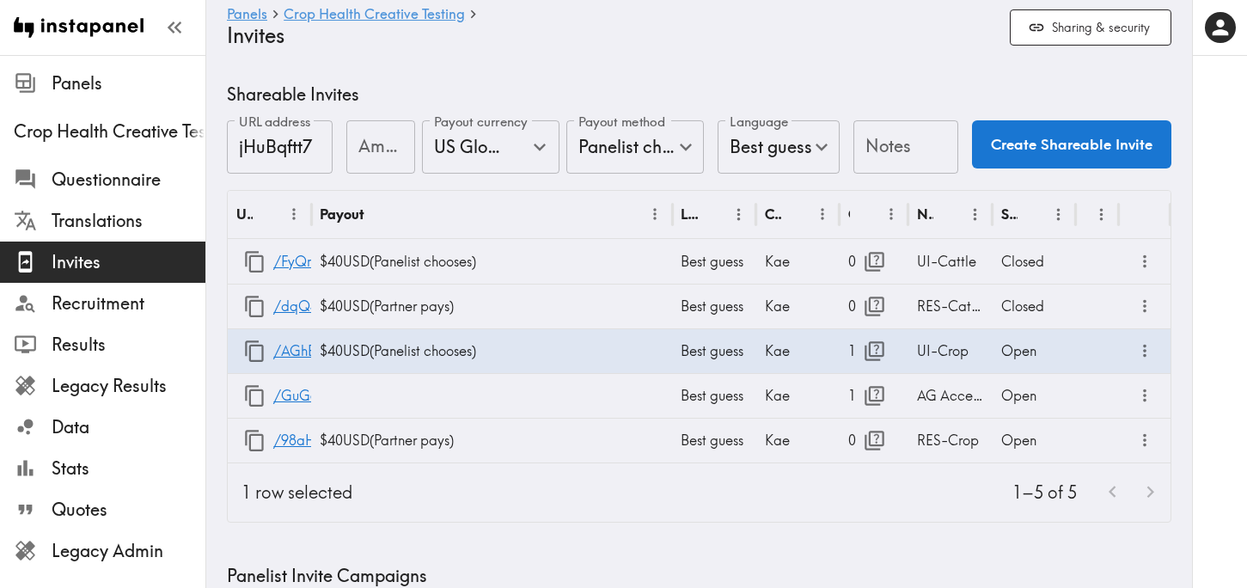
click at [116, 105] on ul "Crop Health Creative Testing Questionnaire Translations Invites Recruitment Res…" at bounding box center [102, 344] width 205 height 481
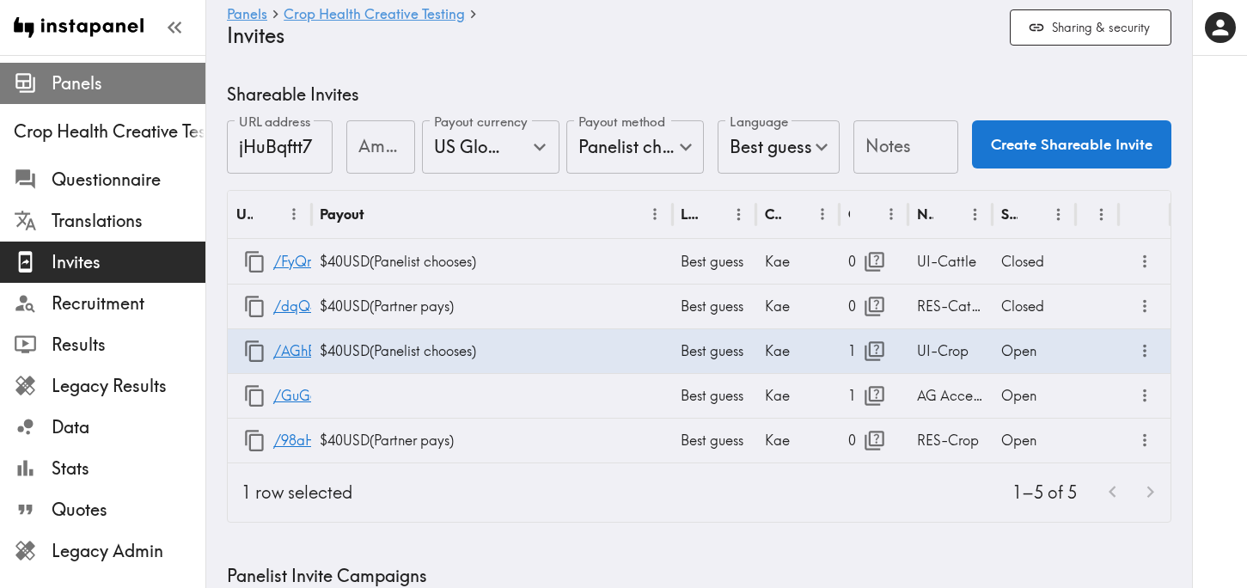
click at [103, 92] on span "Panels" at bounding box center [129, 83] width 154 height 24
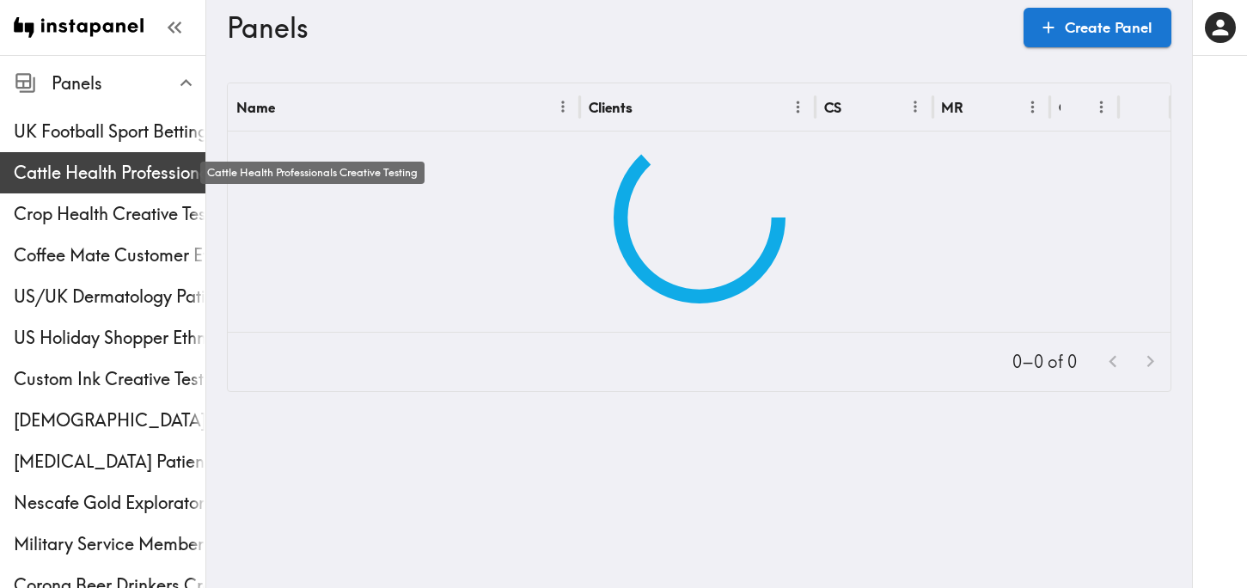
click at [101, 168] on span "Cattle Health Professionals Creative Testing" at bounding box center [110, 173] width 192 height 24
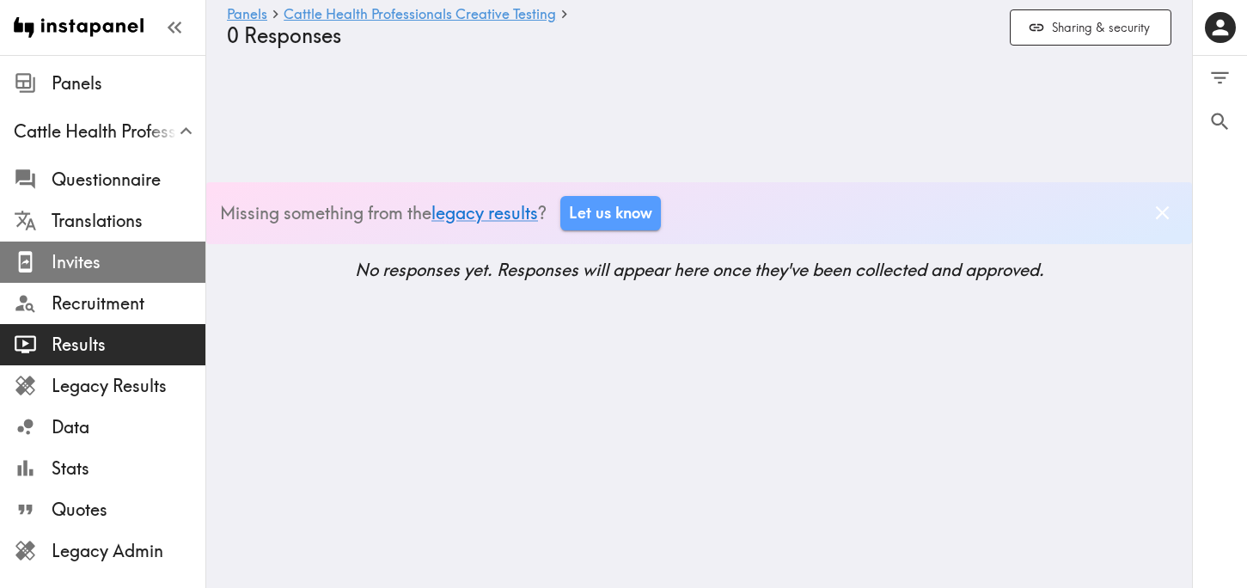
click at [95, 269] on span "Invites" at bounding box center [129, 262] width 154 height 24
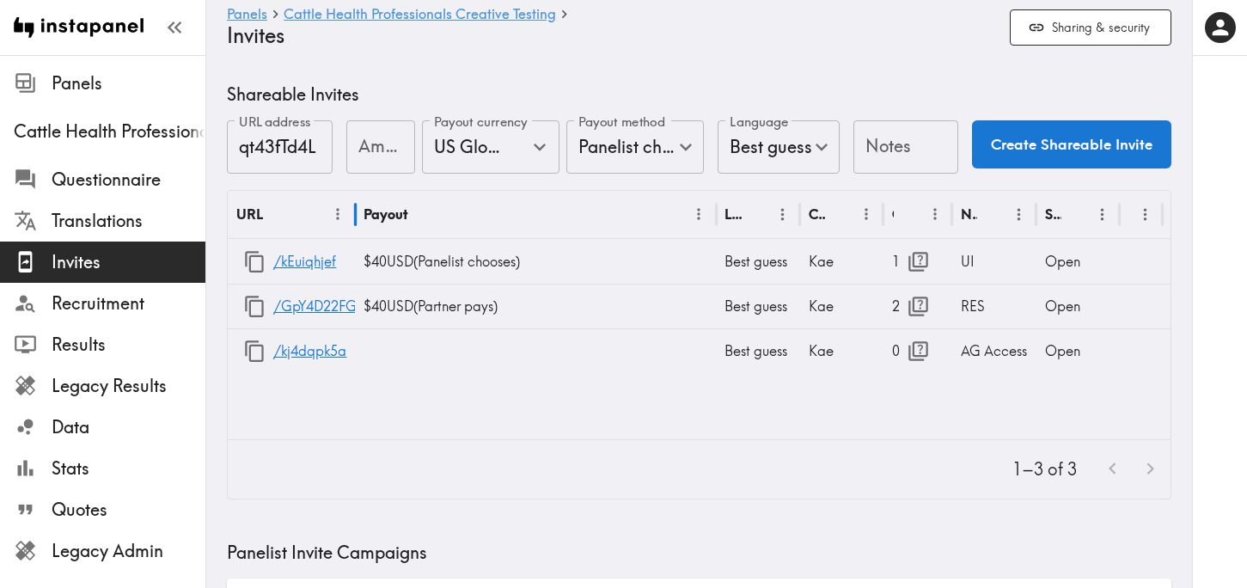
drag, startPoint x: 313, startPoint y: 215, endPoint x: 358, endPoint y: 216, distance: 44.7
click at [358, 216] on div at bounding box center [355, 214] width 9 height 48
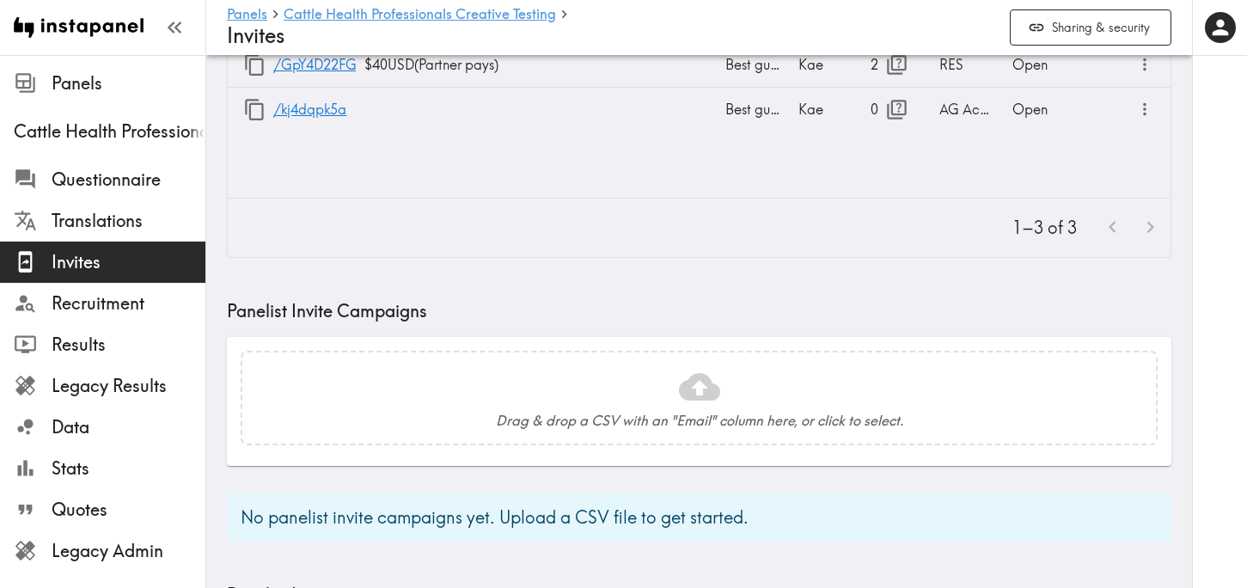
scroll to position [681, 0]
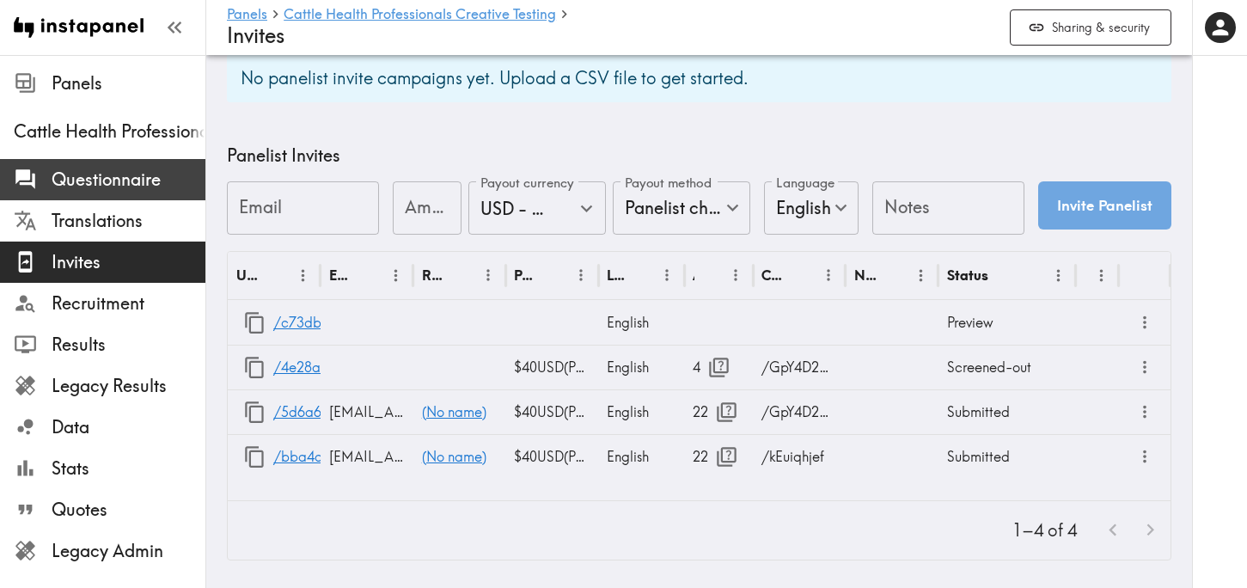
click at [104, 181] on span "Questionnaire" at bounding box center [129, 180] width 154 height 24
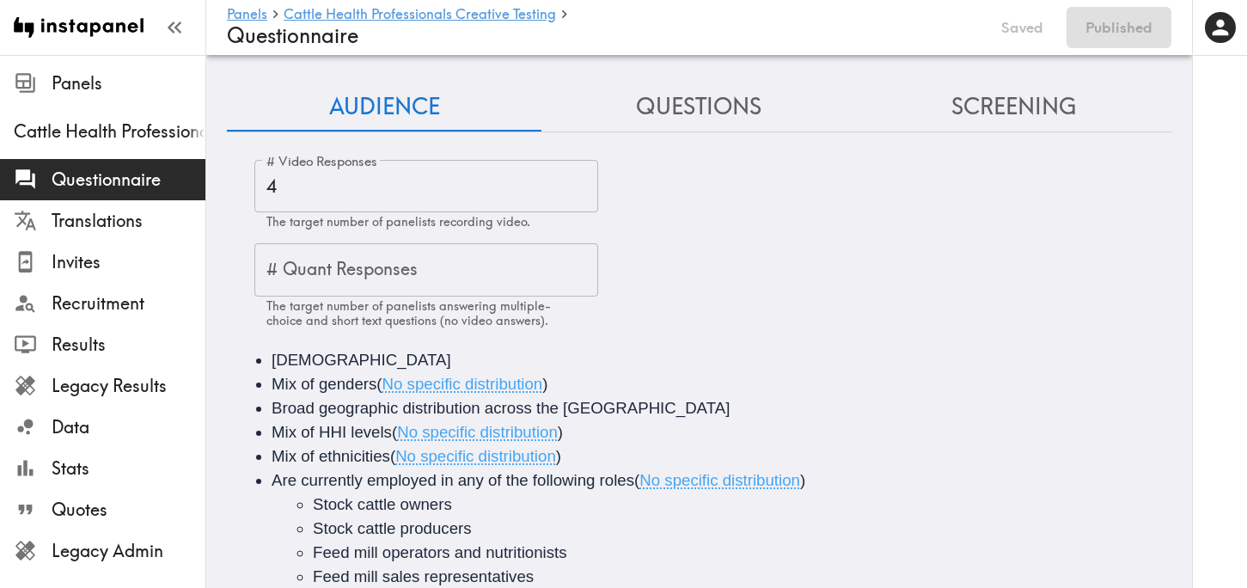
scroll to position [239, 0]
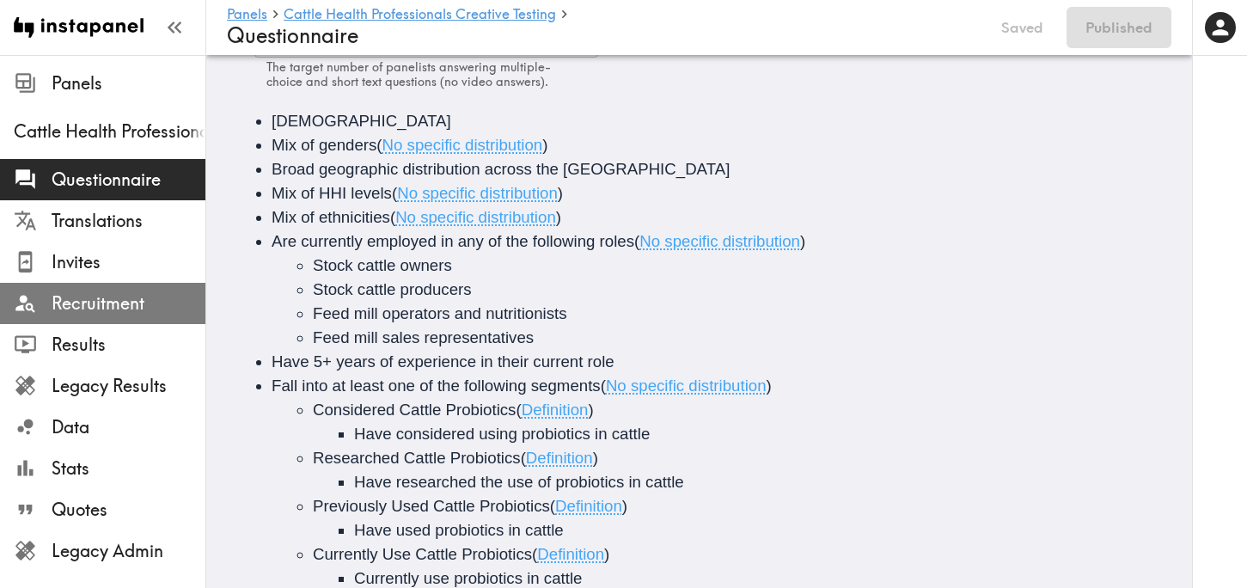
click at [109, 306] on span "Recruitment" at bounding box center [129, 303] width 154 height 24
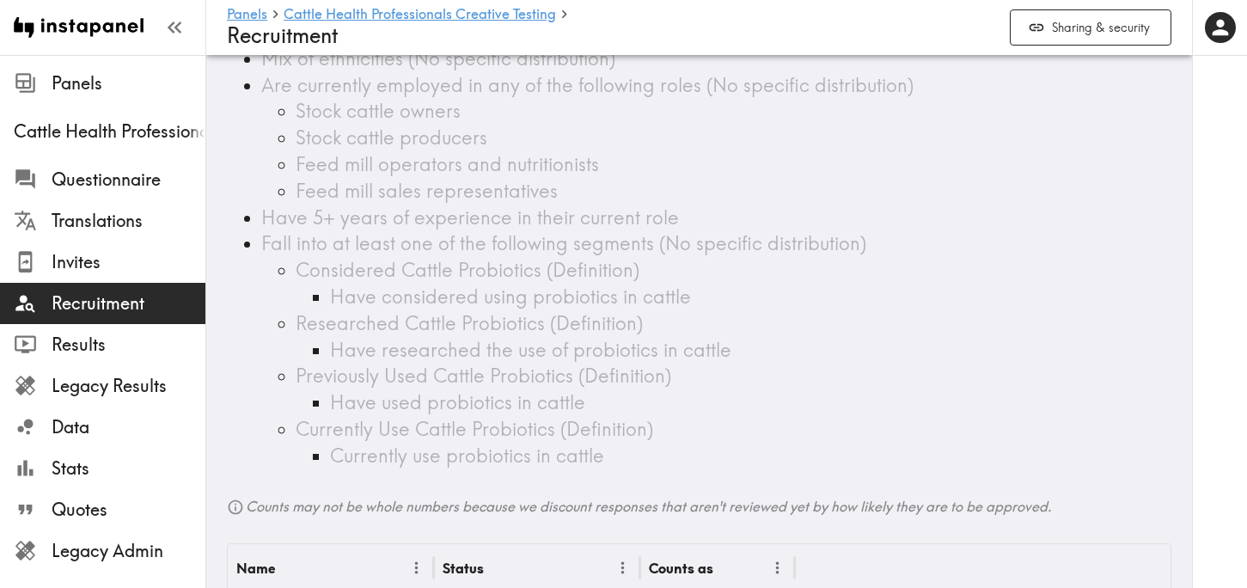
scroll to position [516, 0]
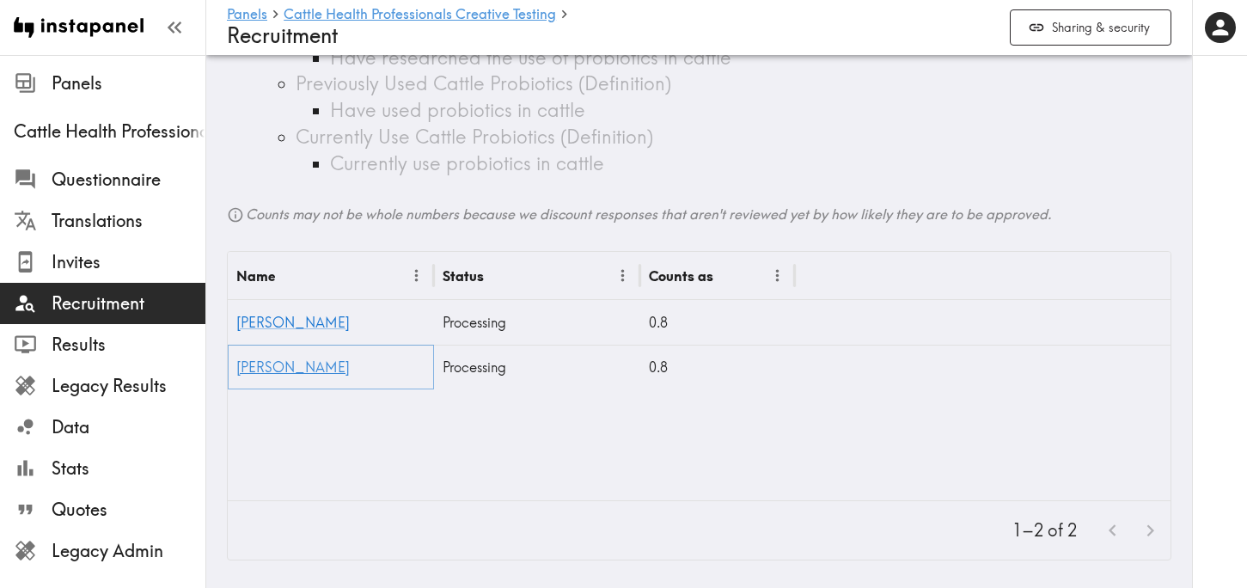
click at [254, 369] on link "Lynda" at bounding box center [292, 366] width 113 height 17
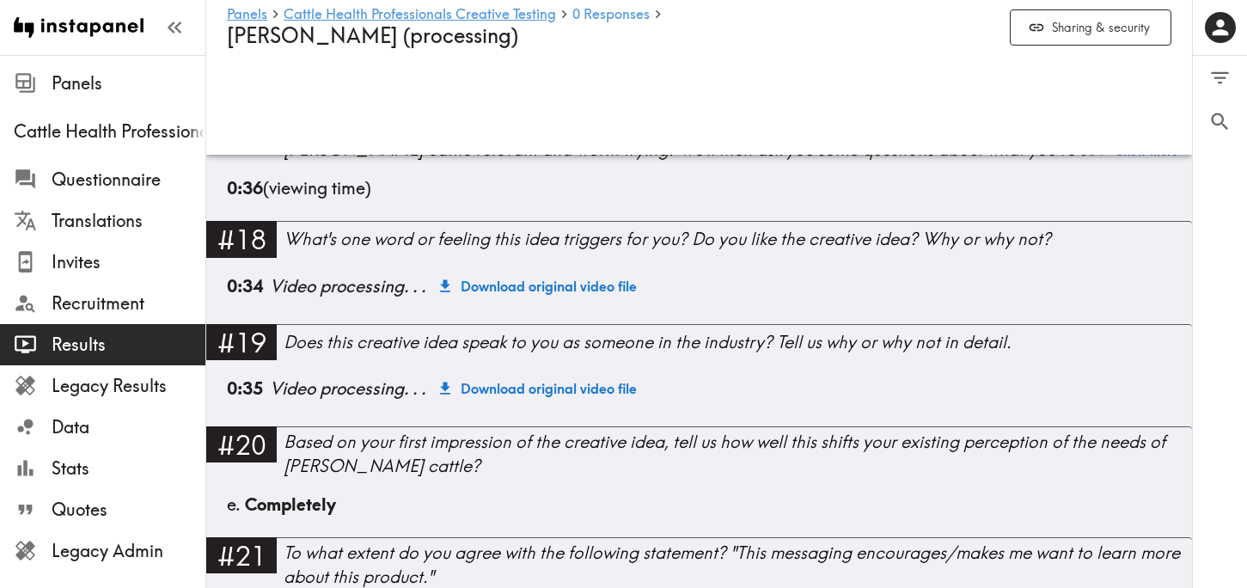
scroll to position [2555, 0]
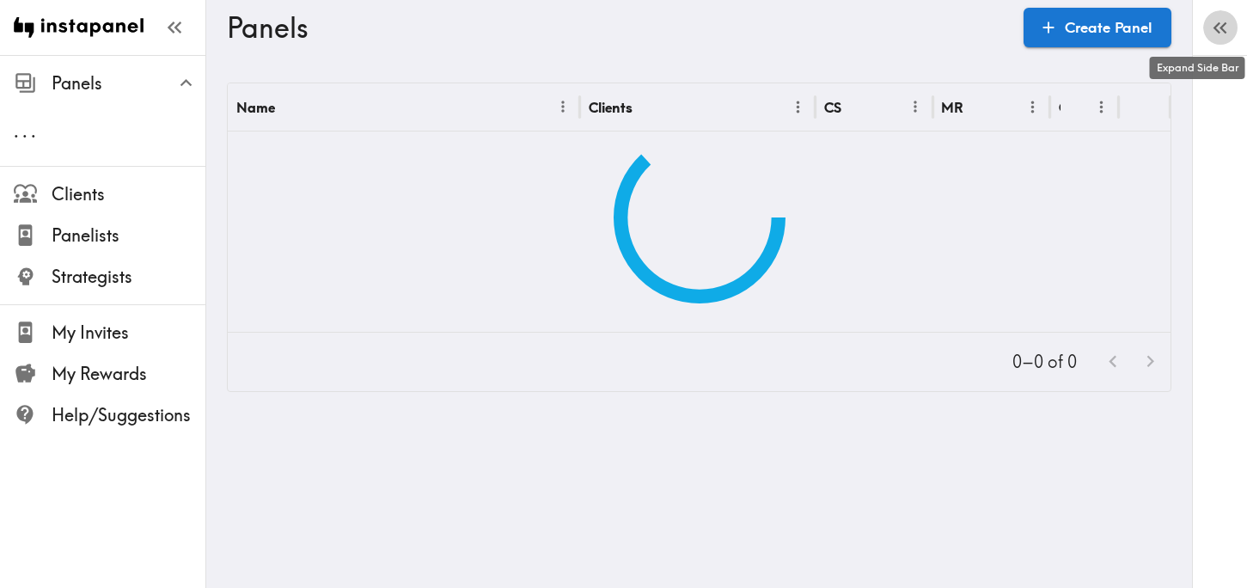
click at [1216, 42] on button "button" at bounding box center [1220, 27] width 34 height 34
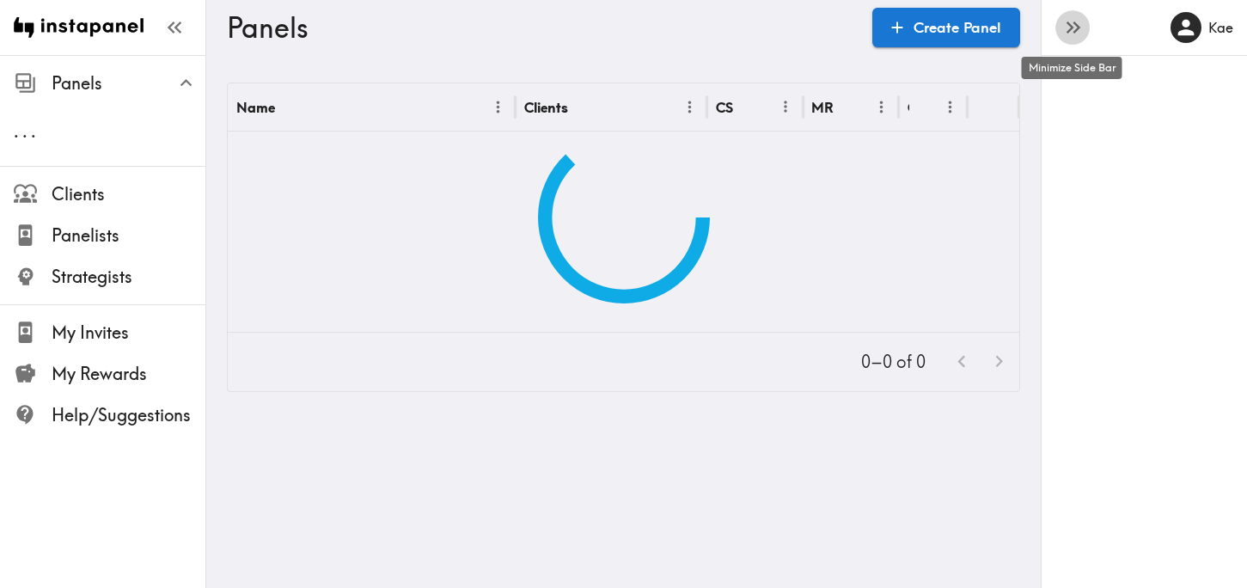
click at [1081, 28] on icon "button" at bounding box center [1073, 26] width 23 height 23
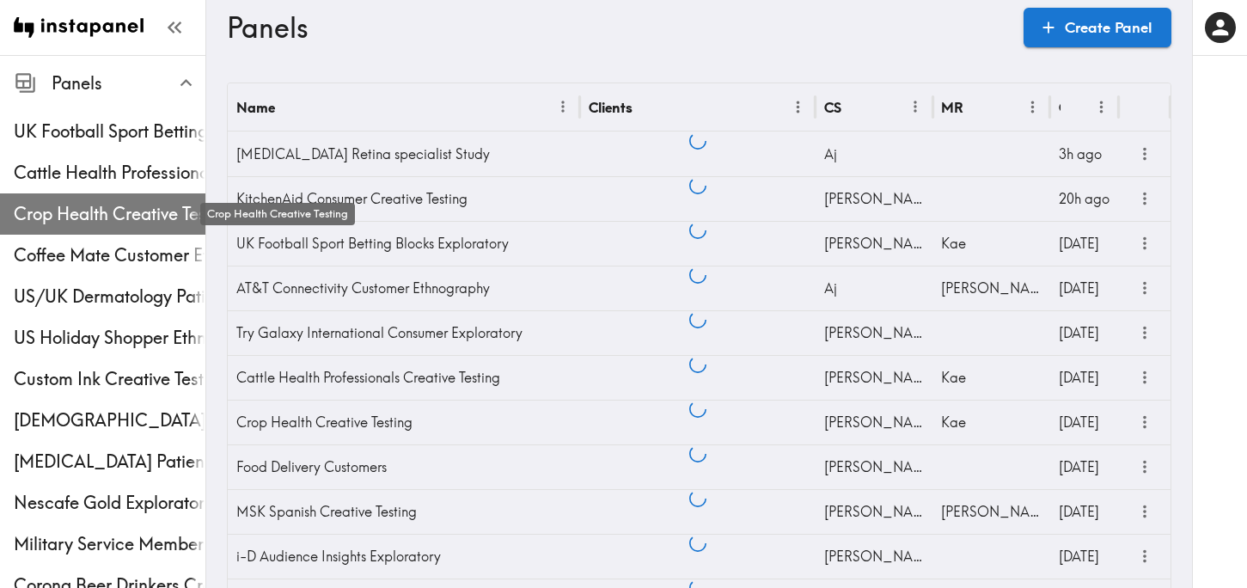
click at [102, 210] on span "Crop Health Creative Testing" at bounding box center [110, 214] width 192 height 24
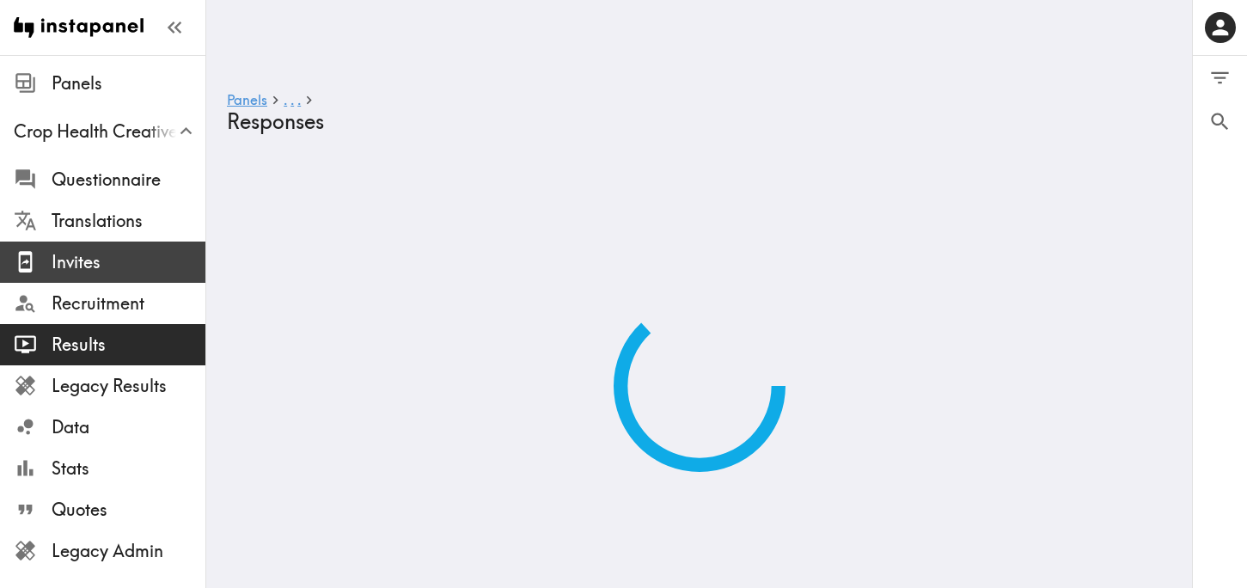
click at [126, 263] on span "Invites" at bounding box center [129, 262] width 154 height 24
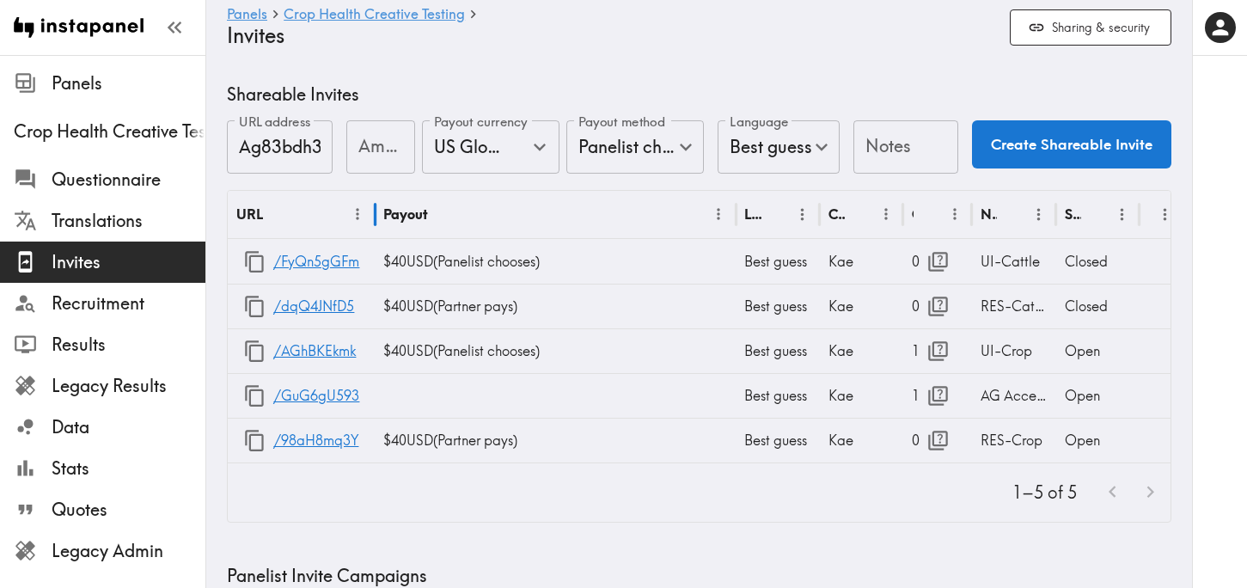
drag, startPoint x: 311, startPoint y: 219, endPoint x: 375, endPoint y: 232, distance: 64.9
click at [375, 232] on div at bounding box center [374, 214] width 9 height 48
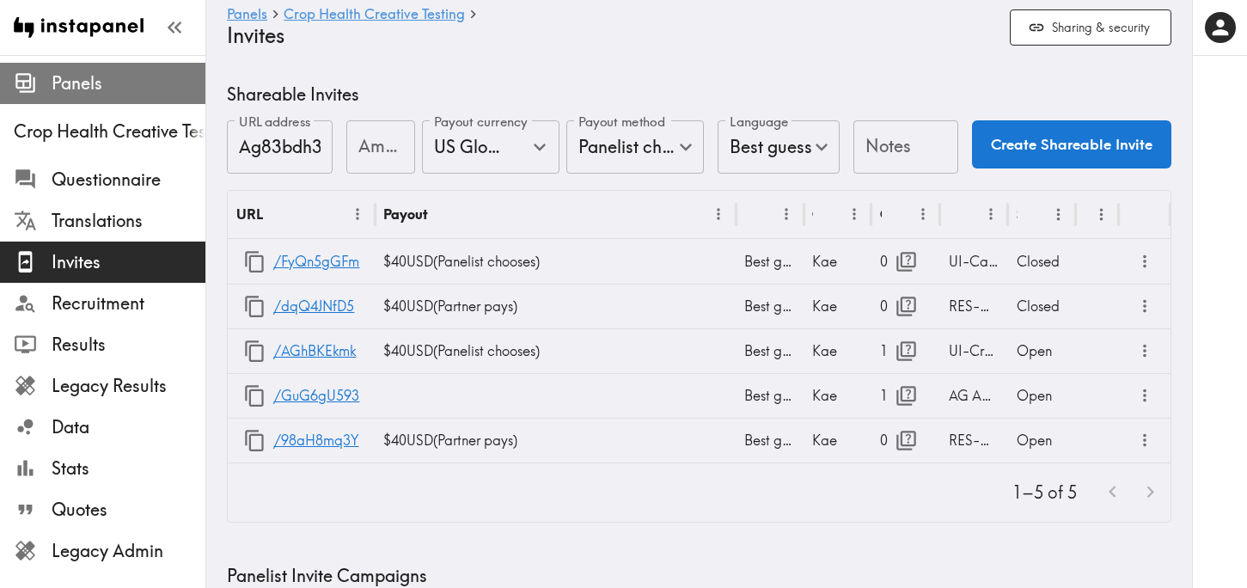
click at [94, 93] on span "Panels" at bounding box center [129, 83] width 154 height 24
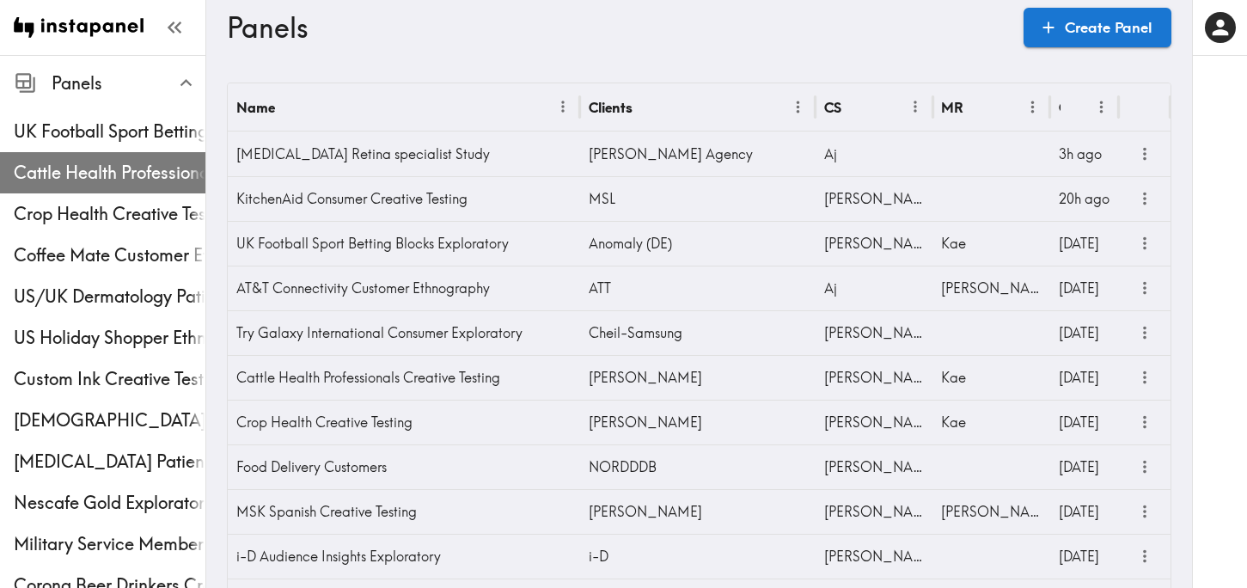
click at [105, 187] on span "Cattle Health Professionals Creative Testing" at bounding box center [110, 172] width 192 height 31
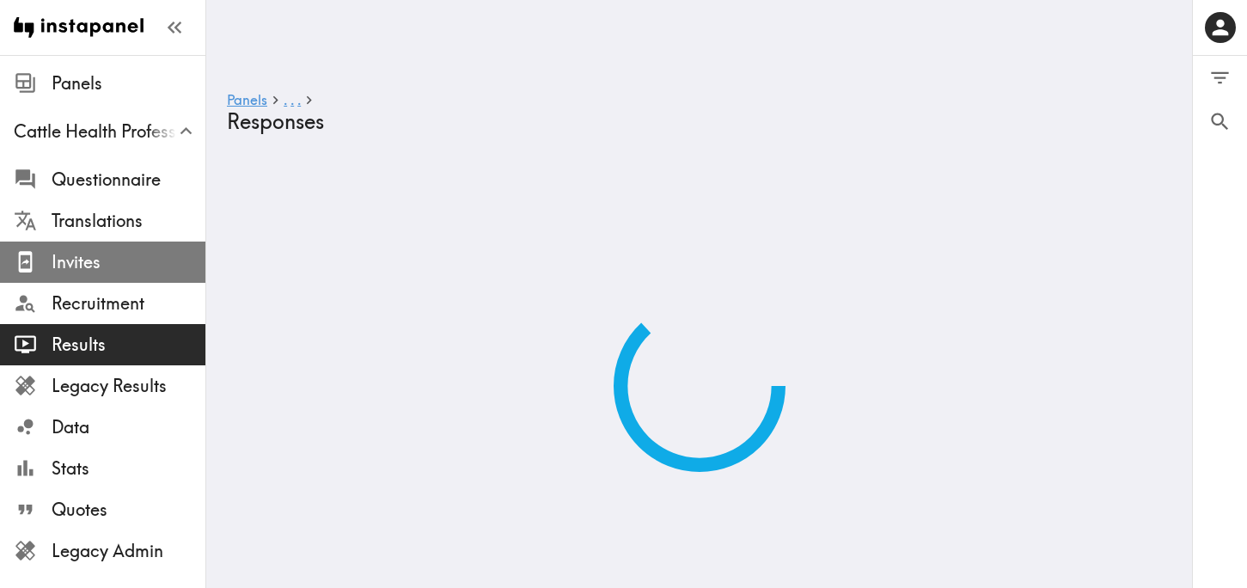
click at [150, 253] on span "Invites" at bounding box center [129, 262] width 154 height 24
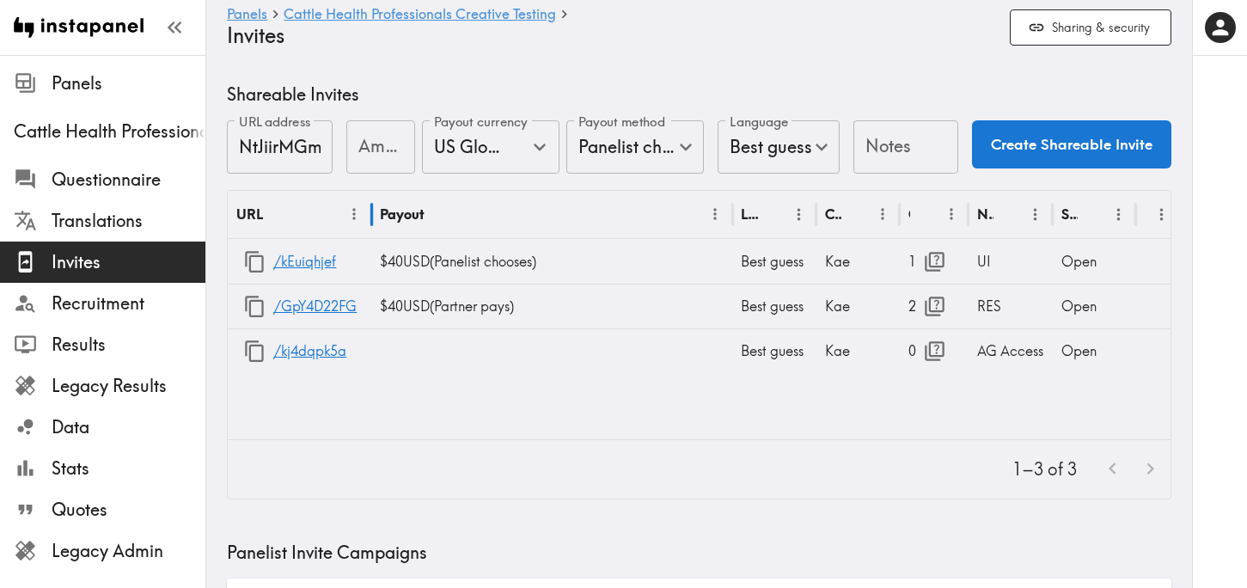
drag, startPoint x: 315, startPoint y: 216, endPoint x: 377, endPoint y: 218, distance: 61.1
click at [377, 218] on div "URL Payout Language Creator Opens Notes Status" at bounding box center [729, 215] width 1003 height 48
